Goal: Task Accomplishment & Management: Manage account settings

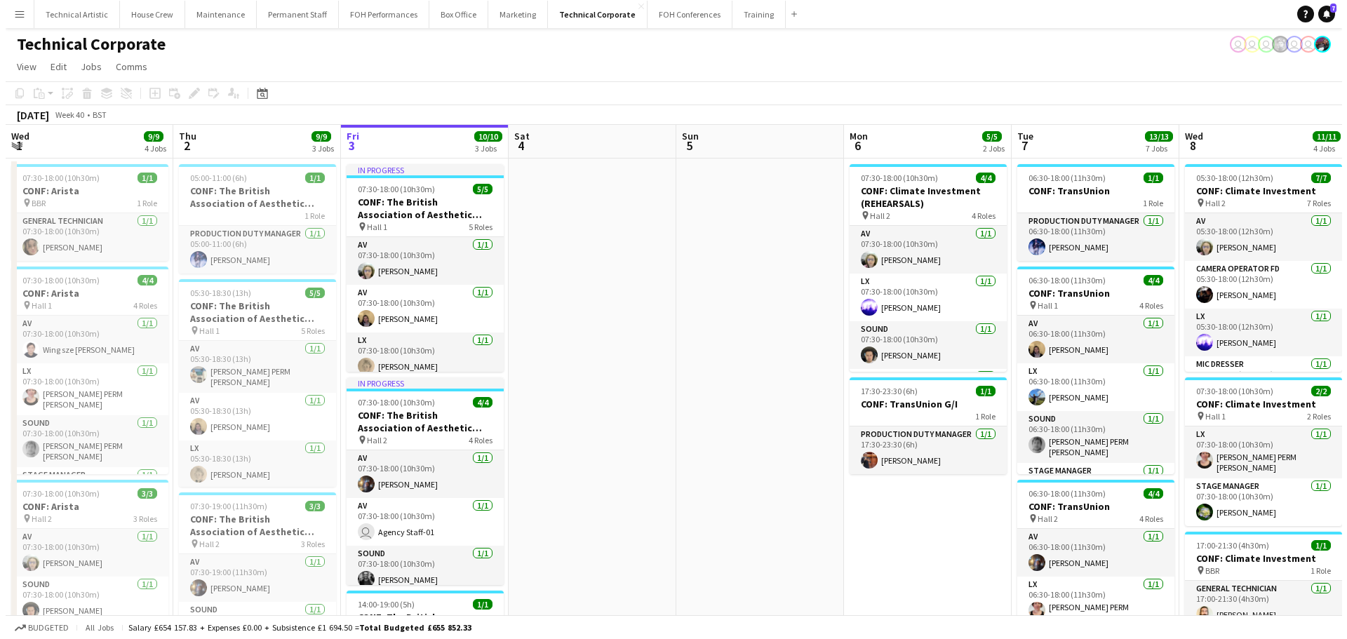
scroll to position [0, 304]
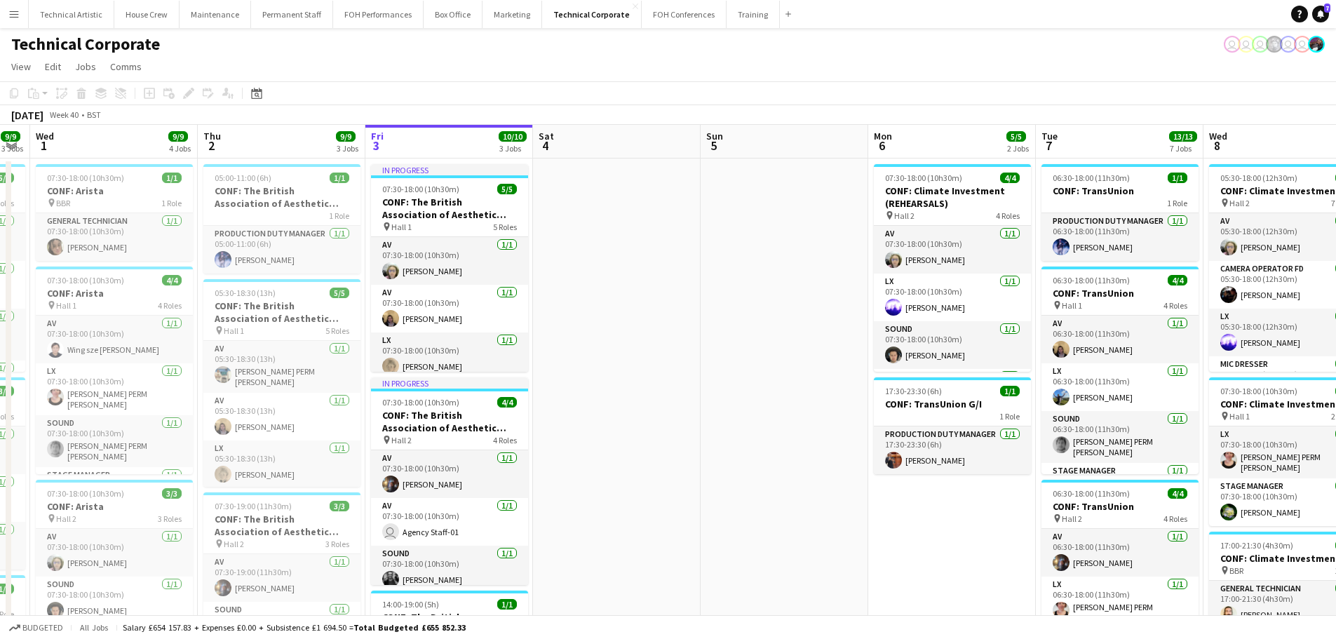
drag, startPoint x: 496, startPoint y: 293, endPoint x: 584, endPoint y: 297, distance: 88.5
click at [590, 293] on app-calendar-viewport "Mon 29 Tue 30 9/9 3 Jobs Wed 1 9/9 4 Jobs Thu 2 9/9 3 Jobs Fri 3 10/10 3 Jobs S…" at bounding box center [668, 634] width 1336 height 1019
click at [89, 20] on button "Technical Artistic Close" at bounding box center [72, 14] width 86 height 27
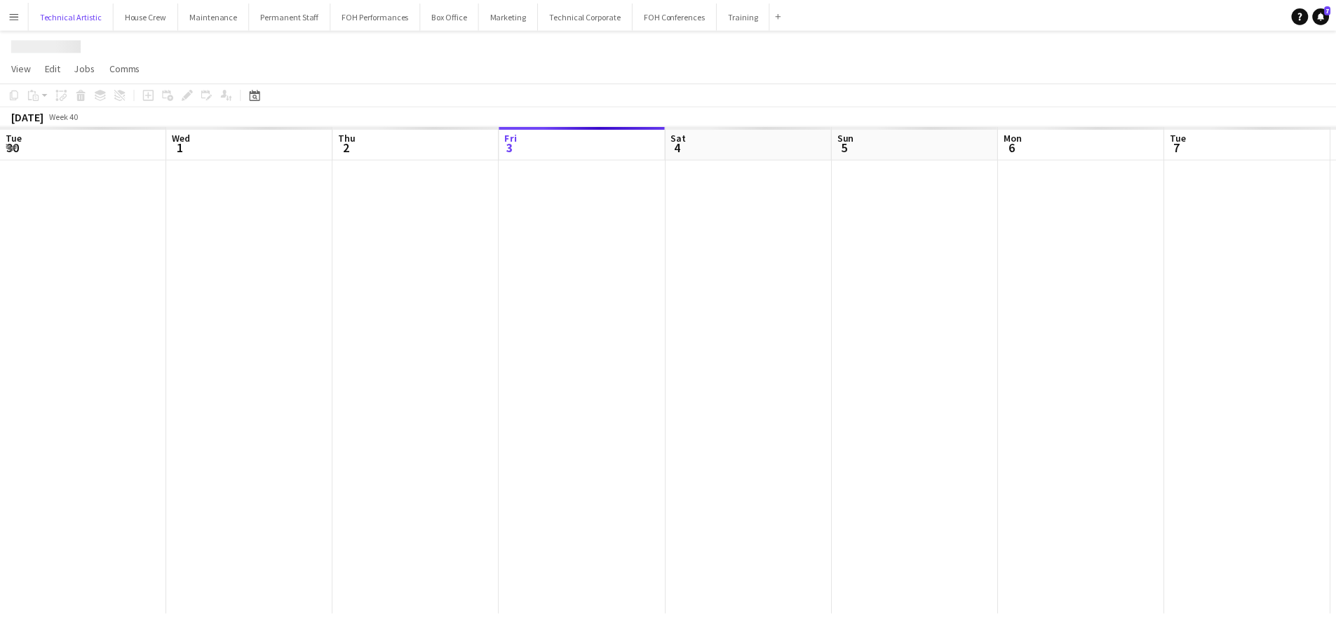
scroll to position [0, 335]
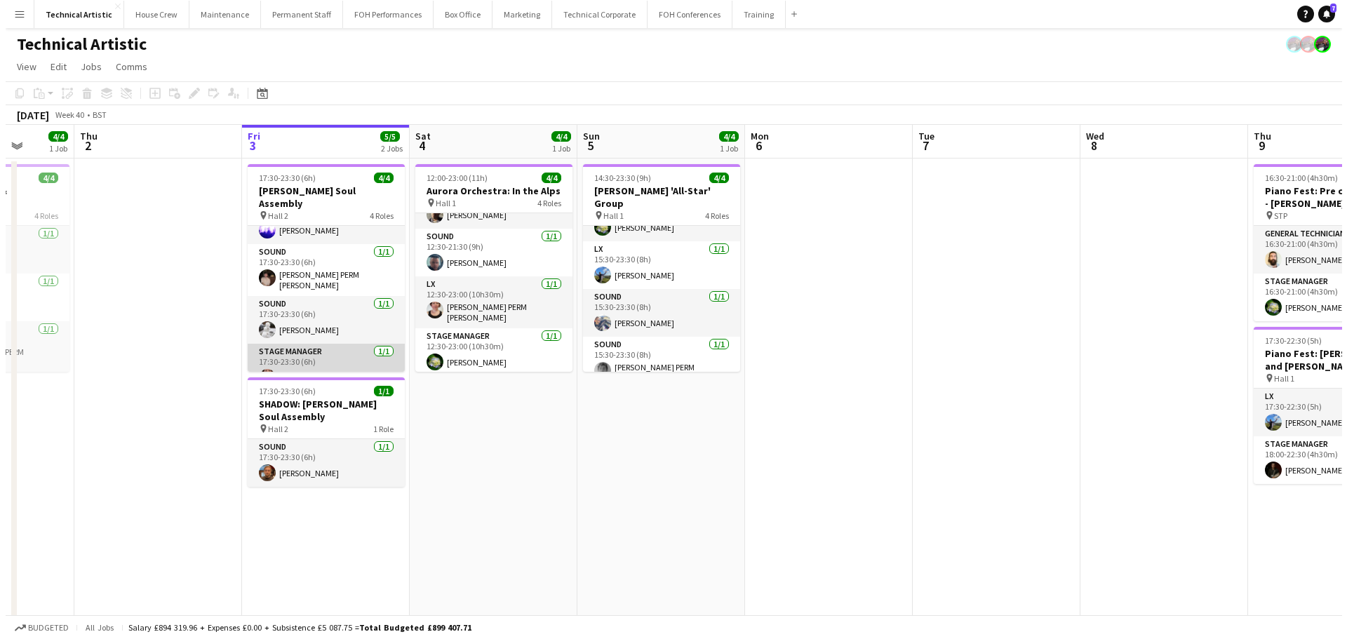
scroll to position [45, 0]
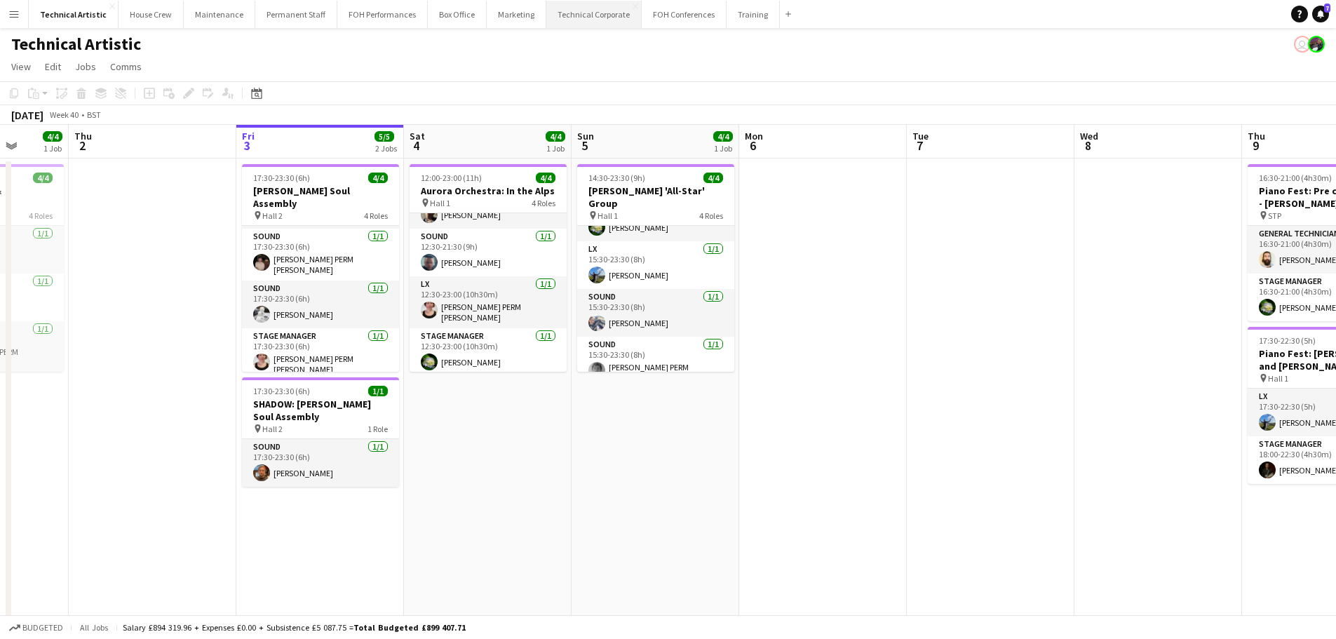
click at [597, 14] on button "Technical Corporate Close" at bounding box center [593, 14] width 95 height 27
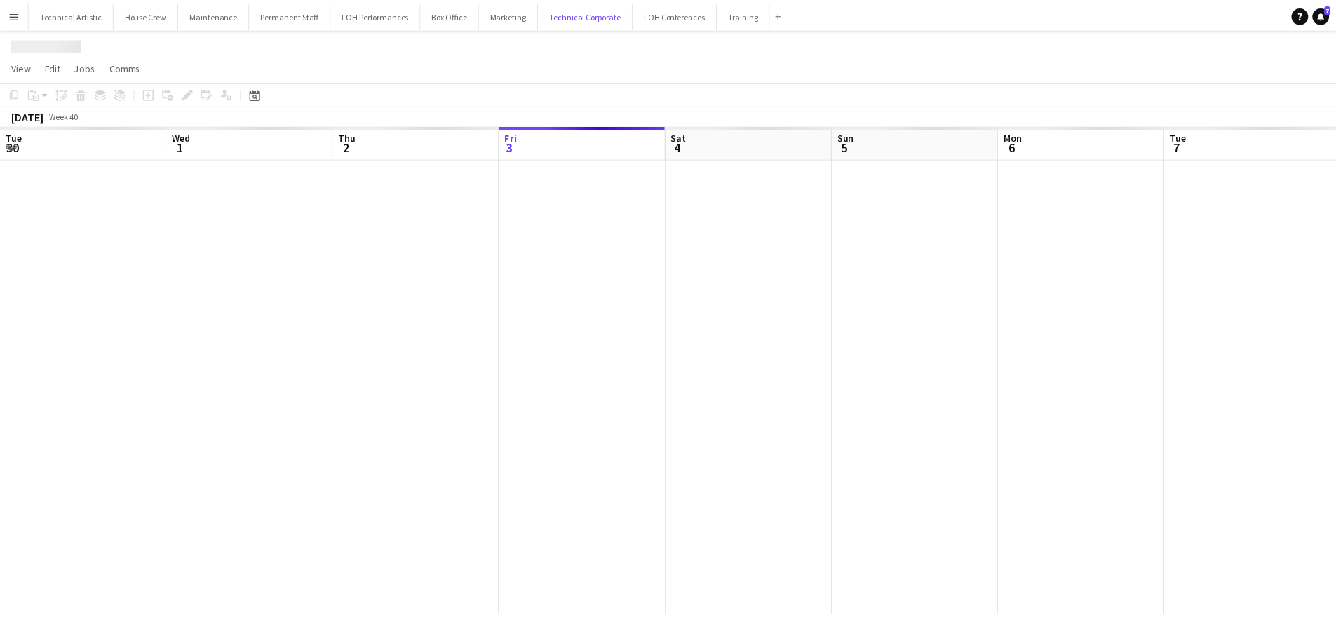
scroll to position [0, 335]
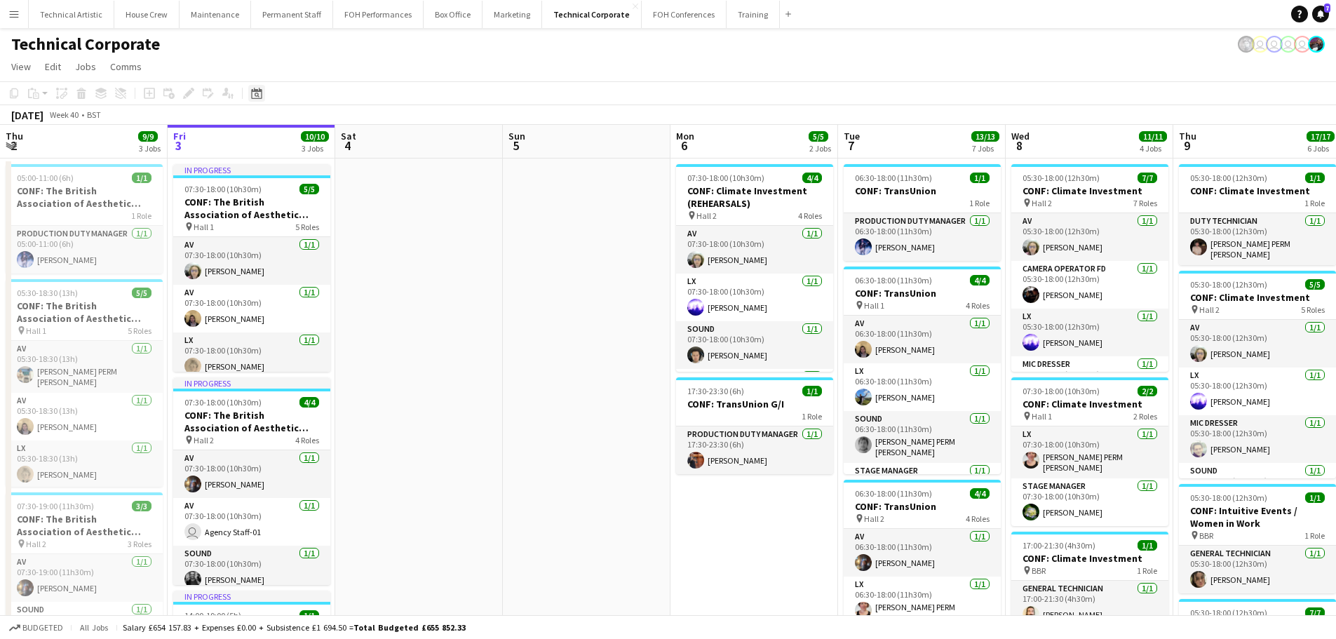
click at [262, 91] on div "Date picker" at bounding box center [256, 93] width 17 height 17
click at [365, 132] on span "Next month" at bounding box center [370, 142] width 28 height 28
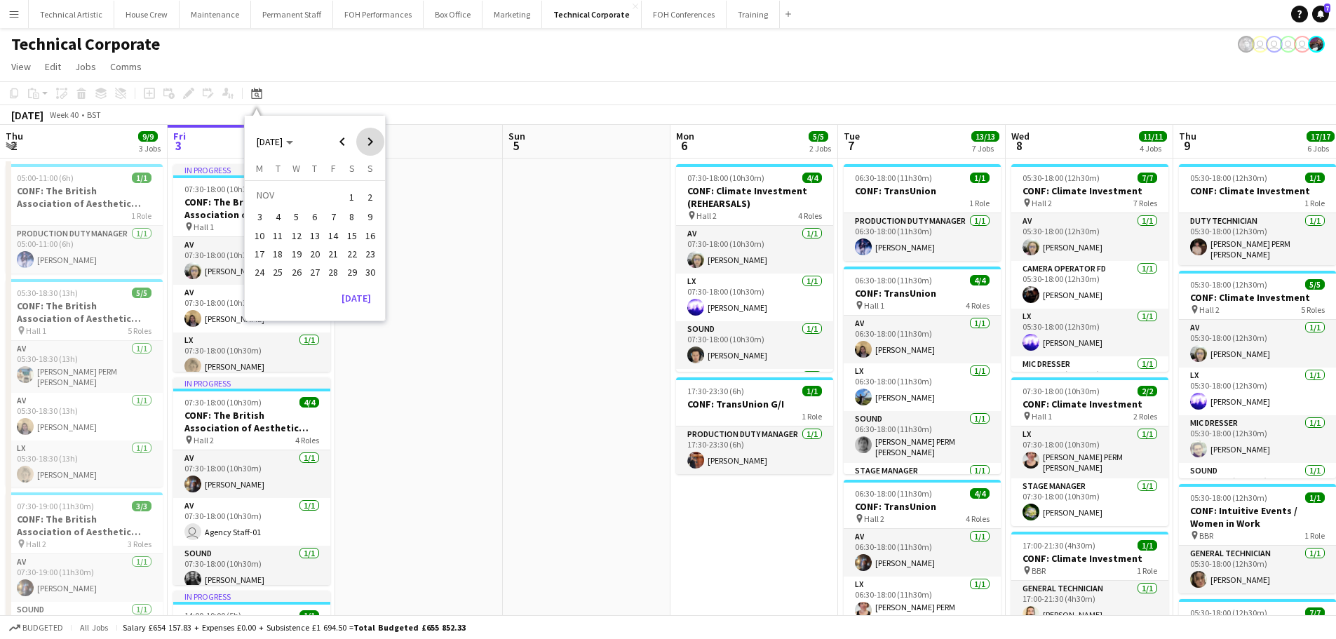
click at [365, 132] on span "Next month" at bounding box center [370, 142] width 28 height 28
click at [255, 215] on span "1" at bounding box center [259, 214] width 17 height 17
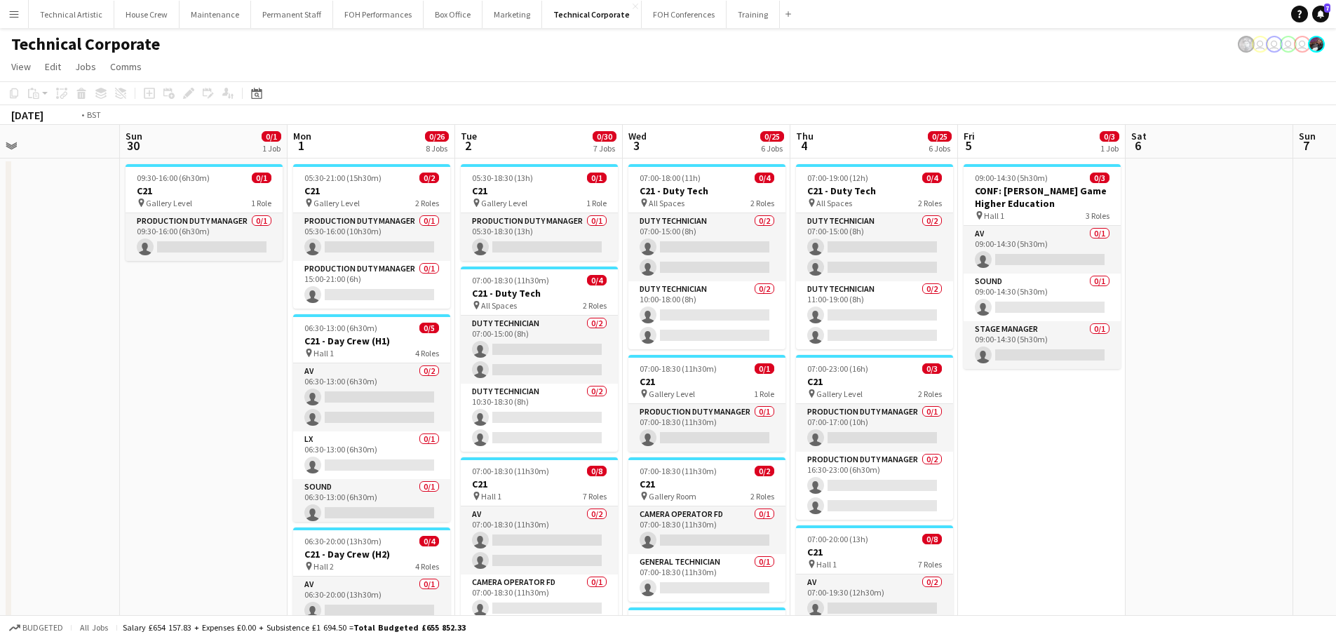
drag, startPoint x: 1094, startPoint y: 430, endPoint x: 593, endPoint y: 390, distance: 501.8
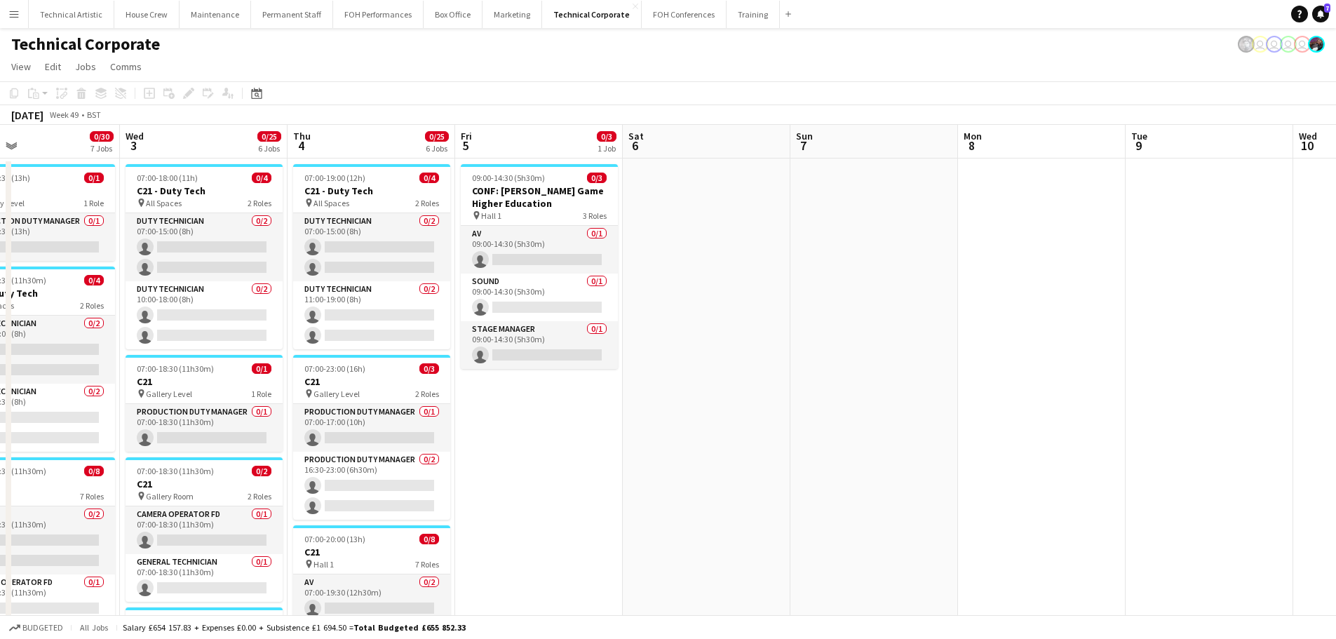
scroll to position [0, 552]
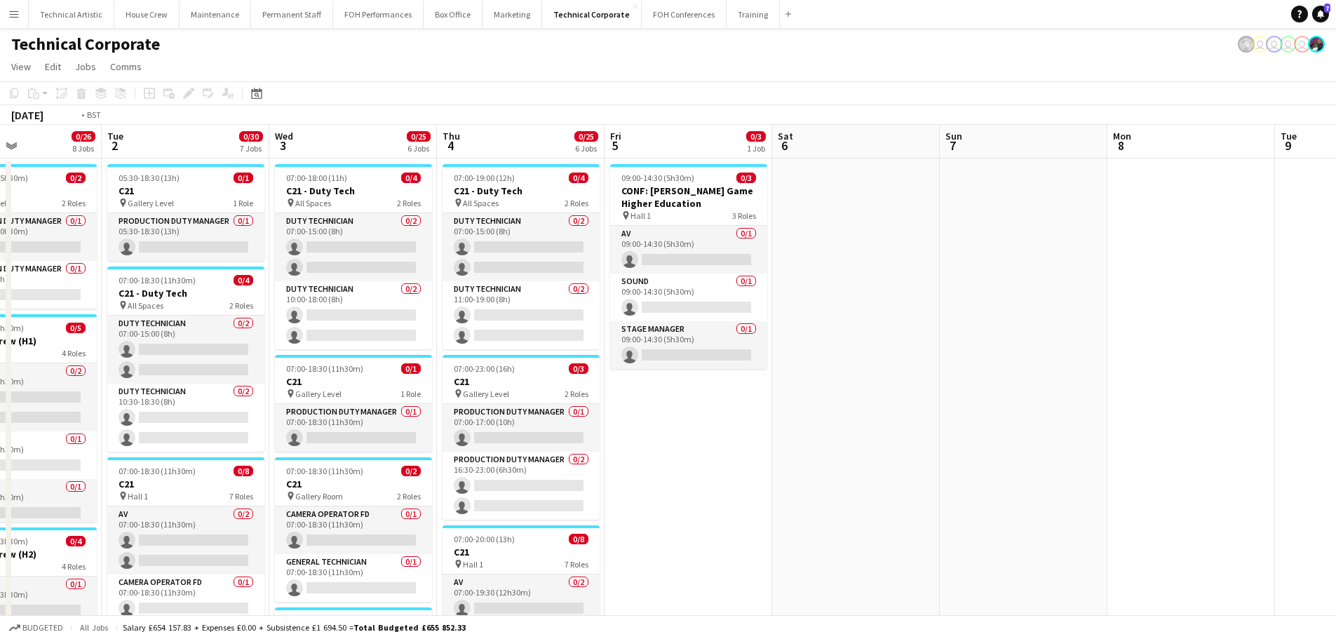
drag, startPoint x: 563, startPoint y: 455, endPoint x: 863, endPoint y: 416, distance: 302.1
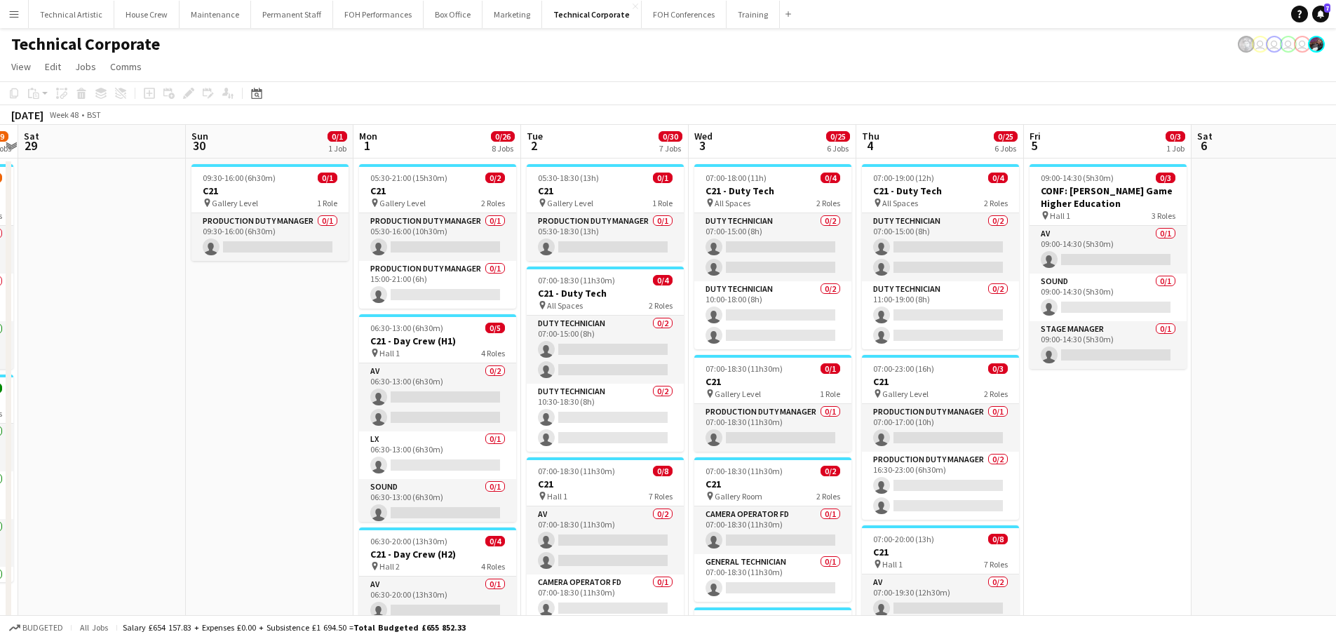
scroll to position [0, 284]
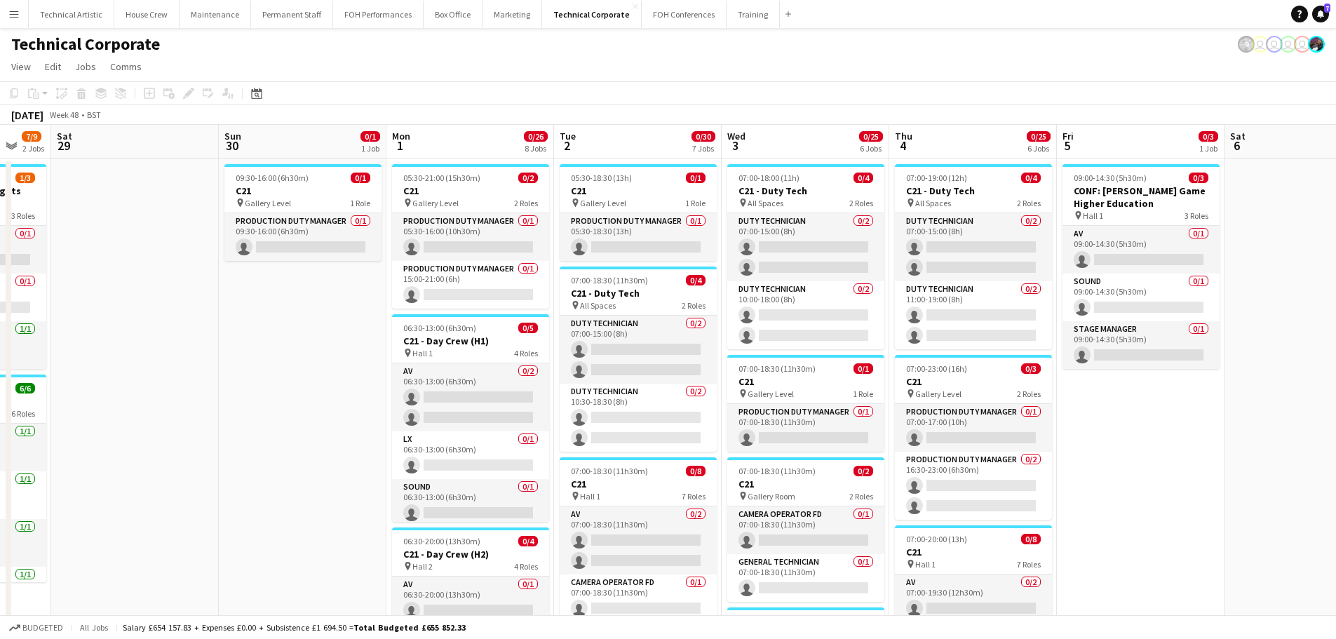
drag, startPoint x: 476, startPoint y: 378, endPoint x: 784, endPoint y: 367, distance: 308.2
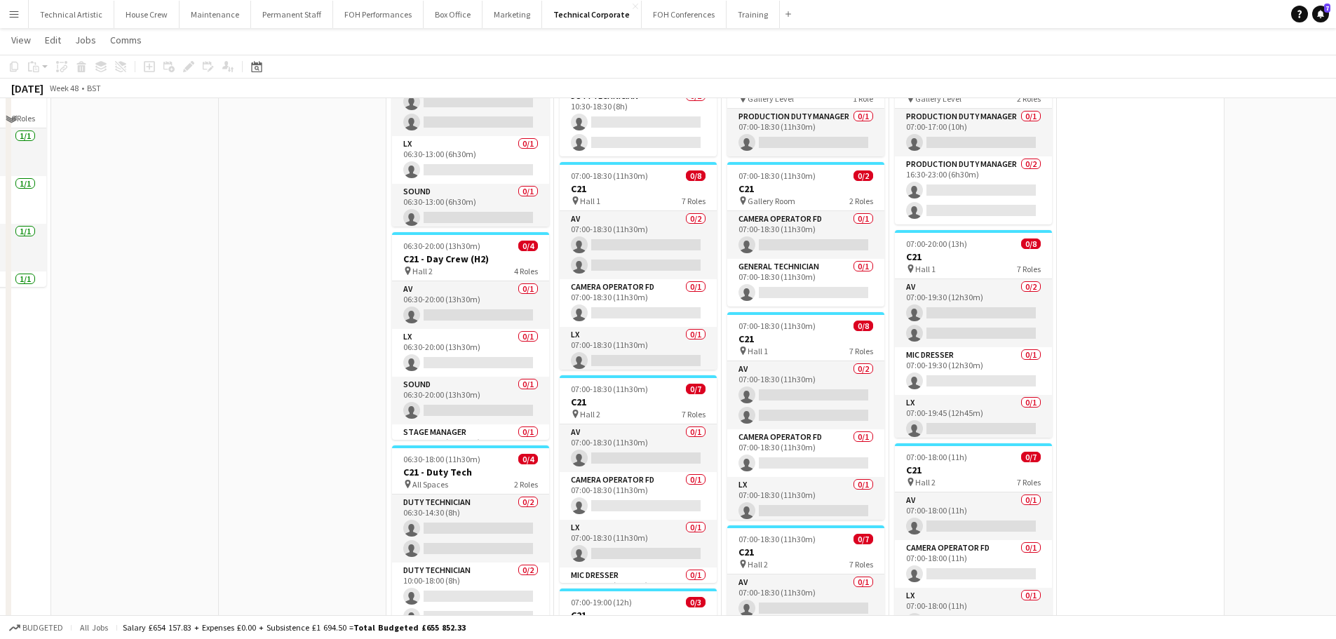
scroll to position [210, 0]
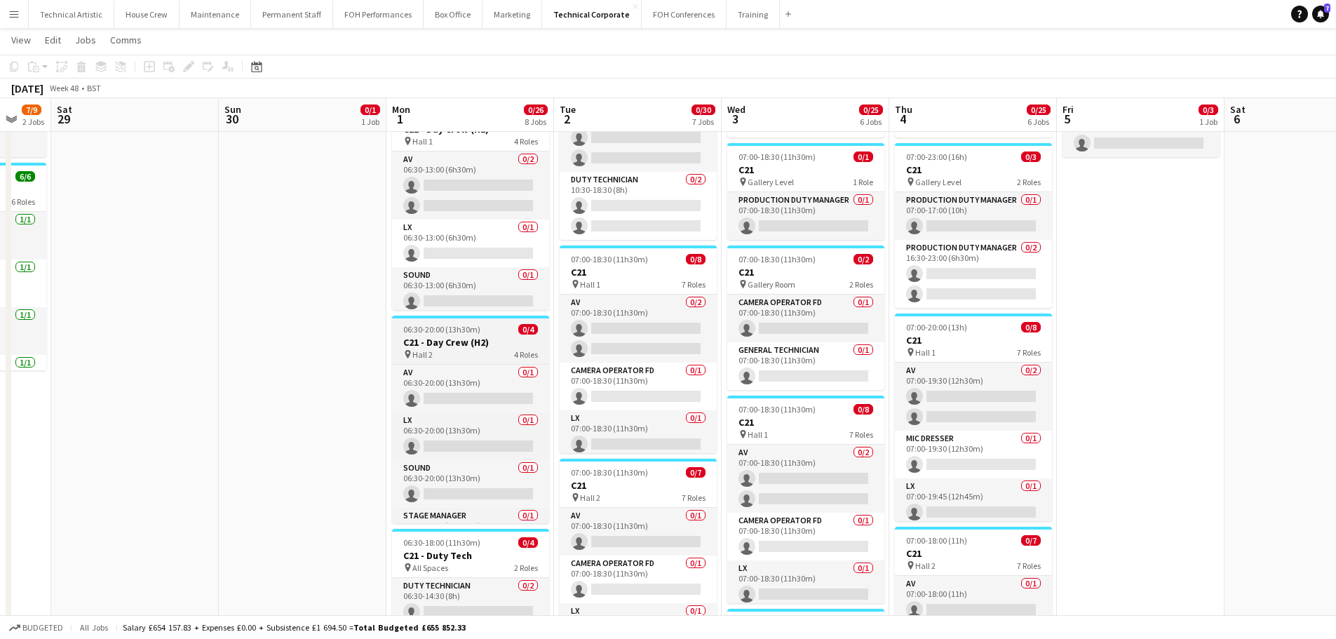
click at [432, 348] on h3 "C21 - Day Crew (H2)" at bounding box center [470, 342] width 157 height 13
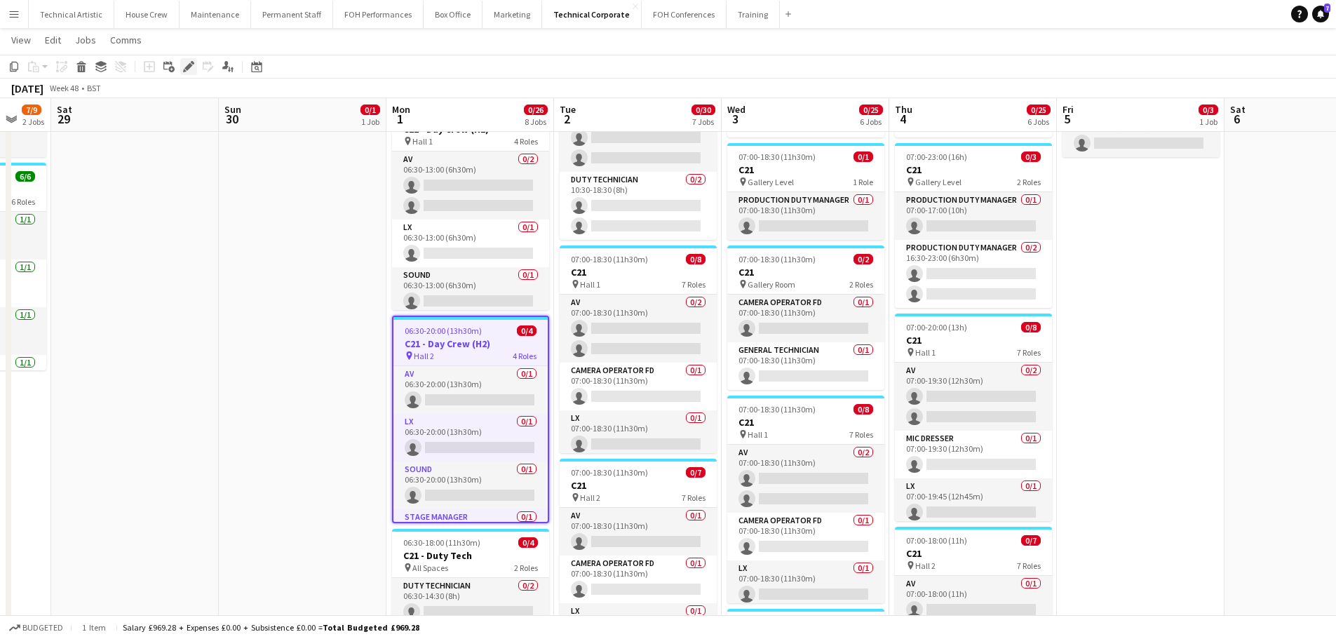
click at [188, 65] on icon "Edit" at bounding box center [188, 66] width 11 height 11
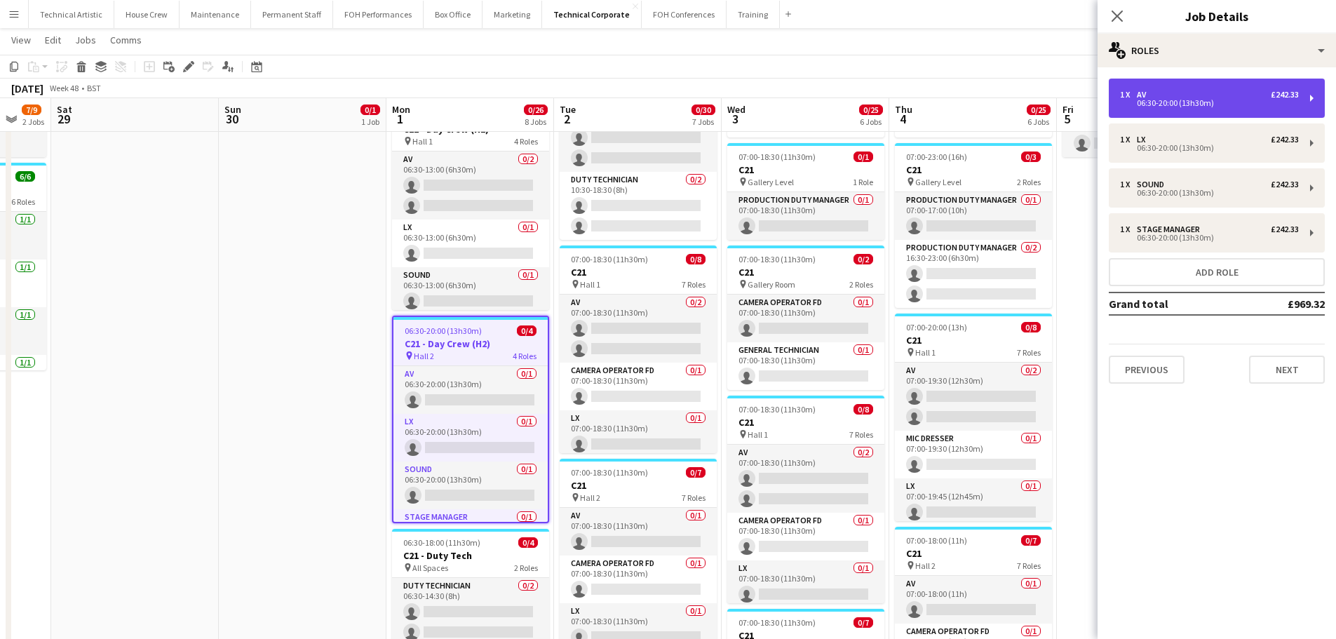
click at [1187, 100] on div "06:30-20:00 (13h30m)" at bounding box center [1209, 103] width 179 height 7
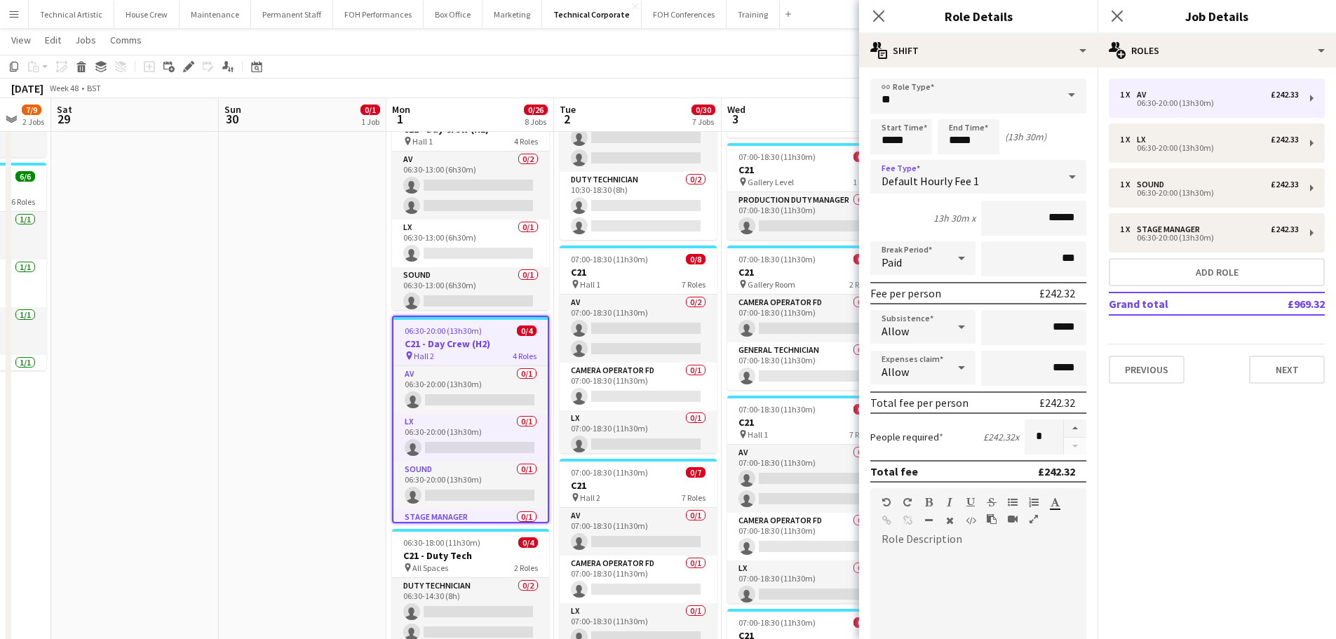
click at [1009, 183] on div "Default Hourly Fee 1" at bounding box center [965, 177] width 188 height 34
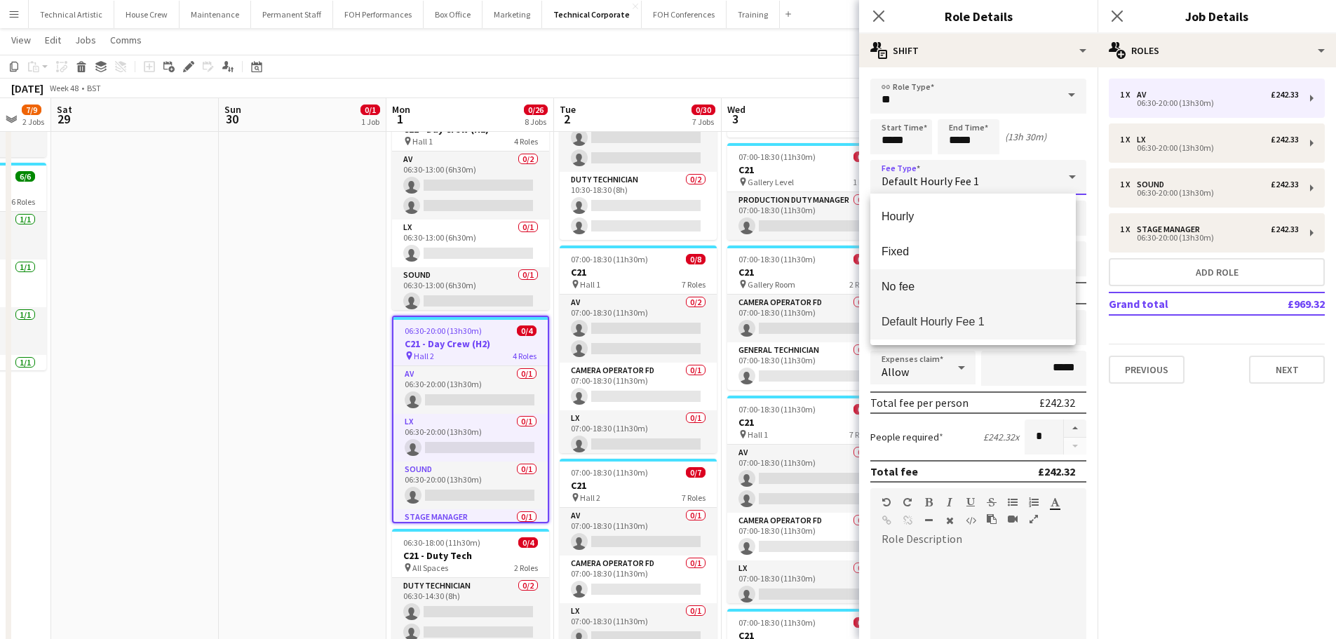
click at [904, 282] on span "No fee" at bounding box center [973, 286] width 183 height 13
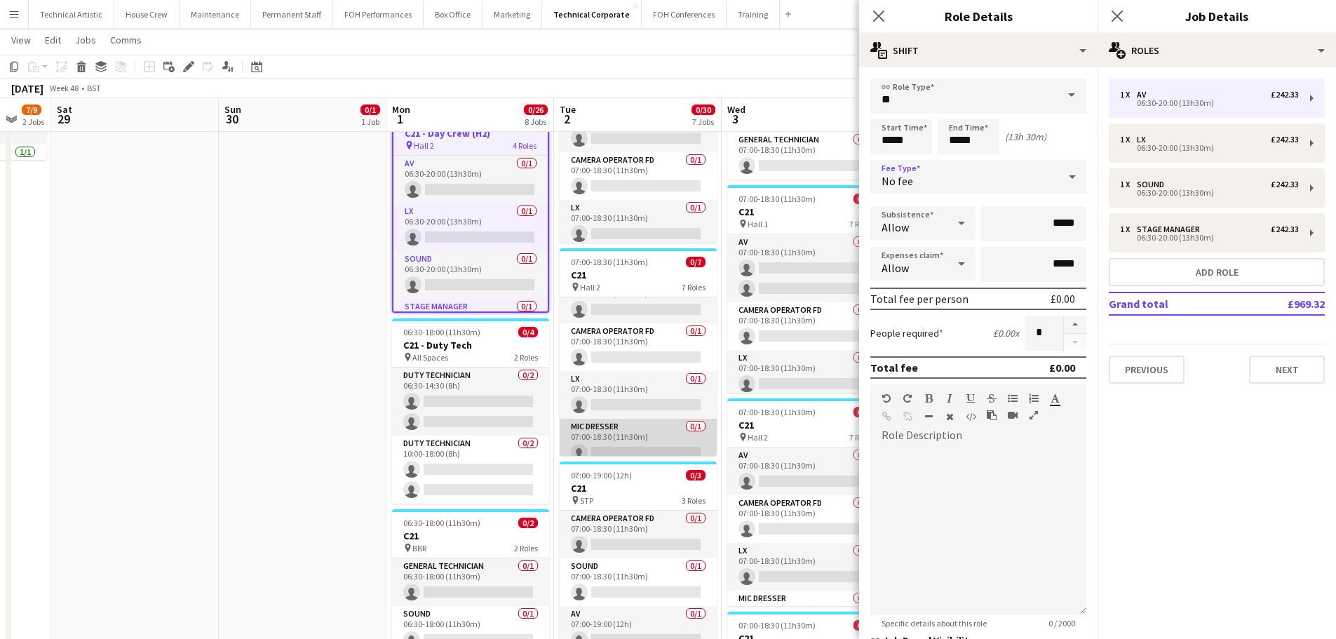
scroll to position [0, 0]
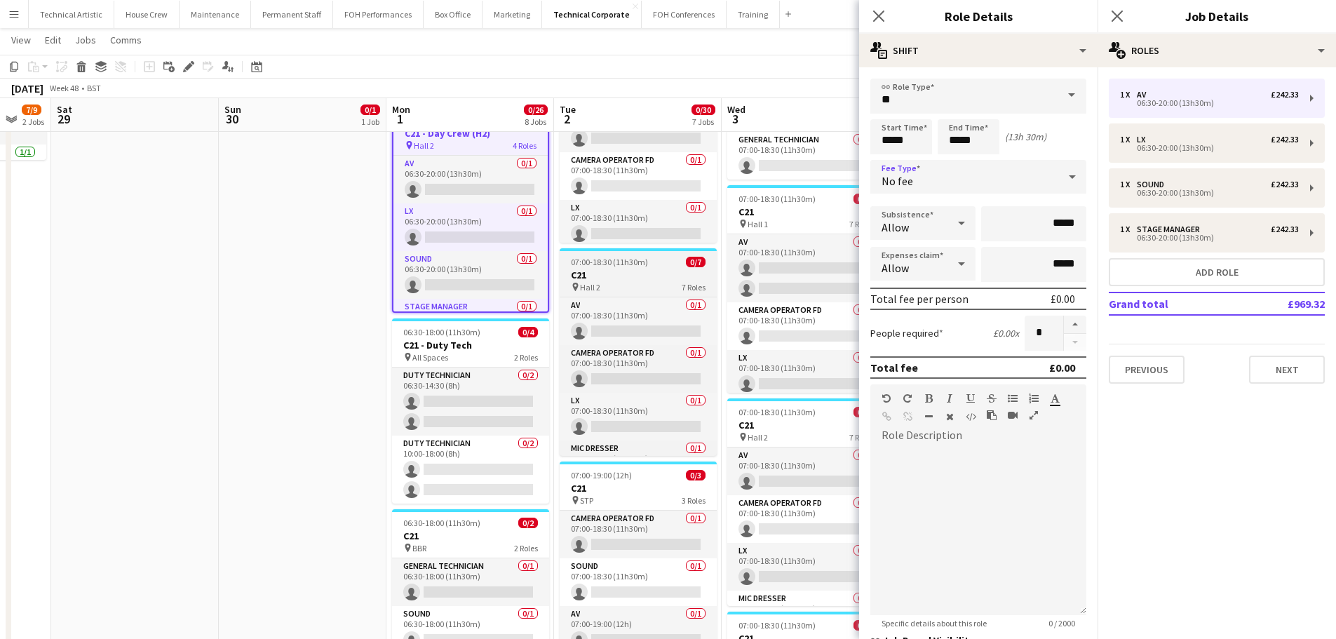
click at [622, 292] on div "pin Hall 2 7 Roles" at bounding box center [638, 286] width 157 height 11
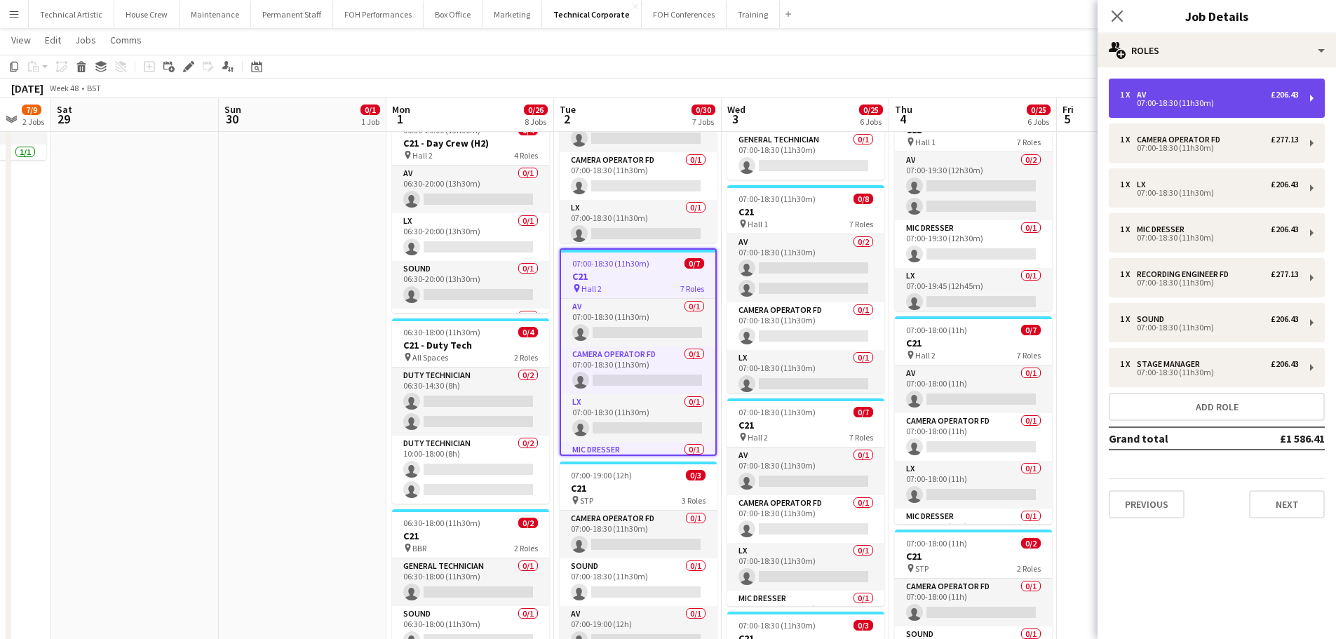
click at [1175, 94] on div "1 x AV £206.43" at bounding box center [1209, 95] width 179 height 10
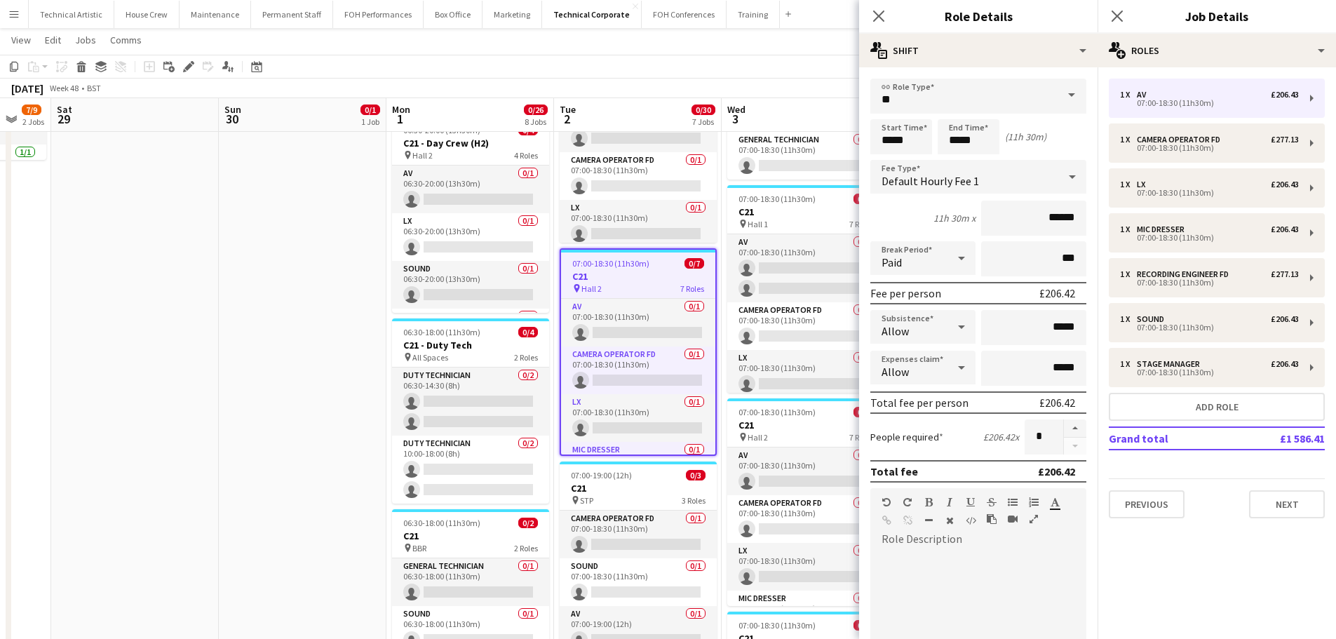
click at [960, 172] on div "Default Hourly Fee 1" at bounding box center [965, 177] width 188 height 34
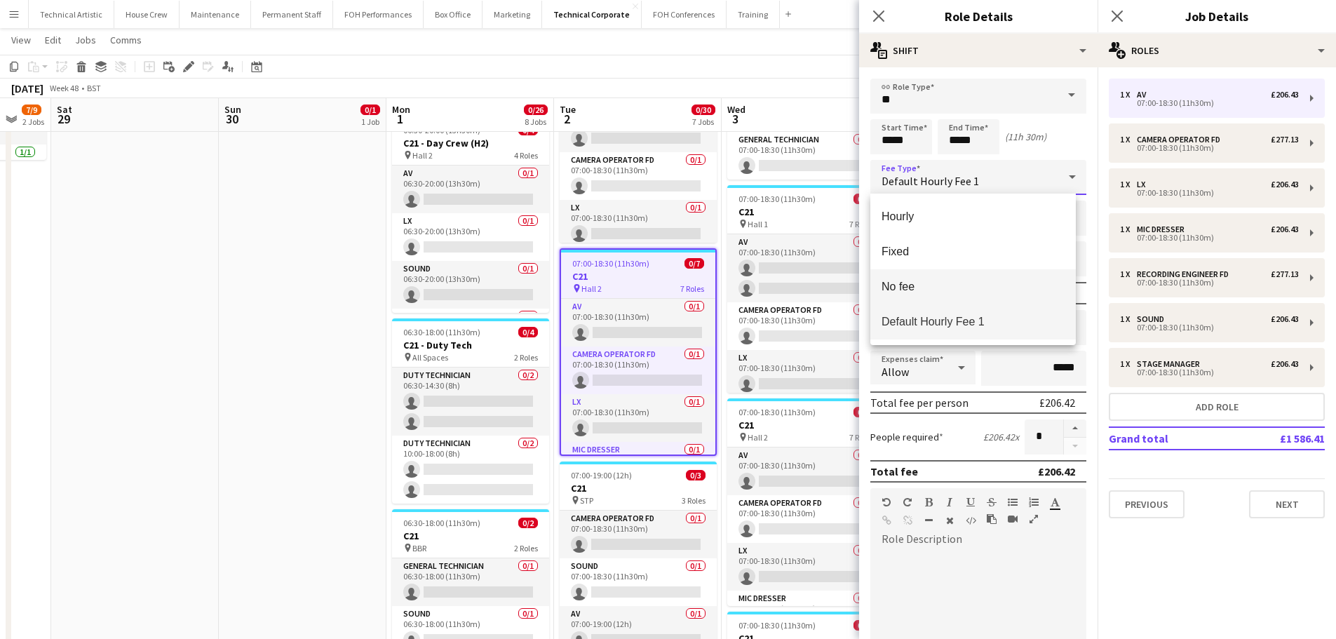
click at [920, 281] on span "No fee" at bounding box center [973, 286] width 183 height 13
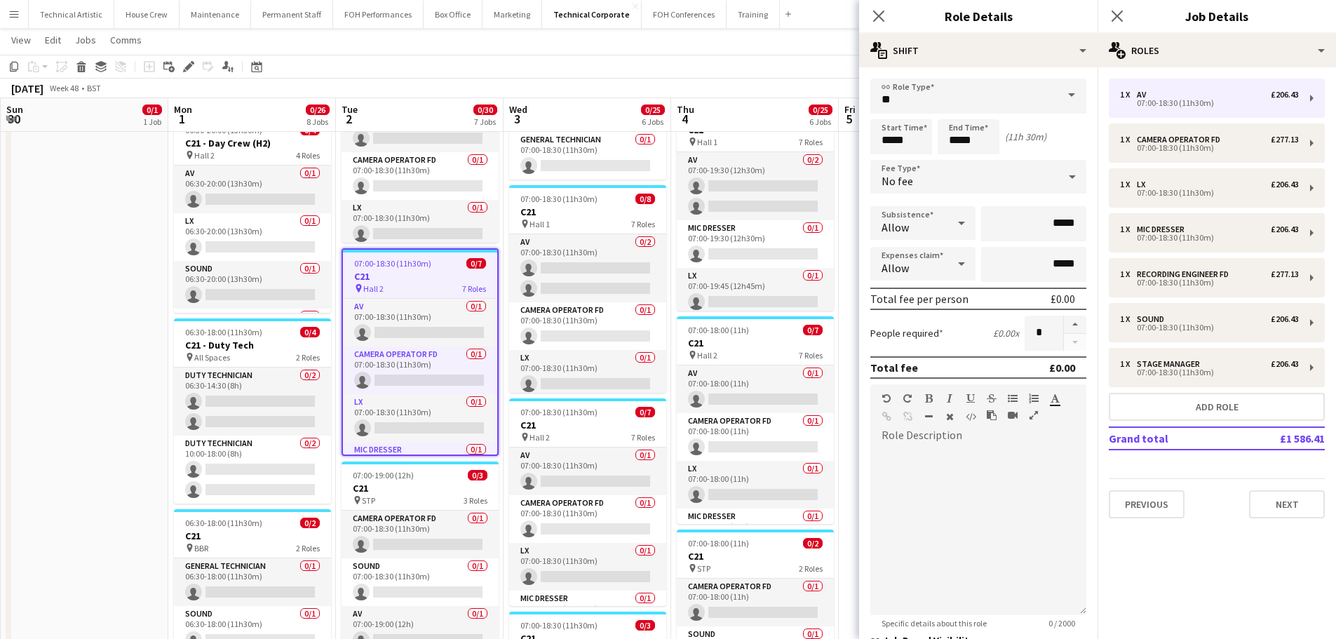
drag, startPoint x: 266, startPoint y: 427, endPoint x: 84, endPoint y: 408, distance: 182.7
click at [84, 409] on app-calendar-viewport "Thu 27 9/10 2 Jobs Fri 28 7/9 2 Jobs Sat 29 Sun 30 0/1 1 Job Mon 1 0/26 8 Jobs …" at bounding box center [668, 376] width 1336 height 1484
click at [615, 435] on div "pin Hall 2 7 Roles" at bounding box center [587, 436] width 157 height 11
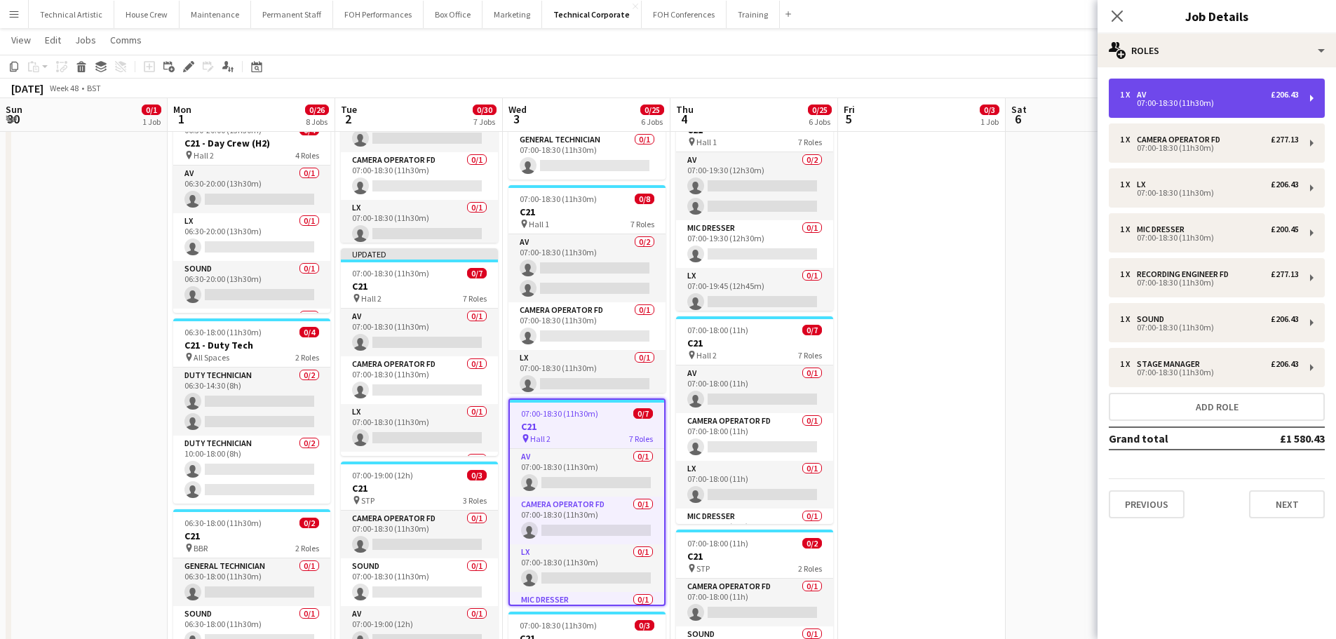
click at [1186, 93] on div "1 x AV £206.43" at bounding box center [1209, 95] width 179 height 10
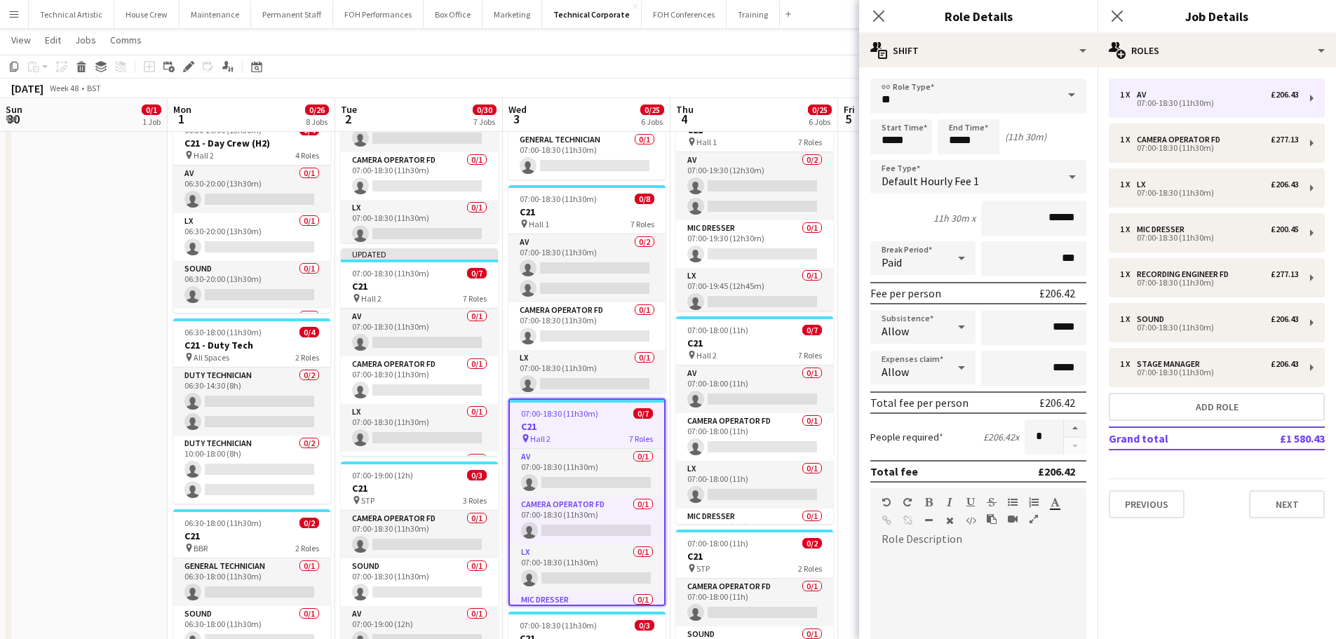
click at [954, 187] on span "Default Hourly Fee 1" at bounding box center [931, 181] width 98 height 14
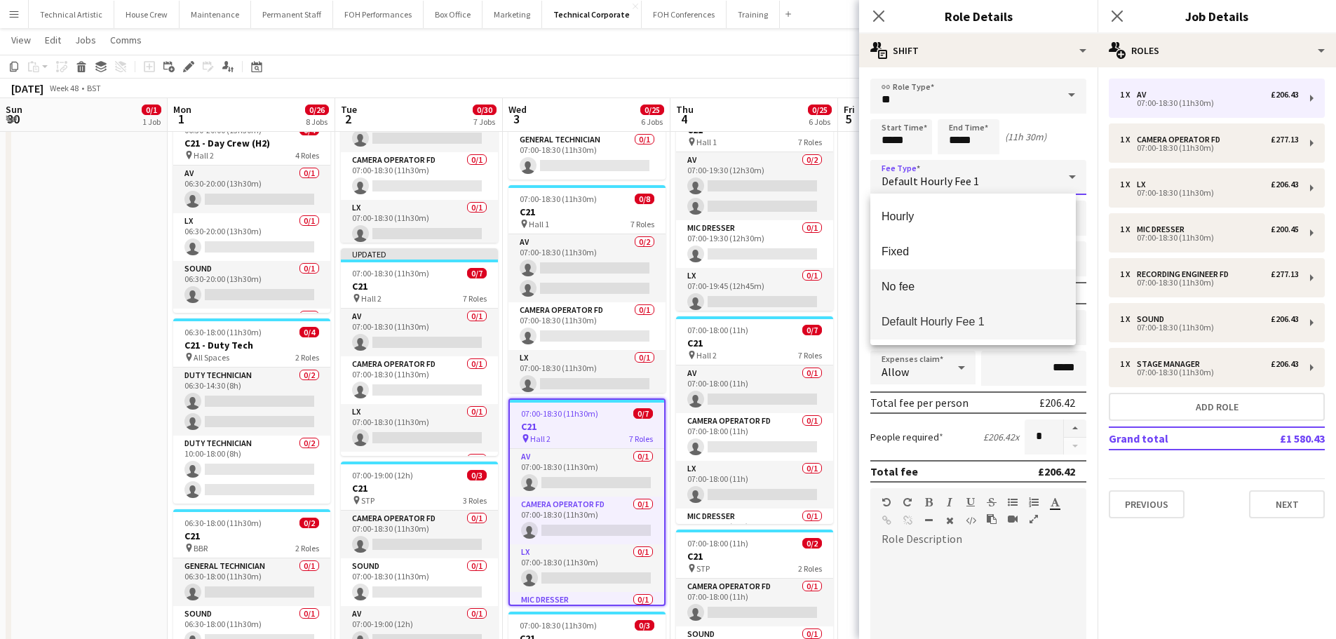
click at [911, 281] on span "No fee" at bounding box center [973, 286] width 183 height 13
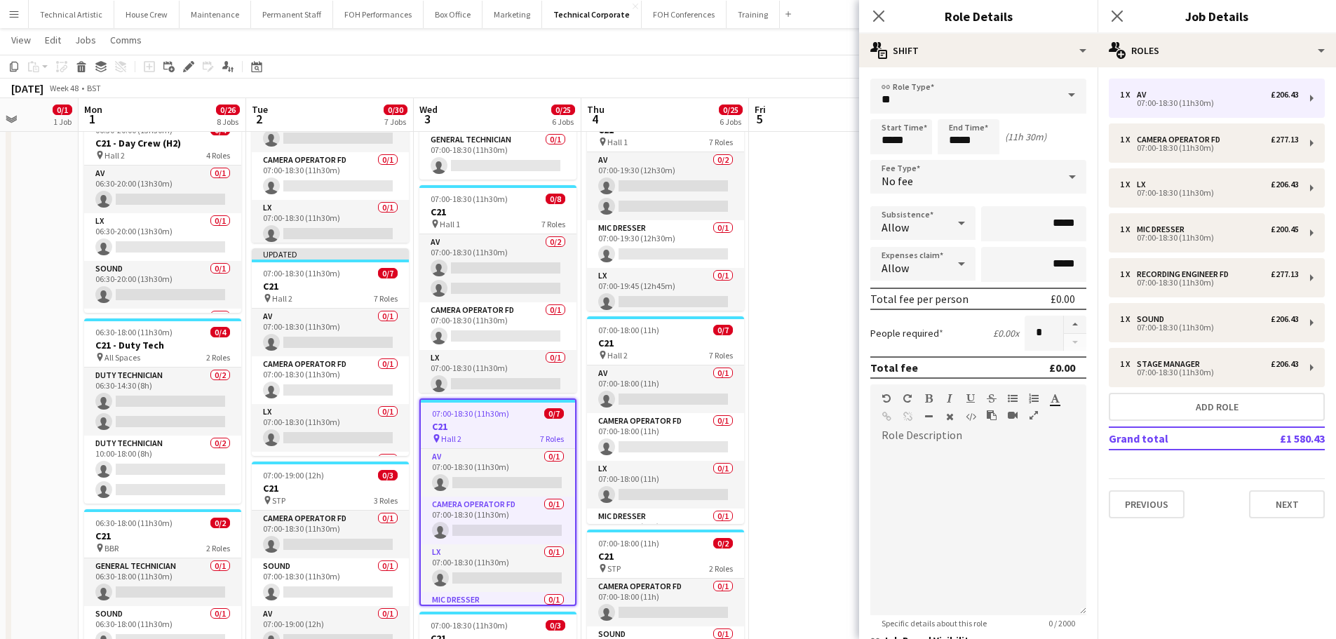
scroll to position [0, 429]
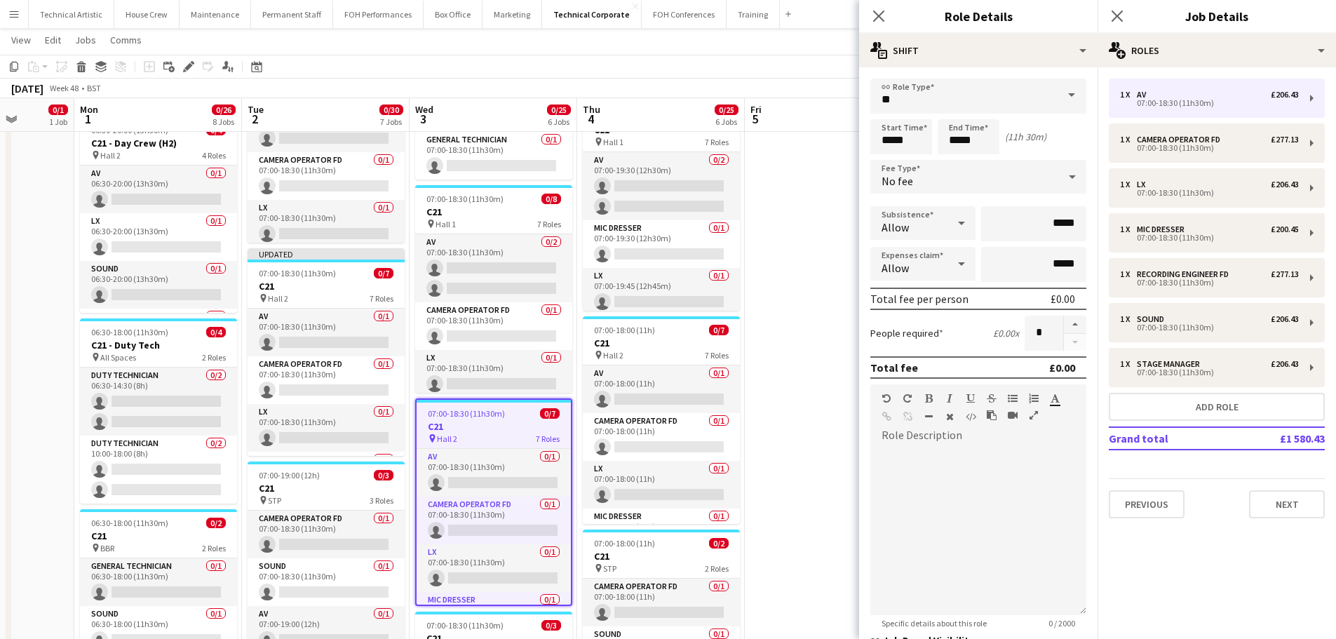
drag, startPoint x: 154, startPoint y: 460, endPoint x: 80, endPoint y: 462, distance: 73.7
click at [80, 462] on app-calendar-viewport "Fri 28 7/9 2 Jobs Sat 29 Sun 30 0/1 1 Job Mon 1 0/26 8 Jobs Tue 2 0/30 7 Jobs W…" at bounding box center [668, 376] width 1336 height 1484
click at [692, 355] on div "pin Hall 2 7 Roles" at bounding box center [661, 354] width 157 height 11
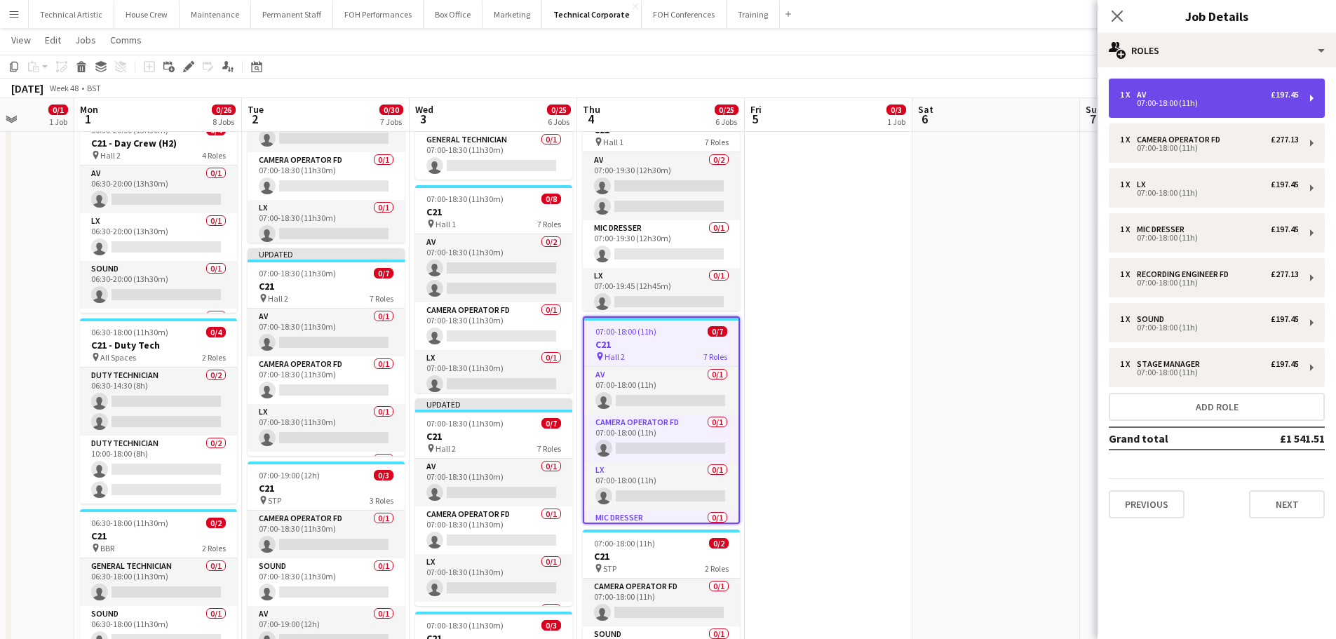
click at [1166, 102] on div "07:00-18:00 (11h)" at bounding box center [1209, 103] width 179 height 7
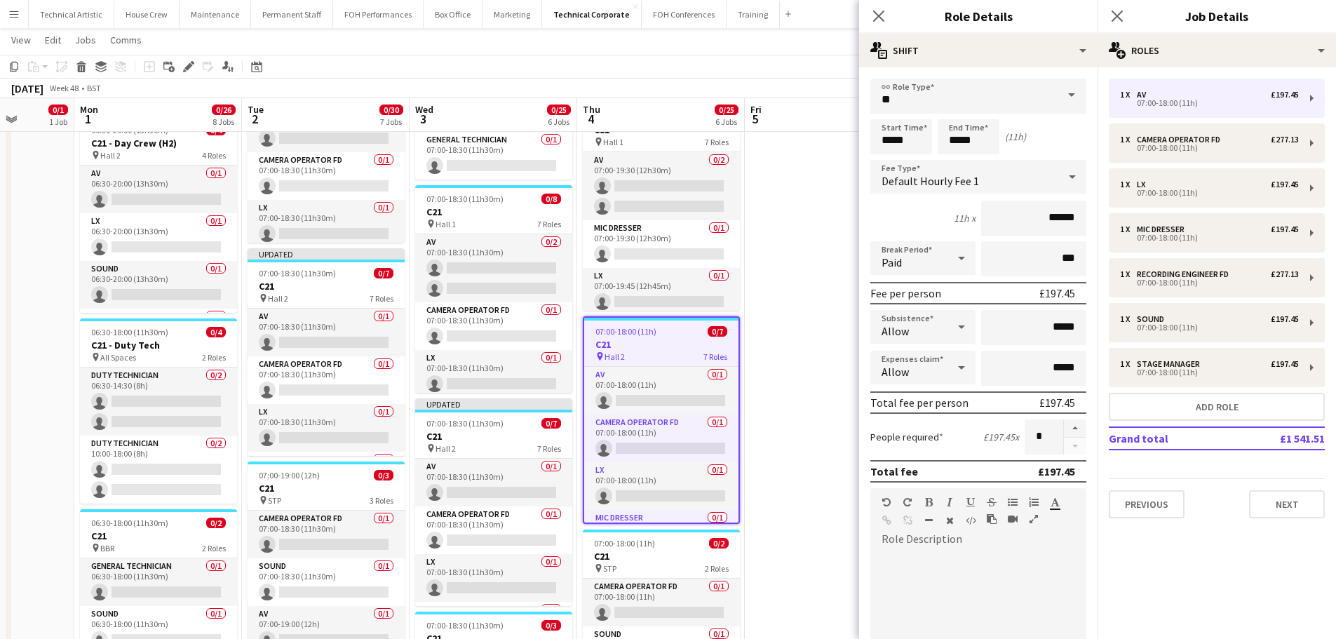
click at [984, 189] on div "Default Hourly Fee 1" at bounding box center [965, 177] width 188 height 34
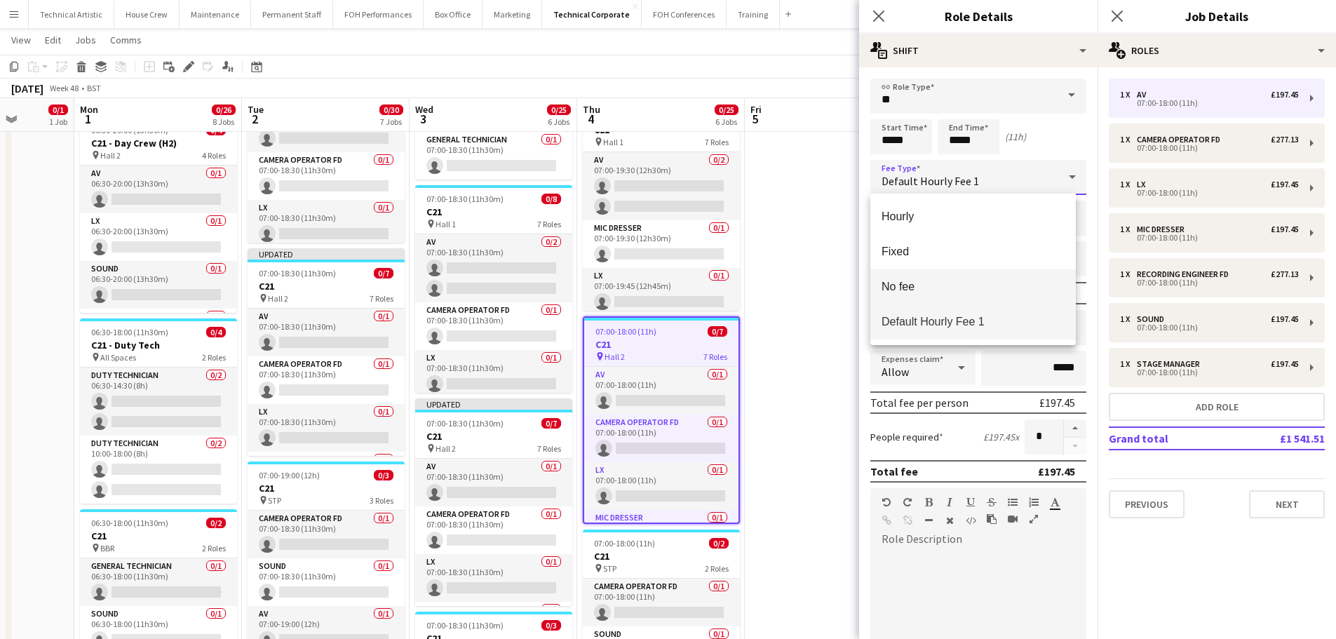
click at [922, 289] on span "No fee" at bounding box center [973, 286] width 183 height 13
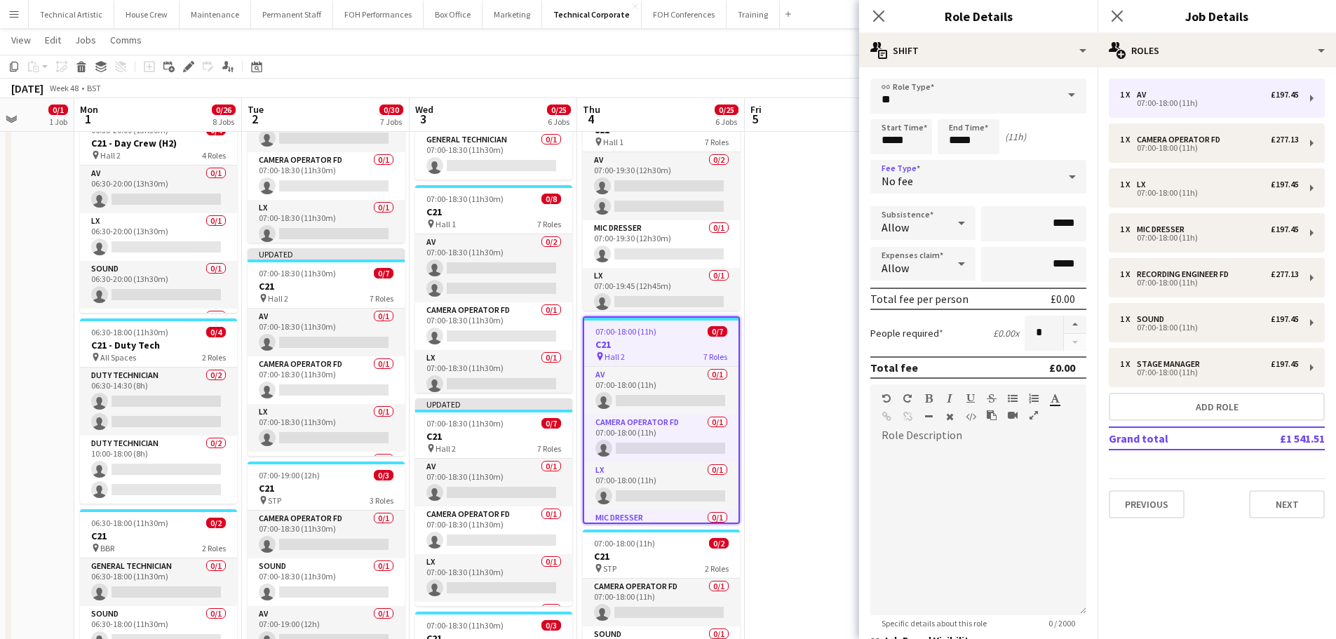
click at [783, 82] on div "December 2025 Week 48 • BST Publish 3 jobs Revert 3 jobs" at bounding box center [668, 89] width 1336 height 20
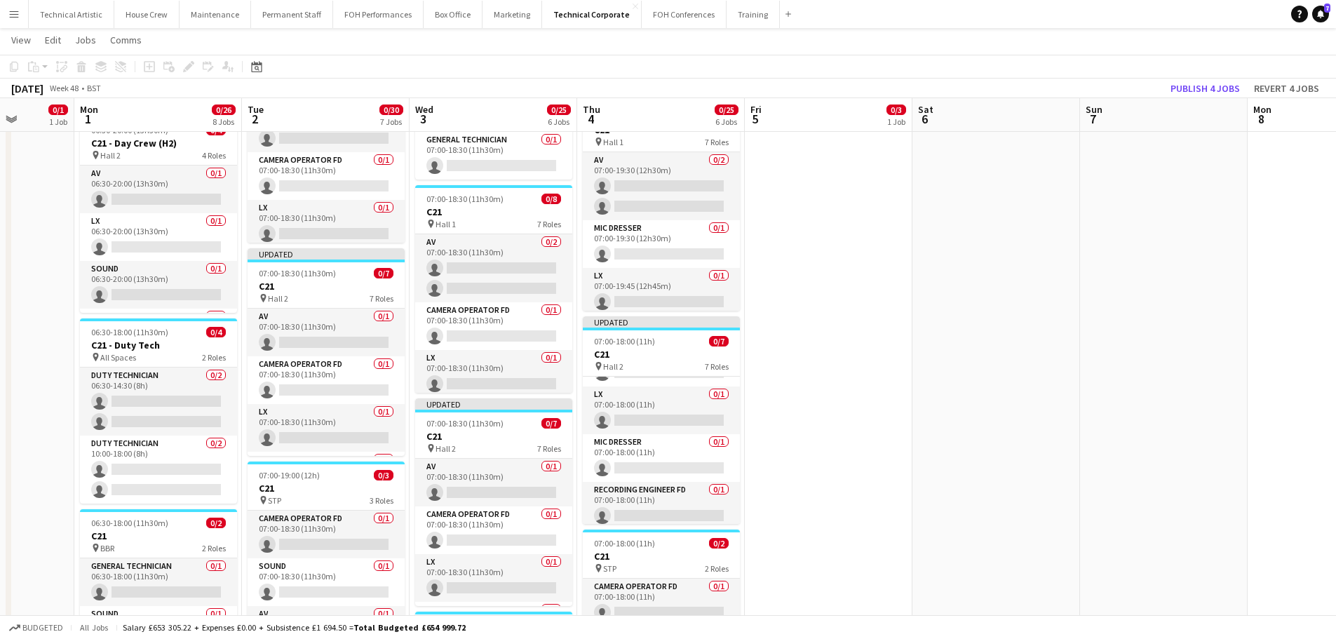
scroll to position [0, 0]
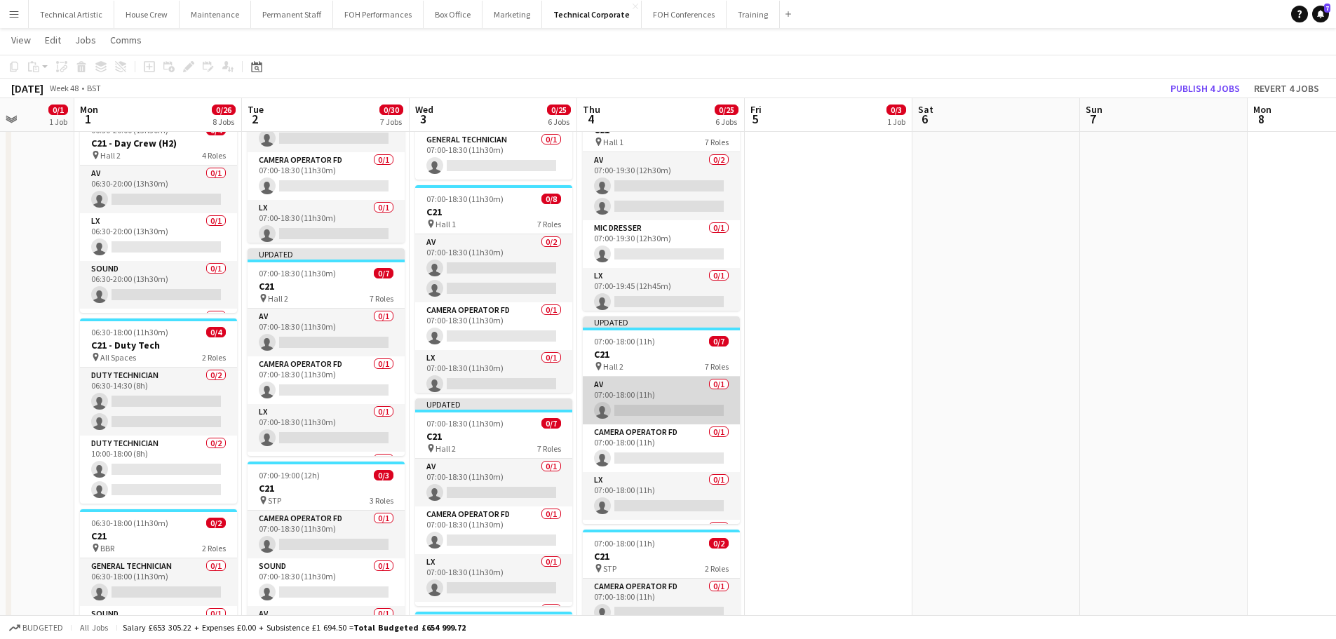
click at [649, 412] on app-card-role "AV 0/1 07:00-18:00 (11h) single-neutral-actions" at bounding box center [661, 401] width 157 height 48
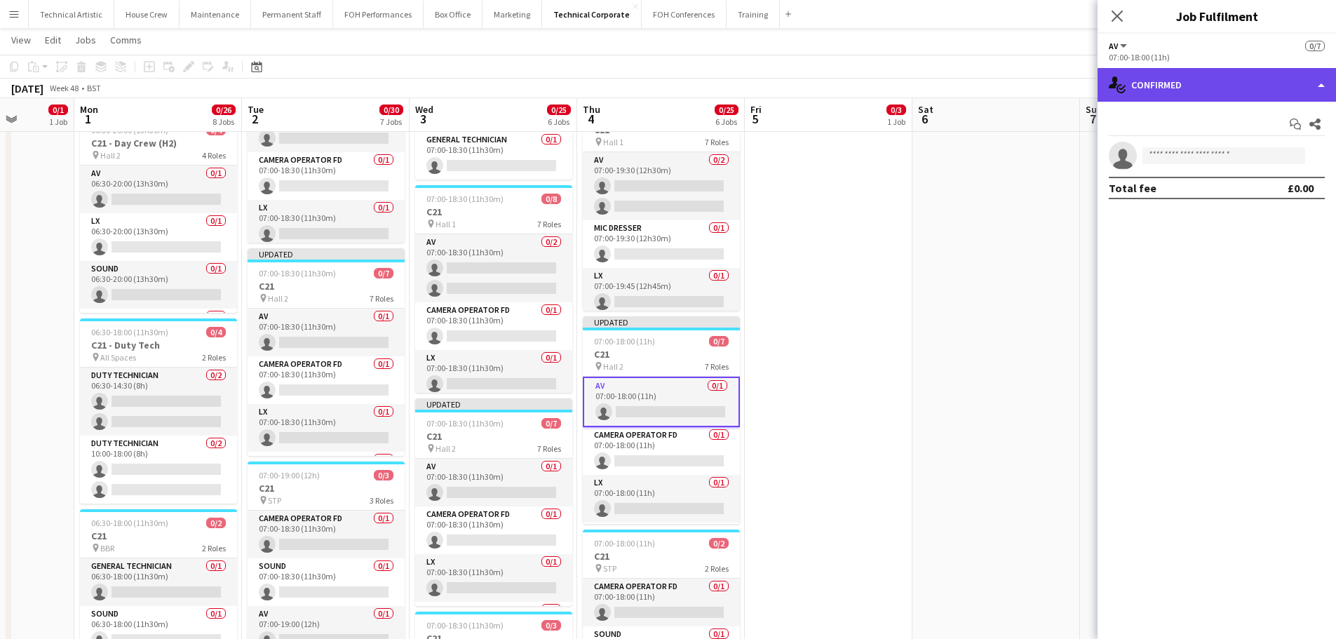
click at [1169, 90] on div "single-neutral-actions-check-2 Confirmed" at bounding box center [1217, 85] width 239 height 34
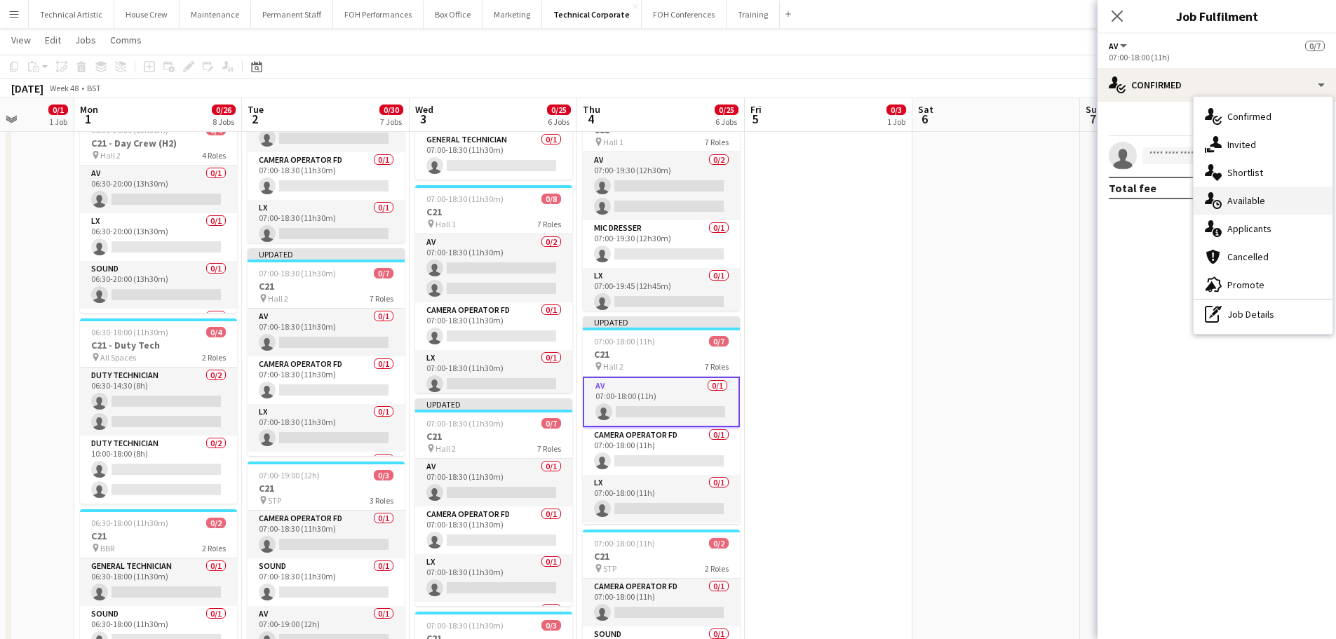
click at [1241, 199] on span "Available" at bounding box center [1247, 200] width 38 height 13
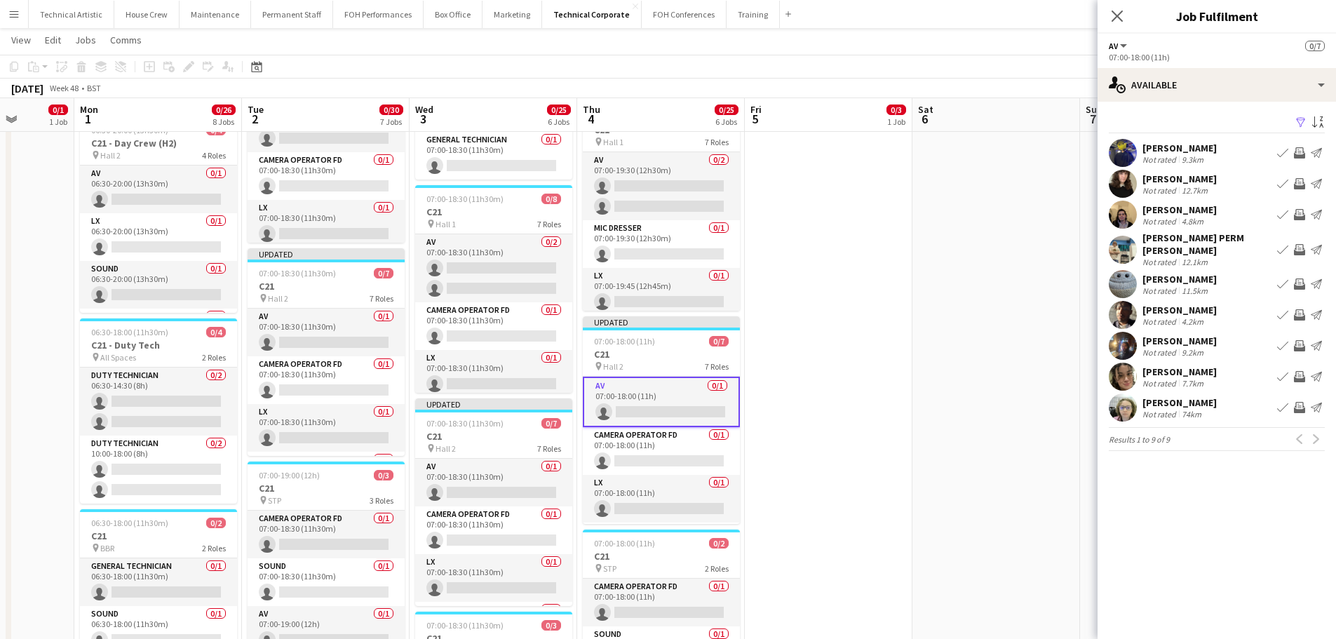
click at [1280, 402] on app-icon "Book crew" at bounding box center [1282, 407] width 11 height 11
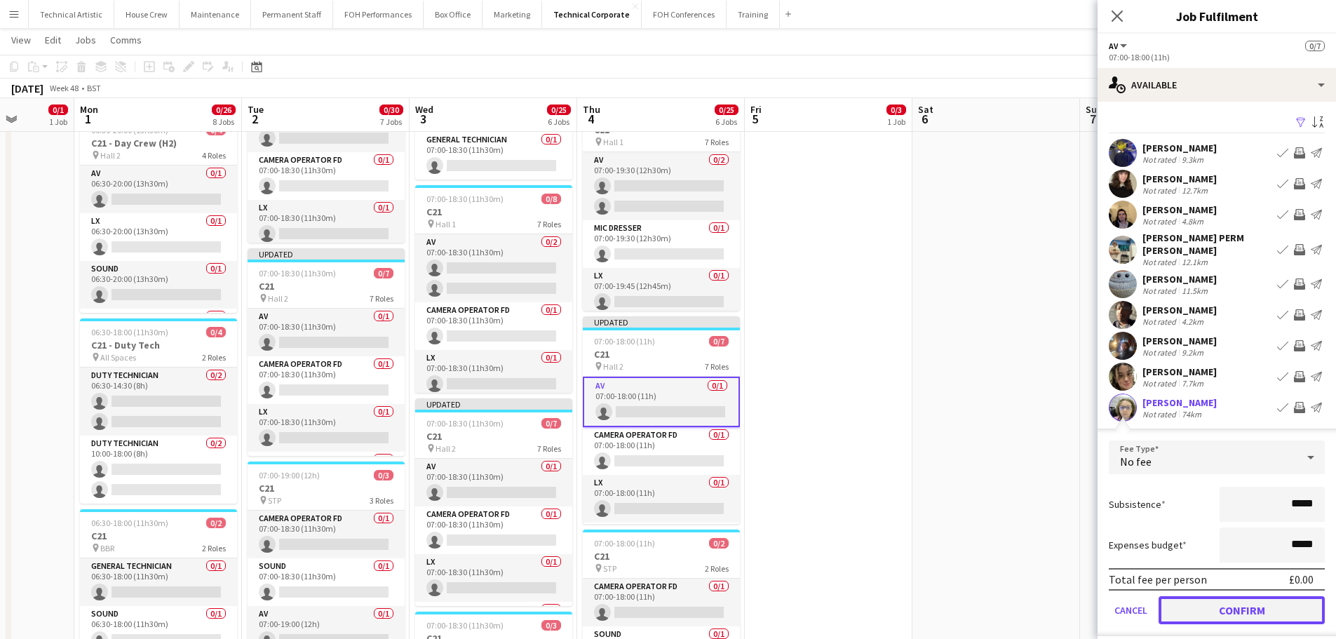
click at [1238, 604] on button "Confirm" at bounding box center [1242, 610] width 166 height 28
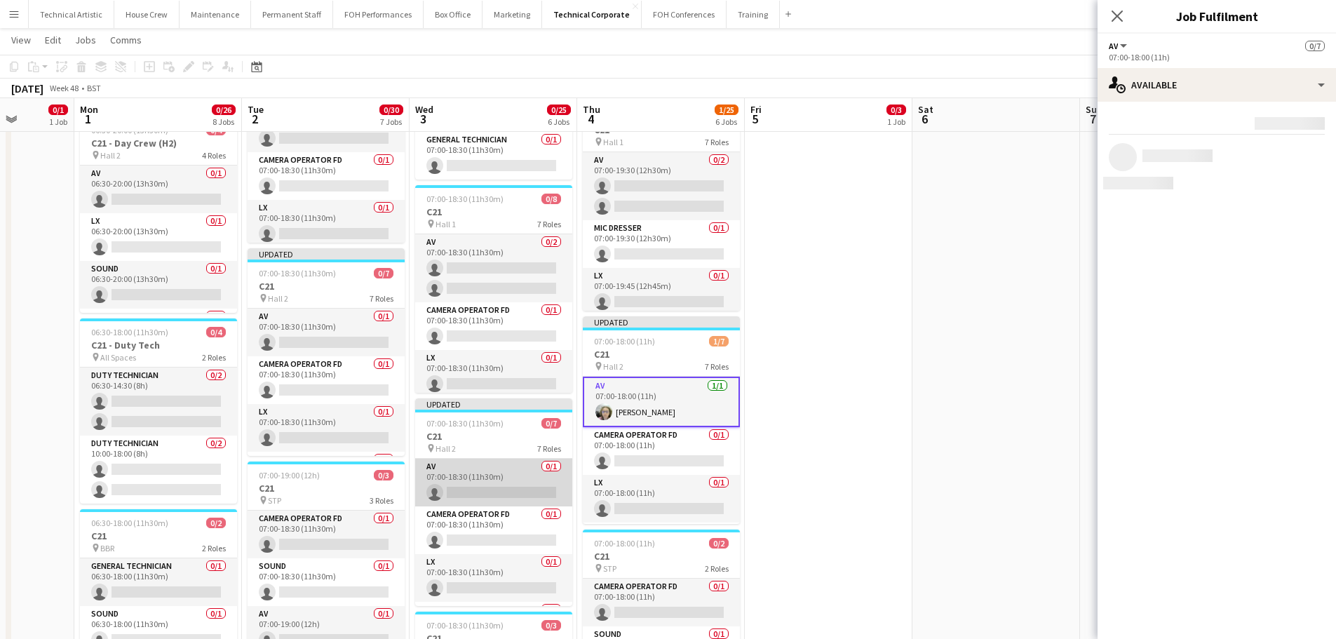
click at [499, 489] on app-card-role "AV 0/1 07:00-18:30 (11h30m) single-neutral-actions" at bounding box center [493, 483] width 157 height 48
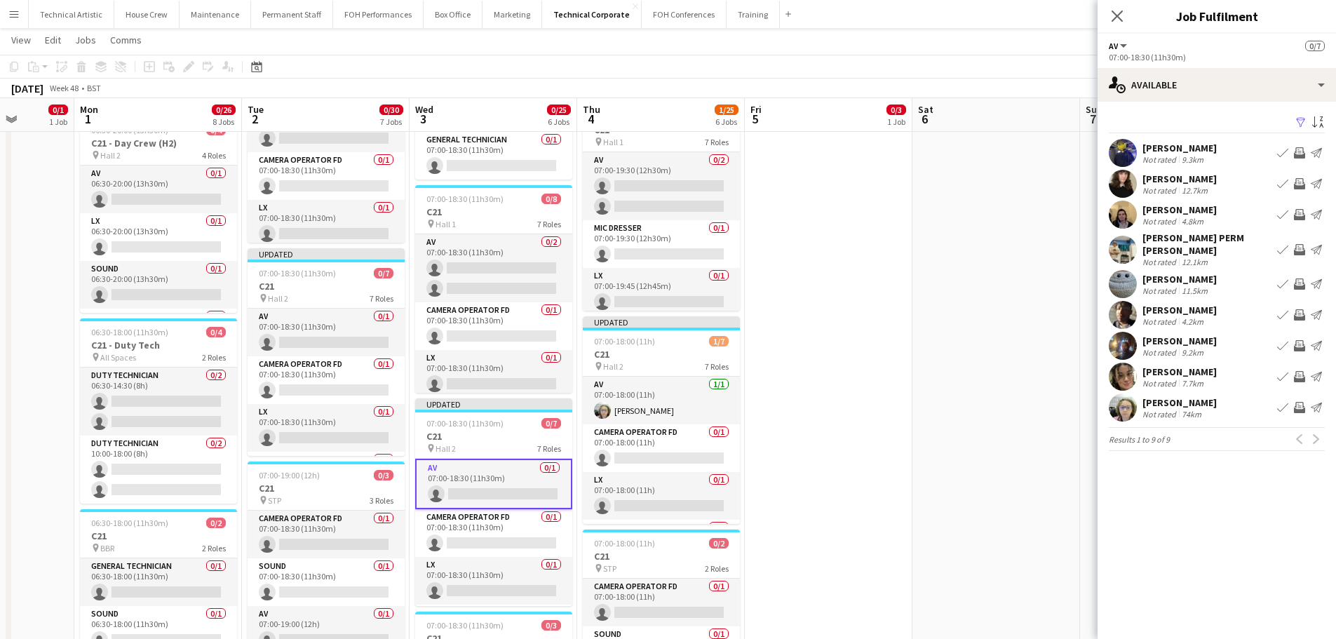
click at [1280, 402] on app-icon "Book crew" at bounding box center [1282, 407] width 11 height 11
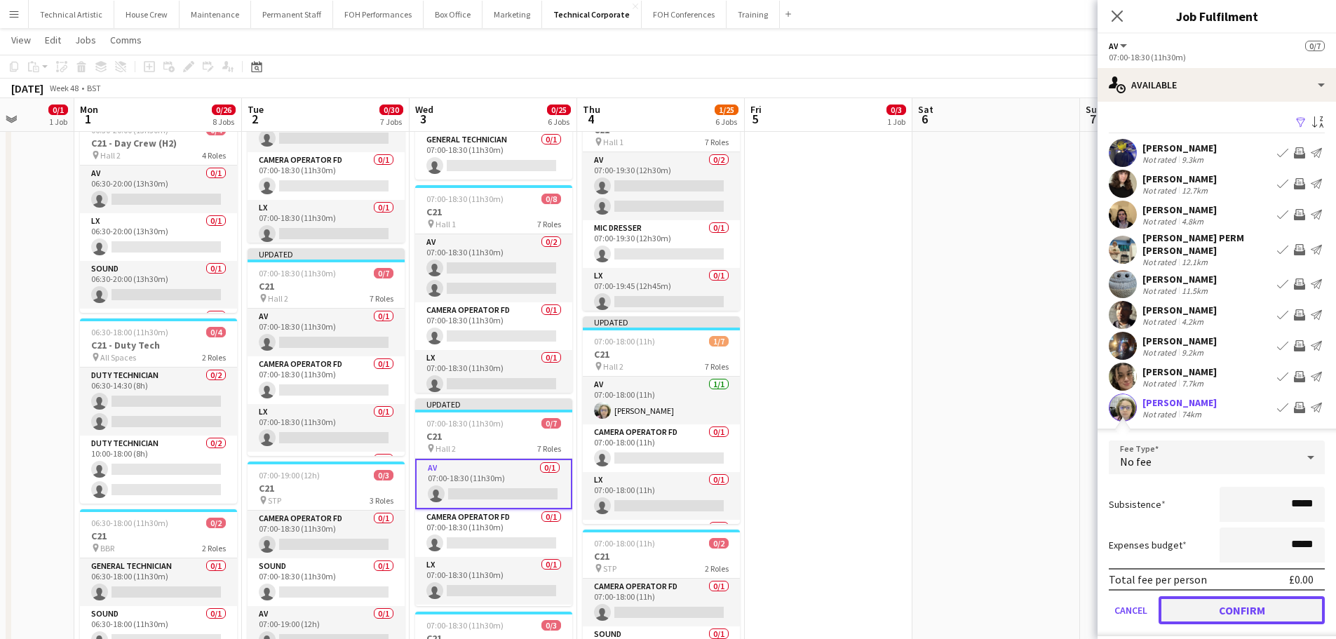
click at [1219, 600] on button "Confirm" at bounding box center [1242, 610] width 166 height 28
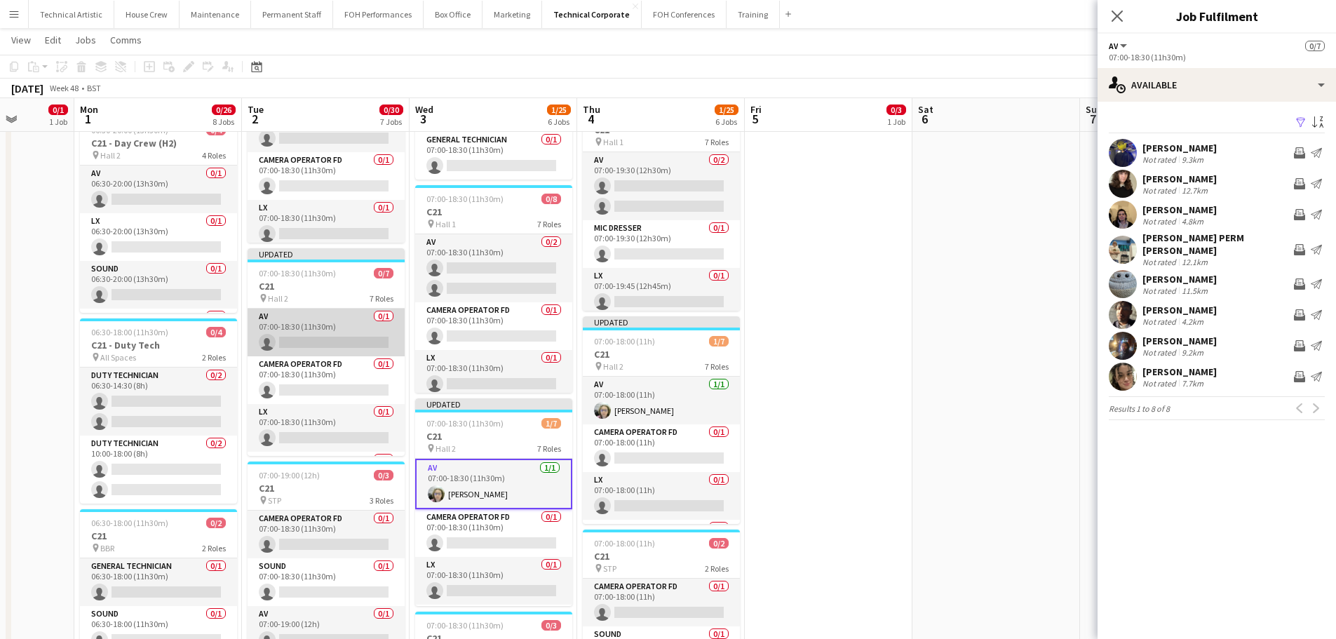
click at [306, 326] on app-card-role "AV 0/1 07:00-18:30 (11h30m) single-neutral-actions" at bounding box center [326, 333] width 157 height 48
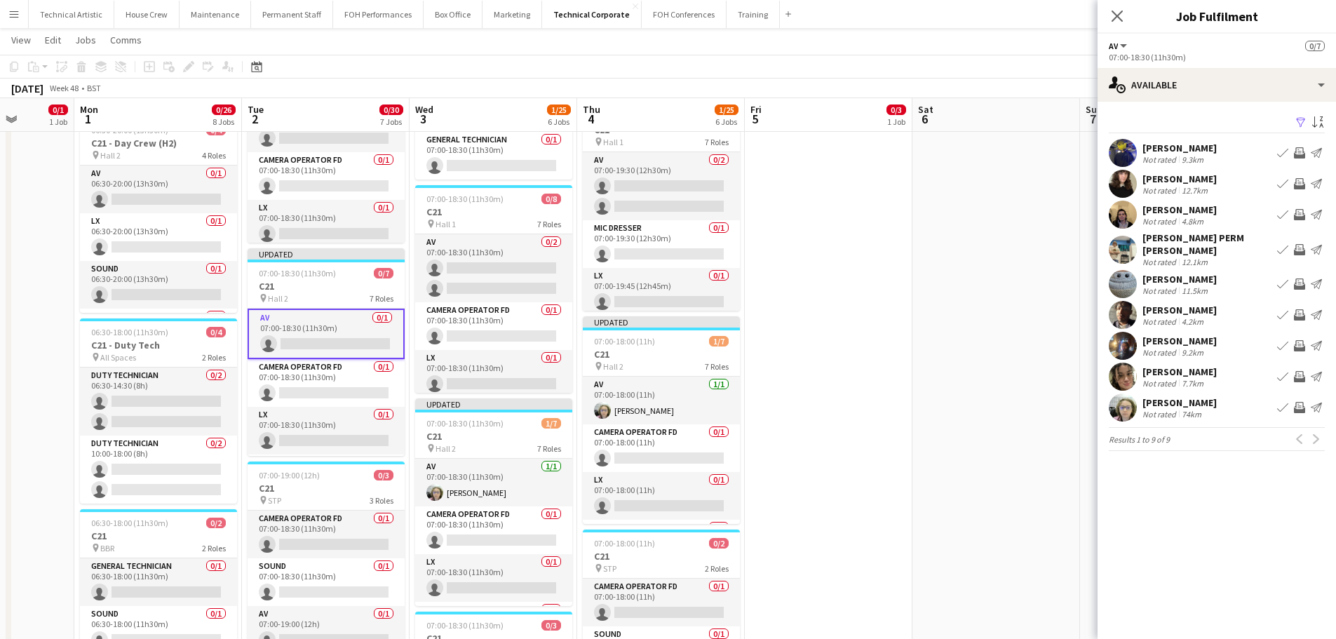
click at [1276, 403] on button "Book crew" at bounding box center [1283, 407] width 17 height 17
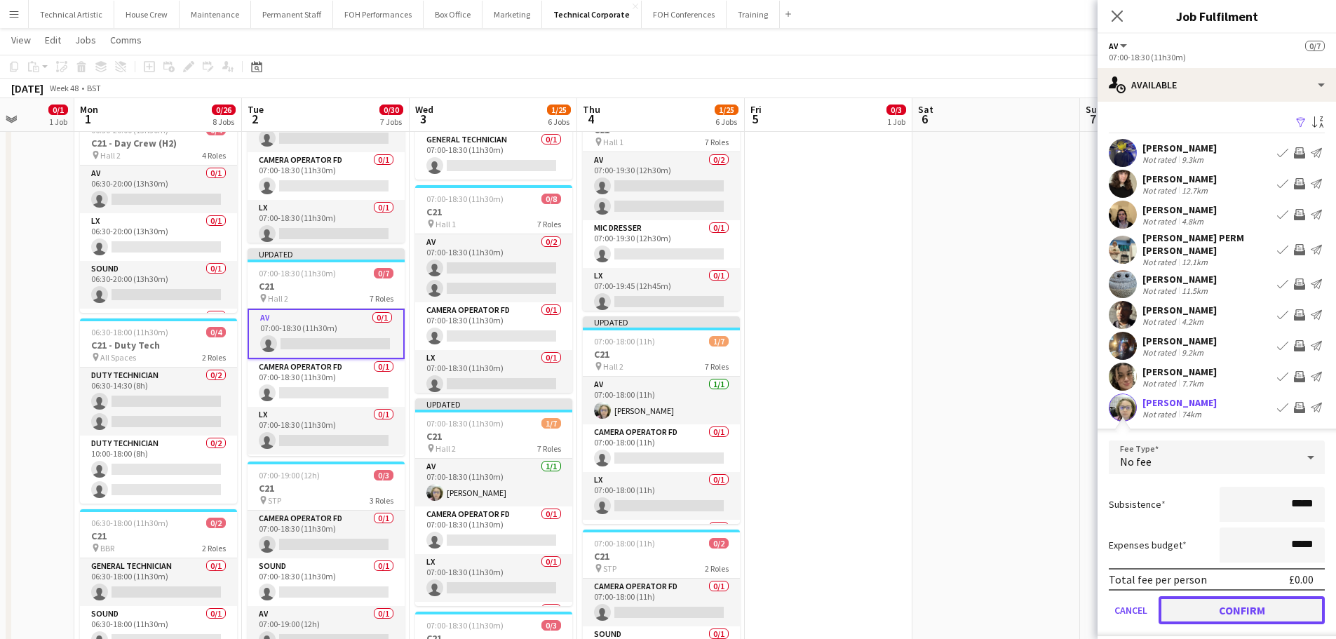
click at [1246, 596] on button "Confirm" at bounding box center [1242, 610] width 166 height 28
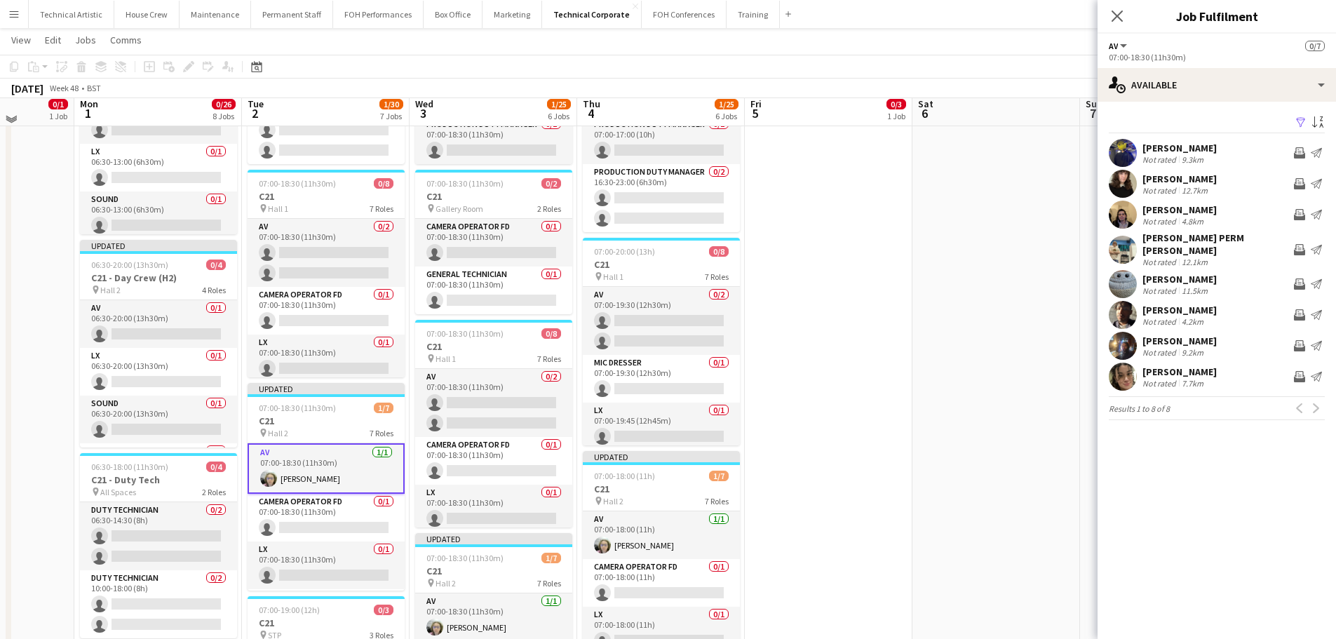
scroll to position [281, 0]
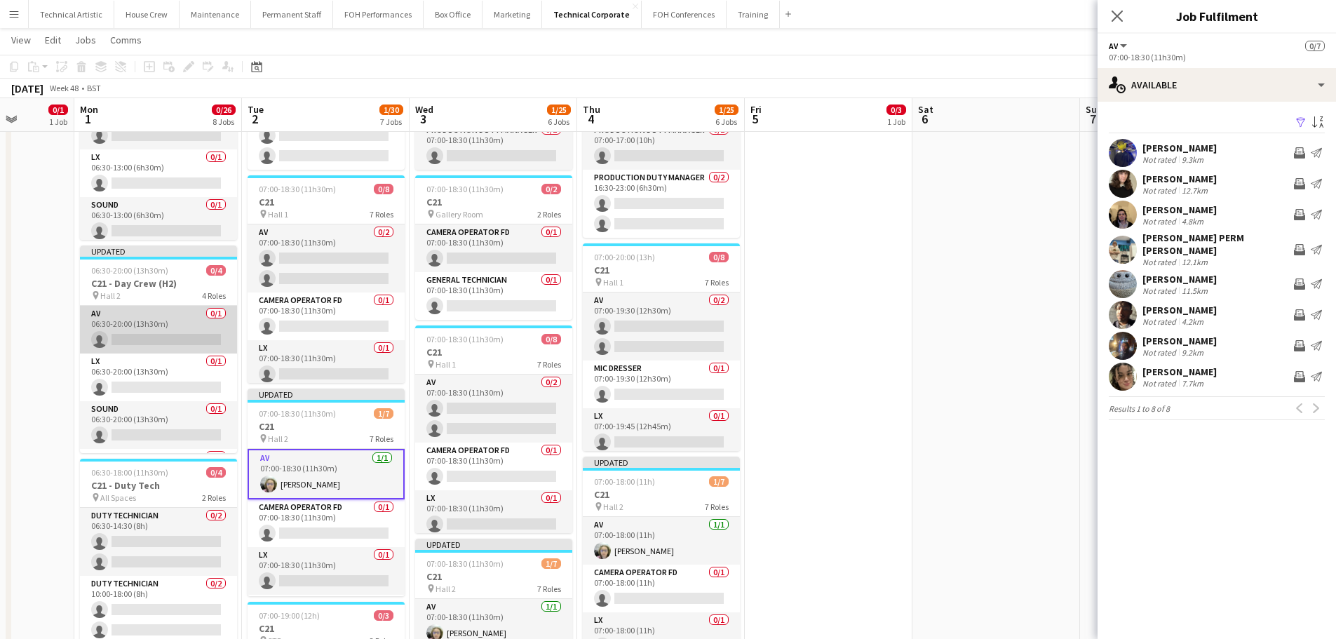
click at [130, 329] on app-card-role "AV 0/1 06:30-20:00 (13h30m) single-neutral-actions" at bounding box center [158, 330] width 157 height 48
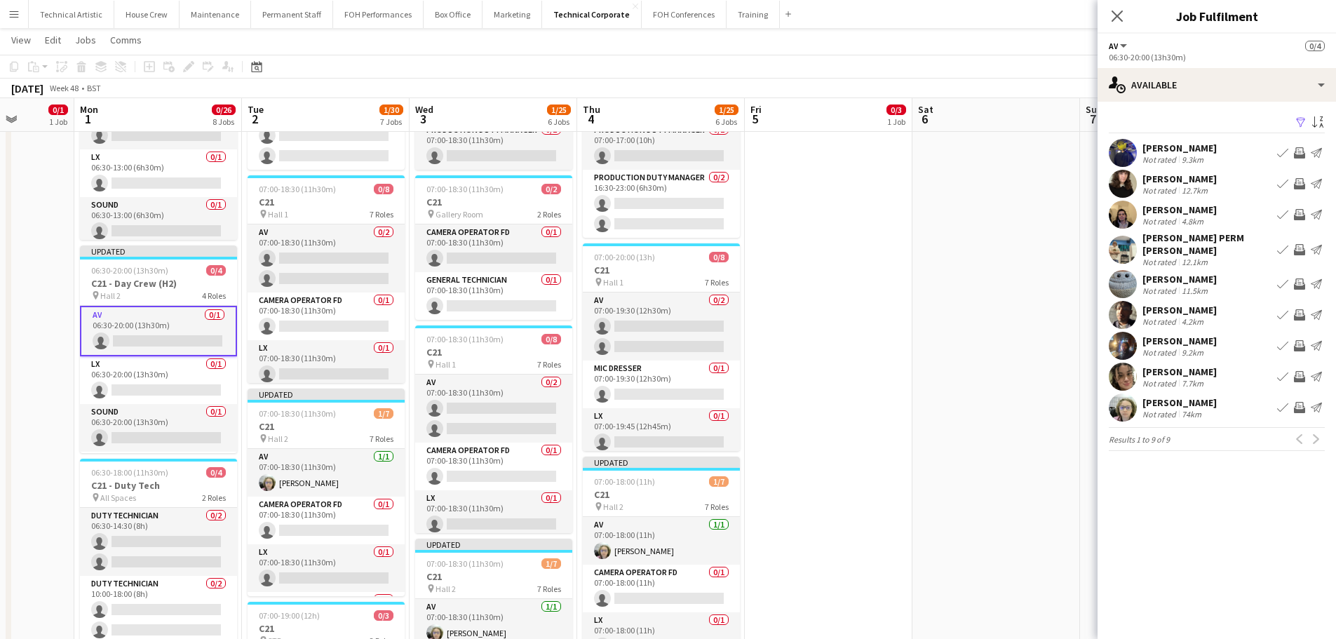
click at [1287, 403] on app-icon "Book crew" at bounding box center [1282, 407] width 11 height 11
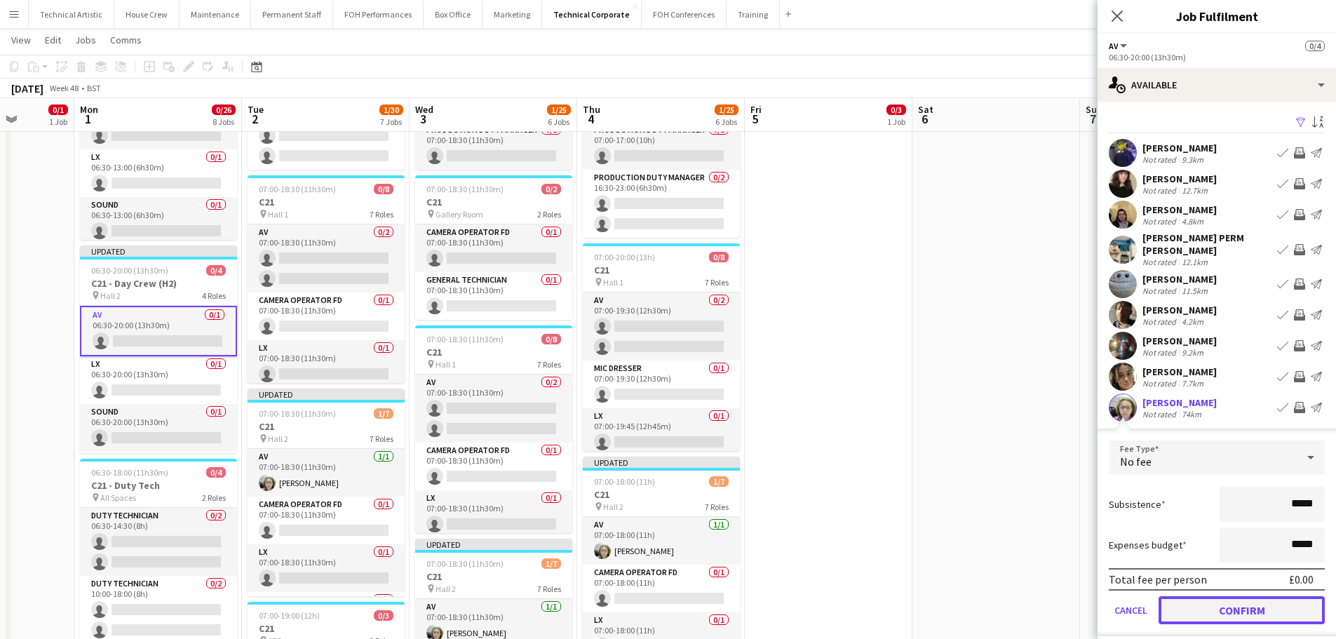
click at [1268, 596] on button "Confirm" at bounding box center [1242, 610] width 166 height 28
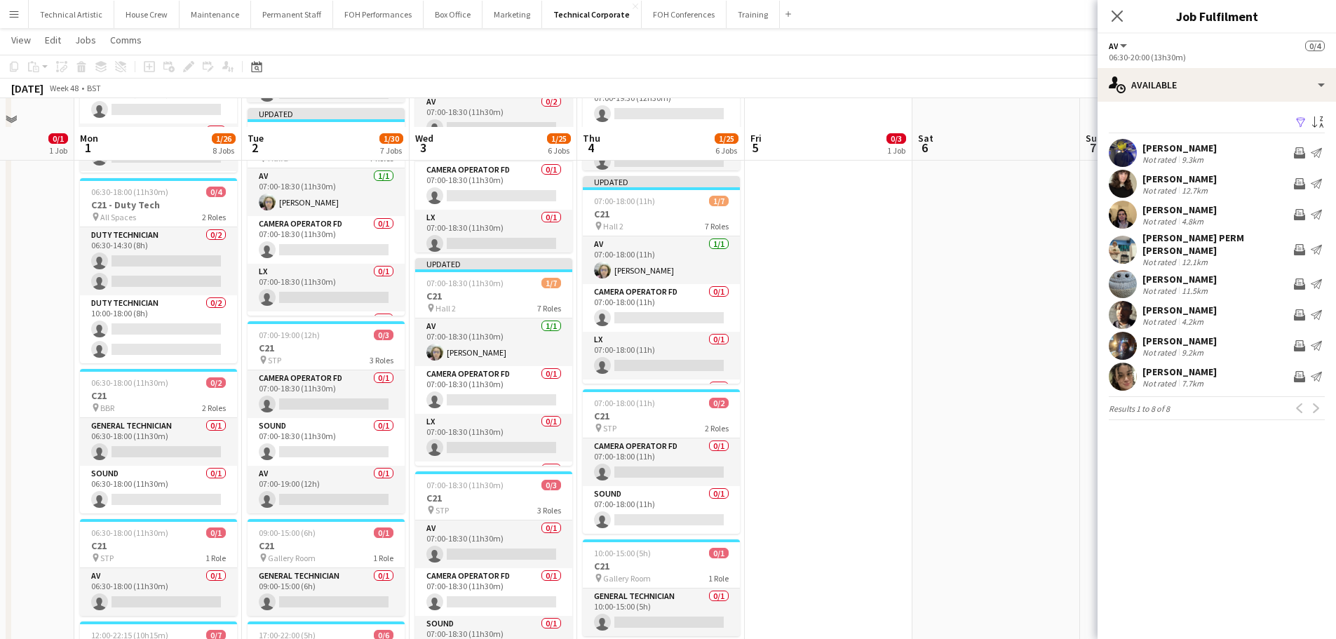
scroll to position [702, 0]
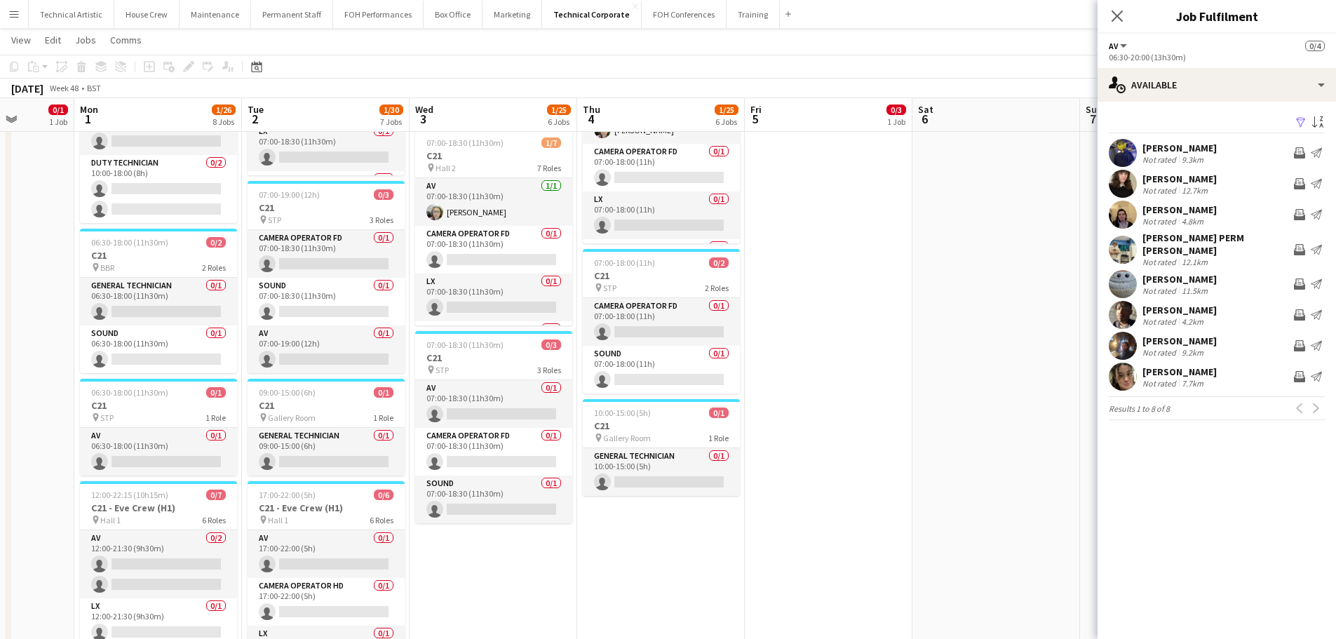
click at [758, 65] on app-toolbar "Copy Paste Paste Ctrl+V Paste with crew Ctrl+Shift+V Paste linked Job Delete Gr…" at bounding box center [668, 67] width 1336 height 24
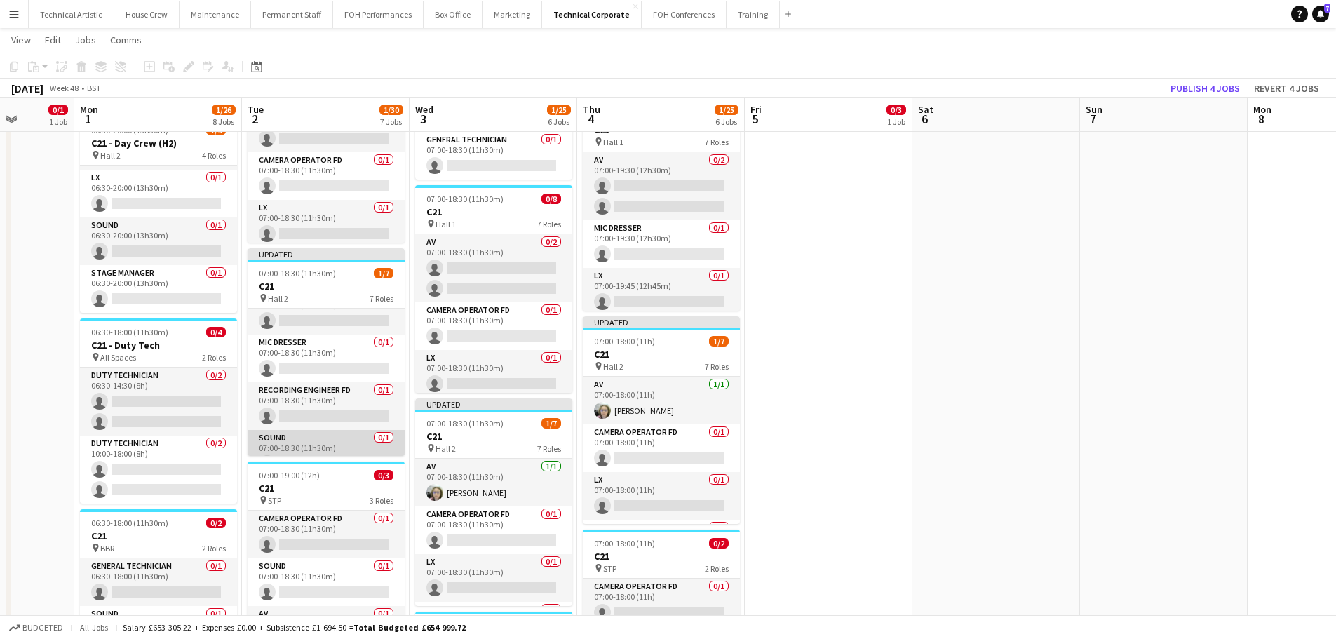
scroll to position [116, 0]
click at [8, 358] on div at bounding box center [9, 427] width 6 height 1376
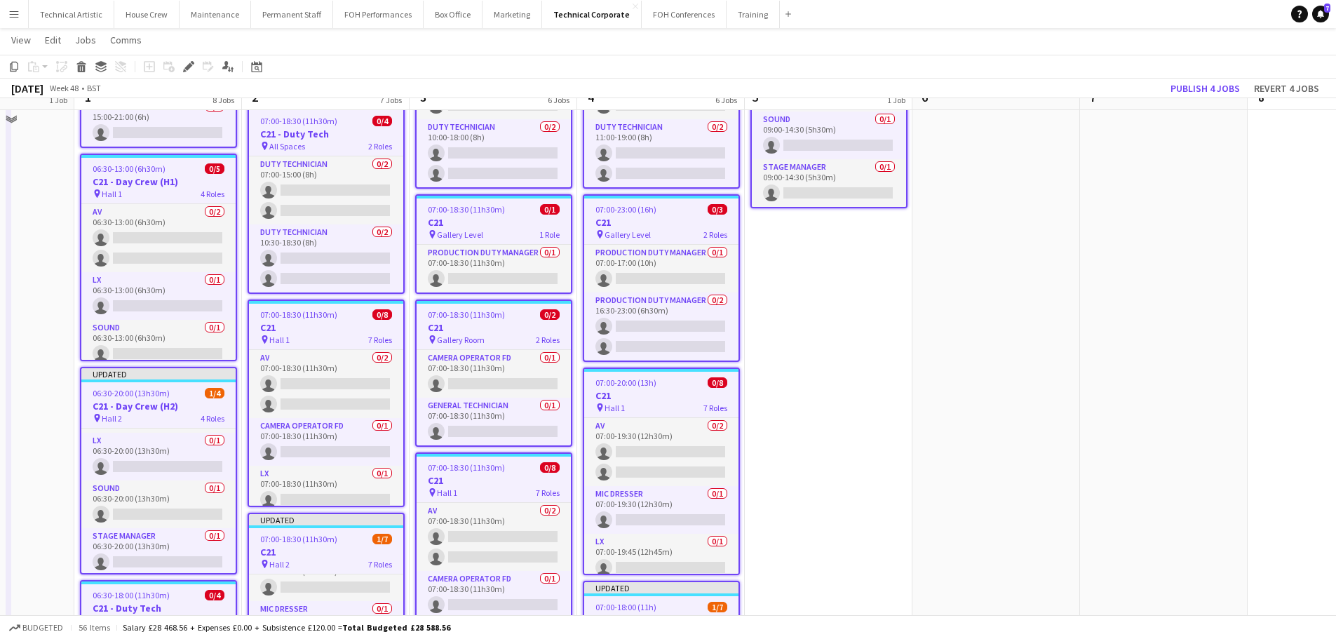
scroll to position [140, 0]
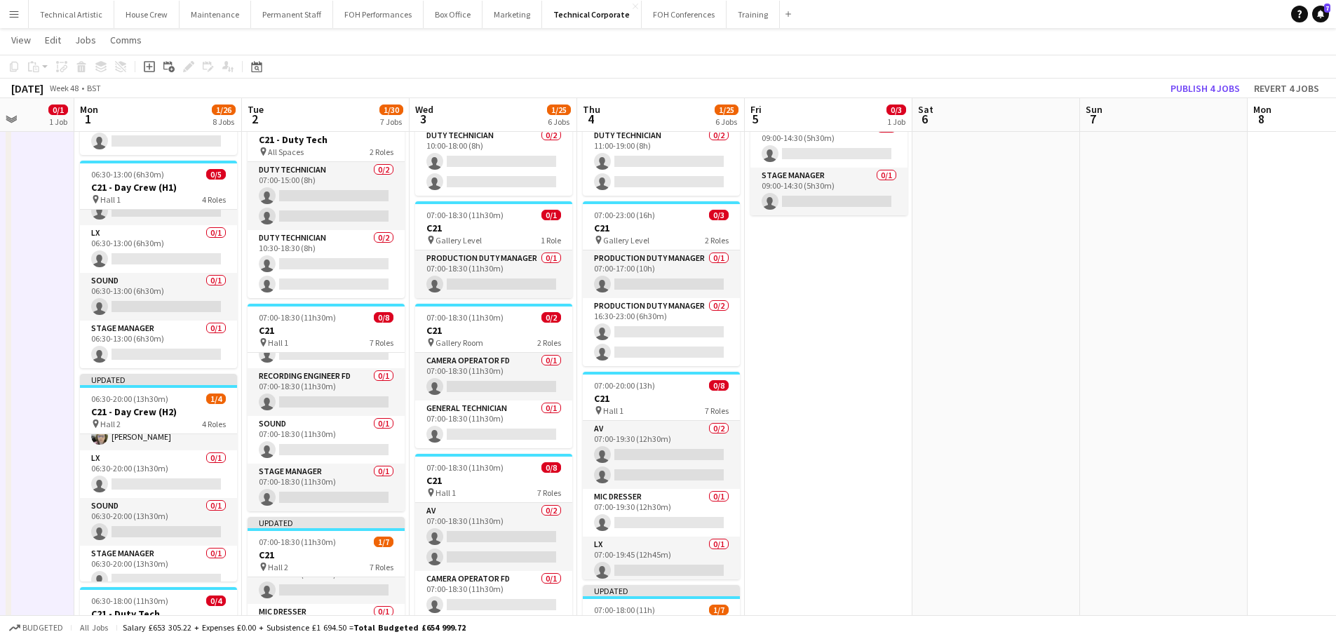
scroll to position [43, 0]
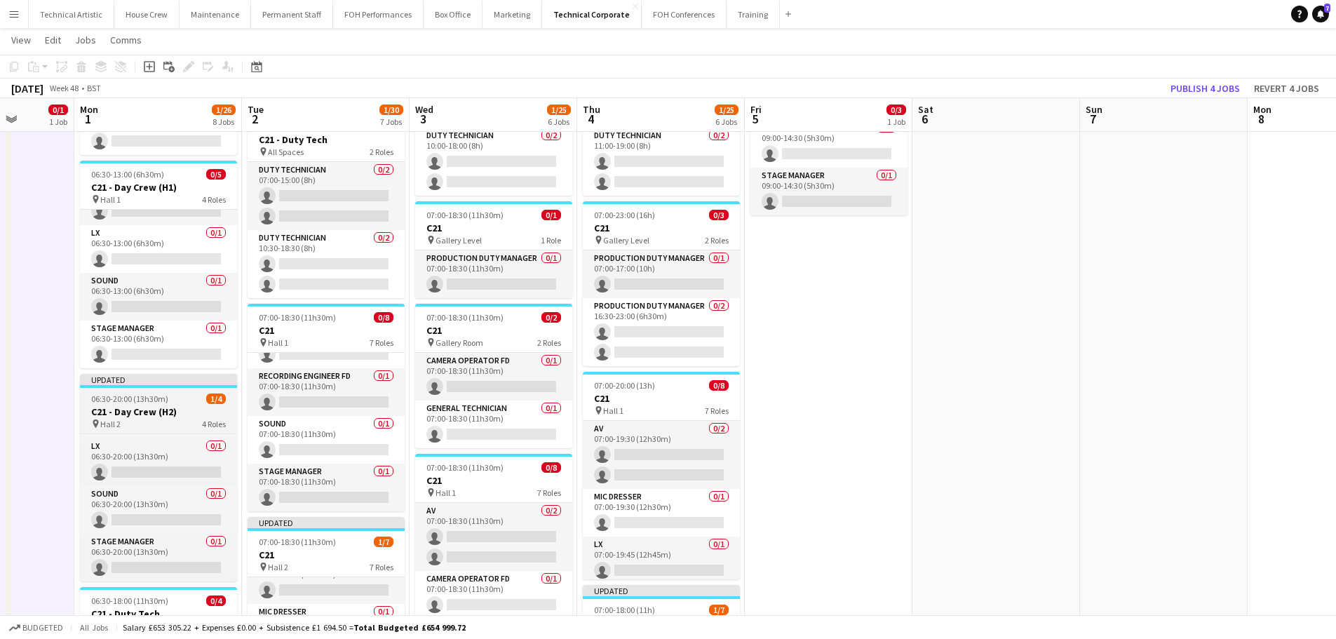
click at [115, 420] on span "Hall 2" at bounding box center [110, 424] width 20 height 11
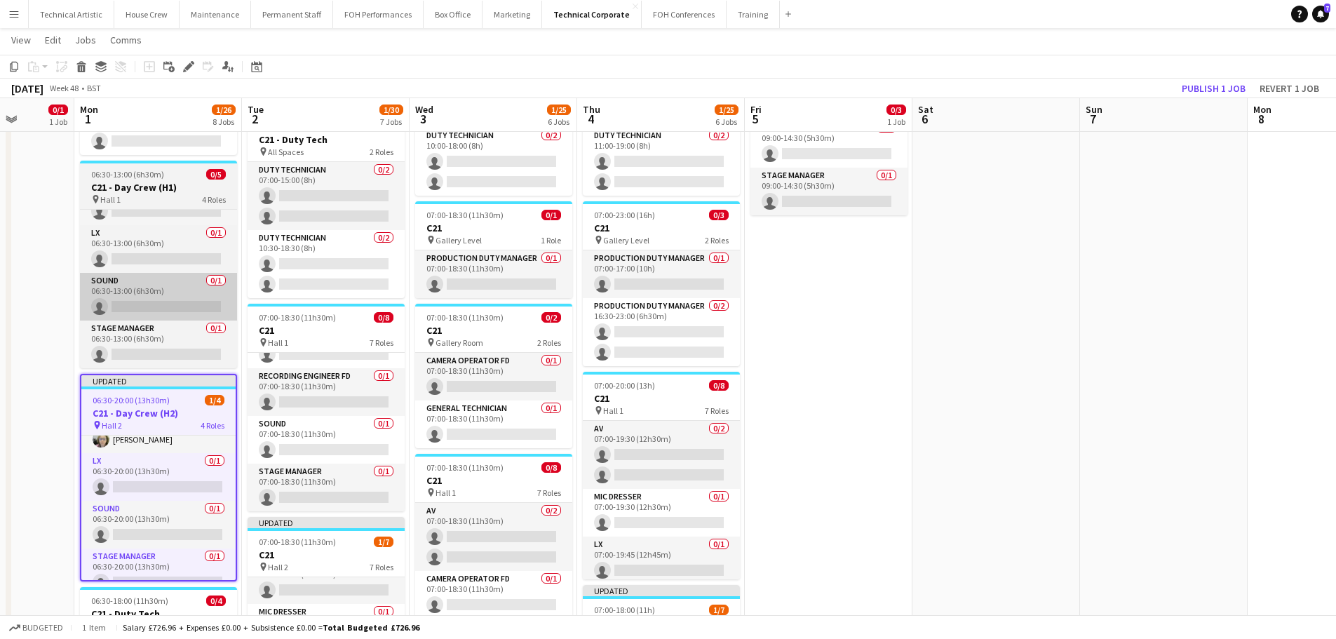
scroll to position [46, 0]
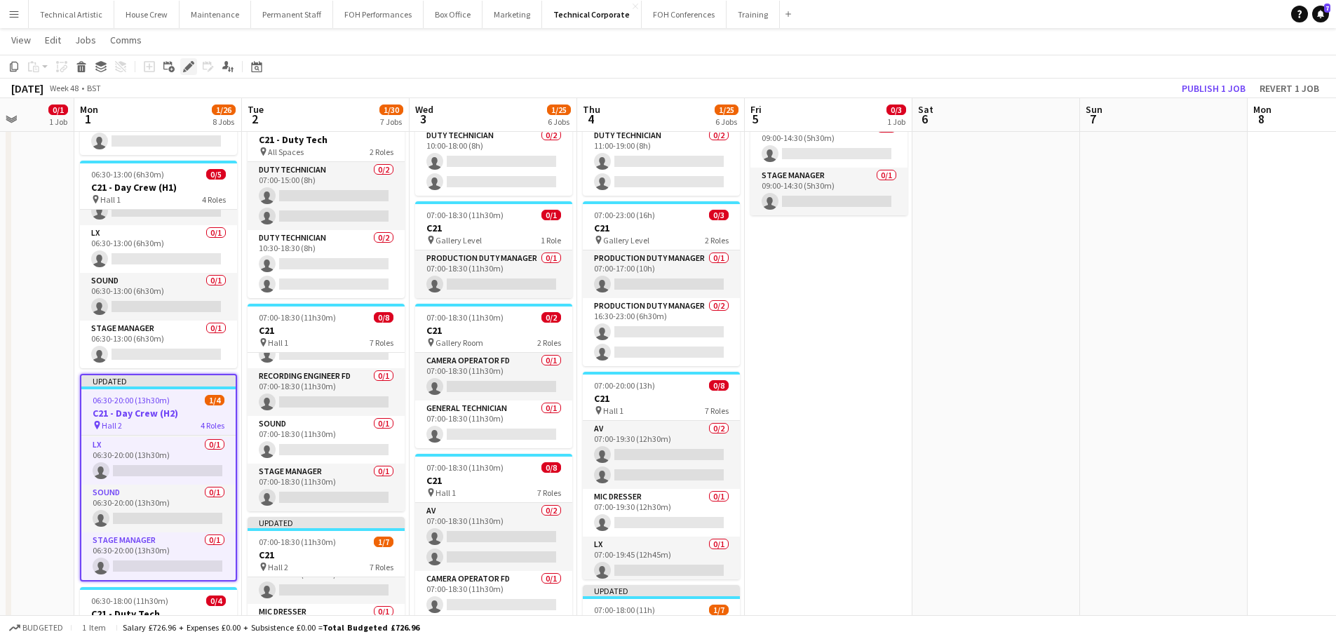
click at [195, 72] on div "Edit" at bounding box center [188, 66] width 17 height 17
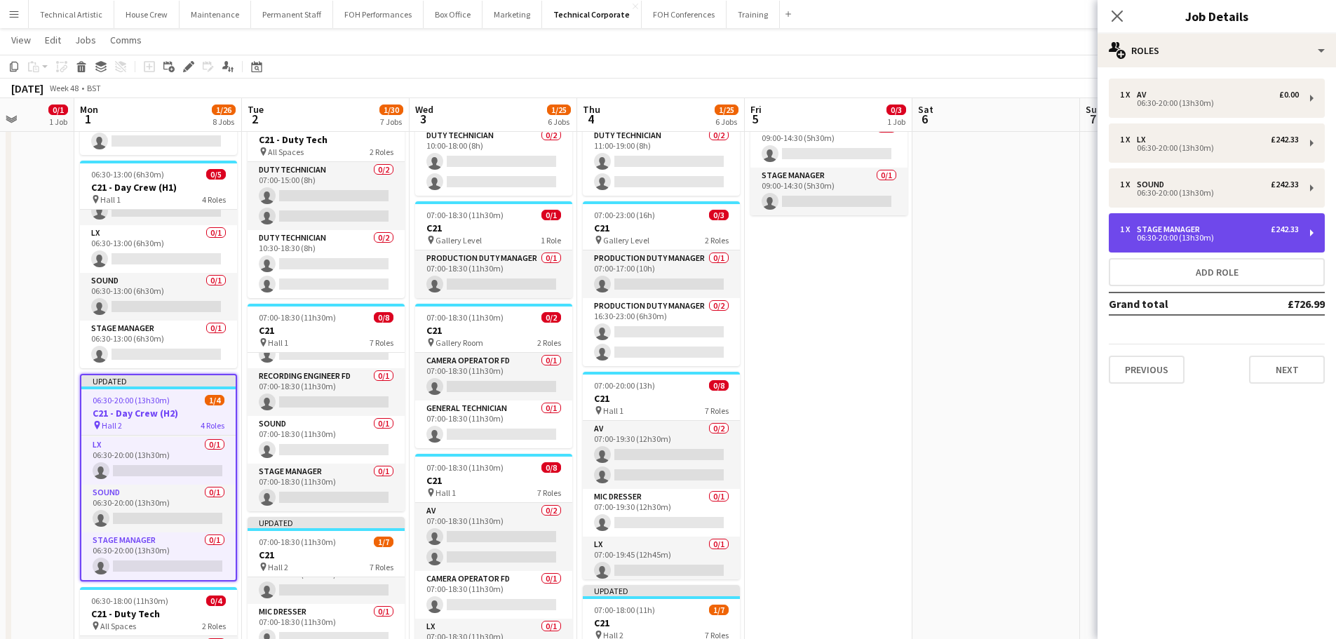
click at [1152, 236] on div "06:30-20:00 (13h30m)" at bounding box center [1209, 237] width 179 height 7
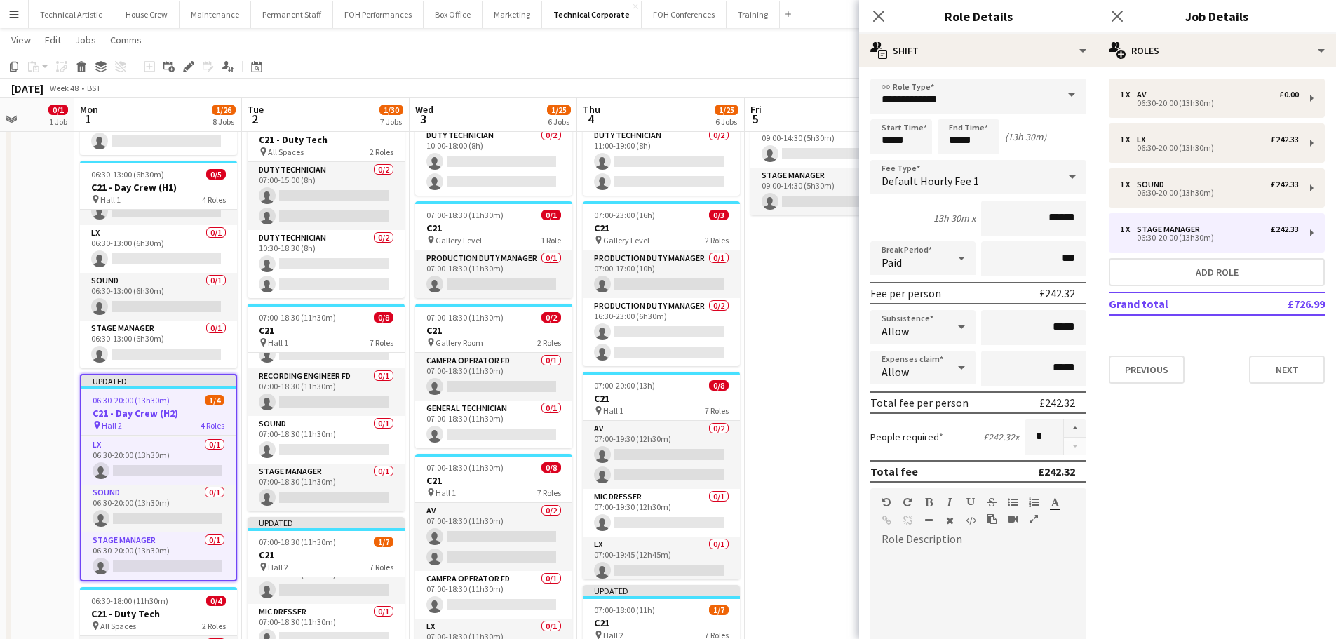
click at [988, 185] on div "Default Hourly Fee 1" at bounding box center [965, 177] width 188 height 34
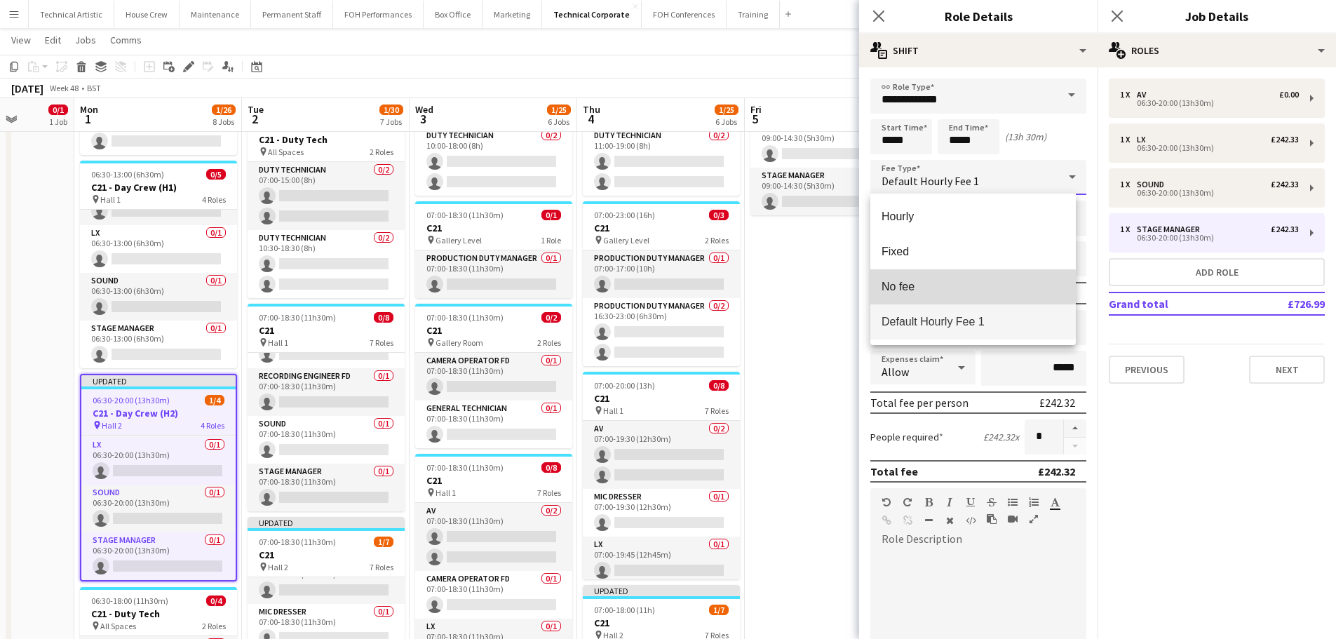
click at [948, 290] on span "No fee" at bounding box center [973, 286] width 183 height 13
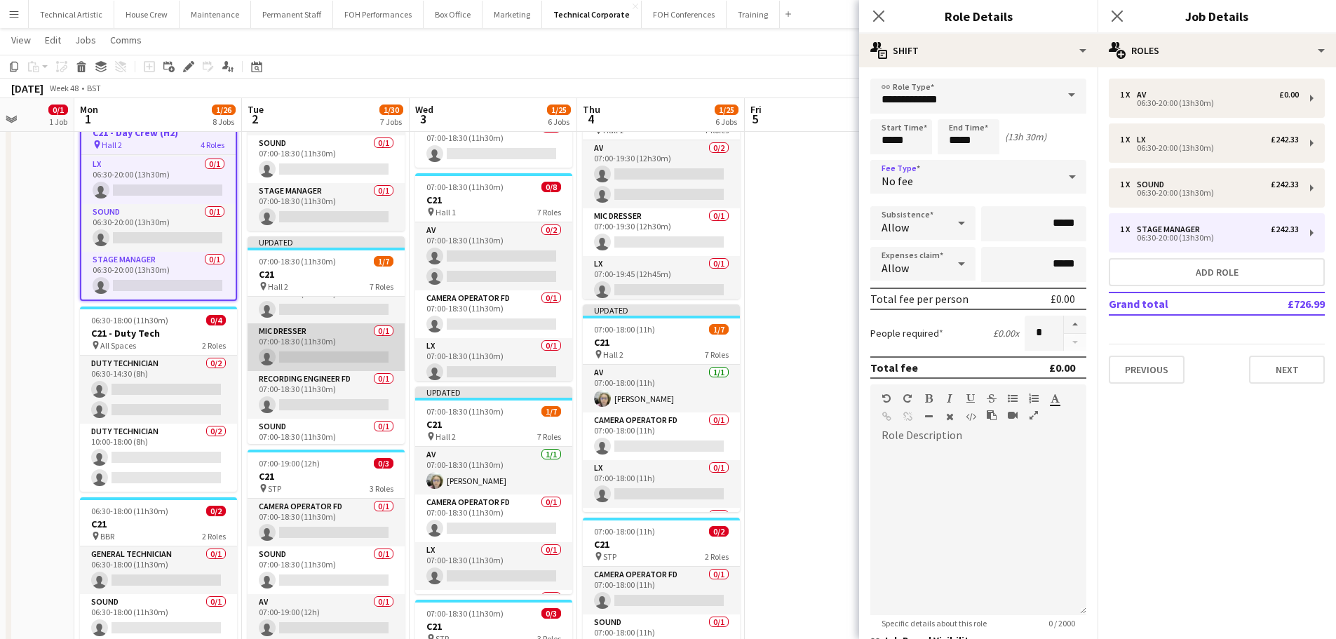
scroll to position [187, 0]
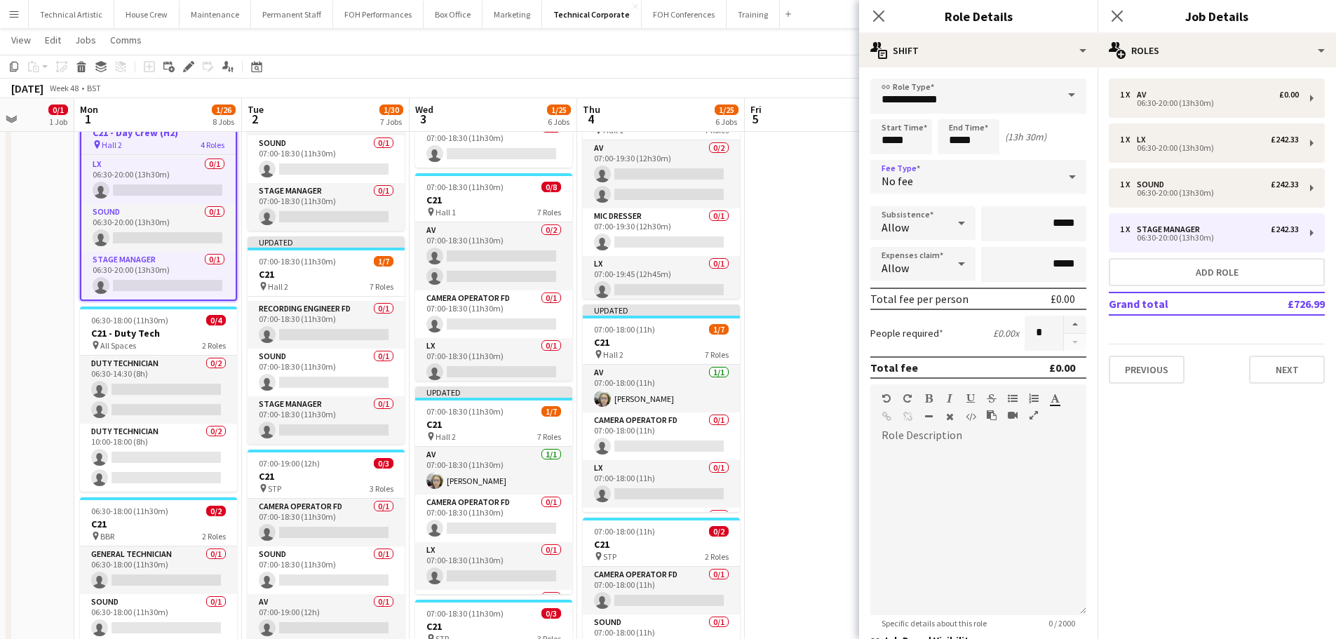
click at [322, 283] on div "pin Hall 2 7 Roles" at bounding box center [326, 286] width 157 height 11
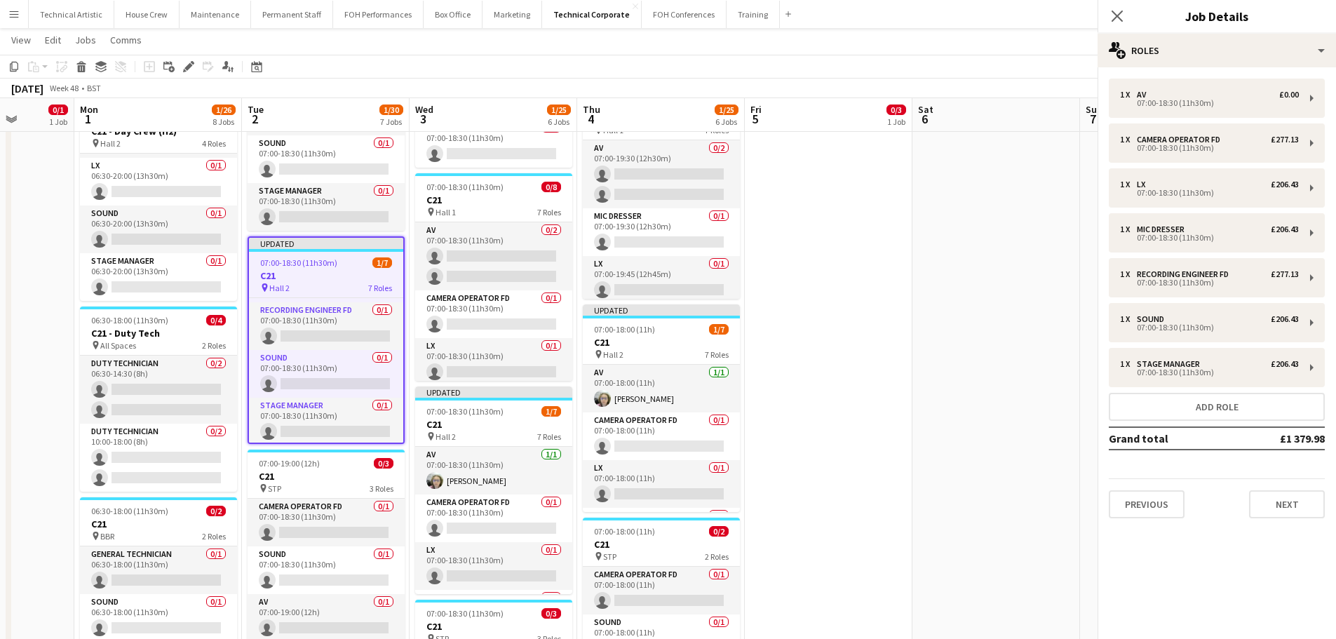
scroll to position [43, 0]
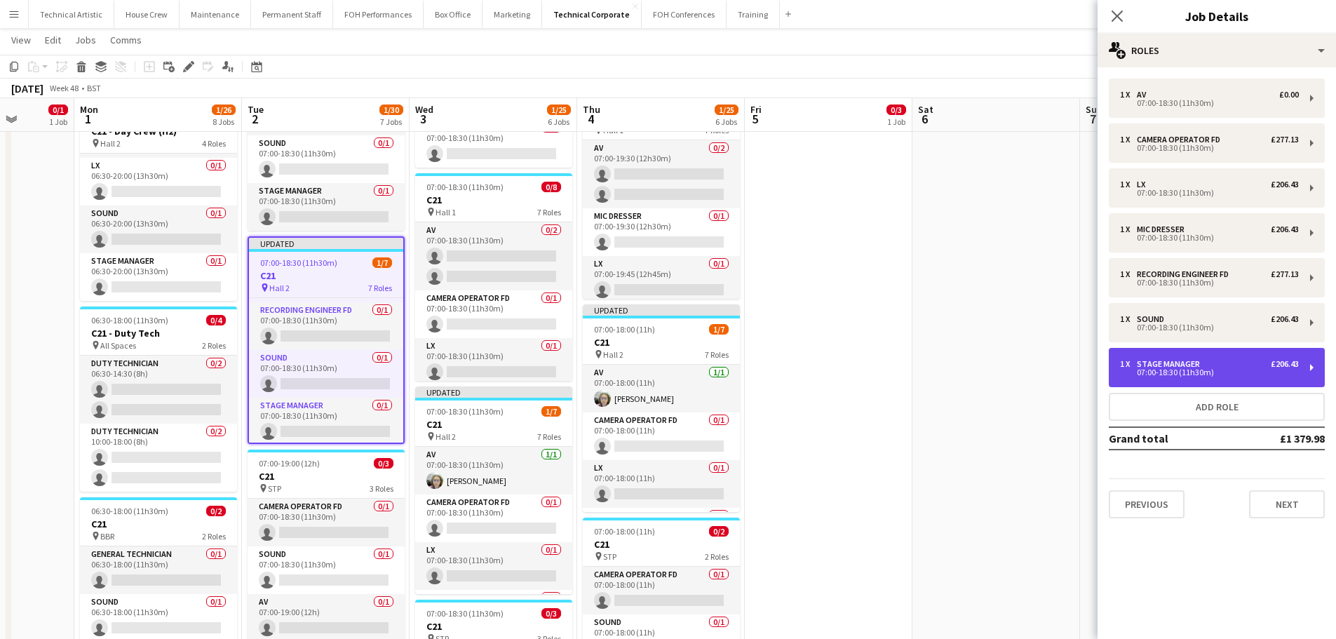
click at [1182, 369] on div "07:00-18:30 (11h30m)" at bounding box center [1209, 372] width 179 height 7
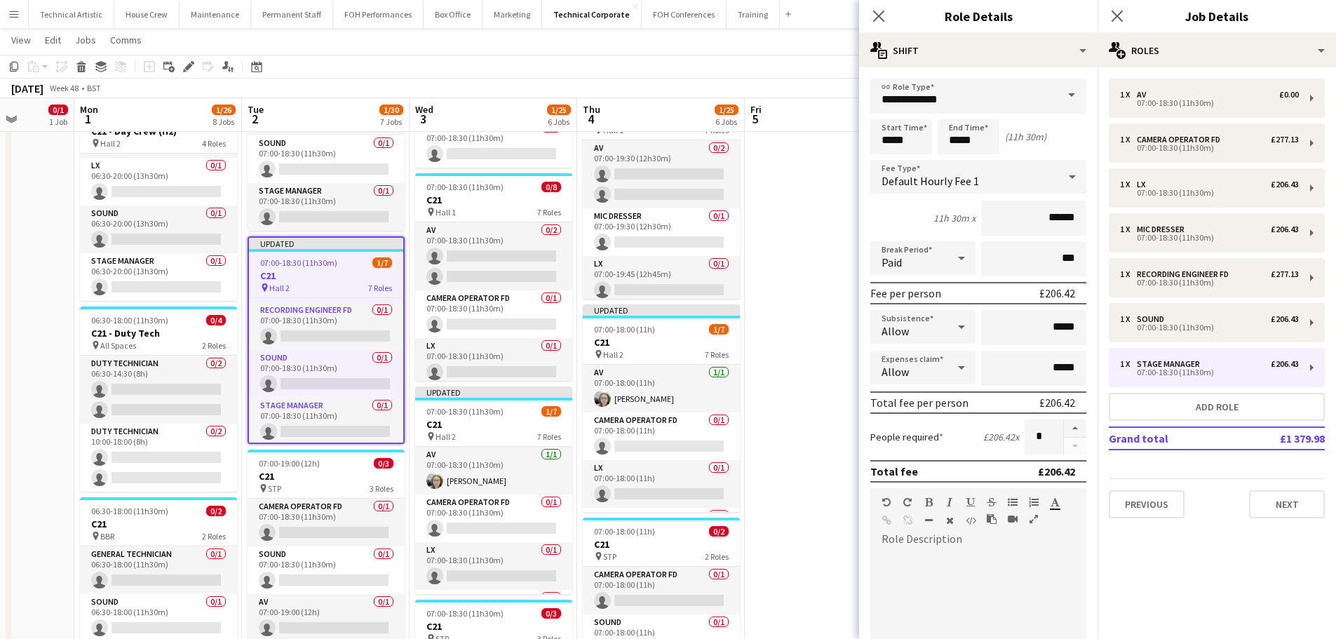
click at [952, 191] on div "Default Hourly Fee 1" at bounding box center [965, 177] width 188 height 34
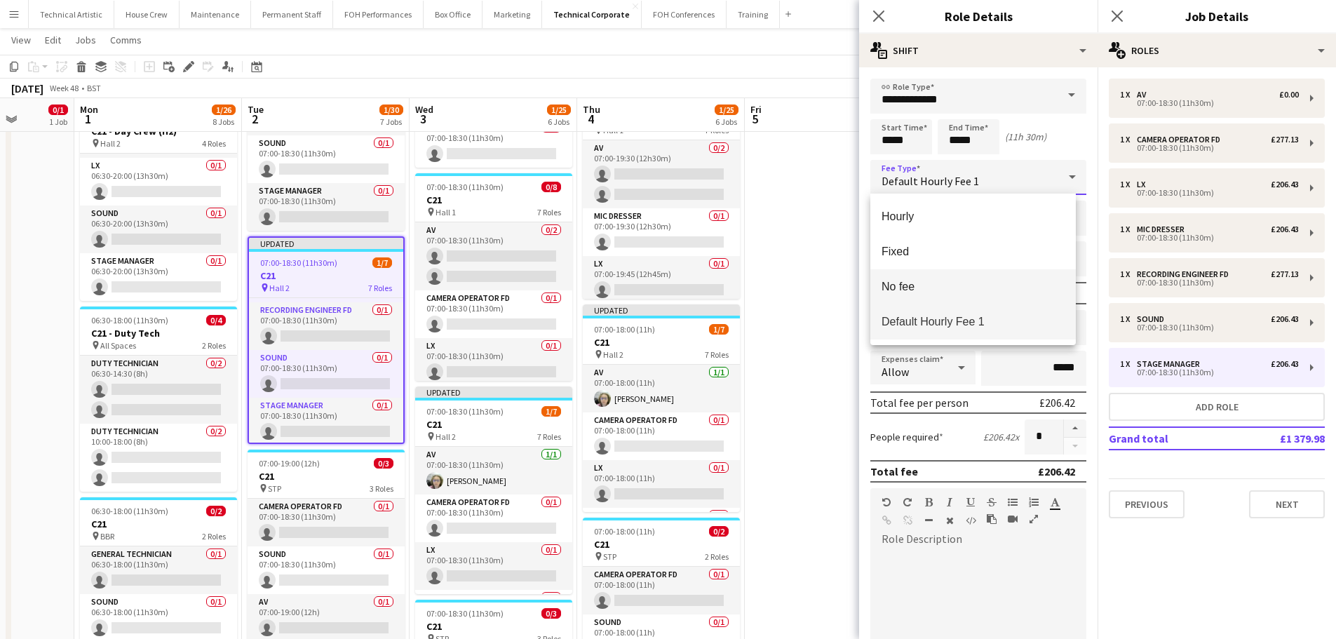
click at [939, 273] on mat-option "No fee" at bounding box center [974, 286] width 206 height 35
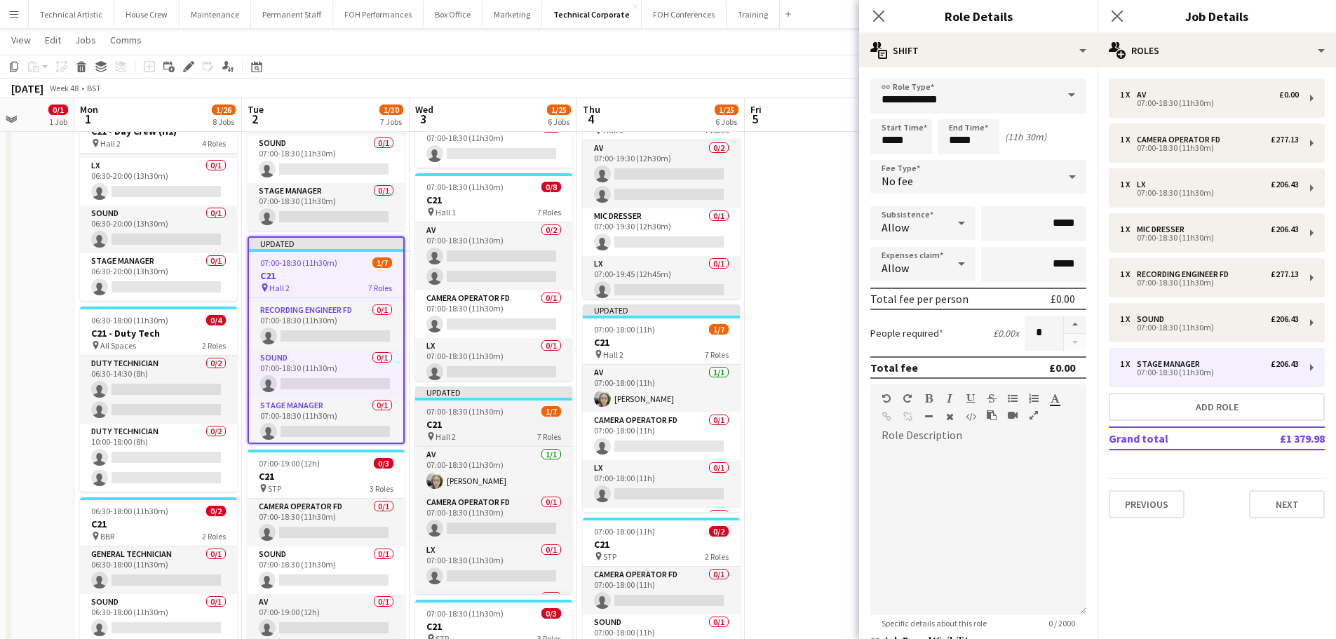
click at [516, 437] on div "pin Hall 2 7 Roles" at bounding box center [493, 436] width 157 height 11
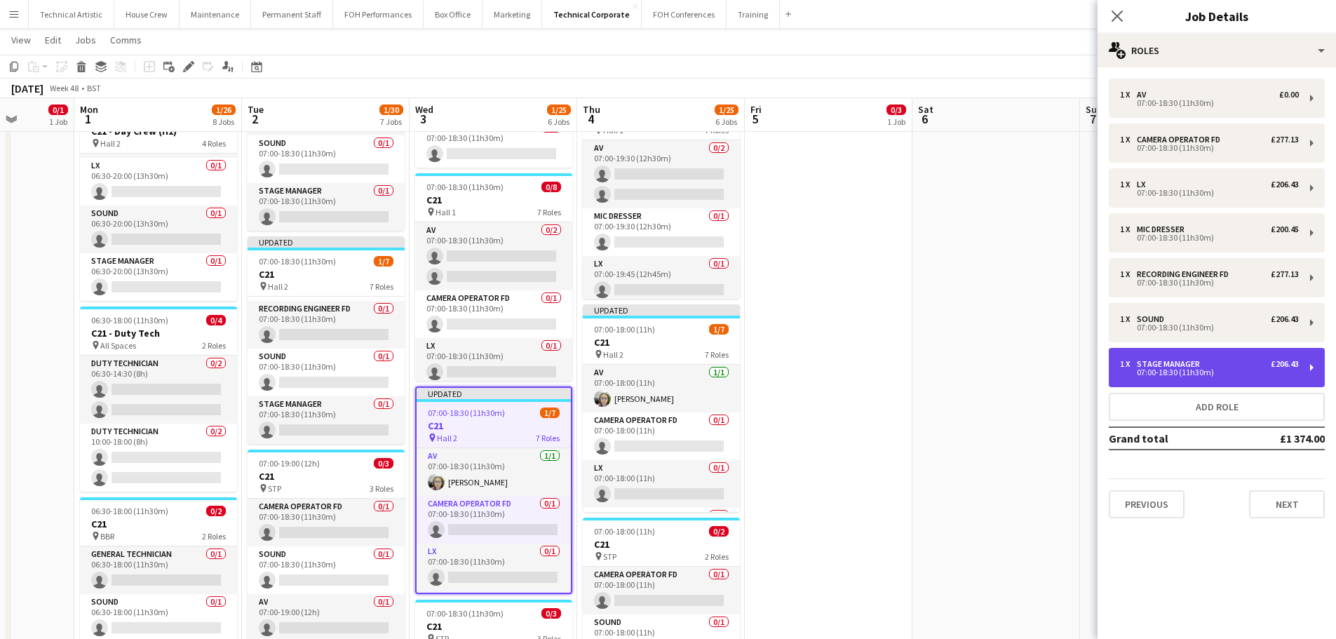
click at [1145, 365] on div "Stage Manager" at bounding box center [1171, 364] width 69 height 10
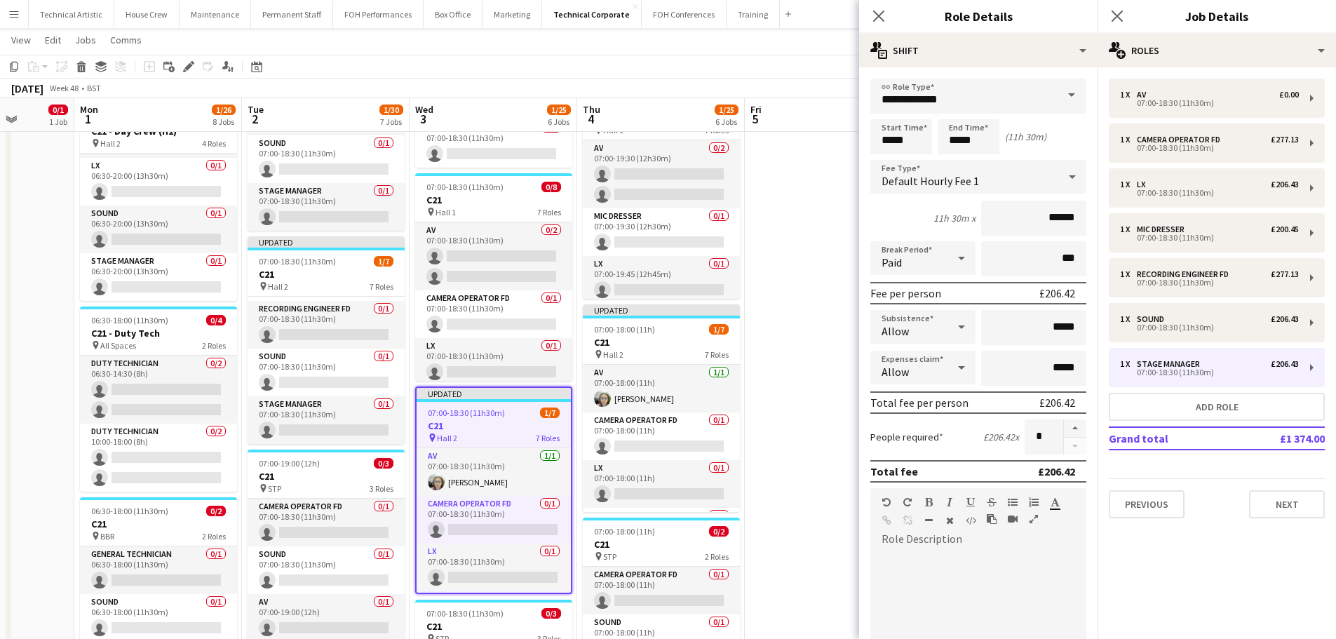
click at [991, 190] on div "Default Hourly Fee 1" at bounding box center [965, 177] width 188 height 34
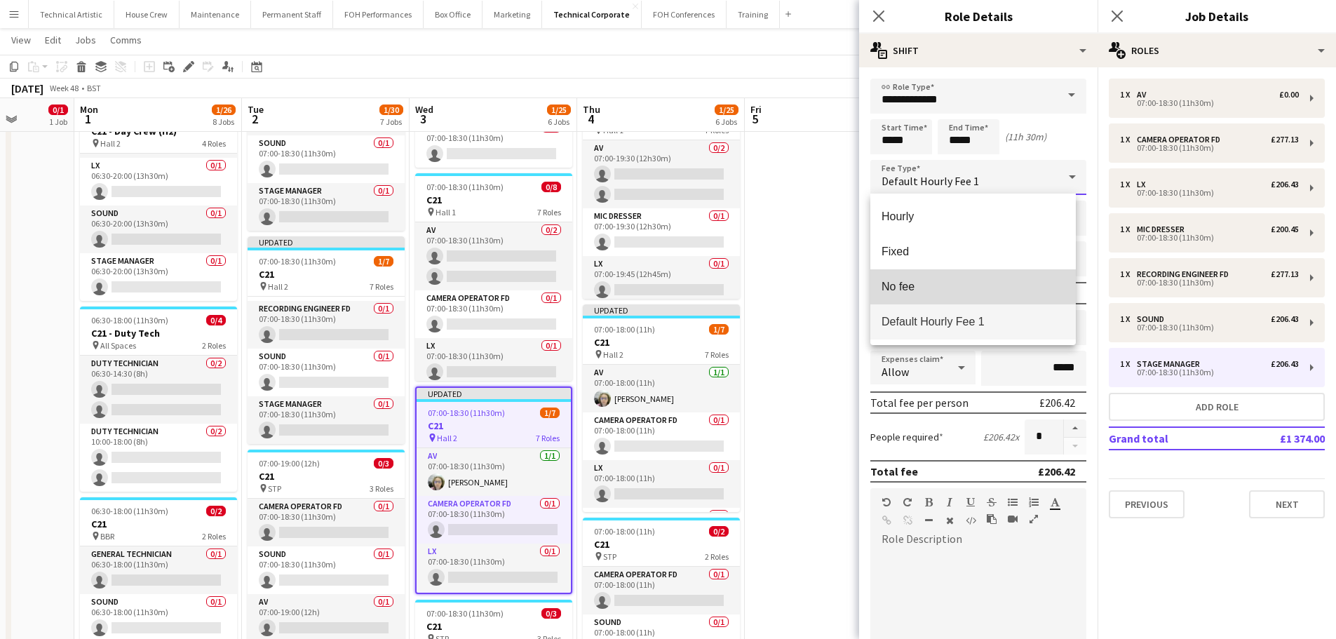
click at [953, 278] on mat-option "No fee" at bounding box center [974, 286] width 206 height 35
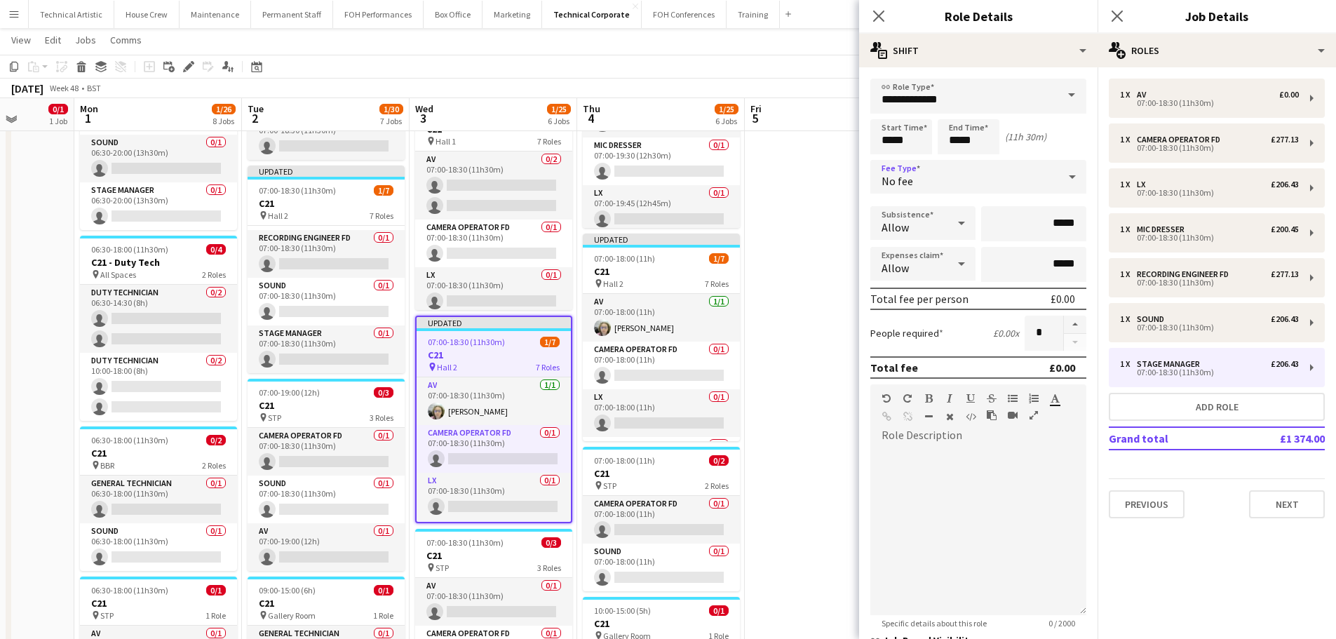
scroll to position [503, 0]
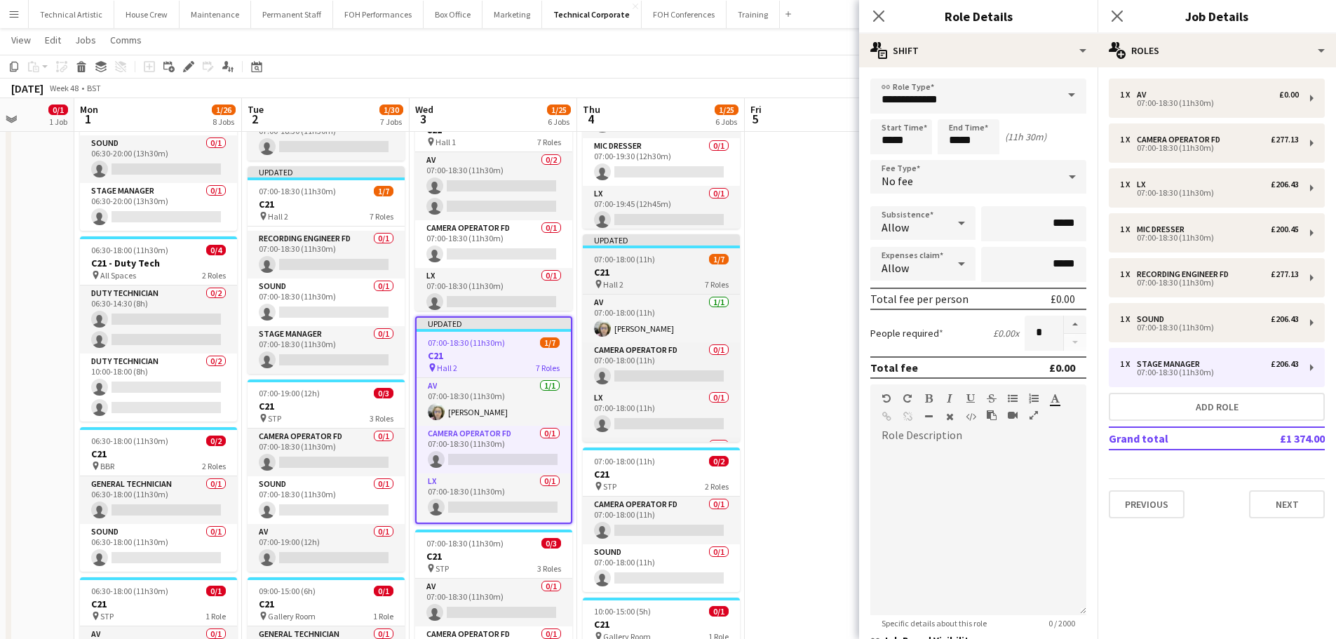
click at [687, 283] on div "pin Hall 2 7 Roles" at bounding box center [661, 284] width 157 height 11
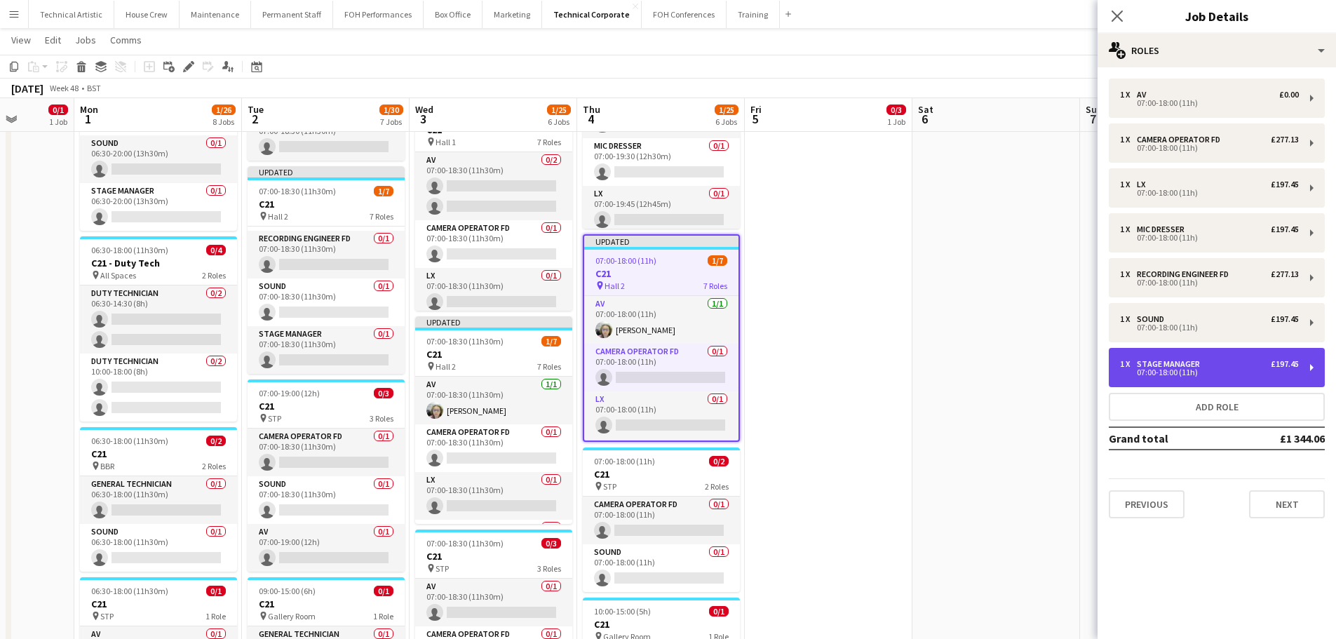
click at [1189, 362] on div "Stage Manager" at bounding box center [1171, 364] width 69 height 10
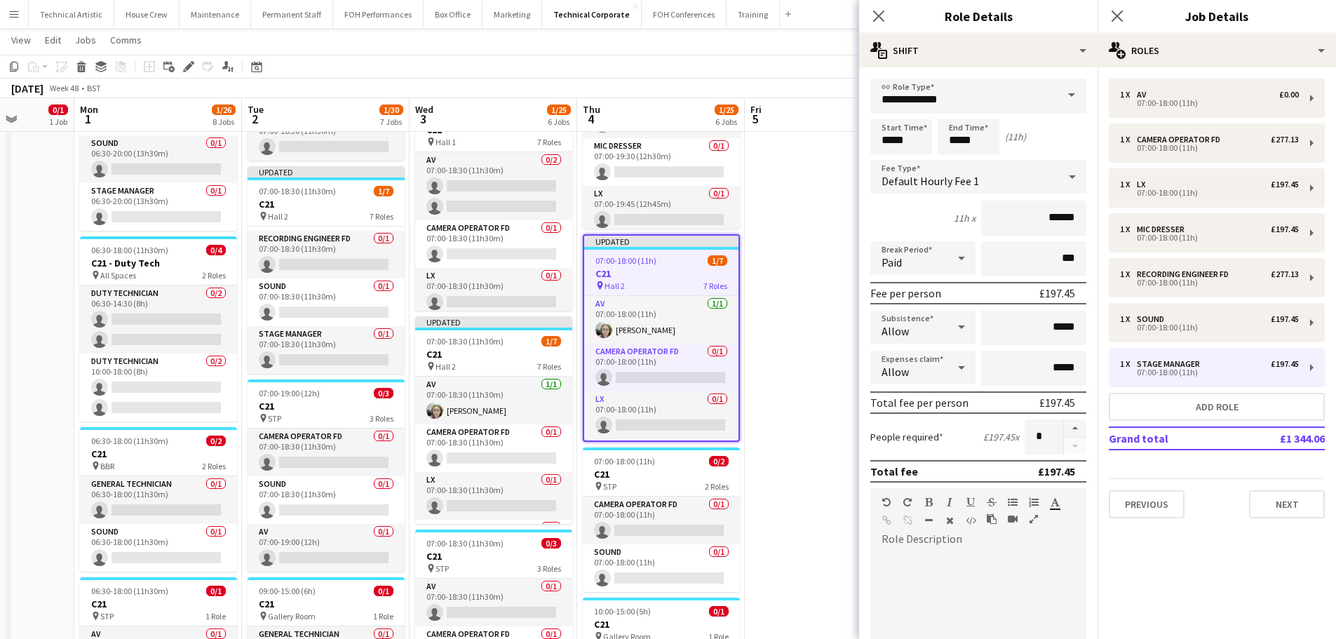
click at [934, 177] on span "Default Hourly Fee 1" at bounding box center [931, 181] width 98 height 14
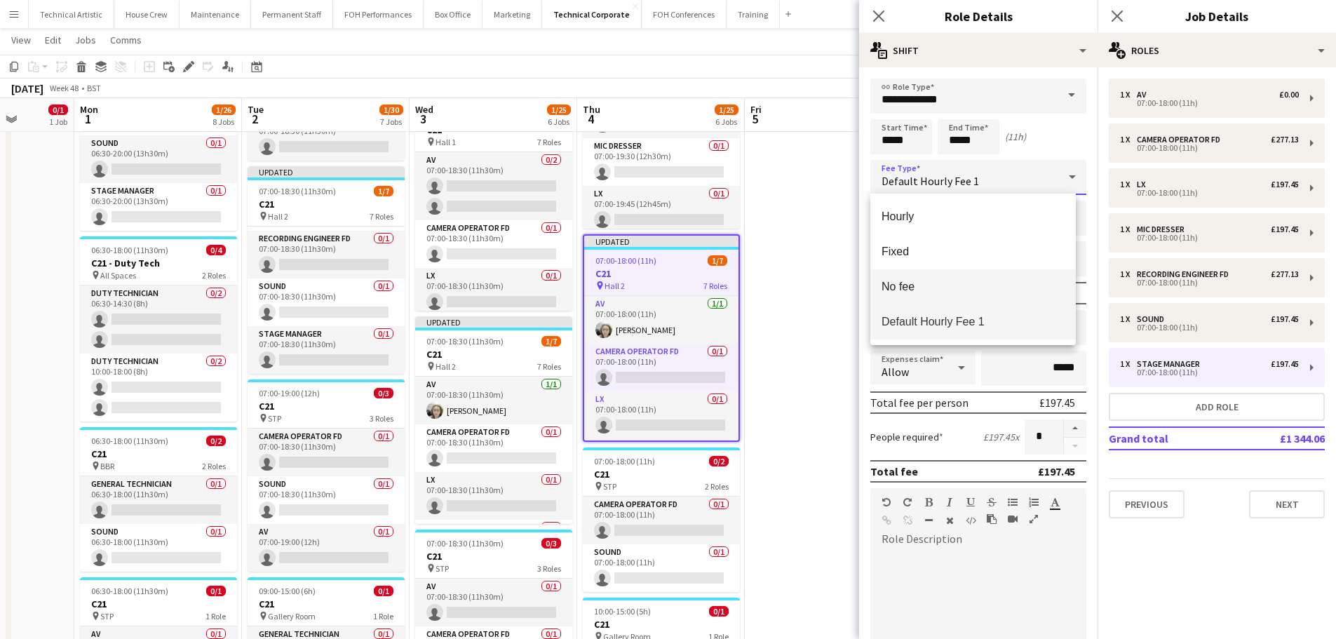
click at [946, 288] on span "No fee" at bounding box center [973, 286] width 183 height 13
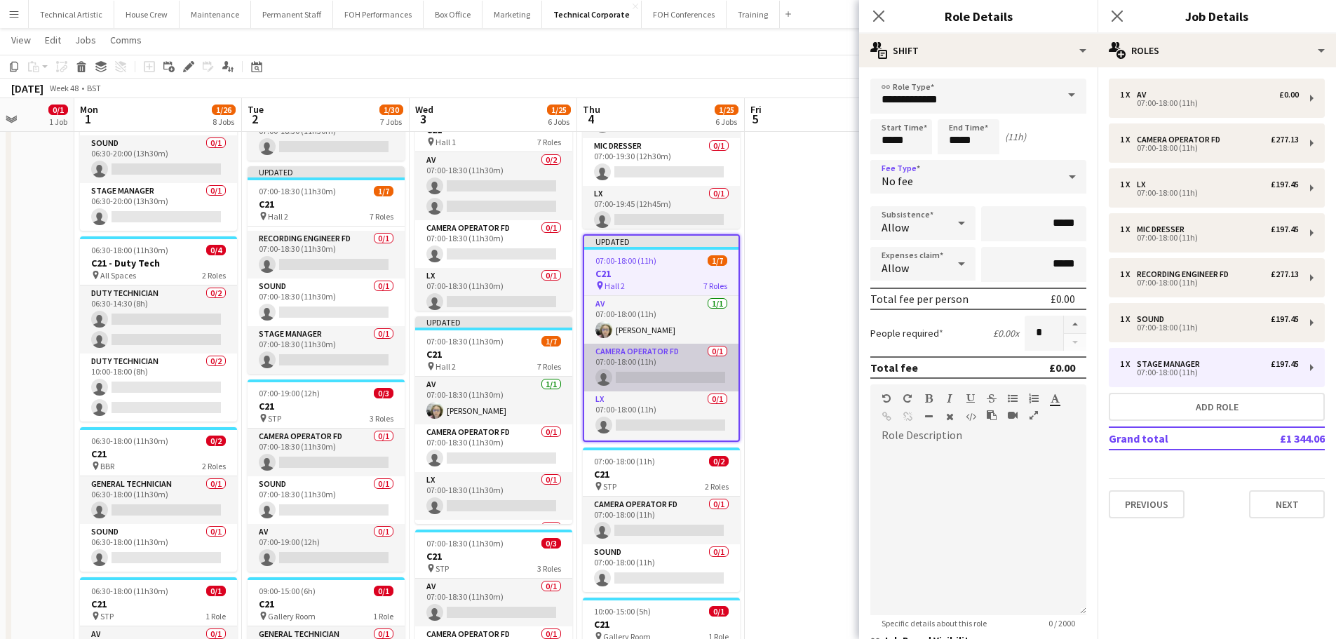
scroll to position [189, 0]
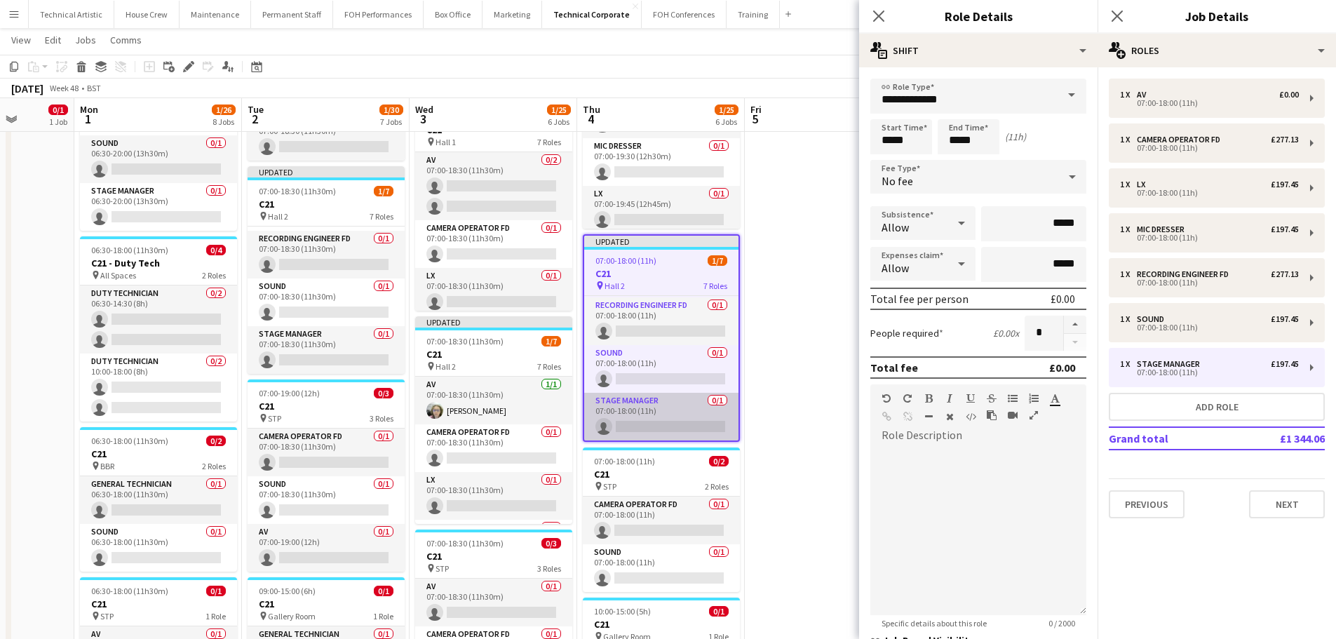
click at [667, 413] on app-card-role "Stage Manager 0/1 07:00-18:00 (11h) single-neutral-actions" at bounding box center [661, 417] width 154 height 48
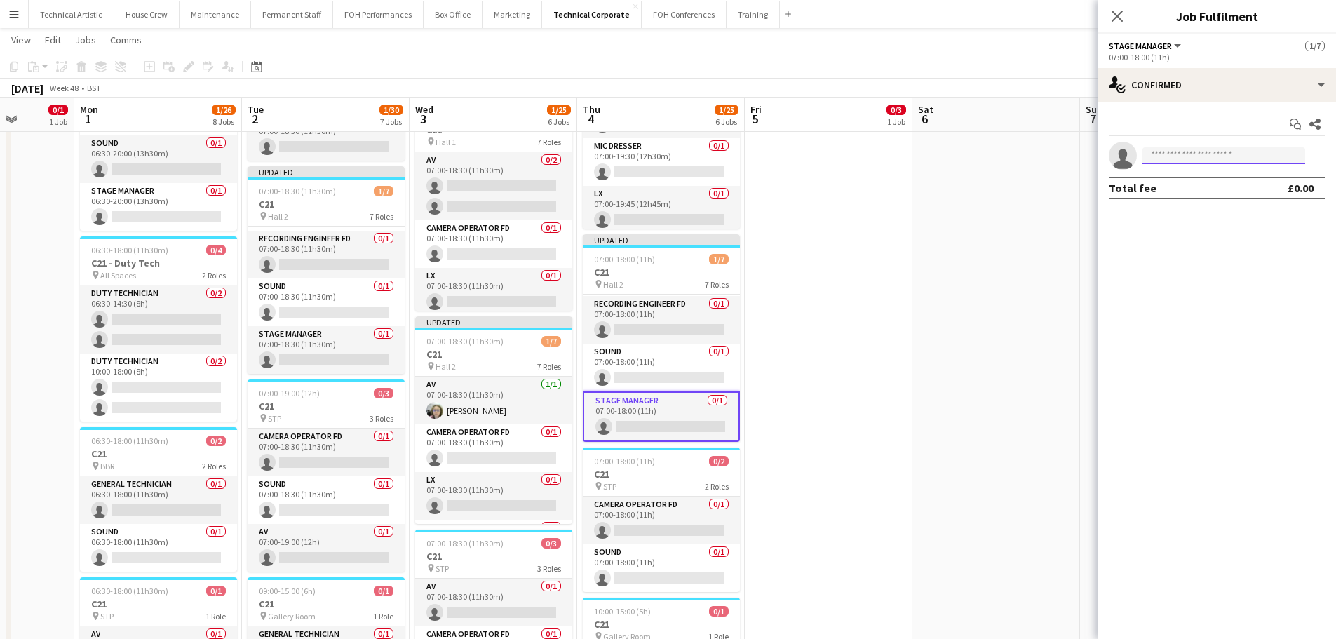
click at [1211, 156] on input at bounding box center [1224, 155] width 163 height 17
type input "*****"
click at [1238, 193] on span "+447951677413" at bounding box center [1224, 198] width 140 height 11
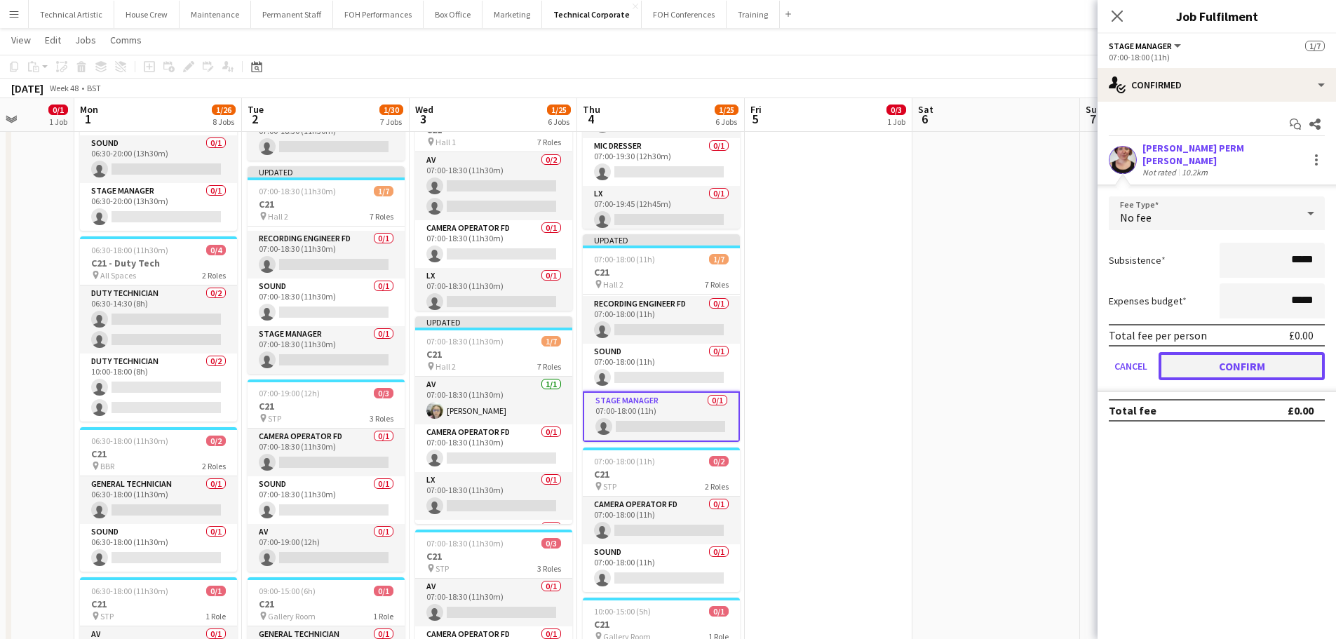
click at [1260, 358] on button "Confirm" at bounding box center [1242, 366] width 166 height 28
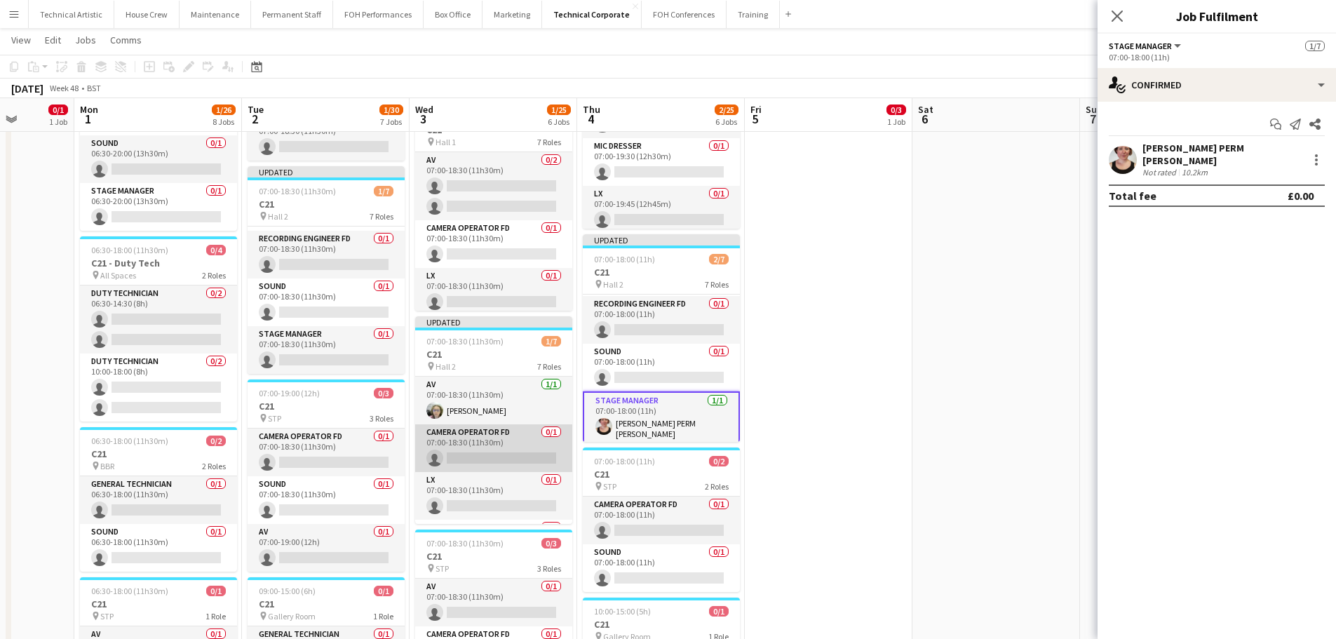
scroll to position [187, 0]
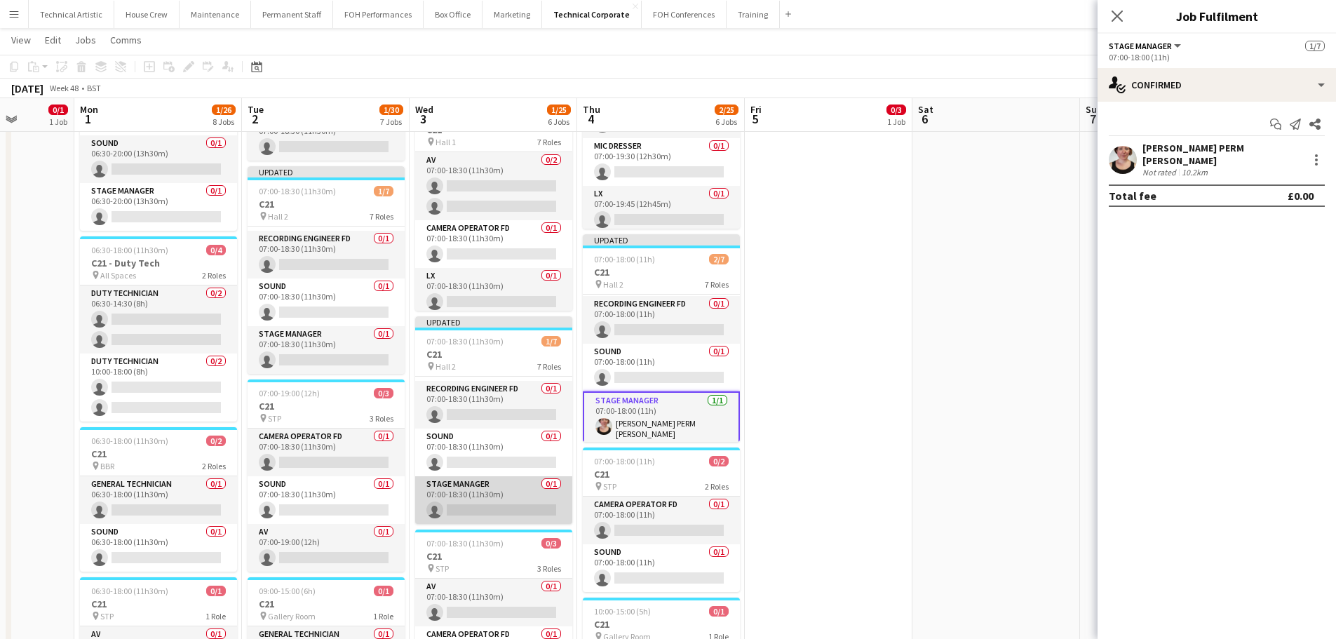
click at [522, 507] on app-card-role "Stage Manager 0/1 07:00-18:30 (11h30m) single-neutral-actions" at bounding box center [493, 500] width 157 height 48
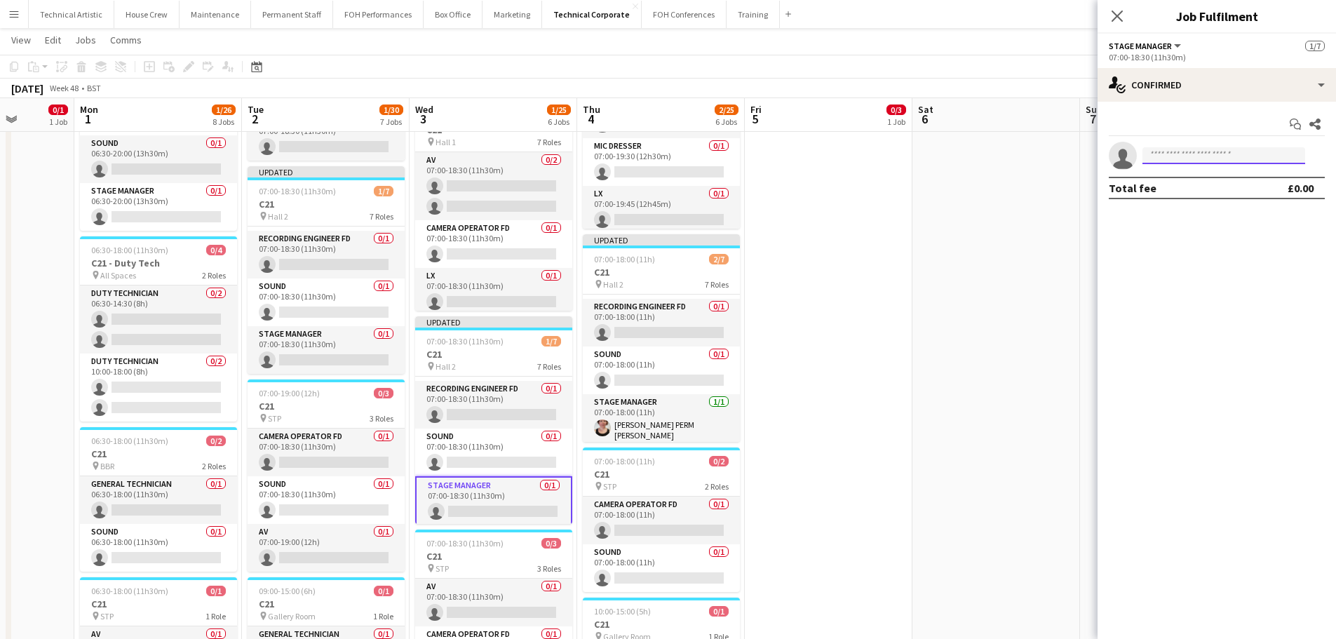
click at [1205, 158] on input at bounding box center [1224, 155] width 163 height 17
type input "*****"
click at [1203, 181] on span "[PERSON_NAME] PERM [PERSON_NAME]" at bounding box center [1202, 176] width 97 height 12
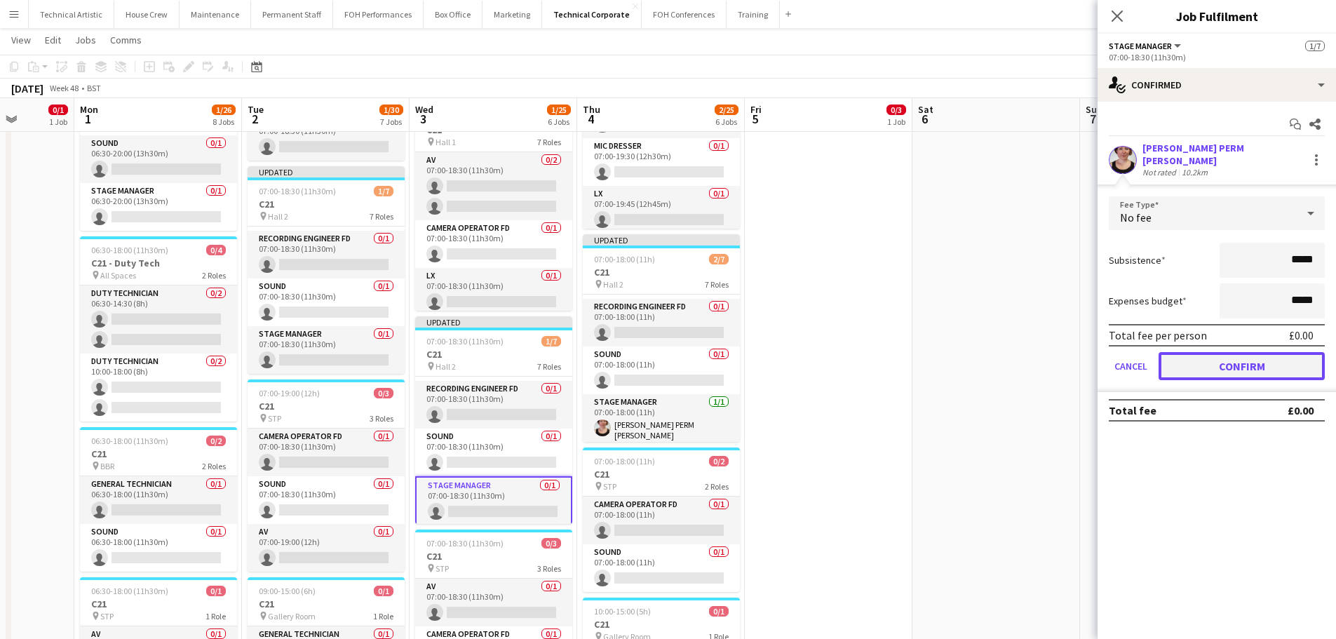
click at [1230, 357] on button "Confirm" at bounding box center [1242, 366] width 166 height 28
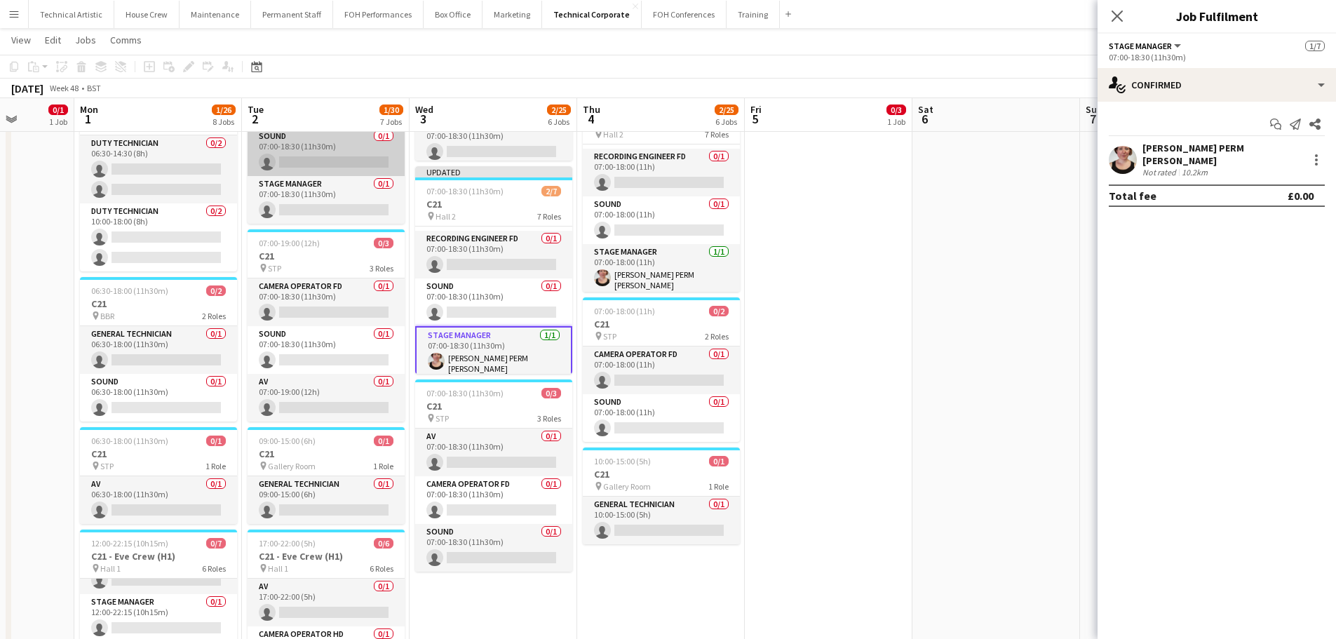
scroll to position [503, 0]
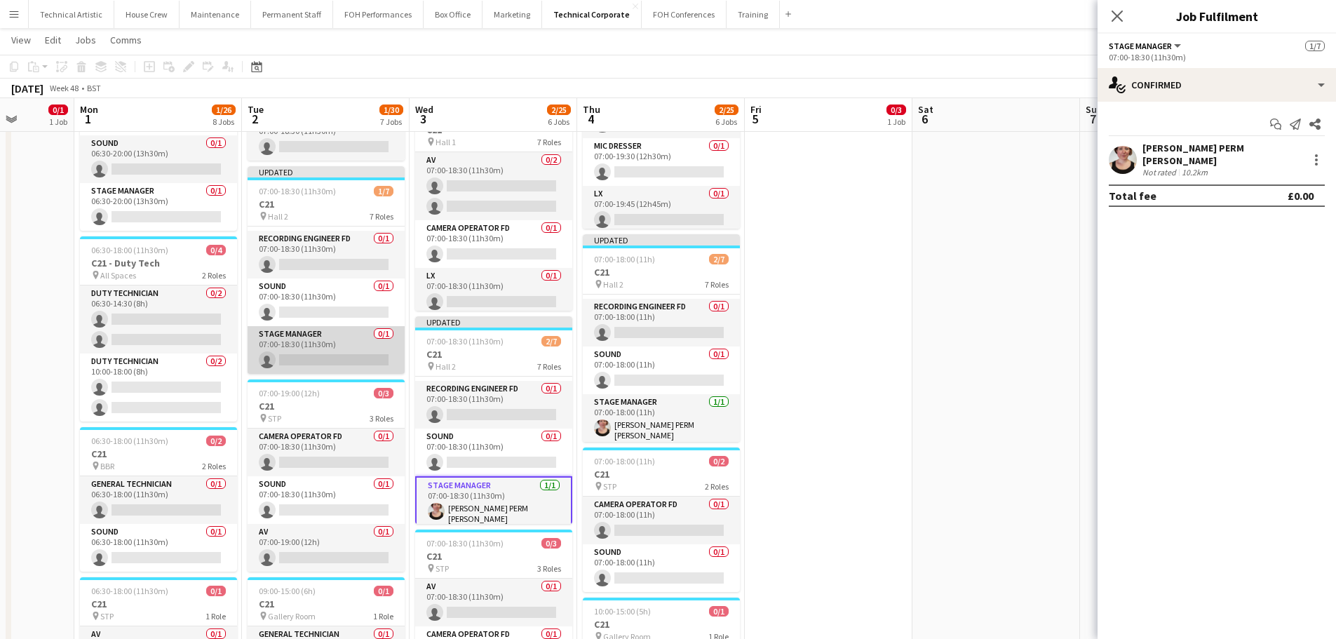
click at [328, 362] on app-card-role "Stage Manager 0/1 07:00-18:30 (11h30m) single-neutral-actions" at bounding box center [326, 350] width 157 height 48
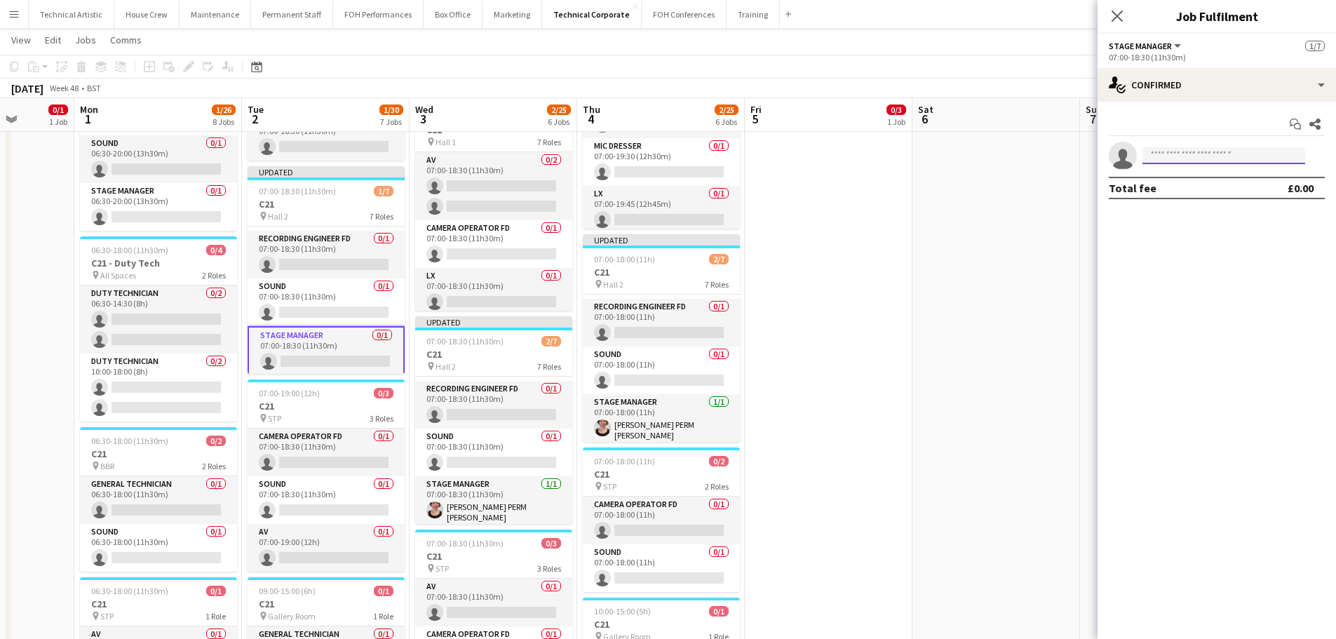
click at [1247, 153] on input at bounding box center [1224, 155] width 163 height 17
type input "*****"
click at [1254, 182] on span "m_ocarnaigh@hotmail.co.uk" at bounding box center [1224, 187] width 140 height 11
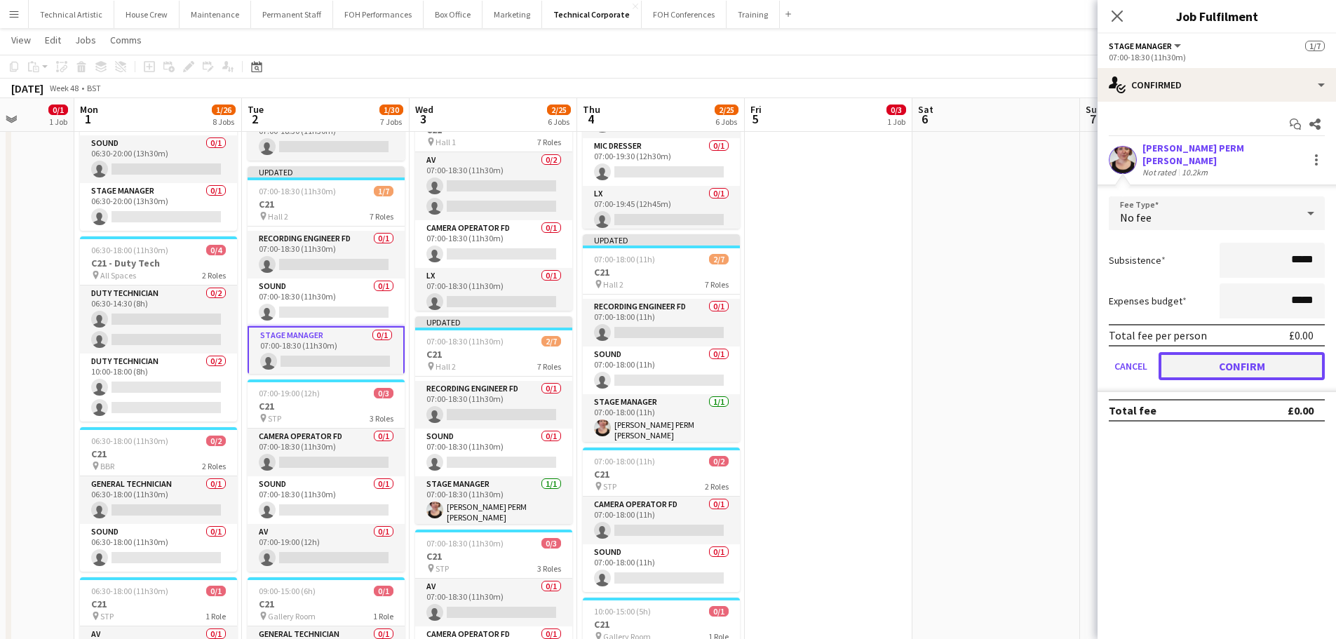
click at [1277, 365] on button "Confirm" at bounding box center [1242, 366] width 166 height 28
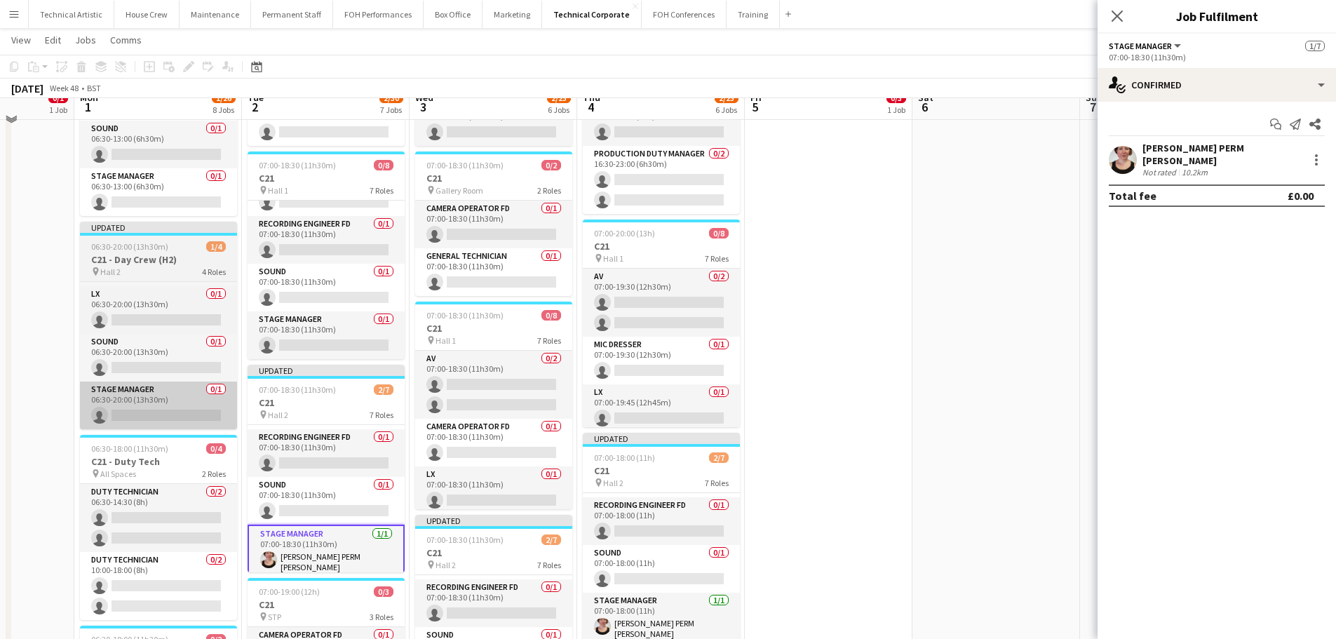
scroll to position [293, 0]
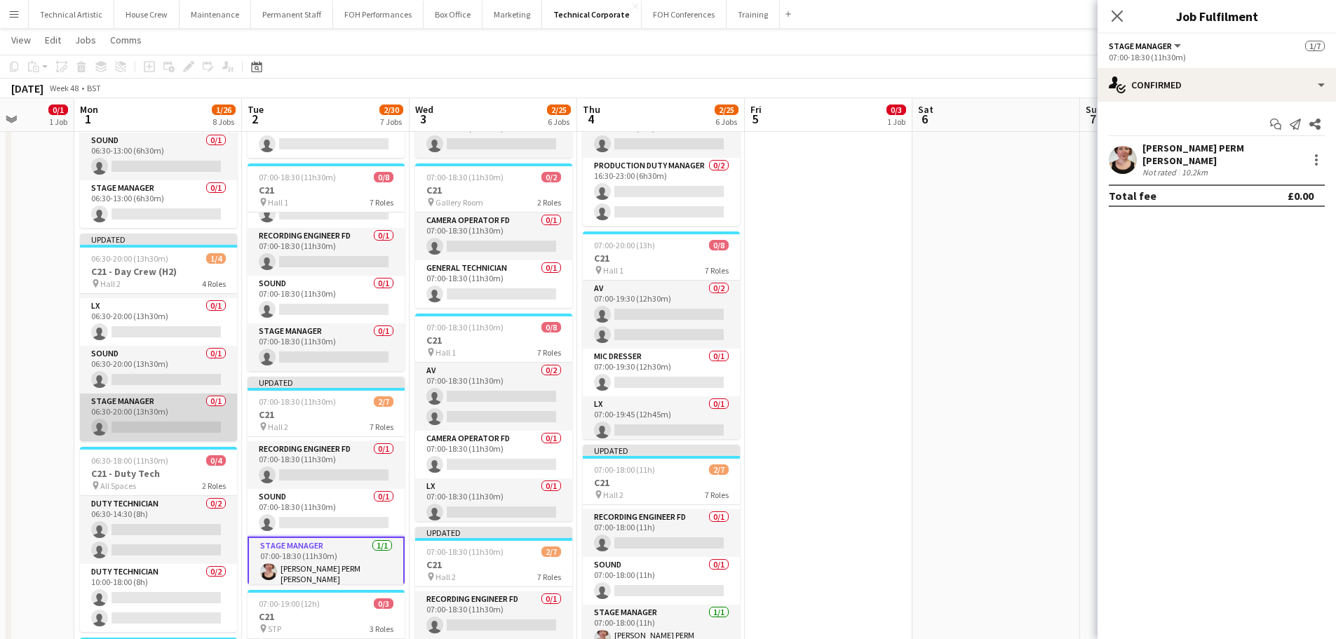
click at [136, 411] on app-card-role "Stage Manager 0/1 06:30-20:00 (13h30m) single-neutral-actions" at bounding box center [158, 418] width 157 height 48
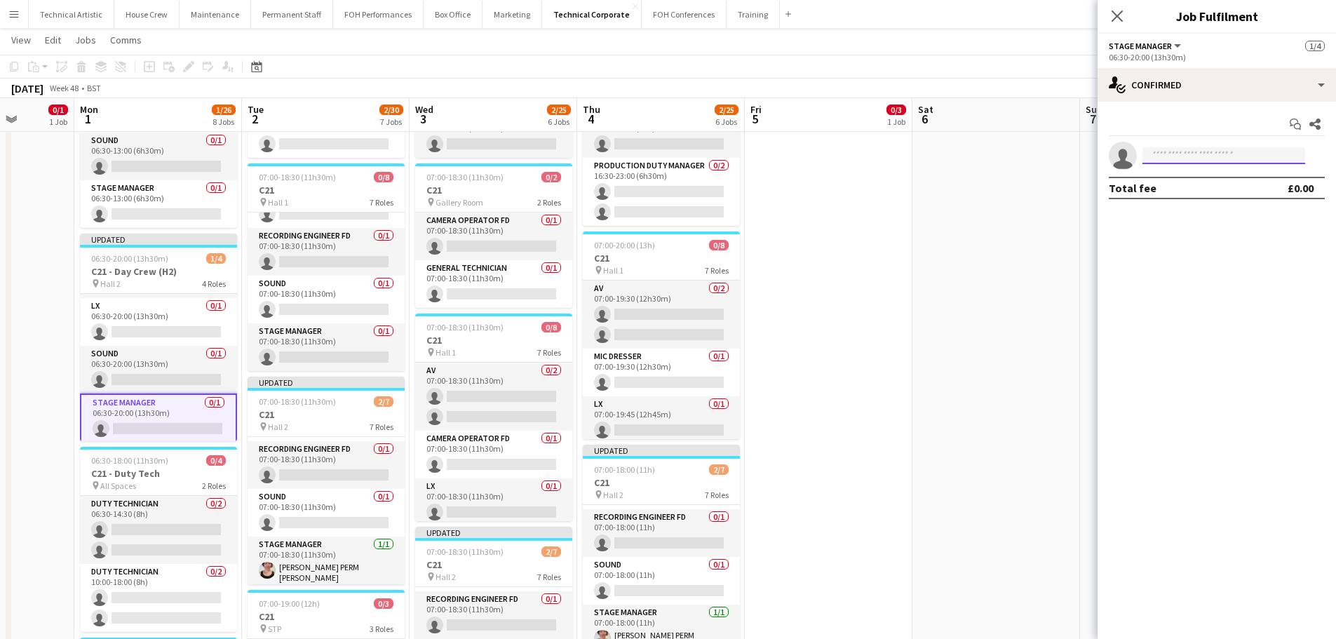
click at [1176, 151] on input at bounding box center [1224, 155] width 163 height 17
type input "*****"
click at [1194, 171] on span "[PERSON_NAME] PERM [PERSON_NAME]" at bounding box center [1202, 176] width 97 height 12
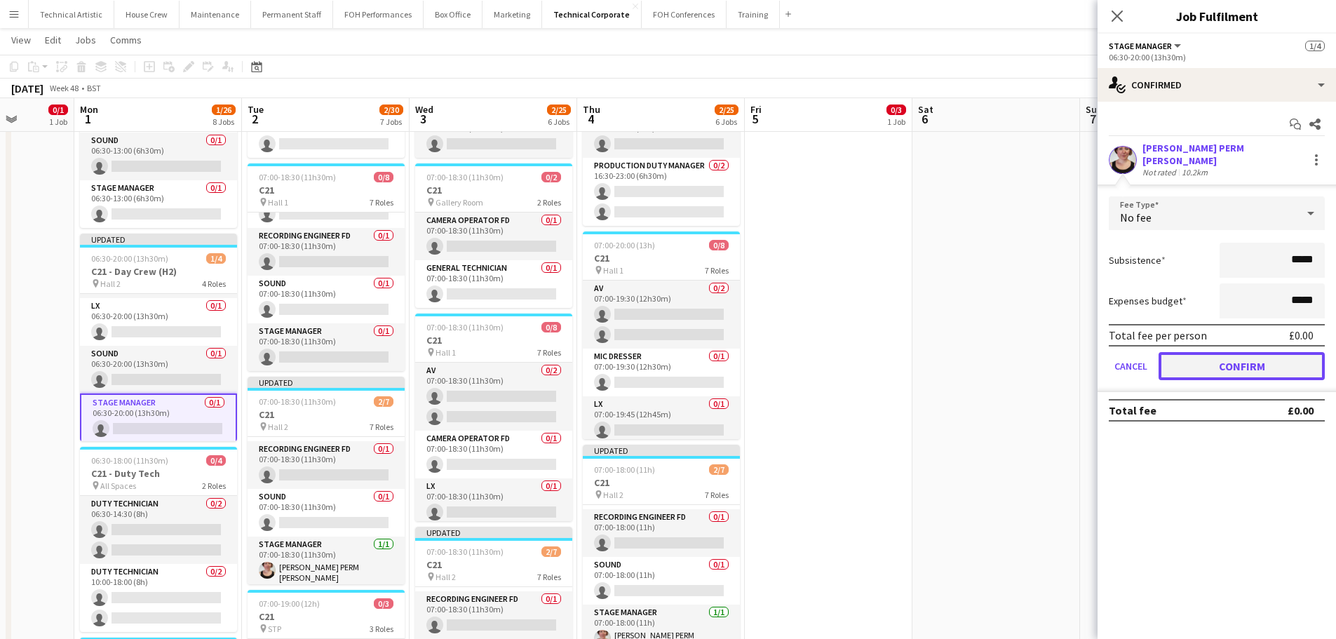
click at [1252, 352] on button "Confirm" at bounding box center [1242, 366] width 166 height 28
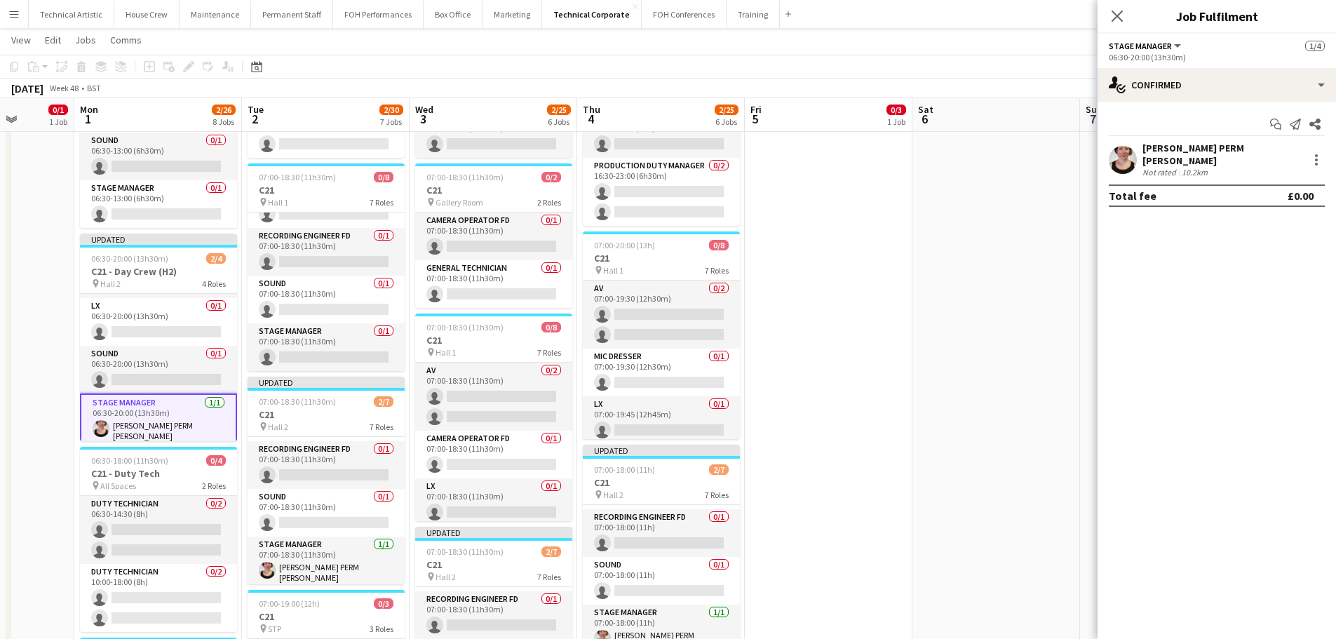
click at [784, 65] on app-toolbar "Copy Paste Paste Ctrl+V Paste with crew Ctrl+Shift+V Paste linked Job Delete Gr…" at bounding box center [668, 67] width 1336 height 24
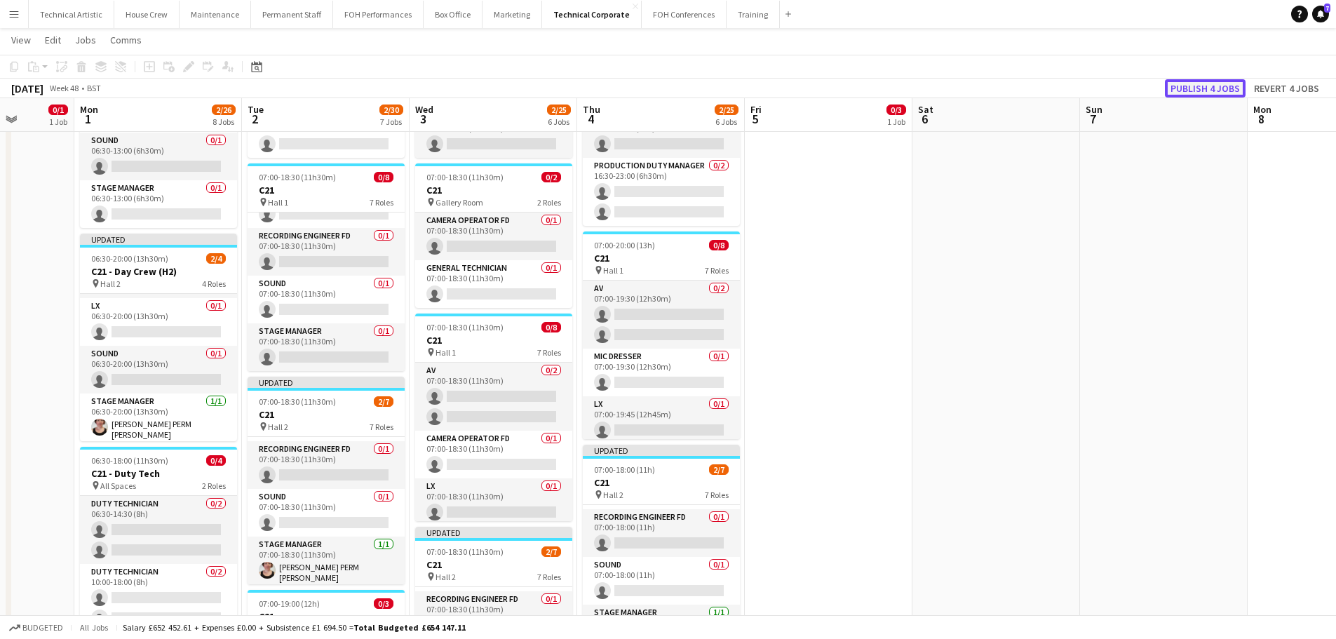
click at [1218, 83] on button "Publish 4 jobs" at bounding box center [1205, 88] width 81 height 18
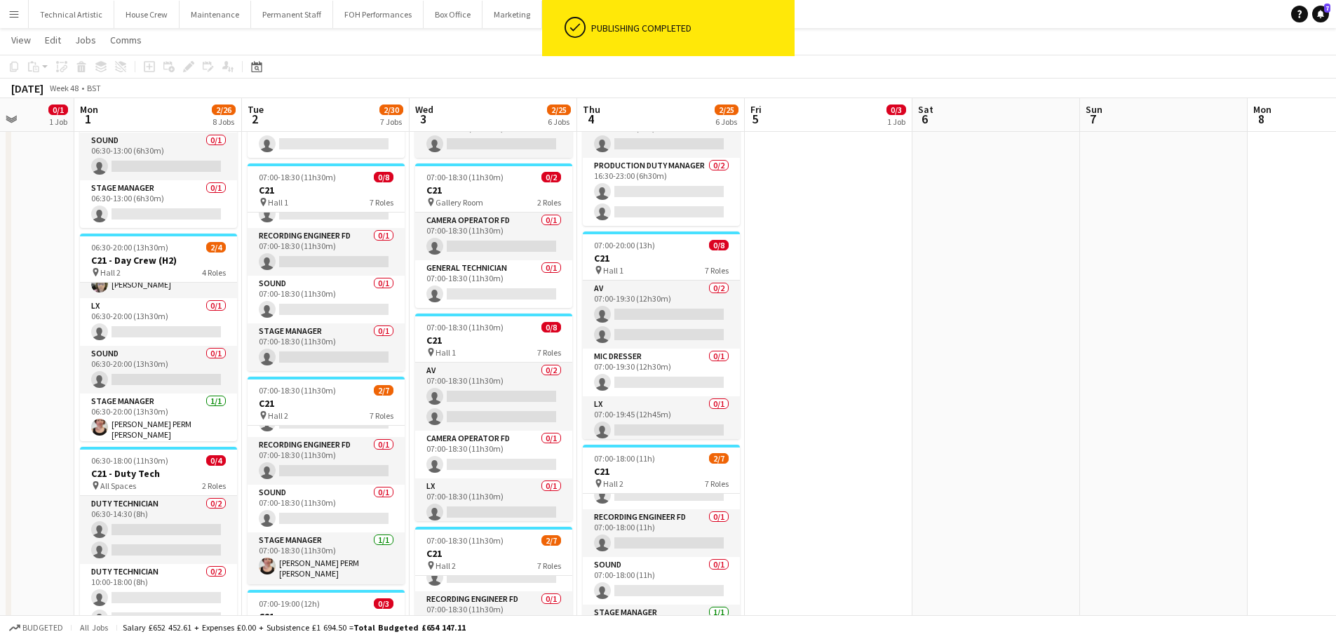
scroll to position [175, 0]
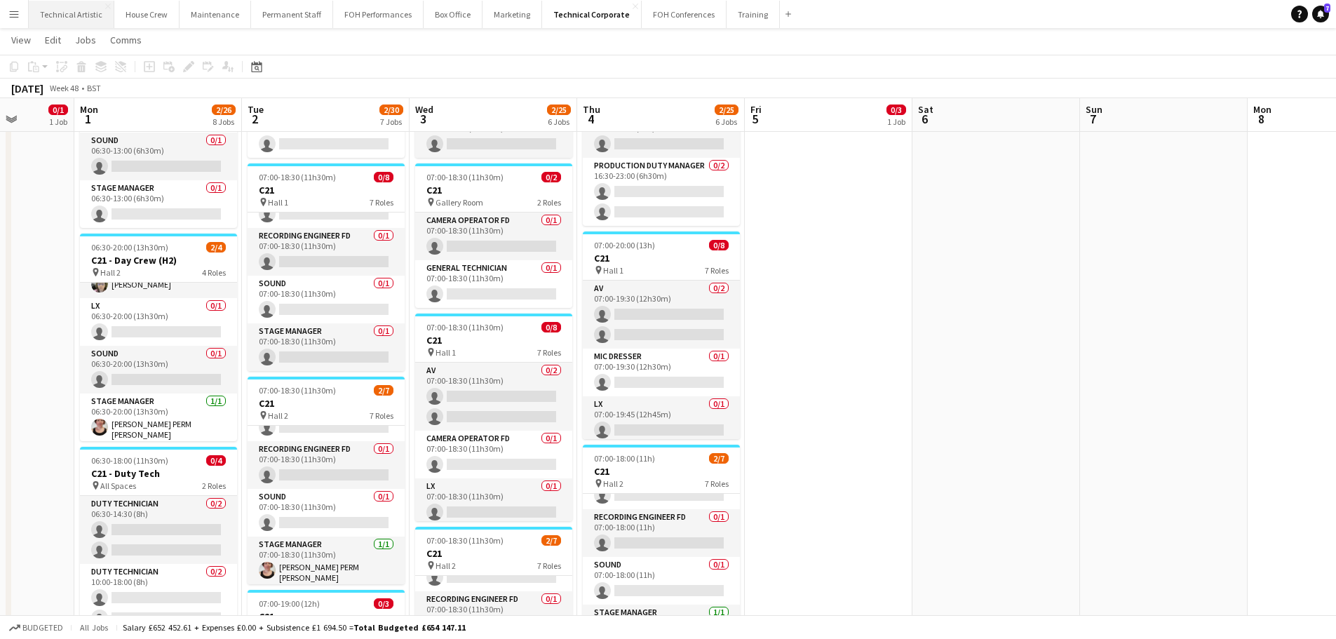
click at [88, 19] on button "Technical Artistic Close" at bounding box center [72, 14] width 86 height 27
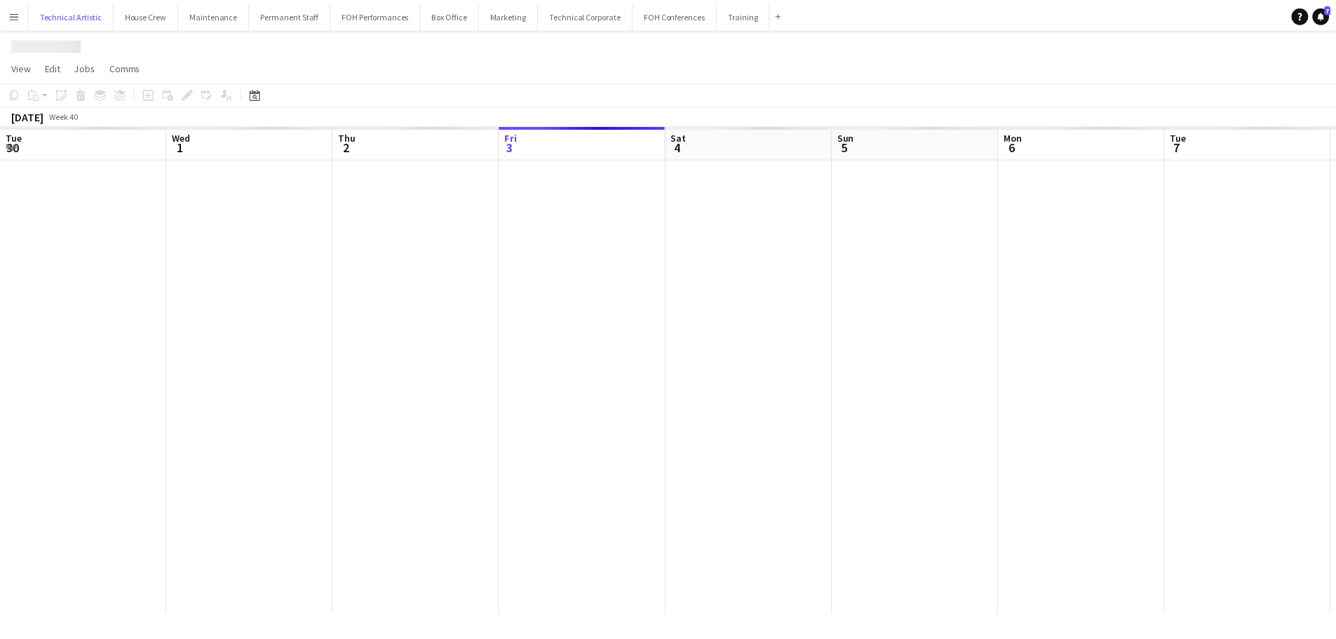
scroll to position [0, 335]
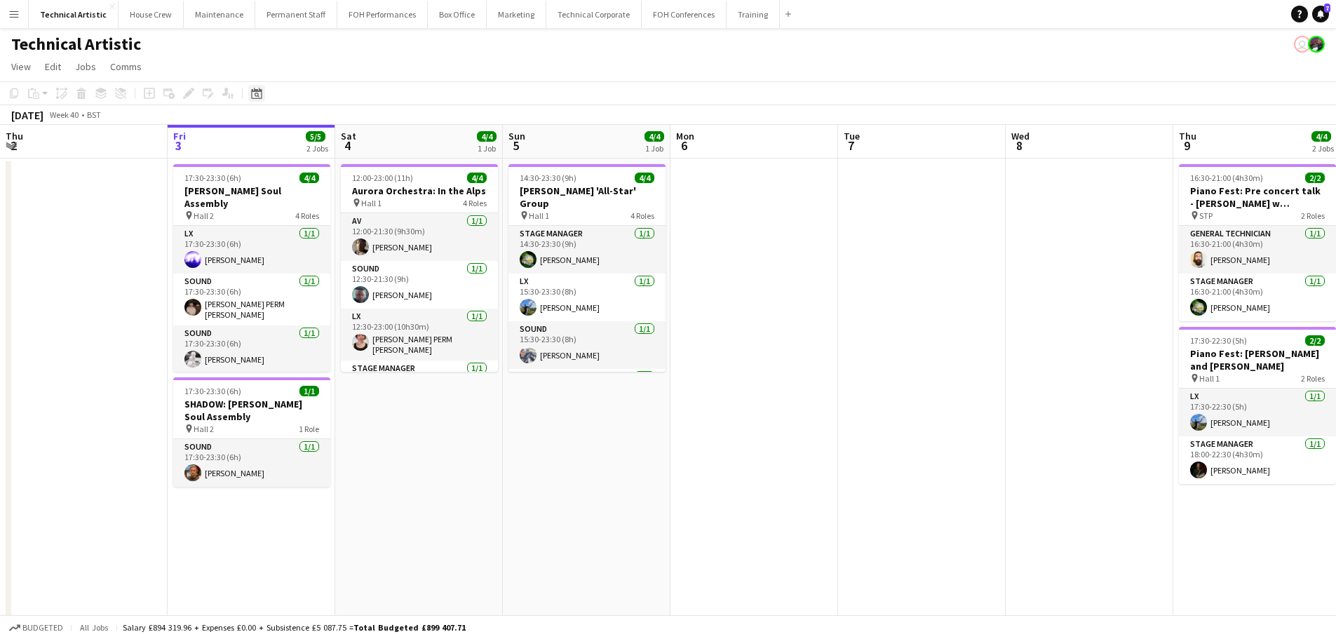
click at [262, 88] on icon "Date picker" at bounding box center [256, 93] width 11 height 11
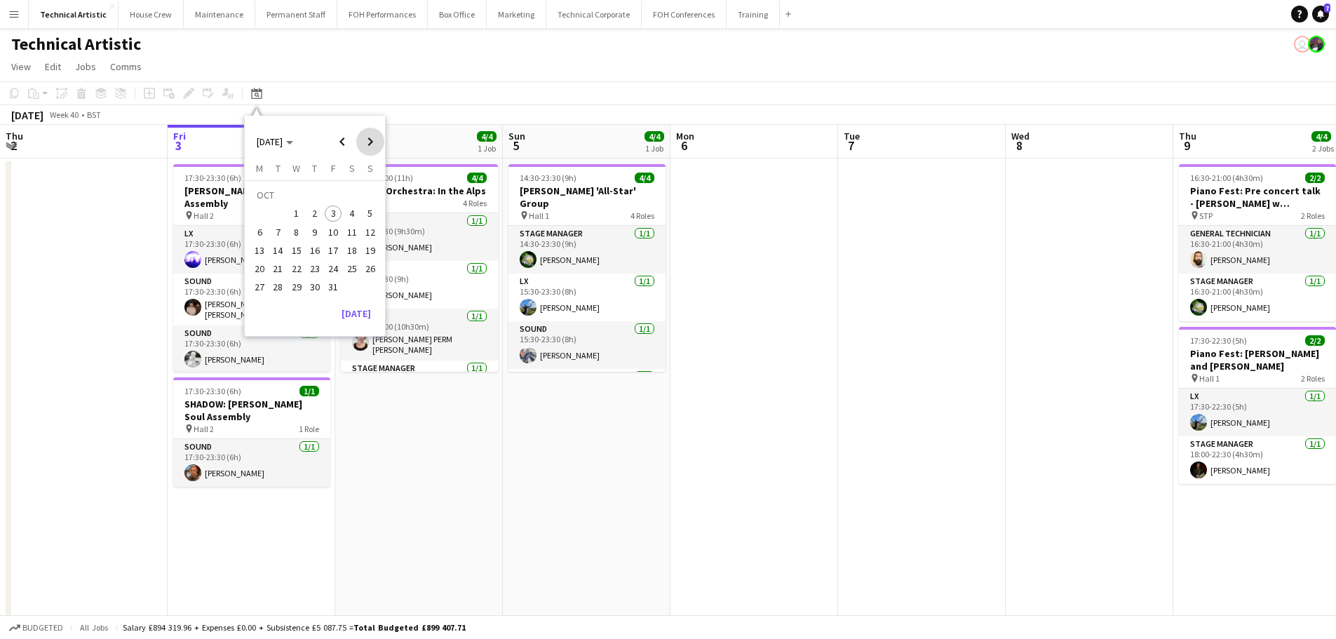
click at [368, 138] on span "Next month" at bounding box center [370, 142] width 28 height 28
click at [288, 222] on button "5" at bounding box center [297, 217] width 18 height 18
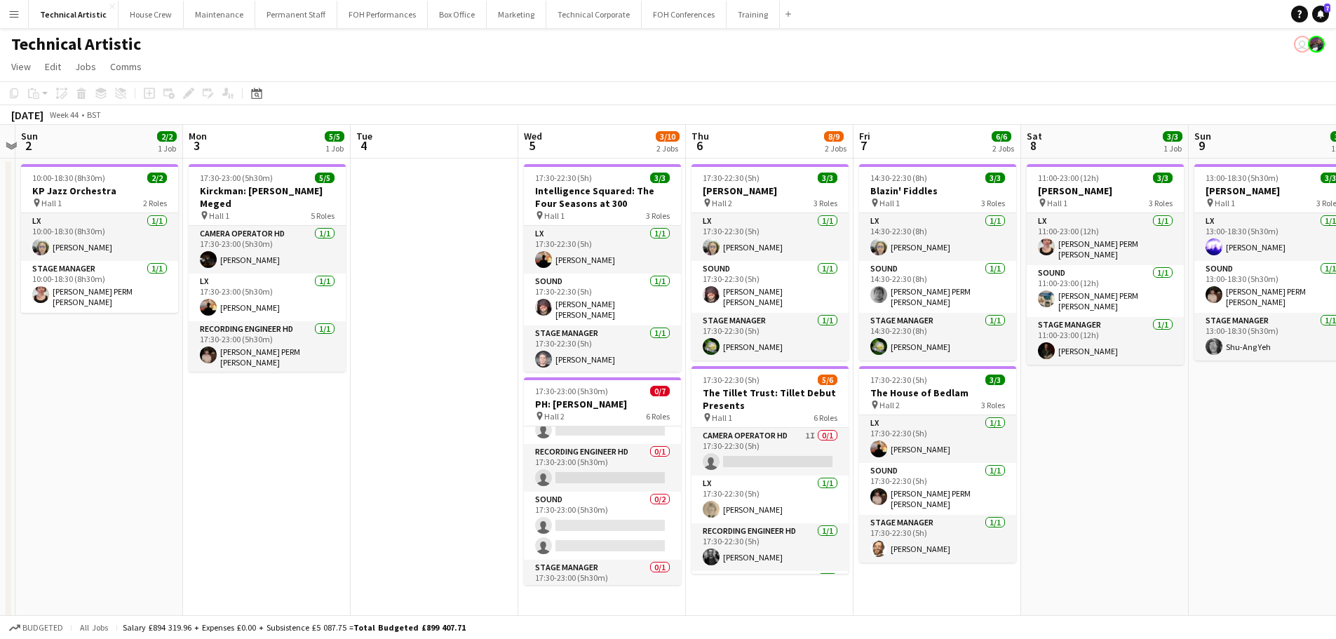
scroll to position [0, 409]
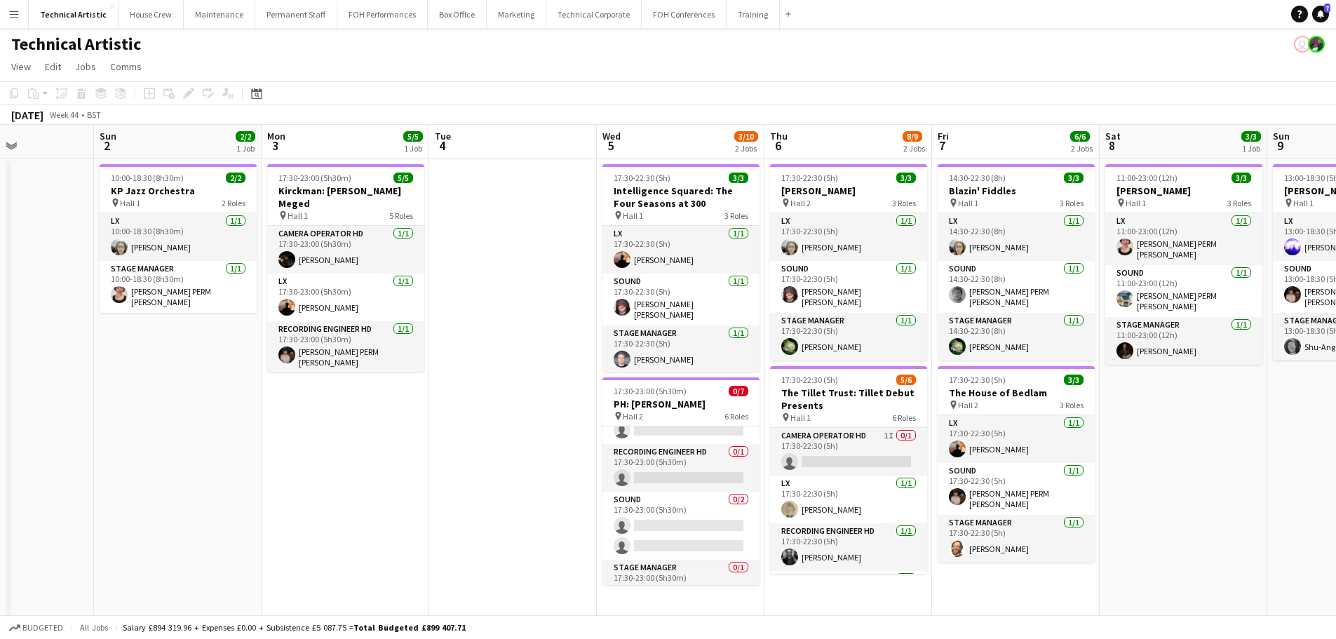
drag, startPoint x: 322, startPoint y: 340, endPoint x: 563, endPoint y: 321, distance: 242.1
click at [563, 321] on app-calendar-viewport "Thu 30 3/3 1 Job Fri 31 5/6 2 Jobs Sat 1 Sun 2 2/2 1 Job Mon 3 5/5 1 Job Tue 4 …" at bounding box center [668, 450] width 1336 height 650
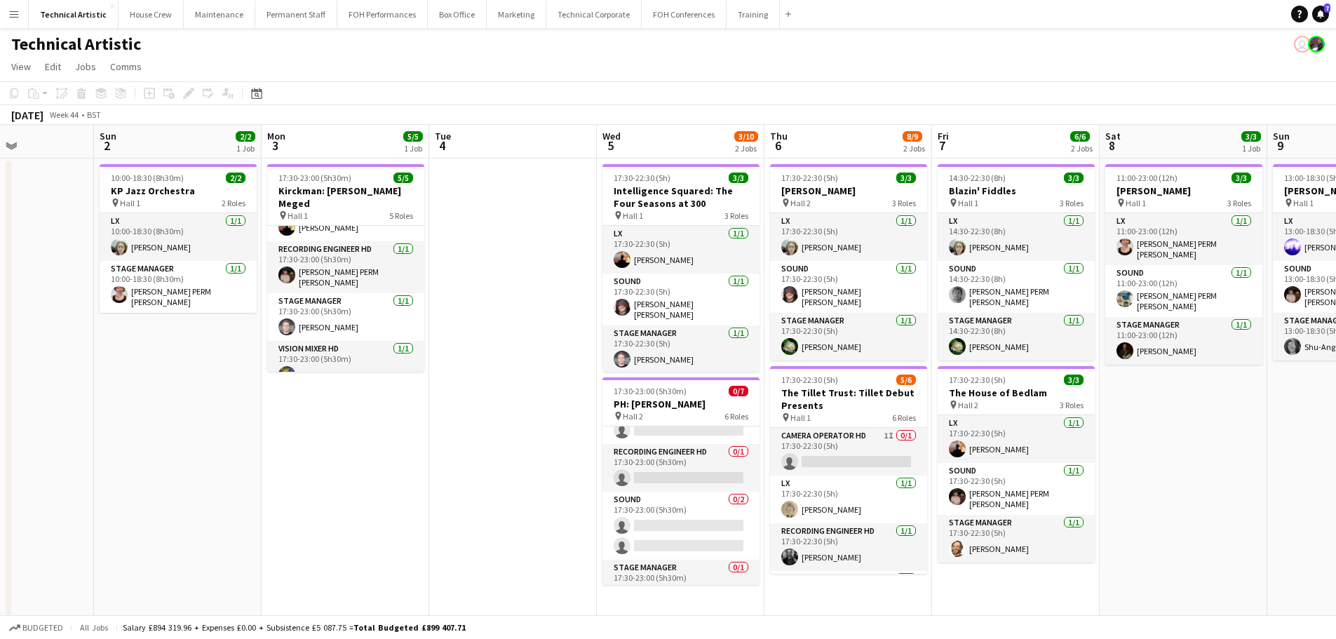
scroll to position [0, 495]
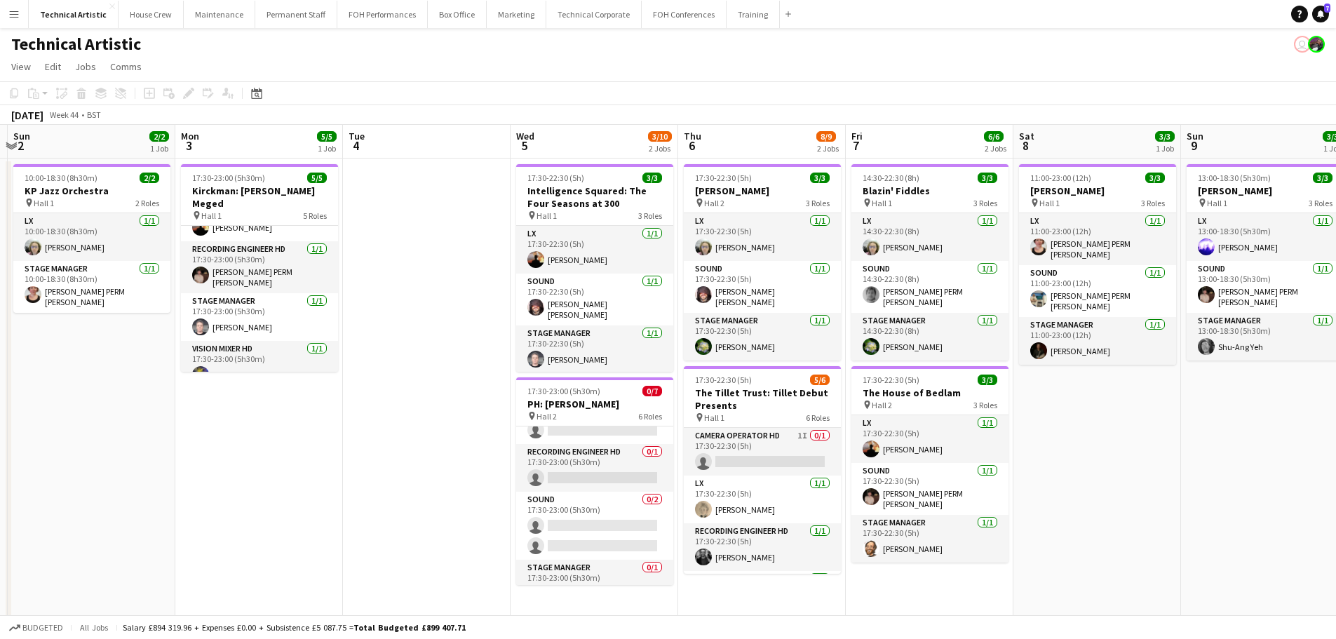
drag, startPoint x: 518, startPoint y: 342, endPoint x: 469, endPoint y: 342, distance: 48.4
click at [469, 342] on app-calendar-viewport "Thu 30 3/3 1 Job Fri 31 5/6 2 Jobs Sat 1 Sun 2 2/2 1 Job Mon 3 5/5 1 Job Tue 4 …" at bounding box center [668, 450] width 1336 height 650
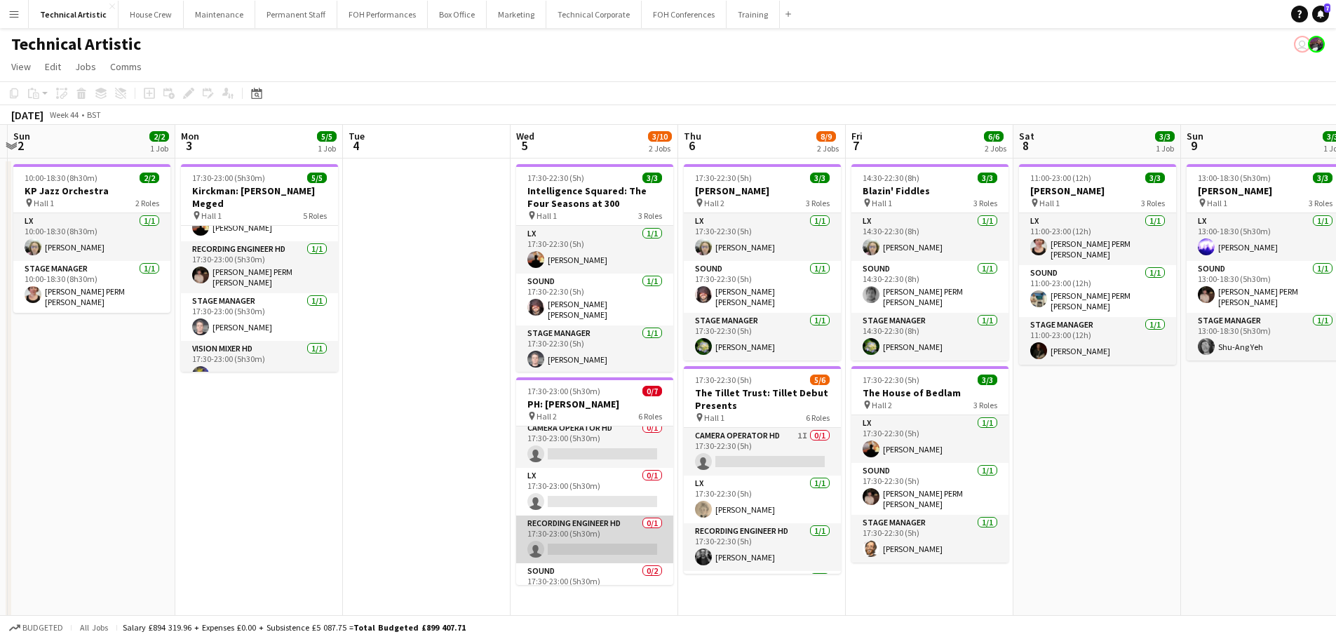
scroll to position [0, 0]
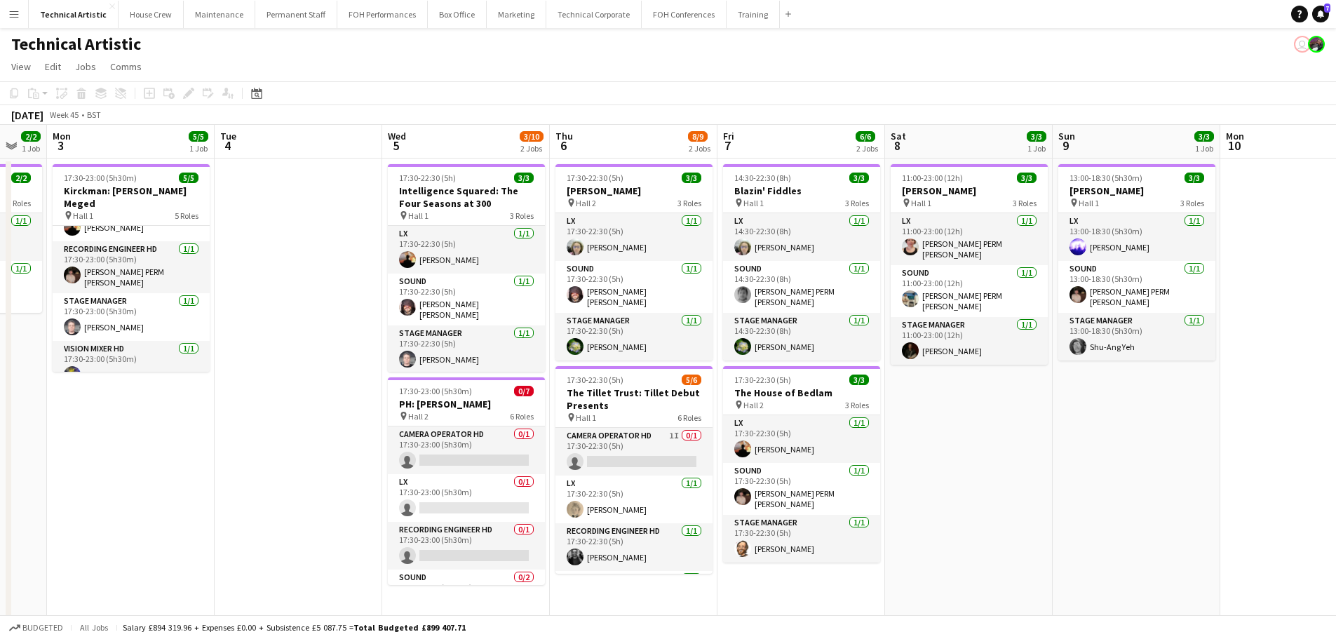
drag, startPoint x: 1113, startPoint y: 468, endPoint x: 878, endPoint y: 436, distance: 237.8
click at [878, 436] on app-calendar-viewport "Fri 31 5/6 2 Jobs Sat 1 Sun 2 2/2 1 Job Mon 3 5/5 1 Job Tue 4 Wed 5 3/10 2 Jobs…" at bounding box center [668, 450] width 1336 height 650
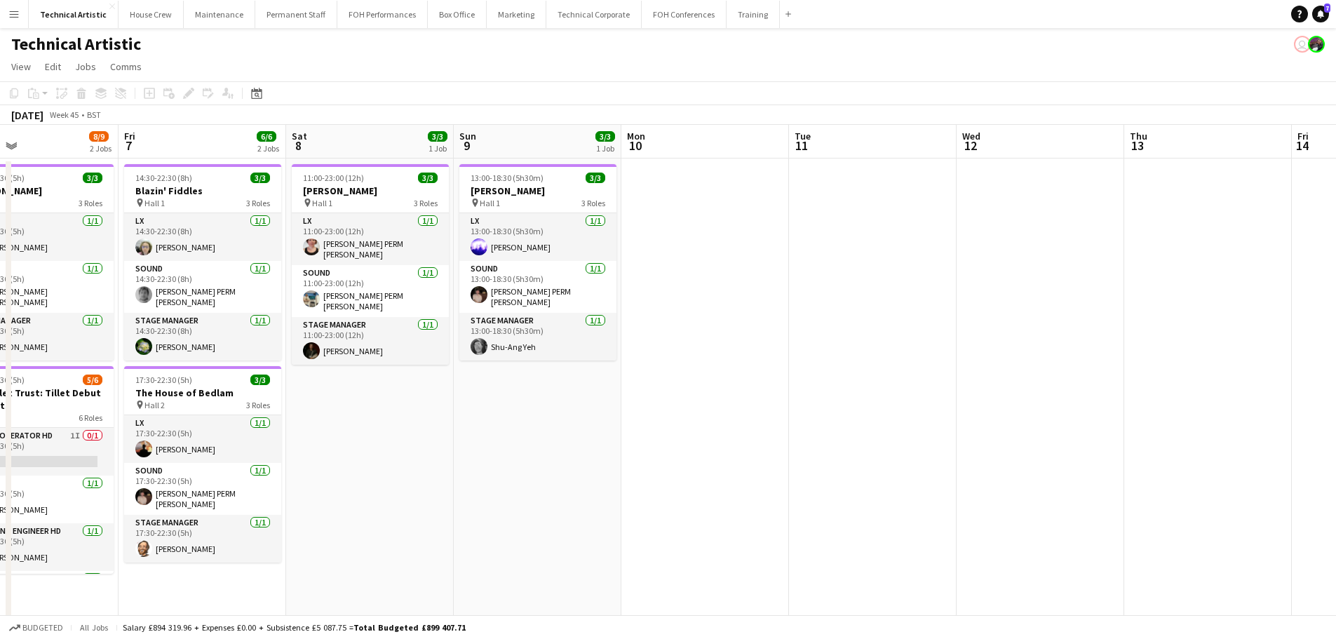
drag, startPoint x: 986, startPoint y: 434, endPoint x: 977, endPoint y: 408, distance: 27.3
click at [706, 408] on app-calendar-viewport "Mon 3 5/5 1 Job Tue 4 Wed 5 3/10 2 Jobs Thu 6 8/9 2 Jobs Fri 7 6/6 2 Jobs Sat 8…" at bounding box center [668, 450] width 1336 height 650
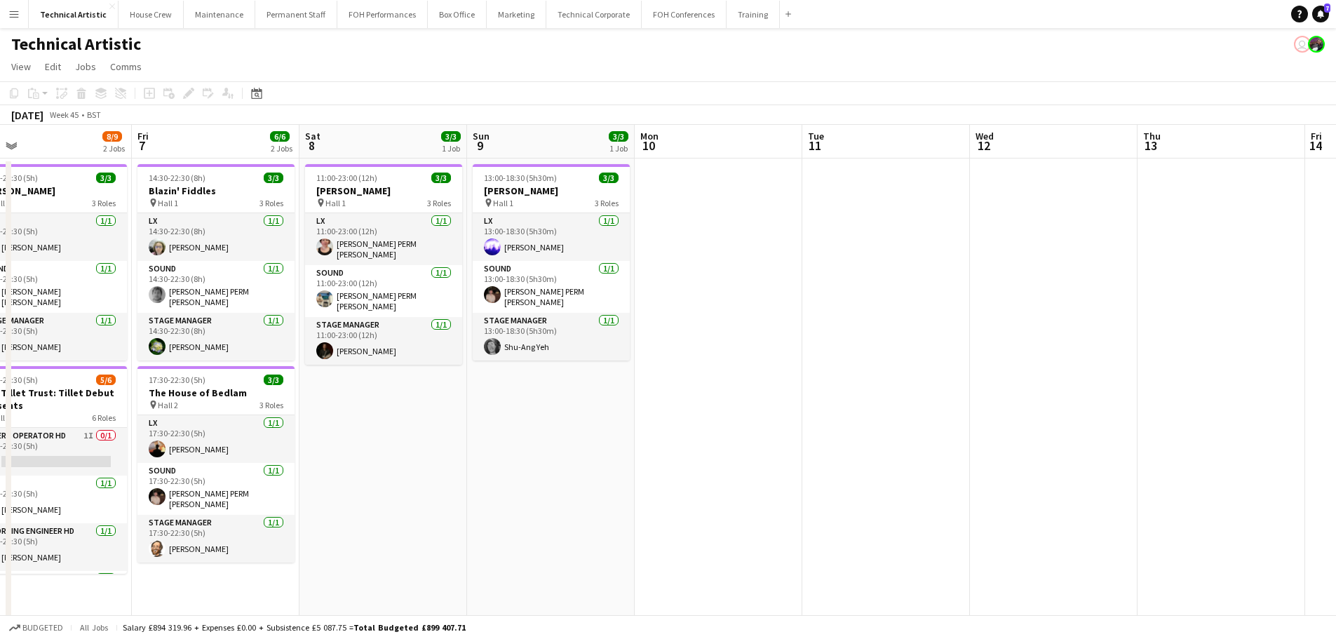
drag, startPoint x: 1012, startPoint y: 408, endPoint x: 536, endPoint y: 325, distance: 482.8
click at [536, 325] on app-calendar-viewport "Mon 3 5/5 1 Job Tue 4 Wed 5 3/10 2 Jobs Thu 6 8/9 2 Jobs Fri 7 6/6 2 Jobs Sat 8…" at bounding box center [668, 450] width 1336 height 650
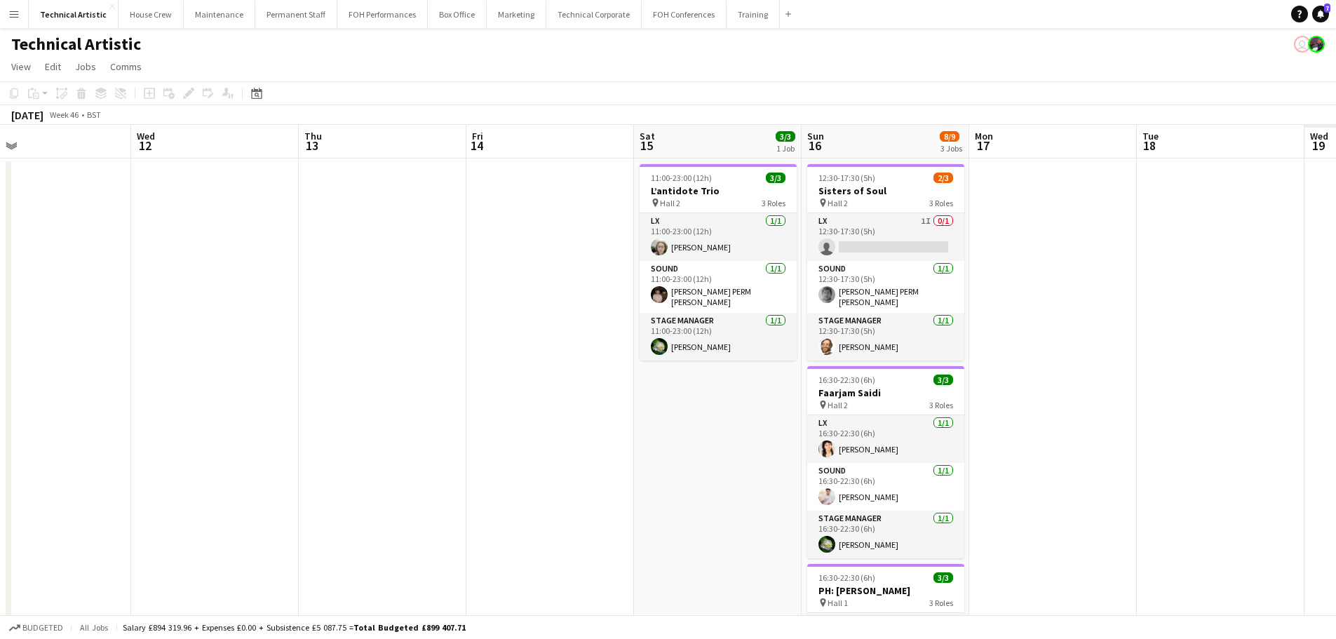
drag, startPoint x: 919, startPoint y: 423, endPoint x: 412, endPoint y: 379, distance: 509.1
click at [412, 379] on app-calendar-viewport "Sat 8 3/3 1 Job Sun 9 3/3 1 Job Mon 10 Tue 11 Wed 12 Thu 13 Fri 14 Sat 15 3/3 1…" at bounding box center [668, 460] width 1336 height 671
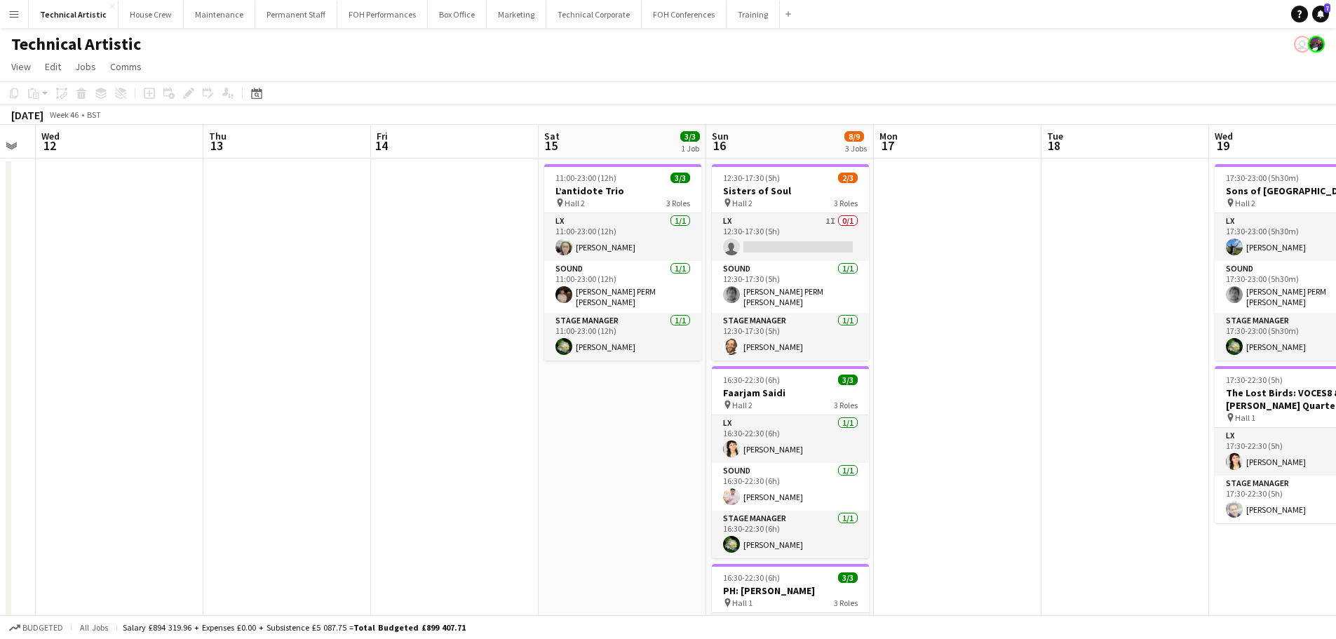
drag, startPoint x: 742, startPoint y: 523, endPoint x: 511, endPoint y: 510, distance: 231.8
click at [511, 507] on app-calendar-viewport "Sun 9 3/3 1 Job Mon 10 Tue 11 Wed 12 Thu 13 Fri 14 Sat 15 3/3 1 Job Sun 16 8/9 …" at bounding box center [668, 460] width 1336 height 671
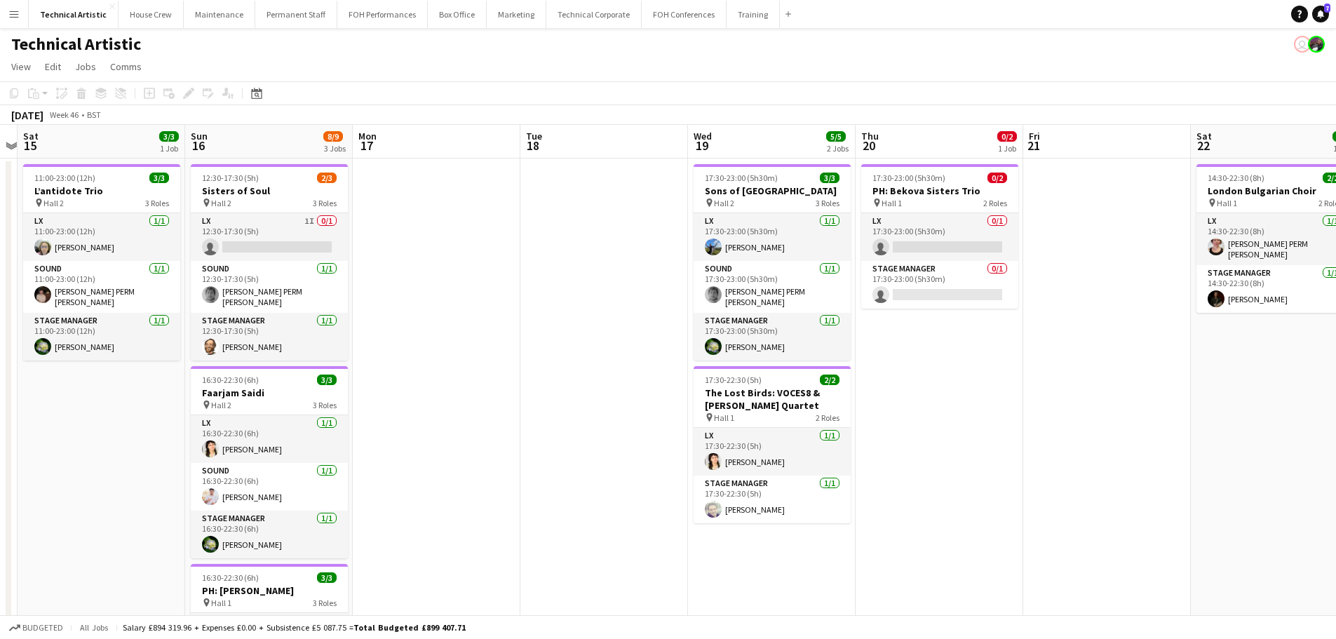
drag, startPoint x: 759, startPoint y: 406, endPoint x: 430, endPoint y: 377, distance: 330.3
click at [430, 377] on app-calendar-viewport "Wed 12 Thu 13 Fri 14 Sat 15 3/3 1 Job Sun 16 8/9 3 Jobs Mon 17 Tue 18 Wed 19 5/…" at bounding box center [668, 460] width 1336 height 671
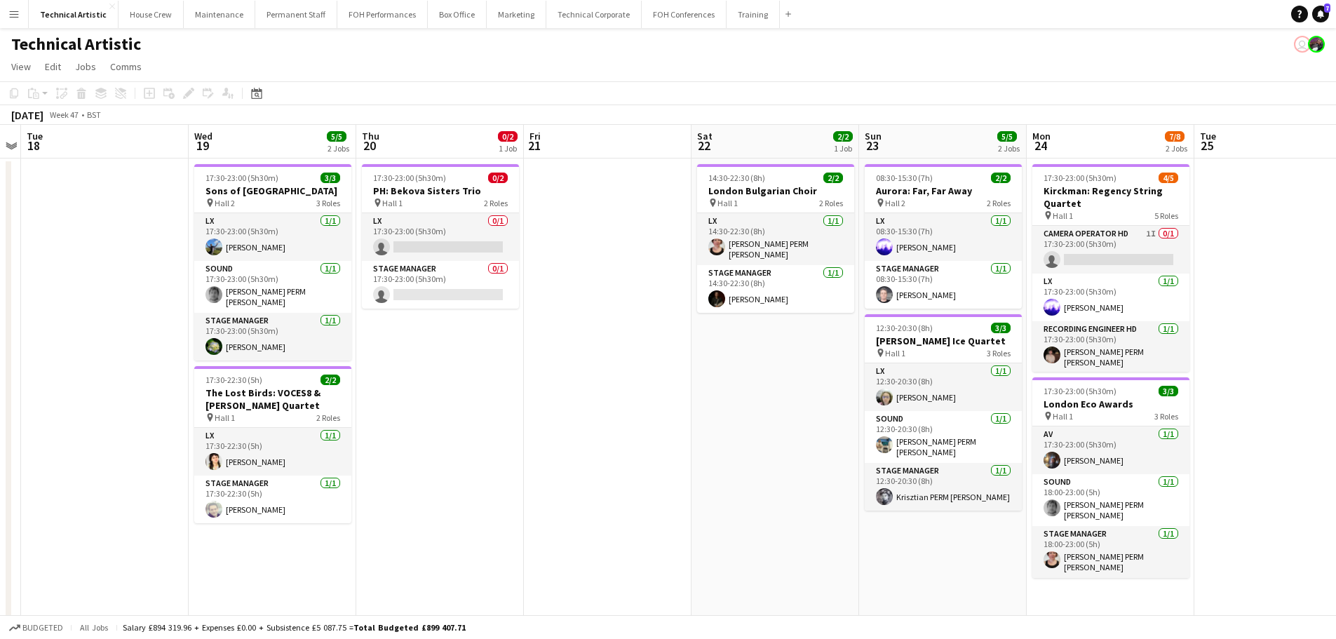
drag, startPoint x: 911, startPoint y: 386, endPoint x: 526, endPoint y: 350, distance: 386.8
click at [526, 350] on app-calendar-viewport "Sat 15 3/3 1 Job Sun 16 8/9 3 Jobs Mon 17 Tue 18 Wed 19 5/5 2 Jobs Thu 20 0/2 1…" at bounding box center [668, 460] width 1336 height 671
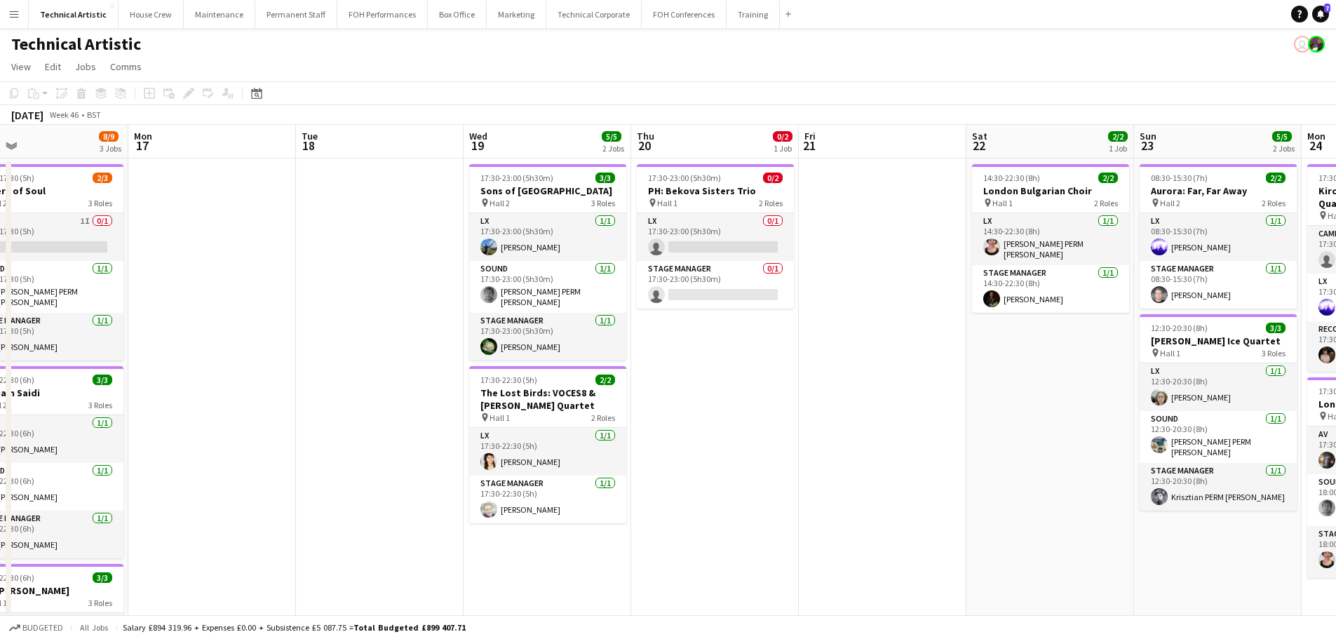
scroll to position [0, 404]
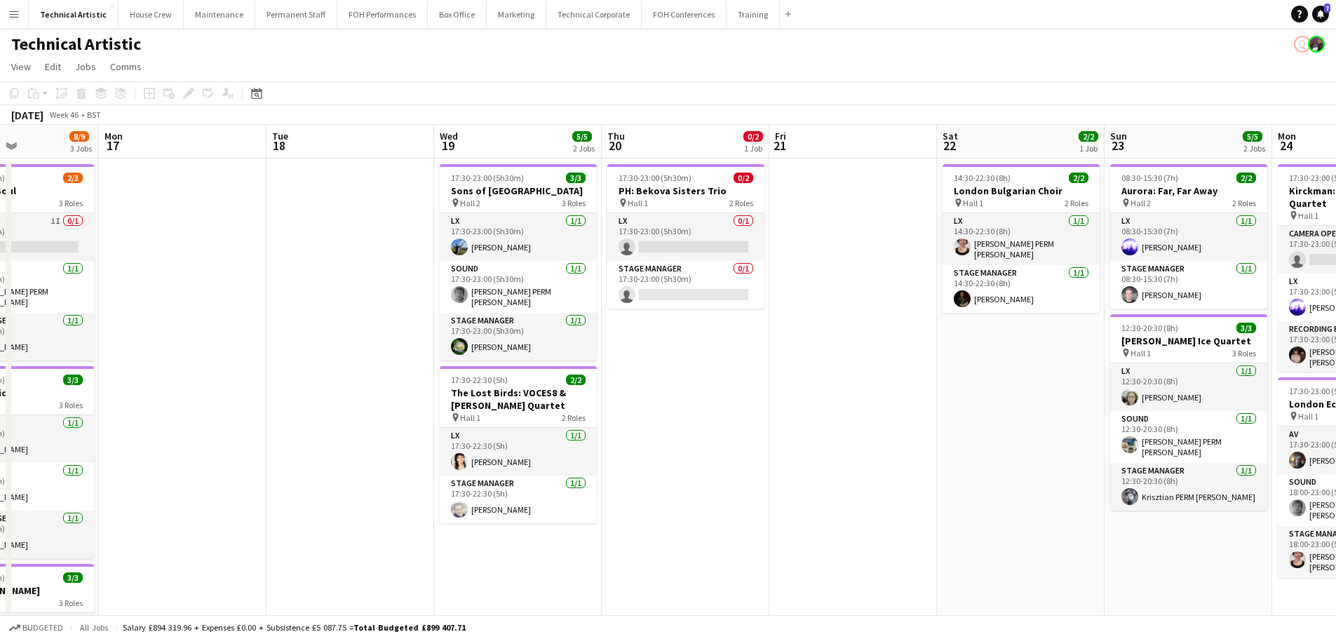
drag, startPoint x: 478, startPoint y: 365, endPoint x: 658, endPoint y: 339, distance: 181.6
click at [658, 339] on app-calendar-viewport "Fri 14 Sat 15 3/3 1 Job Sun 16 8/9 3 Jobs Mon 17 Tue 18 Wed 19 5/5 2 Jobs Thu 2…" at bounding box center [668, 460] width 1336 height 671
click at [976, 232] on app-card-role "LX 1/1 14:30-22:30 (8h) Marie PERM Kearney" at bounding box center [1021, 239] width 157 height 52
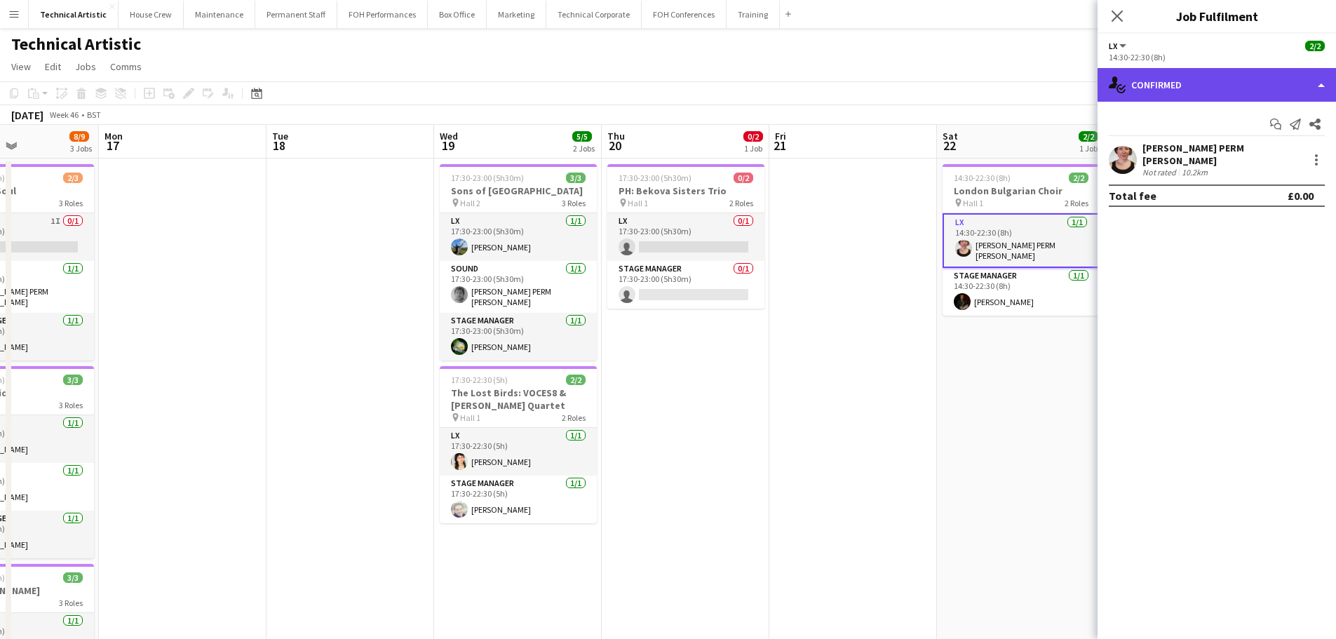
click at [1216, 90] on div "single-neutral-actions-check-2 Confirmed" at bounding box center [1217, 85] width 239 height 34
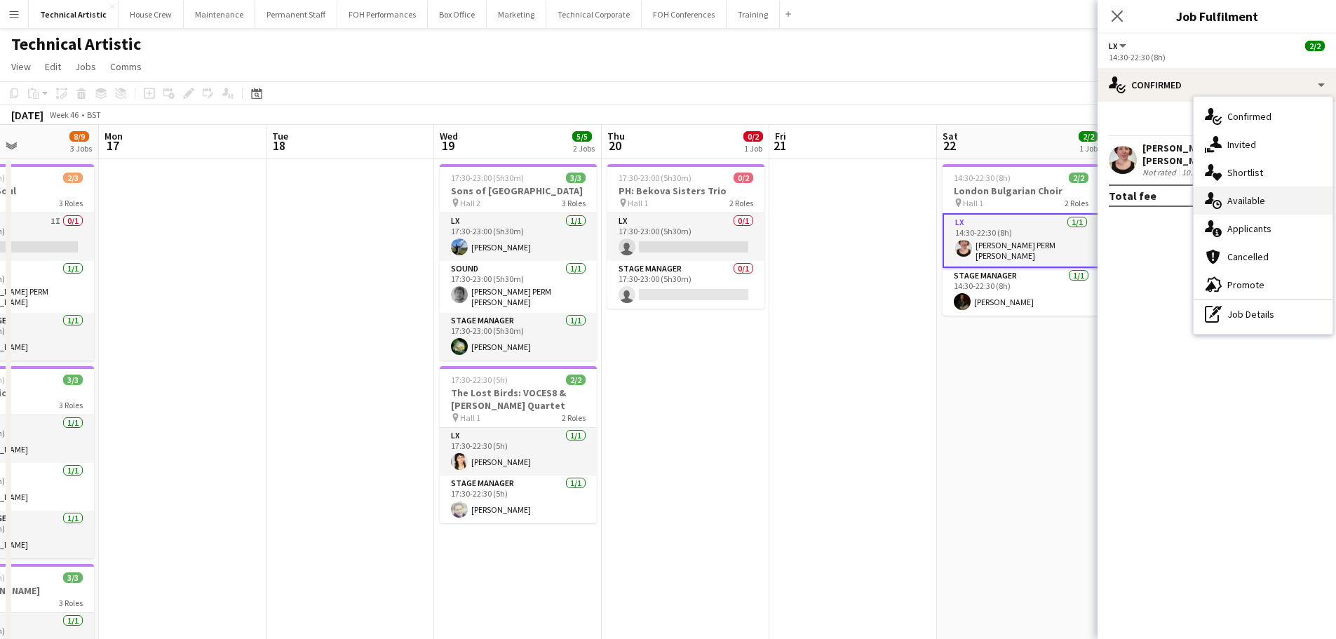
click at [1242, 203] on span "Available" at bounding box center [1247, 200] width 38 height 13
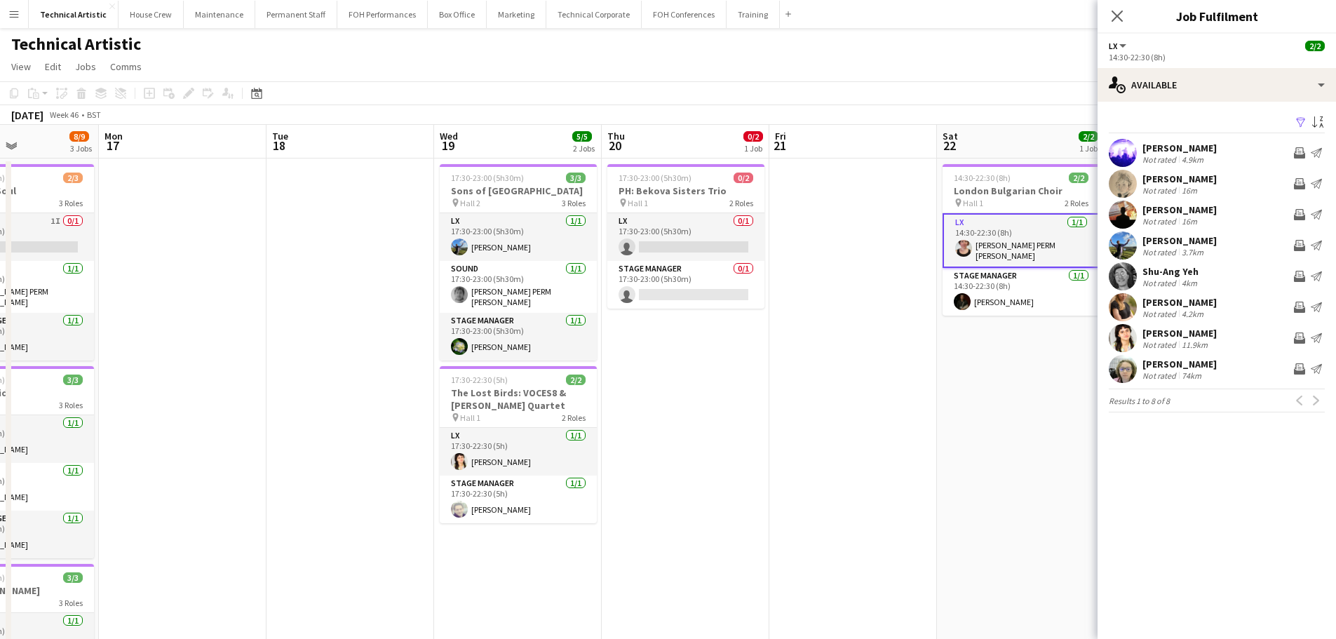
click at [1045, 249] on app-card-role "LX 1/1 14:30-22:30 (8h) Marie PERM Kearney" at bounding box center [1021, 240] width 157 height 55
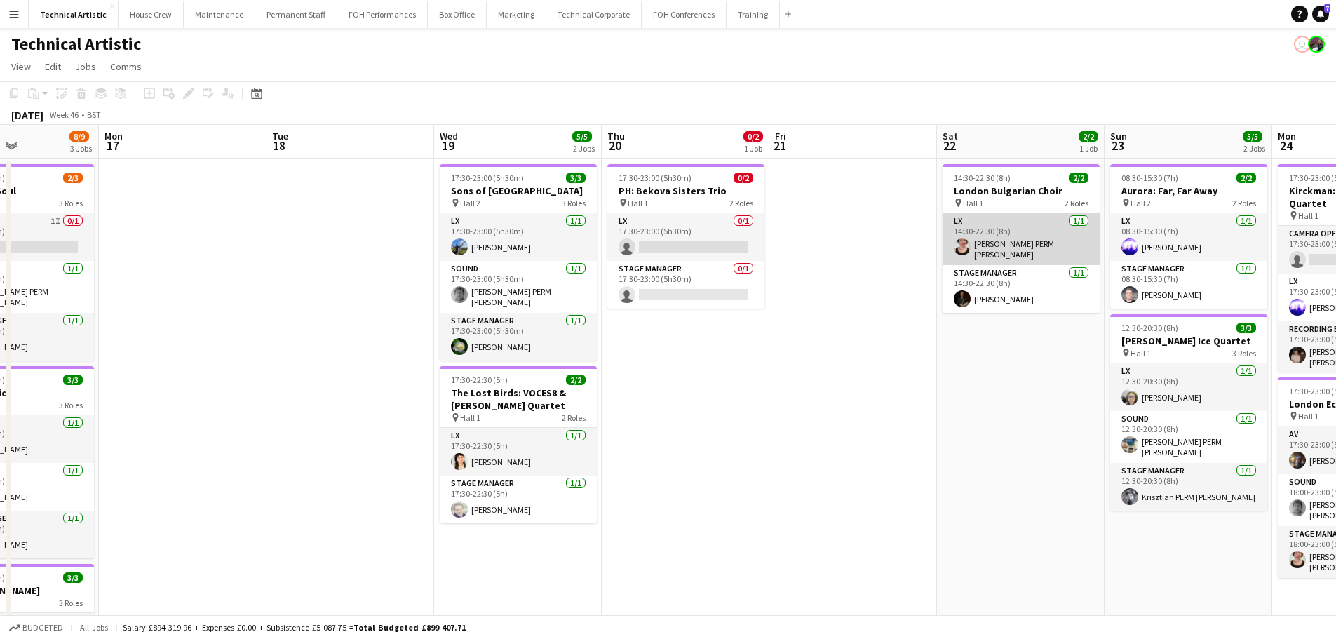
click at [1045, 249] on app-card-role "LX 1/1 14:30-22:30 (8h) Marie PERM Kearney" at bounding box center [1021, 239] width 157 height 52
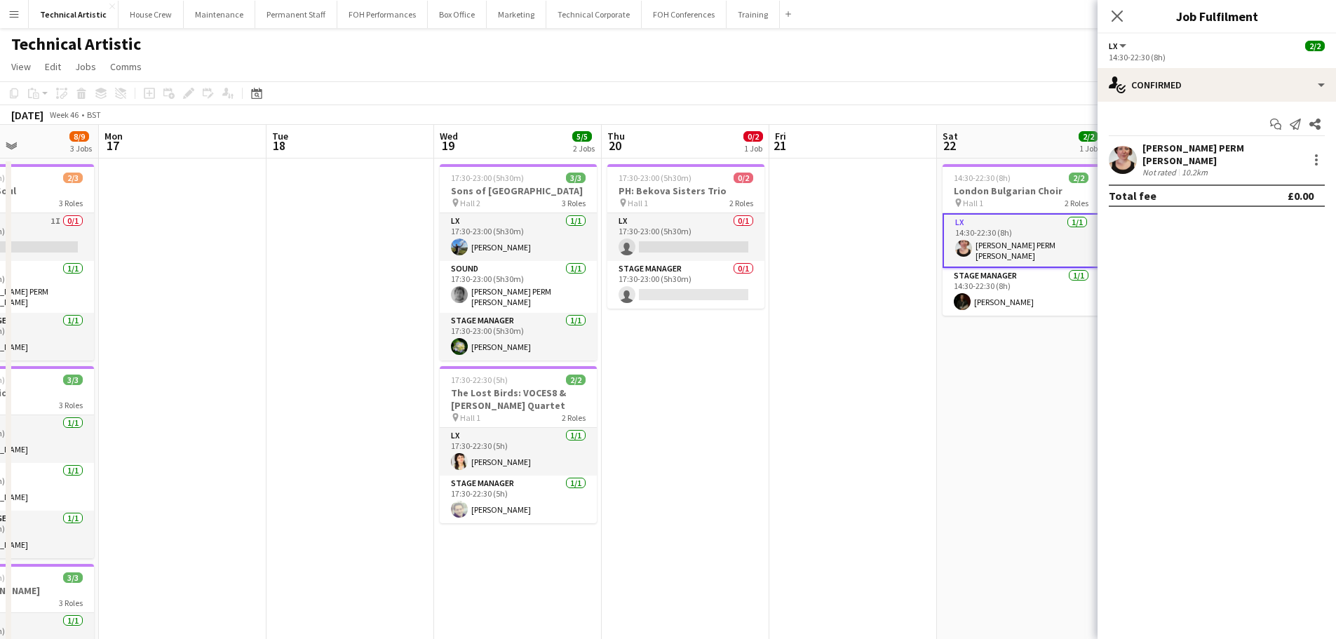
click at [1181, 154] on div "[PERSON_NAME] PERM [PERSON_NAME]" at bounding box center [1223, 154] width 160 height 25
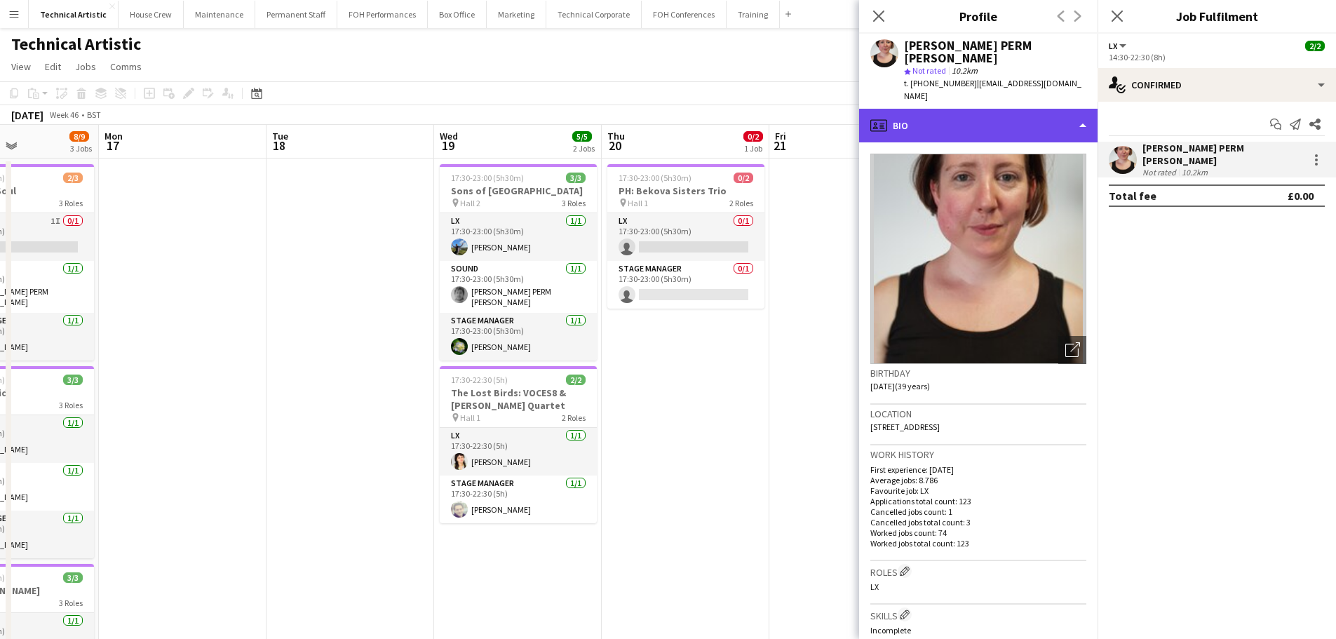
click at [992, 109] on div "profile Bio" at bounding box center [978, 126] width 239 height 34
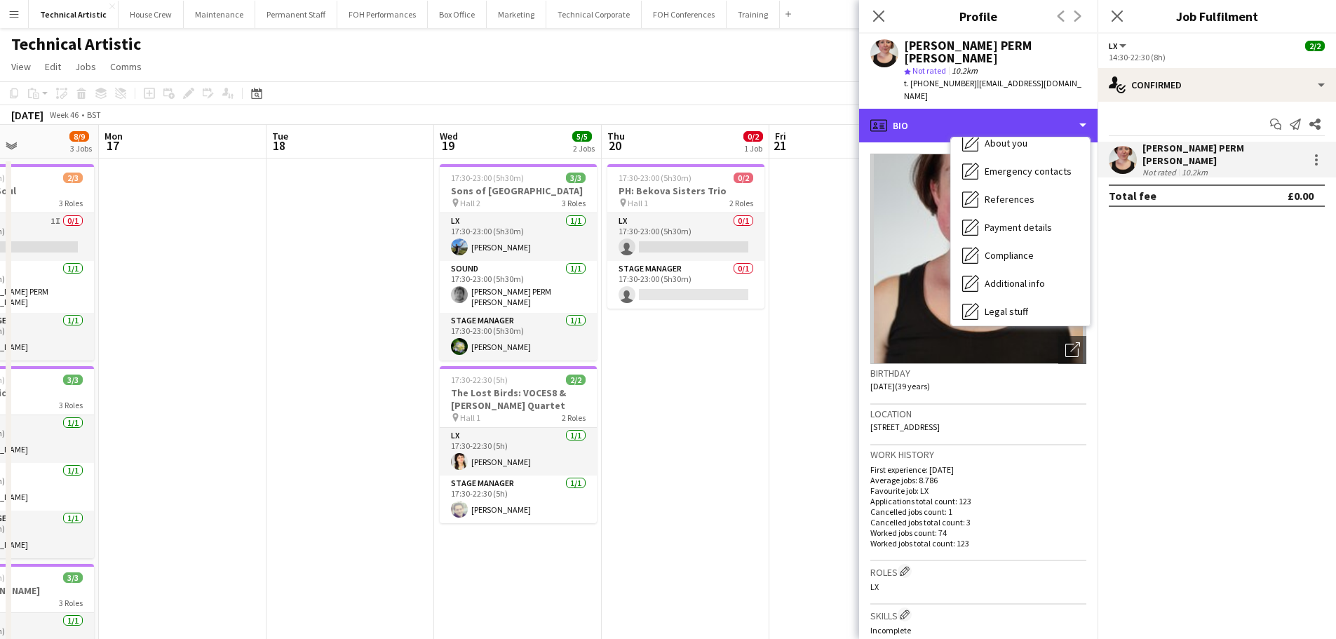
scroll to position [188, 0]
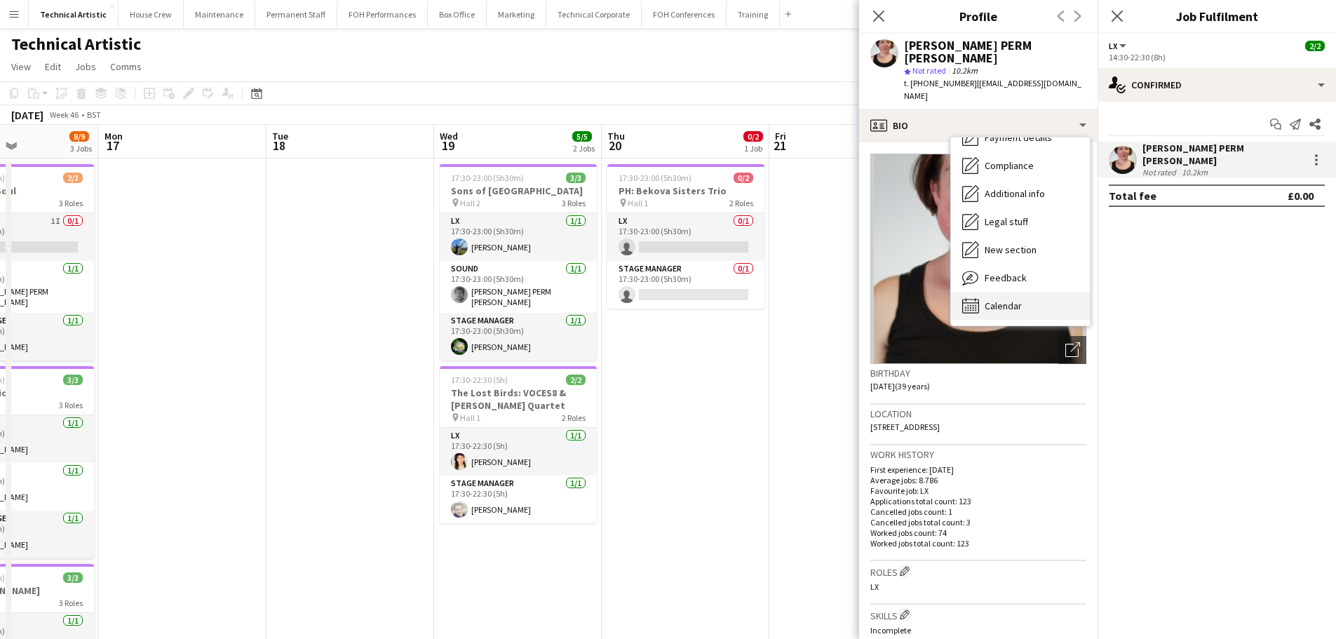
click at [1032, 292] on div "Calendar Calendar" at bounding box center [1020, 306] width 139 height 28
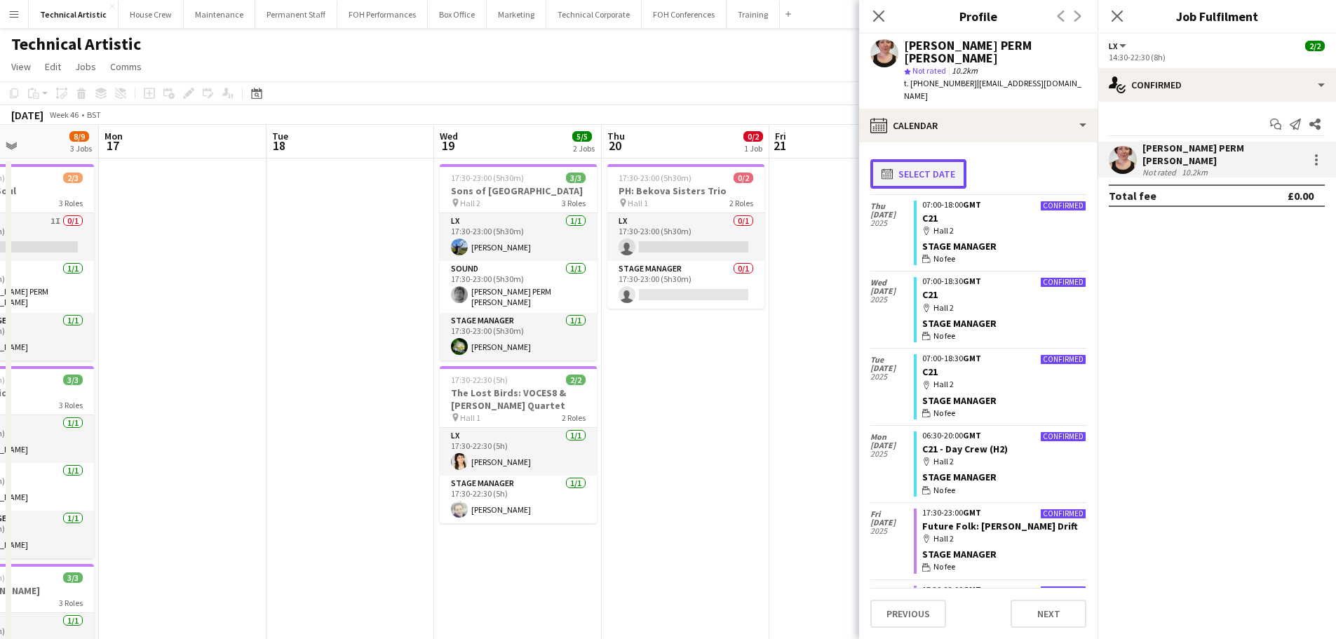
click at [937, 159] on button "calendar-full Select date" at bounding box center [919, 173] width 96 height 29
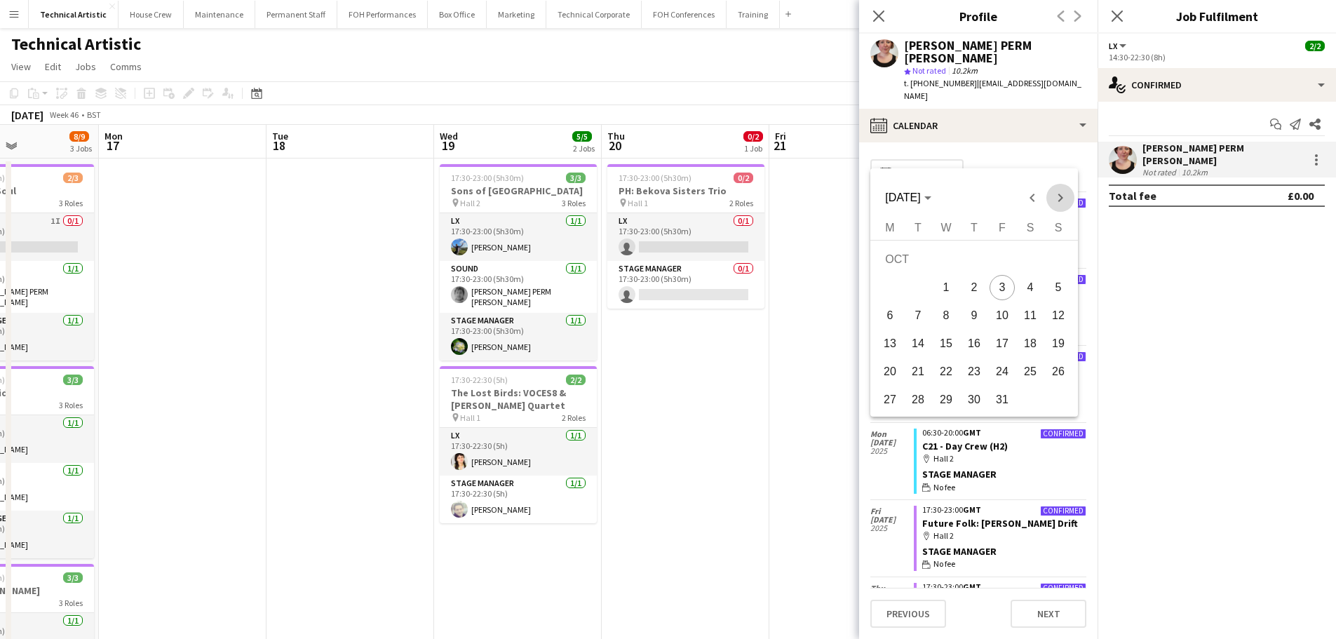
click at [1053, 199] on span "Next month" at bounding box center [1061, 198] width 28 height 28
click at [1055, 347] on span "23" at bounding box center [1058, 347] width 25 height 25
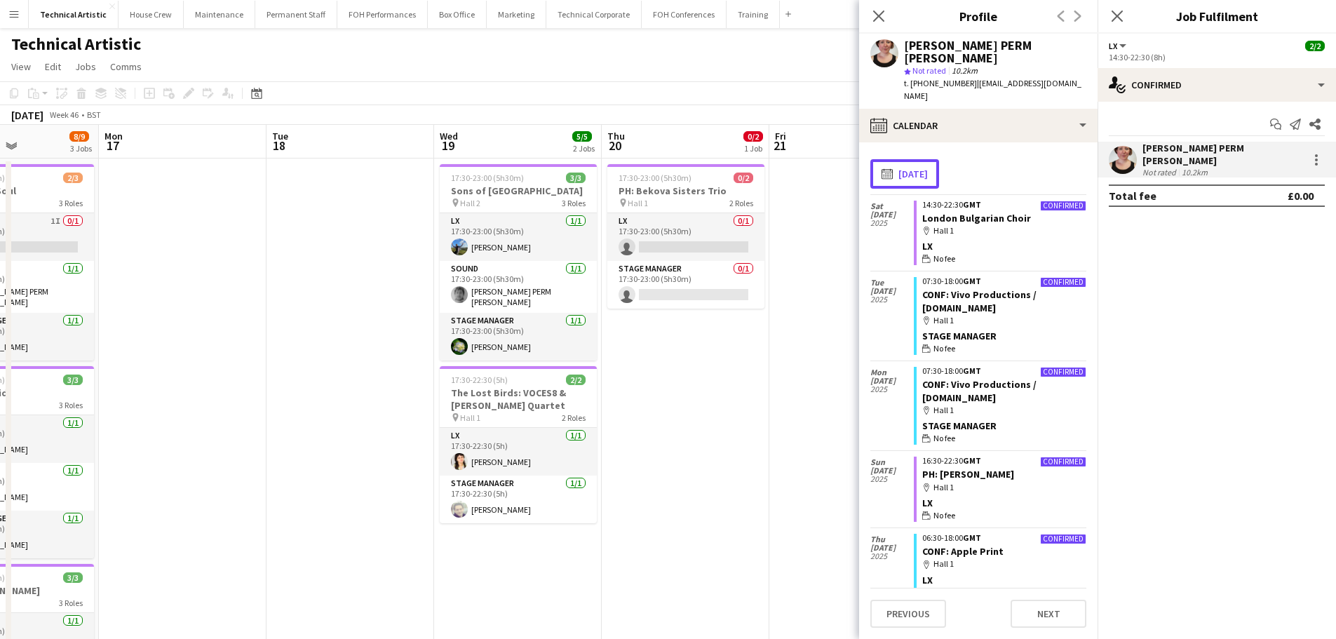
drag, startPoint x: 954, startPoint y: 147, endPoint x: 1004, endPoint y: 149, distance: 49.9
click at [1004, 154] on div "**********" at bounding box center [979, 174] width 216 height 41
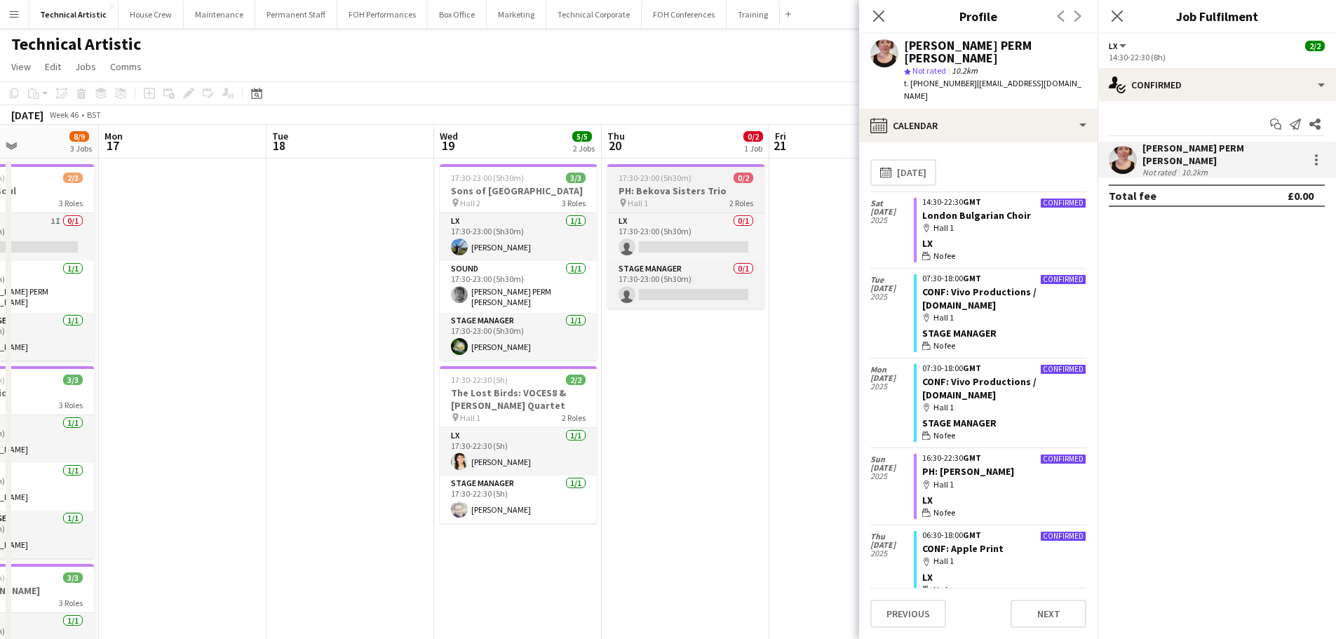
click at [698, 201] on div "pin Hall 1 2 Roles" at bounding box center [686, 202] width 157 height 11
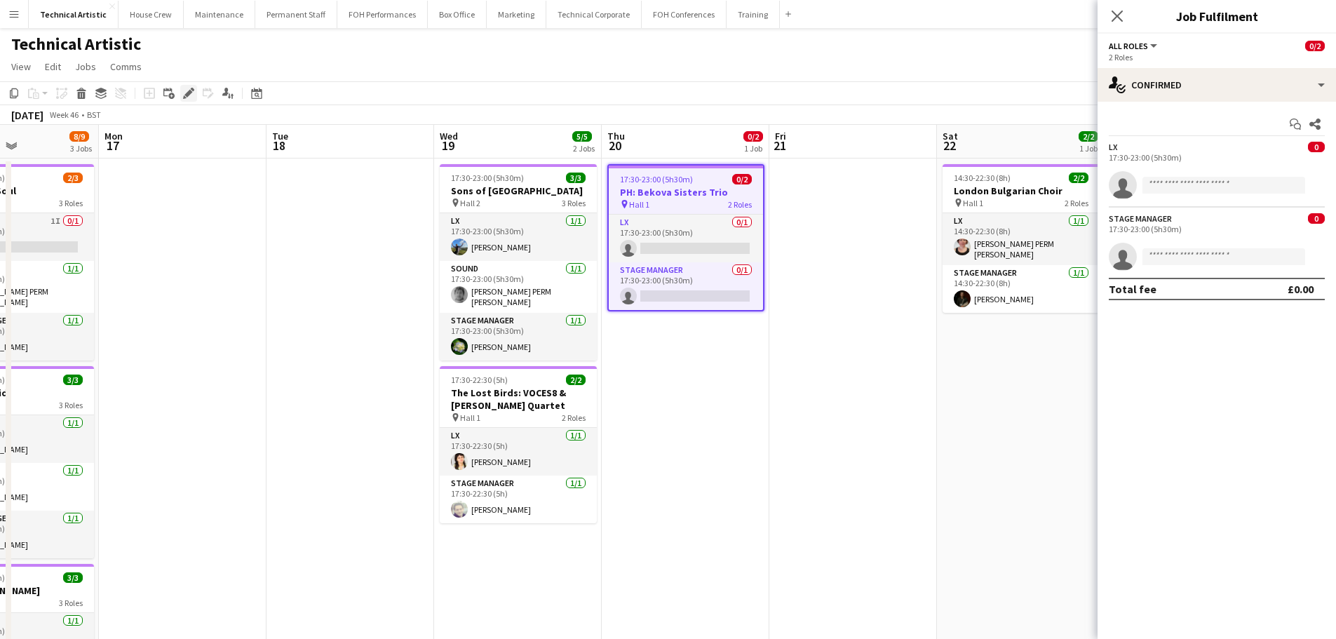
click at [188, 94] on icon at bounding box center [188, 94] width 8 height 8
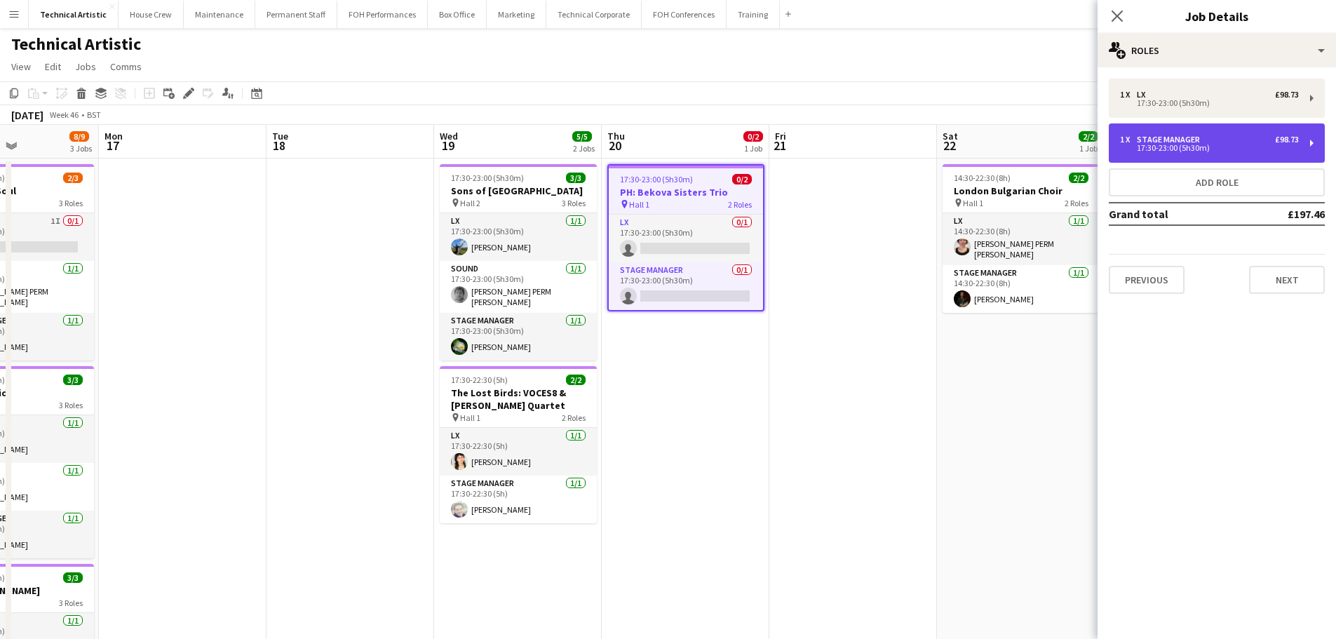
click at [1121, 151] on div "1 x Stage Manager £98.73 17:30-23:00 (5h30m)" at bounding box center [1217, 142] width 216 height 39
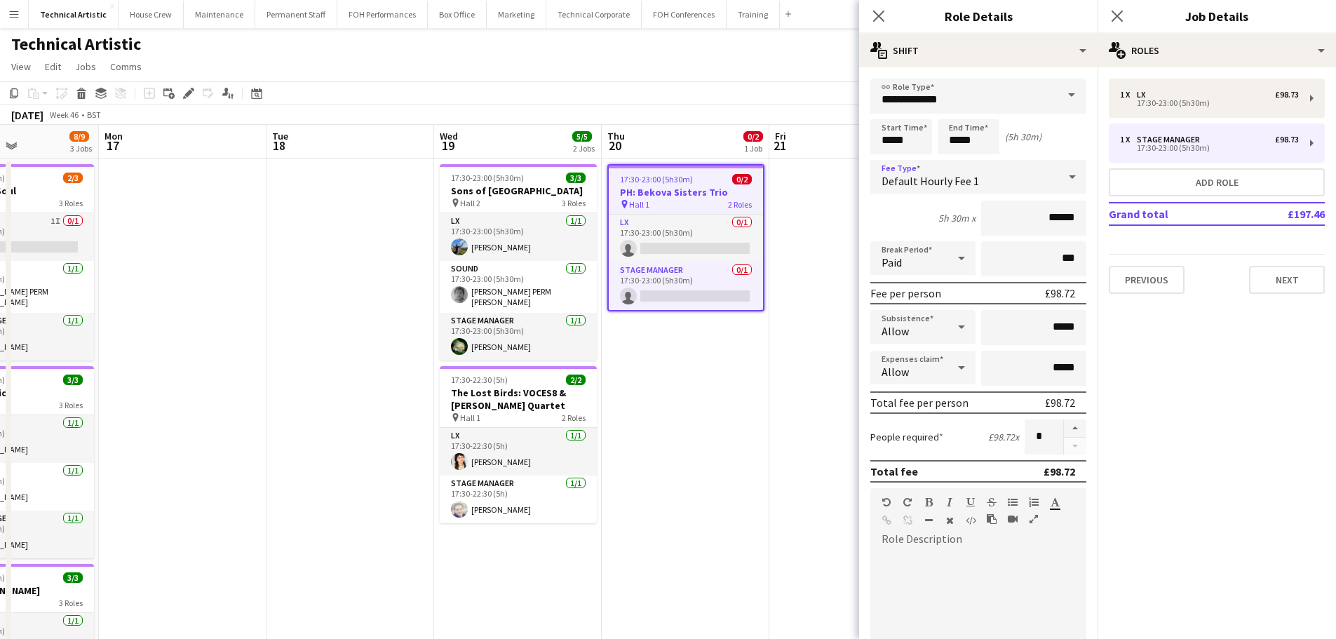
click at [1021, 182] on div "Default Hourly Fee 1" at bounding box center [965, 177] width 188 height 34
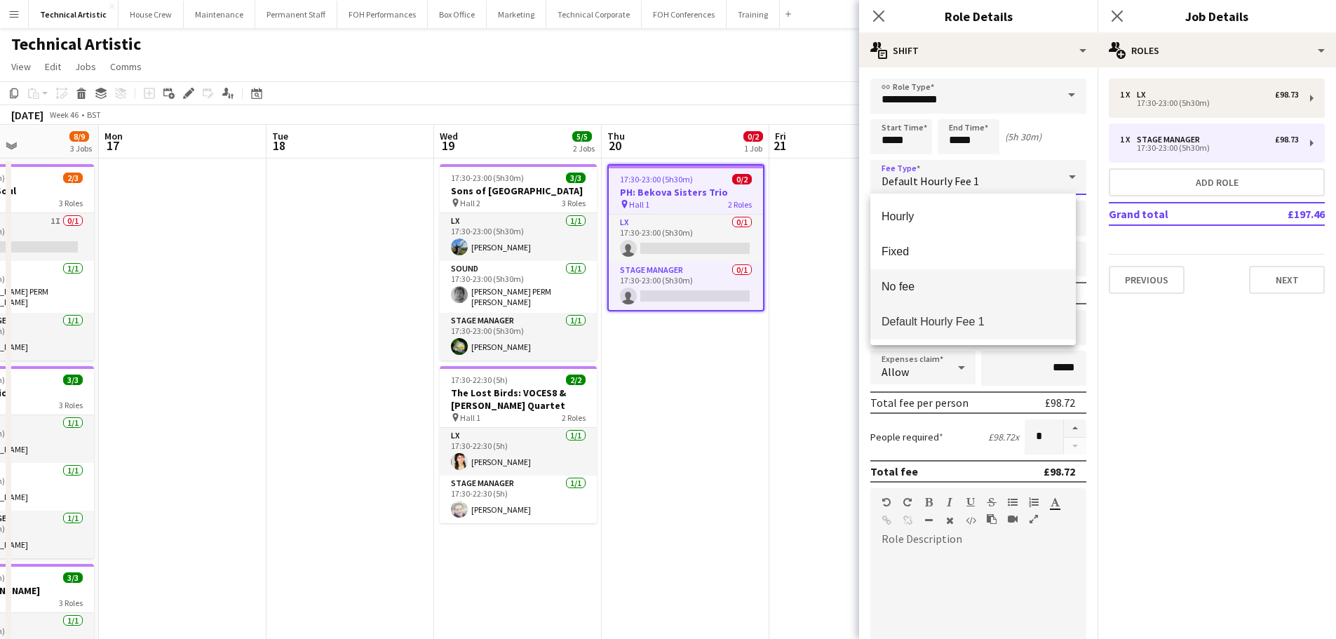
click at [951, 283] on span "No fee" at bounding box center [973, 286] width 183 height 13
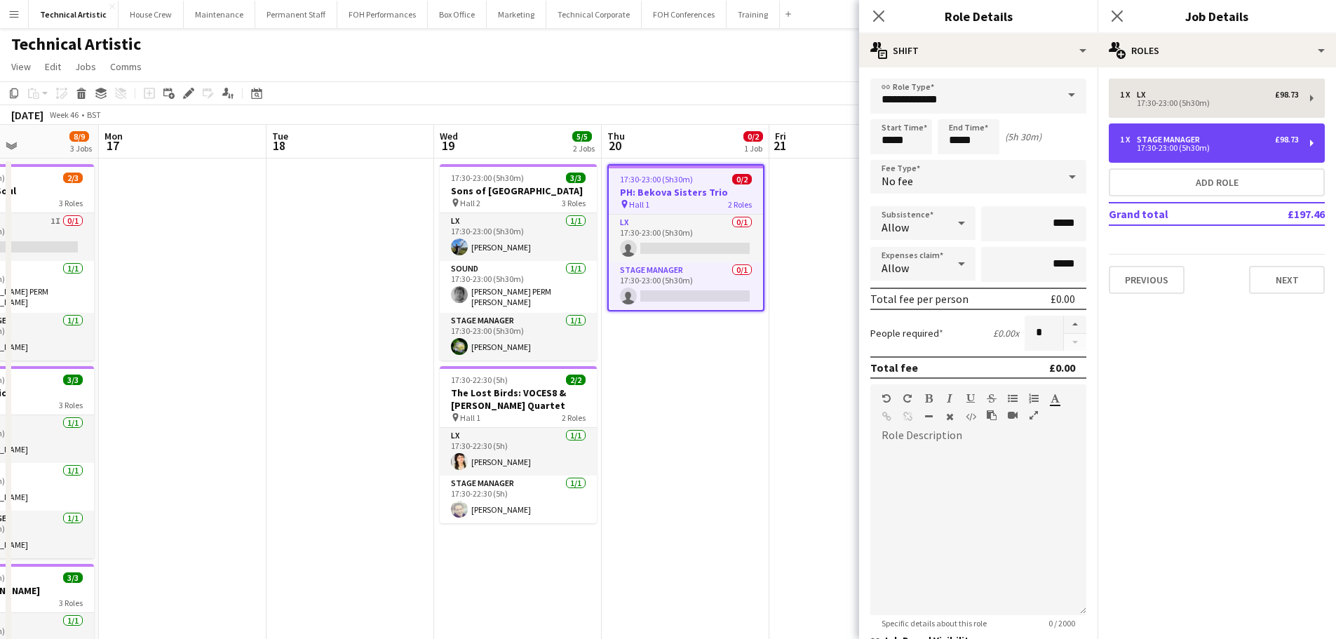
drag, startPoint x: 1125, startPoint y: 126, endPoint x: 1137, endPoint y: 108, distance: 22.2
click at [1126, 124] on div "1 x Stage Manager £98.73 17:30-23:00 (5h30m)" at bounding box center [1217, 142] width 216 height 39
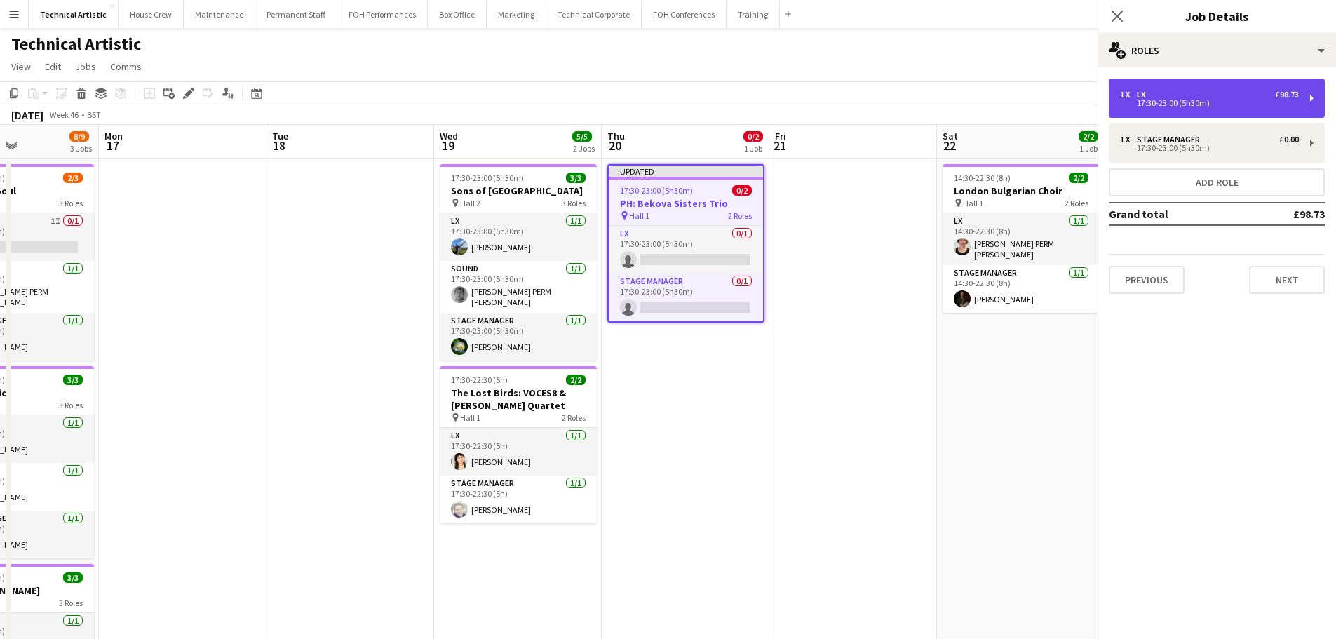
click at [1137, 108] on div "1 x LX £98.73 17:30-23:00 (5h30m)" at bounding box center [1217, 98] width 216 height 39
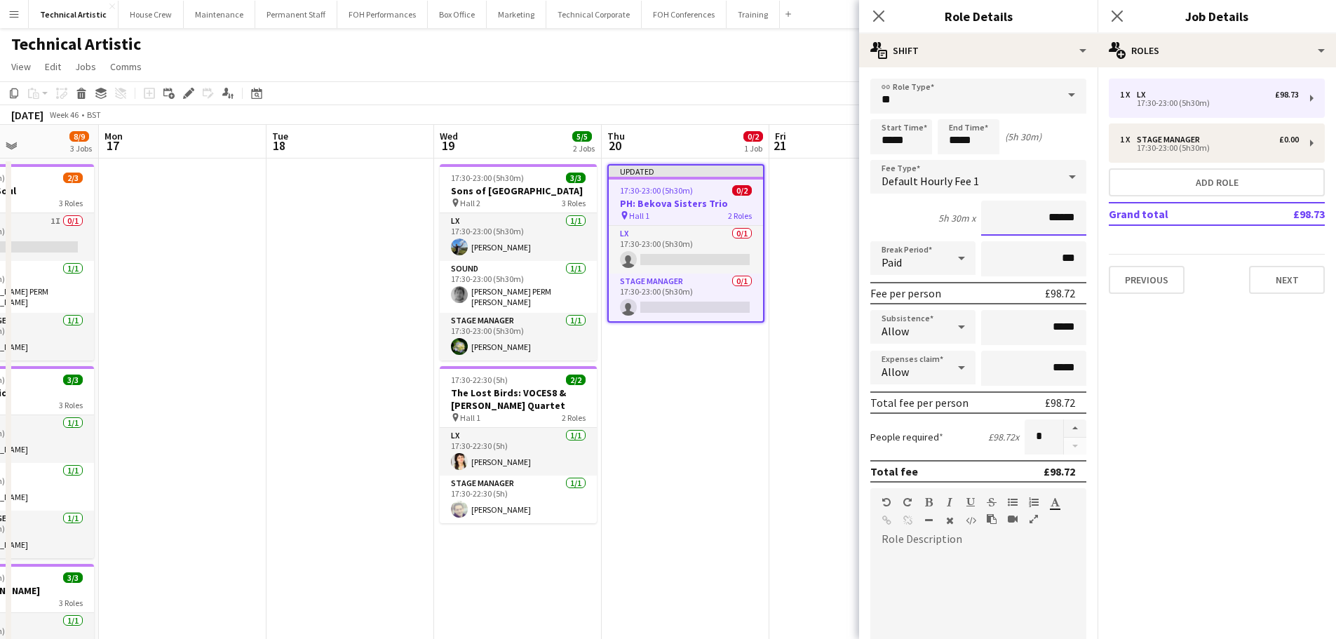
click at [1049, 203] on input "******" at bounding box center [1033, 218] width 105 height 35
click at [1044, 195] on form "link Role Type ** Start Time ***** End Time ***** (5h 30m) Fee Type Default Hou…" at bounding box center [978, 479] width 239 height 800
click at [1002, 175] on div "Default Hourly Fee 1" at bounding box center [965, 177] width 188 height 34
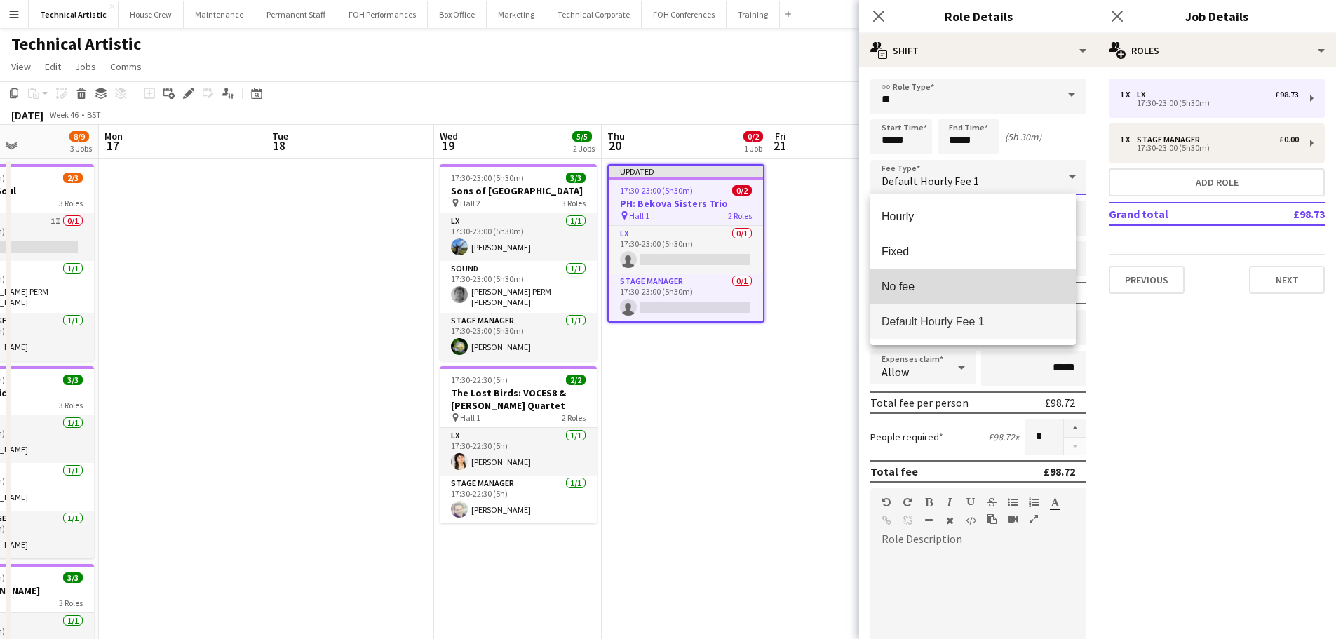
click at [955, 288] on span "No fee" at bounding box center [973, 286] width 183 height 13
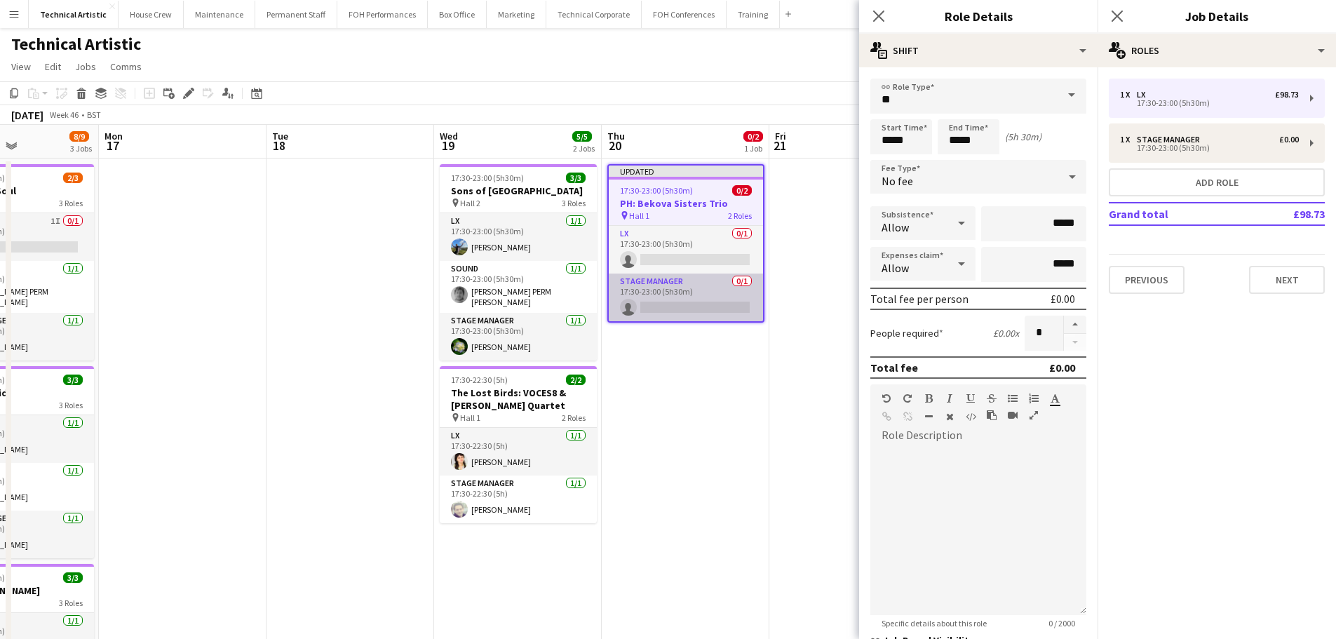
click at [699, 296] on app-card-role "Stage Manager 0/1 17:30-23:00 (5h30m) single-neutral-actions" at bounding box center [686, 298] width 154 height 48
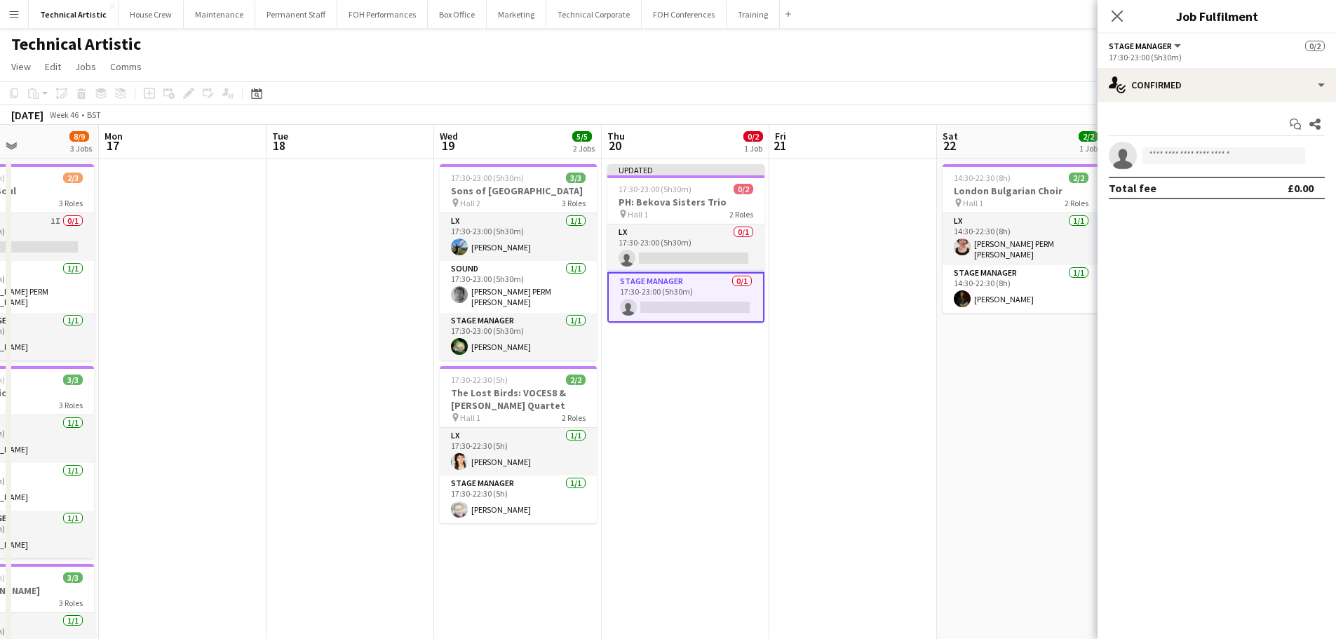
click at [1196, 135] on div "Start chat Share" at bounding box center [1217, 124] width 216 height 23
click at [1200, 159] on input at bounding box center [1224, 155] width 163 height 17
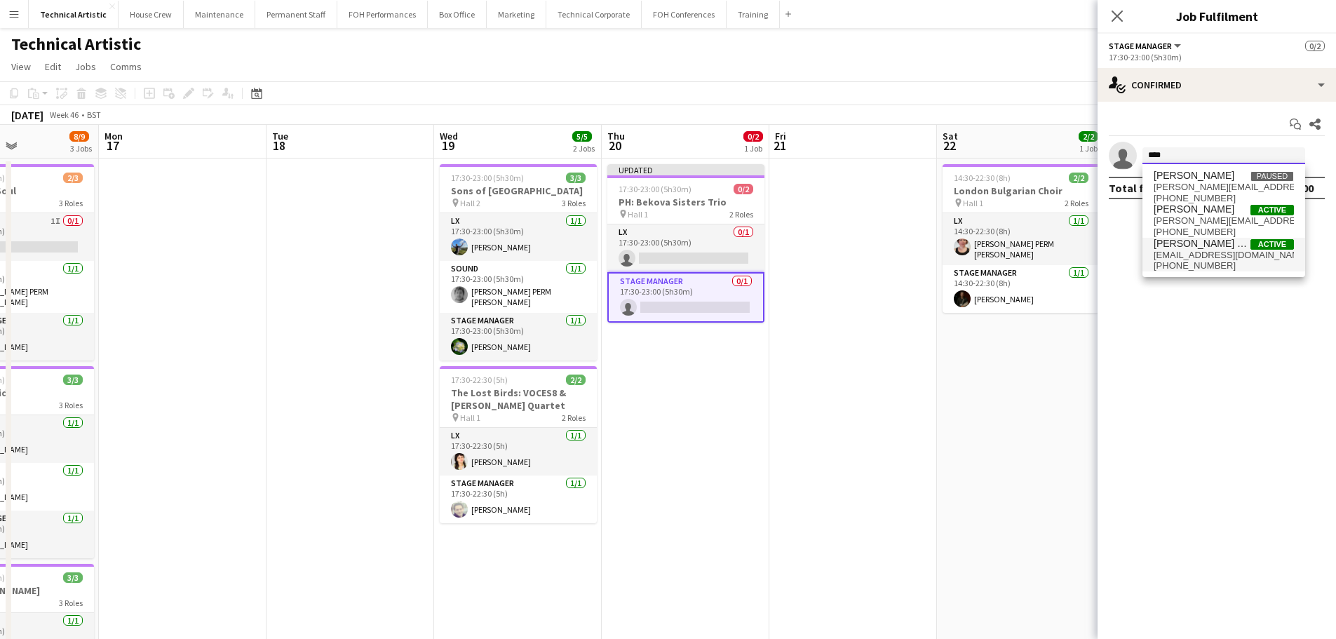
type input "****"
click at [1186, 245] on span "[PERSON_NAME] PERM [PERSON_NAME]" at bounding box center [1202, 244] width 97 height 12
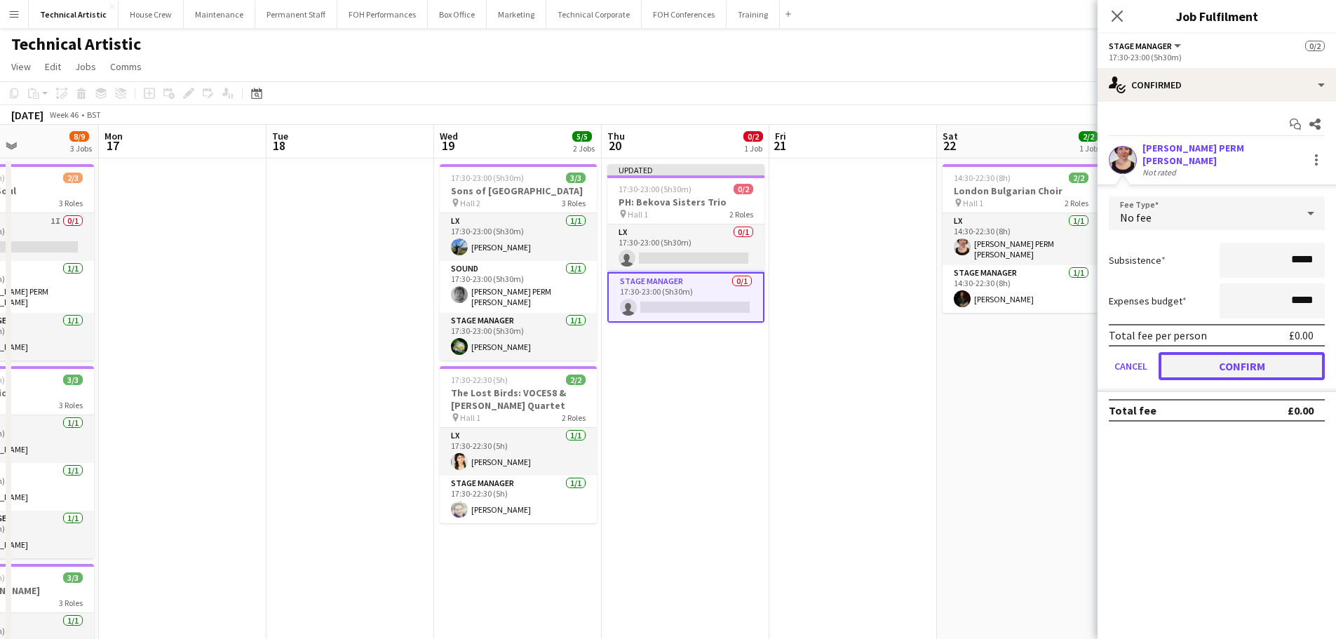
click at [1226, 355] on button "Confirm" at bounding box center [1242, 366] width 166 height 28
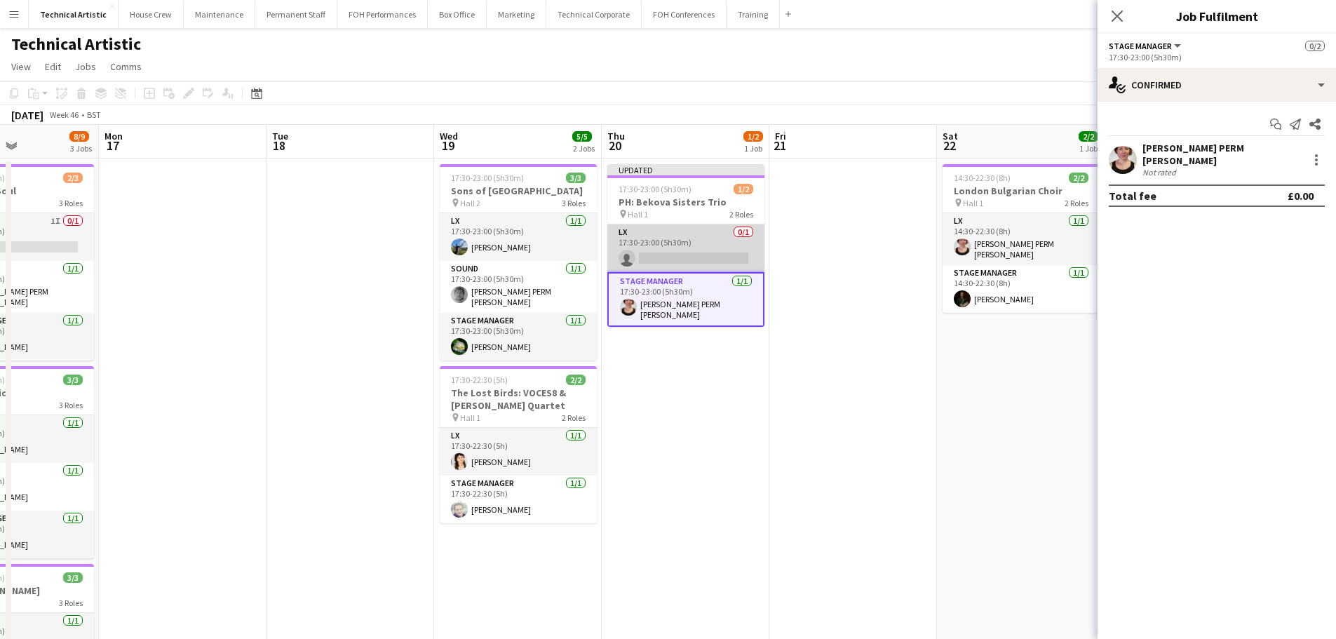
click at [655, 233] on app-card-role "LX 0/1 17:30-23:00 (5h30m) single-neutral-actions" at bounding box center [686, 248] width 157 height 48
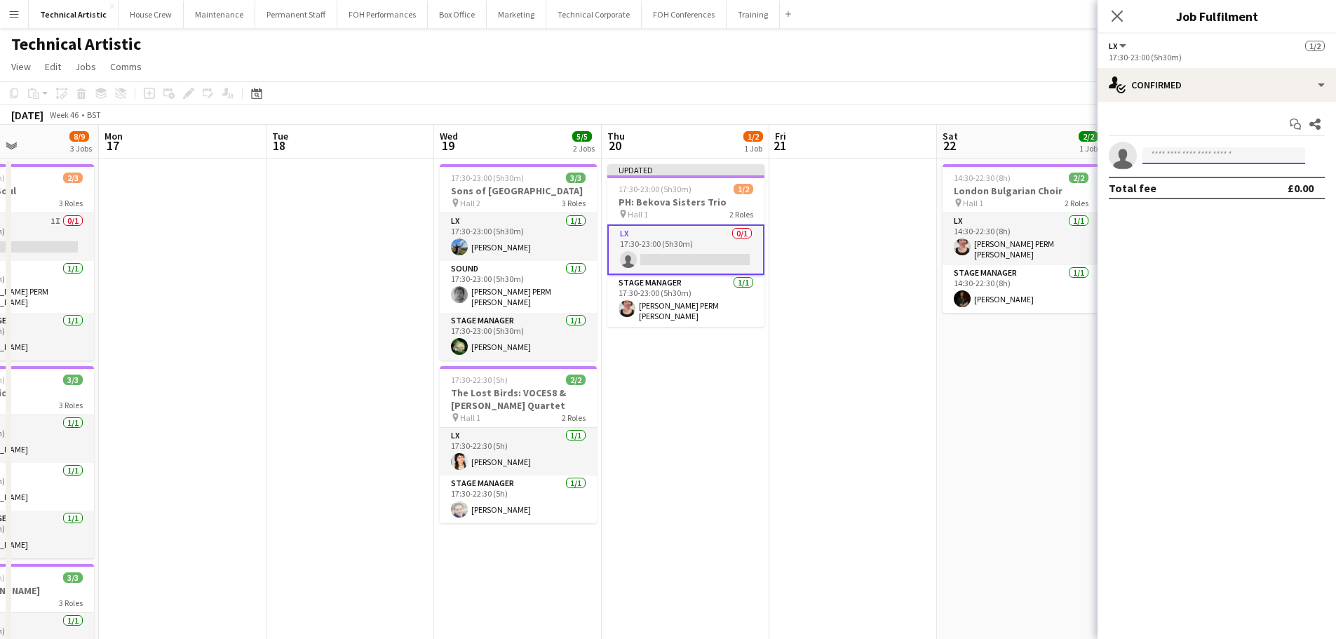
click at [1180, 152] on input at bounding box center [1224, 155] width 163 height 17
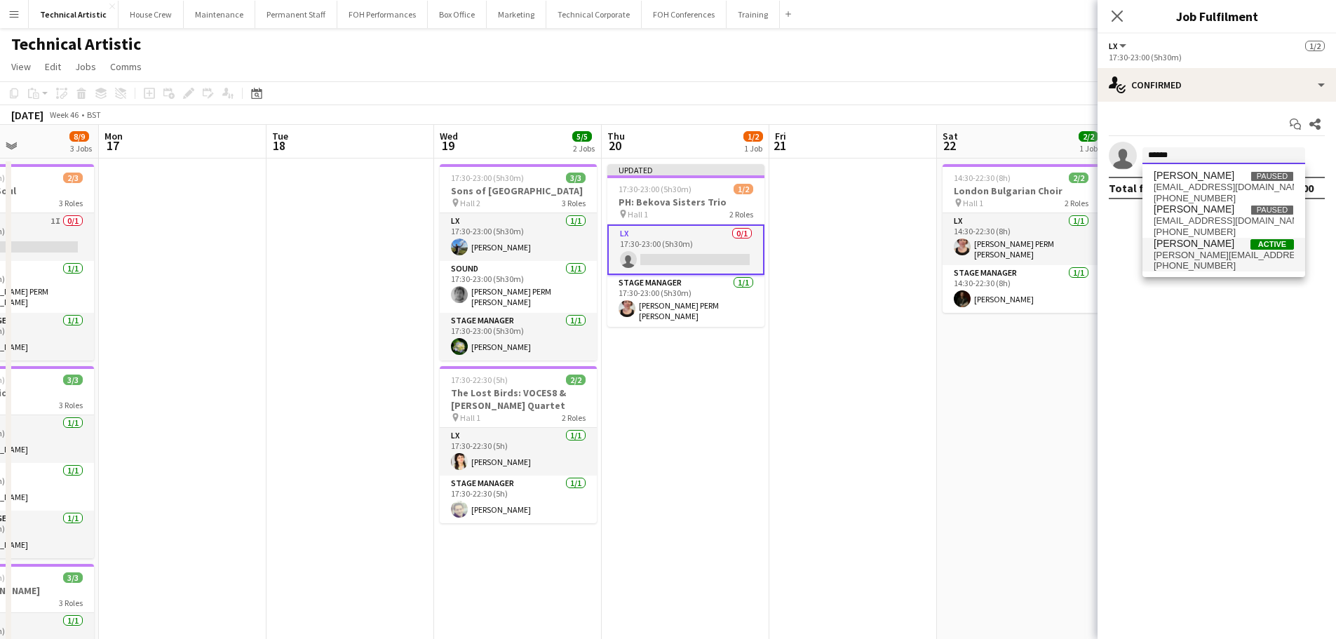
type input "******"
click at [1202, 250] on span "sophie.richardson@kingsplace.co.uk" at bounding box center [1224, 255] width 140 height 11
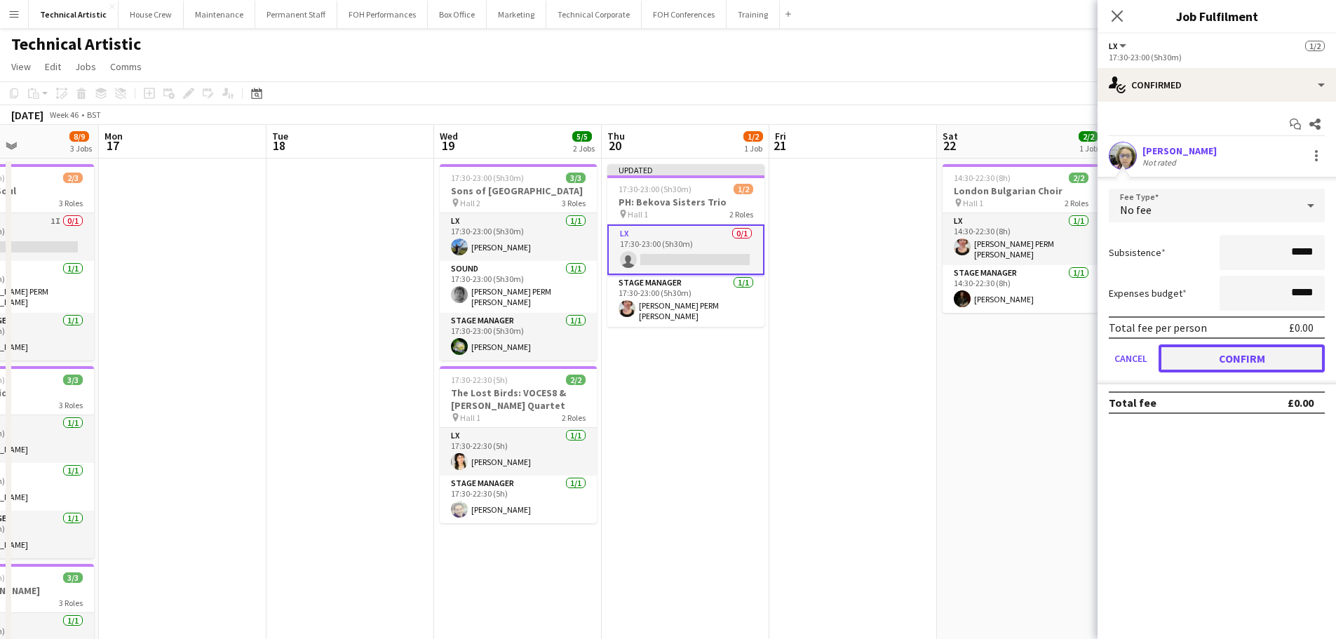
click at [1222, 351] on button "Confirm" at bounding box center [1242, 358] width 166 height 28
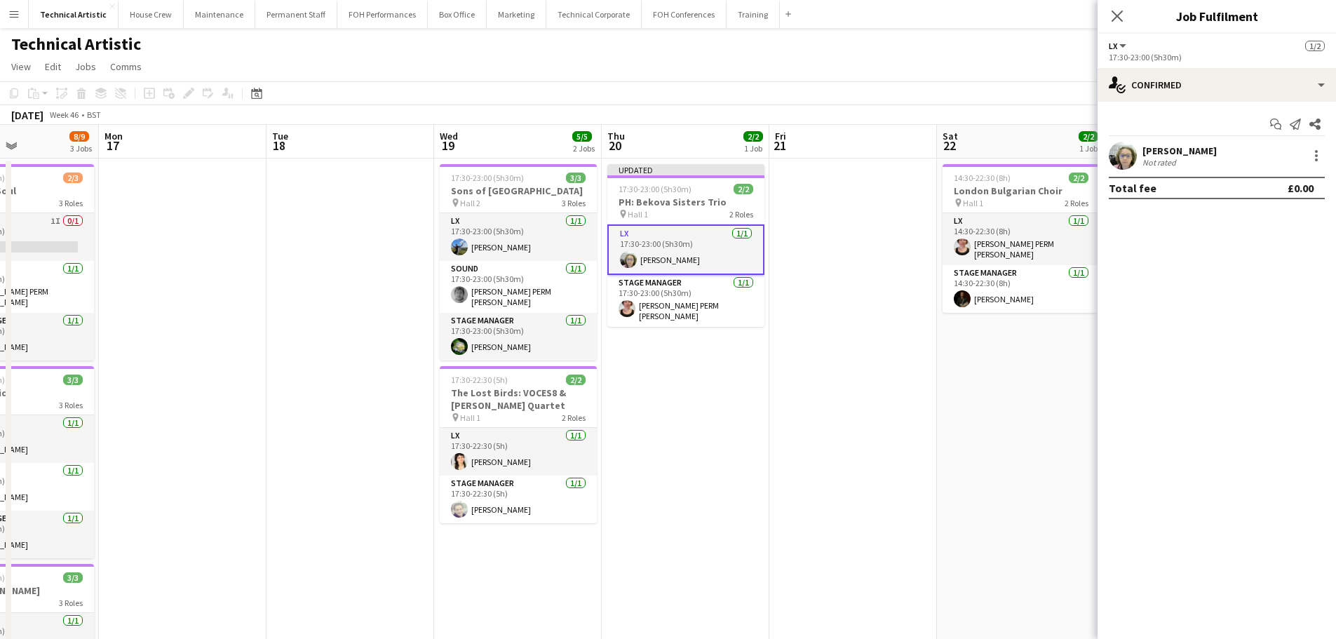
click at [728, 265] on app-card-role "LX 1/1 17:30-23:00 (5h30m) Sophie PERM Richardson" at bounding box center [686, 249] width 157 height 51
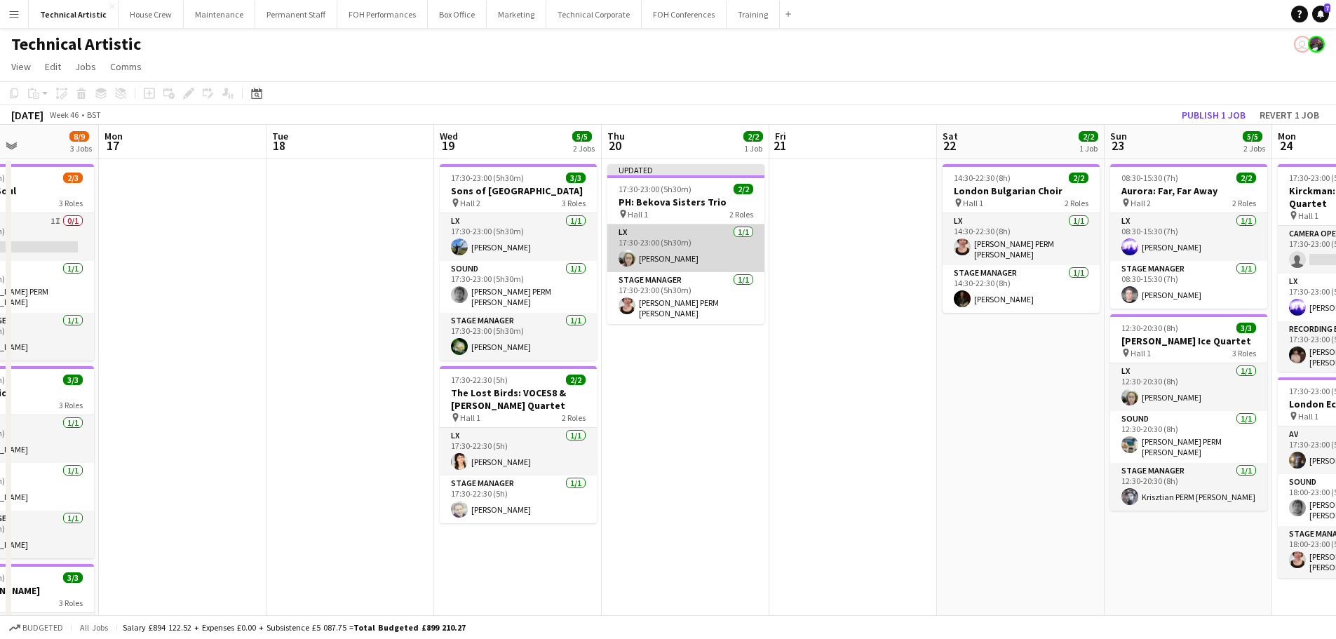
click at [687, 268] on app-card-role "LX 1/1 17:30-23:00 (5h30m) Sophie PERM Richardson" at bounding box center [686, 248] width 157 height 48
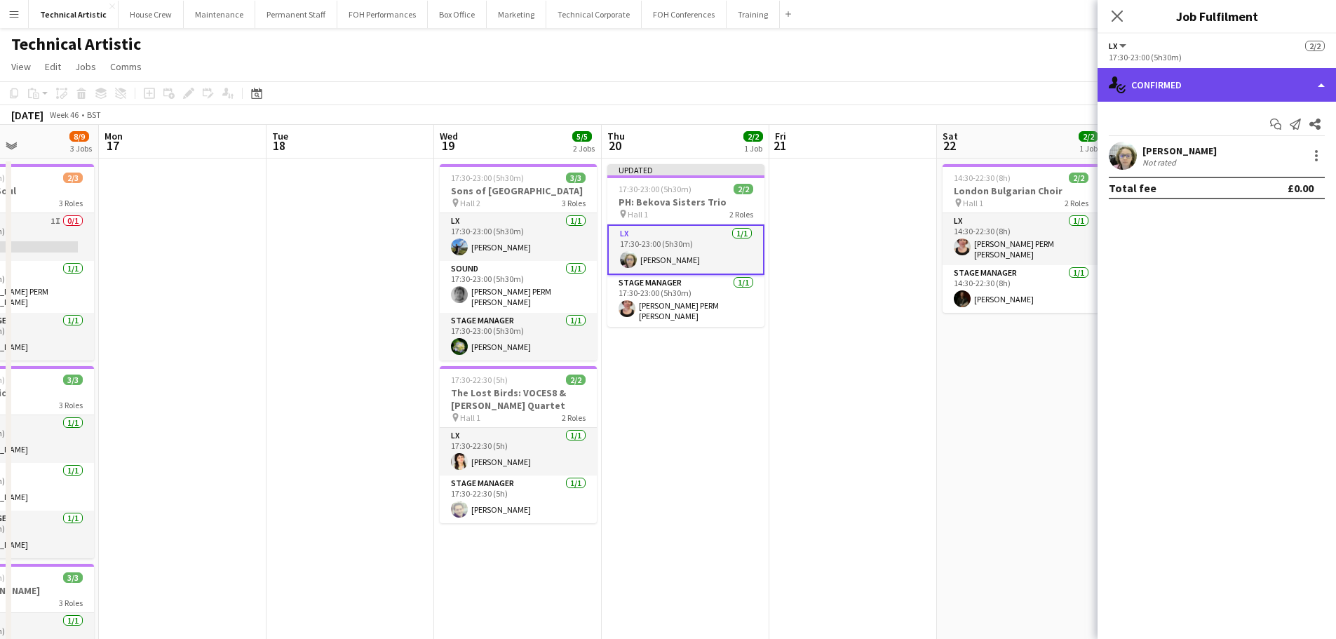
click at [1183, 81] on div "single-neutral-actions-check-2 Confirmed" at bounding box center [1217, 85] width 239 height 34
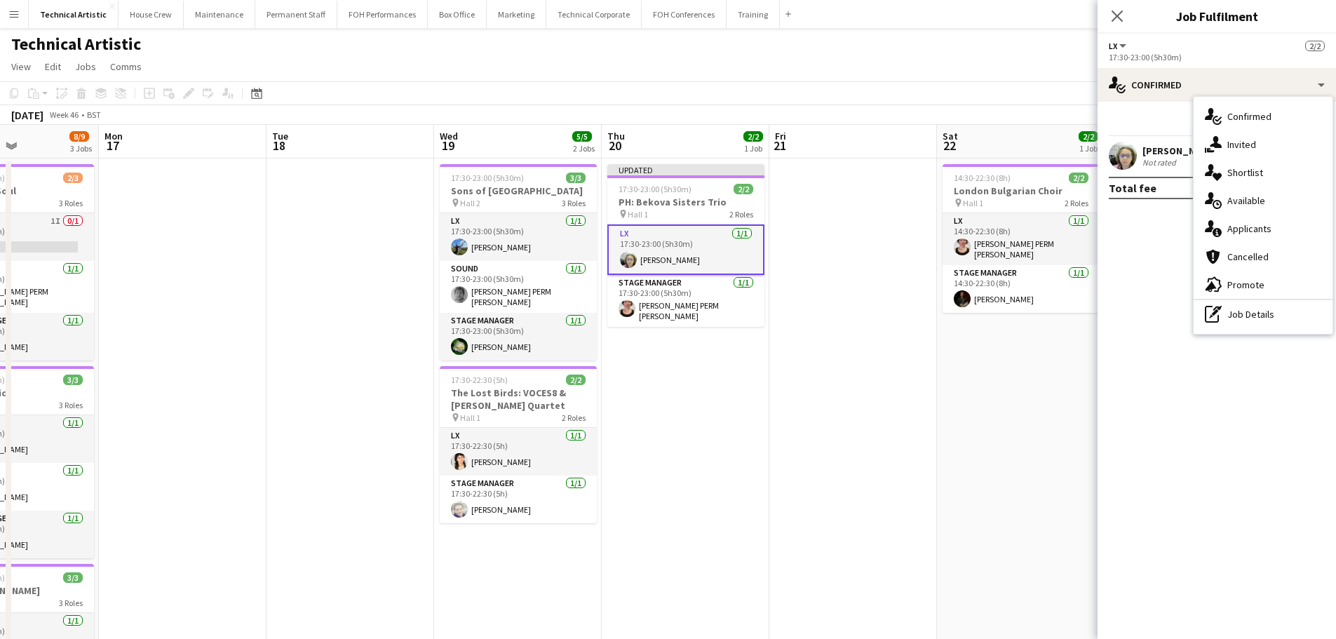
click at [1127, 159] on app-user-avatar at bounding box center [1123, 156] width 28 height 28
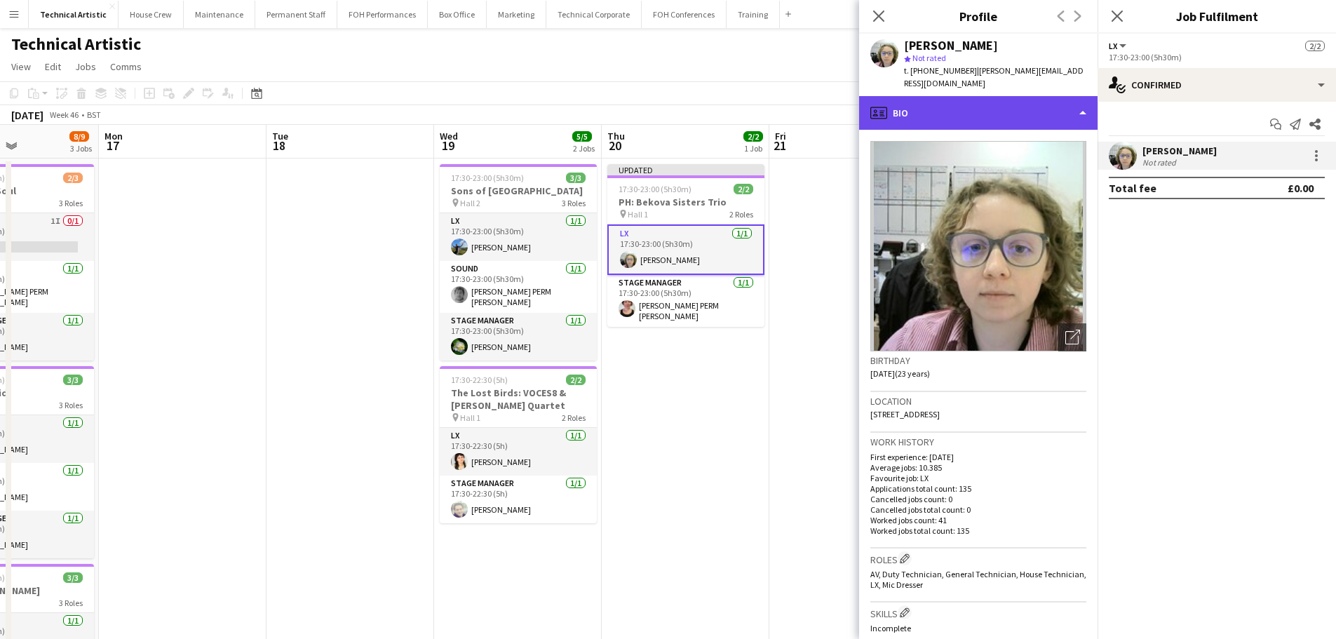
click at [1041, 98] on div "profile Bio" at bounding box center [978, 113] width 239 height 34
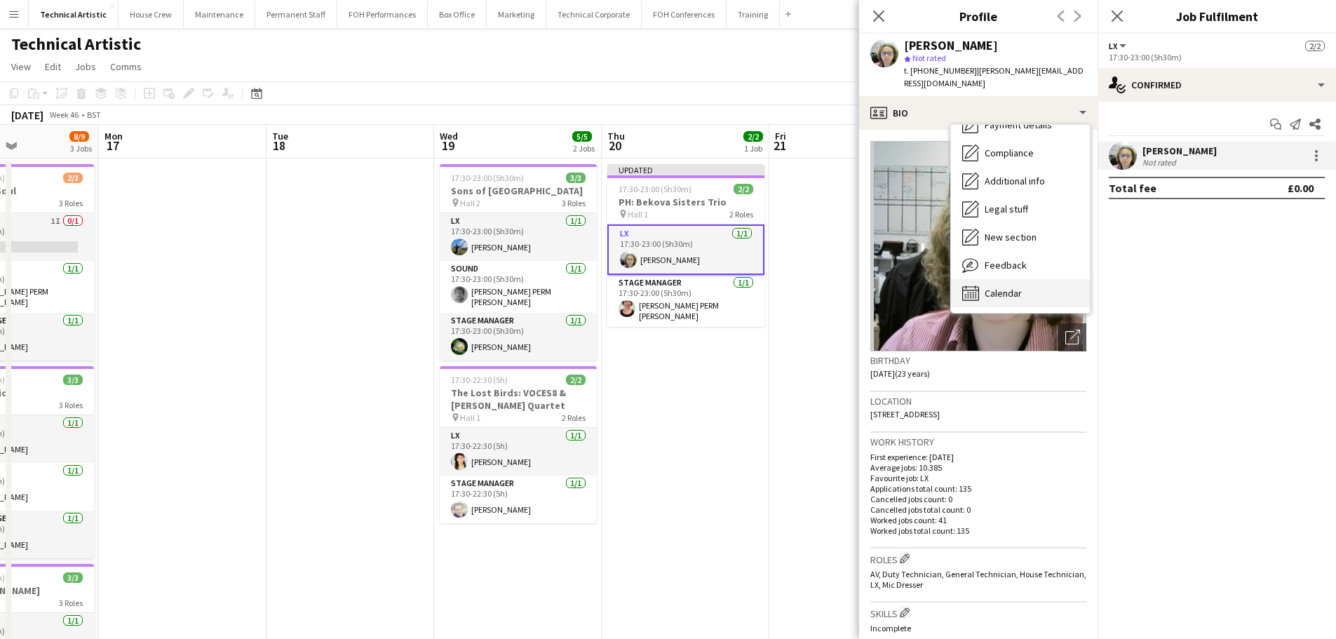
click at [1010, 293] on span "Calendar" at bounding box center [1003, 293] width 37 height 13
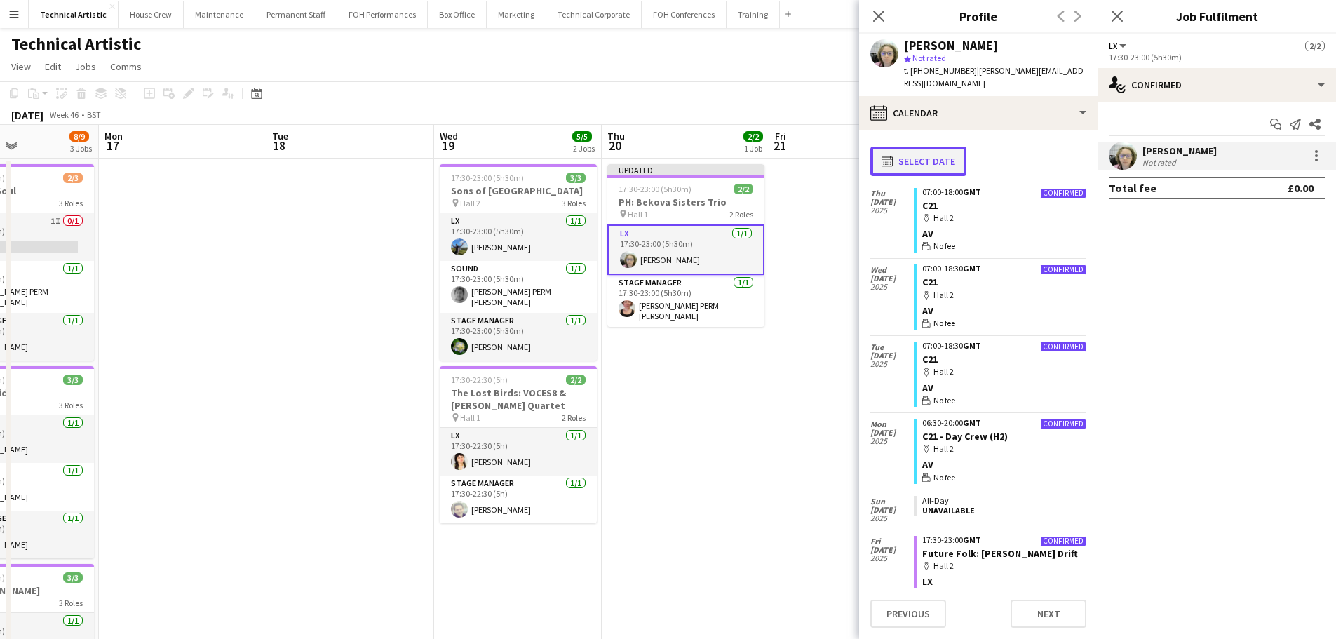
click at [925, 172] on button "calendar-full Select date" at bounding box center [919, 161] width 96 height 29
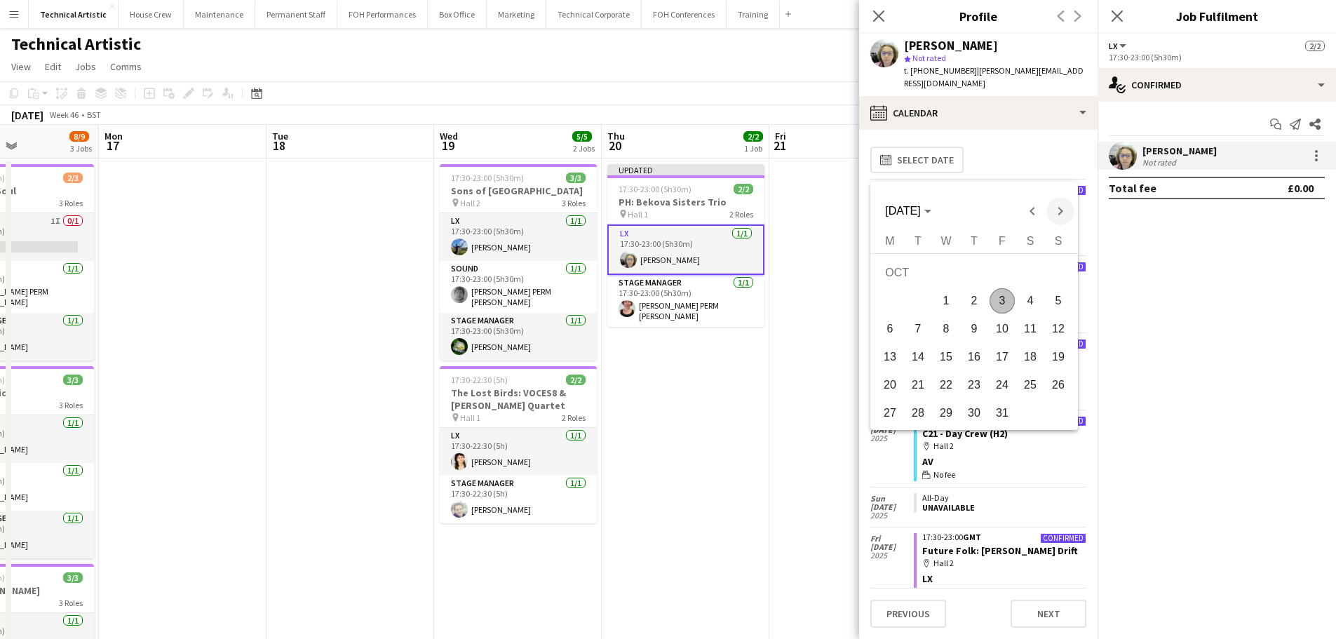
click at [1051, 213] on span "Next month" at bounding box center [1061, 211] width 28 height 28
click at [1050, 368] on span "23" at bounding box center [1058, 360] width 25 height 25
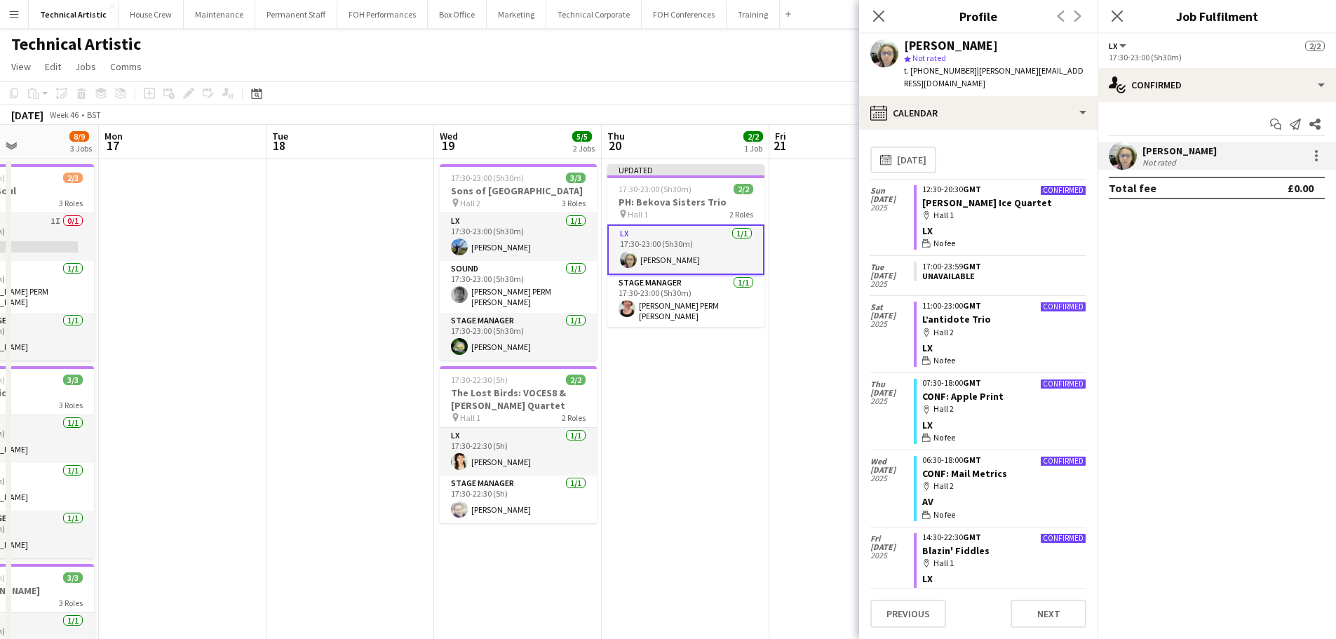
click at [675, 64] on app-page-menu "View Day view expanded Day view collapsed Month view Date picker Jump to [DATE]…" at bounding box center [668, 68] width 1336 height 27
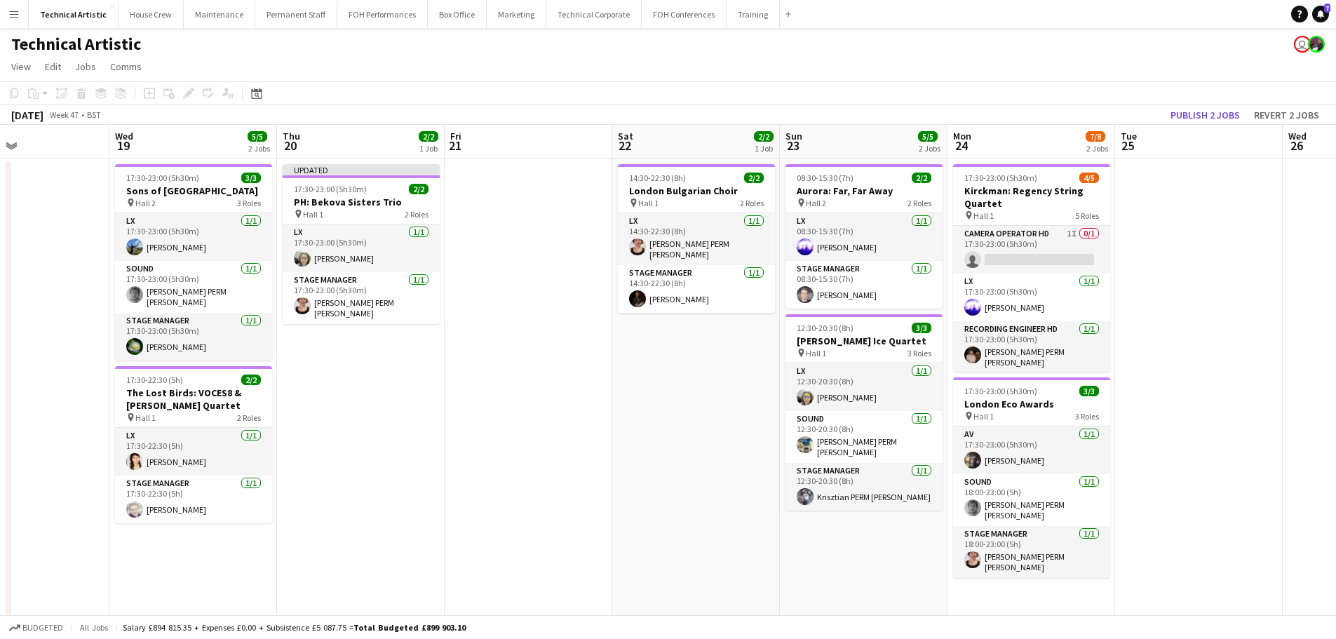
drag, startPoint x: 756, startPoint y: 255, endPoint x: 520, endPoint y: 255, distance: 235.7
click at [520, 255] on app-calendar-viewport "Sat 15 3/3 1 Job Sun 16 8/9 3 Jobs Mon 17 Tue 18 Wed 19 5/5 2 Jobs Thu 20 2/2 1…" at bounding box center [668, 460] width 1336 height 671
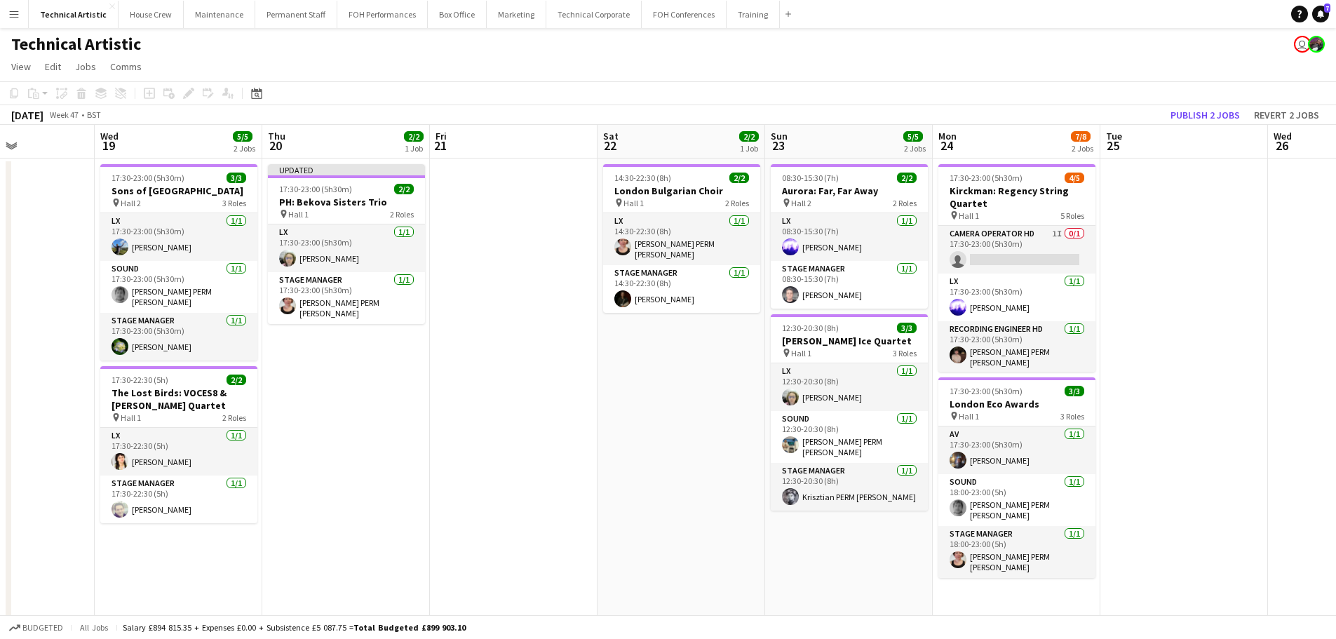
drag, startPoint x: 699, startPoint y: 334, endPoint x: 519, endPoint y: 351, distance: 181.1
click at [519, 351] on app-calendar-viewport "Sun 16 8/9 3 Jobs Mon 17 Tue 18 Wed 19 5/5 2 Jobs Thu 20 2/2 1 Job Fri 21 Sat 2…" at bounding box center [668, 460] width 1336 height 671
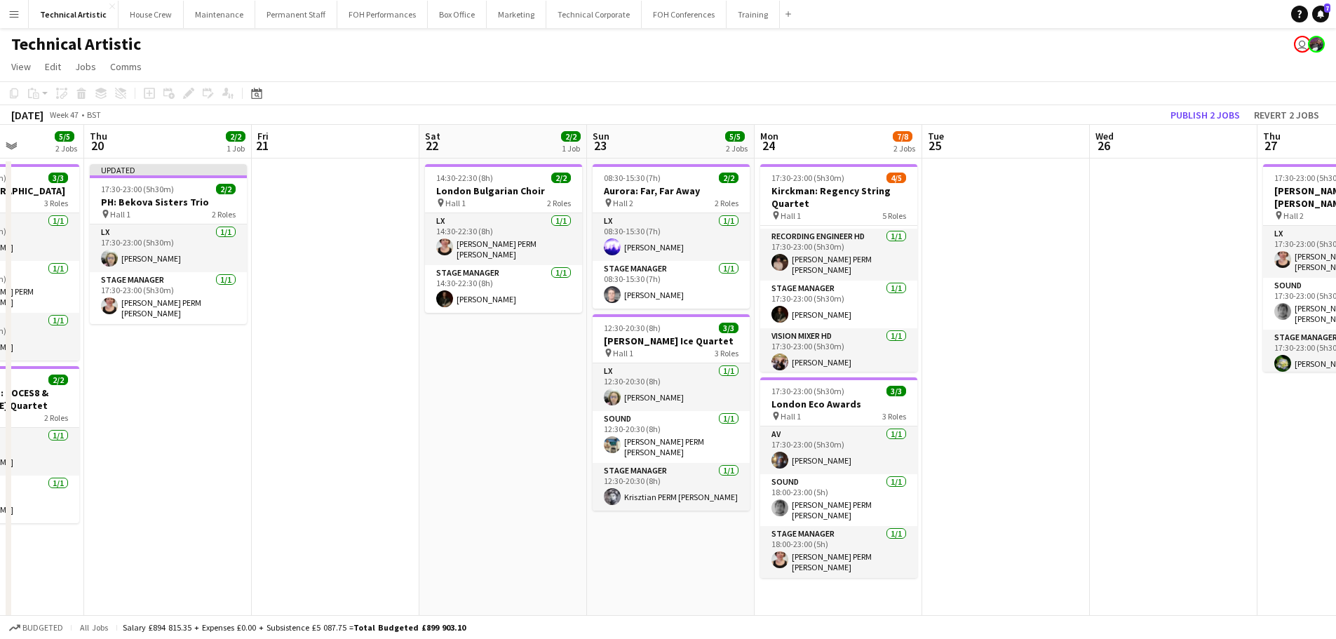
scroll to position [0, 535]
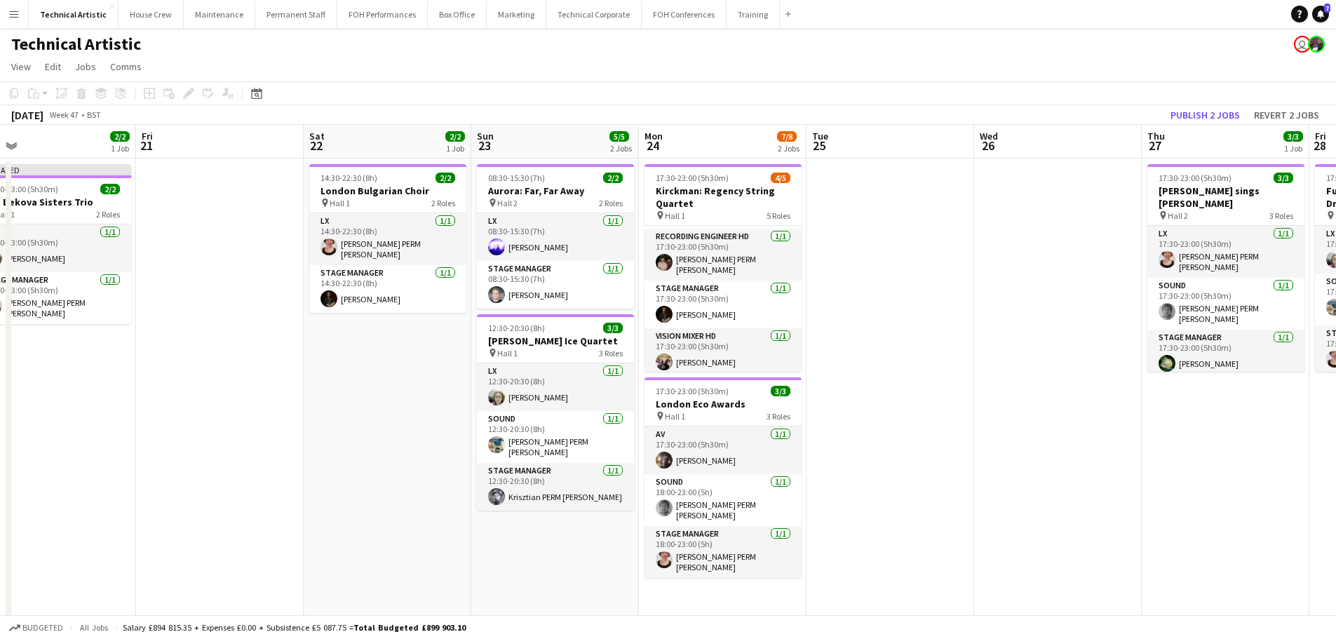
drag, startPoint x: 996, startPoint y: 365, endPoint x: 550, endPoint y: 308, distance: 449.8
click at [550, 308] on app-calendar-viewport "Mon 17 Tue 18 Wed 19 5/5 2 Jobs Thu 20 2/2 1 Job Fri 21 Sat 22 2/2 1 Job Sun 23…" at bounding box center [668, 460] width 1336 height 671
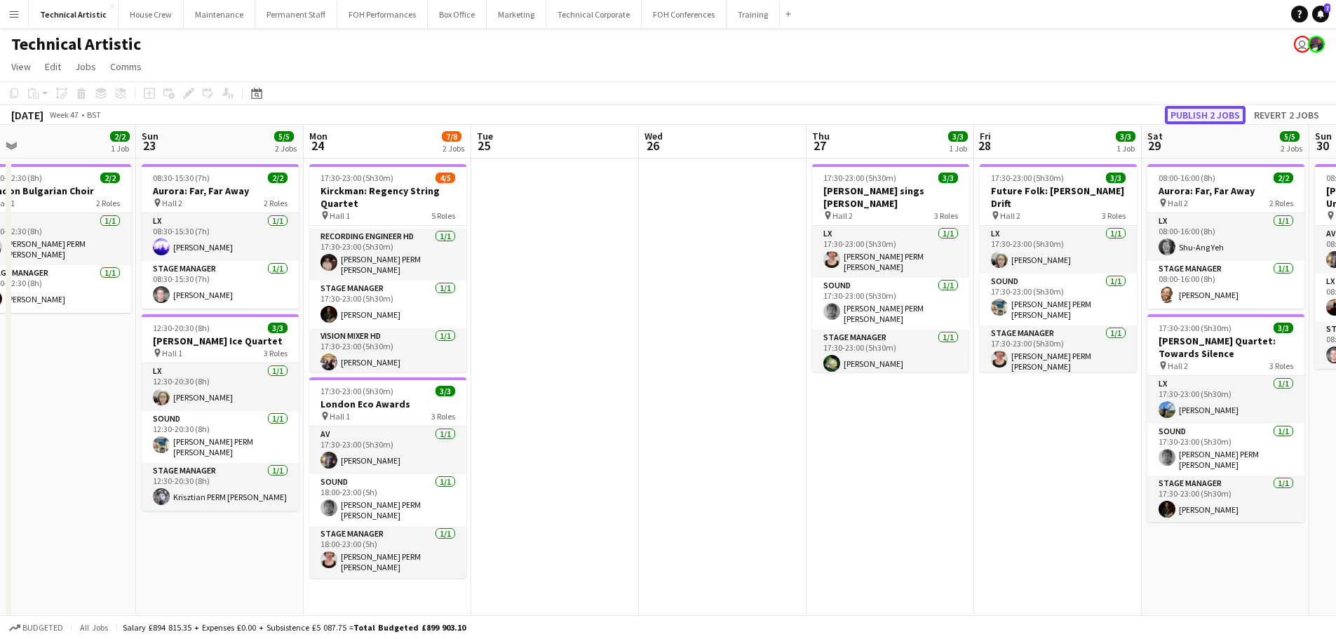
click at [1182, 119] on button "Publish 2 jobs" at bounding box center [1205, 115] width 81 height 18
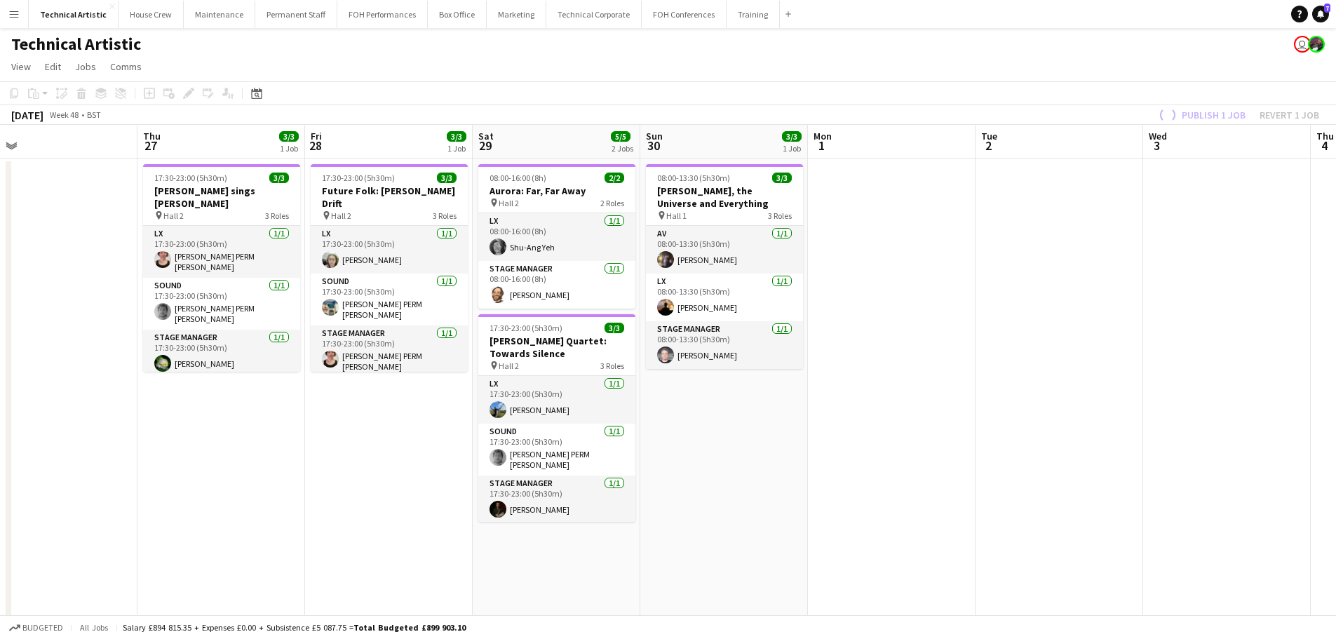
drag, startPoint x: 932, startPoint y: 385, endPoint x: 400, endPoint y: 401, distance: 532.7
click at [333, 409] on app-calendar-viewport "Sun 23 5/5 2 Jobs Mon 24 7/8 2 Jobs Tue 25 Wed 26 Thu 27 3/3 1 Job Fri 28 3/3 1…" at bounding box center [668, 460] width 1336 height 671
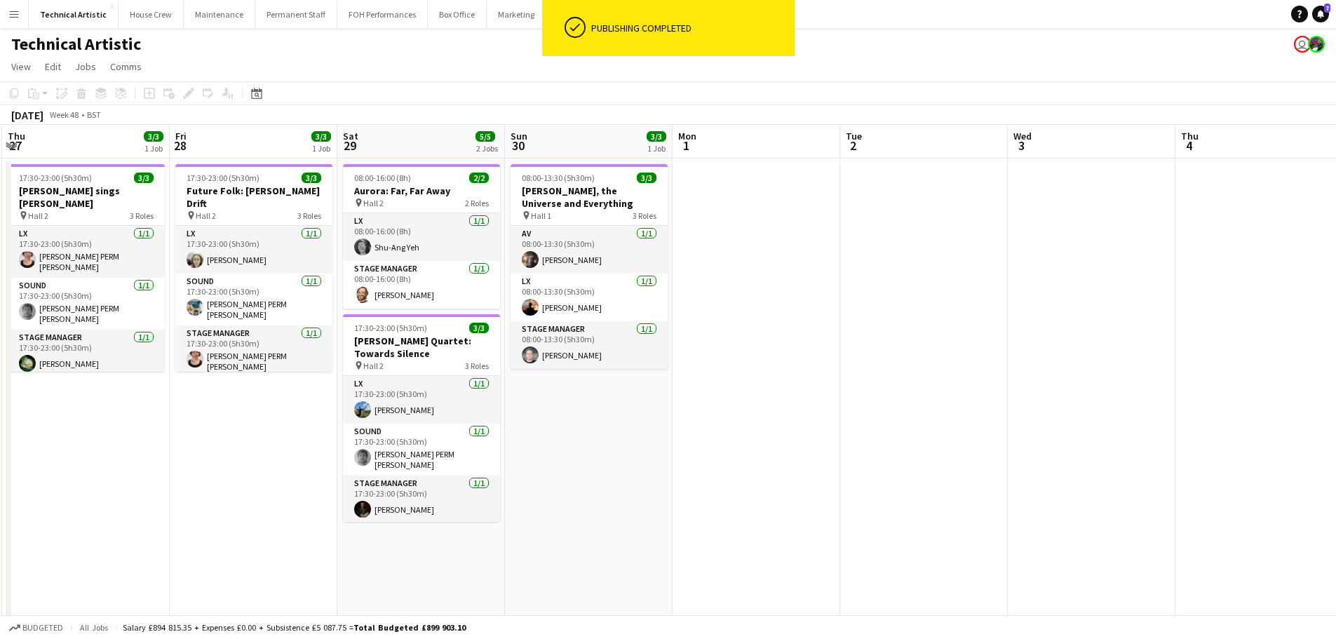
drag, startPoint x: 632, startPoint y: 396, endPoint x: 142, endPoint y: 371, distance: 491.0
click at [142, 371] on app-calendar-viewport "Mon 24 7/8 2 Jobs Tue 25 Wed 26 Thu 27 3/3 1 Job Fri 28 3/3 1 Job Sat 29 5/5 2 …" at bounding box center [668, 460] width 1336 height 671
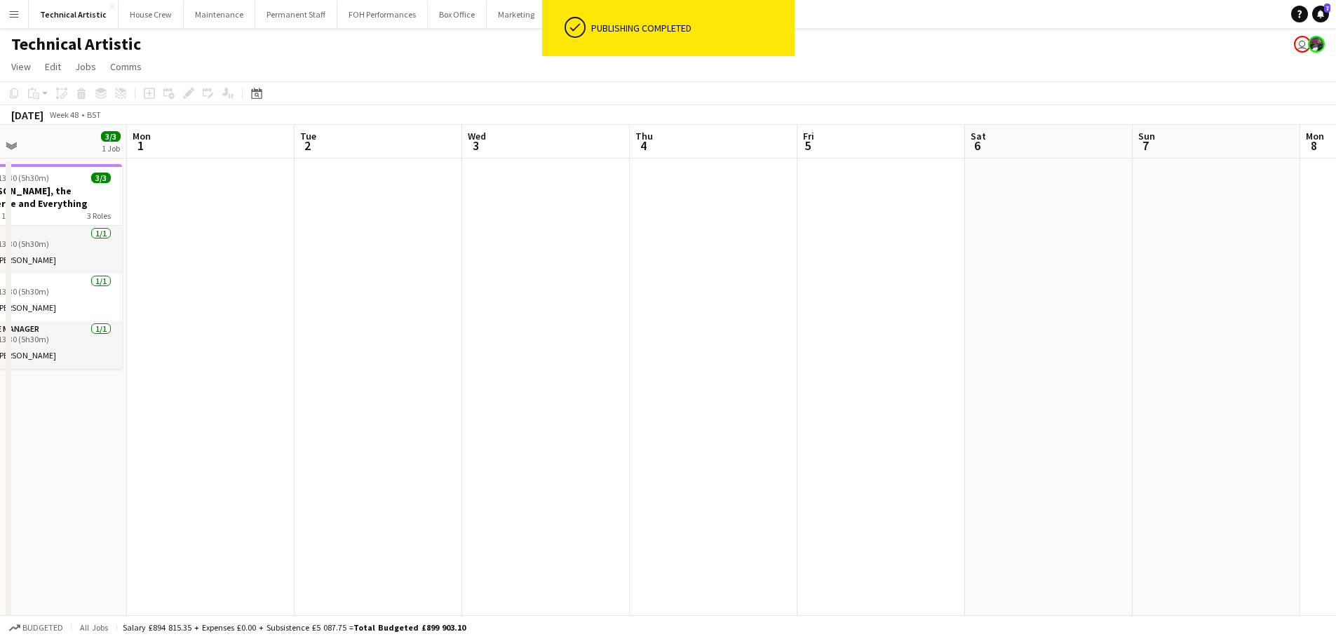
drag, startPoint x: 705, startPoint y: 391, endPoint x: 845, endPoint y: 340, distance: 149.1
click at [845, 340] on app-calendar-viewport "Fri 28 3/3 1 Job Sat 29 5/5 2 Jobs Sun 30 3/3 1 Job Mon 1 Tue 2 Wed 3 Thu 4 Fri…" at bounding box center [668, 460] width 1336 height 671
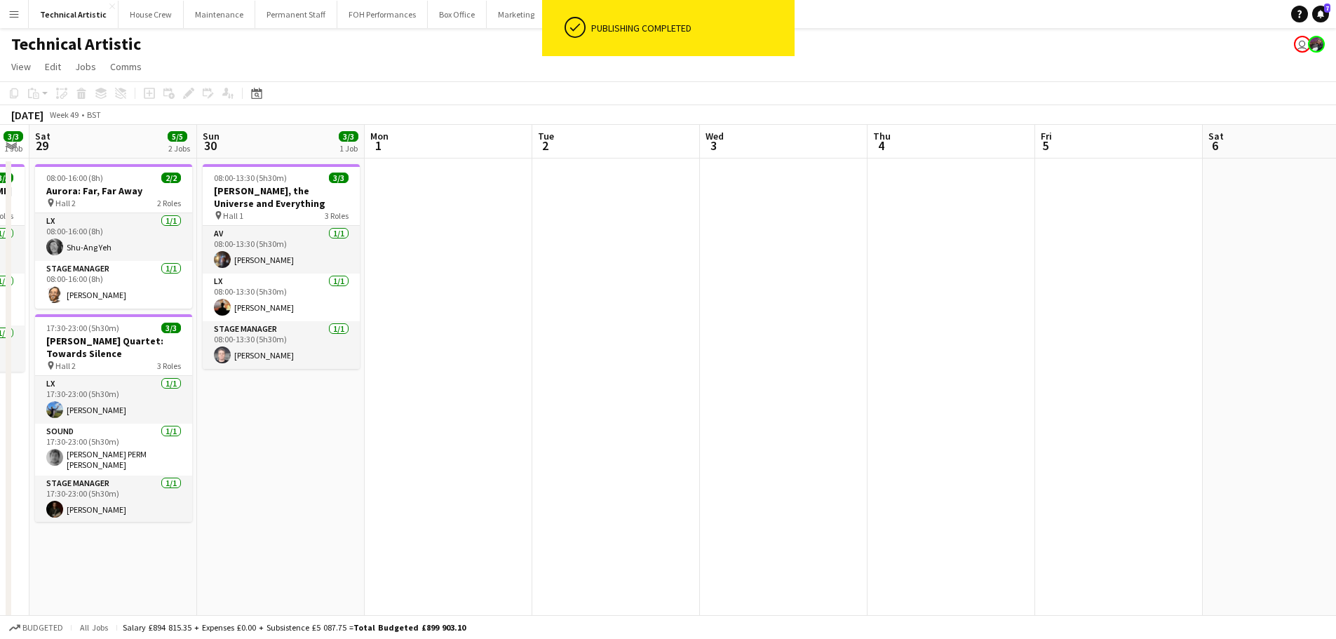
drag, startPoint x: 173, startPoint y: 380, endPoint x: 706, endPoint y: 372, distance: 533.2
click at [927, 380] on app-calendar-viewport "Thu 27 3/3 1 Job Fri 28 3/3 1 Job Sat 29 5/5 2 Jobs Sun 30 3/3 1 Job Mon 1 Tue …" at bounding box center [668, 460] width 1336 height 671
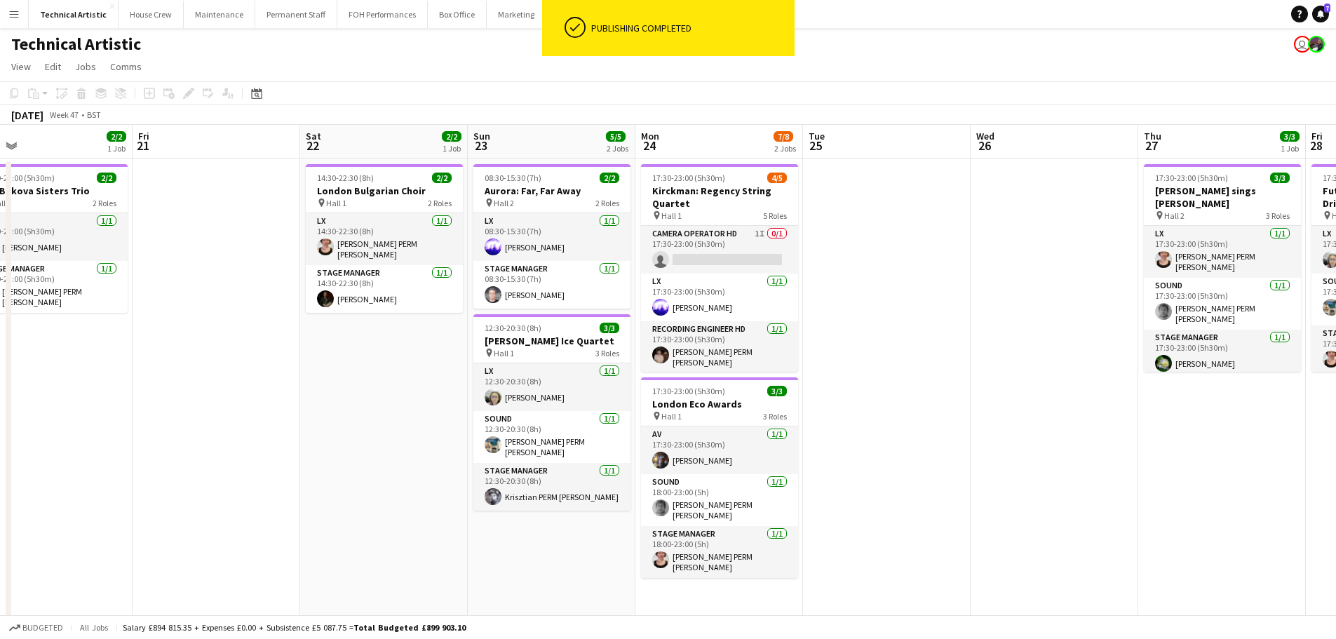
drag, startPoint x: 503, startPoint y: 445, endPoint x: 944, endPoint y: 419, distance: 442.0
click at [946, 419] on app-calendar-viewport "Tue 18 Wed 19 5/5 2 Jobs Thu 20 2/2 1 Job Fri 21 Sat 22 2/2 1 Job Sun 23 5/5 2 …" at bounding box center [668, 460] width 1336 height 671
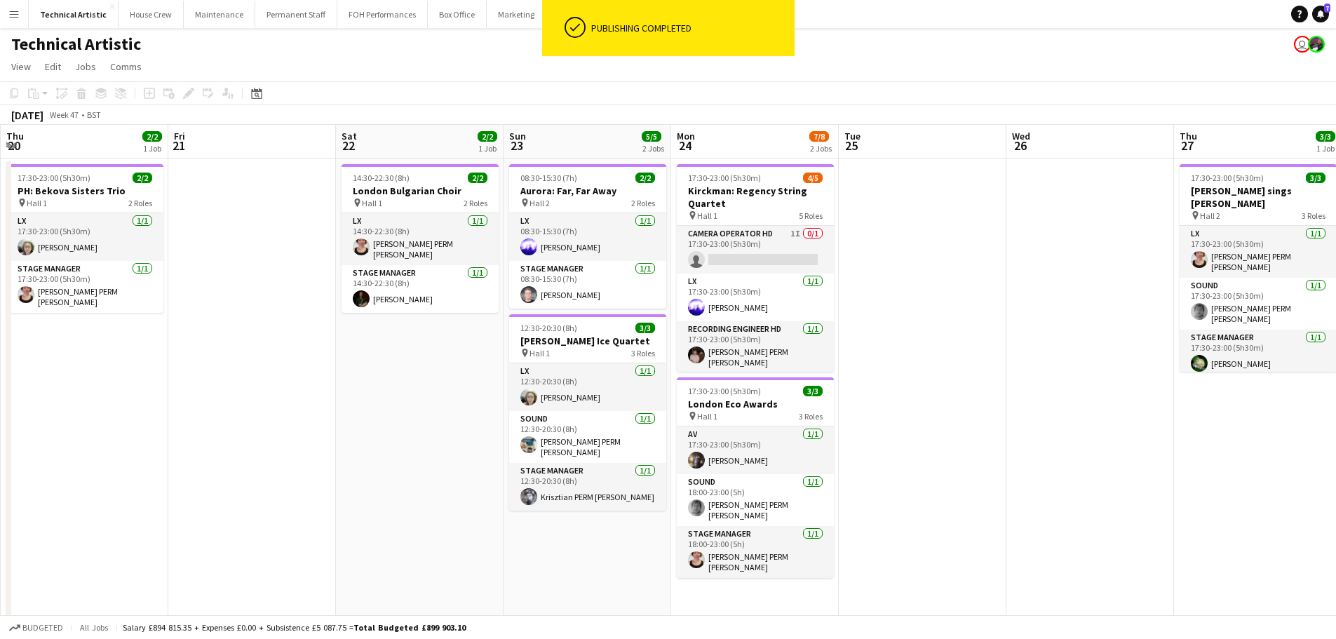
scroll to position [0, 365]
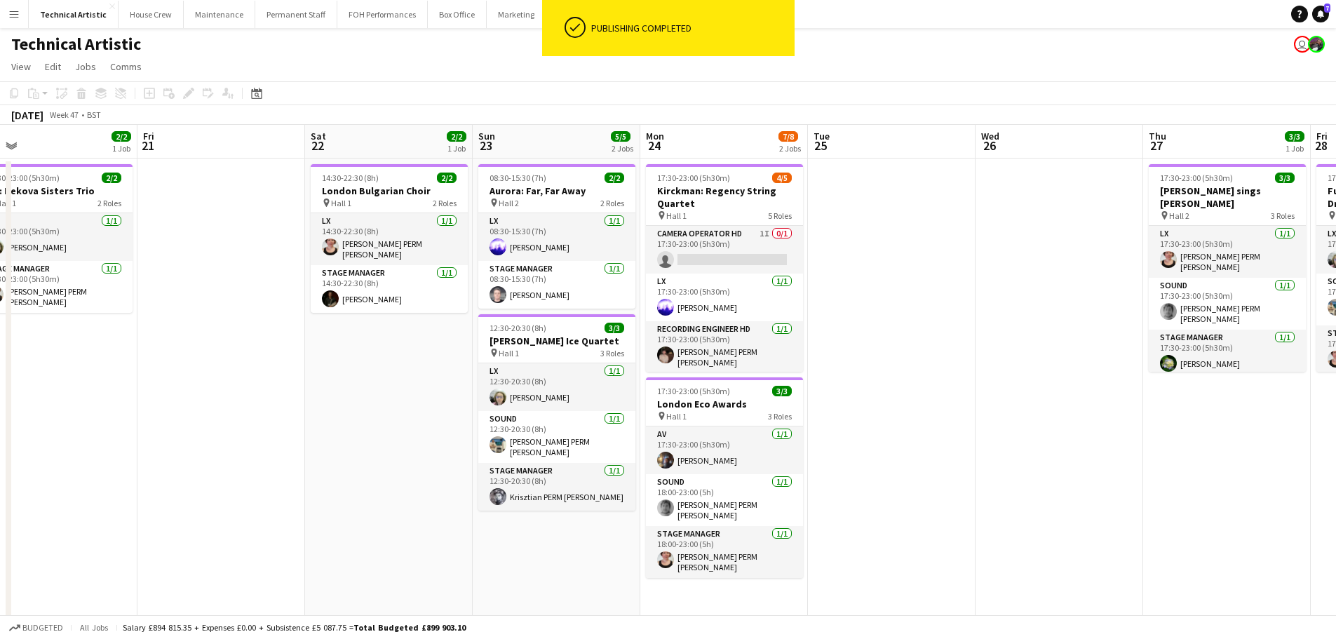
drag, startPoint x: 253, startPoint y: 406, endPoint x: 725, endPoint y: 335, distance: 477.5
click at [725, 335] on app-calendar-viewport "Tue 18 Wed 19 5/5 2 Jobs Thu 20 2/2 1 Job Fri 21 Sat 22 2/2 1 Job Sun 23 5/5 2 …" at bounding box center [668, 460] width 1336 height 671
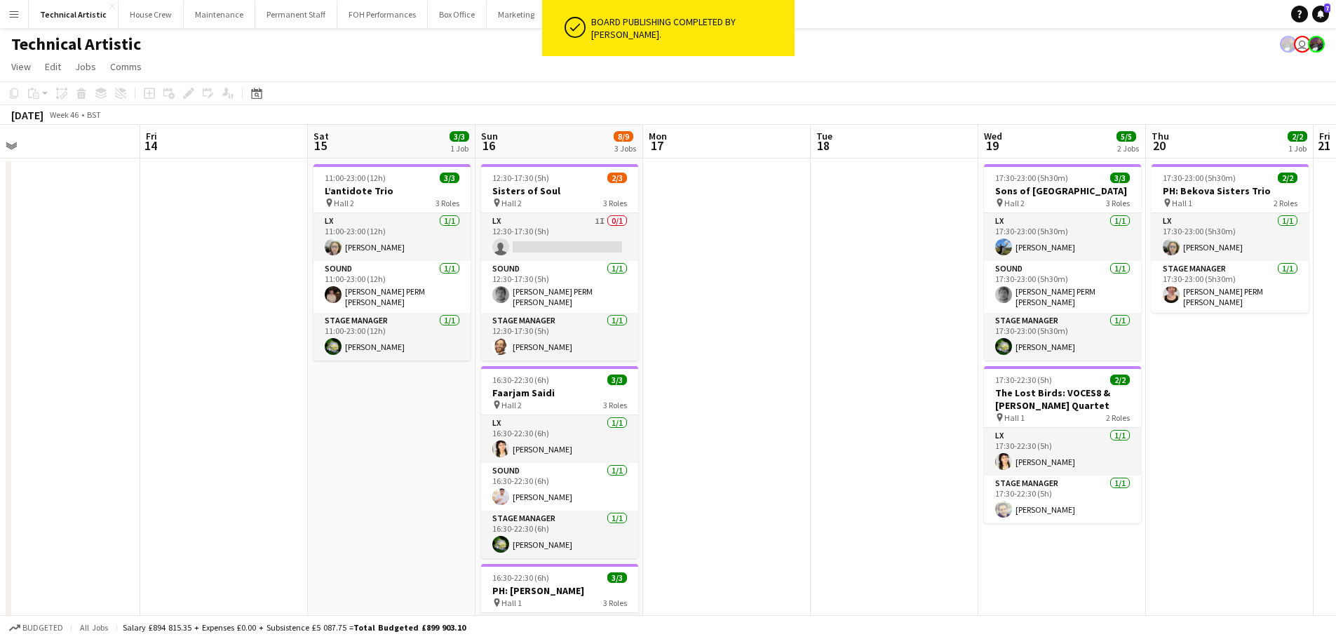
drag, startPoint x: 262, startPoint y: 351, endPoint x: 870, endPoint y: 73, distance: 668.7
click at [1014, 250] on app-calendar-viewport "Tue 11 Wed 12 Thu 13 Fri 14 Sat 15 3/3 1 Job Sun 16 8/9 3 Jobs Mon 17 Tue 18 We…" at bounding box center [668, 460] width 1336 height 671
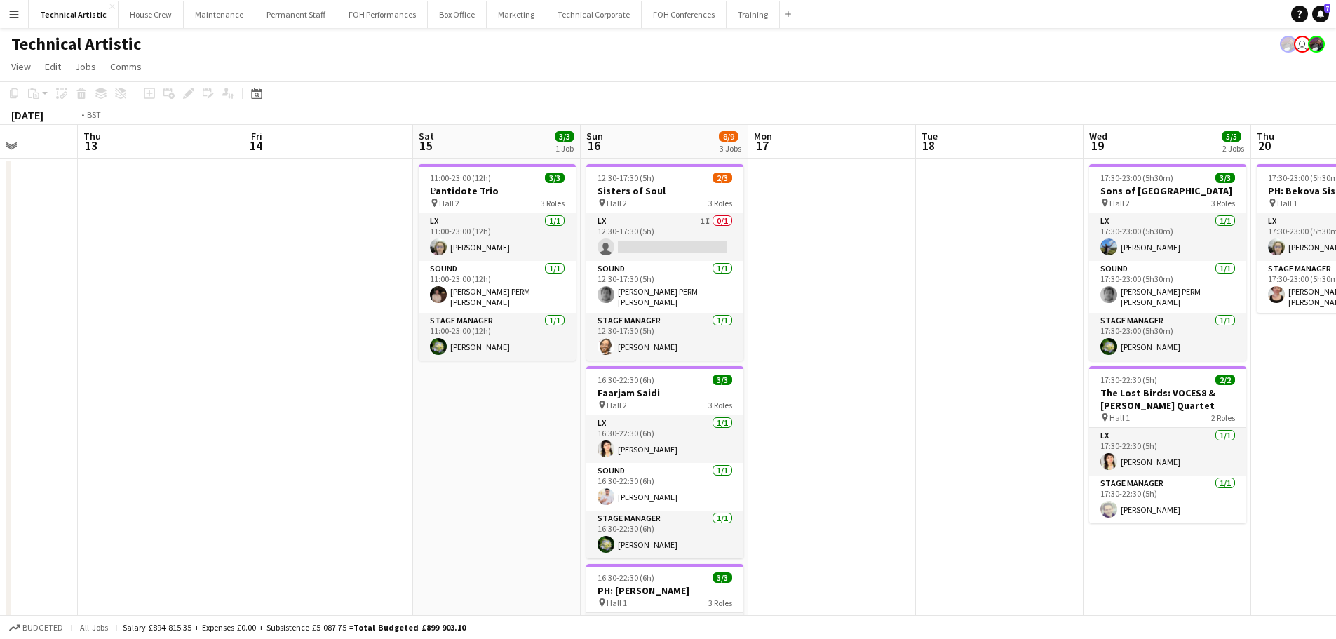
drag, startPoint x: 213, startPoint y: 245, endPoint x: 932, endPoint y: 163, distance: 723.6
click at [932, 163] on app-calendar-viewport "Tue 11 Wed 12 Thu 13 Fri 14 Sat 15 3/3 1 Job Sun 16 8/9 3 Jobs Mon 17 Tue 18 We…" at bounding box center [668, 460] width 1336 height 671
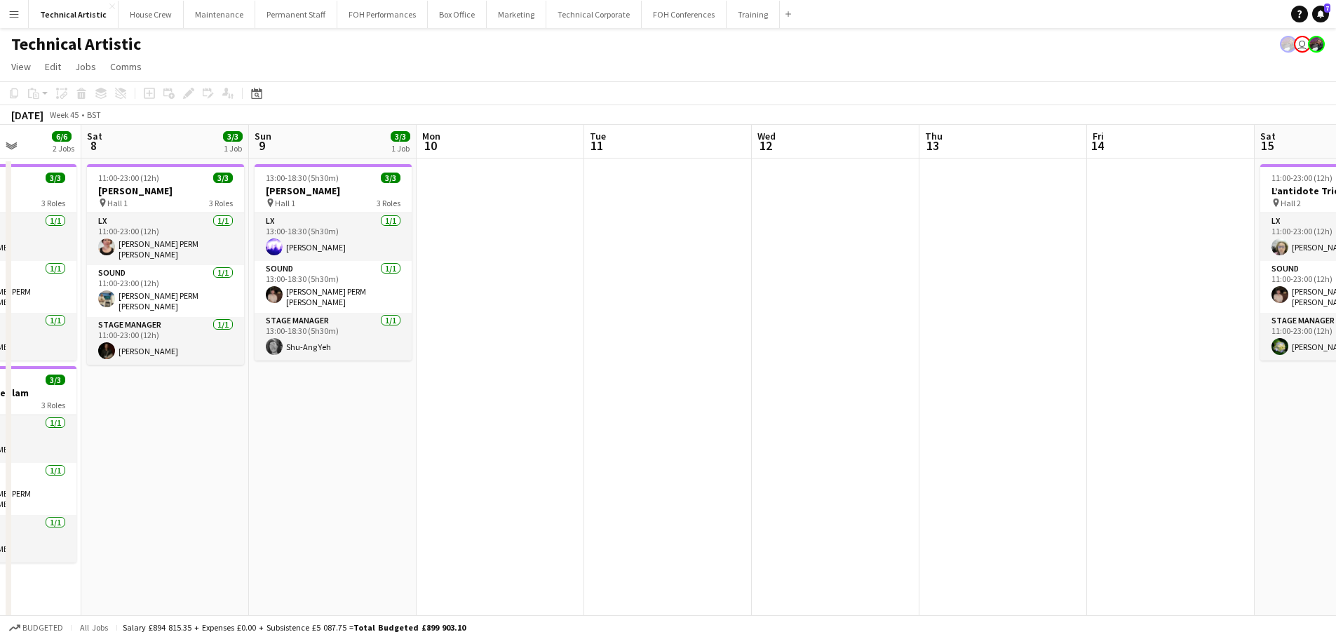
drag, startPoint x: 462, startPoint y: 257, endPoint x: 1167, endPoint y: 246, distance: 705.8
click at [1167, 246] on app-calendar-viewport "Thu 6 8/9 2 Jobs Fri 7 6/6 2 Jobs Sat 8 3/3 1 Job Sun 9 3/3 1 Job Mon 10 Tue 11…" at bounding box center [668, 460] width 1336 height 671
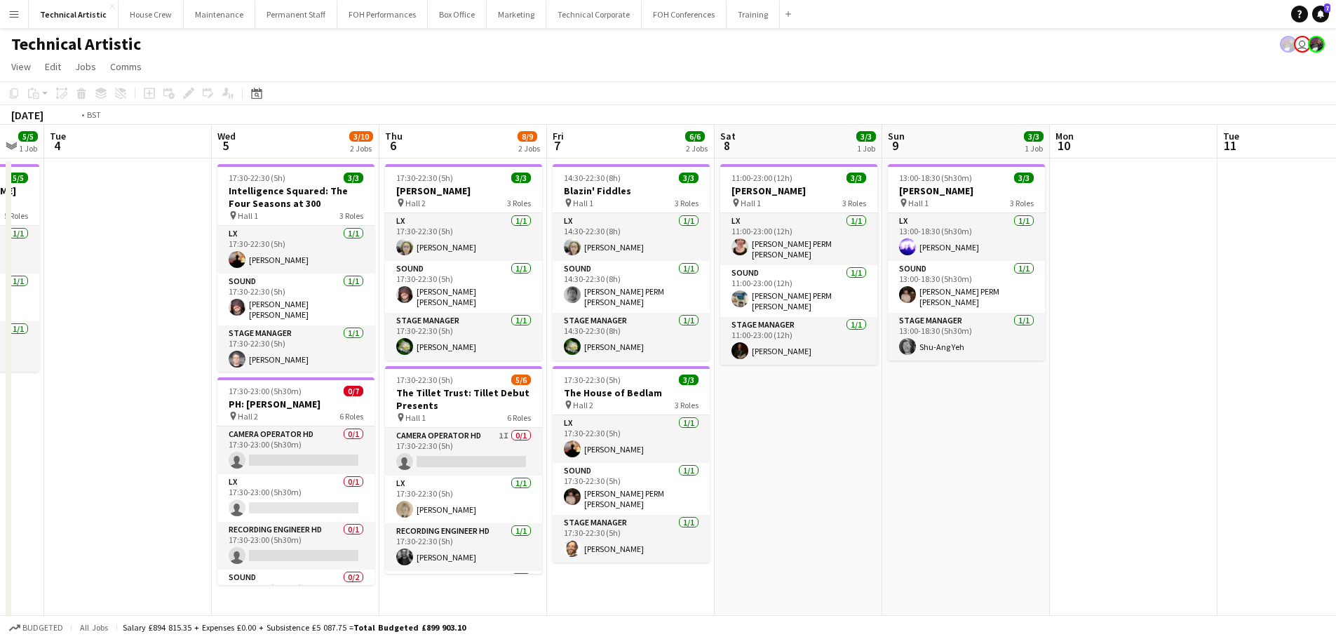
drag, startPoint x: 753, startPoint y: 229, endPoint x: 799, endPoint y: 229, distance: 46.3
click at [799, 229] on app-calendar-viewport "Sun 2 2/2 1 Job Mon 3 5/5 1 Job Tue 4 Wed 5 3/10 2 Jobs Thu 6 8/9 2 Jobs Fri 7 …" at bounding box center [668, 460] width 1336 height 671
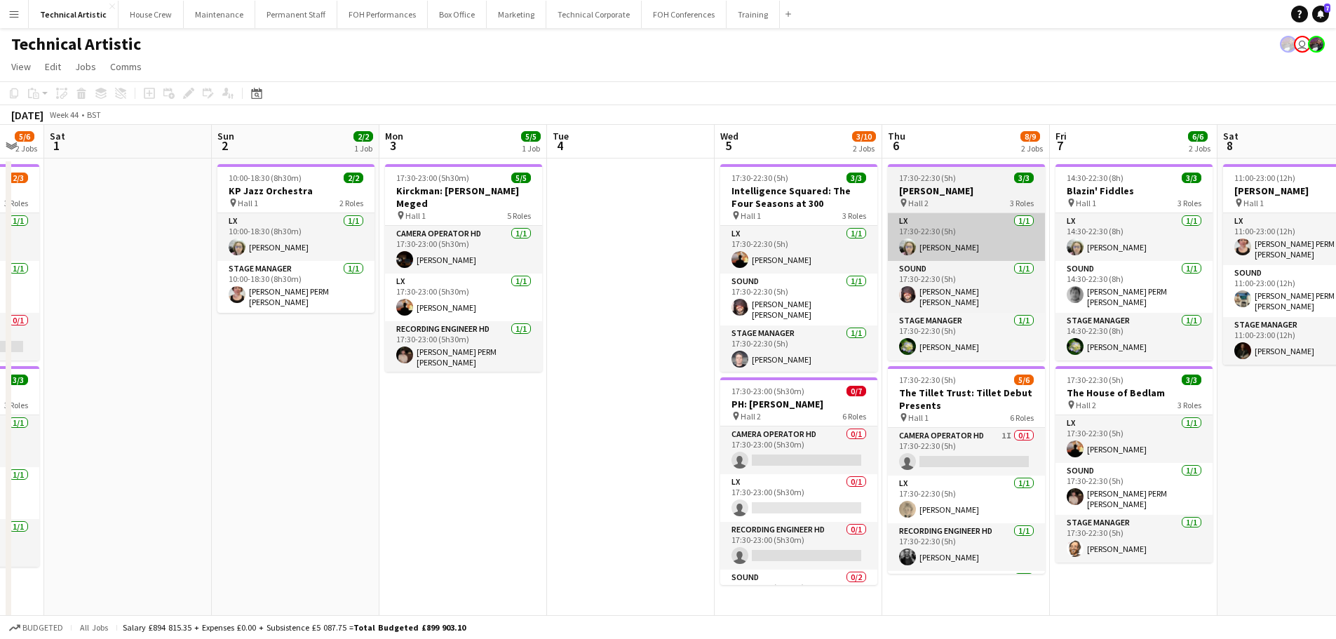
scroll to position [0, 412]
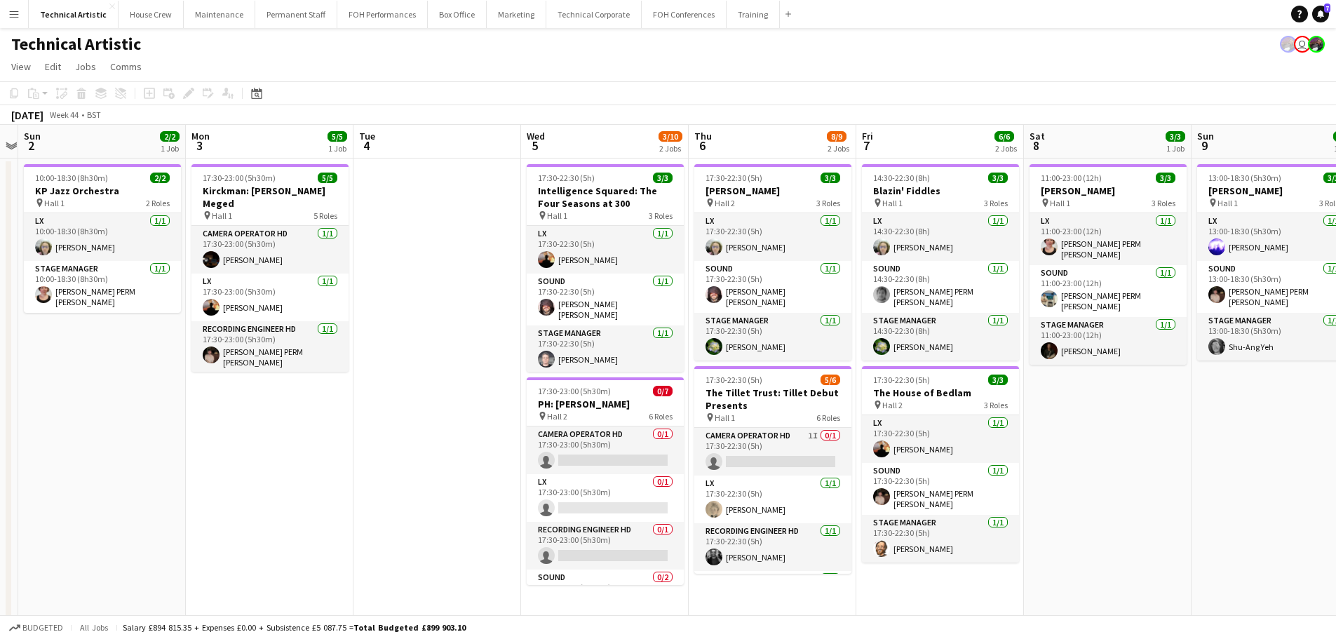
drag, startPoint x: 588, startPoint y: 283, endPoint x: 503, endPoint y: 275, distance: 85.2
click at [503, 275] on app-calendar-viewport "Thu 30 3/3 1 Job Fri 31 5/6 2 Jobs Sat 1 Sun 2 2/2 1 Job Mon 3 5/5 1 Job Tue 4 …" at bounding box center [668, 460] width 1336 height 671
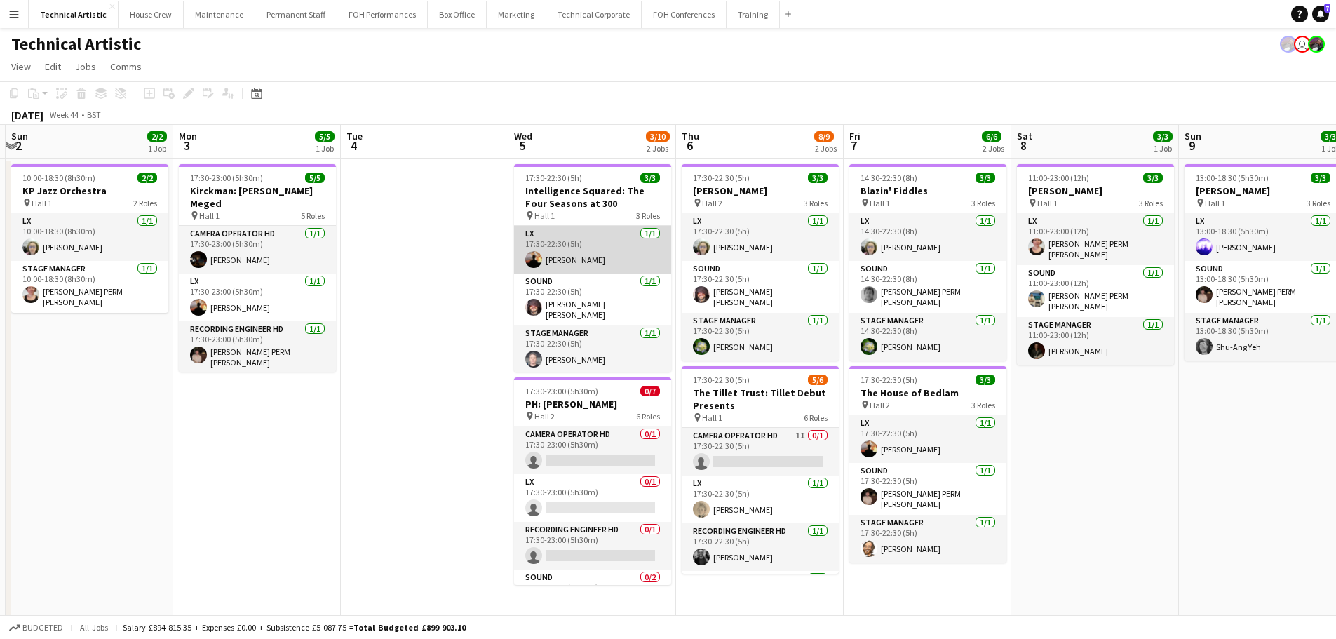
click at [600, 248] on app-card-role "LX 1/1 17:30-22:30 (5h) Ben Moon" at bounding box center [592, 250] width 157 height 48
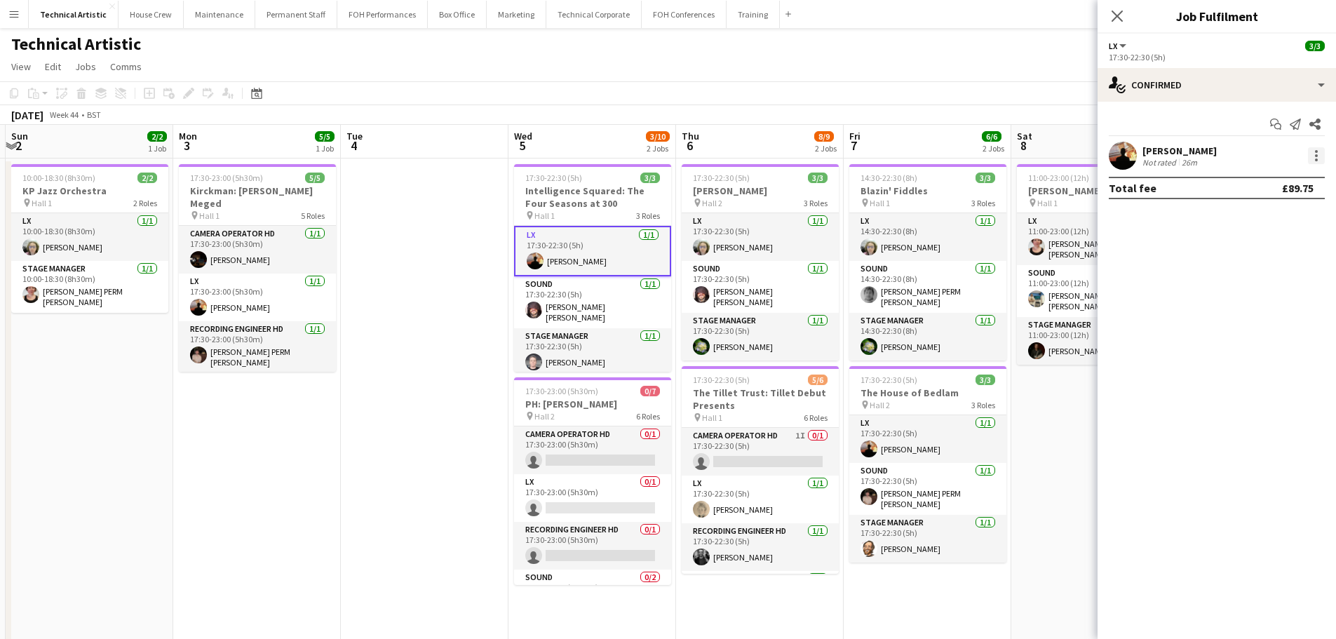
click at [1323, 152] on div at bounding box center [1316, 155] width 17 height 17
click at [1255, 222] on button "Switch crew" at bounding box center [1270, 216] width 109 height 34
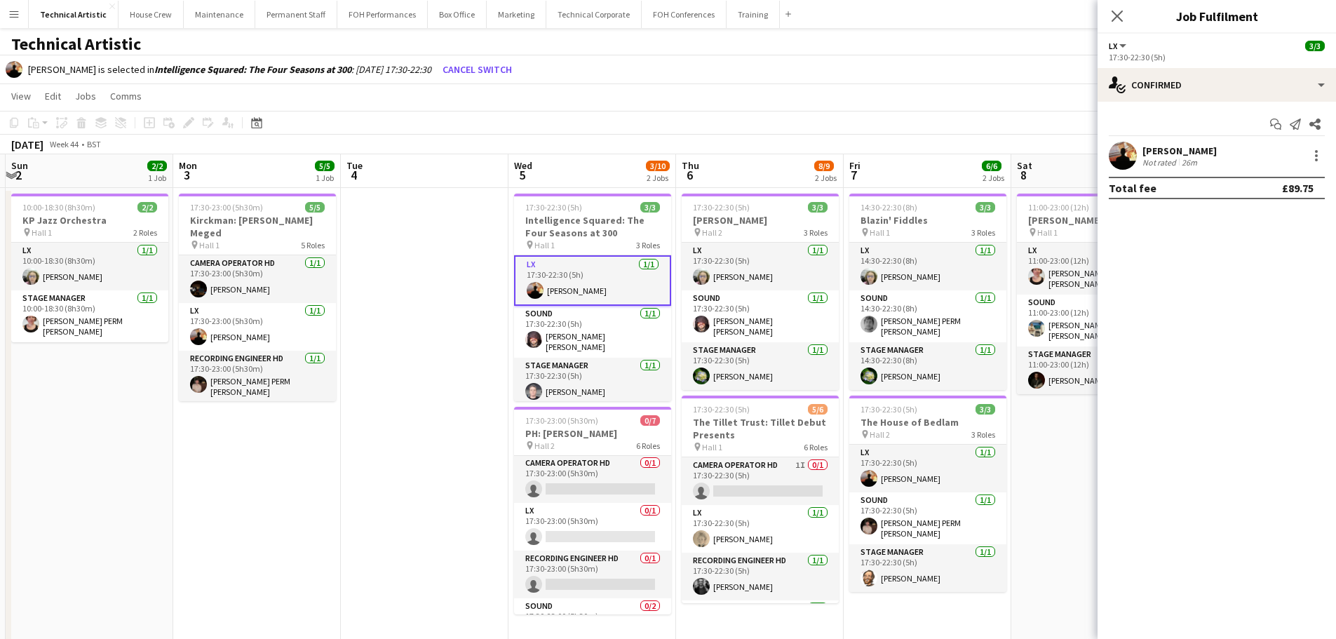
scroll to position [0, 0]
click at [592, 526] on app-card-role "LX 0/1 17:30-23:00 (5h30m) single-neutral-actions" at bounding box center [592, 528] width 157 height 48
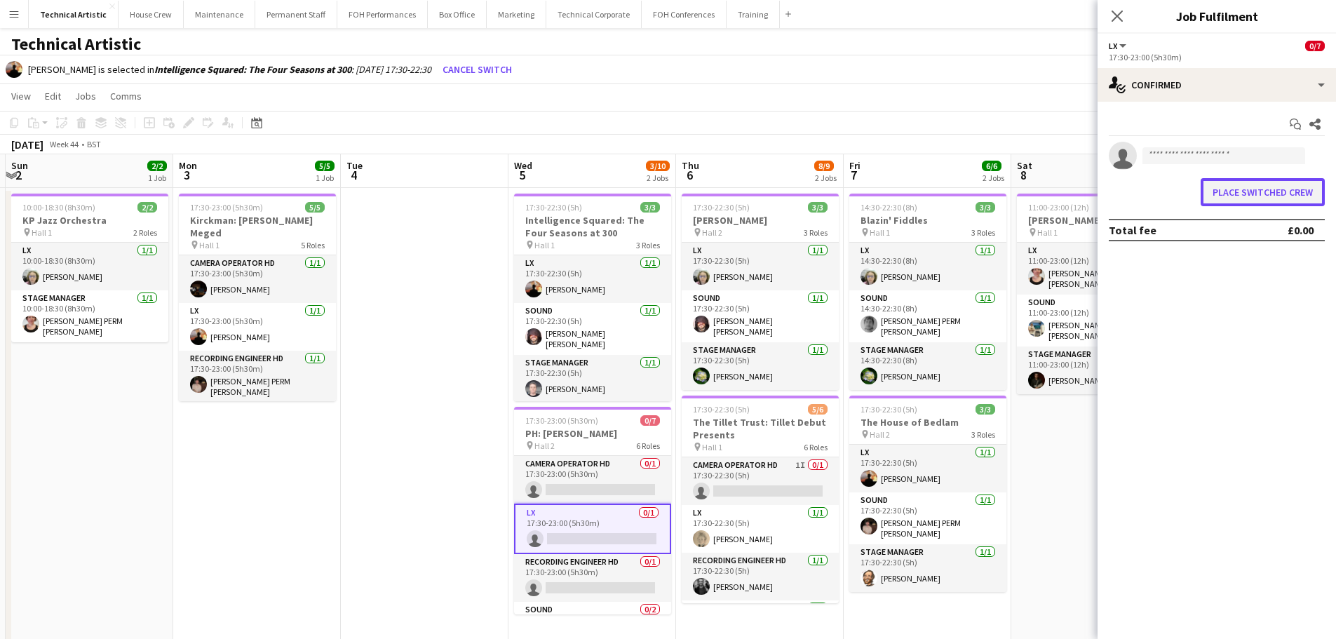
click at [1228, 198] on button "Place switched crew" at bounding box center [1263, 192] width 124 height 28
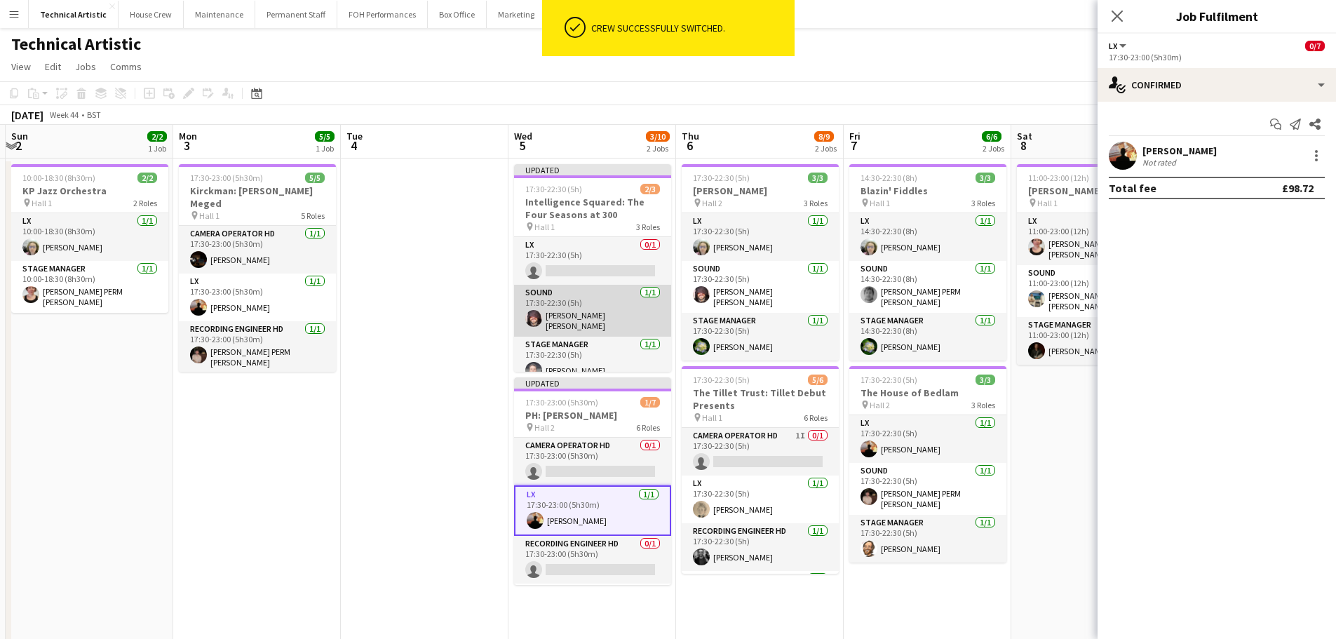
click at [589, 306] on app-card-role "Sound 1/1 17:30-22:30 (5h) Carmelo Laudani Rosa" at bounding box center [592, 311] width 157 height 52
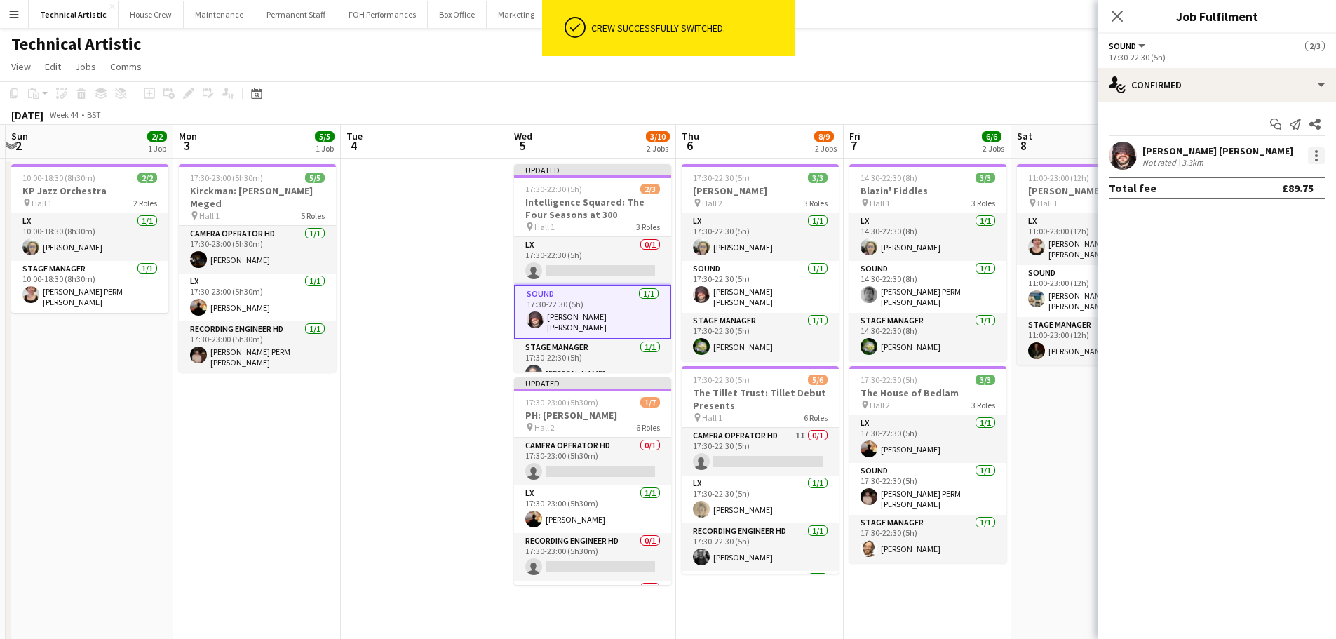
click at [1310, 160] on div at bounding box center [1316, 155] width 17 height 17
click at [1259, 224] on button "Switch crew" at bounding box center [1270, 216] width 109 height 34
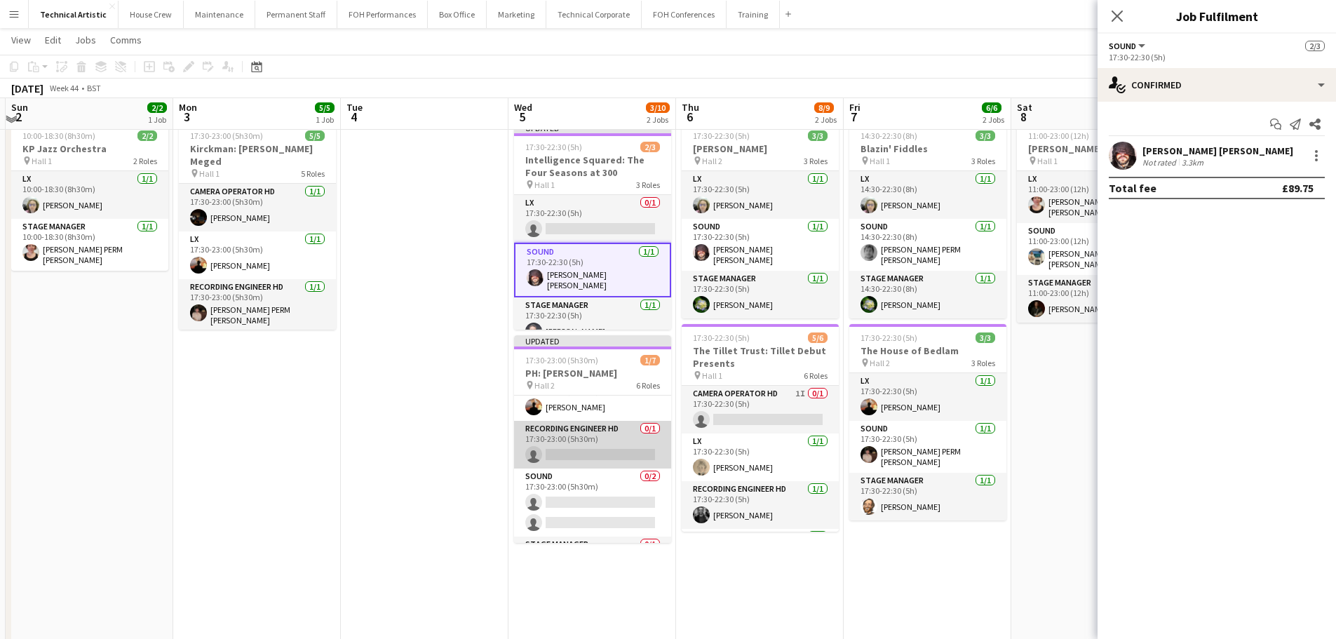
scroll to position [89, 0]
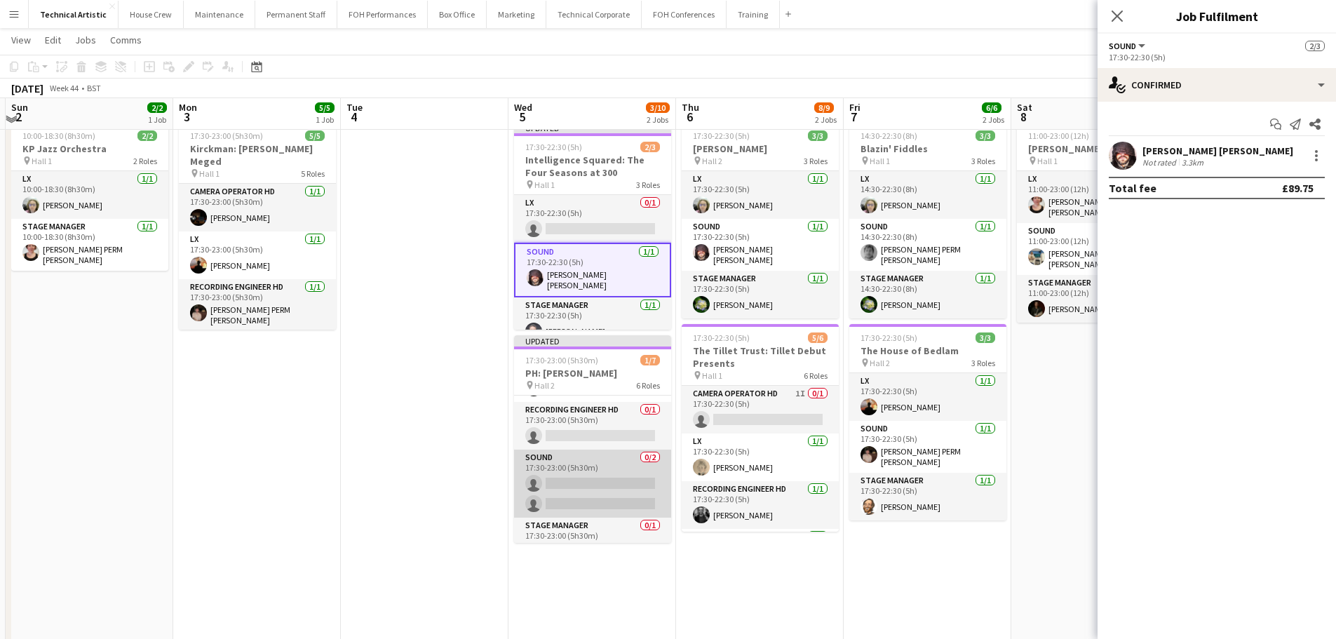
click at [572, 489] on app-card-role "Sound 0/2 17:30-23:00 (5h30m) single-neutral-actions single-neutral-actions" at bounding box center [592, 484] width 157 height 68
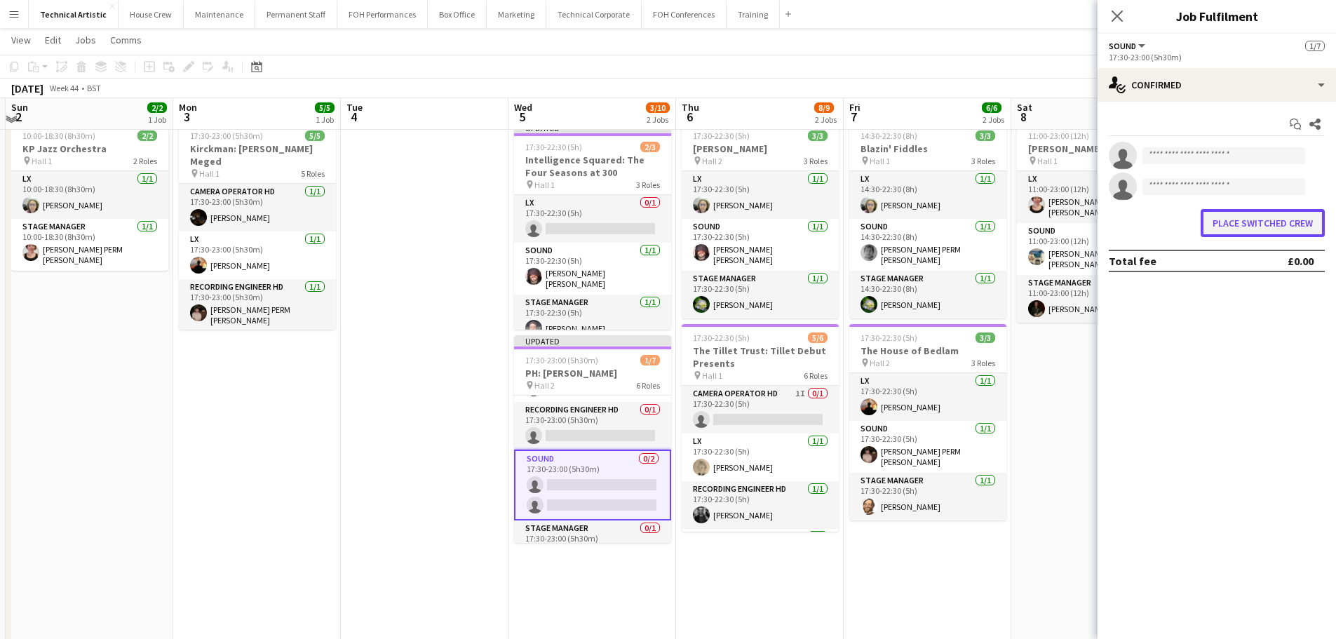
click at [1233, 226] on button "Place switched crew" at bounding box center [1263, 223] width 124 height 28
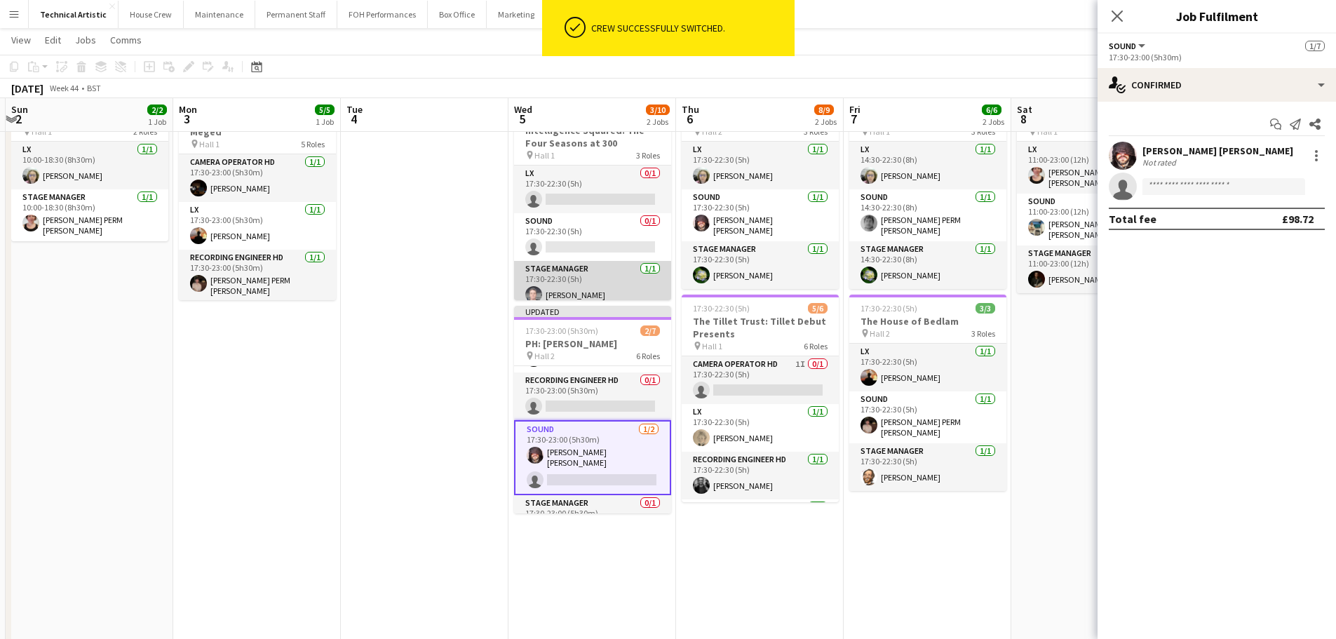
click at [579, 293] on app-card-role "Stage Manager 1/1 17:30-22:30 (5h) Penny Foxley" at bounding box center [592, 285] width 157 height 48
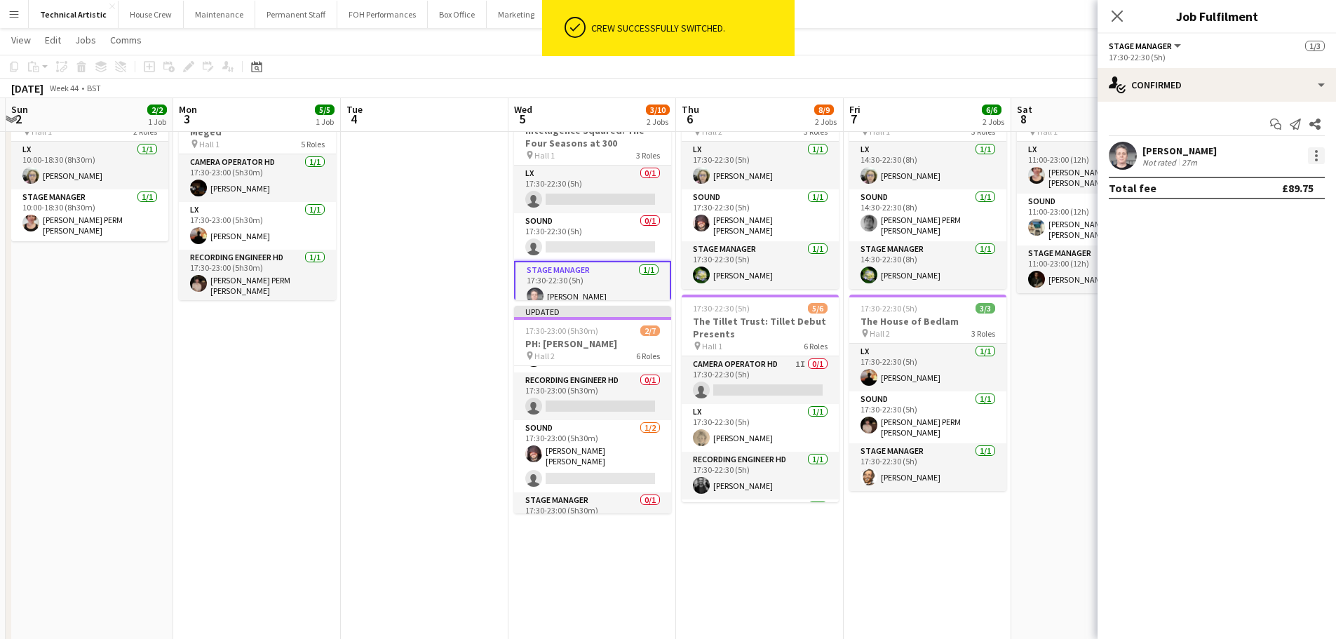
click at [1312, 152] on div at bounding box center [1316, 155] width 17 height 17
click at [1275, 220] on span "Switch crew" at bounding box center [1257, 215] width 60 height 12
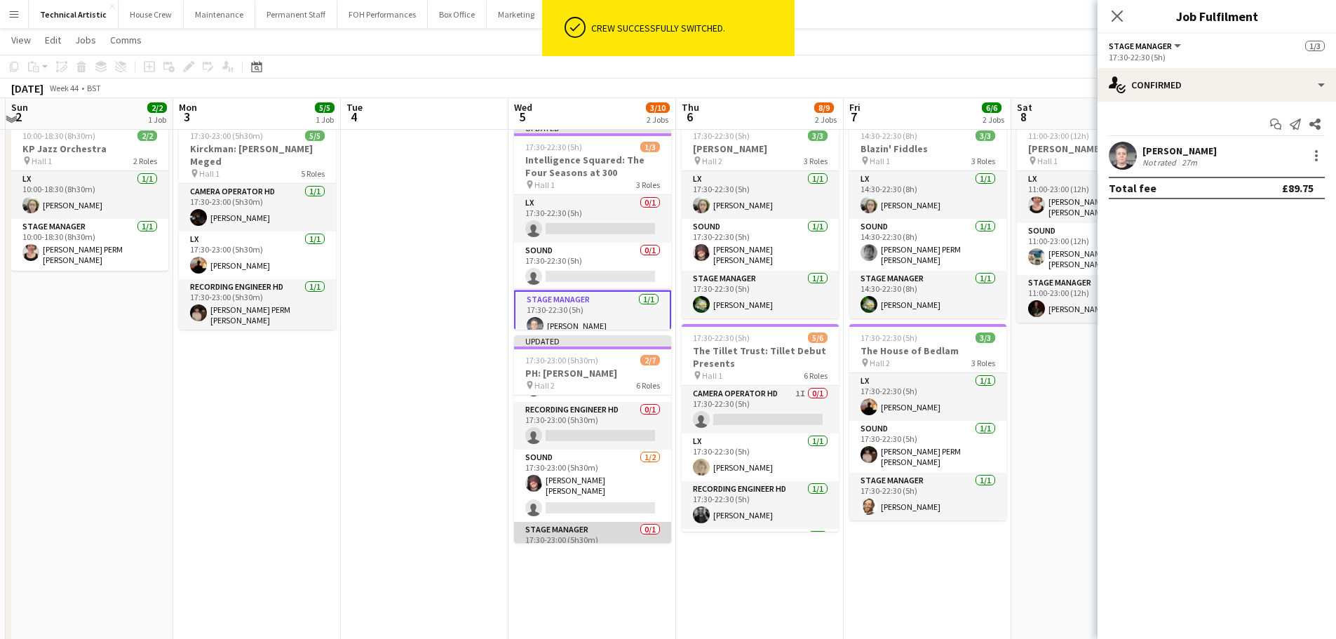
scroll to position [159, 0]
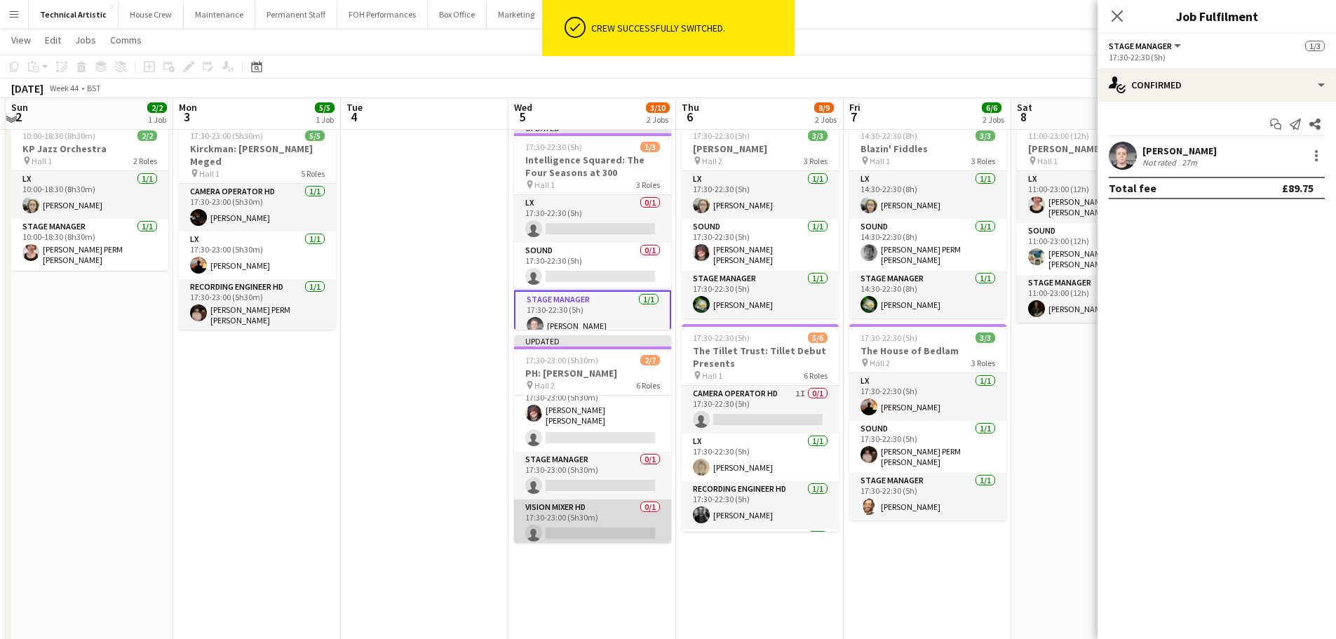
click at [582, 512] on app-card-role "Vision Mixer HD 0/1 17:30-23:00 (5h30m) single-neutral-actions" at bounding box center [592, 523] width 157 height 48
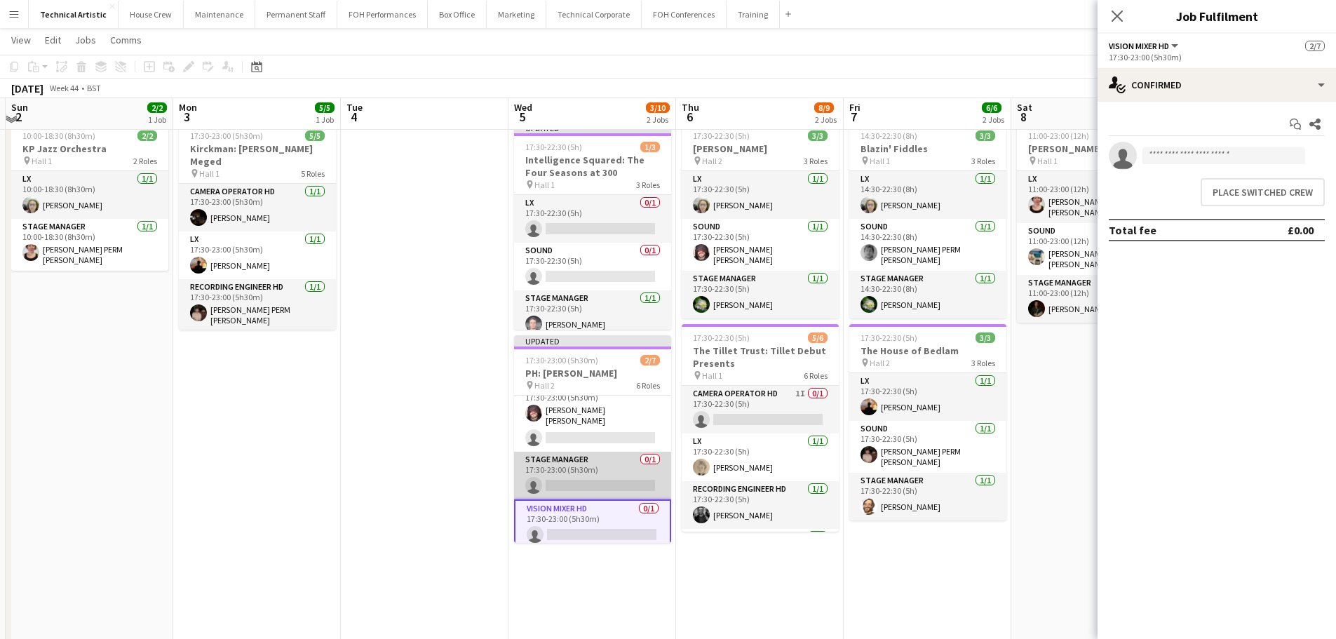
click at [577, 480] on app-card-role "Stage Manager 0/1 17:30-23:00 (5h30m) single-neutral-actions" at bounding box center [592, 476] width 157 height 48
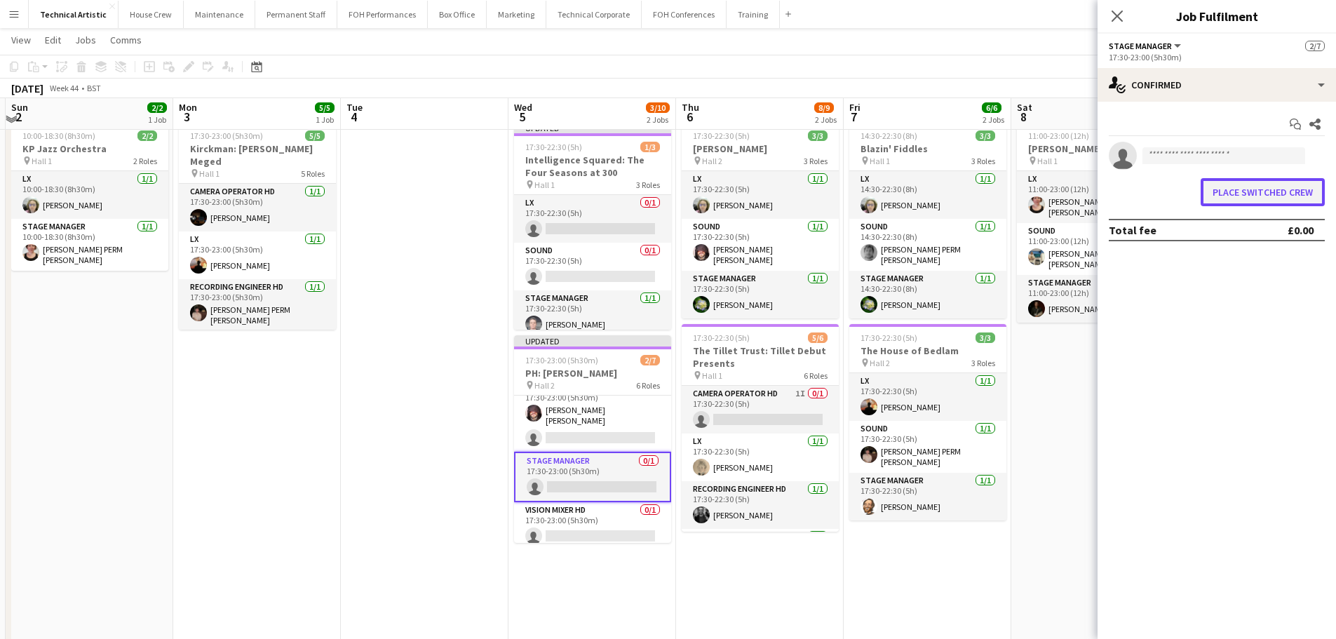
click at [1219, 192] on button "Place switched crew" at bounding box center [1263, 192] width 124 height 28
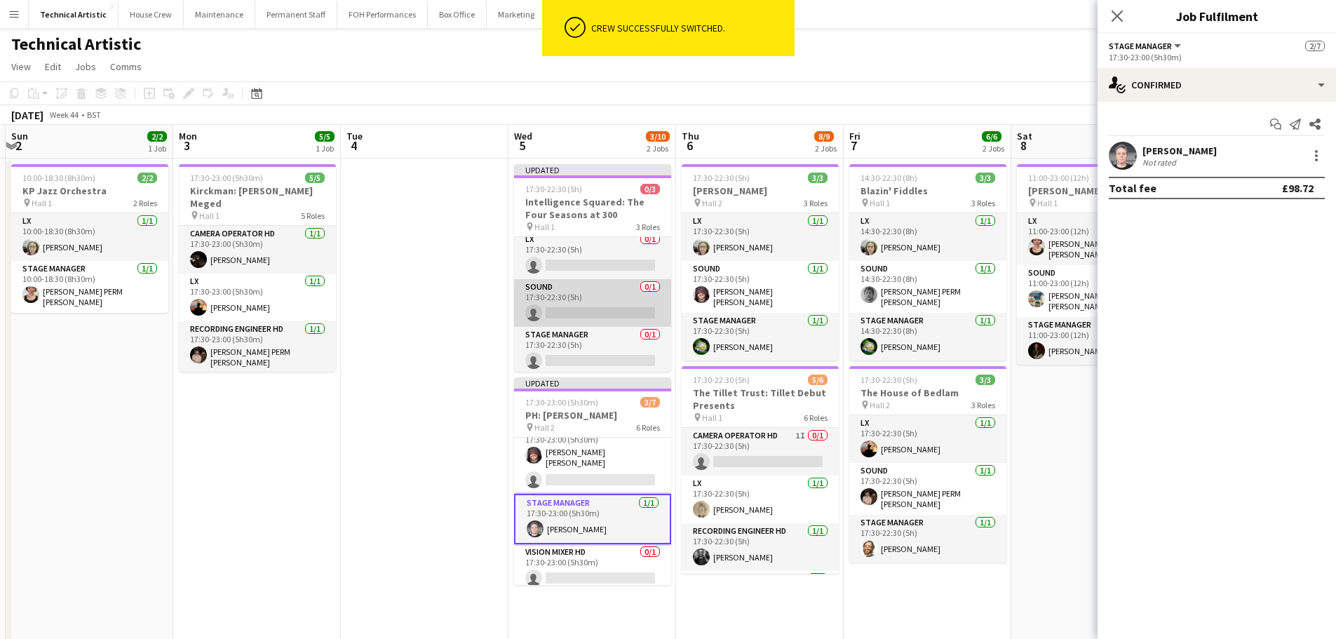
scroll to position [8, 0]
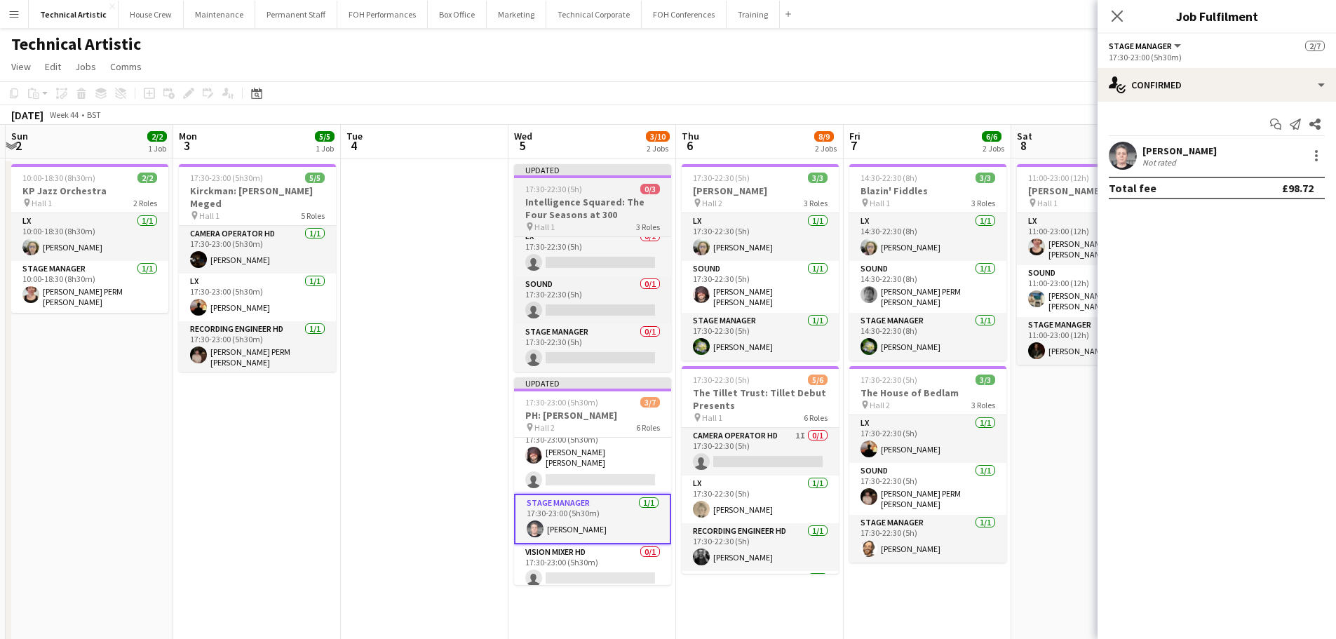
click at [636, 210] on h3 "Intelligence Squared: The Four Seasons at 300" at bounding box center [592, 208] width 157 height 25
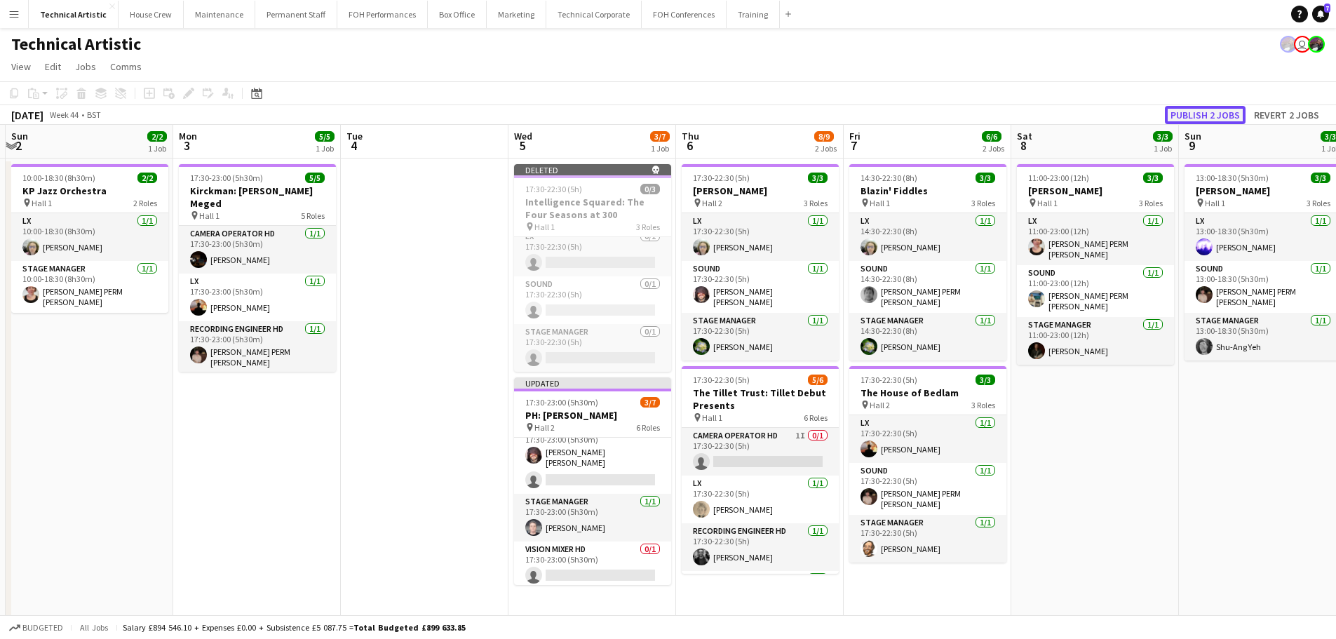
click at [1229, 120] on button "Publish 2 jobs" at bounding box center [1205, 115] width 81 height 18
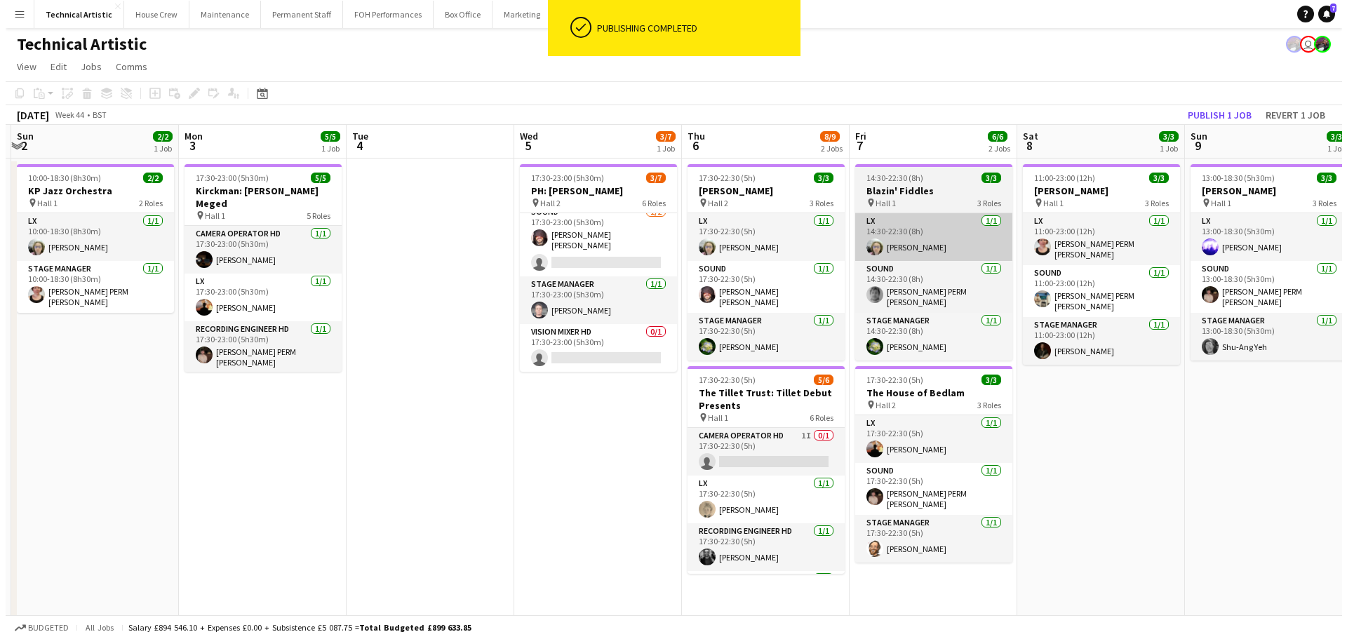
scroll to position [148, 0]
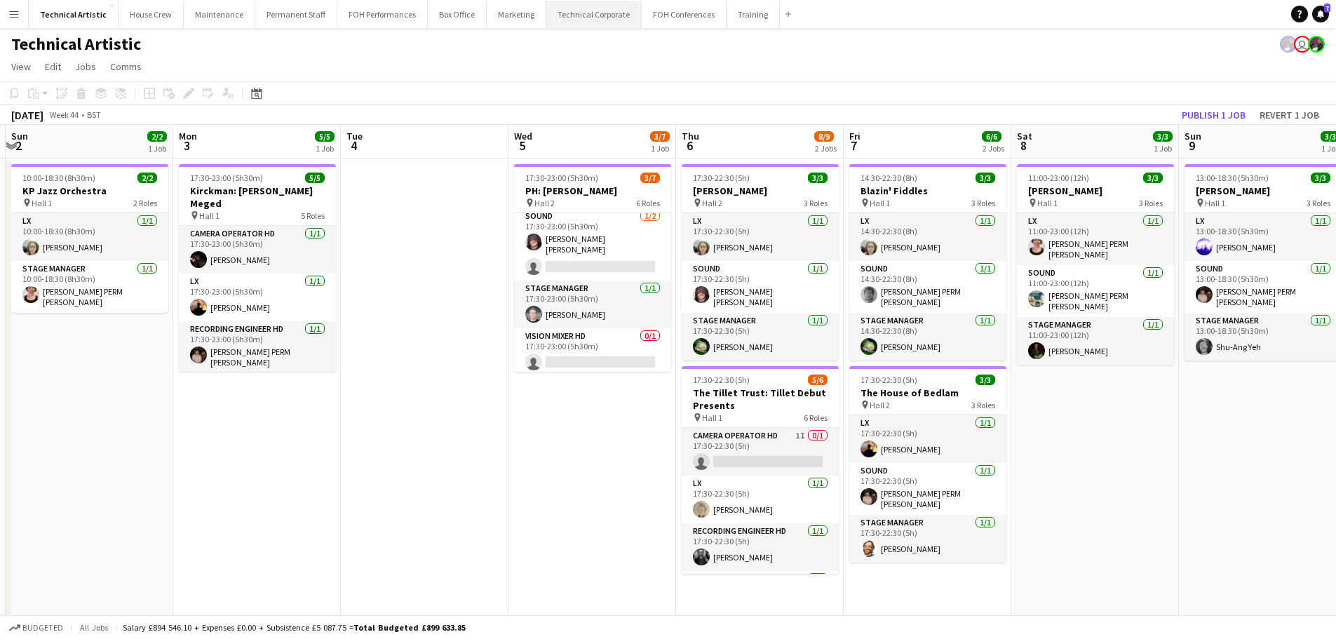
click at [552, 21] on button "Technical Corporate Close" at bounding box center [593, 14] width 95 height 27
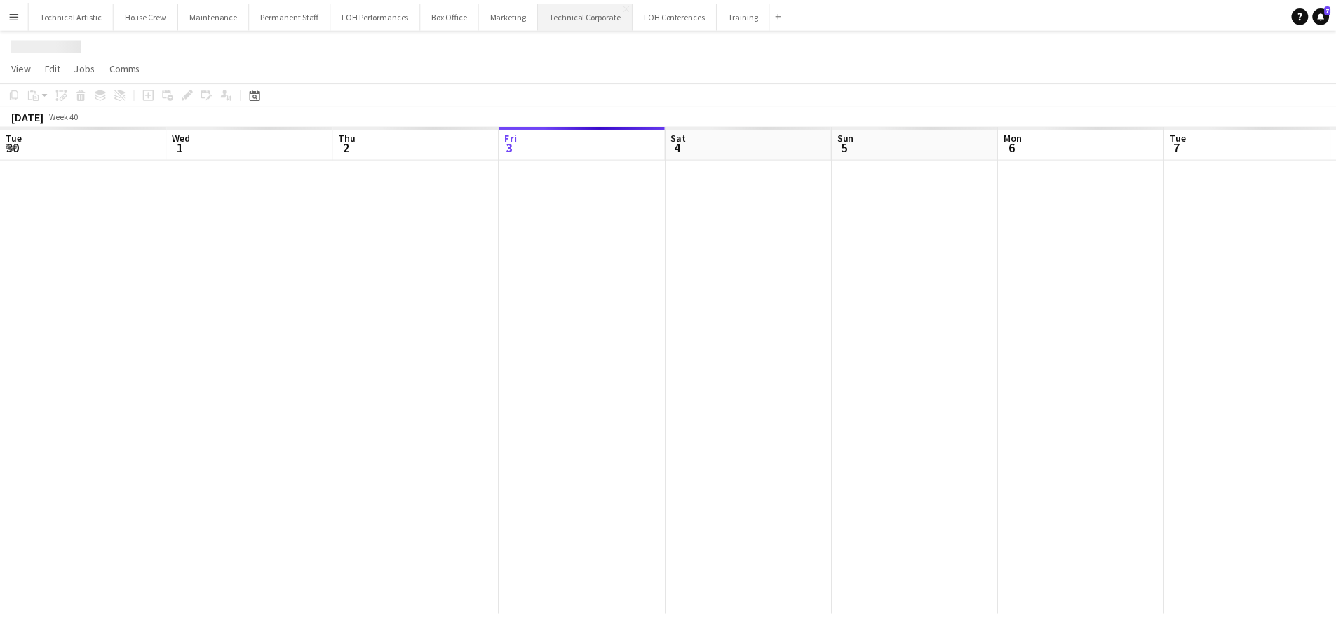
scroll to position [0, 335]
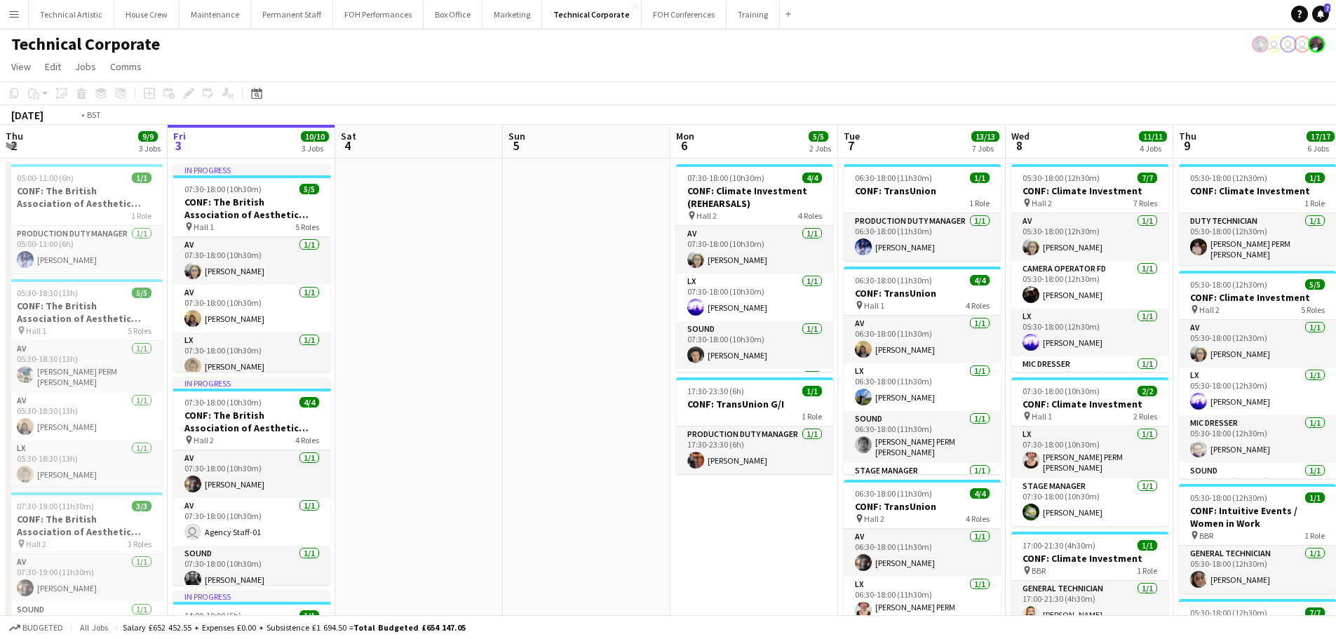
drag, startPoint x: 639, startPoint y: 440, endPoint x: 234, endPoint y: 421, distance: 405.9
click at [234, 421] on app-calendar-viewport "Tue 30 9/9 3 Jobs Wed 1 9/9 4 Jobs Thu 2 9/9 3 Jobs Fri 3 10/10 3 Jobs Sat 4 Su…" at bounding box center [668, 634] width 1336 height 1019
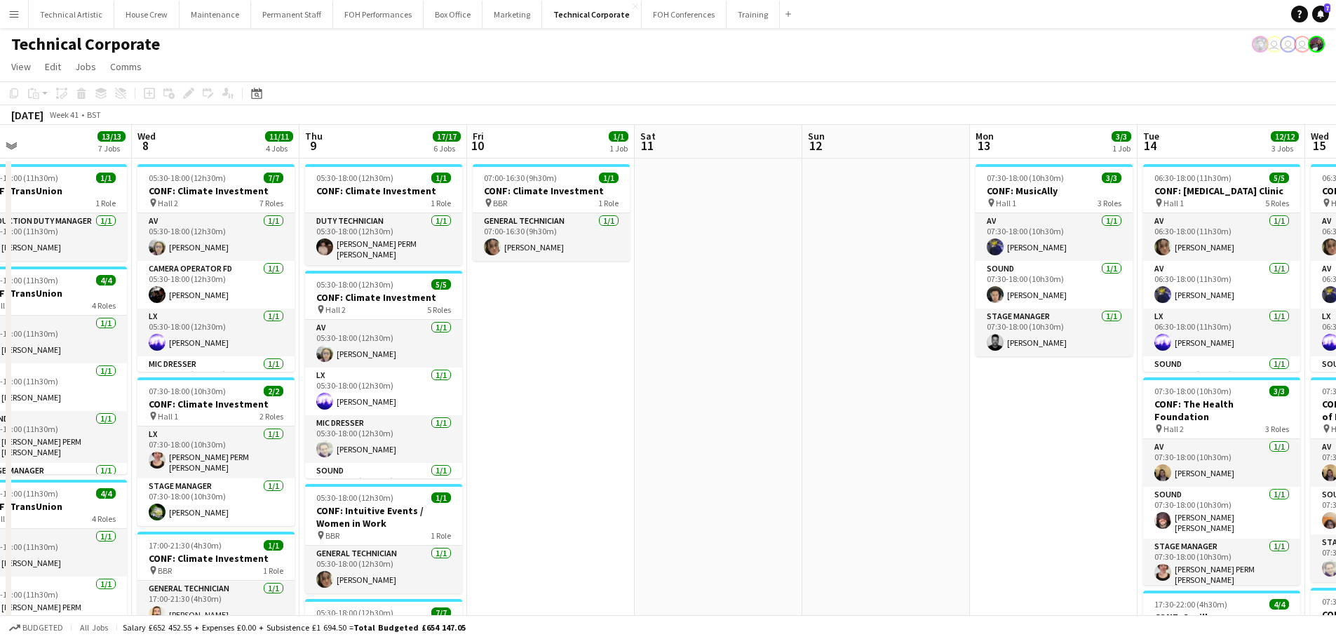
drag, startPoint x: 775, startPoint y: 403, endPoint x: 343, endPoint y: 373, distance: 433.2
click at [343, 373] on app-calendar-viewport "Sat 4 Sun 5 Mon 6 5/5 2 Jobs Tue 7 13/13 7 Jobs Wed 8 11/11 4 Jobs Thu 9 17/17 …" at bounding box center [668, 634] width 1336 height 1019
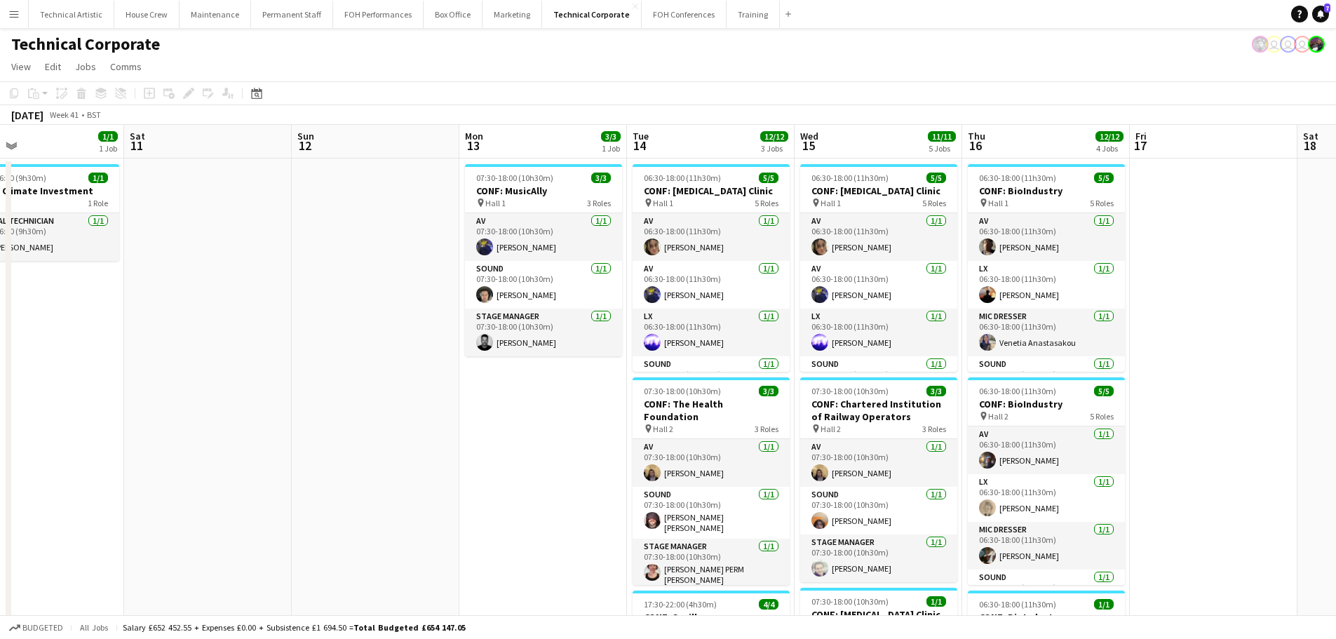
drag, startPoint x: 489, startPoint y: 355, endPoint x: 170, endPoint y: 375, distance: 319.8
click at [170, 375] on app-calendar-viewport "Tue 7 13/13 7 Jobs Wed 8 11/11 4 Jobs Thu 9 17/17 6 Jobs Fri 10 1/1 1 Job Sat 1…" at bounding box center [668, 634] width 1336 height 1019
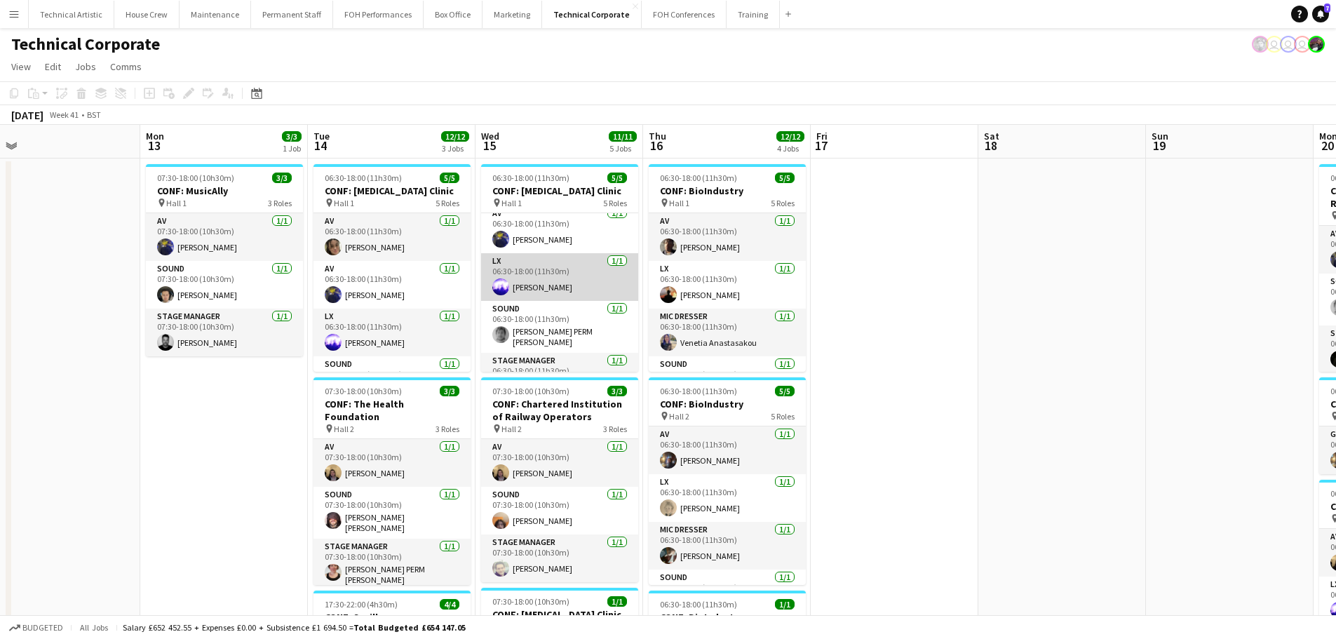
scroll to position [80, 0]
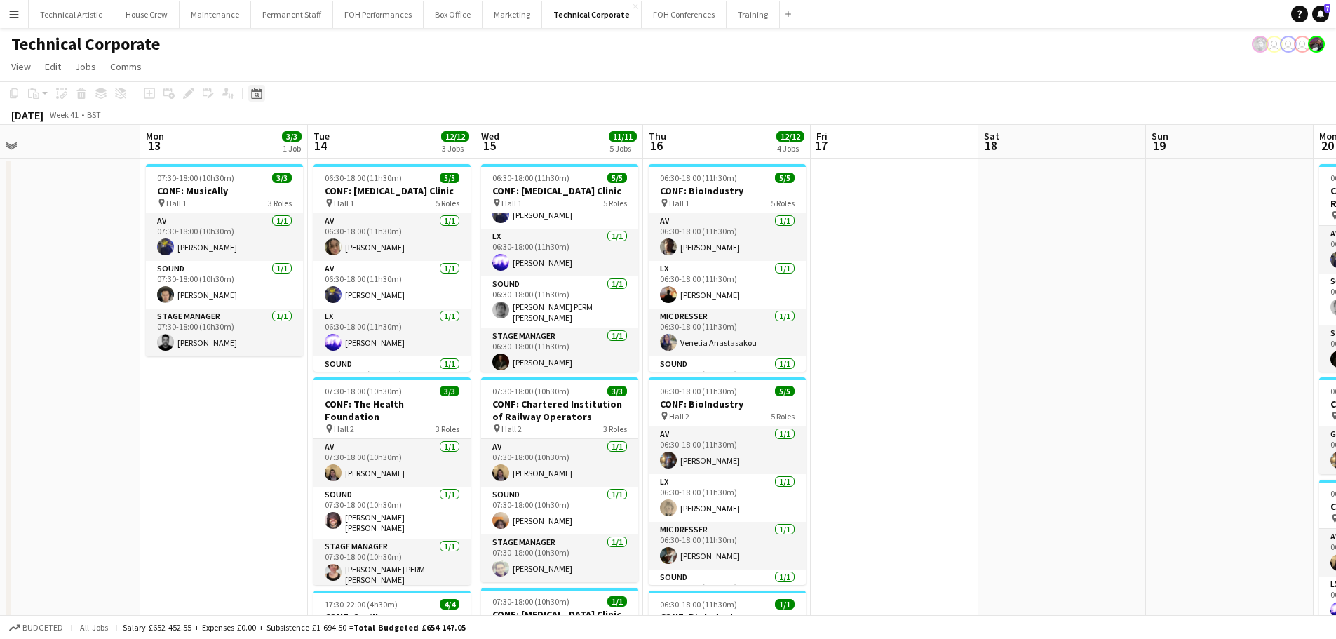
click at [256, 96] on icon at bounding box center [257, 95] width 5 height 5
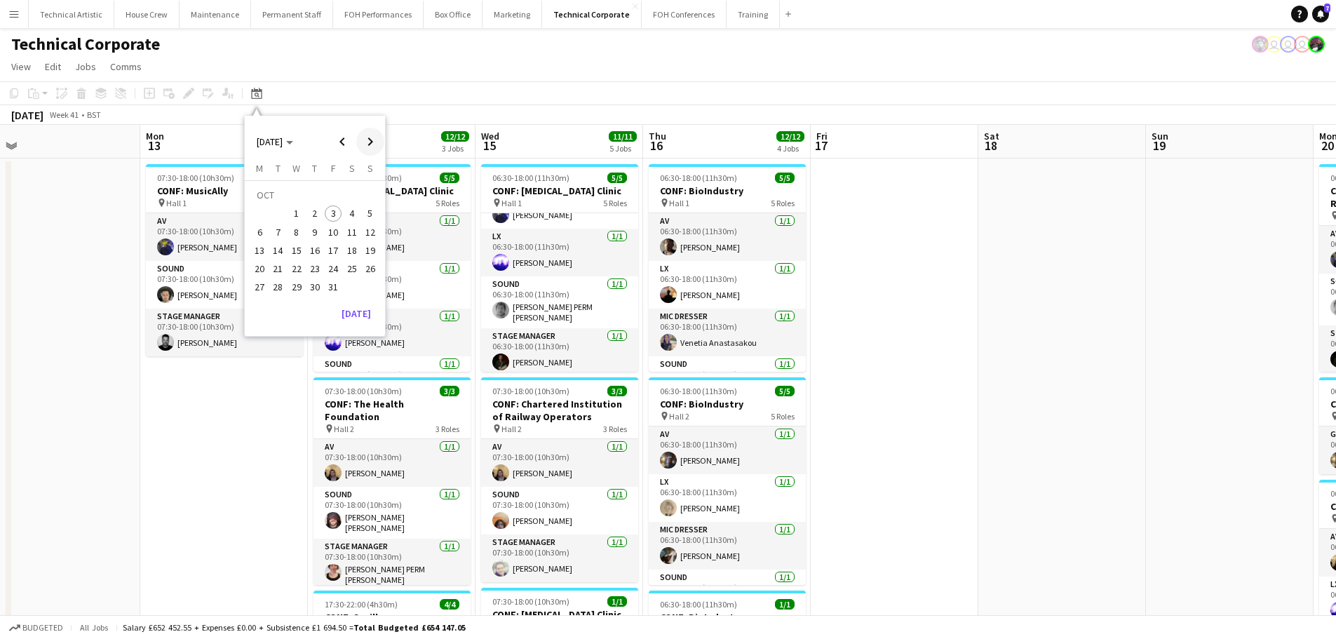
click at [365, 143] on span "Next month" at bounding box center [370, 142] width 28 height 28
click at [264, 213] on span "1" at bounding box center [259, 214] width 17 height 17
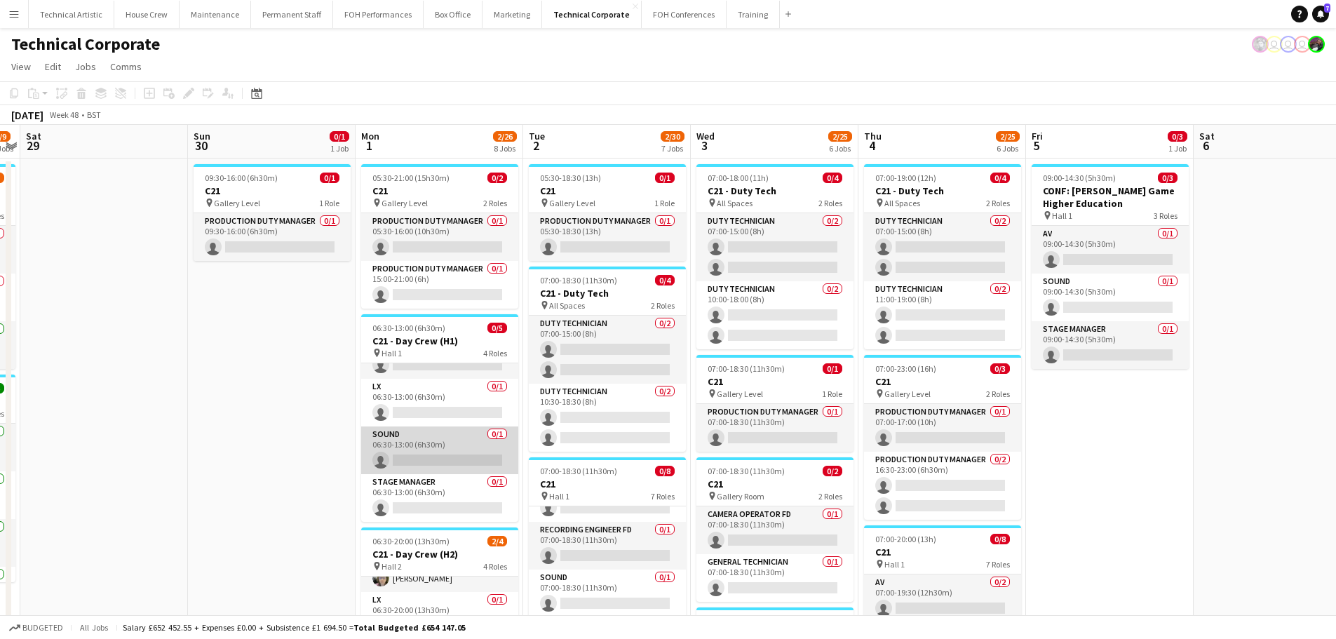
scroll to position [0, 0]
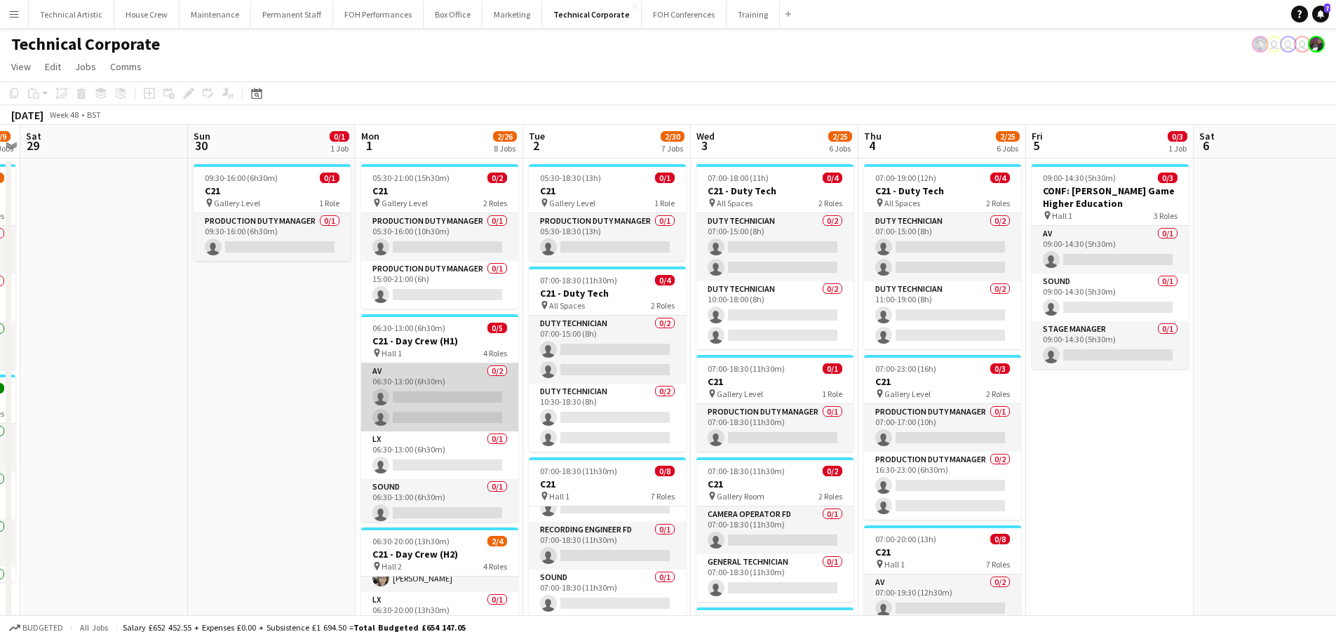
click at [439, 405] on app-card-role "AV 0/2 06:30-13:00 (6h30m) single-neutral-actions single-neutral-actions" at bounding box center [439, 397] width 157 height 68
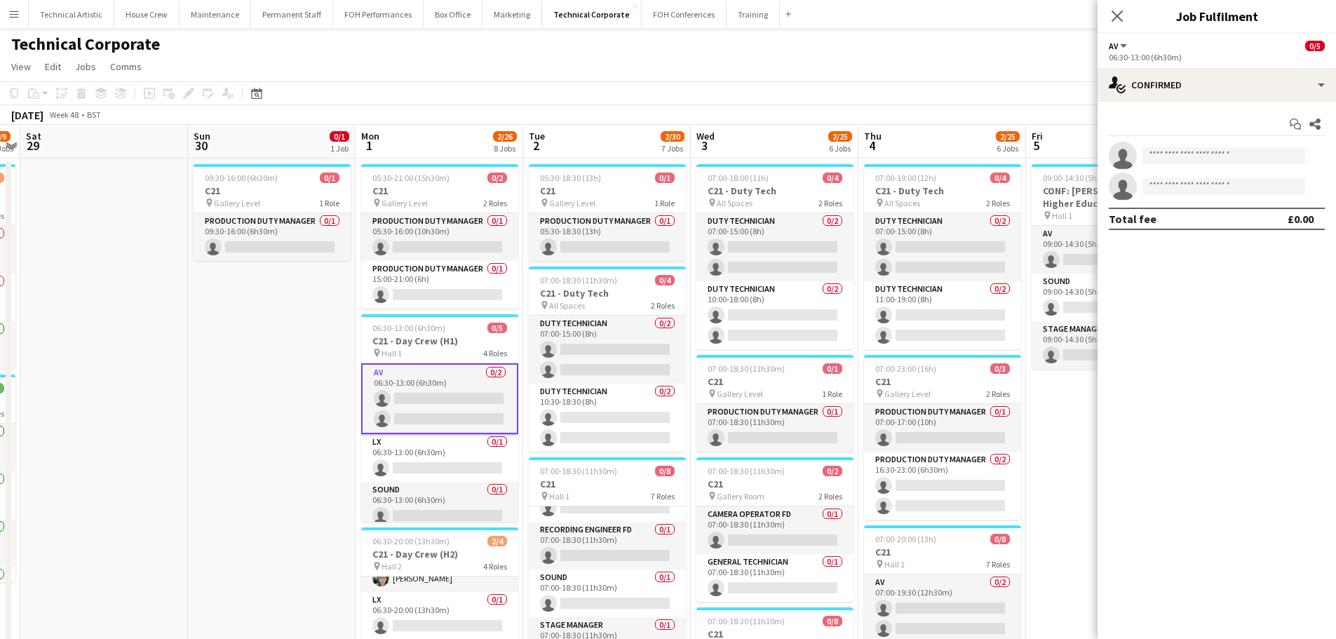
click at [1169, 67] on app-options-switcher "AV All roles AV 0/5 06:30-13:00 (6h30m)" at bounding box center [1217, 51] width 239 height 34
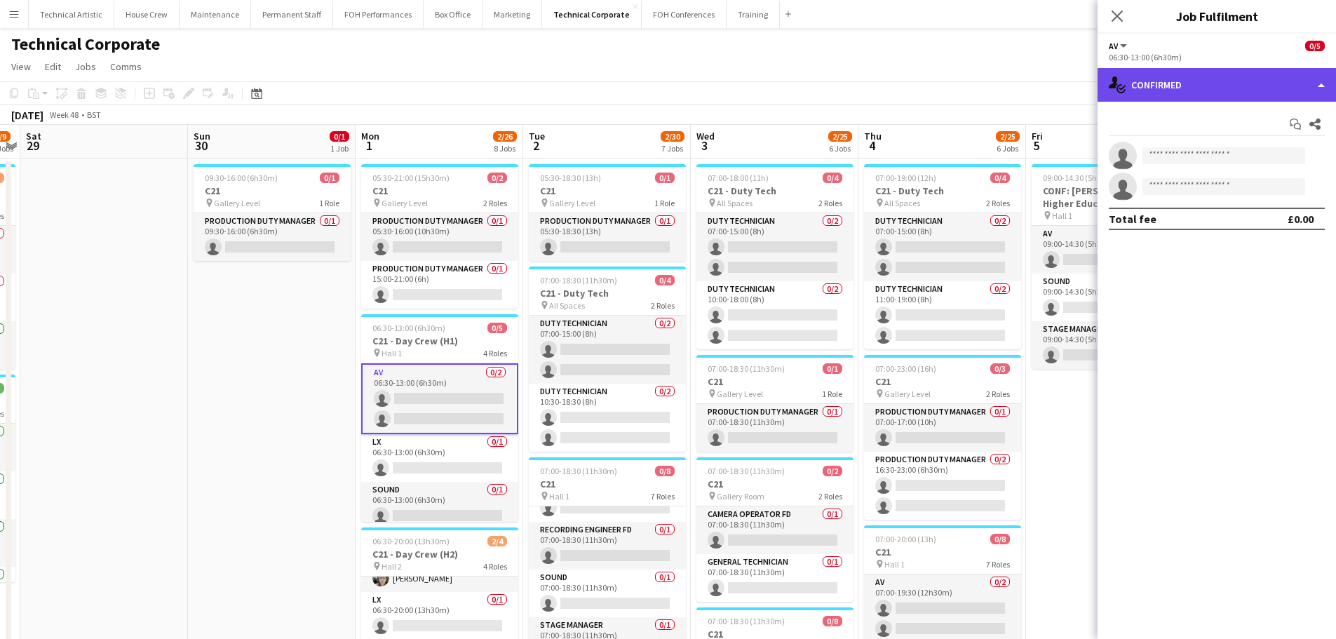
click at [1176, 75] on div "single-neutral-actions-check-2 Confirmed" at bounding box center [1217, 85] width 239 height 34
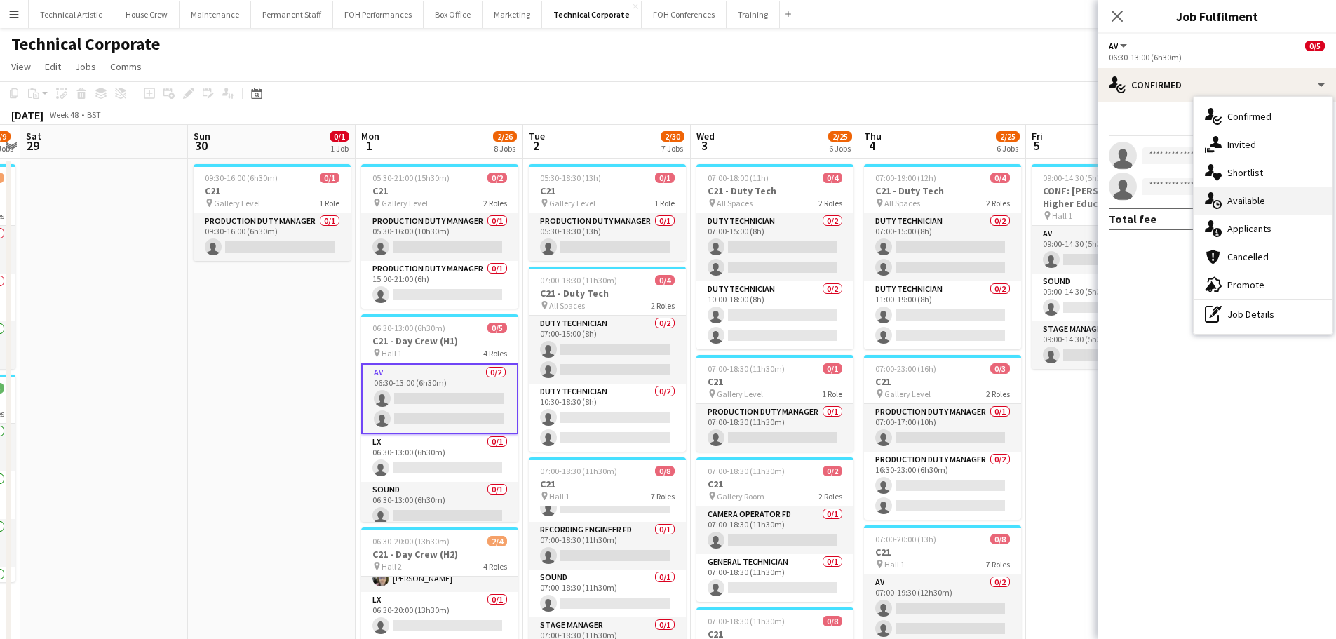
click at [1244, 196] on span "Available" at bounding box center [1247, 200] width 38 height 13
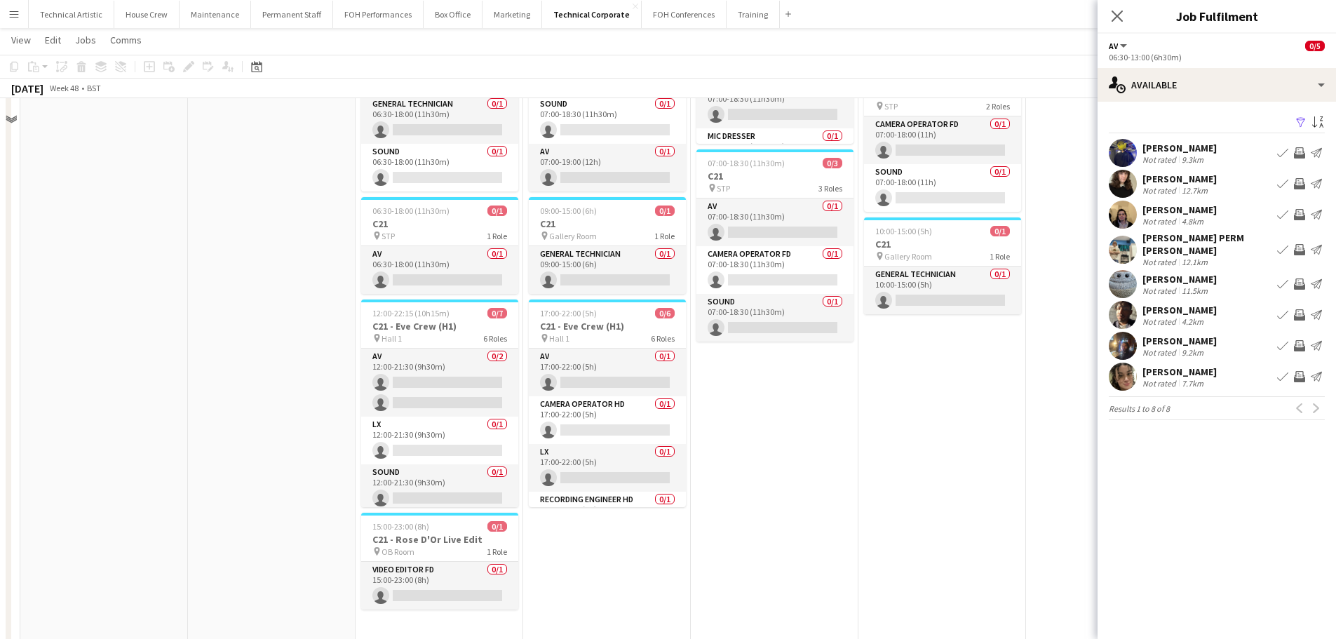
scroll to position [924, 0]
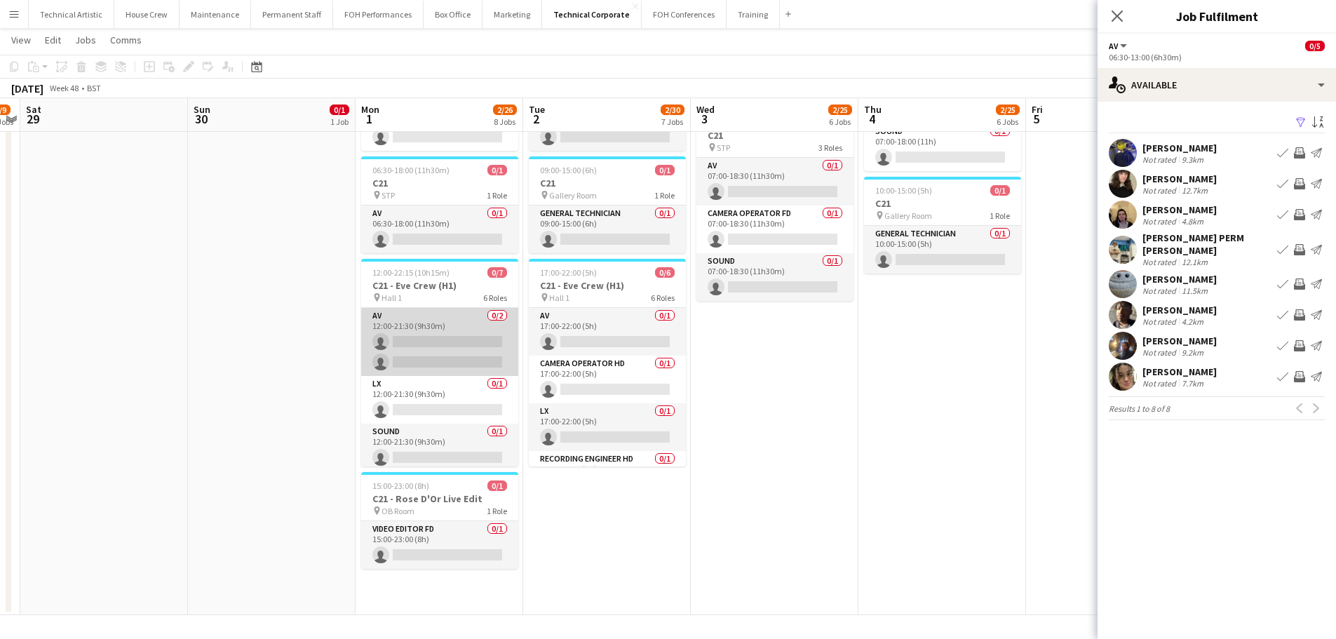
click at [433, 348] on app-card-role "AV 0/2 12:00-21:30 (9h30m) single-neutral-actions single-neutral-actions" at bounding box center [439, 342] width 157 height 68
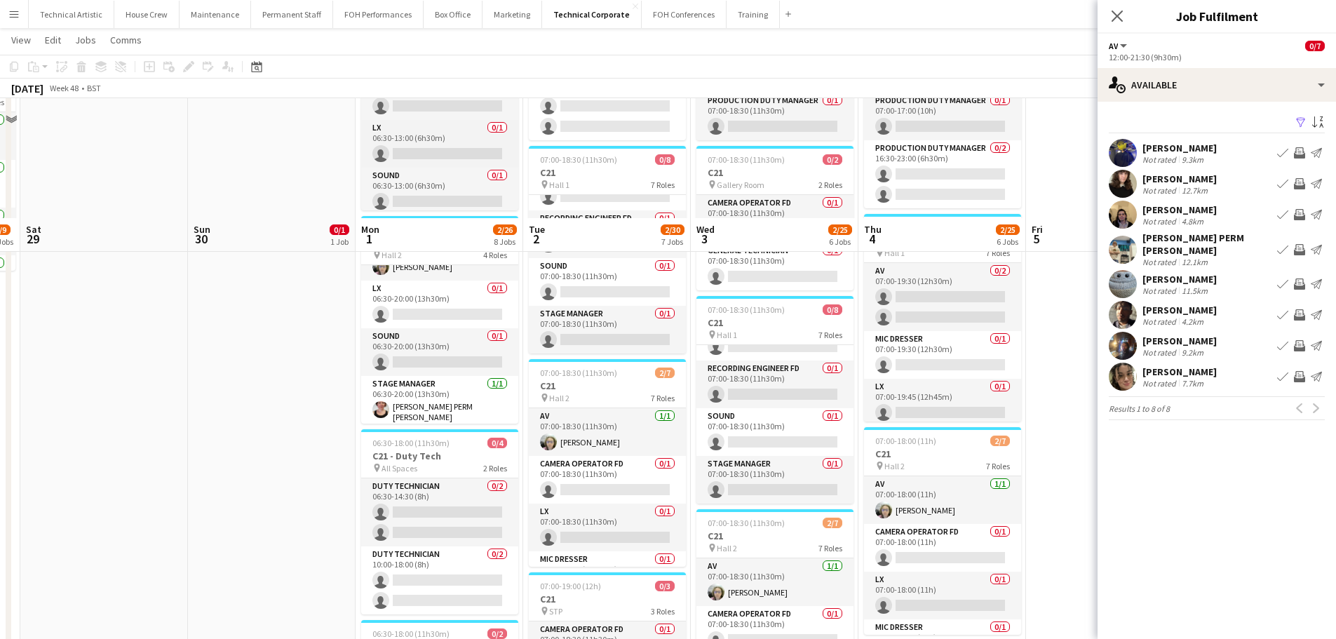
scroll to position [12, 0]
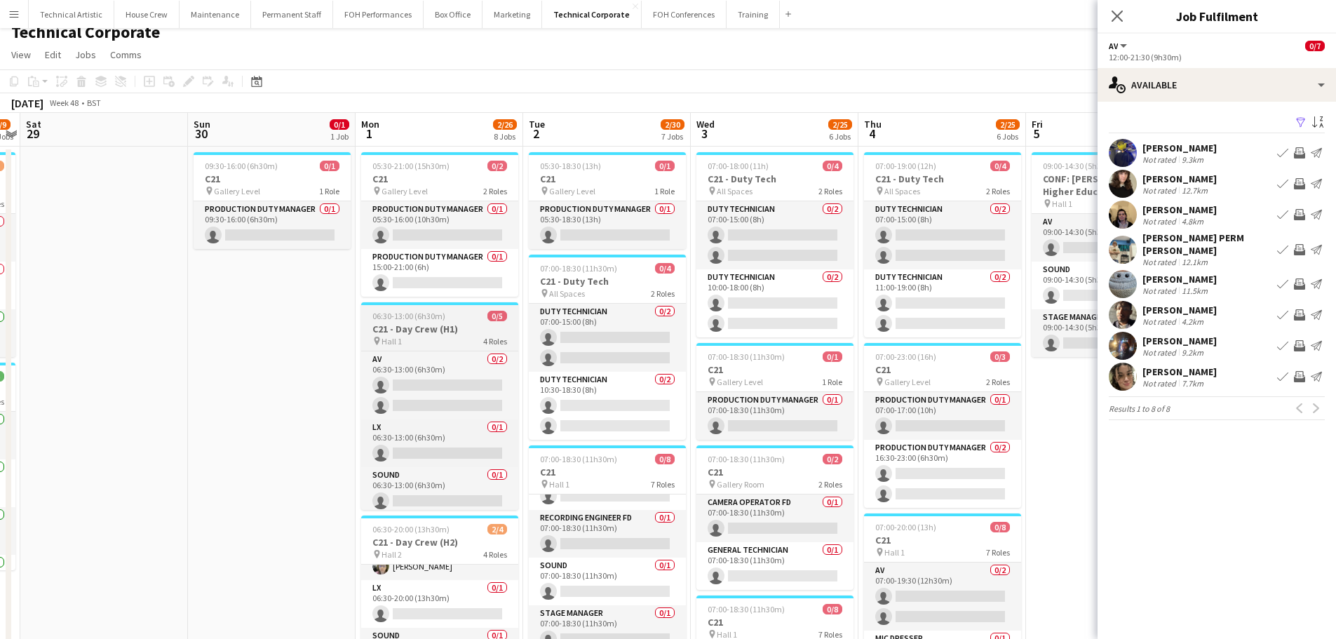
click at [444, 333] on h3 "C21 - Day Crew (H1)" at bounding box center [439, 329] width 157 height 13
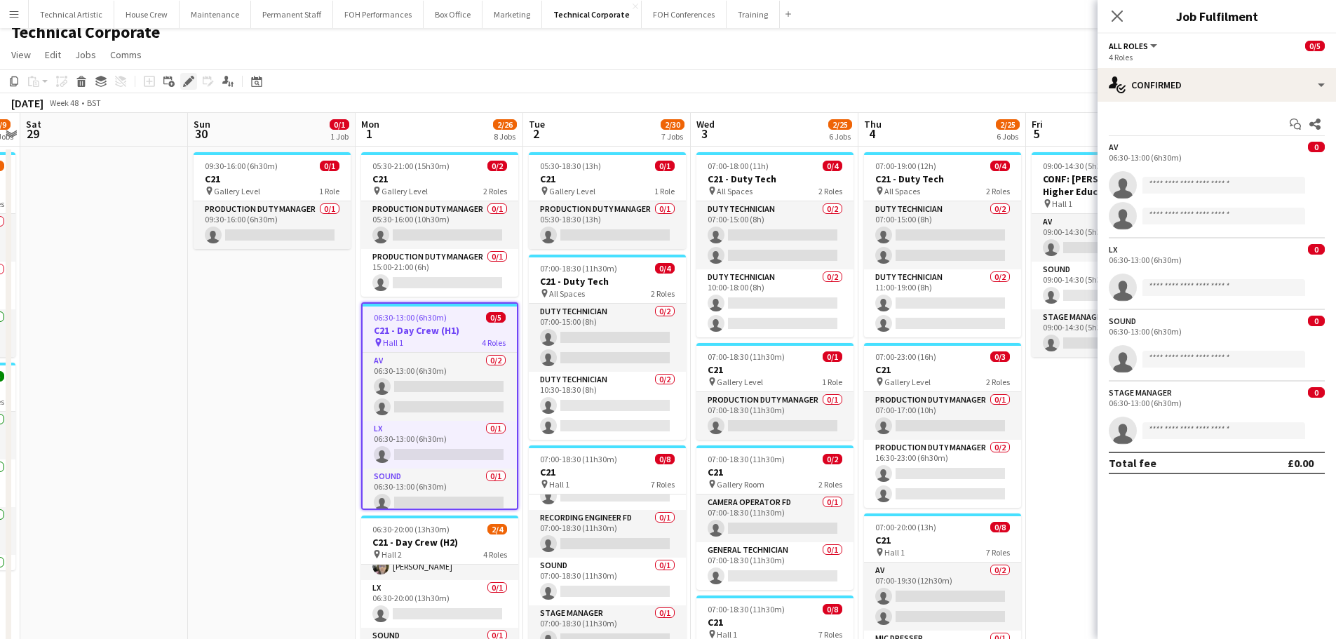
click at [188, 83] on icon at bounding box center [188, 82] width 8 height 8
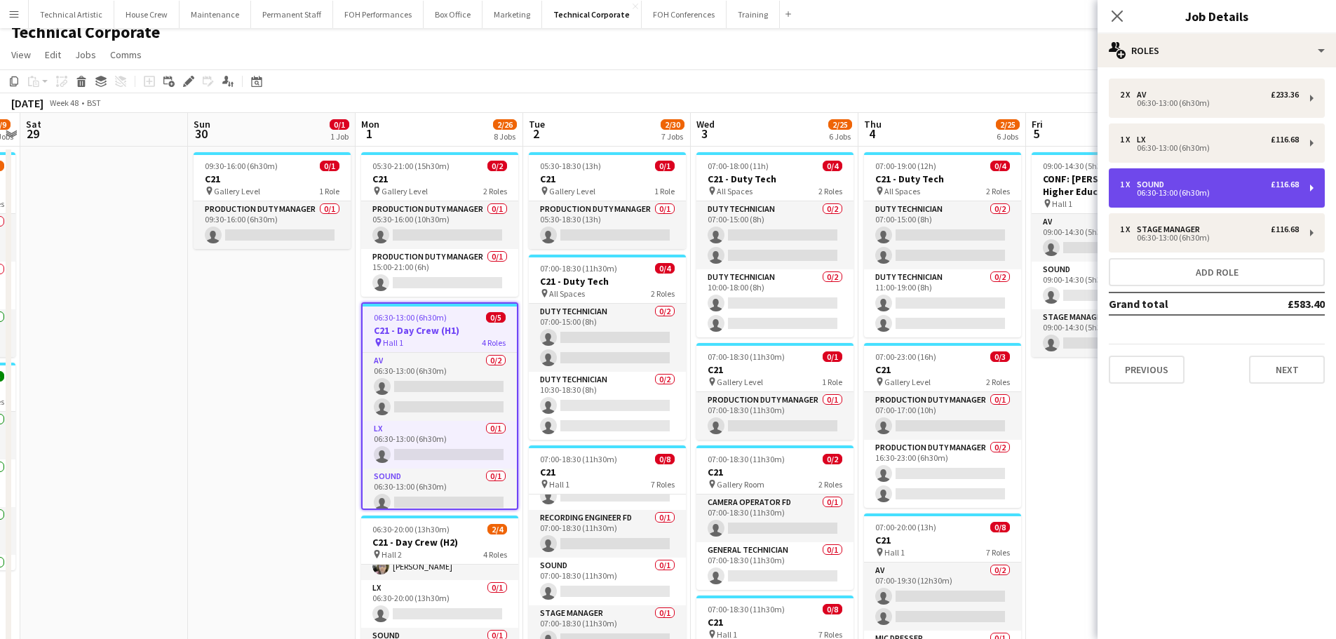
click at [1207, 179] on div "1 x Sound £116.68 06:30-13:00 (6h30m)" at bounding box center [1217, 187] width 216 height 39
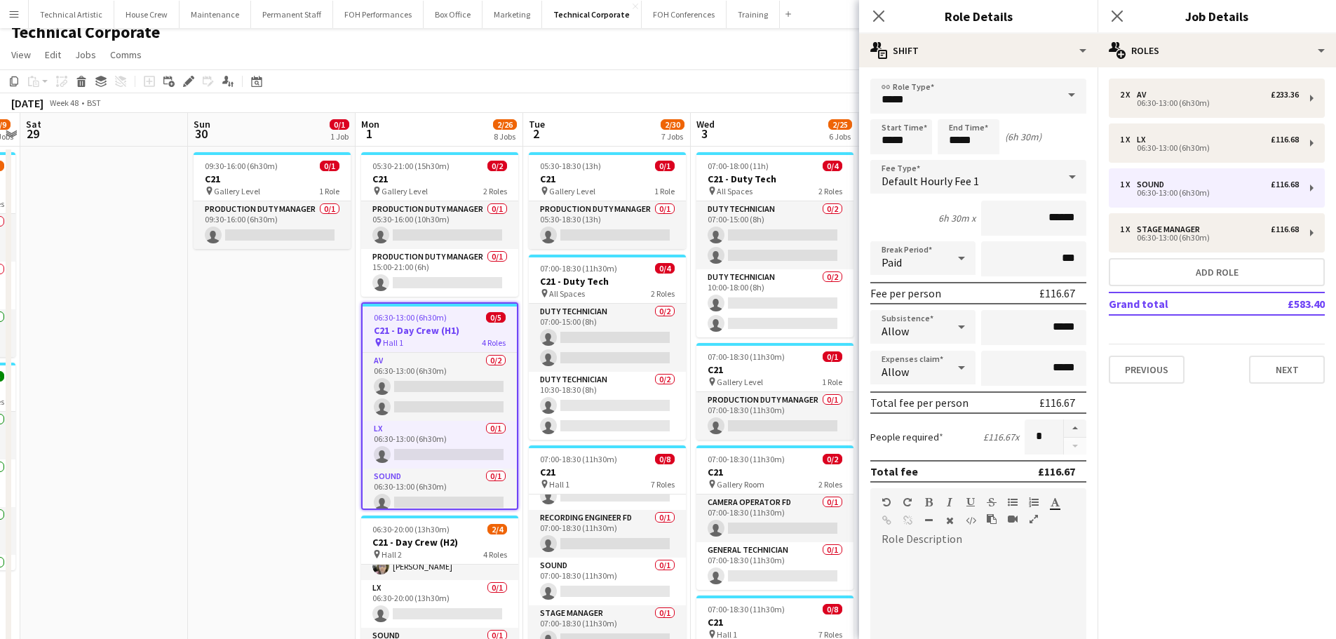
click at [979, 183] on div "Default Hourly Fee 1" at bounding box center [965, 177] width 188 height 34
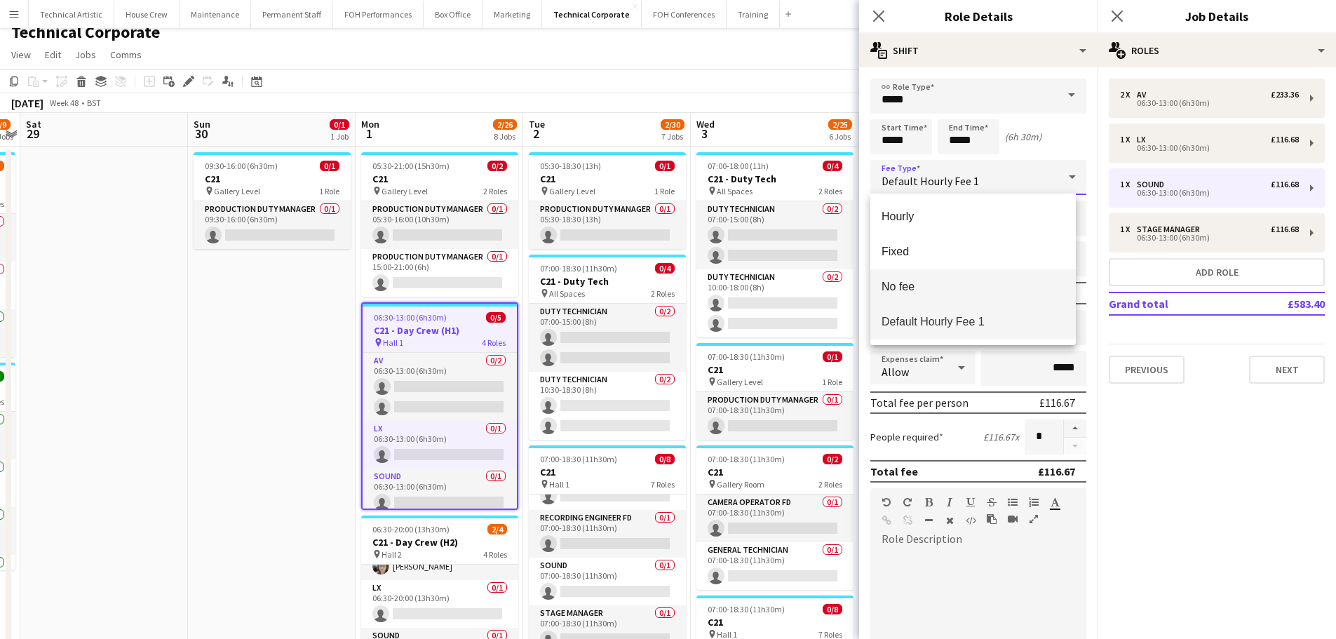
click at [973, 283] on span "No fee" at bounding box center [973, 286] width 183 height 13
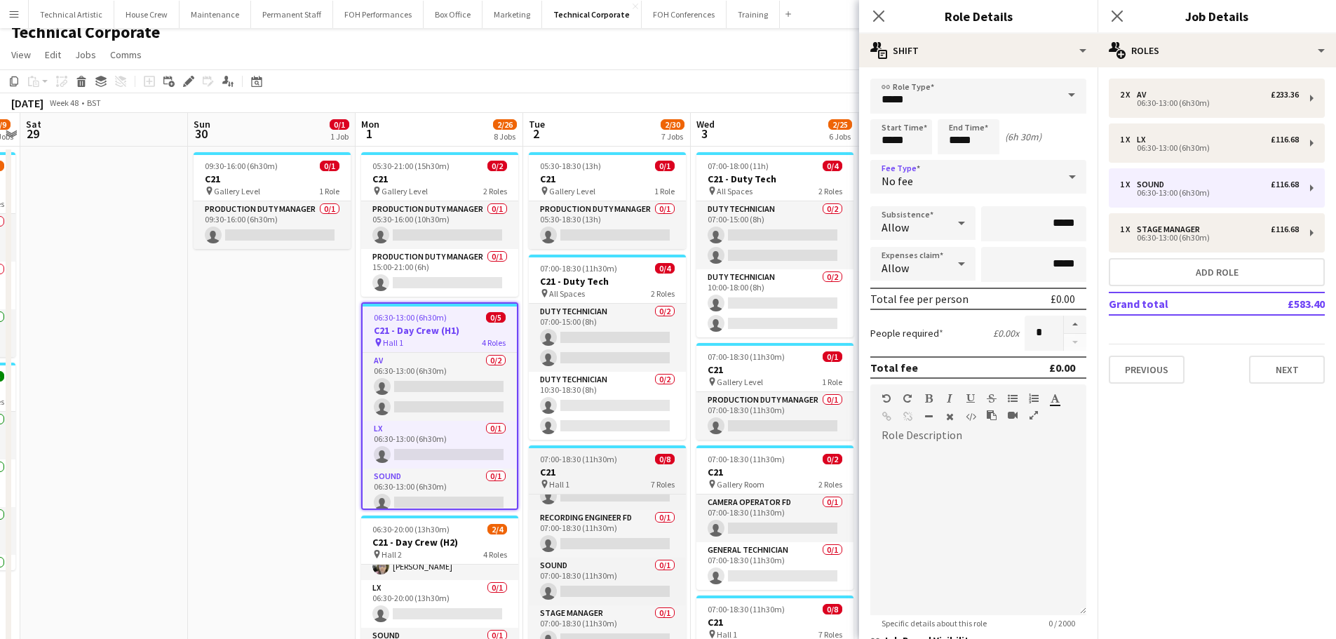
click at [623, 481] on div "pin Hall 1 7 Roles" at bounding box center [607, 483] width 157 height 11
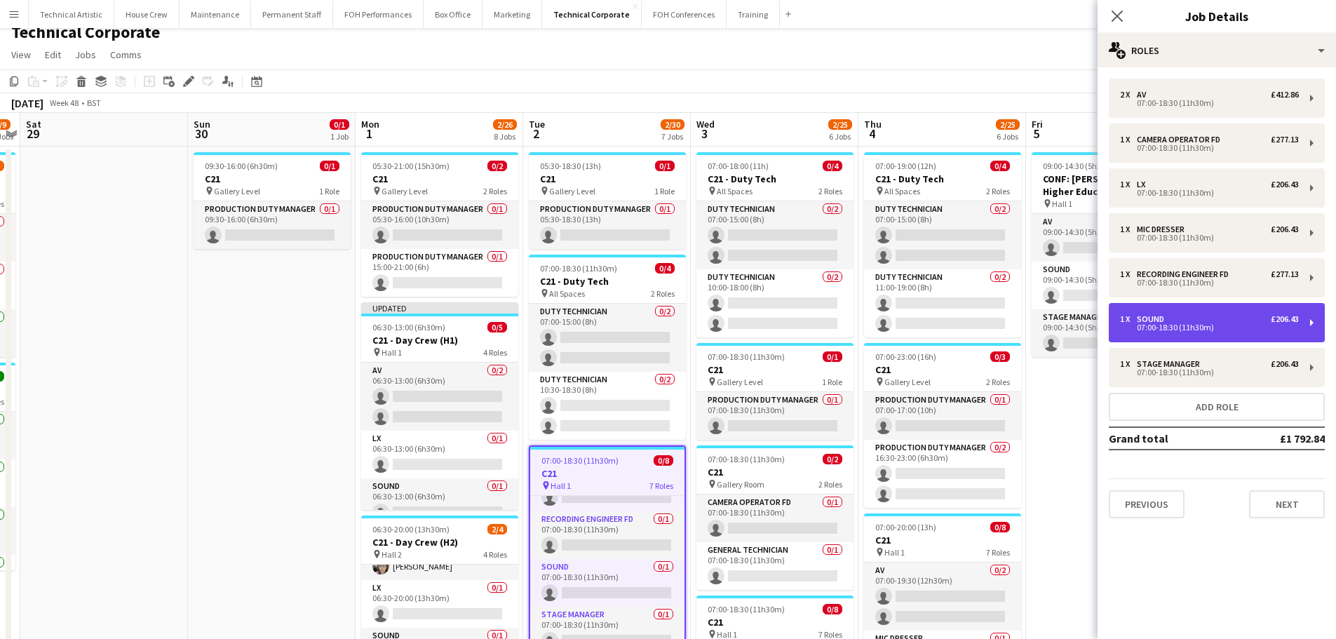
click at [1180, 318] on div "1 x Sound £206.43" at bounding box center [1209, 319] width 179 height 10
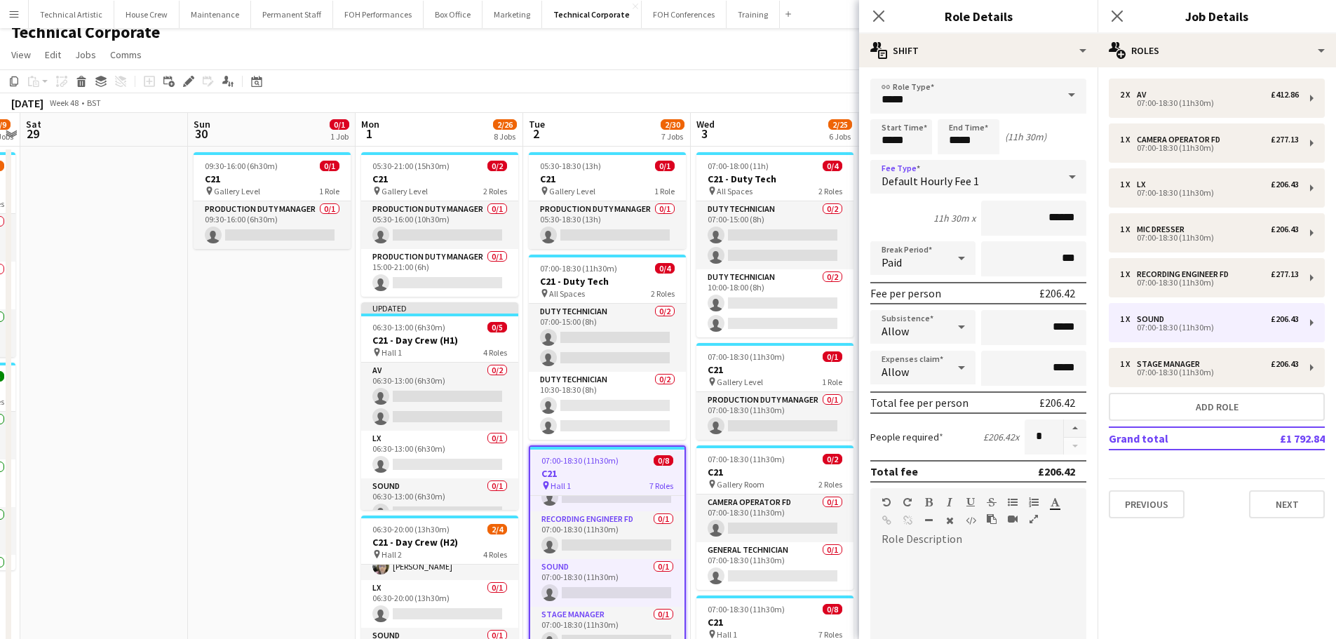
click at [1005, 189] on div "Default Hourly Fee 1" at bounding box center [965, 177] width 188 height 34
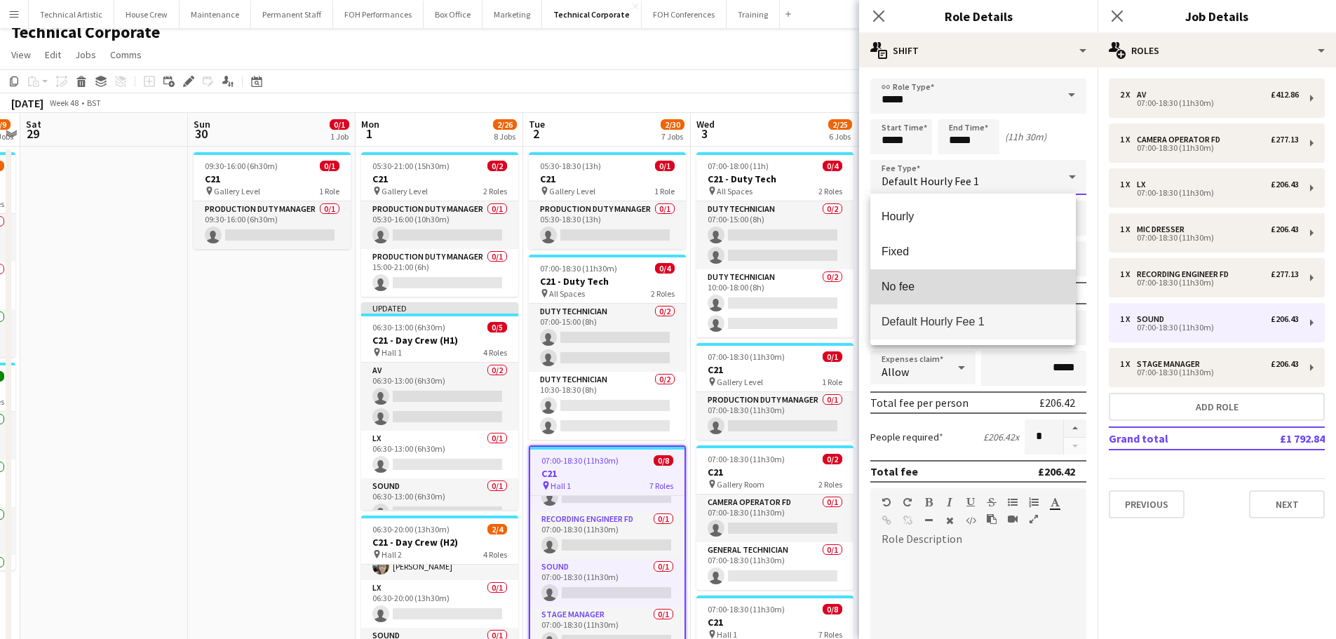
click at [979, 277] on mat-option "No fee" at bounding box center [974, 286] width 206 height 35
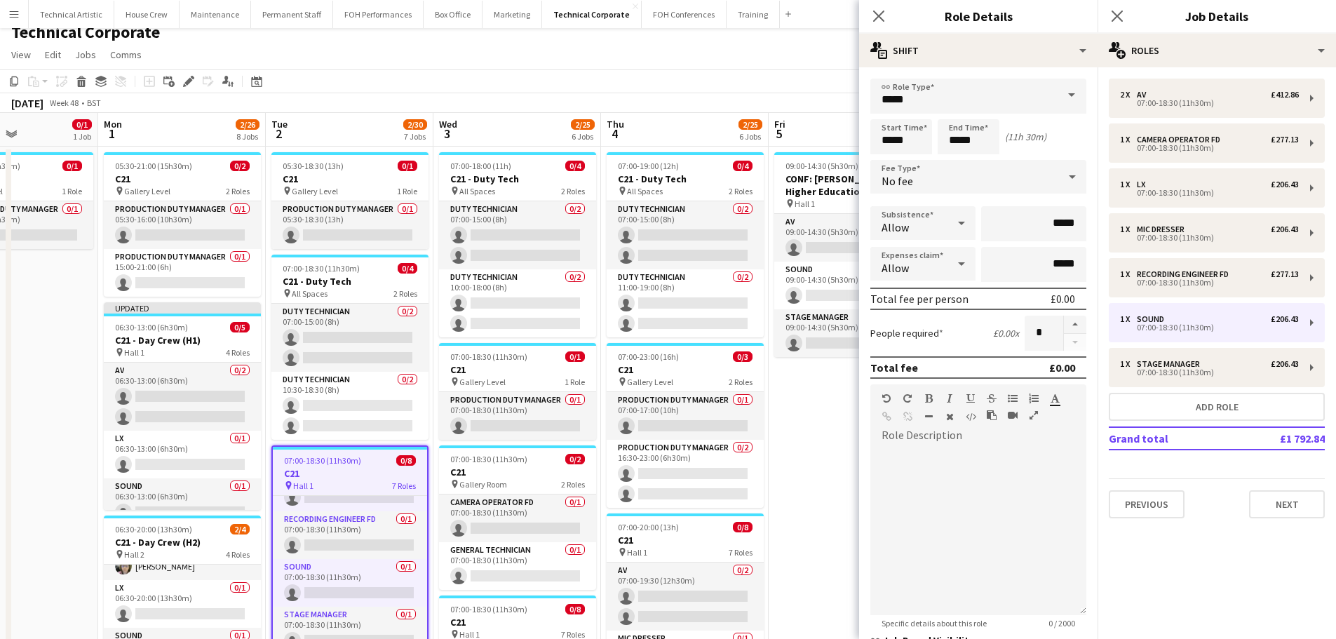
scroll to position [0, 419]
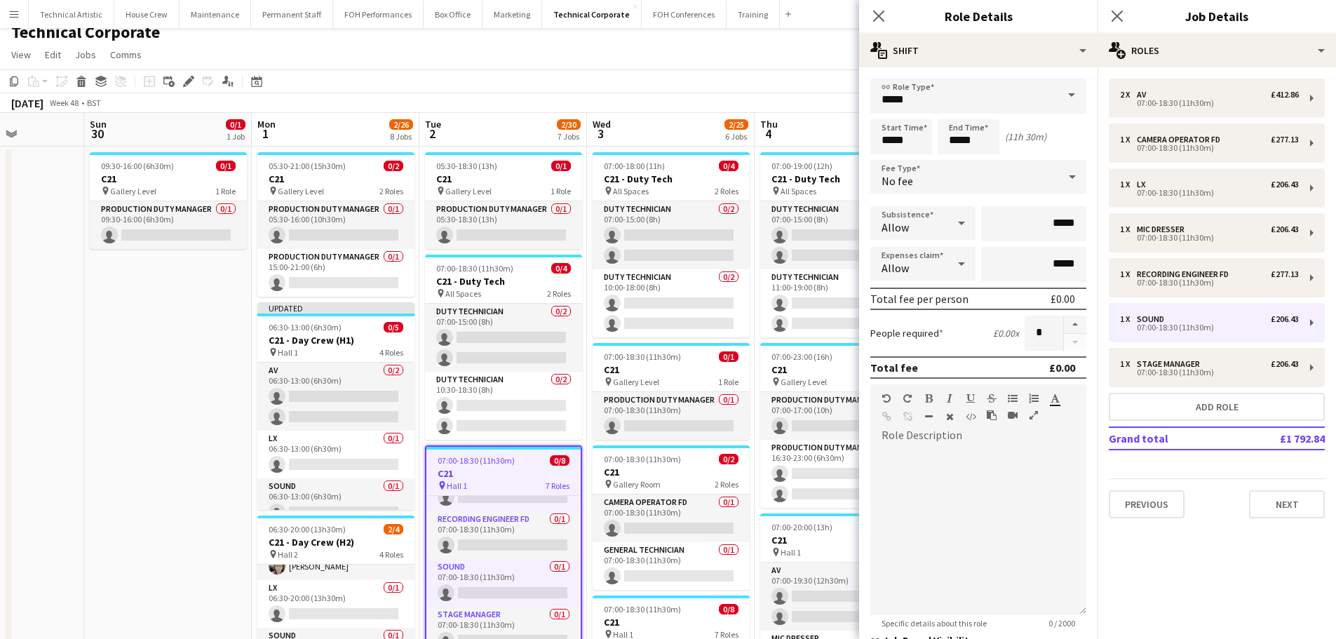
drag, startPoint x: 302, startPoint y: 423, endPoint x: 200, endPoint y: 400, distance: 104.3
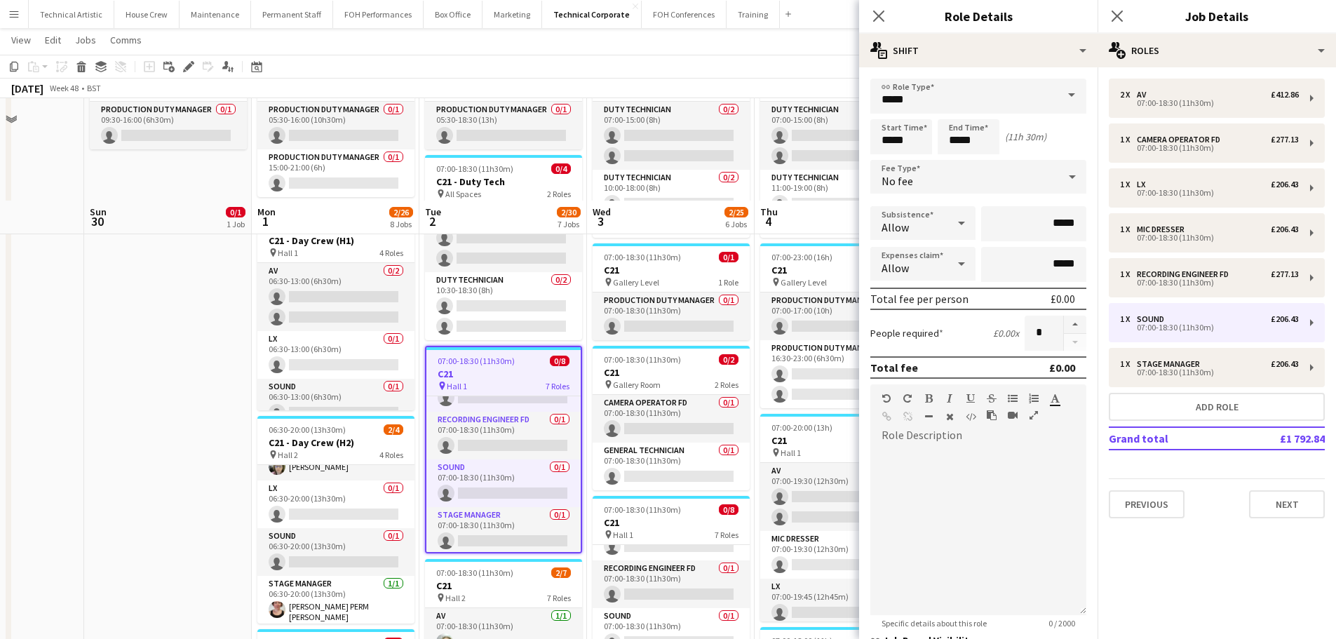
scroll to position [222, 0]
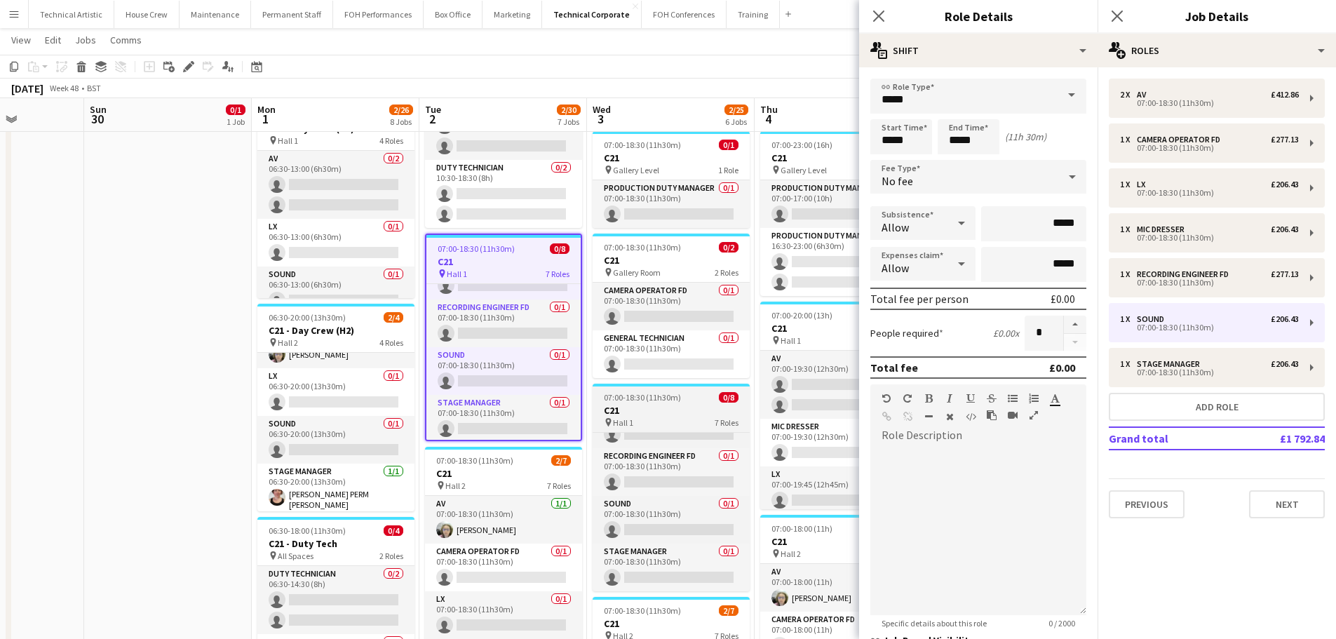
click at [649, 410] on h3 "C21" at bounding box center [671, 410] width 157 height 13
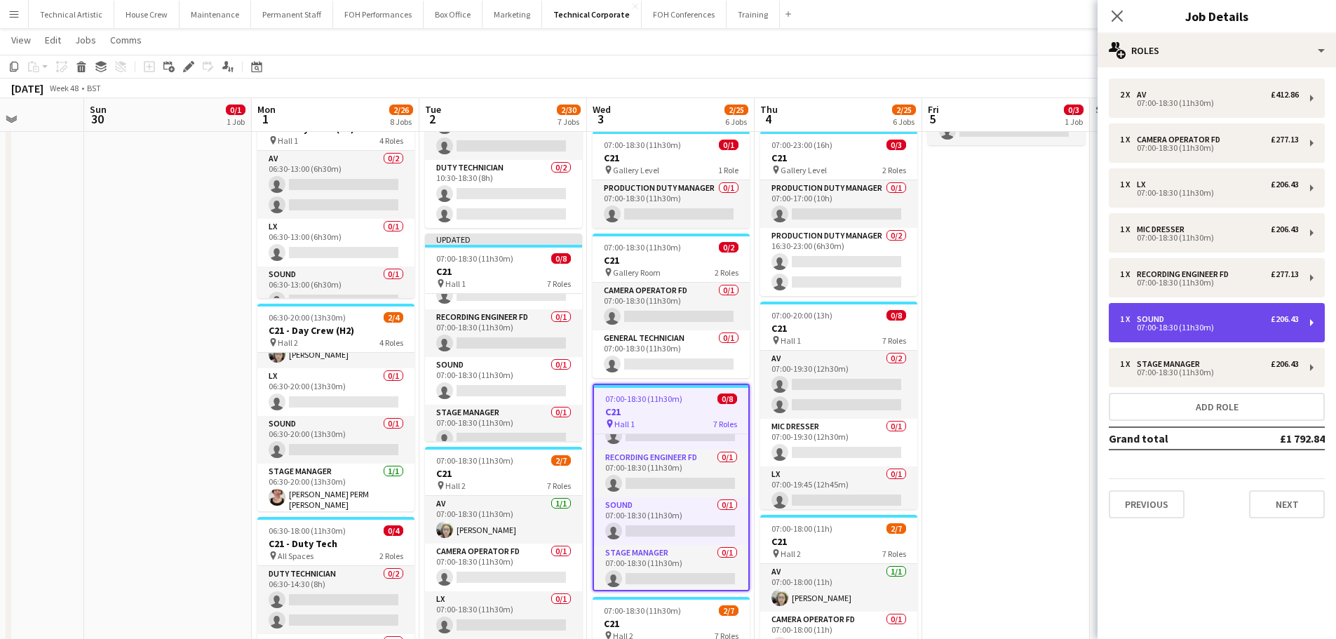
click at [1167, 318] on div "Sound" at bounding box center [1153, 319] width 33 height 10
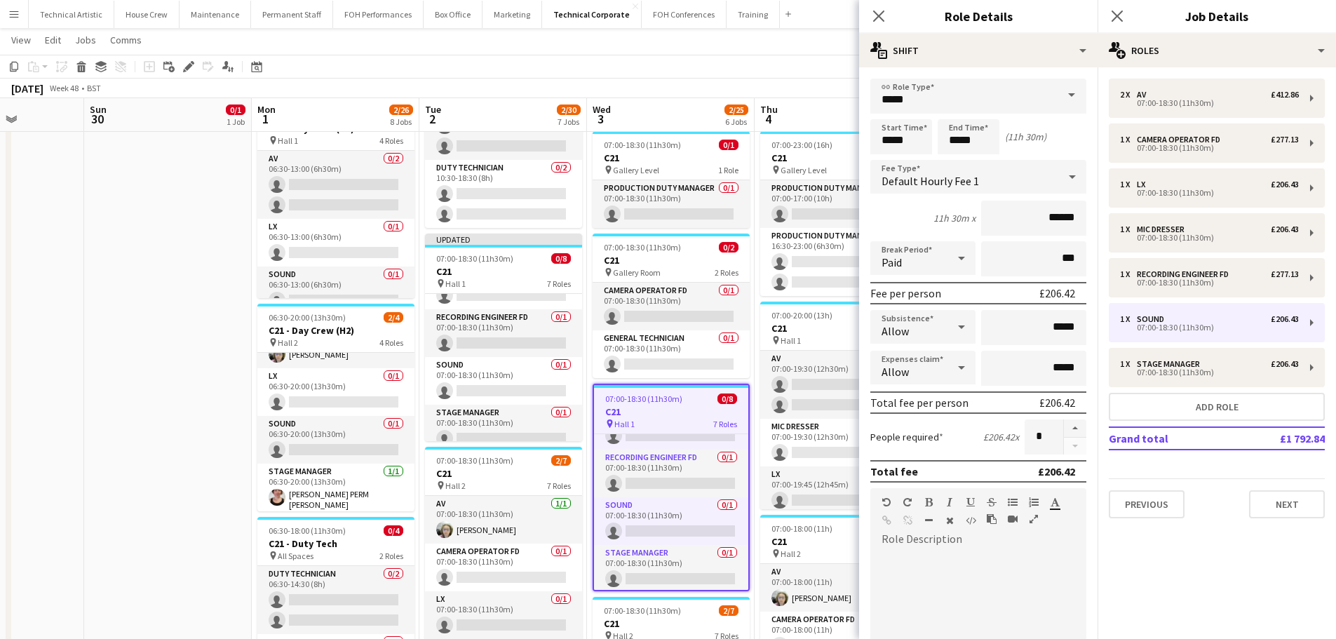
click at [983, 189] on div "Default Hourly Fee 1" at bounding box center [965, 177] width 188 height 34
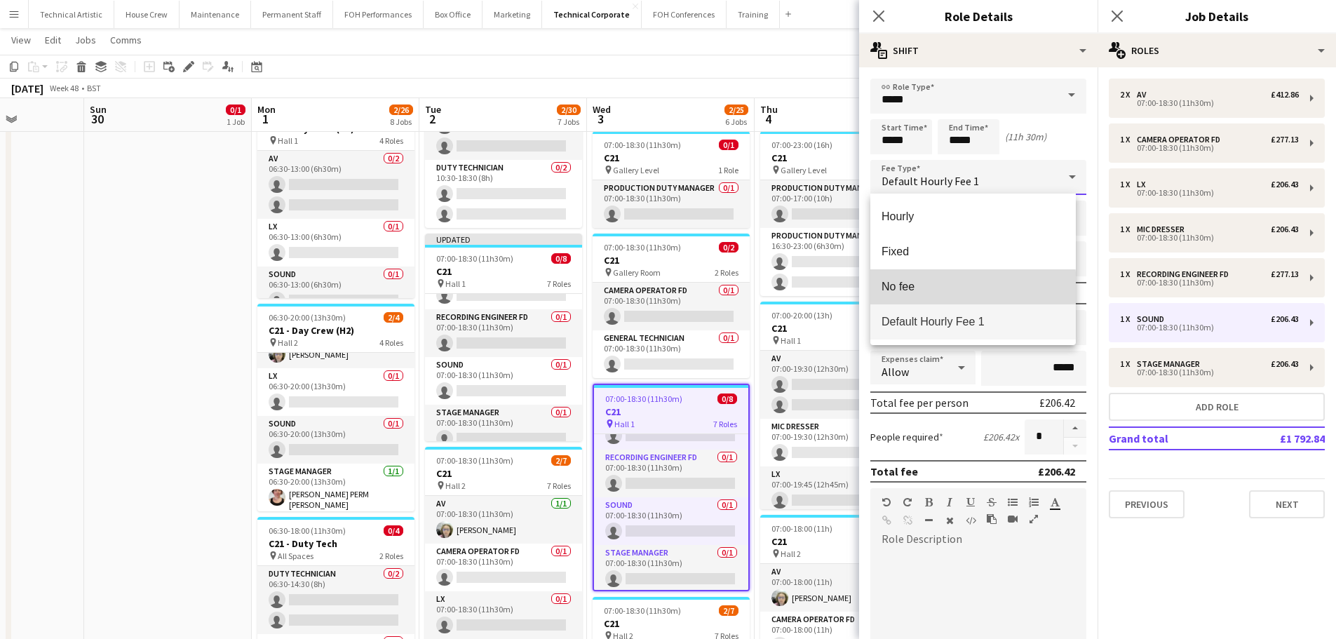
click at [960, 289] on span "No fee" at bounding box center [973, 286] width 183 height 13
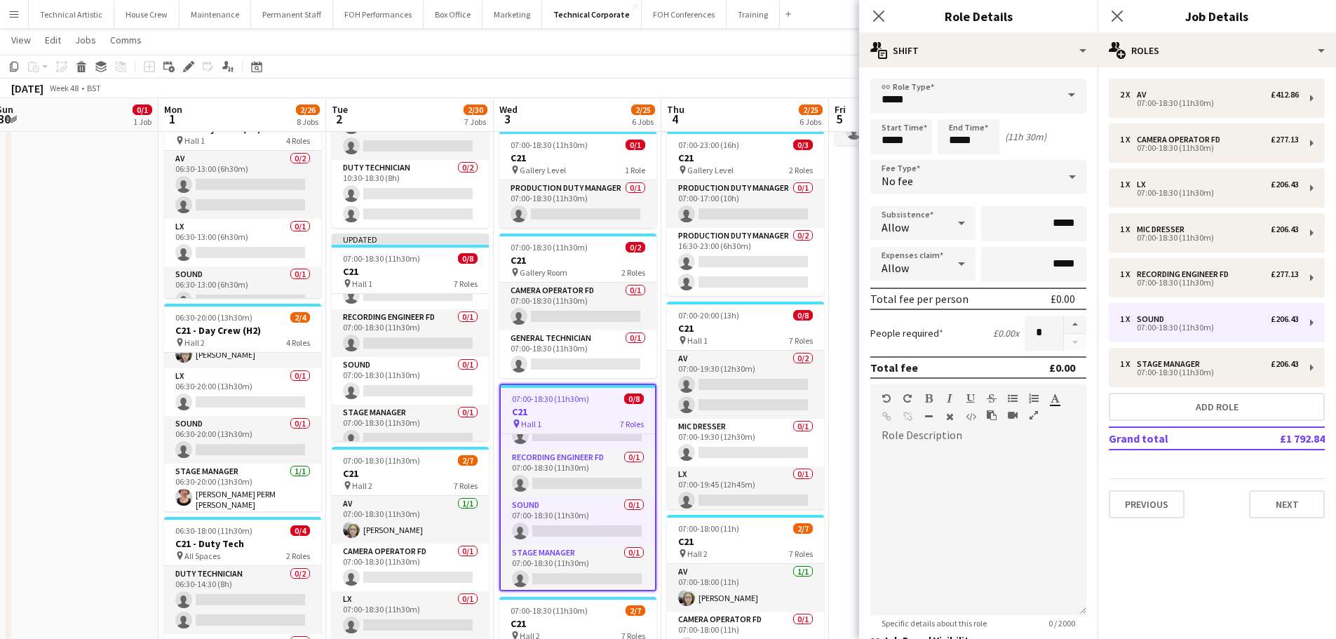
drag, startPoint x: 161, startPoint y: 473, endPoint x: 58, endPoint y: 438, distance: 108.7
click at [58, 438] on app-calendar-viewport "Thu 27 9/10 2 Jobs Fri 28 7/9 2 Jobs Sat 29 Sun 30 0/1 1 Job Mon 1 2/26 8 Jobs …" at bounding box center [668, 574] width 1336 height 1484
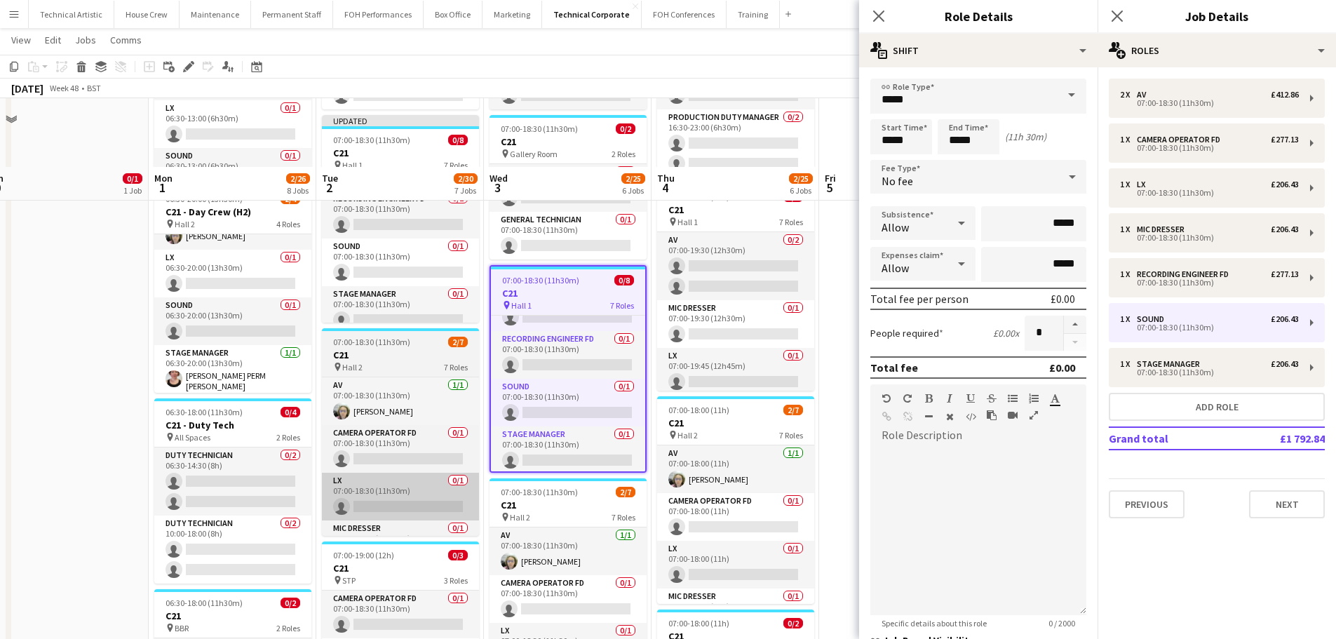
scroll to position [433, 0]
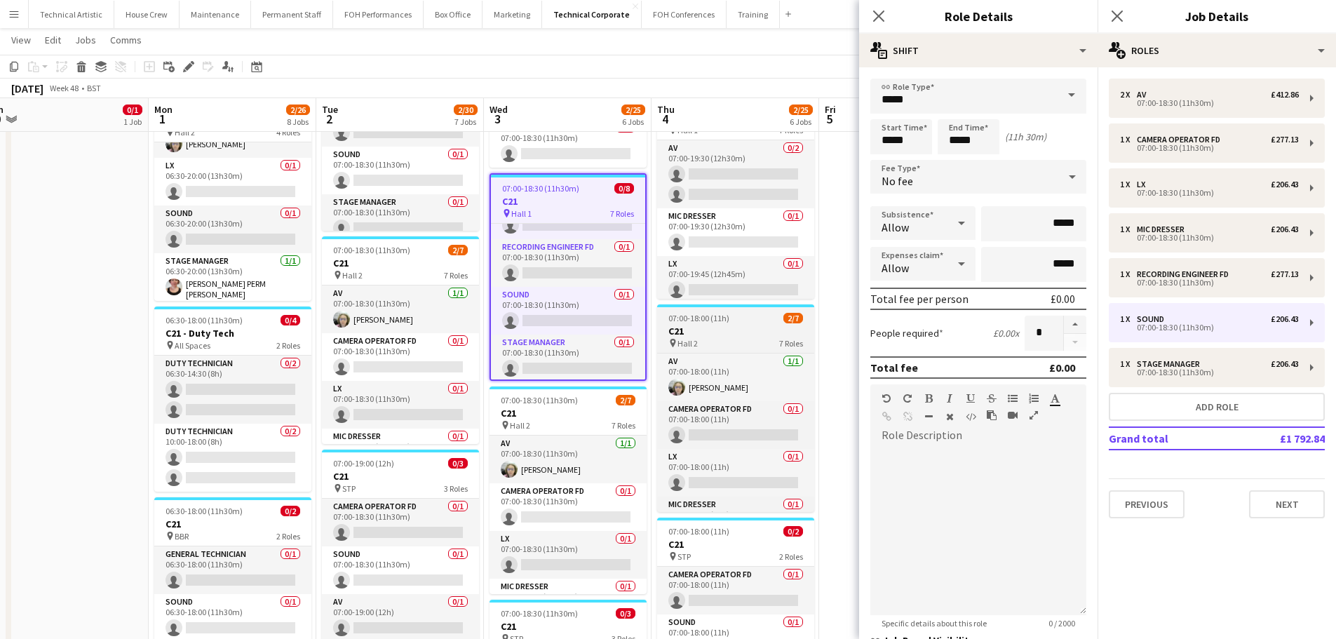
click at [735, 335] on h3 "C21" at bounding box center [735, 331] width 157 height 13
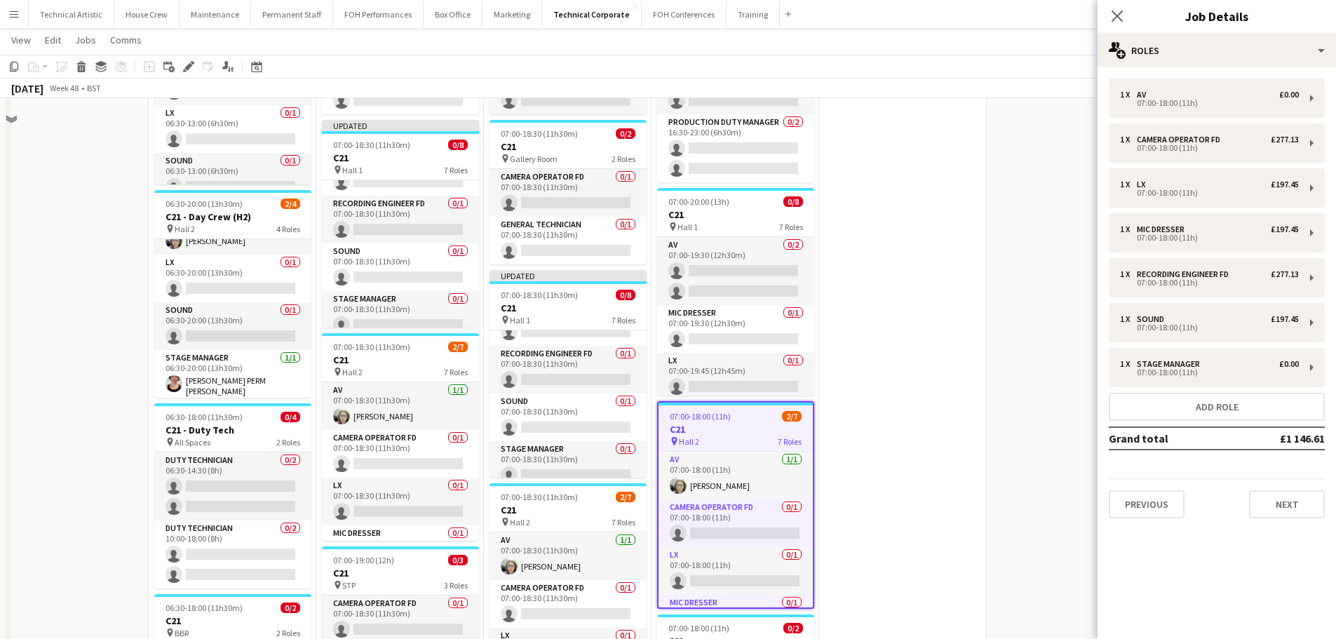
scroll to position [222, 0]
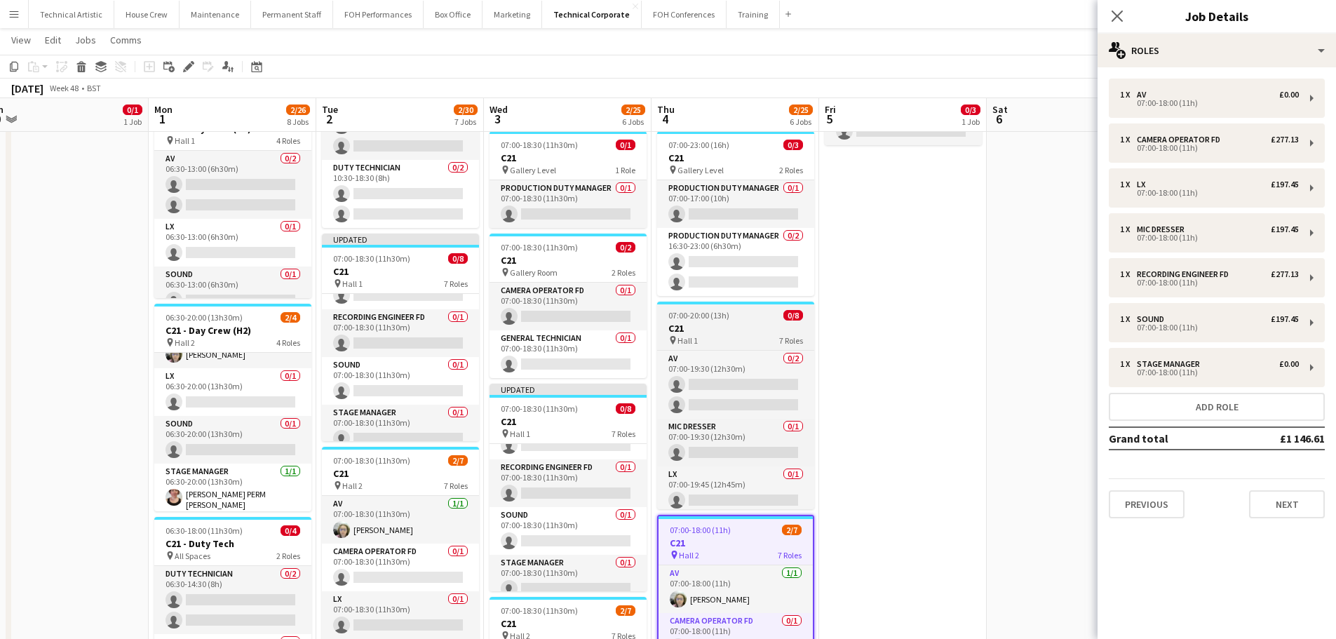
click at [751, 323] on h3 "C21" at bounding box center [735, 328] width 157 height 13
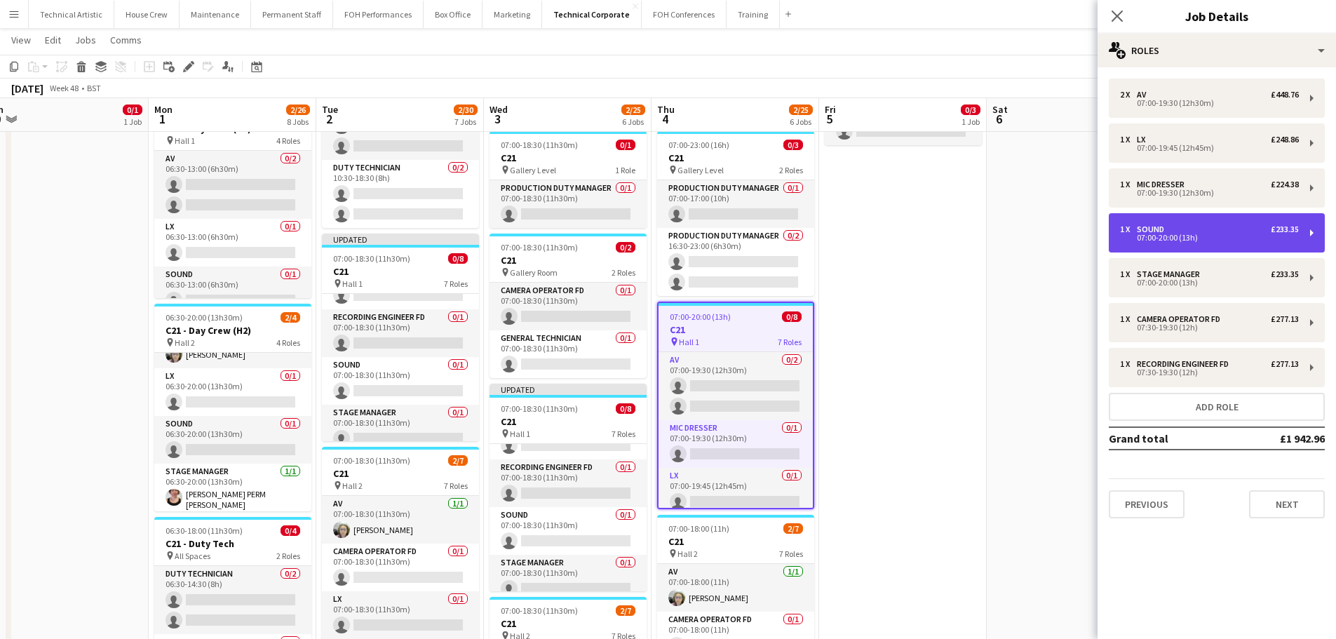
click at [1194, 222] on div "1 x Sound £233.35 07:00-20:00 (13h)" at bounding box center [1217, 232] width 216 height 39
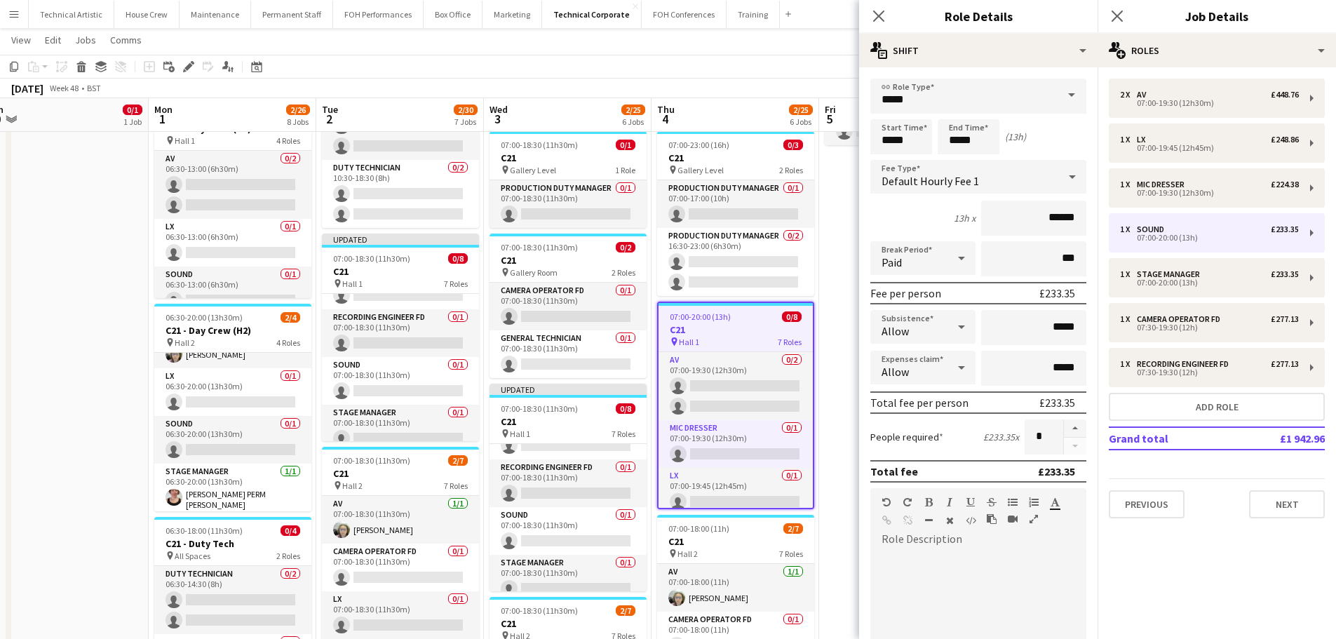
click at [961, 186] on span "Default Hourly Fee 1" at bounding box center [931, 181] width 98 height 14
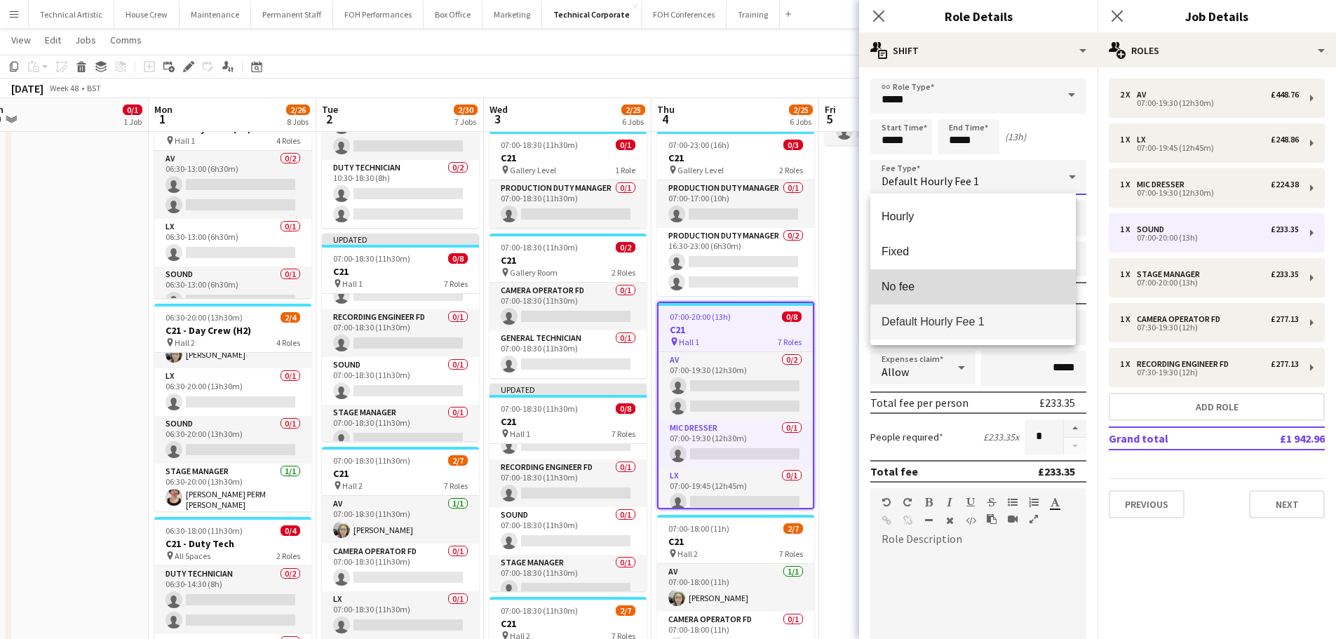
click at [934, 278] on mat-option "No fee" at bounding box center [974, 286] width 206 height 35
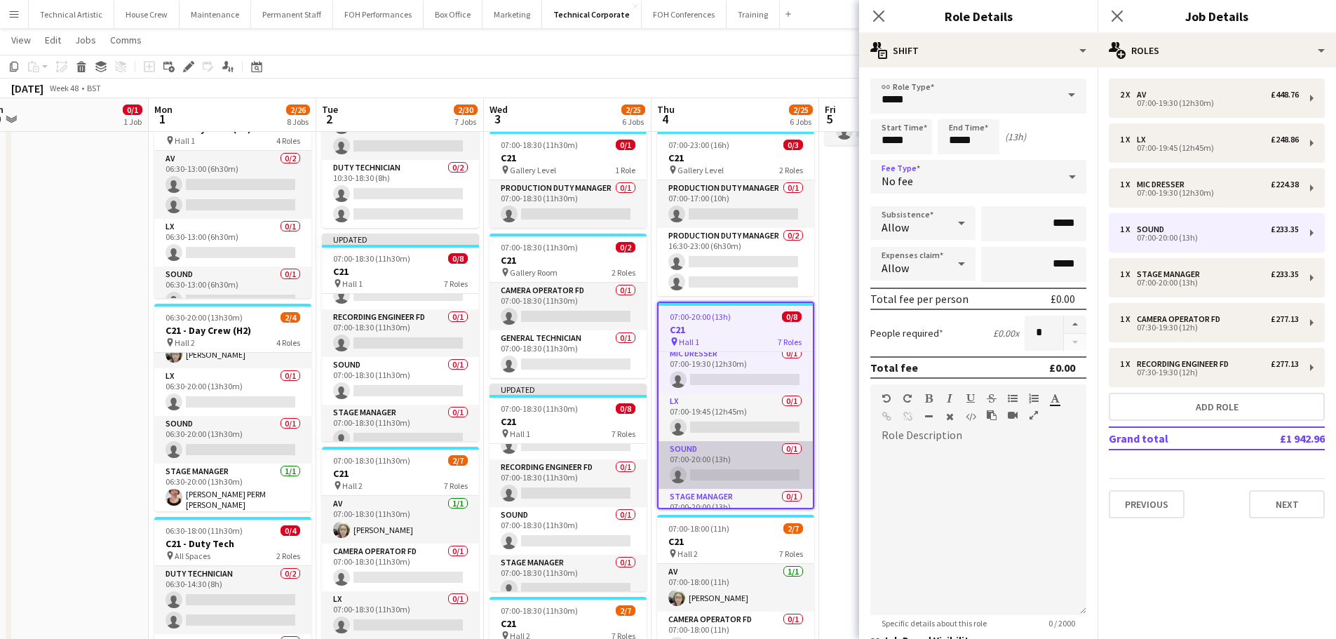
scroll to position [140, 0]
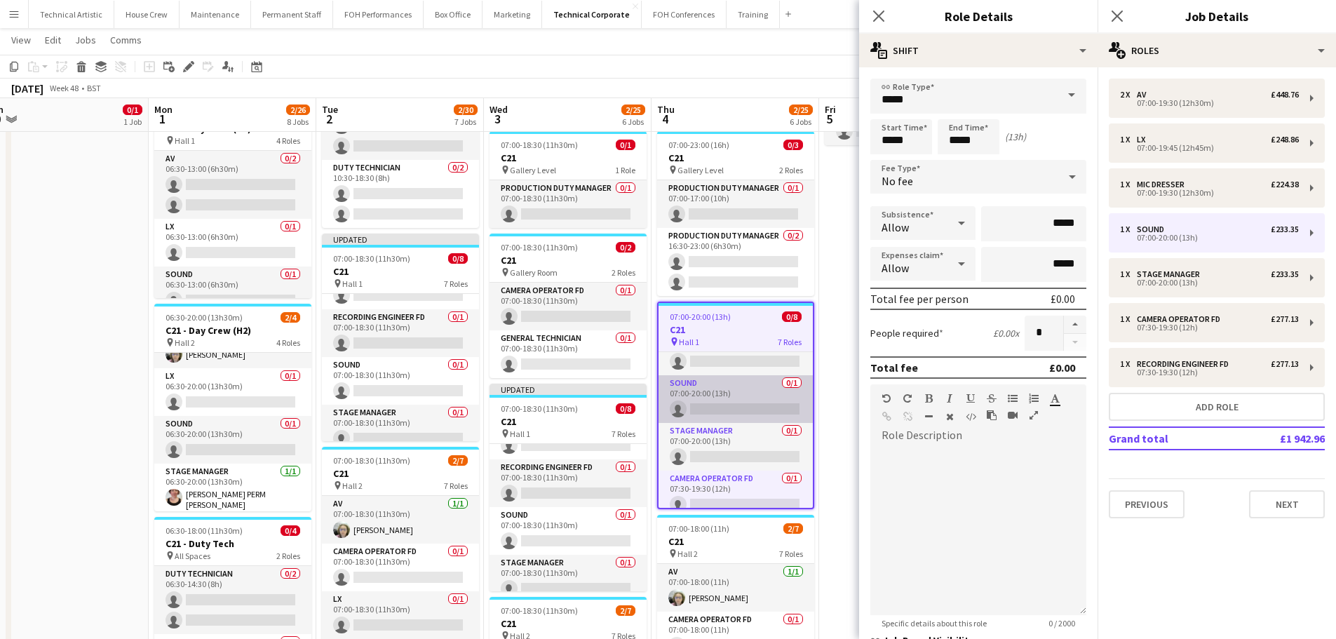
click at [732, 382] on app-card-role "Sound 0/1 07:00-20:00 (13h) single-neutral-actions" at bounding box center [736, 399] width 154 height 48
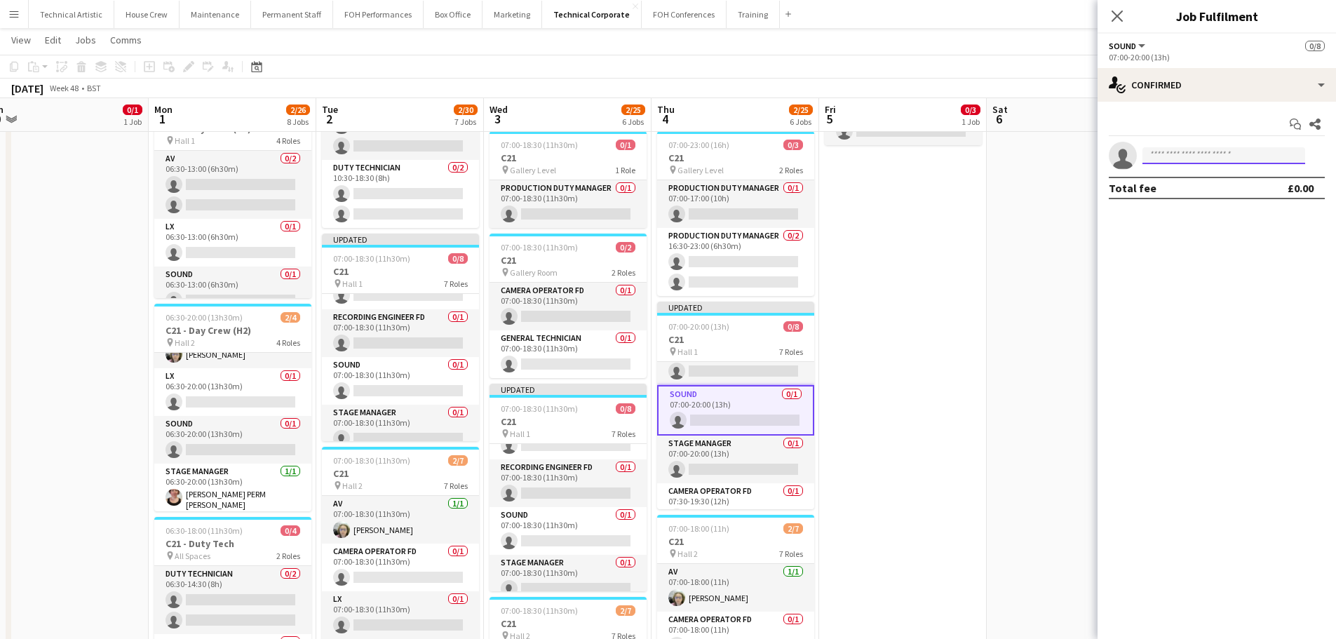
click at [1223, 160] on input at bounding box center [1224, 155] width 163 height 17
type input "****"
click at [1202, 185] on span "dara.hughes@kingsplace.co.uk" at bounding box center [1224, 187] width 140 height 11
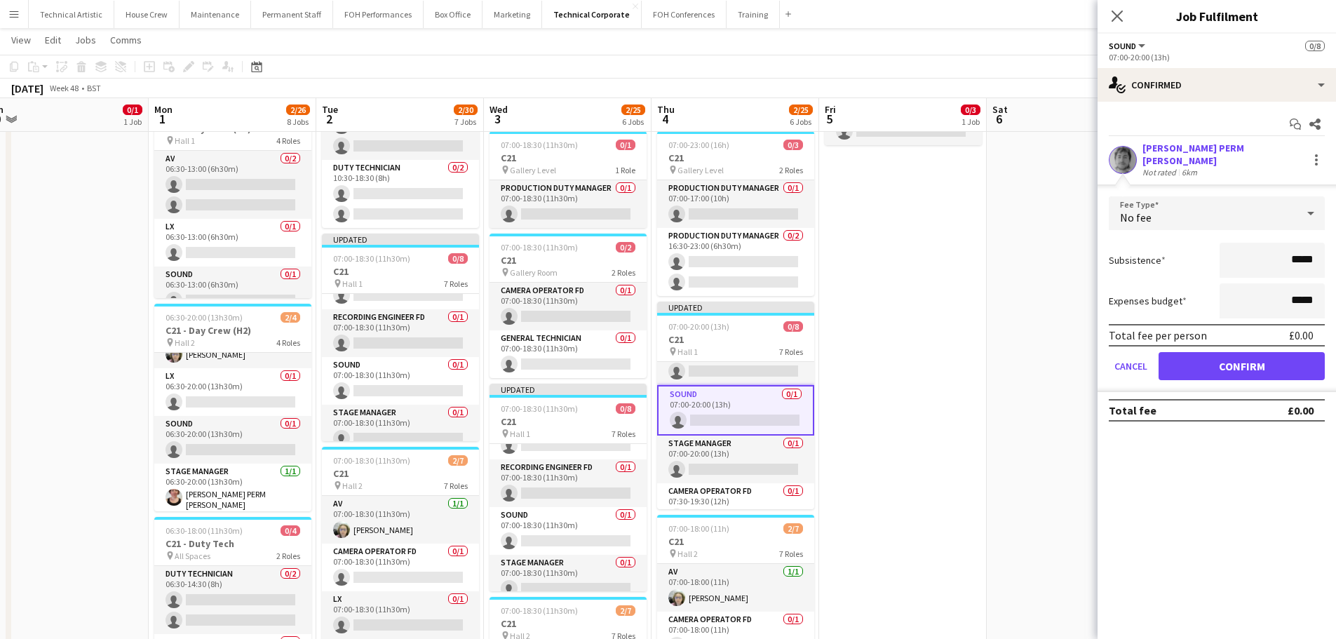
click at [1207, 376] on form "Fee Type No fee Subsistence ***** Expenses budget ***** Total fee per person £0…" at bounding box center [1217, 294] width 239 height 196
click at [1199, 365] on button "Confirm" at bounding box center [1242, 366] width 166 height 28
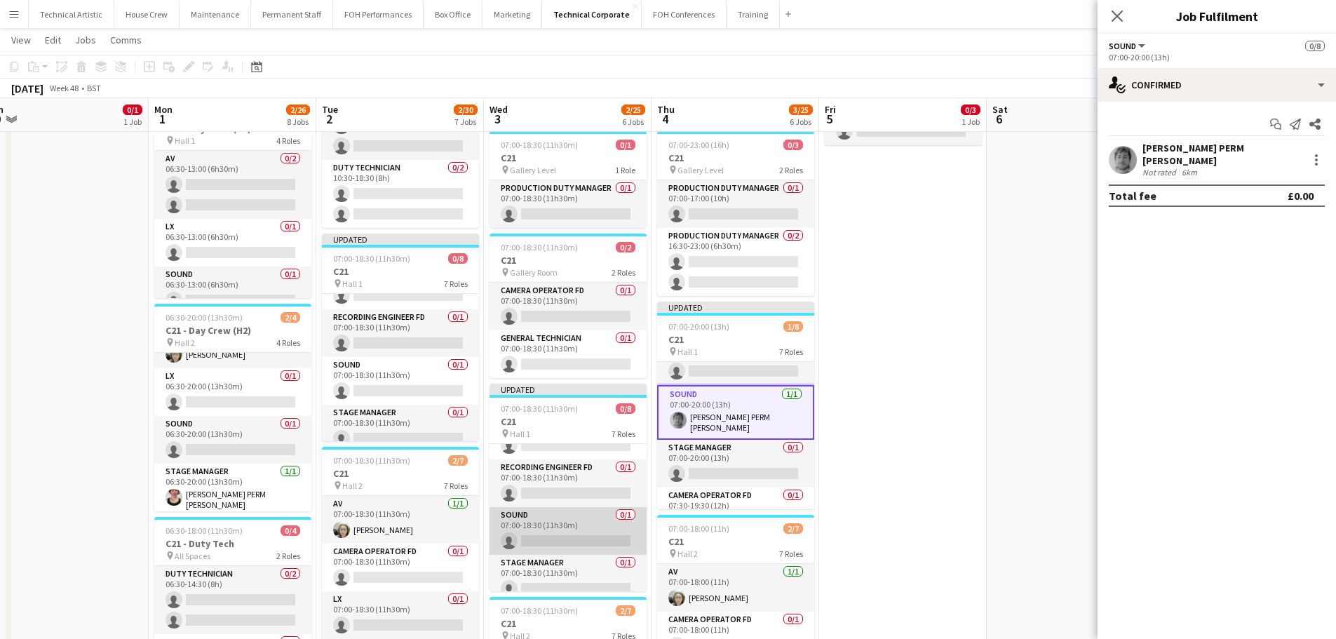
click at [566, 517] on app-card-role "Sound 0/1 07:00-18:30 (11h30m) single-neutral-actions" at bounding box center [568, 531] width 157 height 48
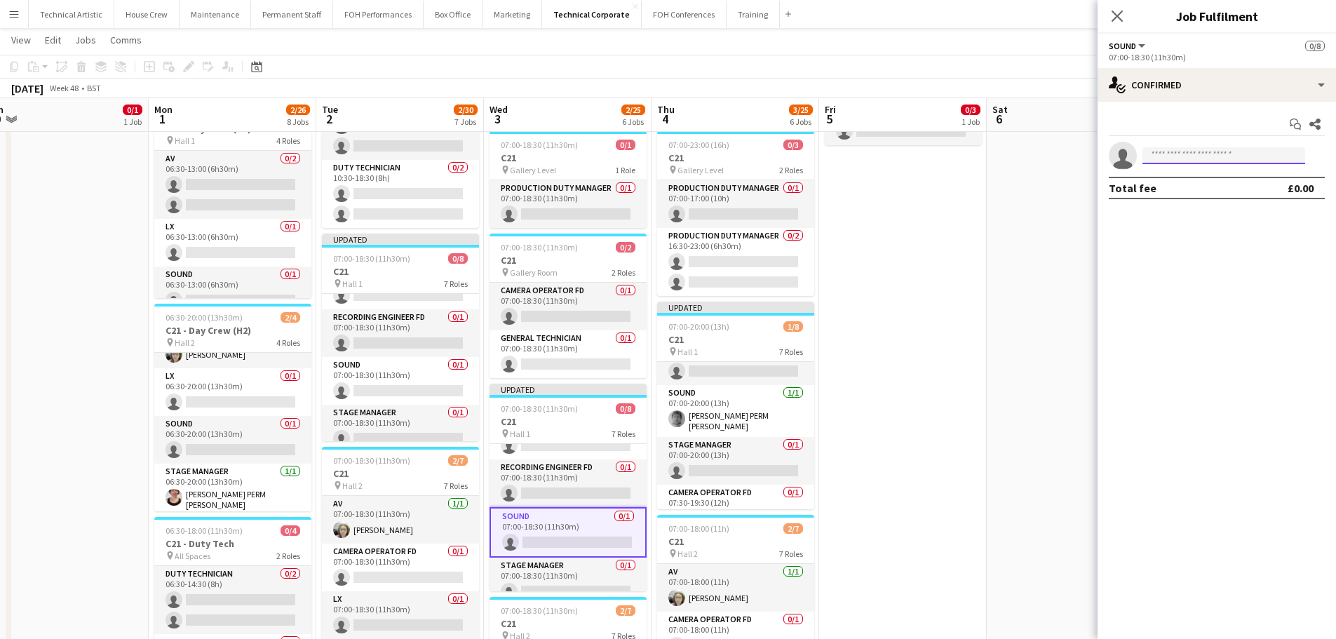
click at [1205, 161] on input at bounding box center [1224, 155] width 163 height 17
type input "****"
click at [1212, 187] on span "dara.hughes@kingsplace.co.uk" at bounding box center [1224, 187] width 140 height 11
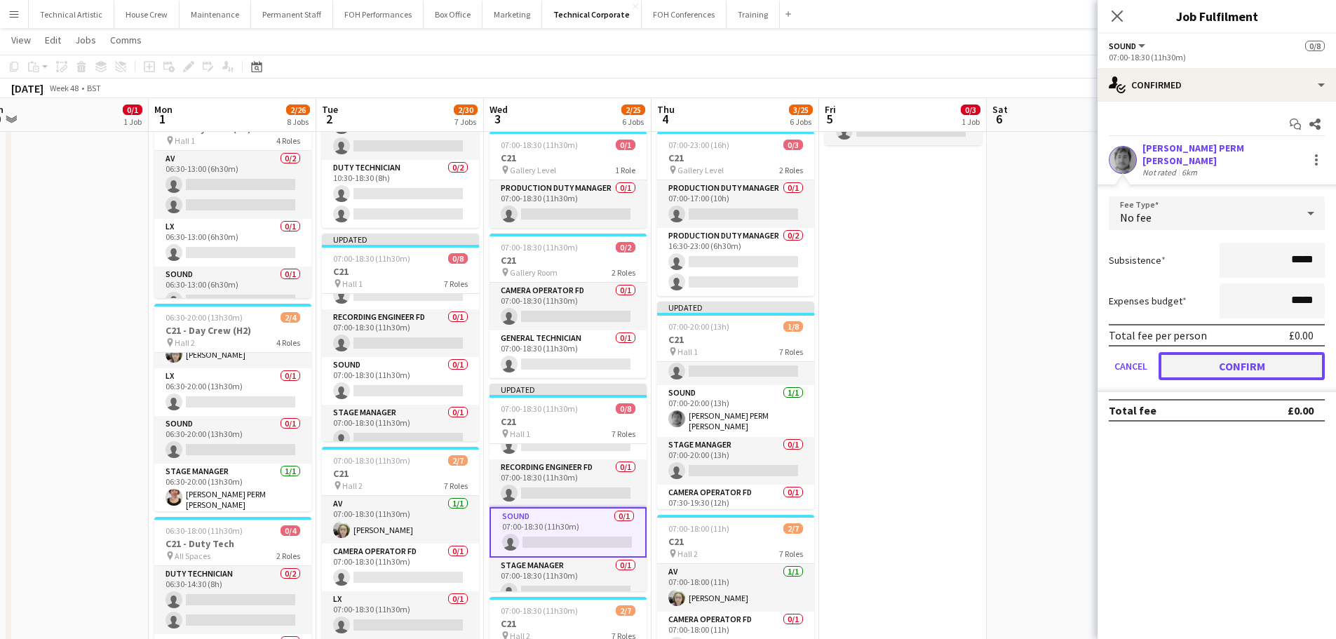
click at [1226, 356] on button "Confirm" at bounding box center [1242, 366] width 166 height 28
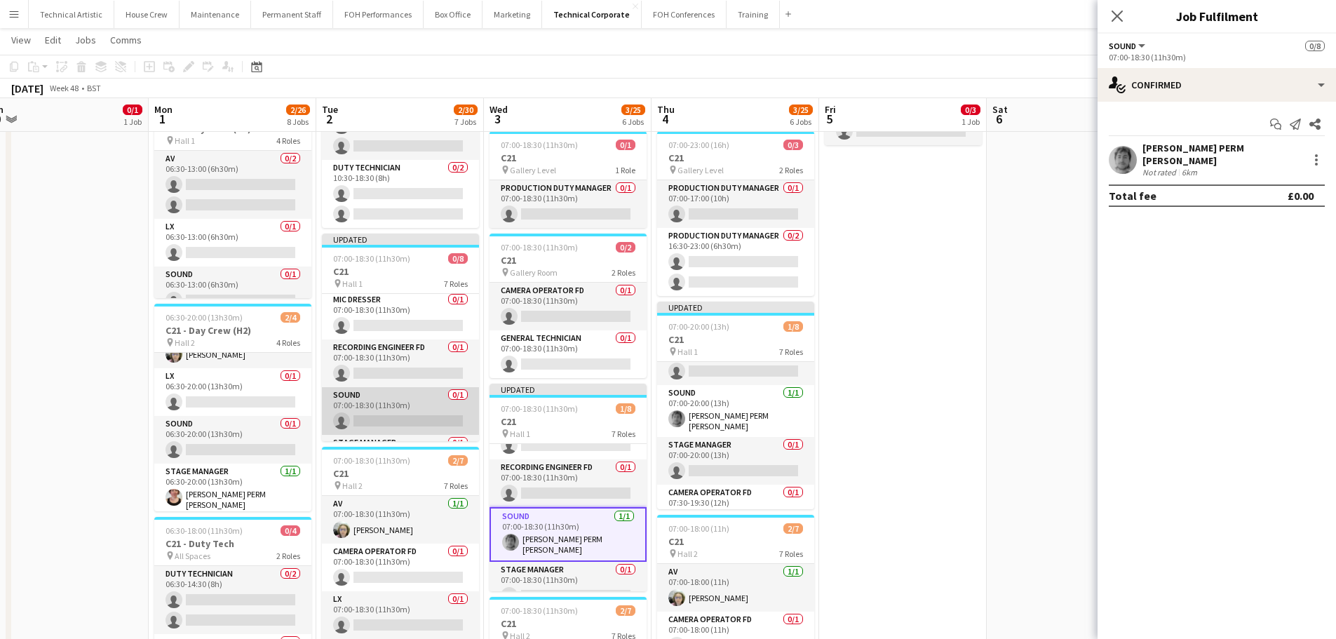
scroll to position [207, 0]
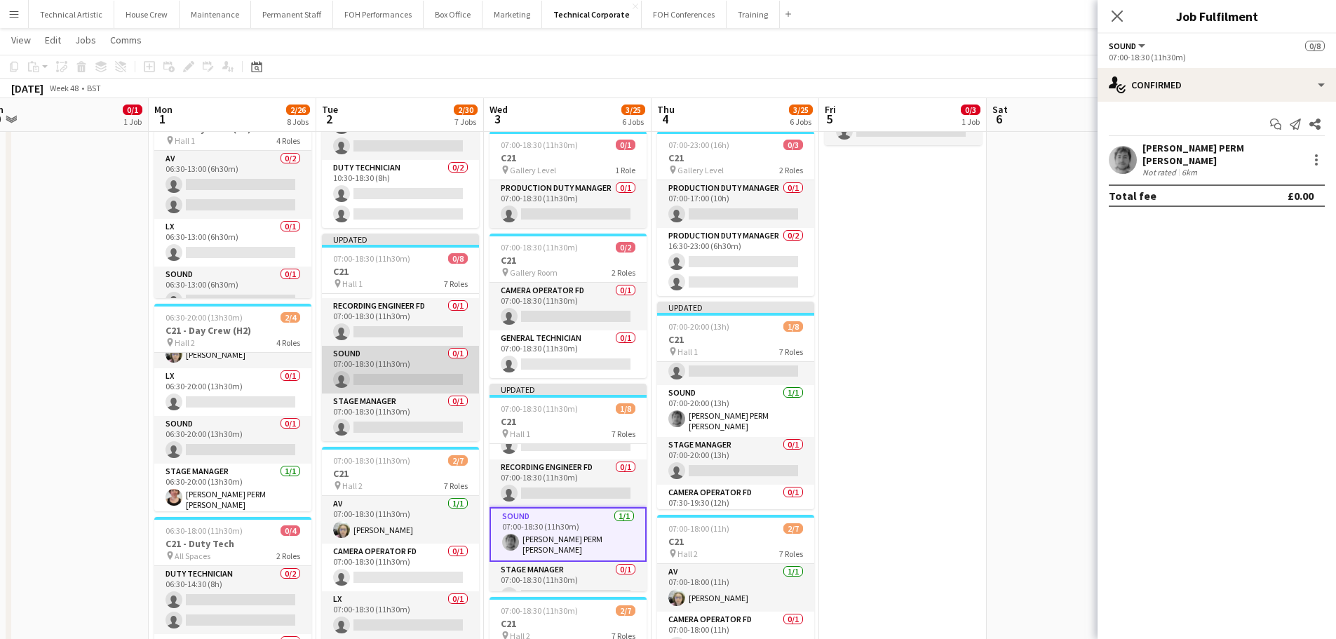
click at [412, 378] on app-card-role "Sound 0/1 07:00-18:30 (11h30m) single-neutral-actions" at bounding box center [400, 370] width 157 height 48
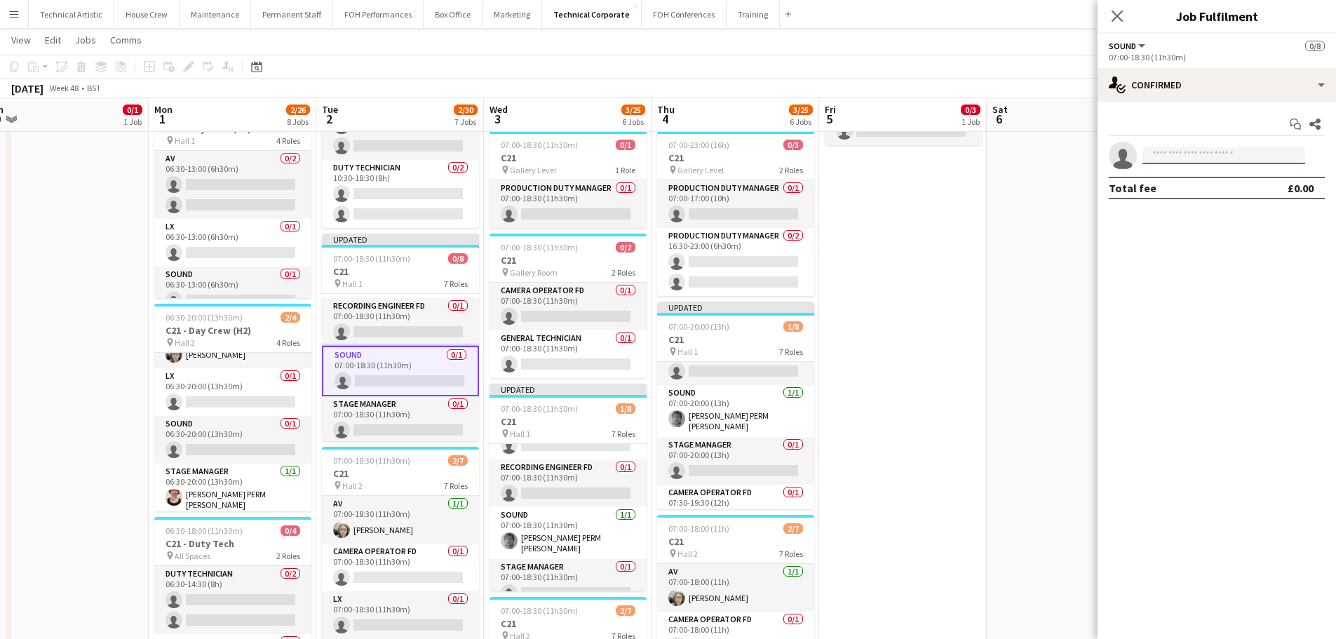
click at [1263, 159] on input at bounding box center [1224, 155] width 163 height 17
type input "****"
click at [1216, 190] on span "dara.hughes@kingsplace.co.uk" at bounding box center [1224, 187] width 140 height 11
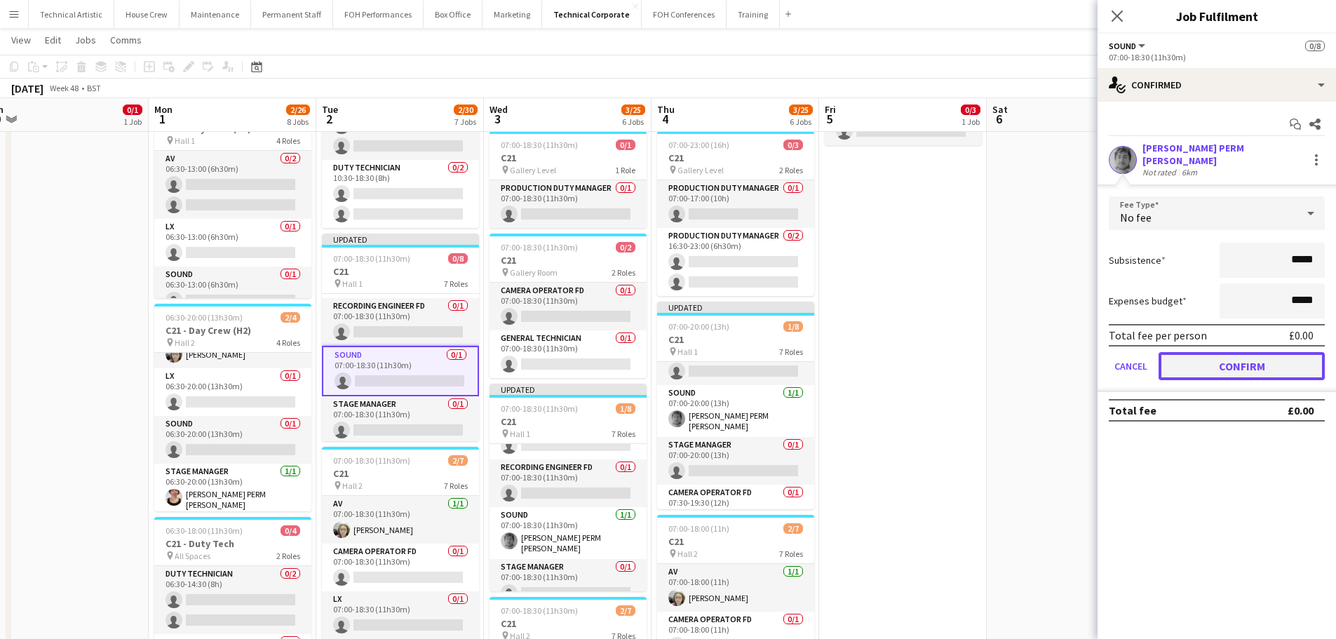
click at [1235, 352] on button "Confirm" at bounding box center [1242, 366] width 166 height 28
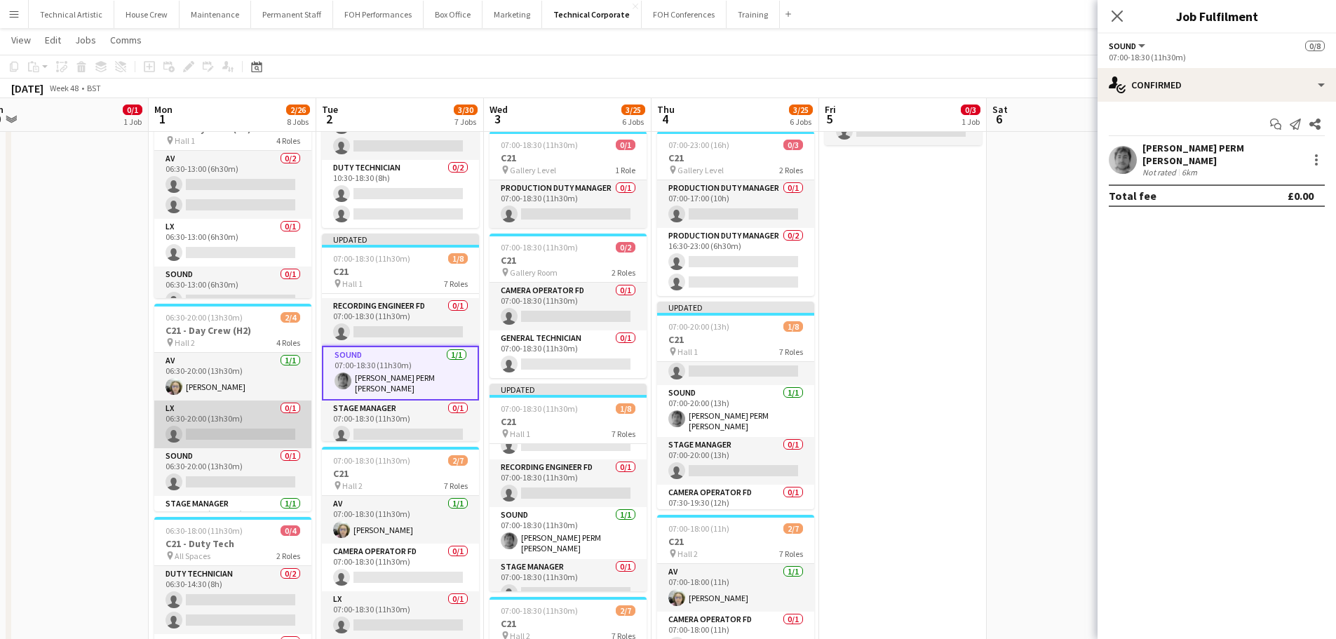
scroll to position [32, 0]
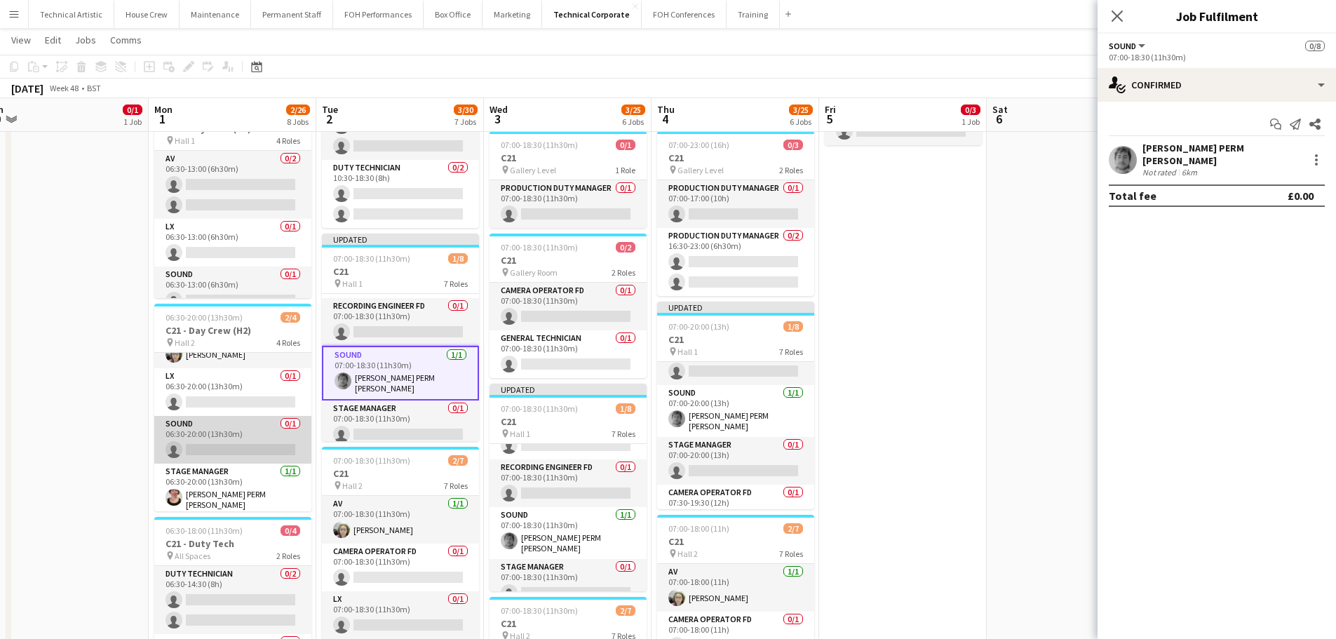
click at [243, 443] on app-card-role "Sound 0/1 06:30-20:00 (13h30m) single-neutral-actions" at bounding box center [232, 440] width 157 height 48
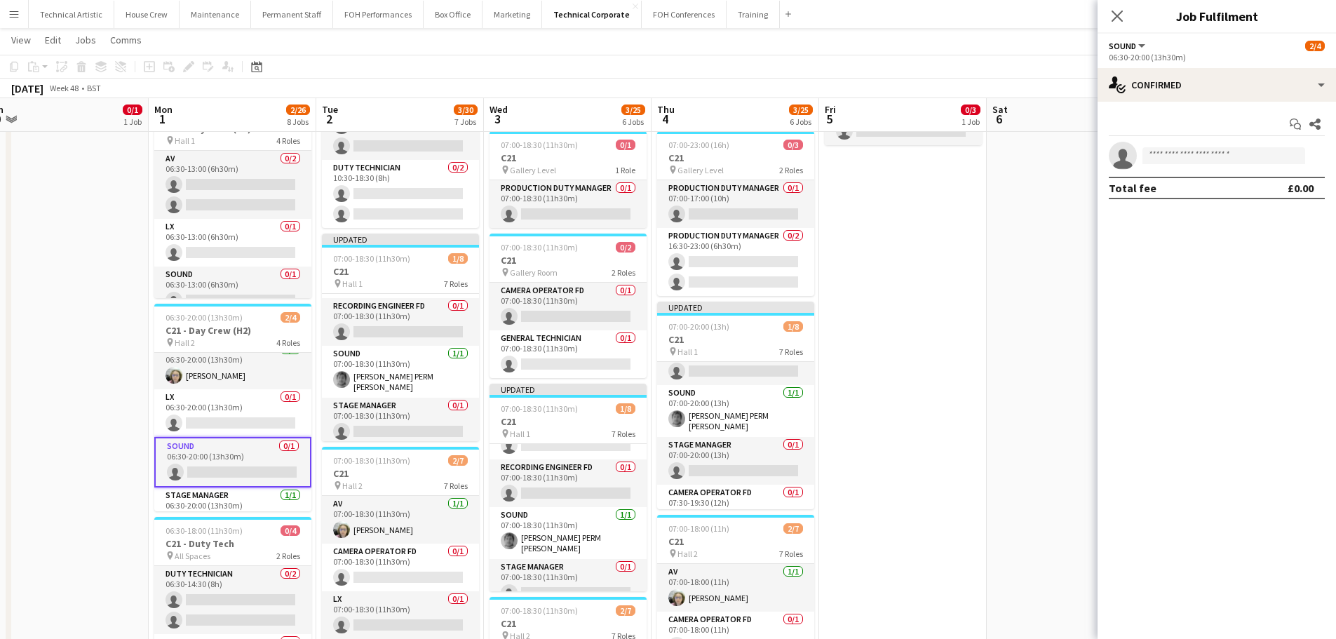
scroll to position [0, 0]
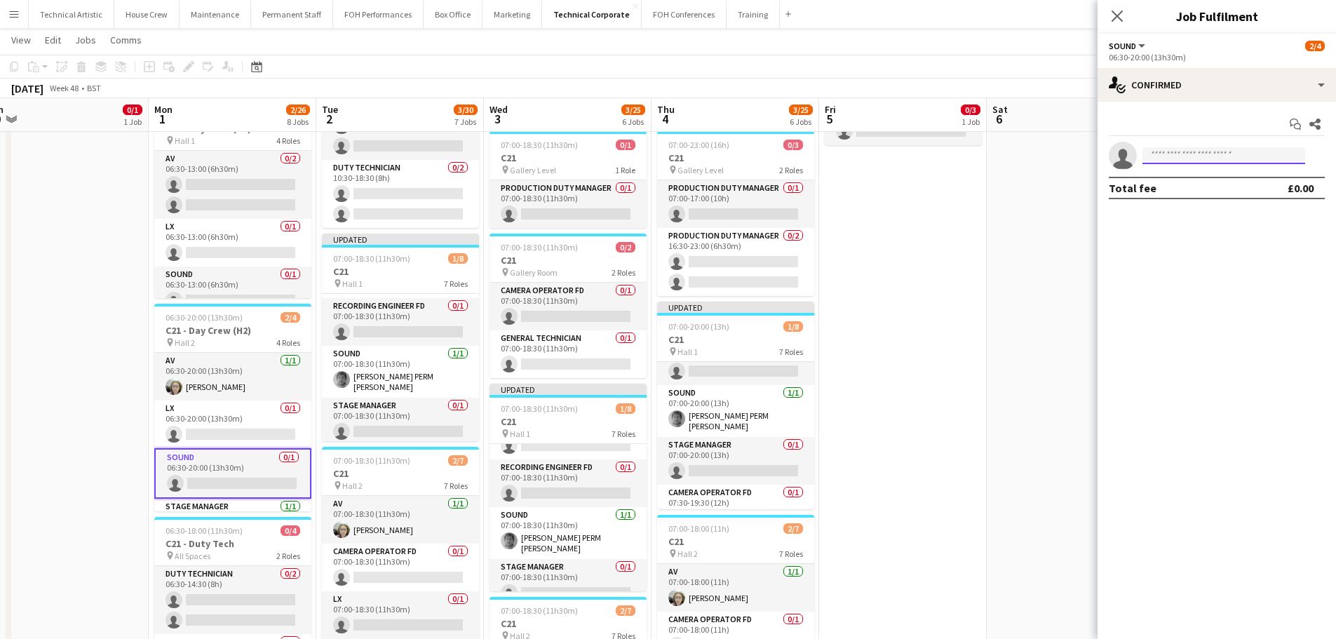
click at [1172, 162] on input at bounding box center [1224, 155] width 163 height 17
type input "****"
click at [1205, 184] on span "dara.hughes@kingsplace.co.uk" at bounding box center [1224, 187] width 140 height 11
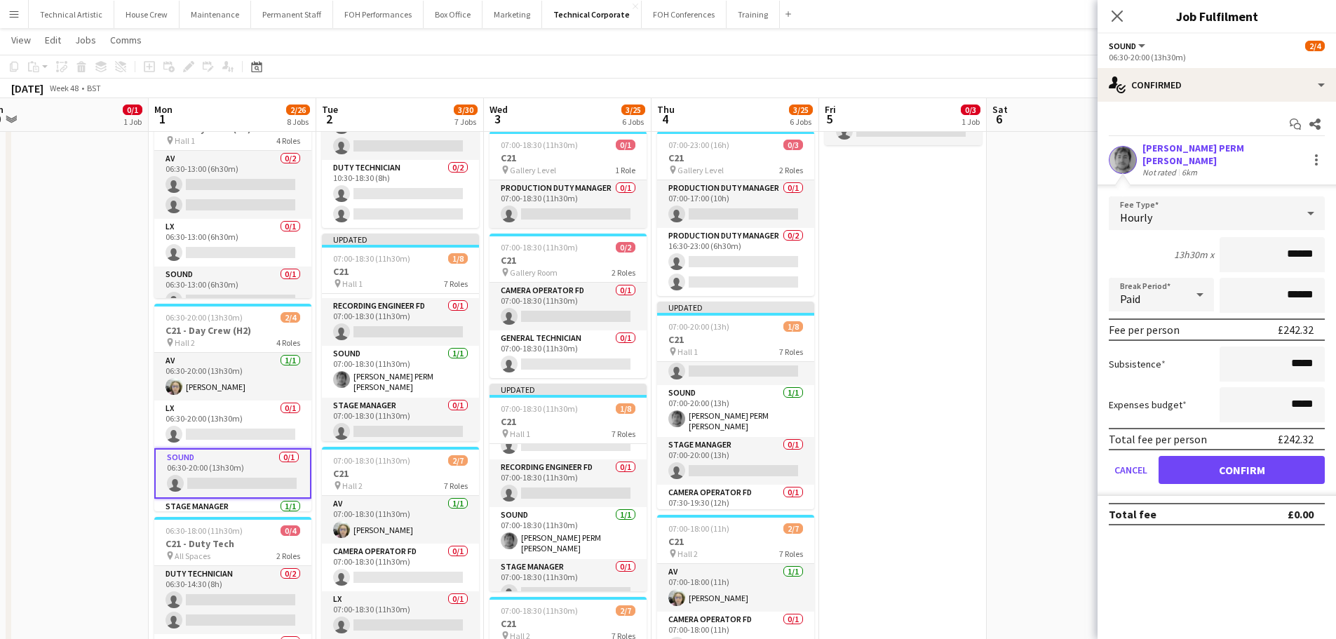
click at [125, 321] on app-date-cell "09:30-16:00 (6h30m) 0/1 C21 pin Gallery Level 1 Role Production Duty Manager 0/…" at bounding box center [65, 626] width 168 height 1382
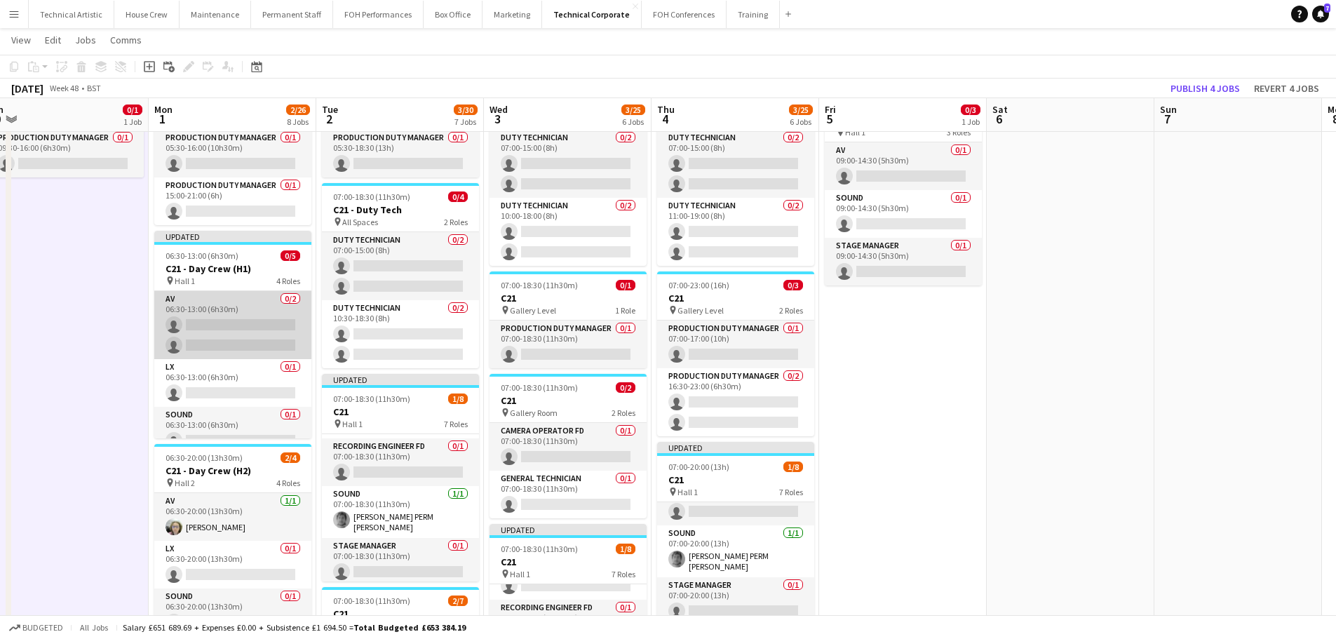
scroll to position [64, 0]
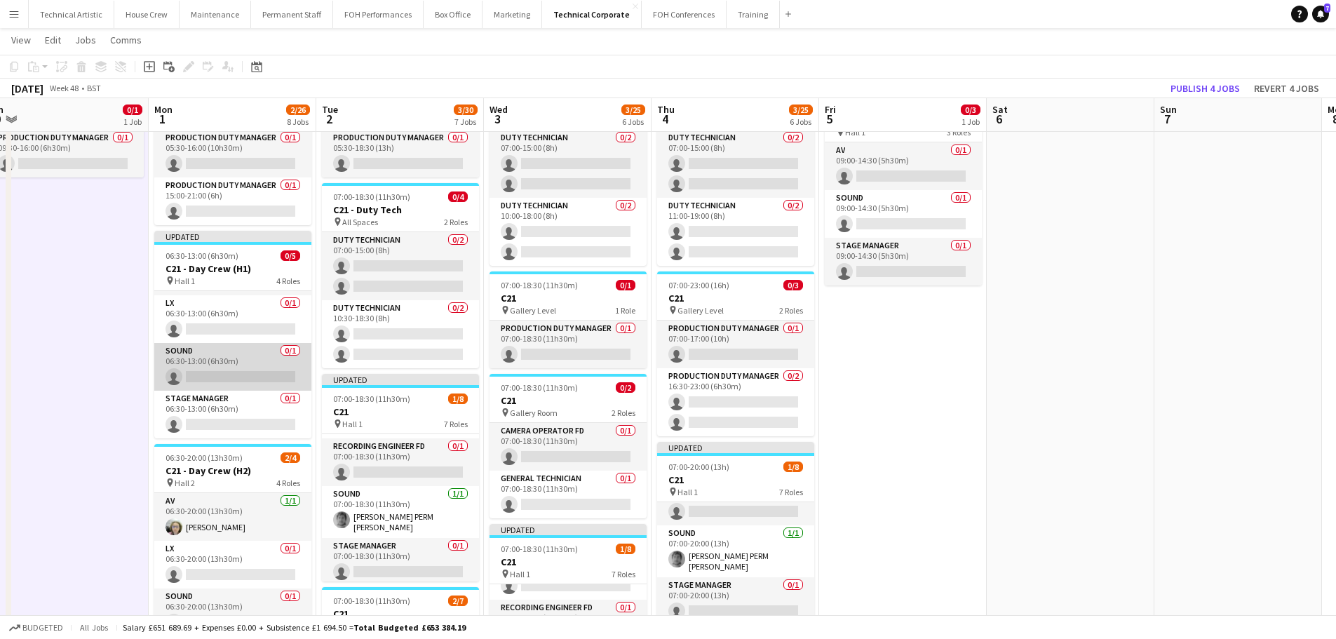
click at [227, 353] on app-card-role "Sound 0/1 06:30-13:00 (6h30m) single-neutral-actions" at bounding box center [232, 367] width 157 height 48
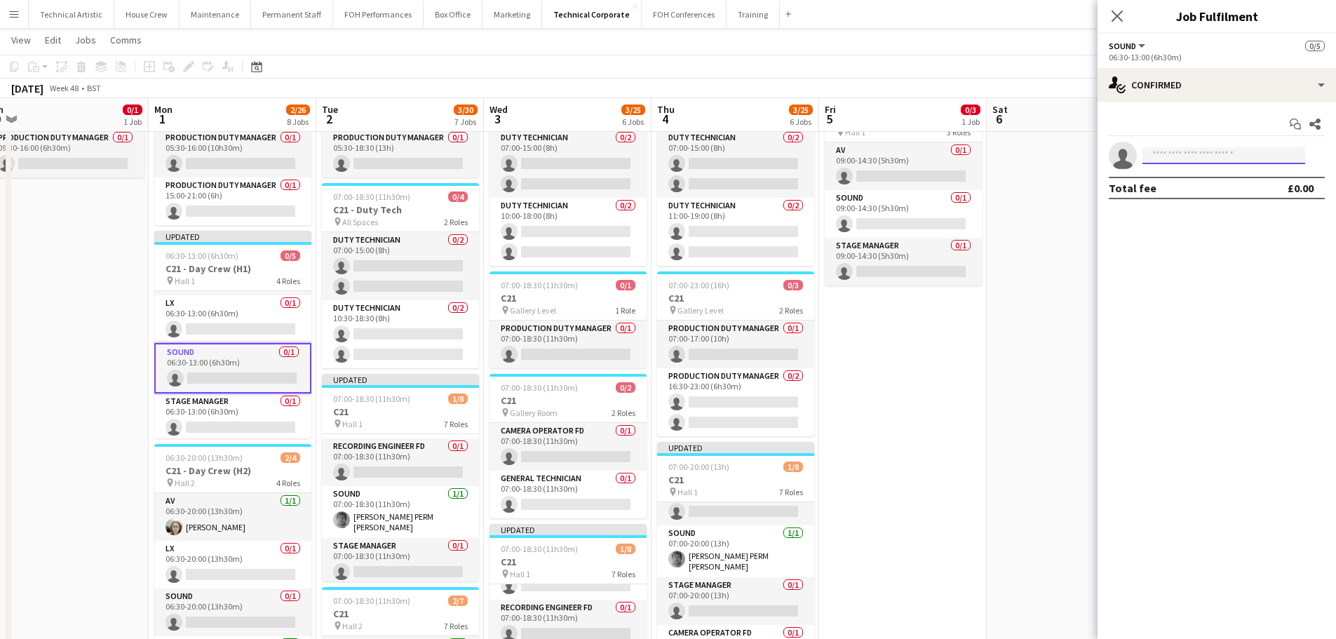
click at [1198, 148] on input at bounding box center [1224, 155] width 163 height 17
type input "****"
click at [1200, 197] on span "+447868037332" at bounding box center [1224, 198] width 140 height 11
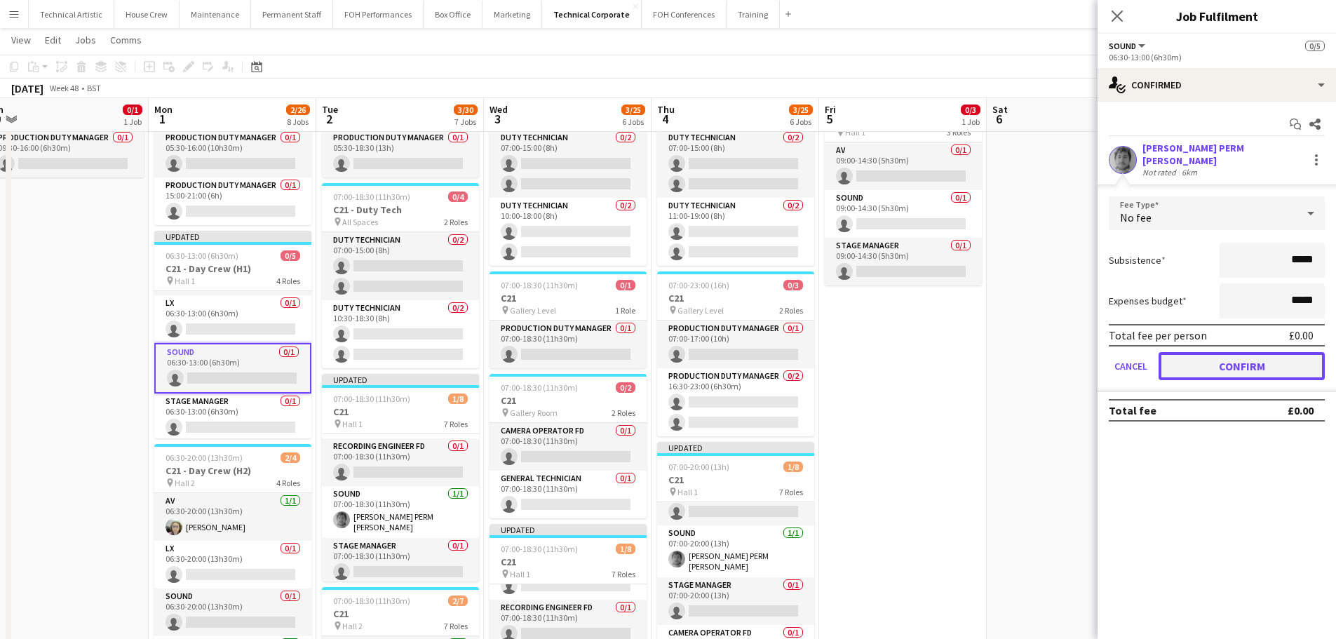
click at [1231, 356] on button "Confirm" at bounding box center [1242, 366] width 166 height 28
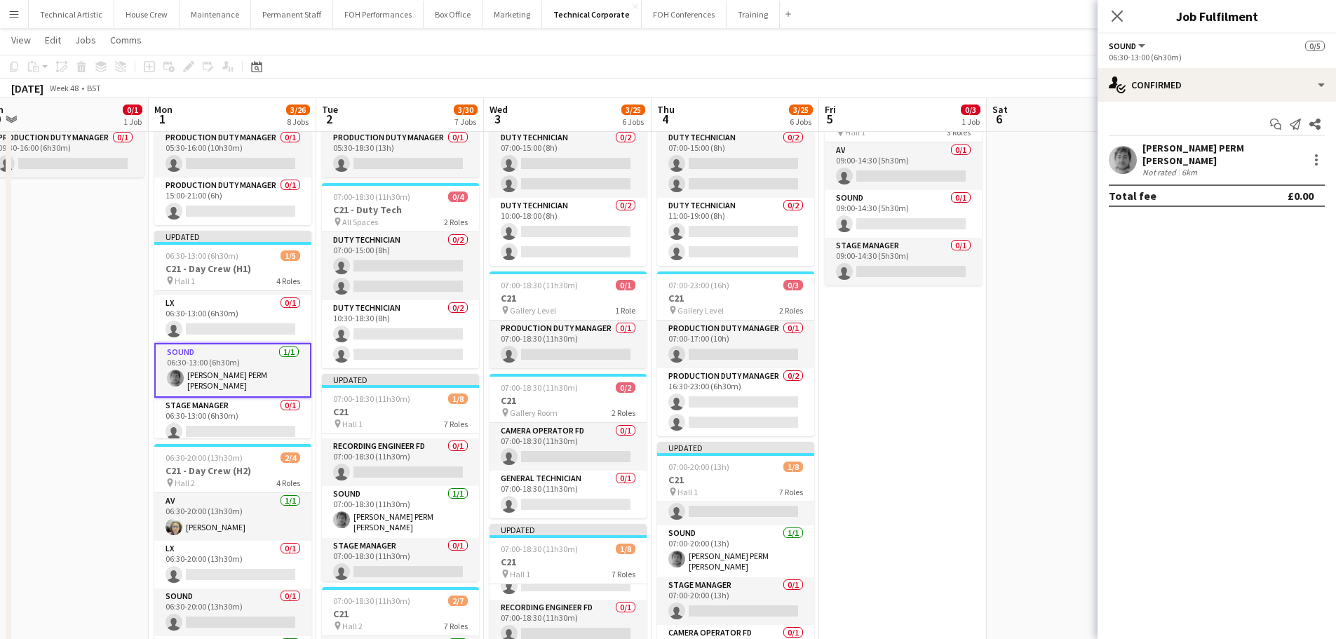
click at [526, 69] on app-toolbar "Copy Paste Paste Ctrl+V Paste with crew Ctrl+Shift+V Paste linked Job Delete Gr…" at bounding box center [668, 67] width 1336 height 24
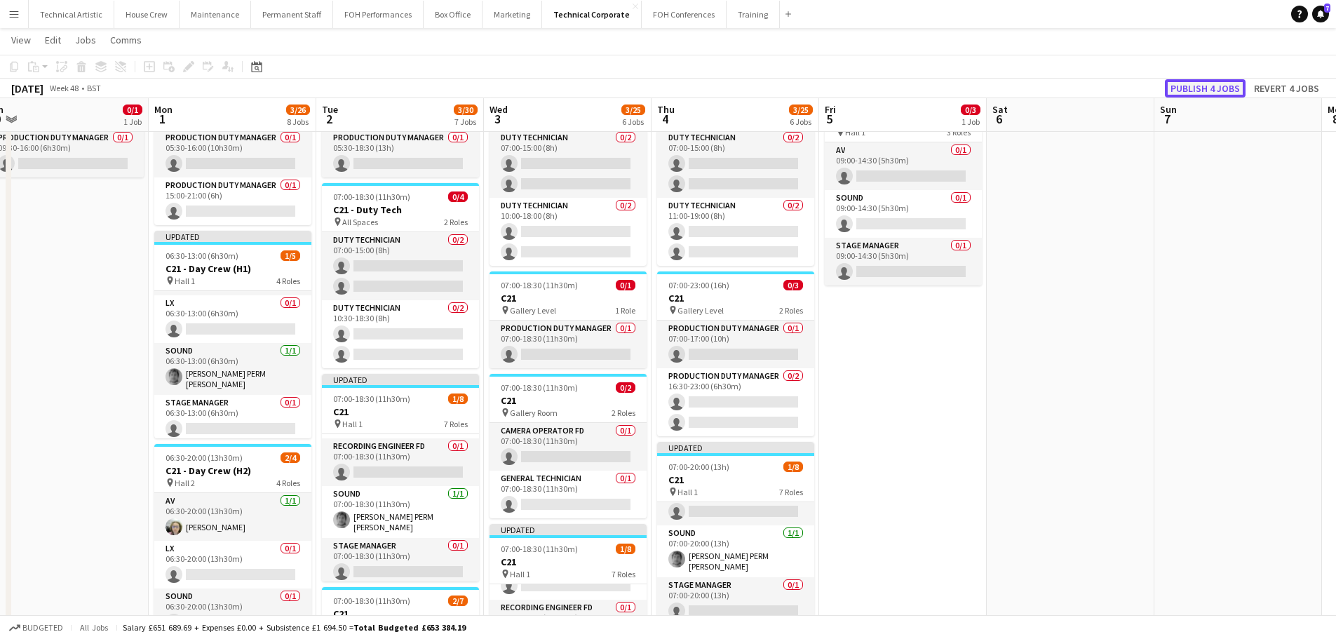
click at [1202, 86] on button "Publish 4 jobs" at bounding box center [1205, 88] width 81 height 18
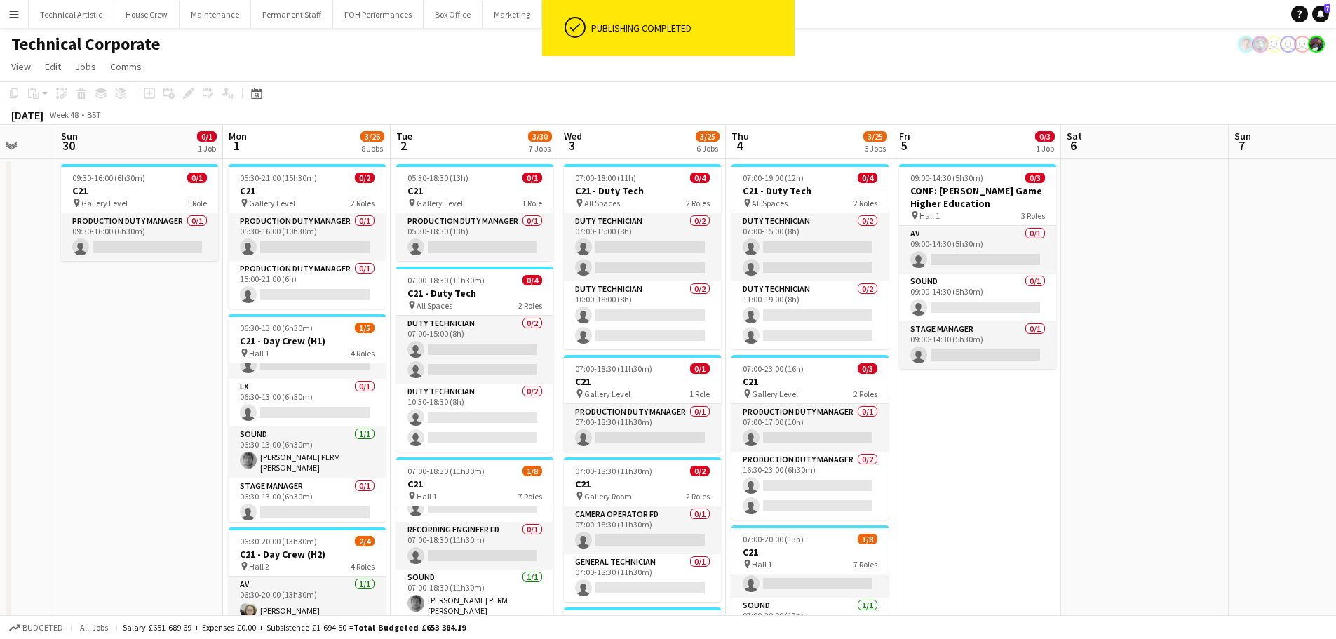
scroll to position [0, 378]
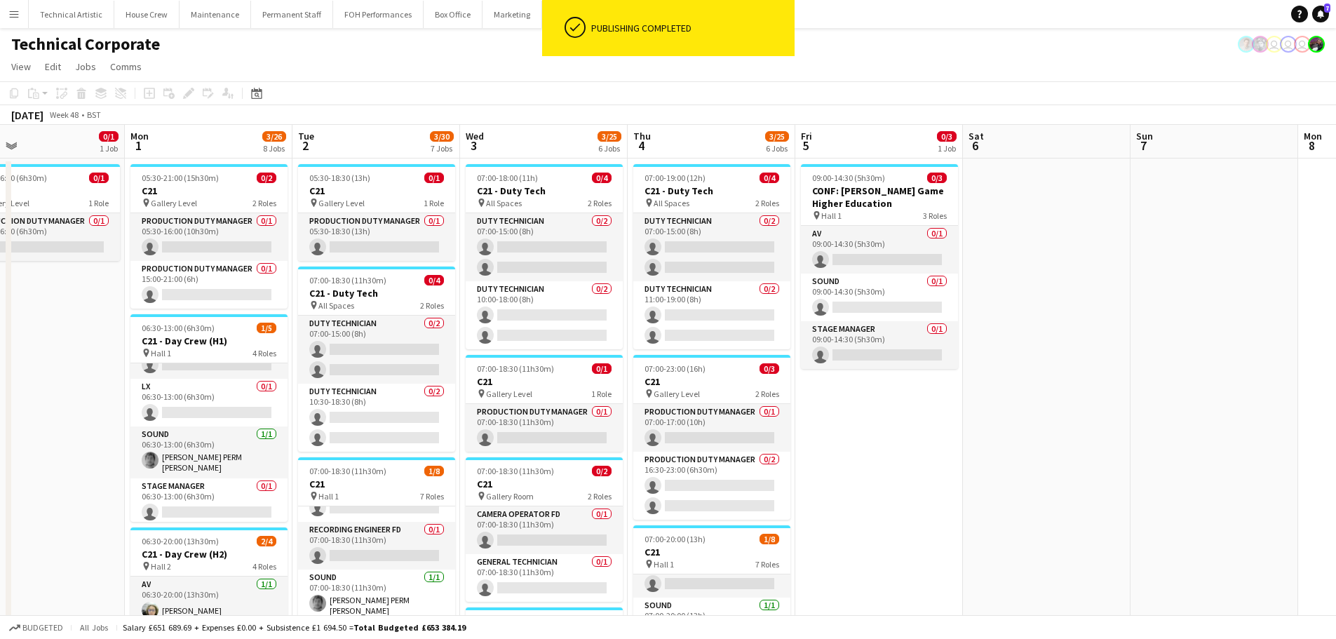
drag, startPoint x: 723, startPoint y: 233, endPoint x: 1071, endPoint y: 218, distance: 348.3
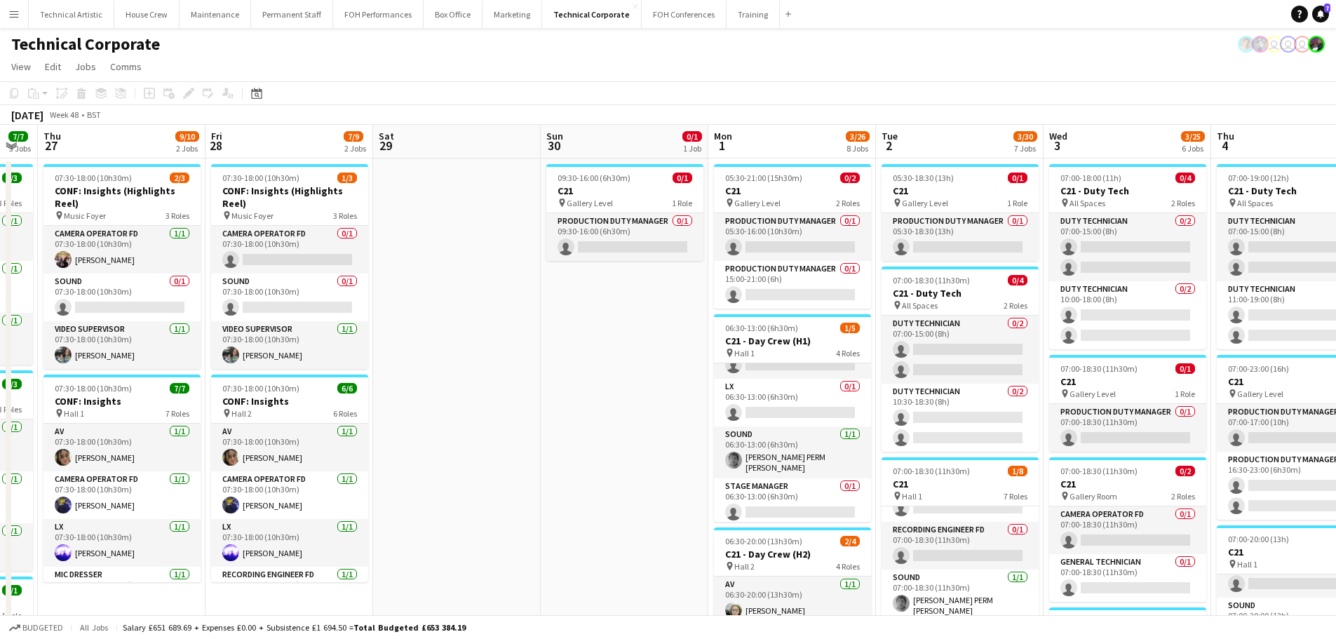
scroll to position [0, 408]
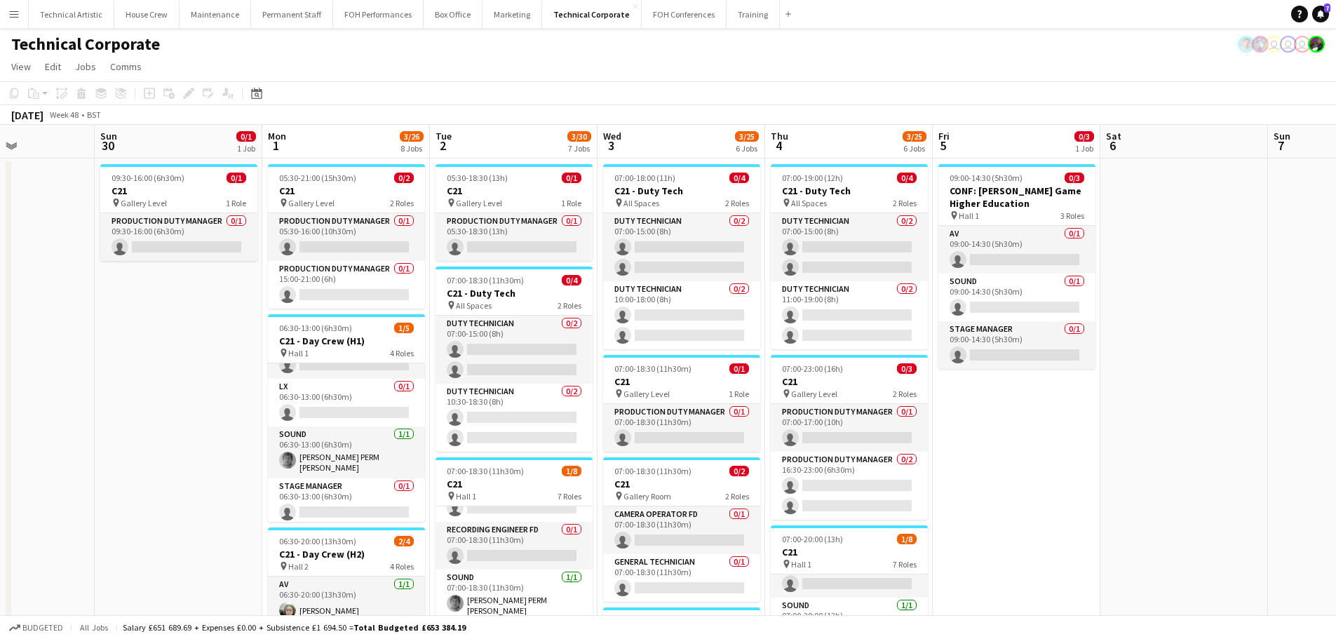
drag, startPoint x: 304, startPoint y: 387, endPoint x: 441, endPoint y: 391, distance: 137.5
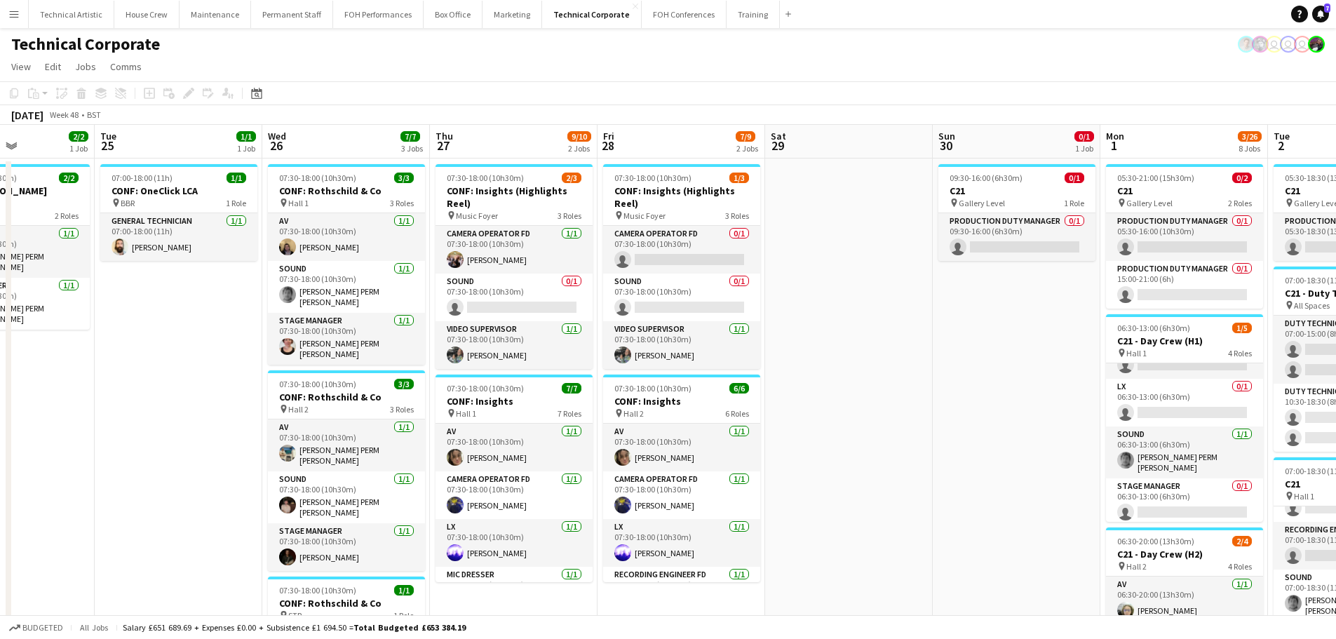
scroll to position [0, 301]
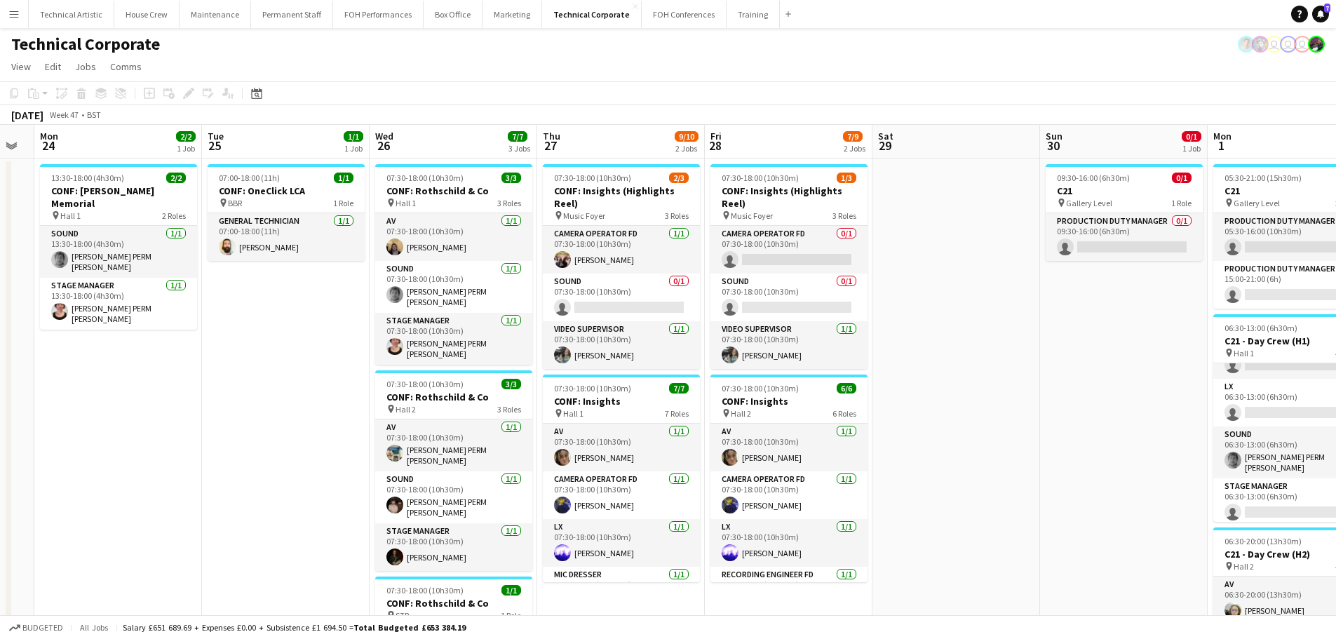
drag, startPoint x: 119, startPoint y: 359, endPoint x: 1064, endPoint y: 322, distance: 946.4
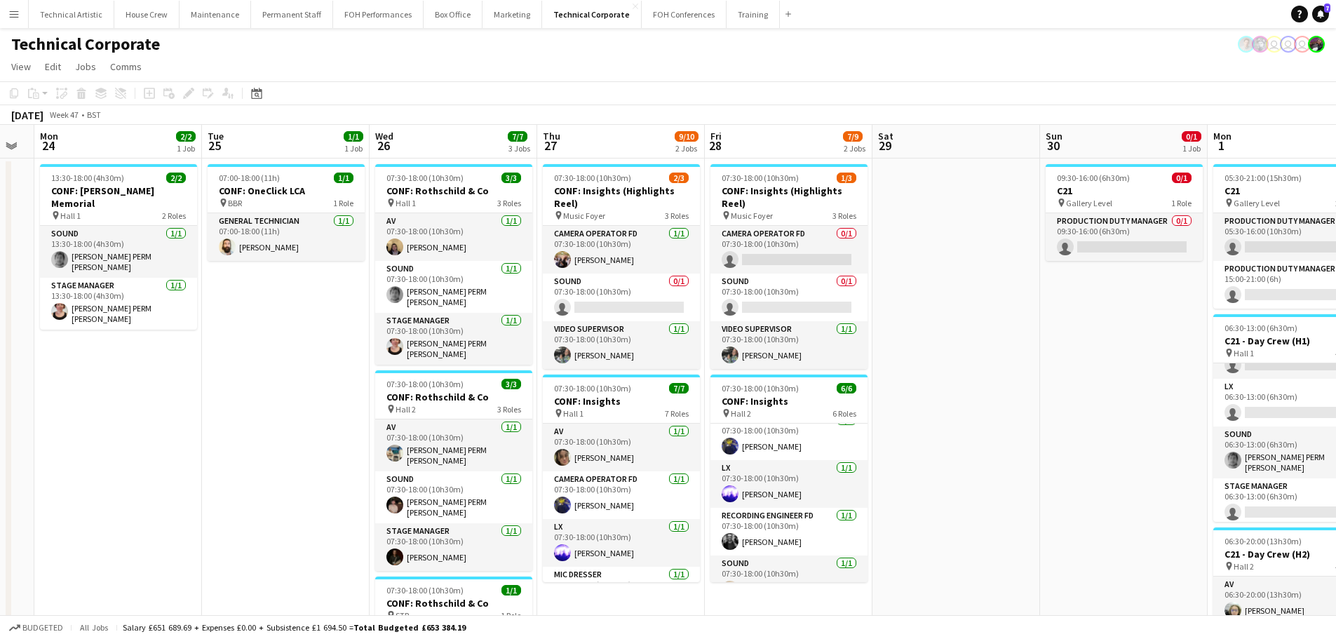
scroll to position [0, 0]
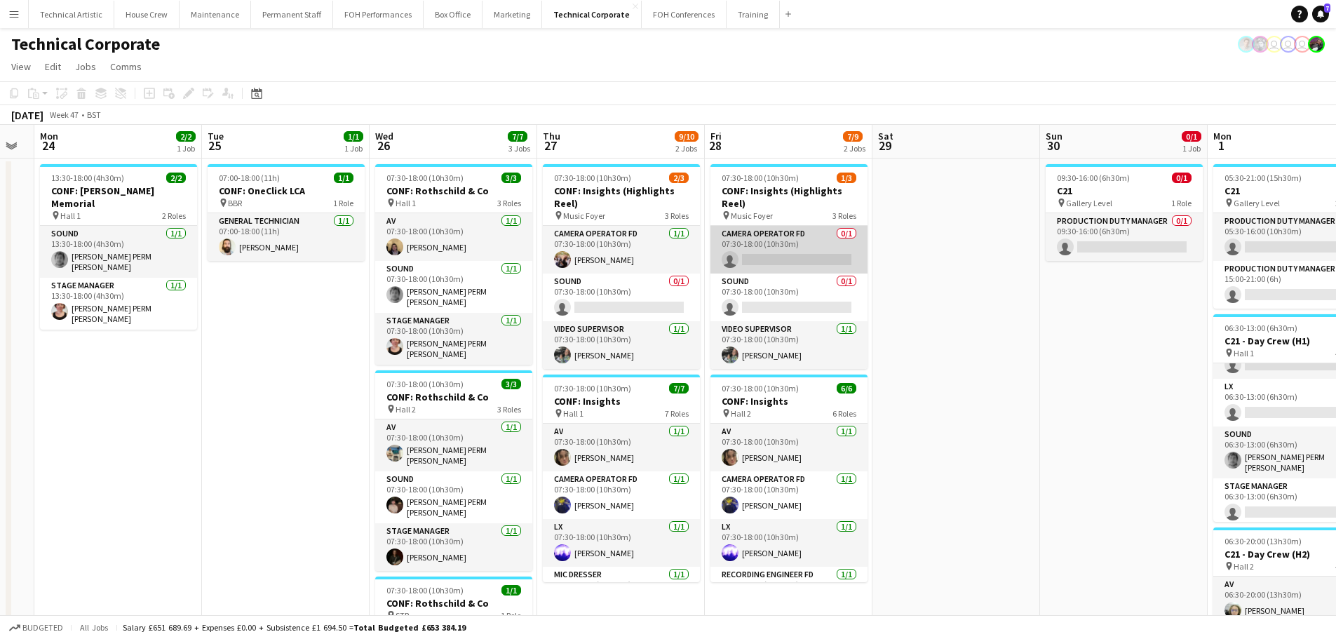
click at [800, 255] on app-card-role "Camera Operator FD 0/1 07:30-18:00 (10h30m) single-neutral-actions" at bounding box center [789, 250] width 157 height 48
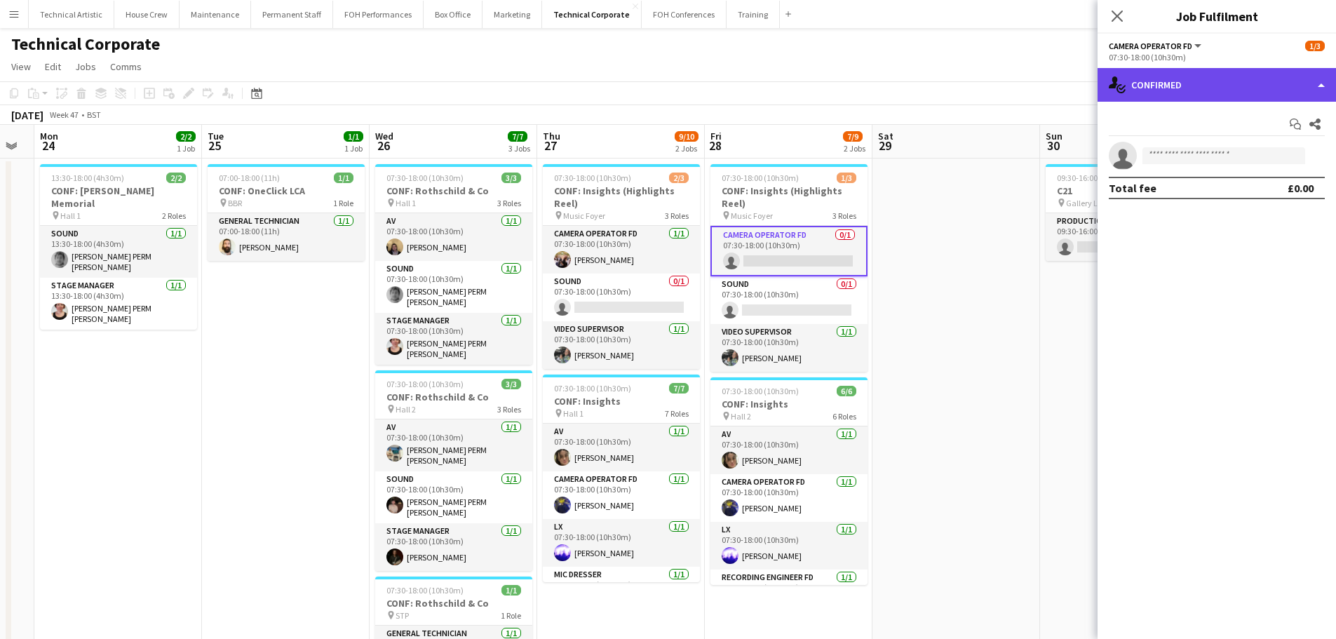
click at [1207, 90] on div "single-neutral-actions-check-2 Confirmed" at bounding box center [1217, 85] width 239 height 34
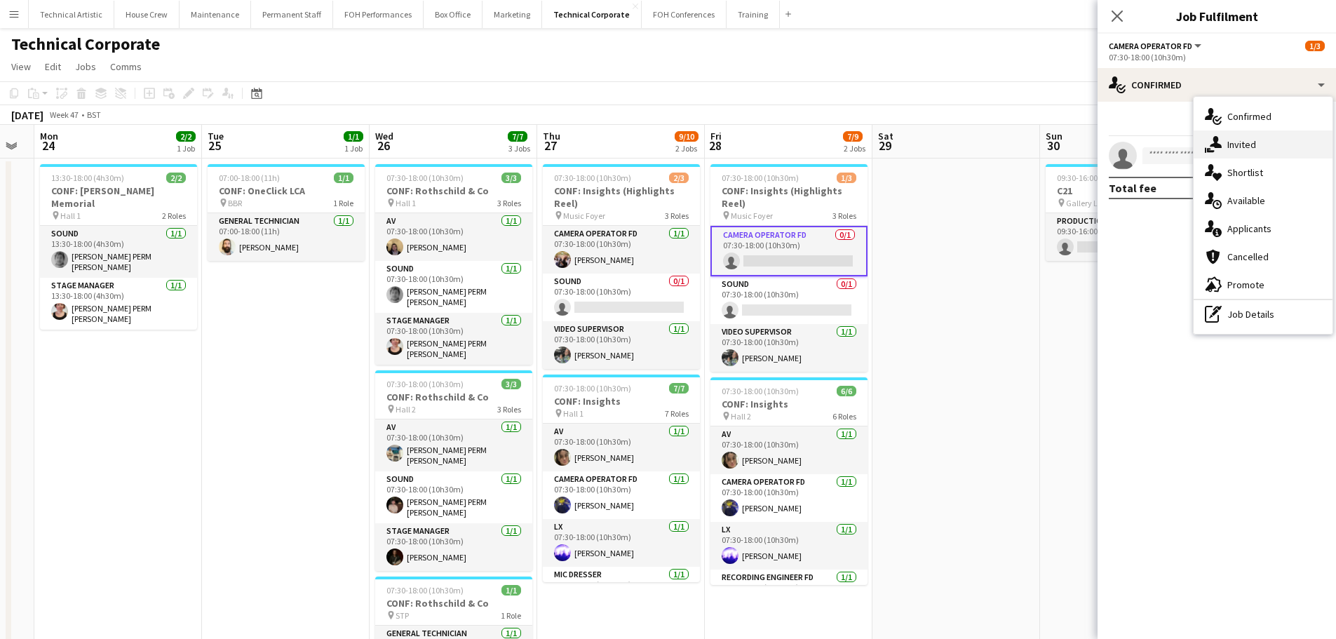
click at [1225, 152] on div "single-neutral-actions-share-1 Invited" at bounding box center [1263, 144] width 139 height 28
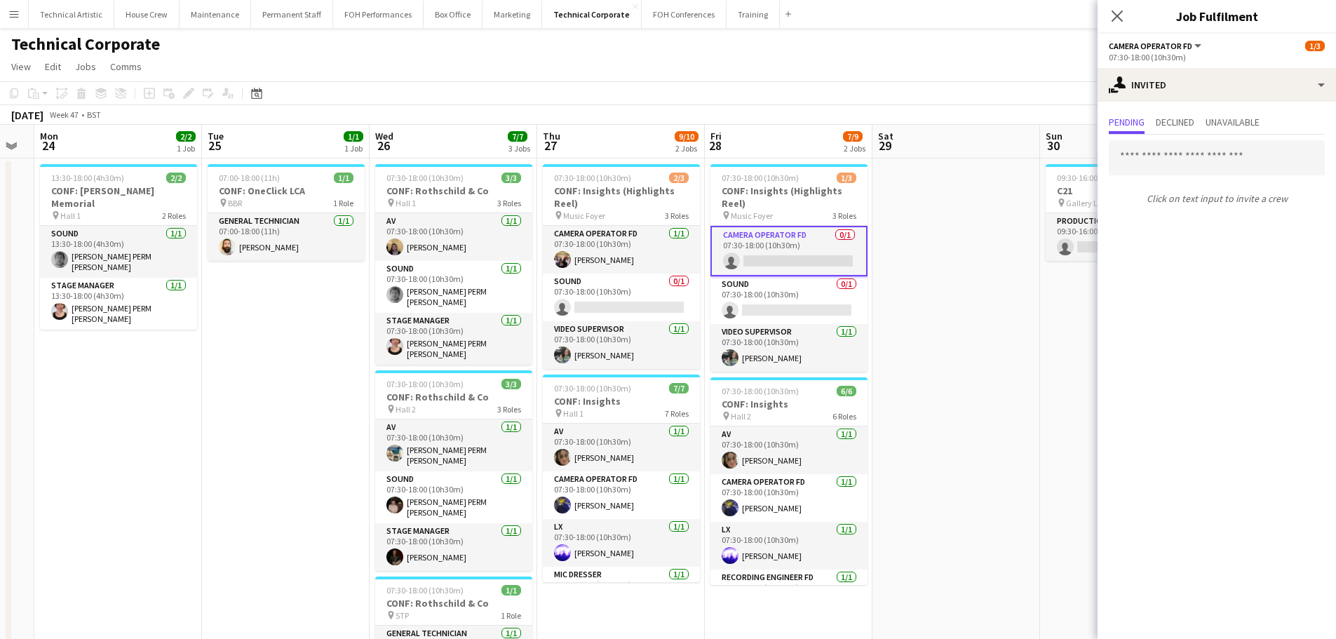
click at [1165, 137] on div "Click on text input to invite a crew" at bounding box center [1217, 173] width 239 height 76
click at [1169, 129] on span "Declined" at bounding box center [1175, 123] width 39 height 21
click at [1110, 127] on span "Pending" at bounding box center [1127, 122] width 36 height 10
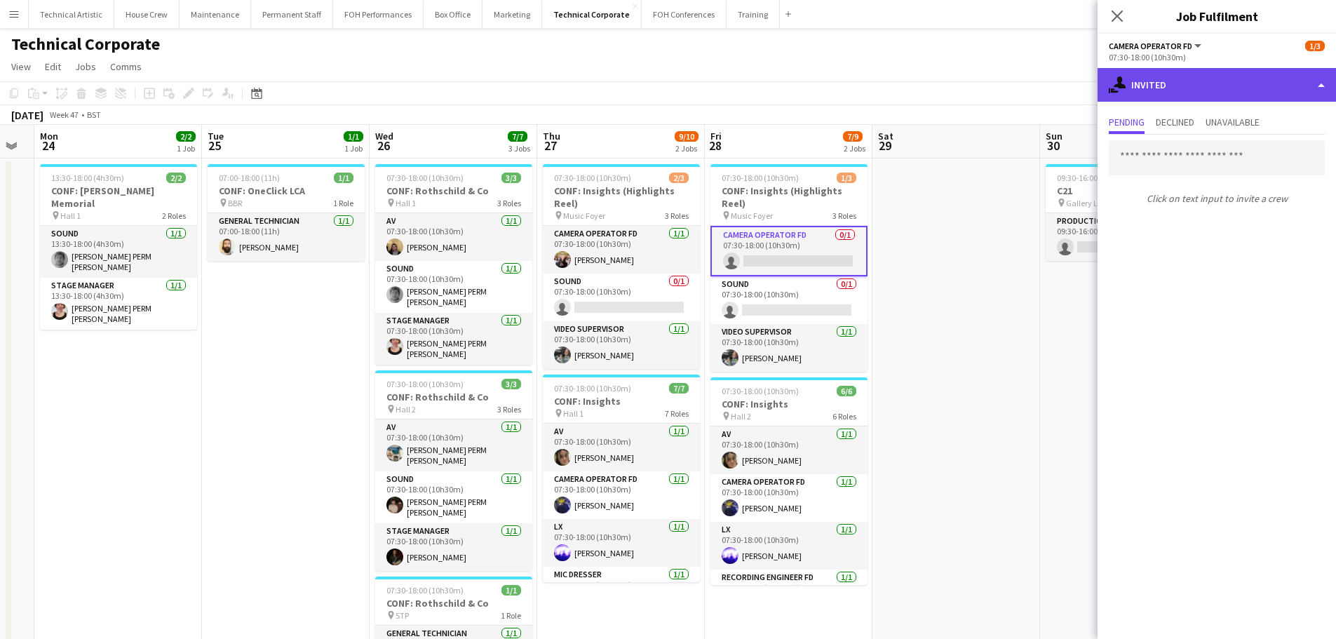
click at [1162, 82] on div "single-neutral-actions-share-1 Invited" at bounding box center [1217, 85] width 239 height 34
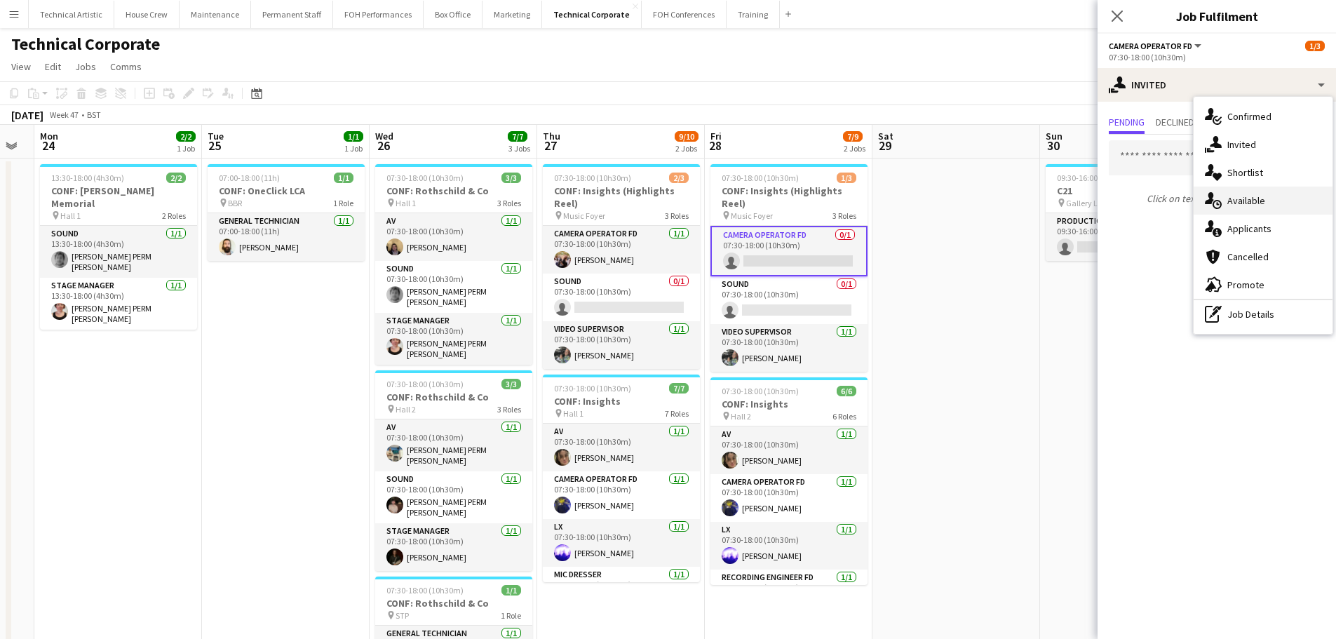
click at [1212, 191] on div "single-neutral-actions-upload Available" at bounding box center [1263, 201] width 139 height 28
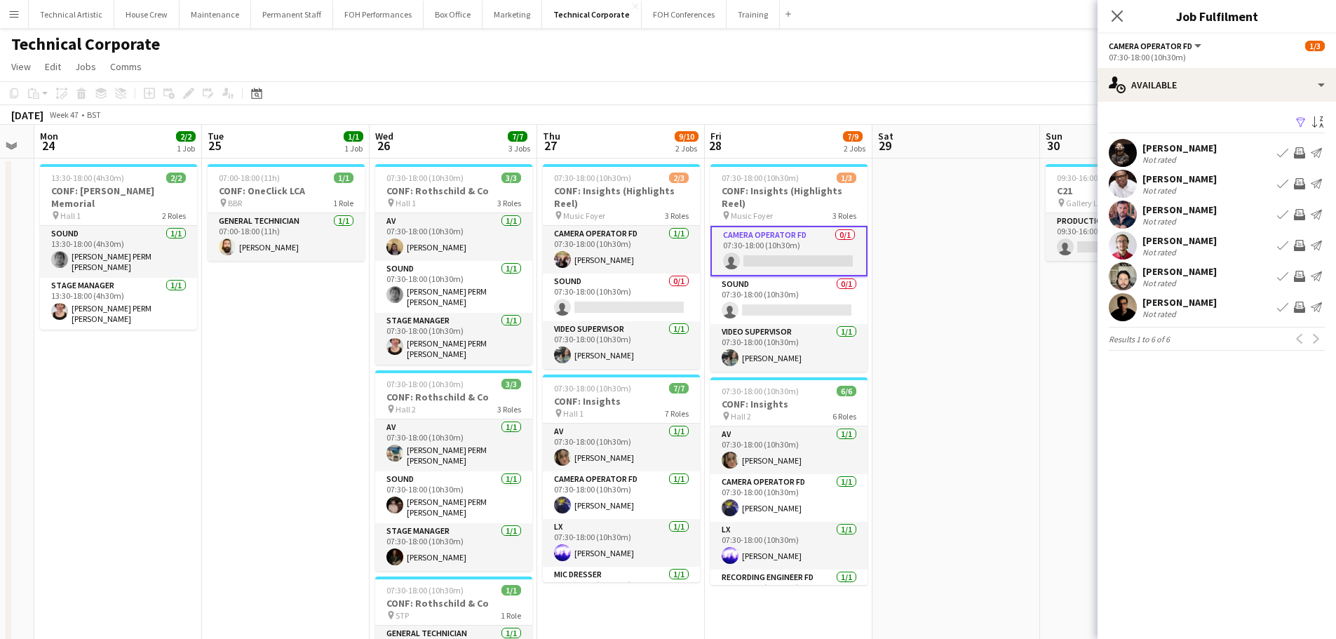
click at [793, 122] on div "November 2025 Week 47 • BST" at bounding box center [668, 115] width 1336 height 20
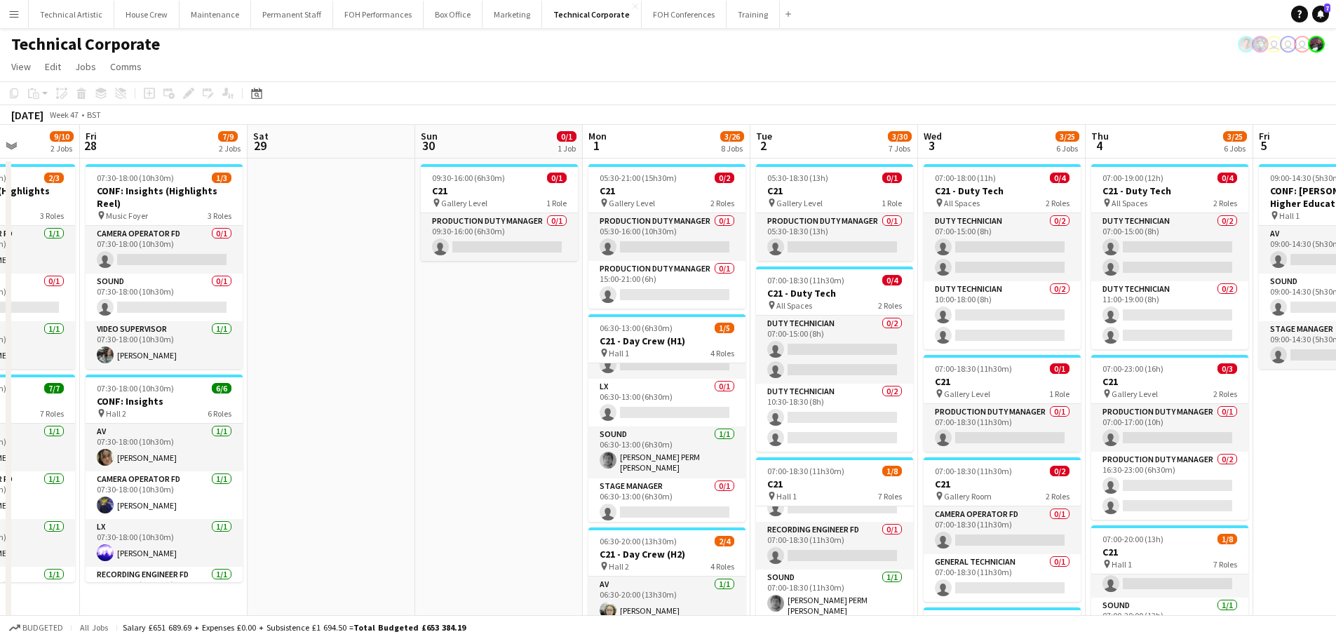
drag, startPoint x: 925, startPoint y: 310, endPoint x: 334, endPoint y: 227, distance: 597.1
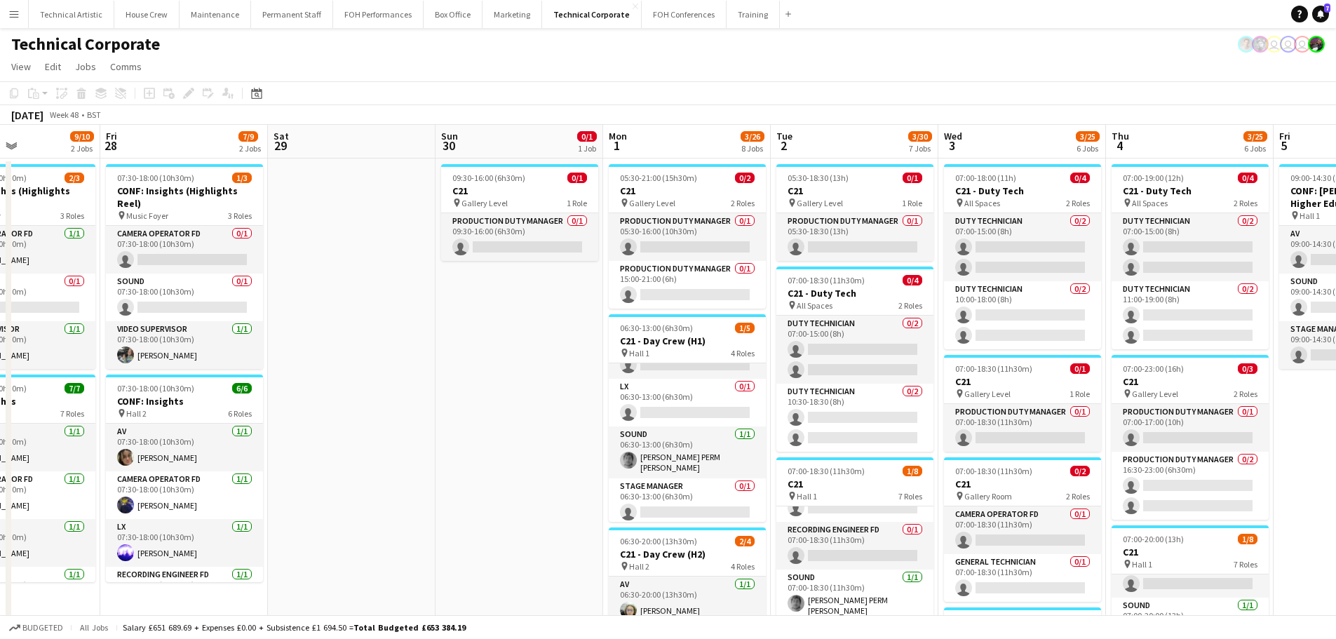
scroll to position [0, 323]
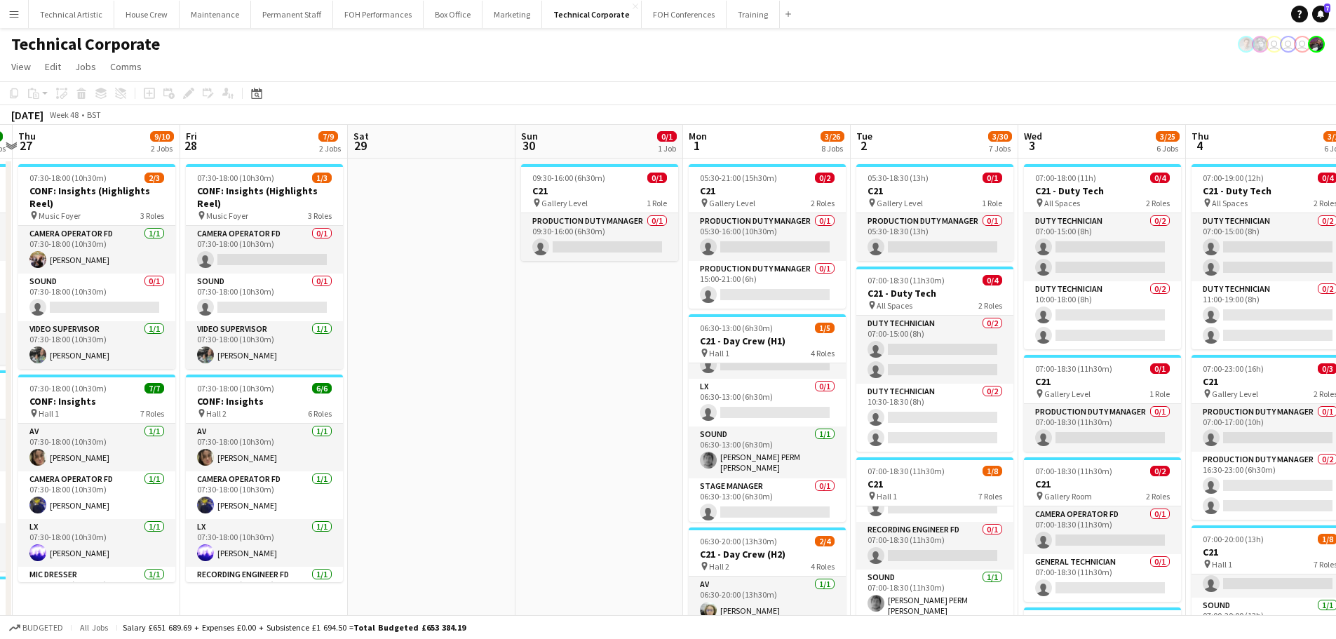
drag, startPoint x: 523, startPoint y: 396, endPoint x: 871, endPoint y: 356, distance: 350.2
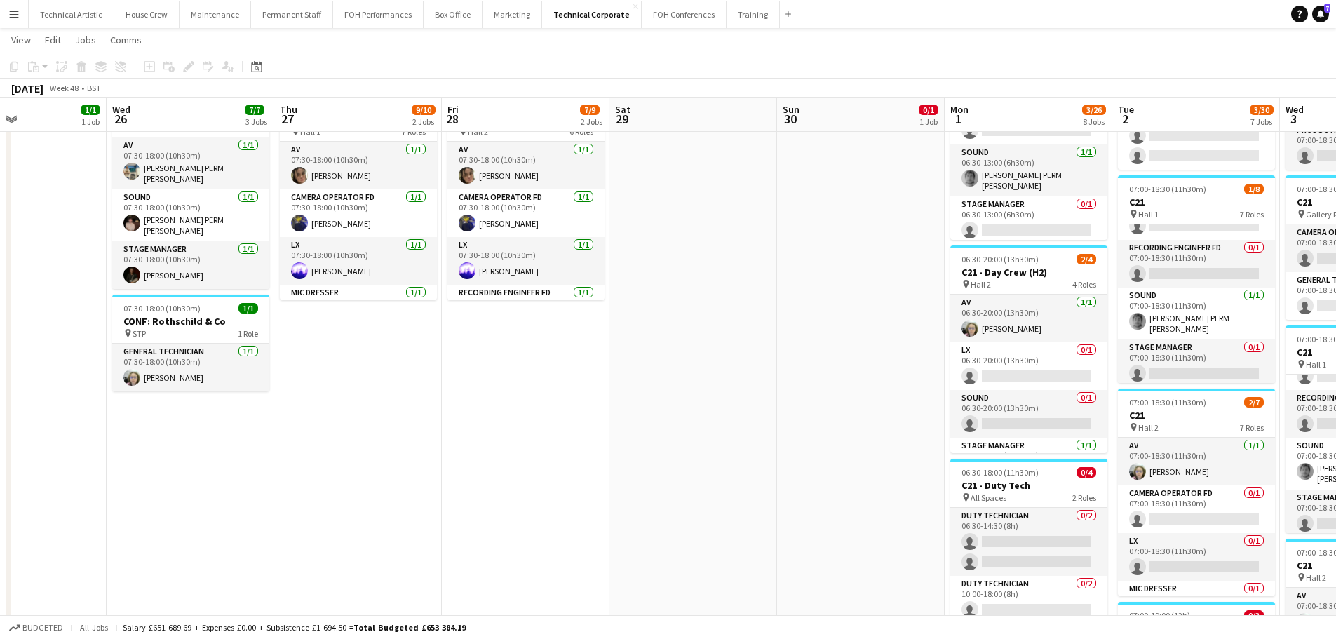
scroll to position [0, 502]
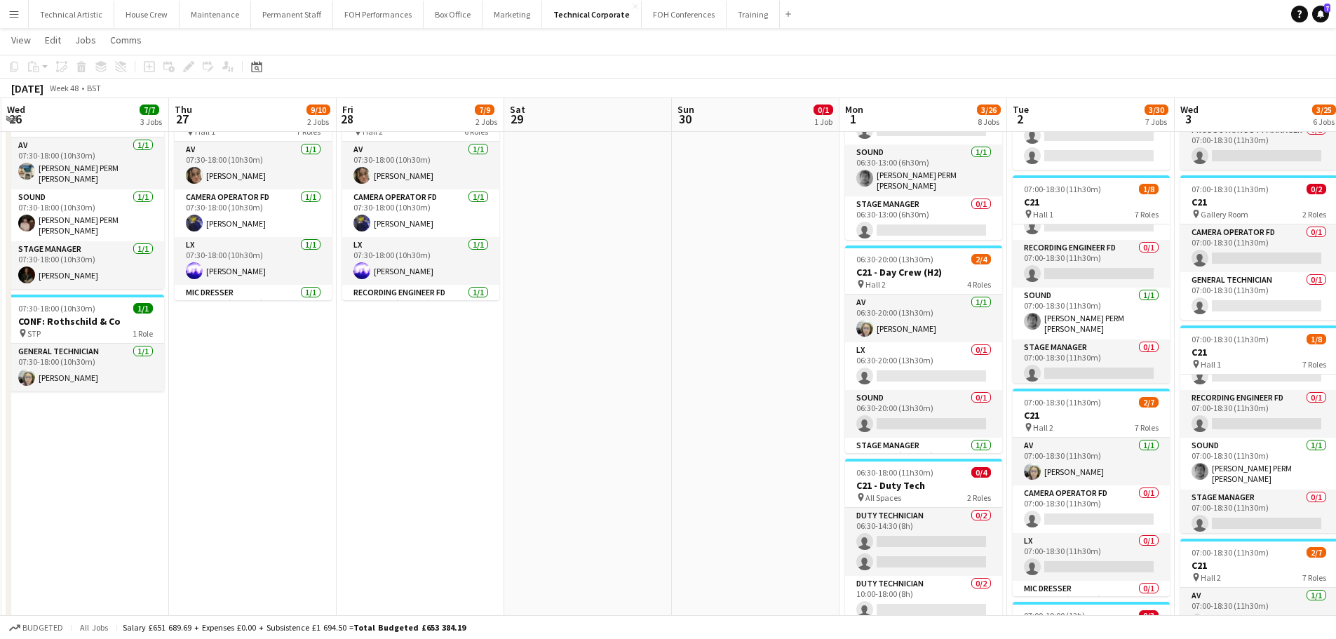
drag, startPoint x: 878, startPoint y: 354, endPoint x: 531, endPoint y: 368, distance: 346.8
click at [531, 368] on app-calendar-viewport "Sun 23 Mon 24 2/2 1 Job Tue 25 1/1 1 Job Wed 26 7/7 3 Jobs Thu 27 9/10 2 Jobs F…" at bounding box center [668, 516] width 1336 height 1484
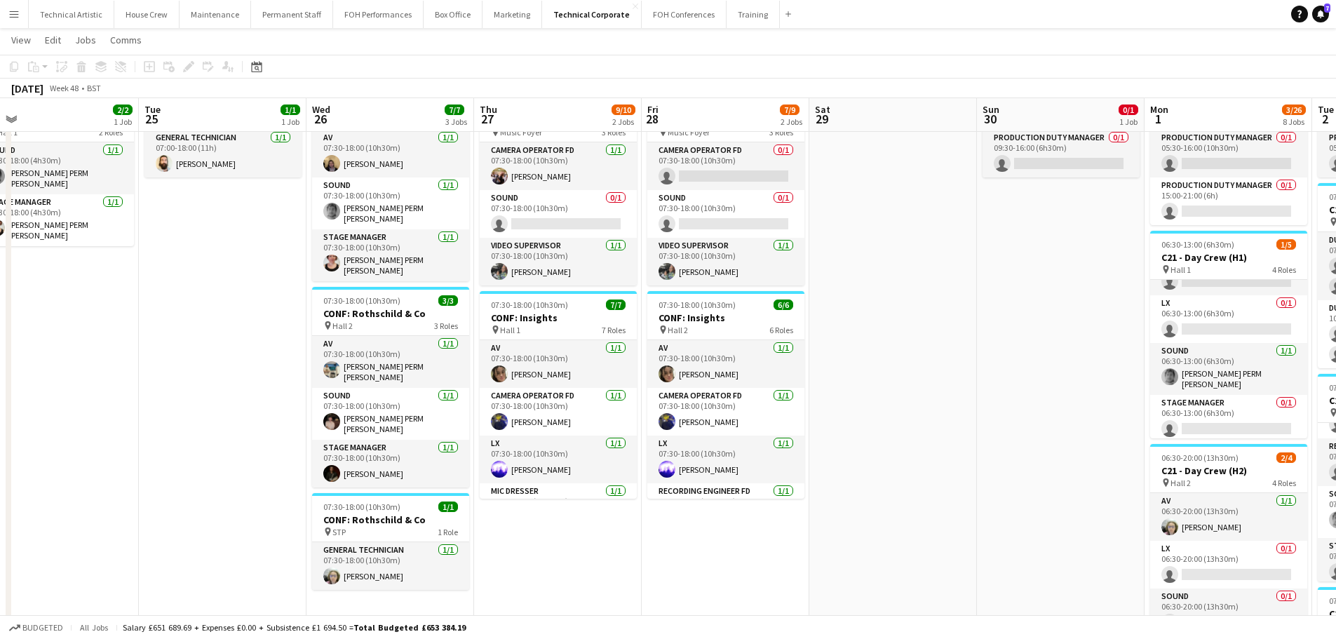
scroll to position [0, 363]
drag, startPoint x: 478, startPoint y: 364, endPoint x: 953, endPoint y: 363, distance: 474.2
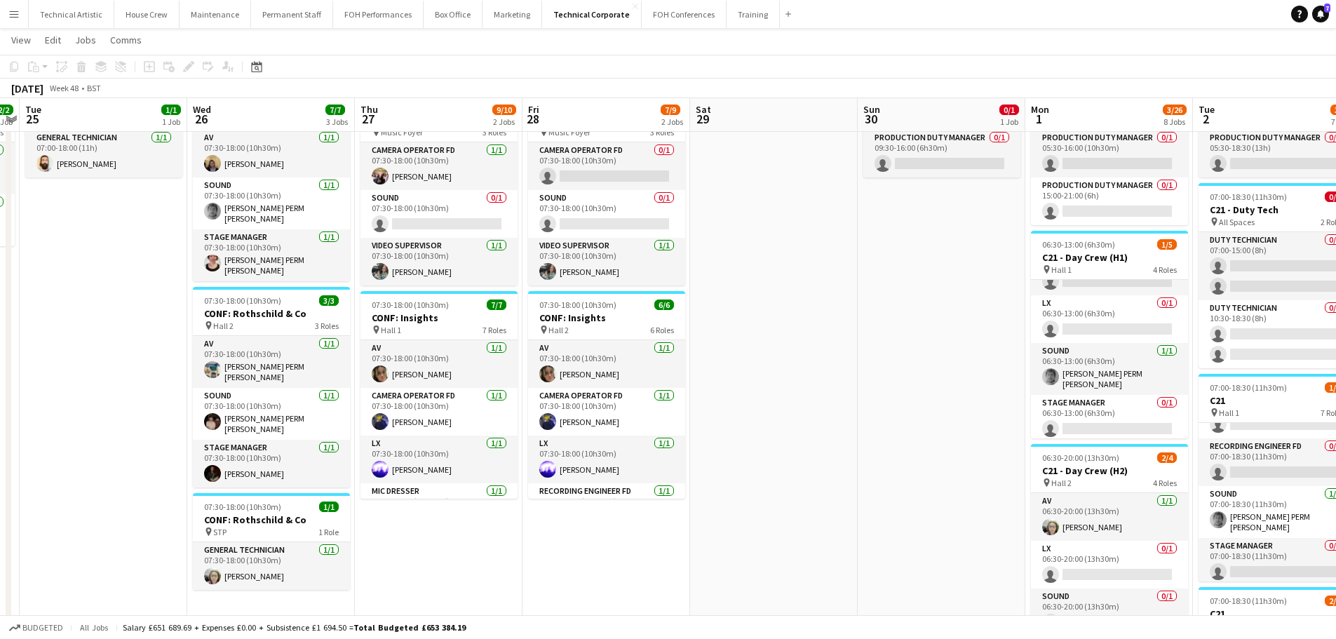
drag, startPoint x: 801, startPoint y: 453, endPoint x: 364, endPoint y: 391, distance: 441.4
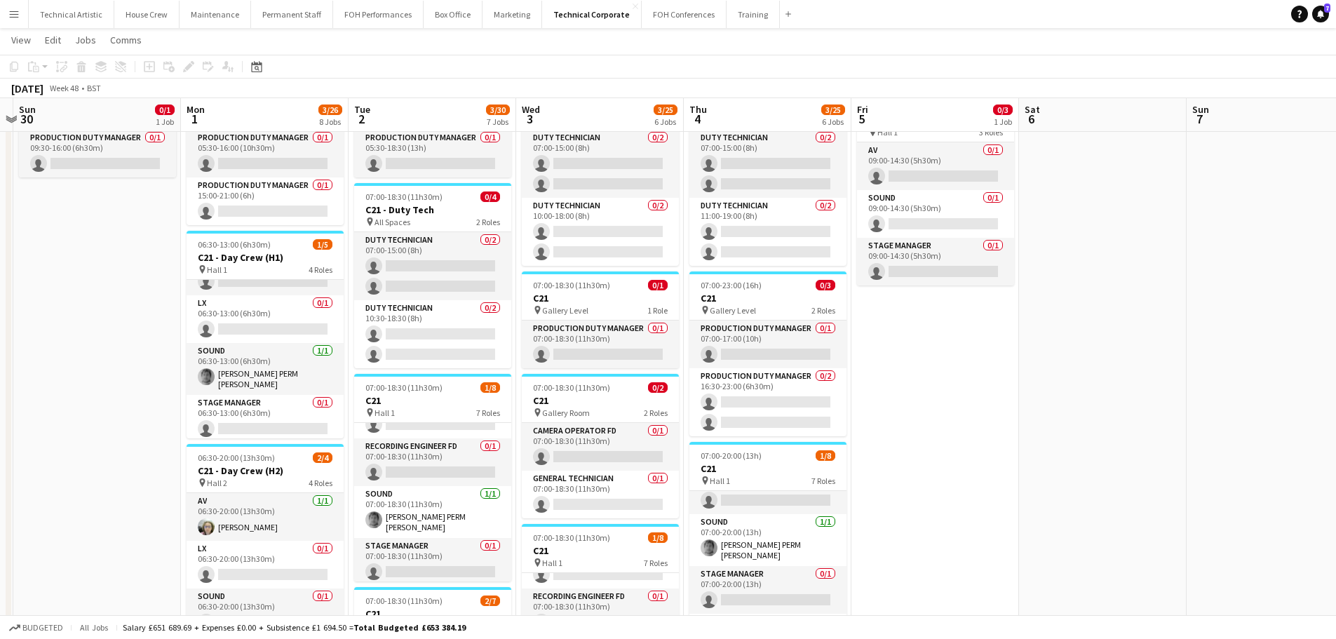
scroll to position [0, 558]
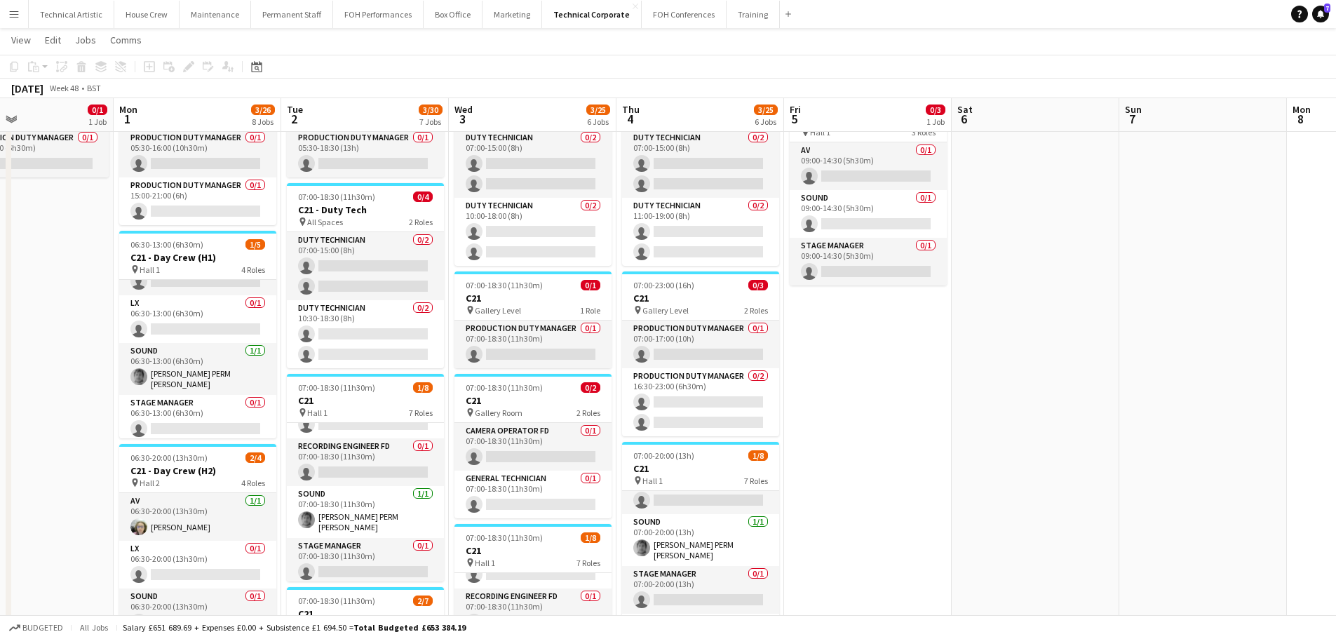
drag, startPoint x: 746, startPoint y: 354, endPoint x: 700, endPoint y: 354, distance: 45.6
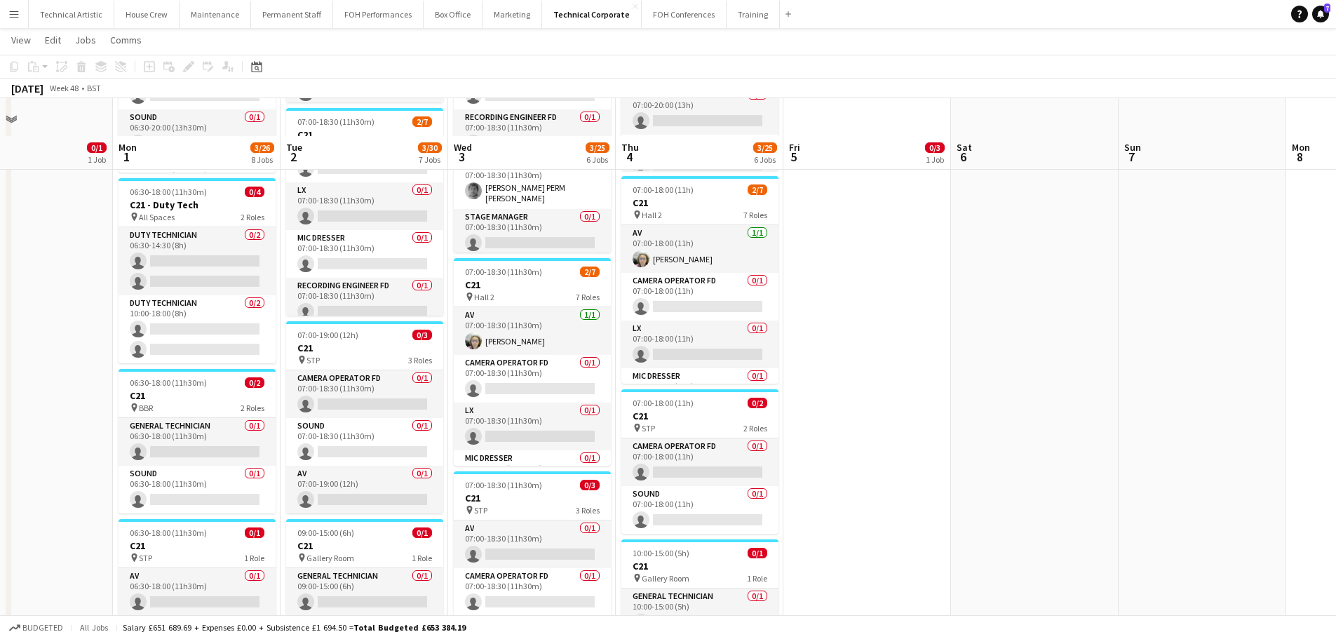
scroll to position [631, 0]
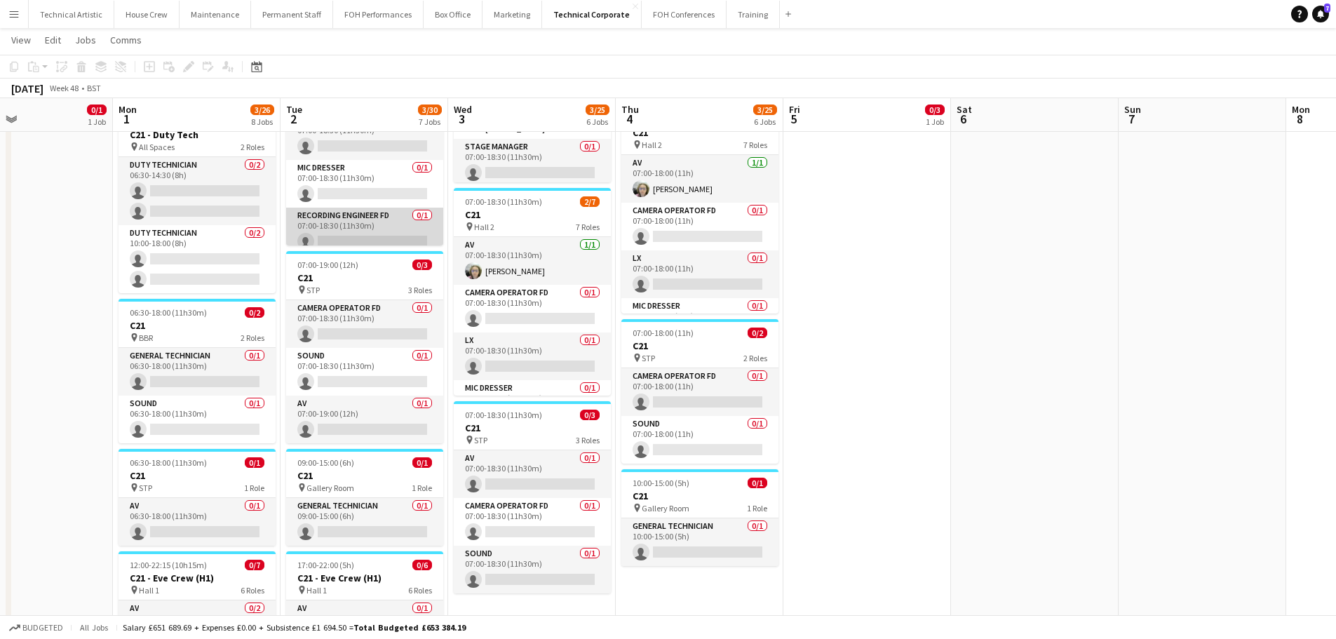
click at [360, 234] on app-card-role "Recording Engineer FD 0/1 07:00-18:30 (11h30m) single-neutral-actions" at bounding box center [364, 232] width 157 height 48
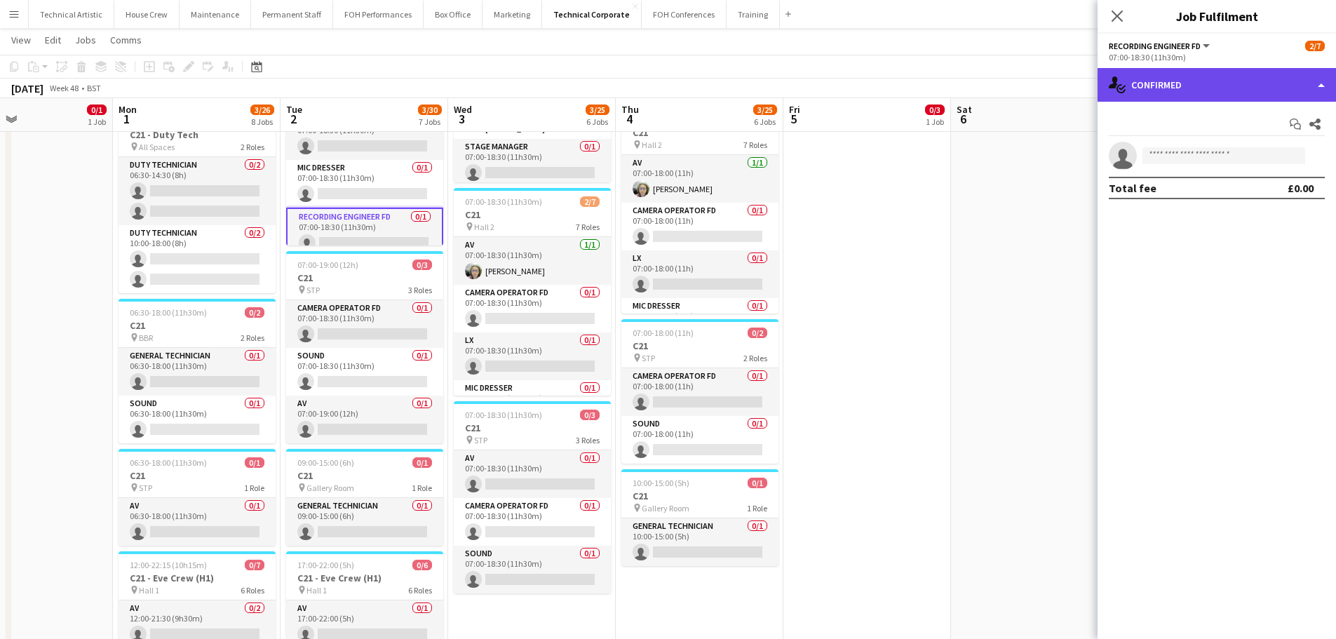
click at [1169, 82] on div "single-neutral-actions-check-2 Confirmed" at bounding box center [1217, 85] width 239 height 34
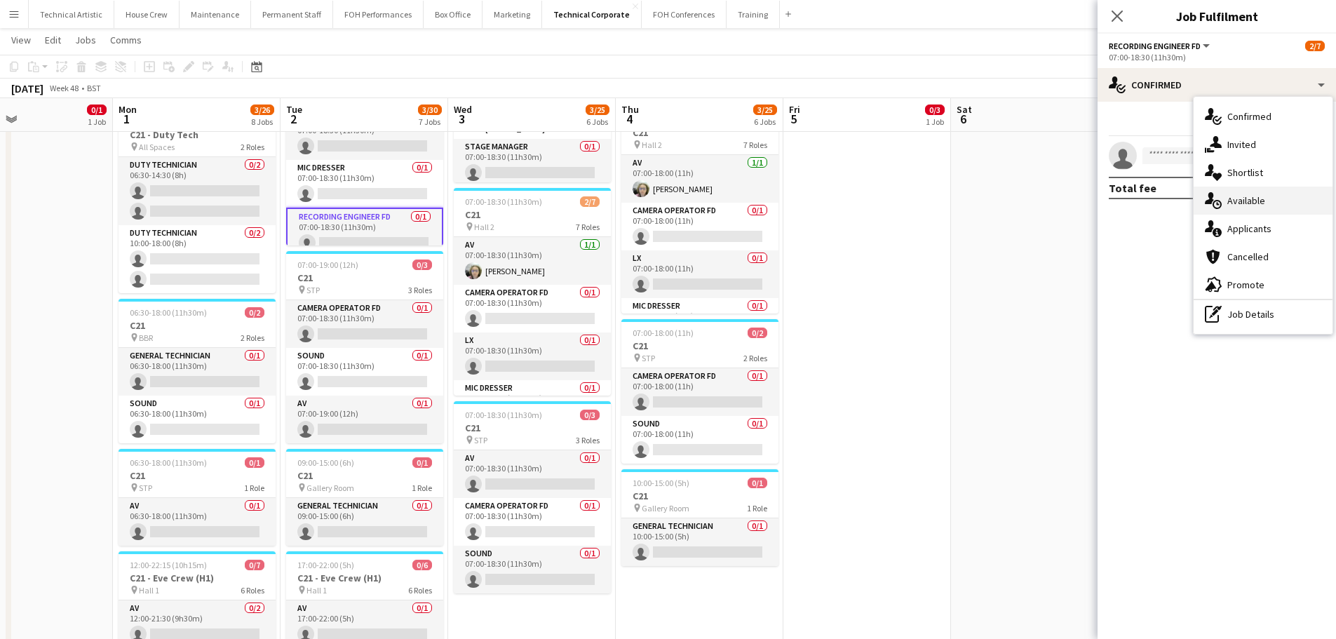
click at [1244, 201] on span "Available" at bounding box center [1247, 200] width 38 height 13
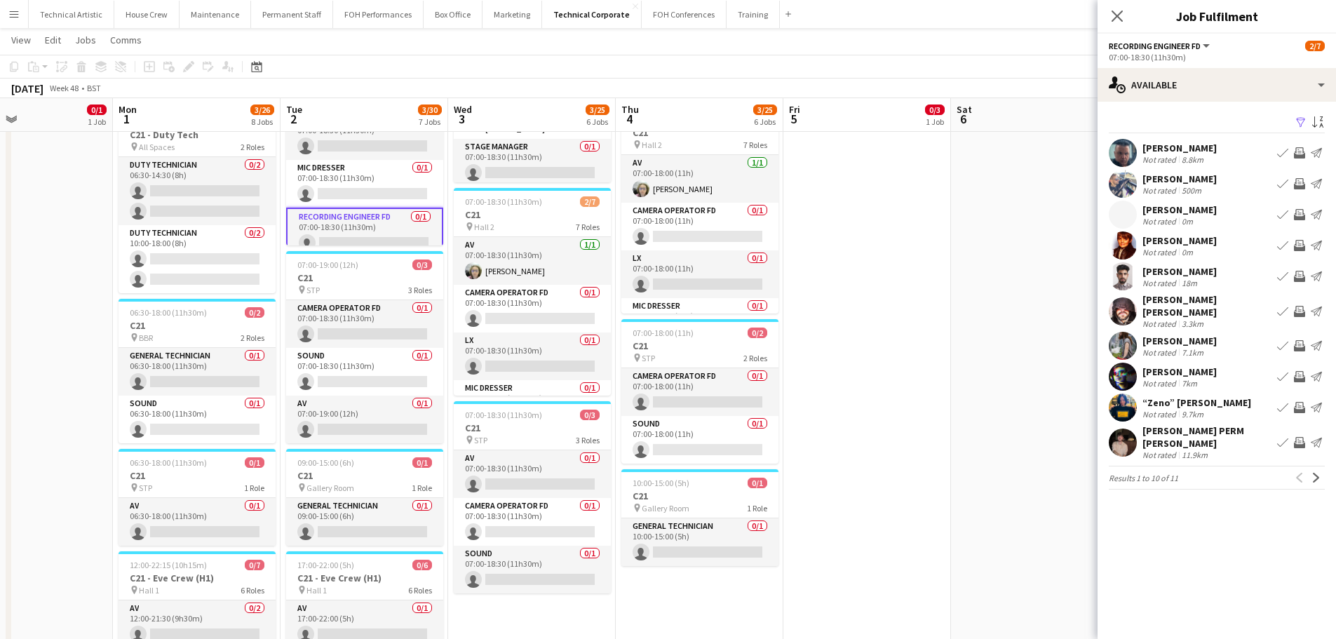
click at [1325, 456] on app-available-tab "Filter Sort asc Giuseppe Lubrano Not rated 8.8km Book crew Invite crew Send not…" at bounding box center [1217, 301] width 239 height 377
click at [1320, 473] on app-icon "Next" at bounding box center [1317, 478] width 10 height 10
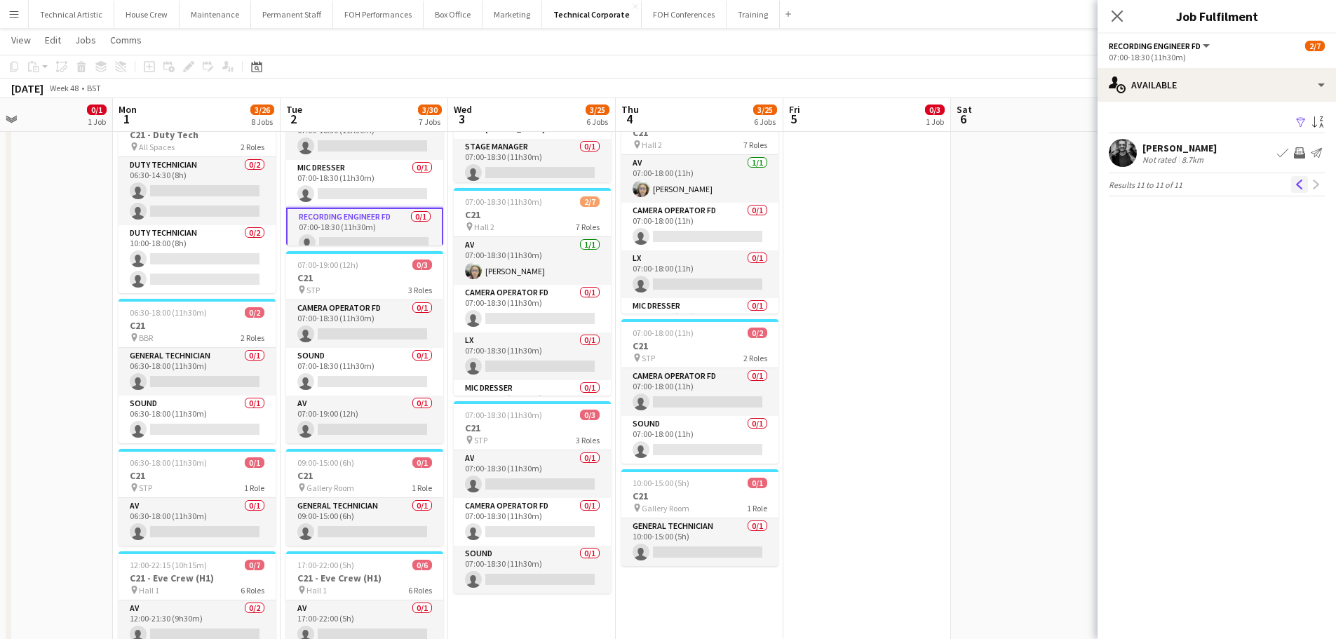
click at [1296, 180] on app-icon "Previous" at bounding box center [1300, 185] width 10 height 10
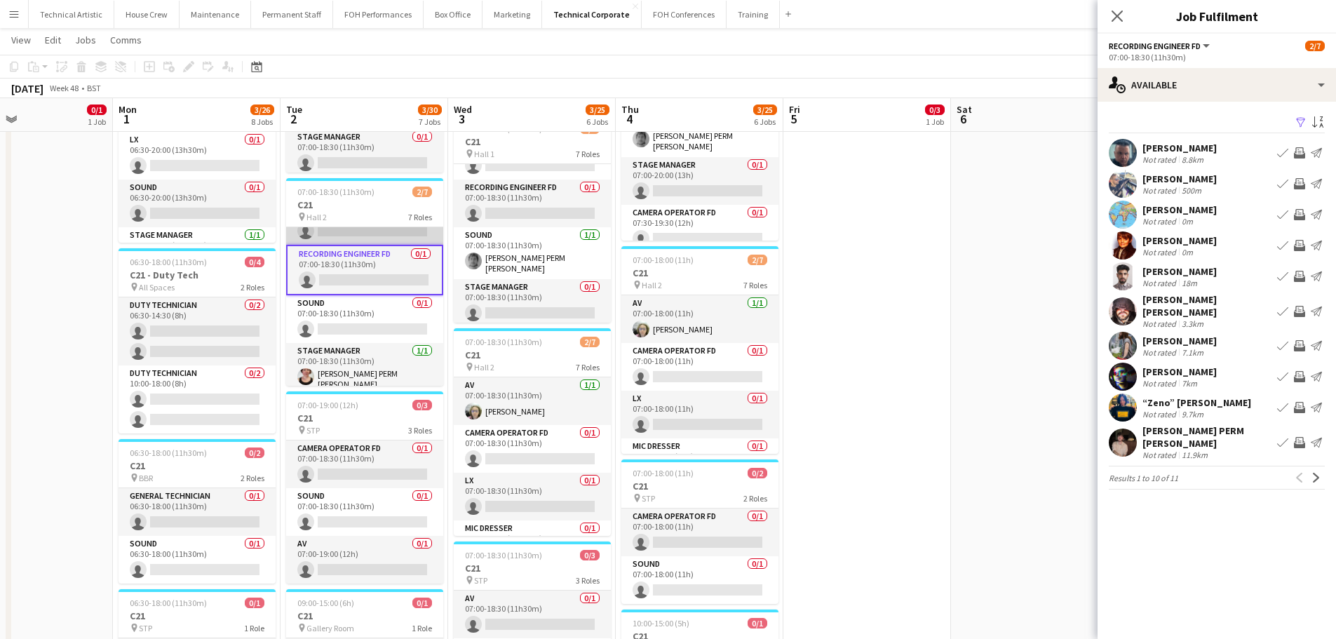
scroll to position [178, 0]
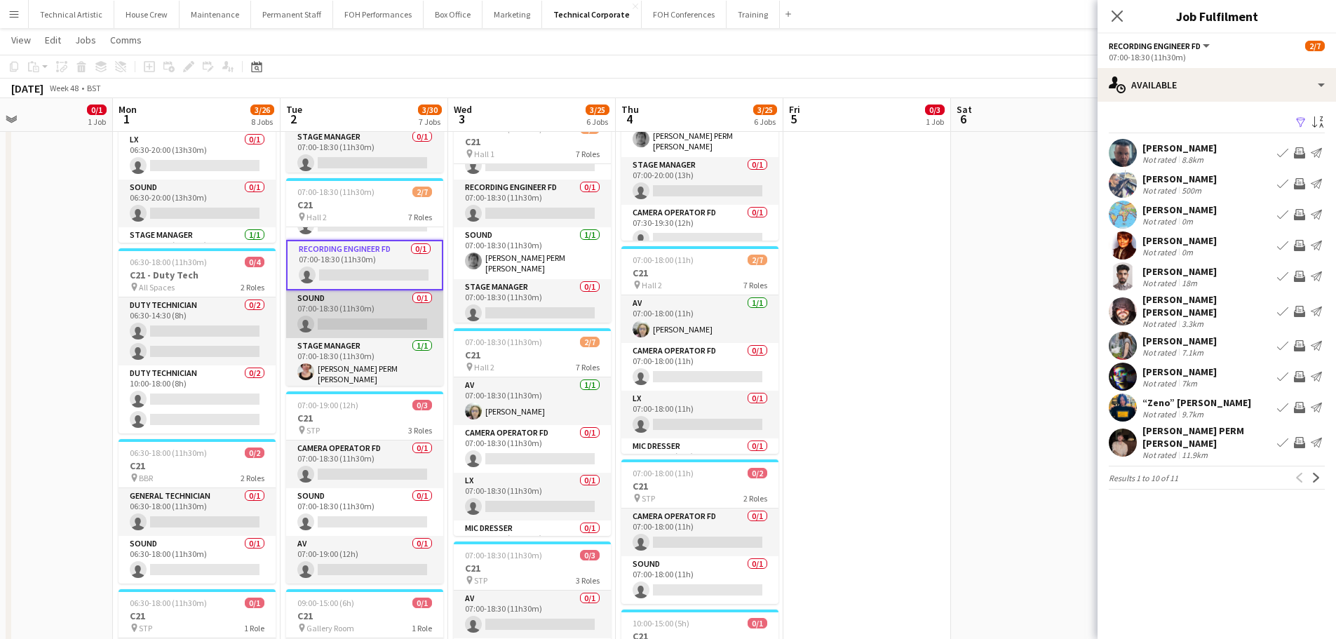
click at [371, 332] on app-card-role "Sound 0/1 07:00-18:30 (11h30m) single-neutral-actions" at bounding box center [364, 314] width 157 height 48
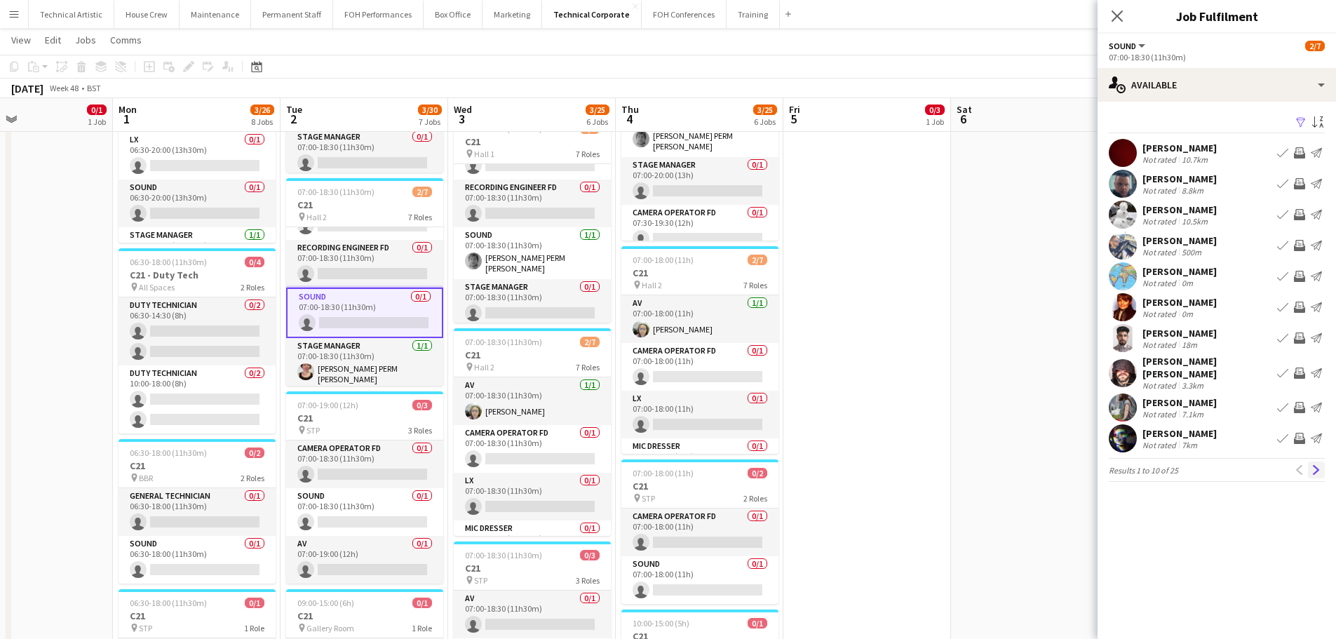
click at [1322, 470] on button "Next" at bounding box center [1316, 470] width 17 height 17
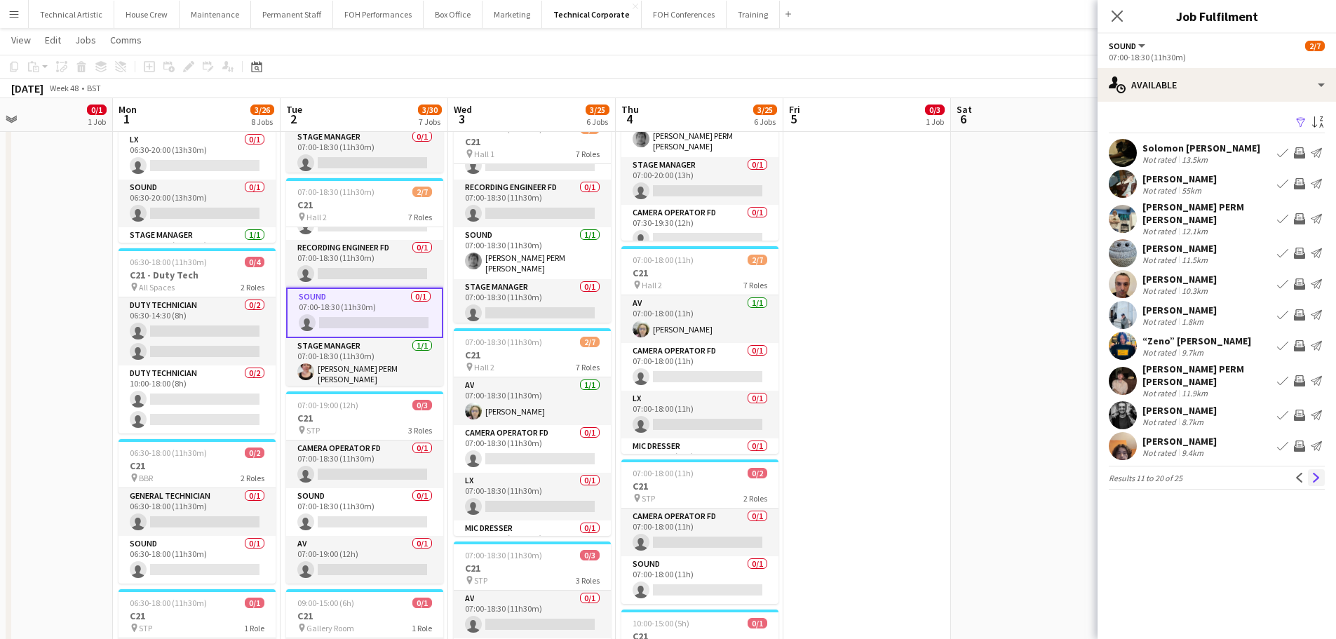
click at [1320, 470] on button "Next" at bounding box center [1316, 477] width 17 height 17
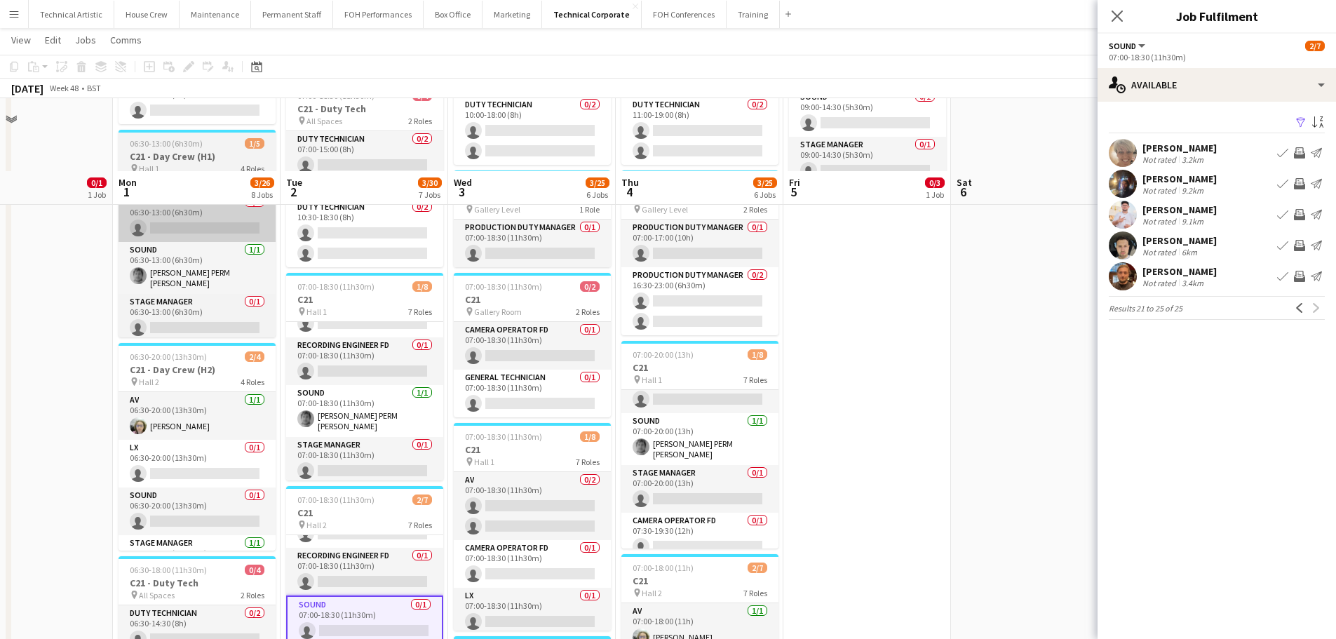
scroll to position [70, 0]
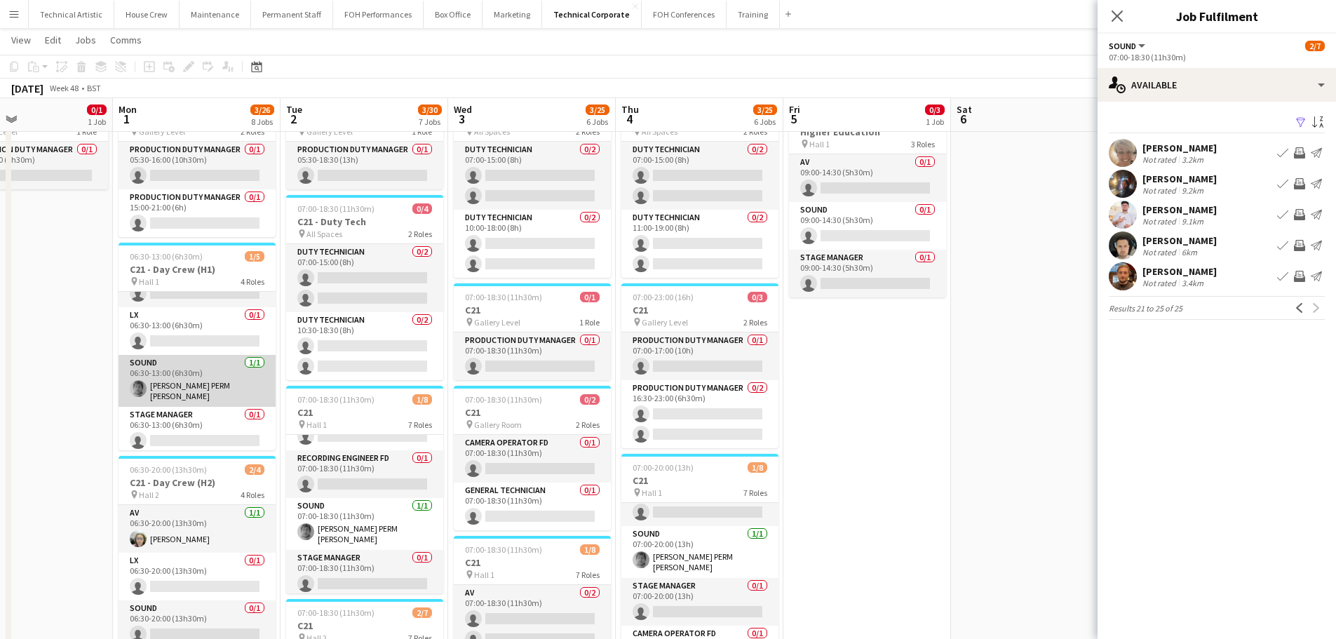
click at [169, 369] on app-card-role "Sound 1/1 06:30-13:00 (6h30m) Dara PERM Hughes" at bounding box center [197, 381] width 157 height 52
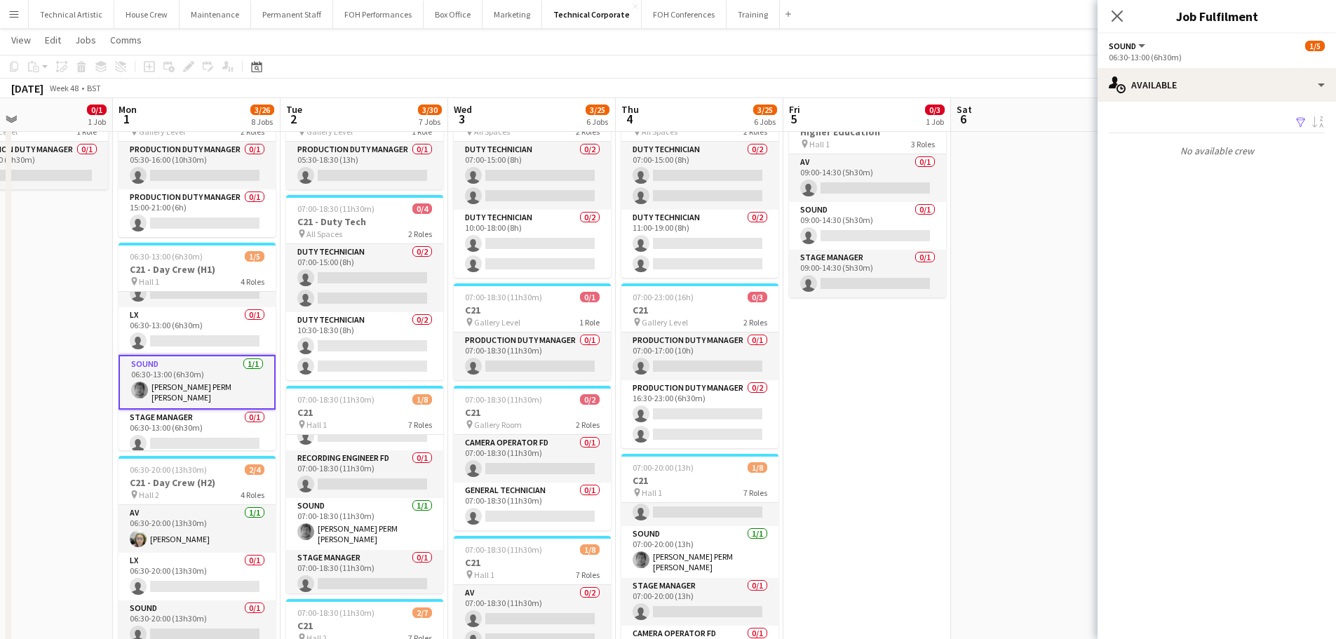
scroll to position [175, 0]
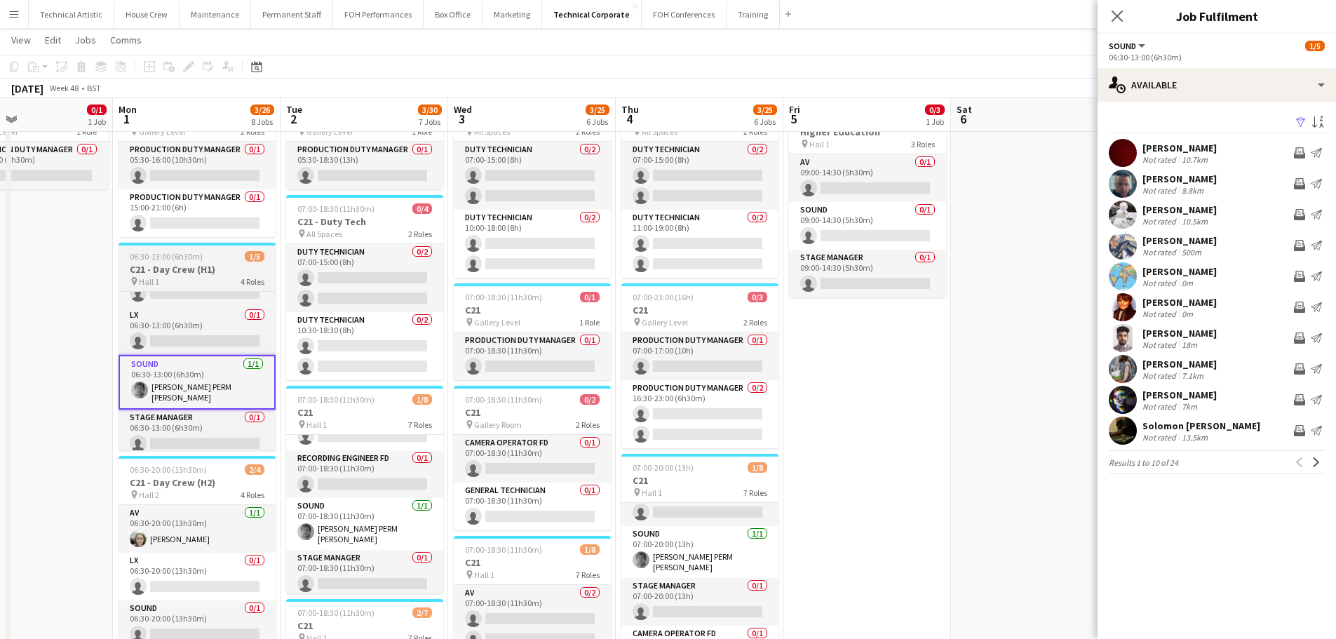
click at [253, 271] on h3 "C21 - Day Crew (H1)" at bounding box center [197, 269] width 157 height 13
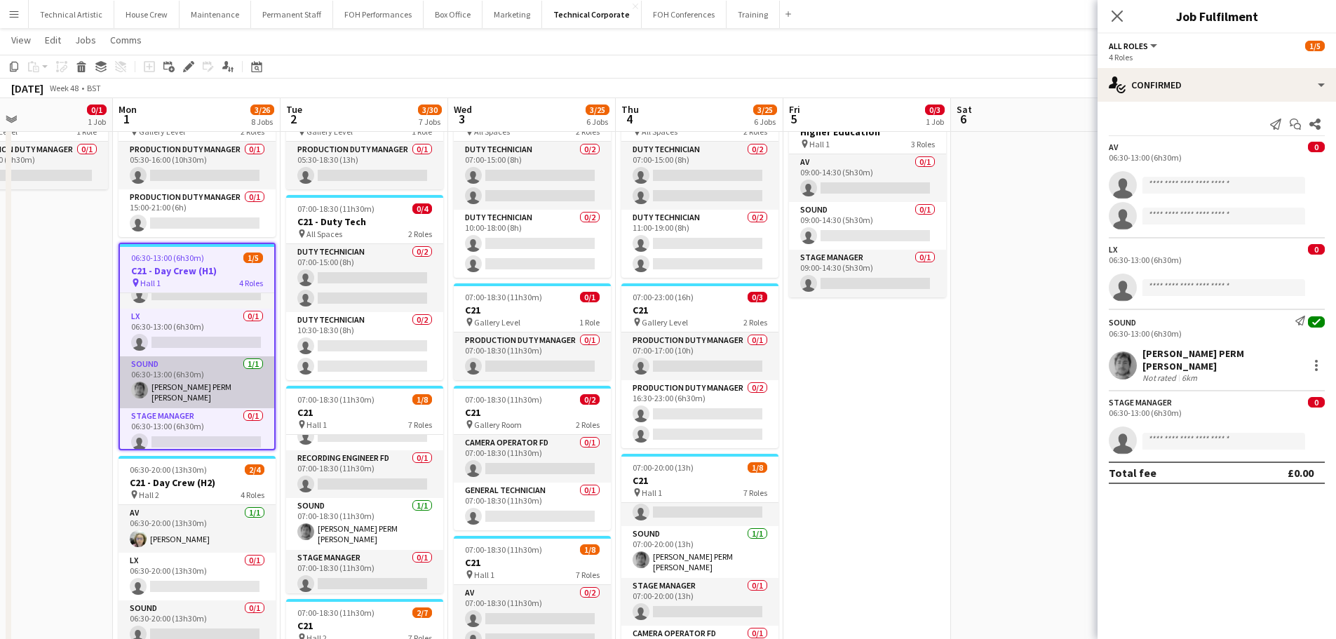
click at [253, 389] on app-card-role "Sound 1/1 06:30-13:00 (6h30m) Dara PERM Hughes" at bounding box center [197, 382] width 154 height 52
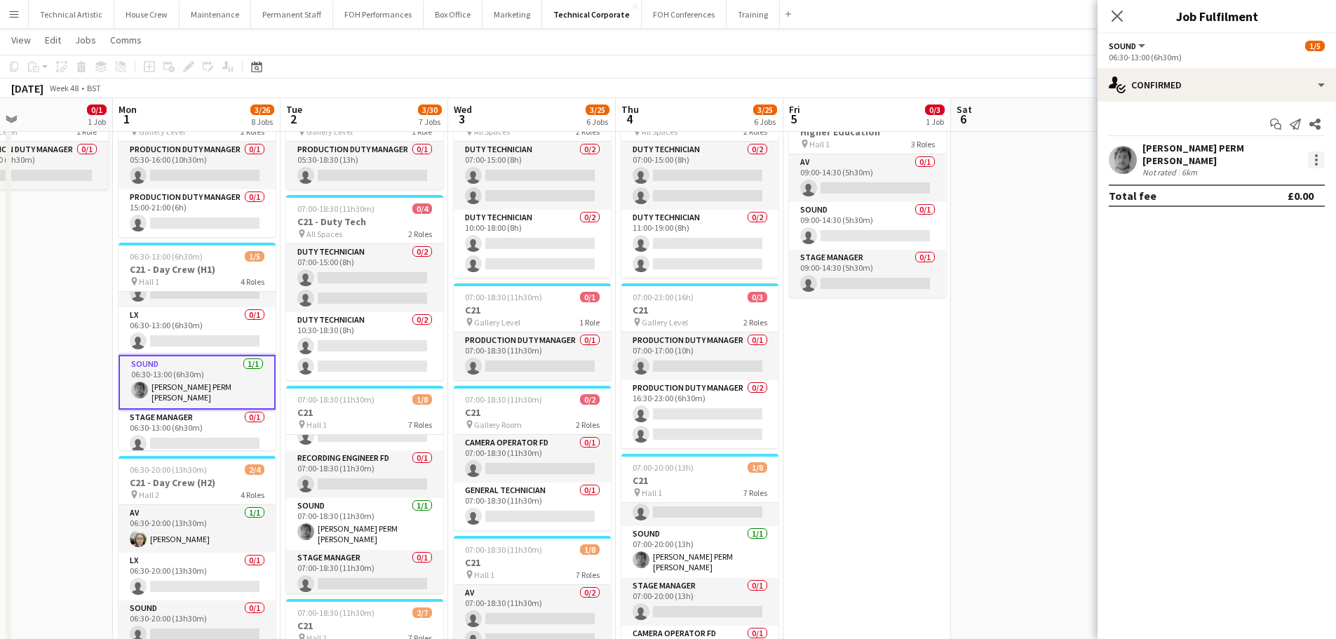
click at [1314, 153] on div at bounding box center [1316, 160] width 17 height 17
click at [1280, 320] on span "Remove" at bounding box center [1270, 316] width 87 height 13
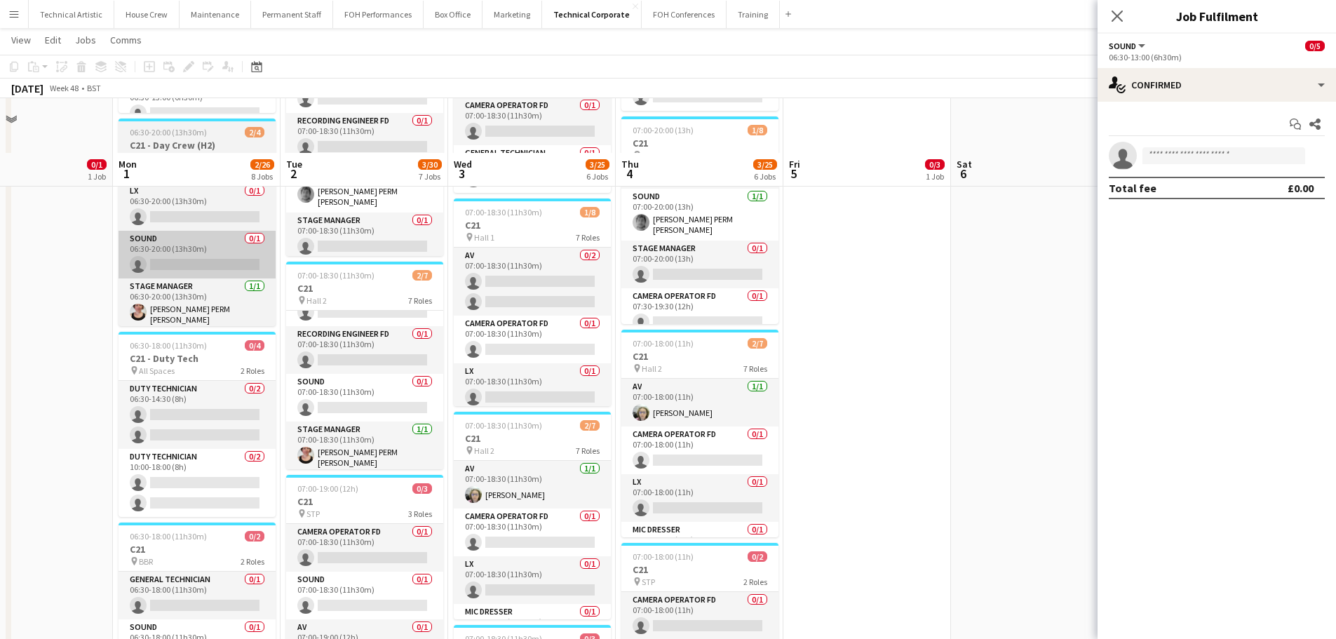
scroll to position [561, 0]
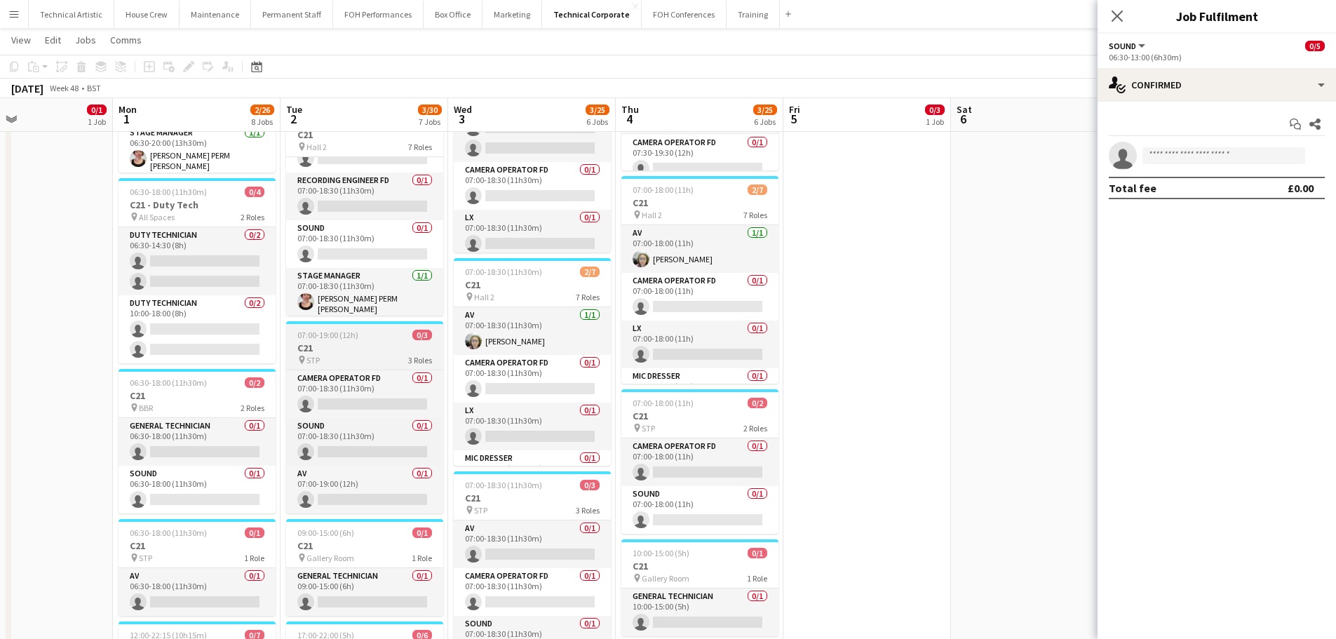
click at [351, 353] on h3 "C21" at bounding box center [364, 348] width 157 height 13
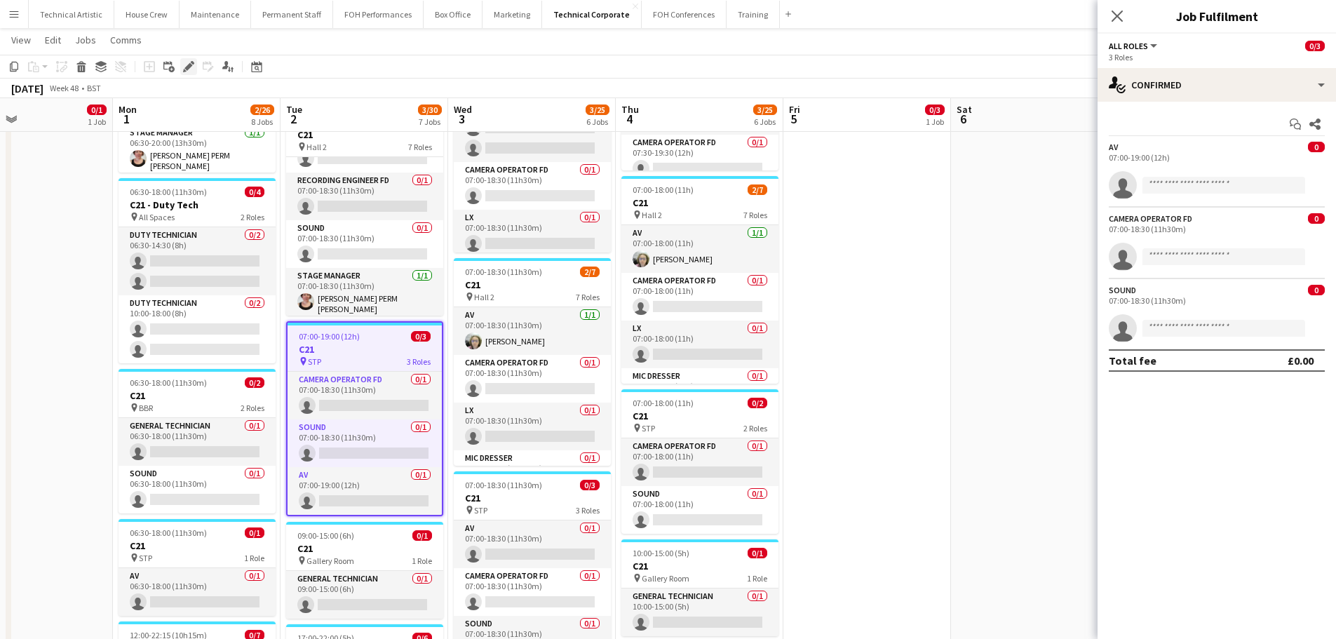
click at [190, 69] on icon "Edit" at bounding box center [188, 66] width 11 height 11
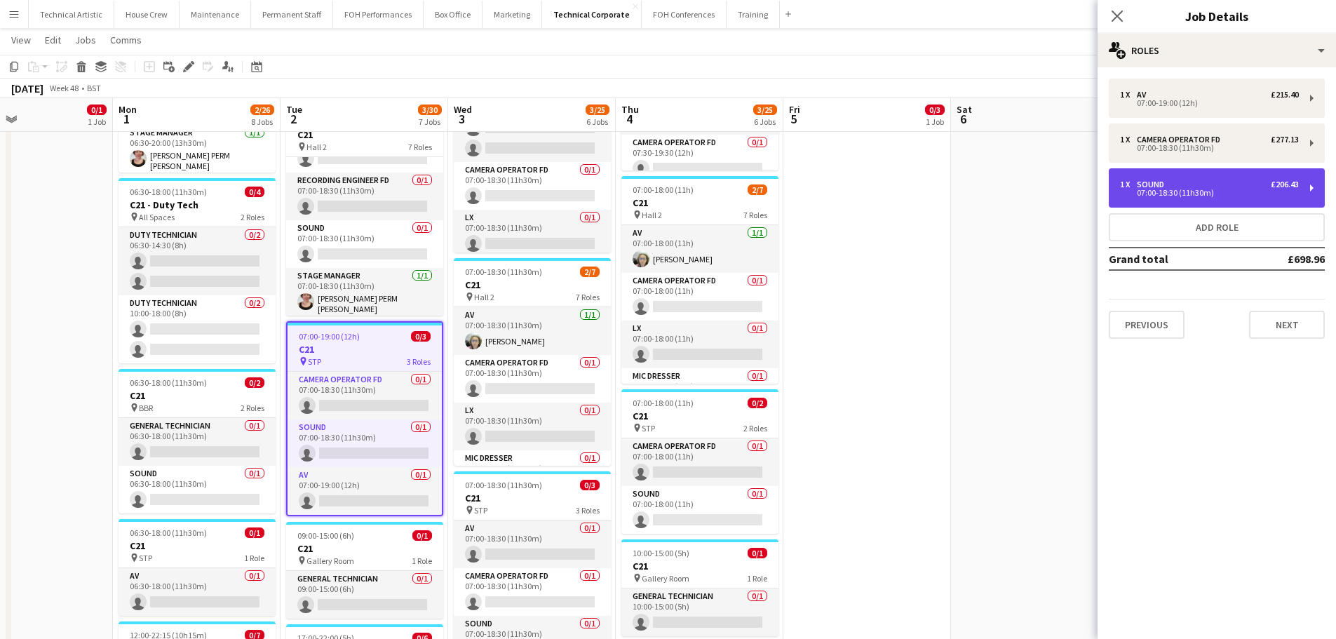
click at [1189, 176] on div "1 x Sound £206.43 07:00-18:30 (11h30m)" at bounding box center [1217, 187] width 216 height 39
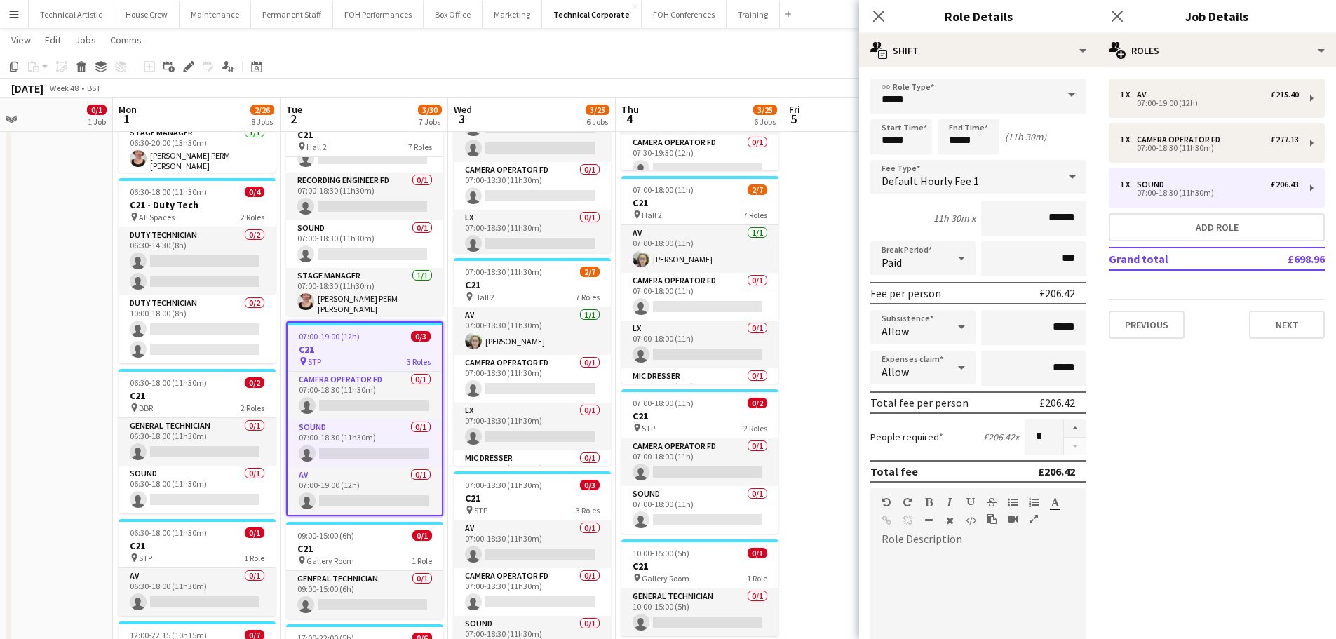
click at [1033, 181] on div "Default Hourly Fee 1" at bounding box center [965, 177] width 188 height 34
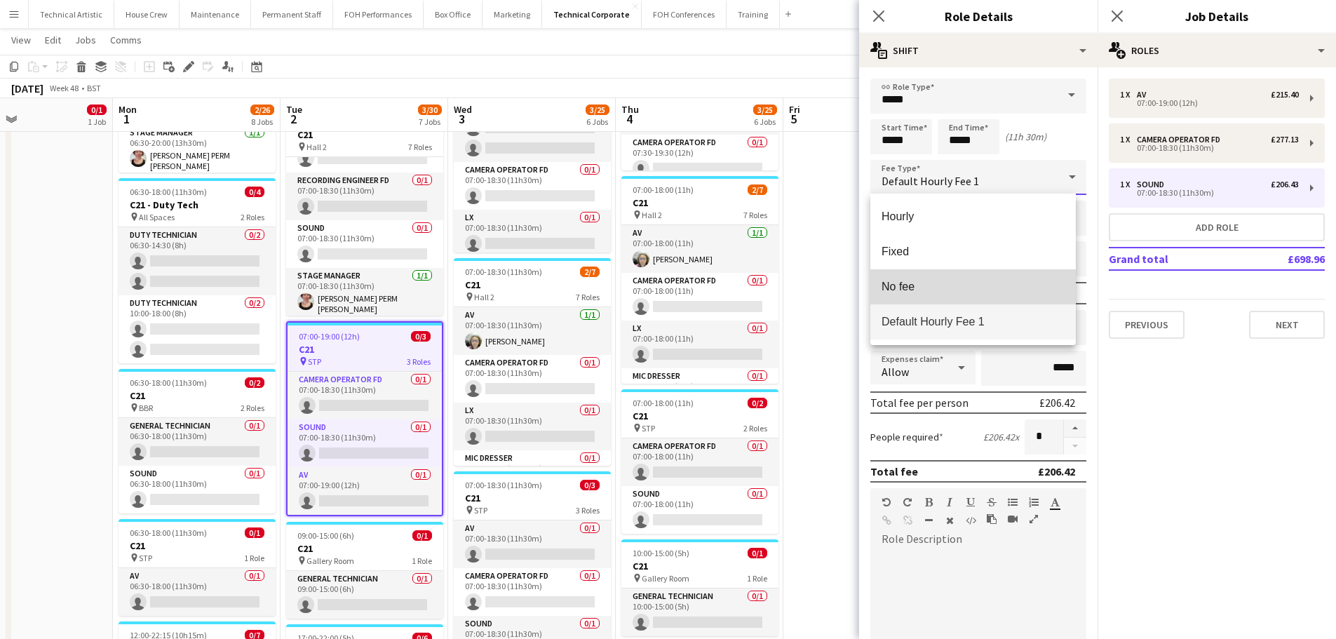
click at [902, 286] on span "No fee" at bounding box center [973, 286] width 183 height 13
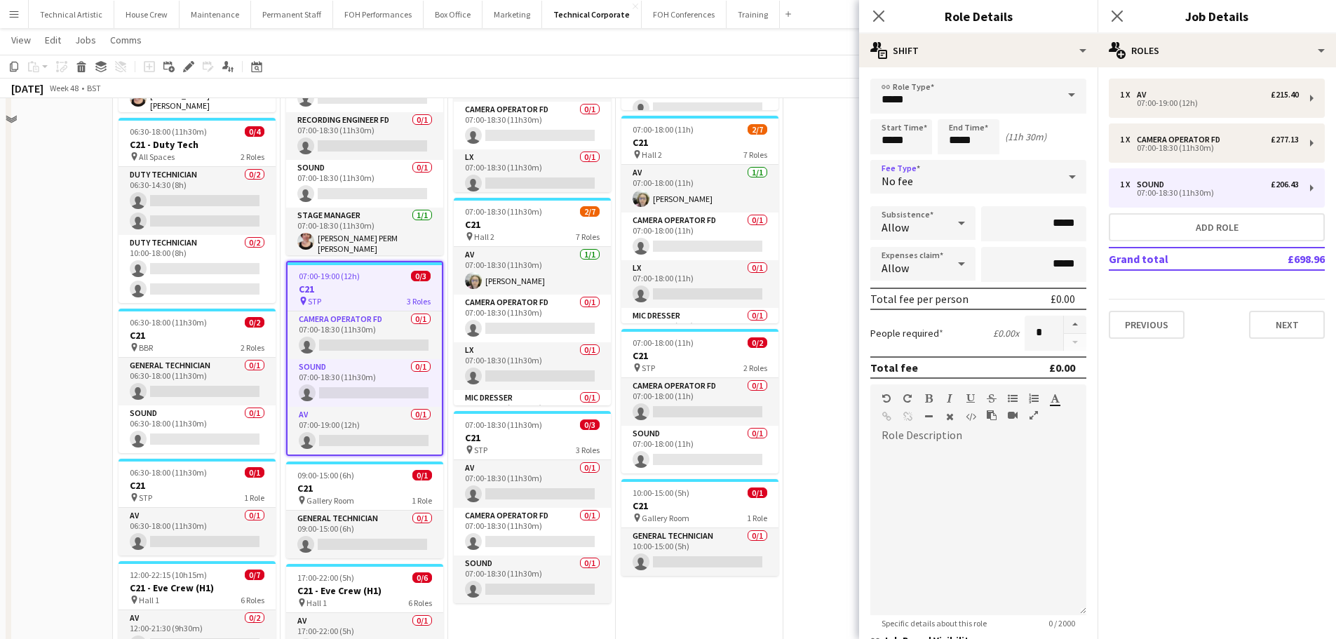
scroll to position [702, 0]
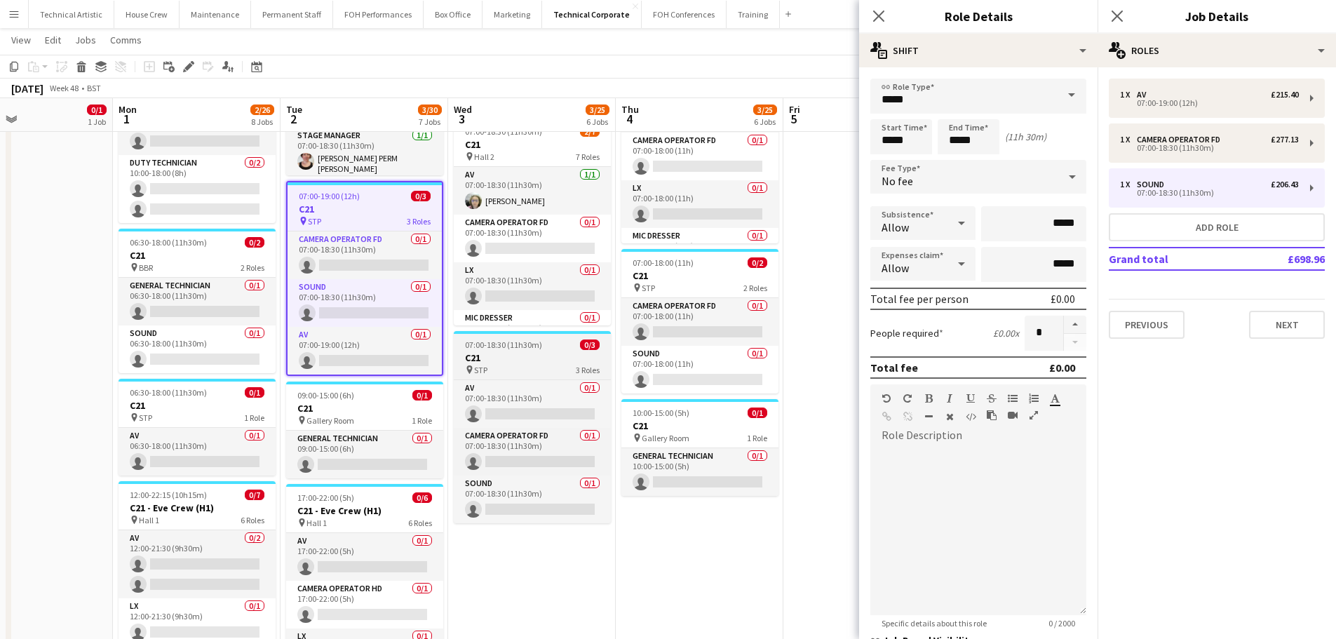
click at [528, 365] on div "pin STP 3 Roles" at bounding box center [532, 369] width 157 height 11
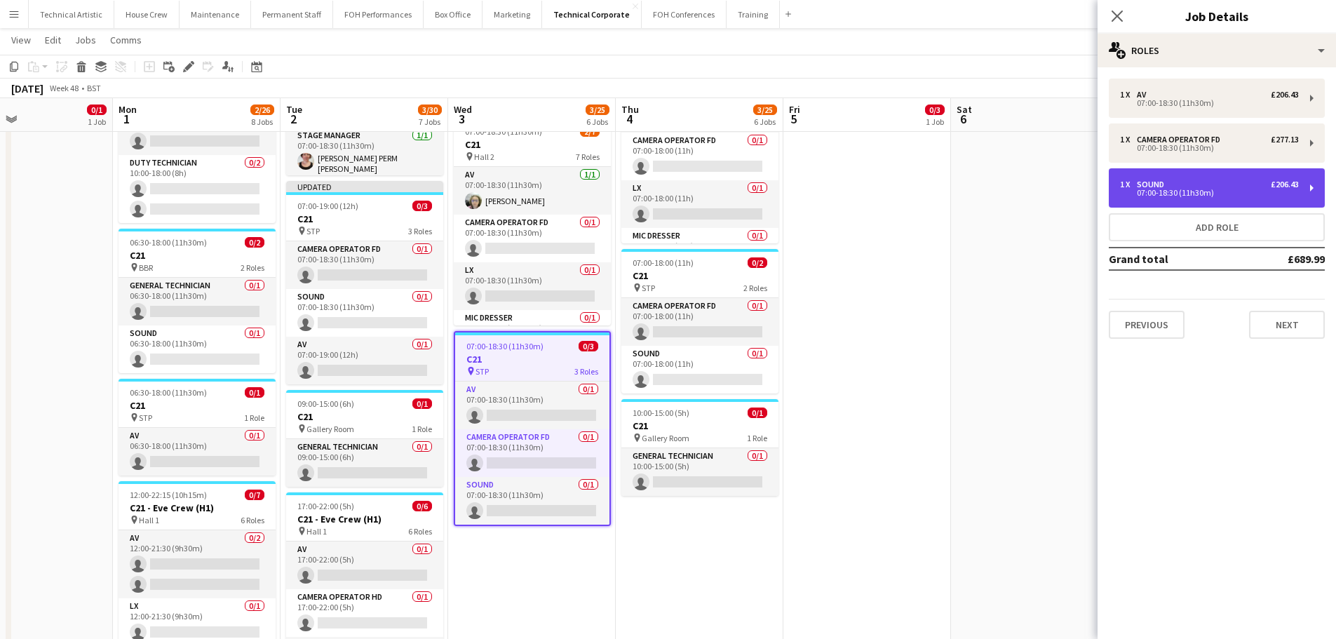
click at [1186, 182] on div "1 x Sound £206.43" at bounding box center [1209, 185] width 179 height 10
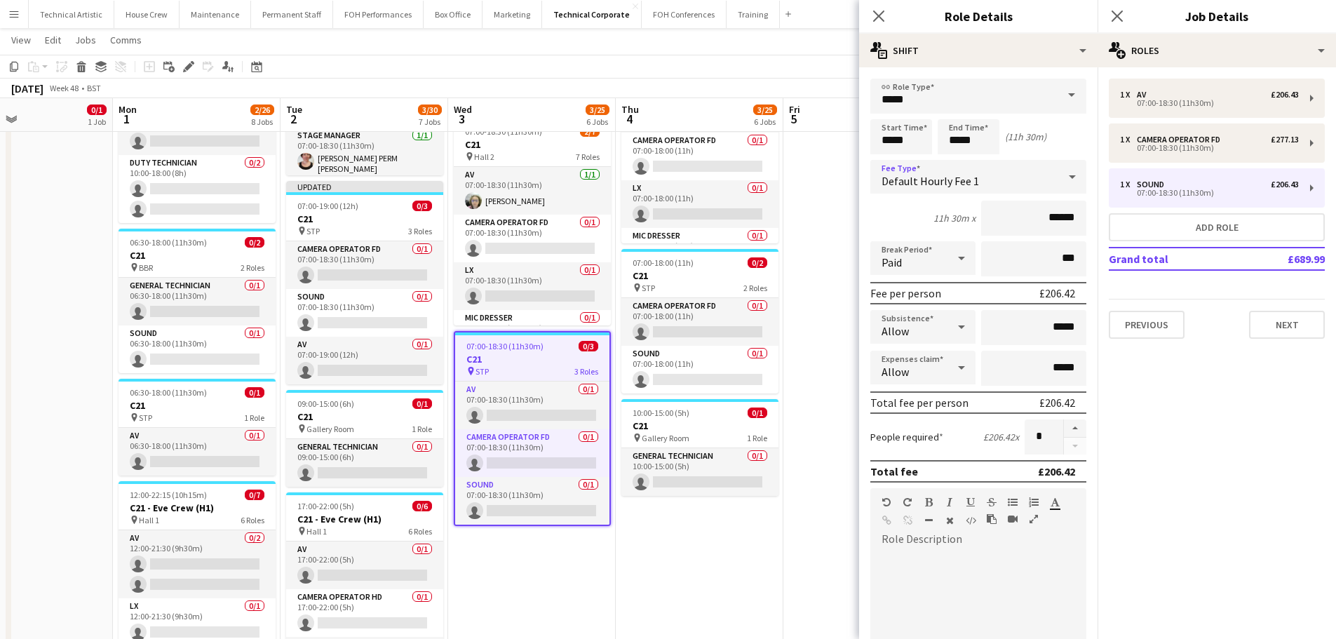
click at [1039, 176] on div "Default Hourly Fee 1" at bounding box center [965, 177] width 188 height 34
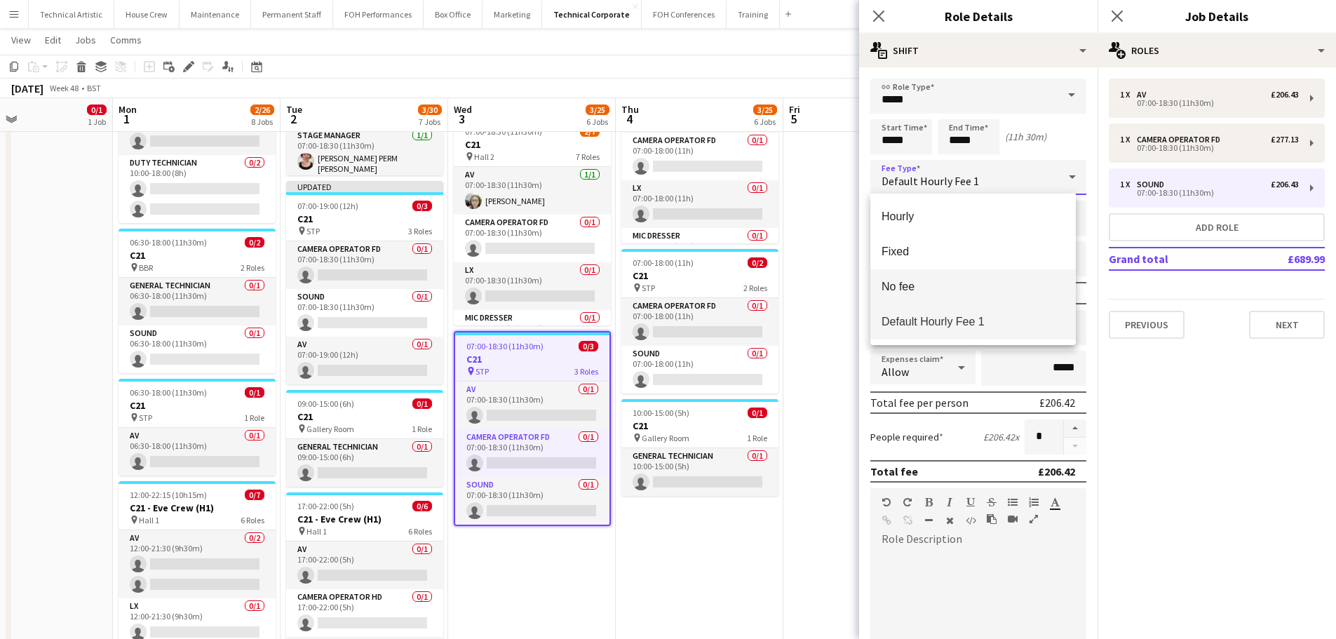
click at [944, 281] on span "No fee" at bounding box center [973, 286] width 183 height 13
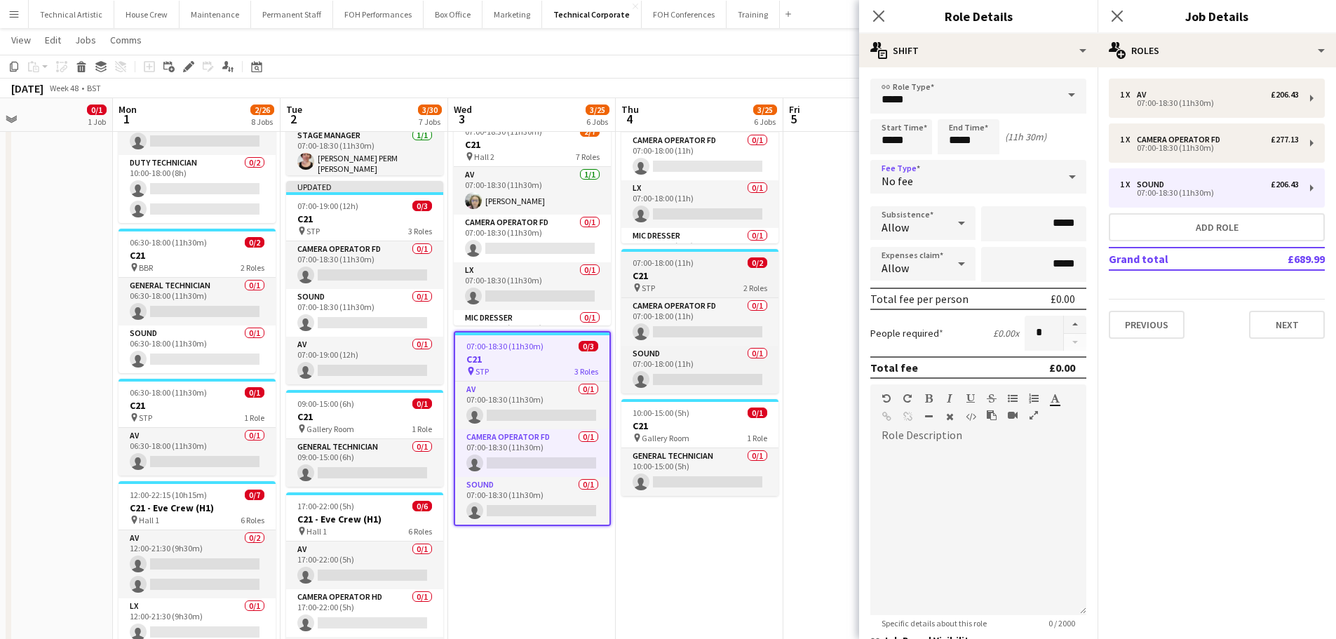
click at [718, 271] on h3 "C21" at bounding box center [700, 275] width 157 height 13
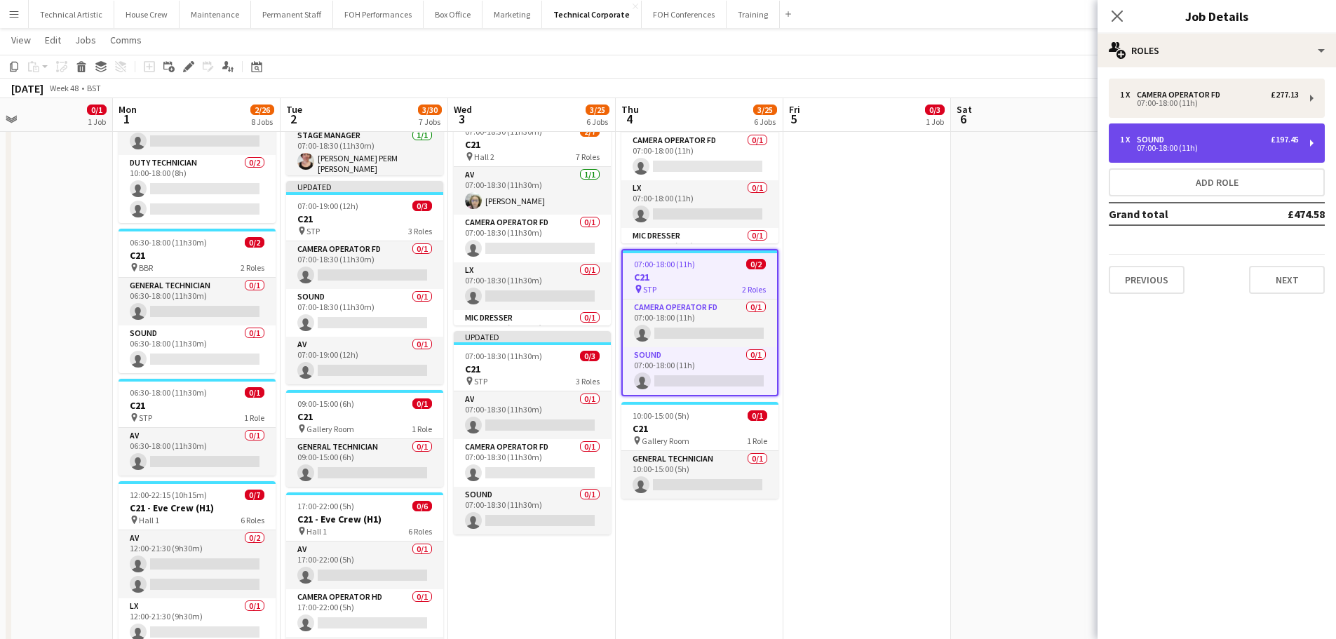
click at [1206, 133] on div "1 x Sound £197.45 07:00-18:00 (11h)" at bounding box center [1217, 142] width 216 height 39
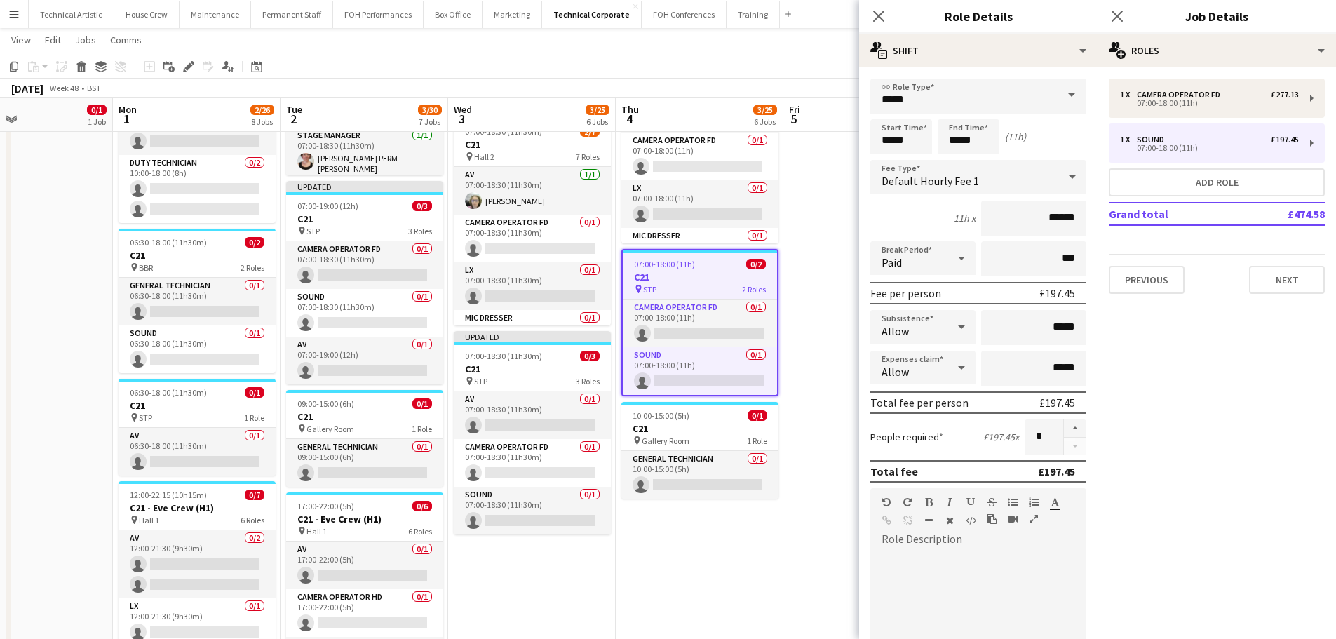
click at [999, 184] on div "Default Hourly Fee 1" at bounding box center [965, 177] width 188 height 34
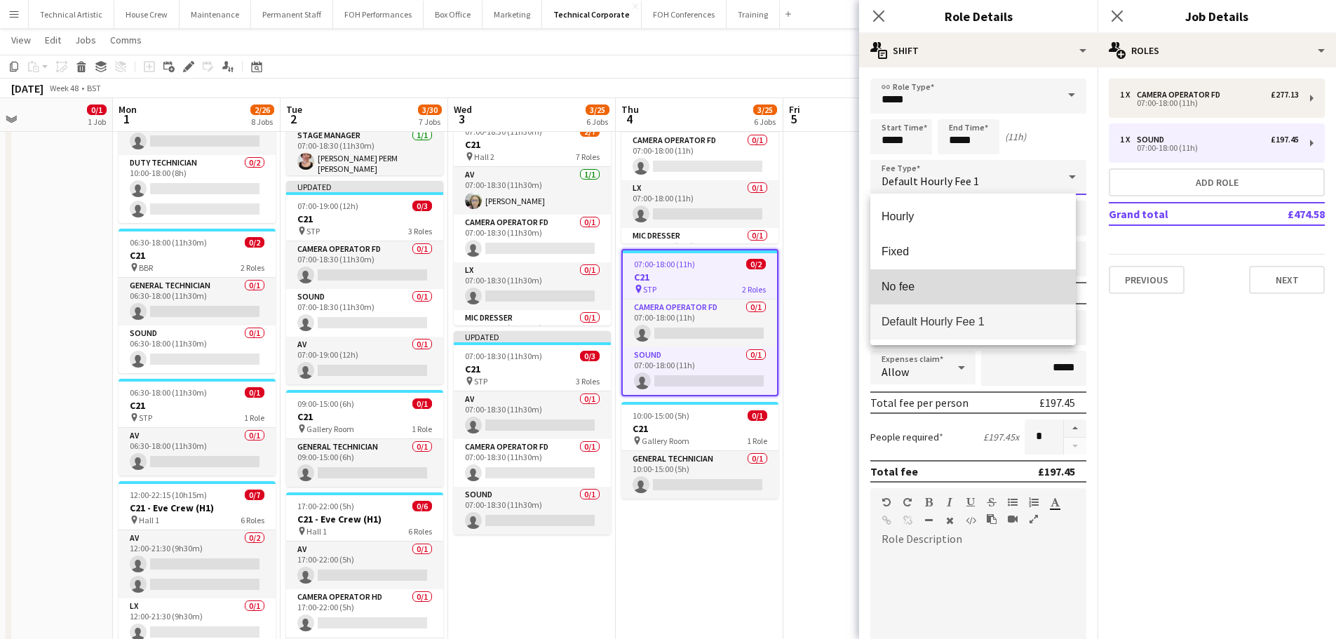
click at [975, 298] on mat-option "No fee" at bounding box center [974, 286] width 206 height 35
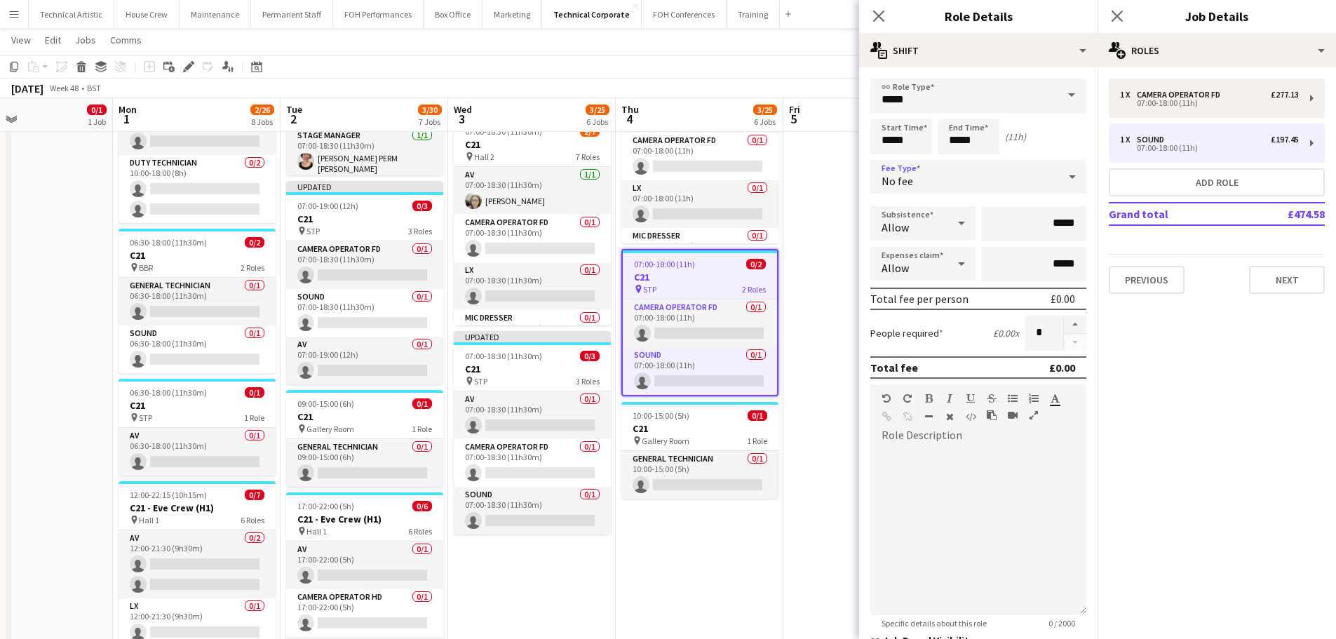
click at [727, 77] on app-toolbar "Copy Paste Paste Ctrl+V Paste with crew Ctrl+Shift+V Paste linked Job Delete Gr…" at bounding box center [668, 67] width 1336 height 24
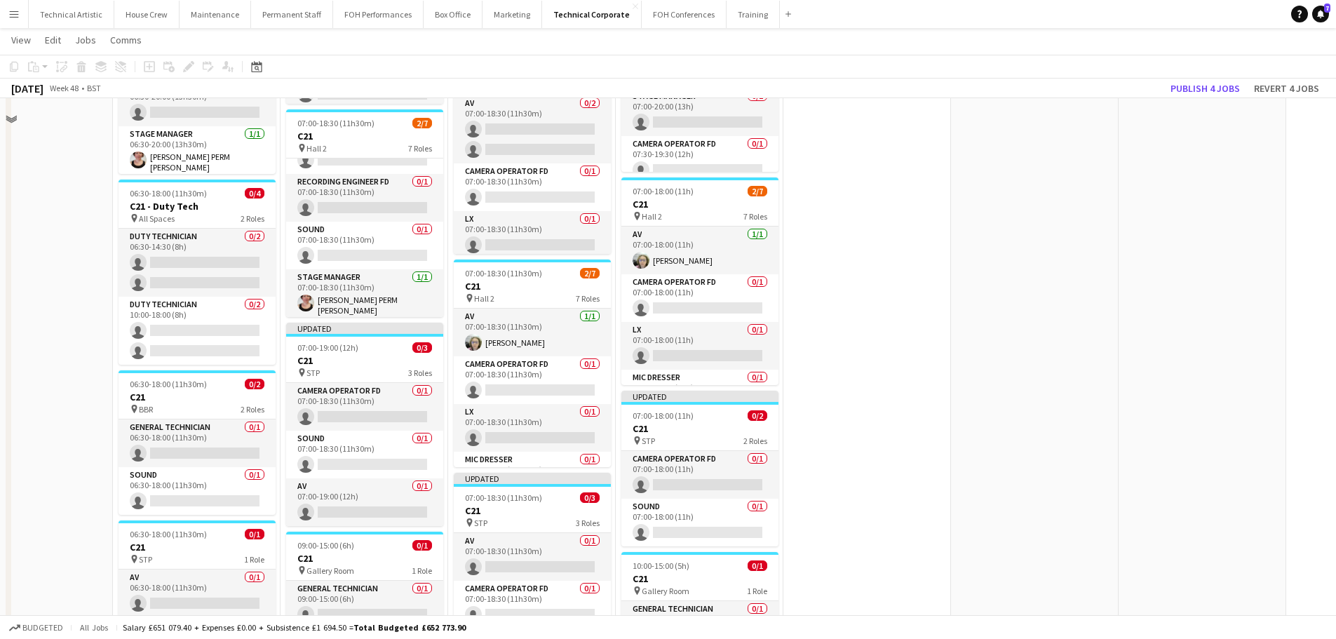
scroll to position [421, 0]
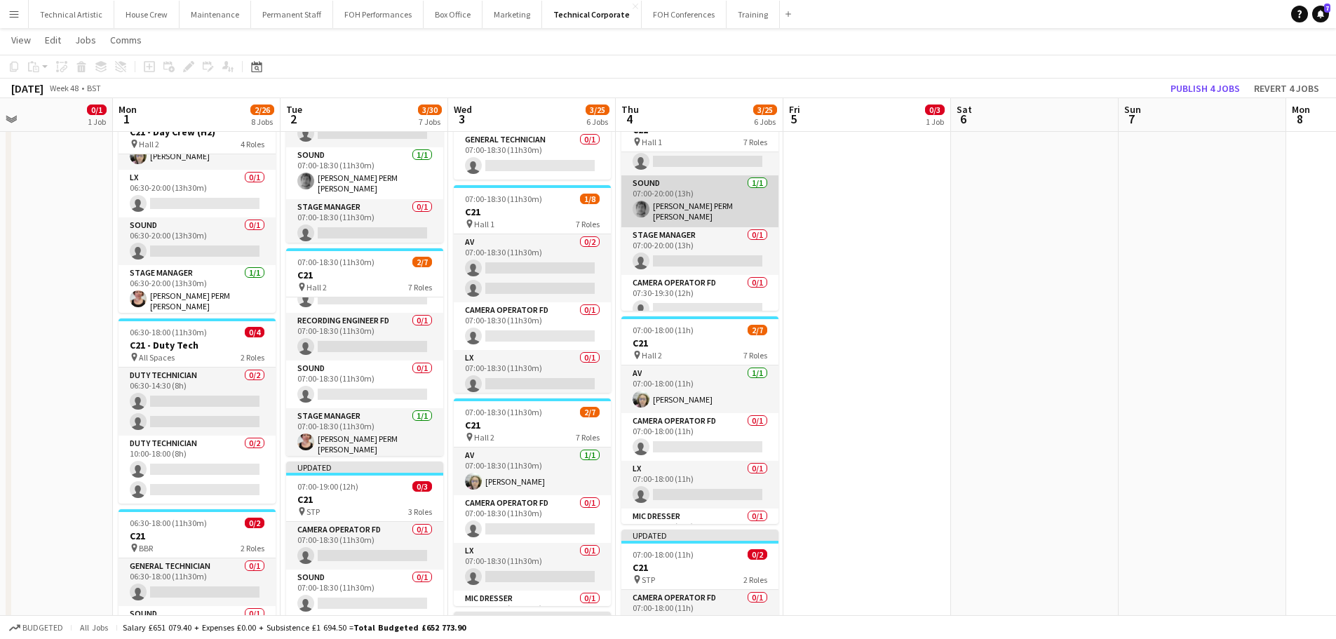
click at [722, 210] on app-card-role "Sound 1/1 07:00-20:00 (13h) Dara PERM Hughes" at bounding box center [700, 201] width 157 height 52
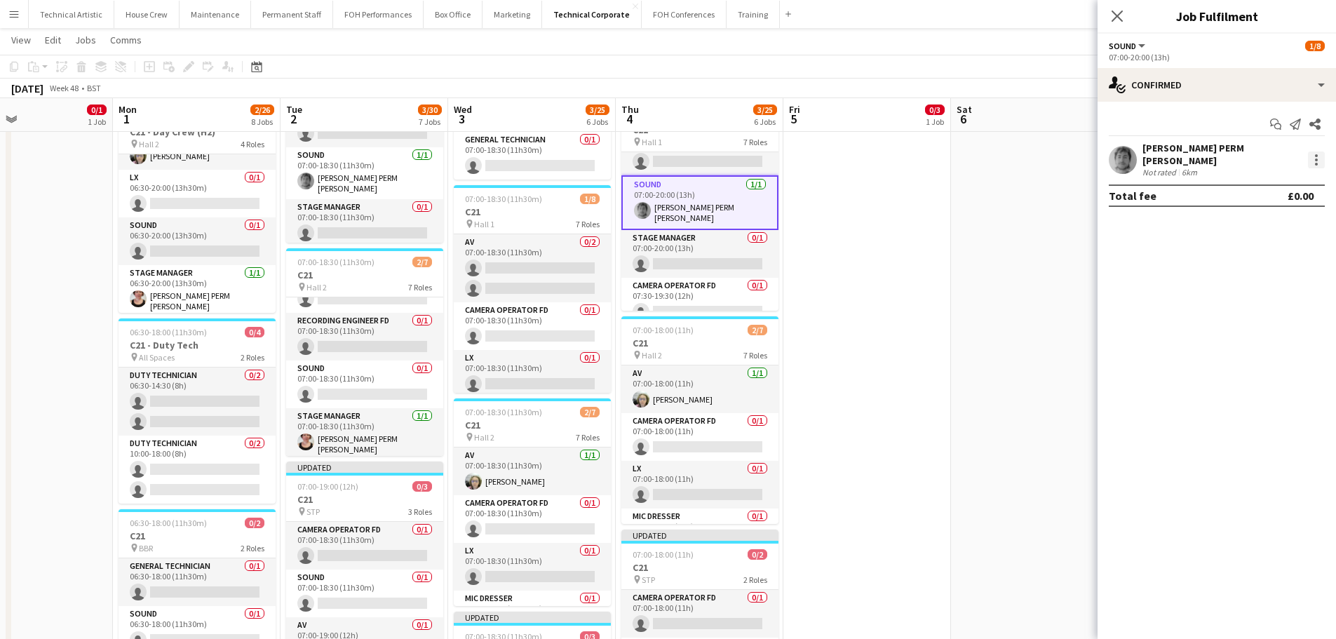
click at [1311, 156] on div at bounding box center [1316, 160] width 17 height 17
click at [1270, 224] on button "Switch crew" at bounding box center [1270, 216] width 109 height 34
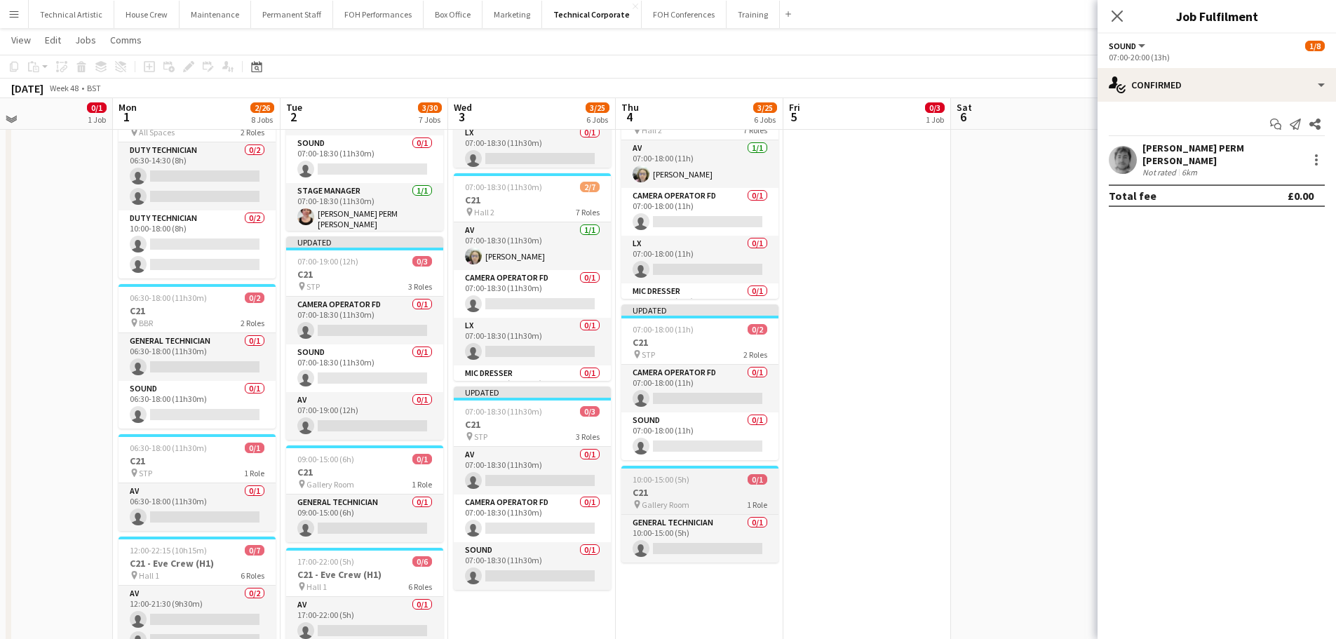
scroll to position [772, 0]
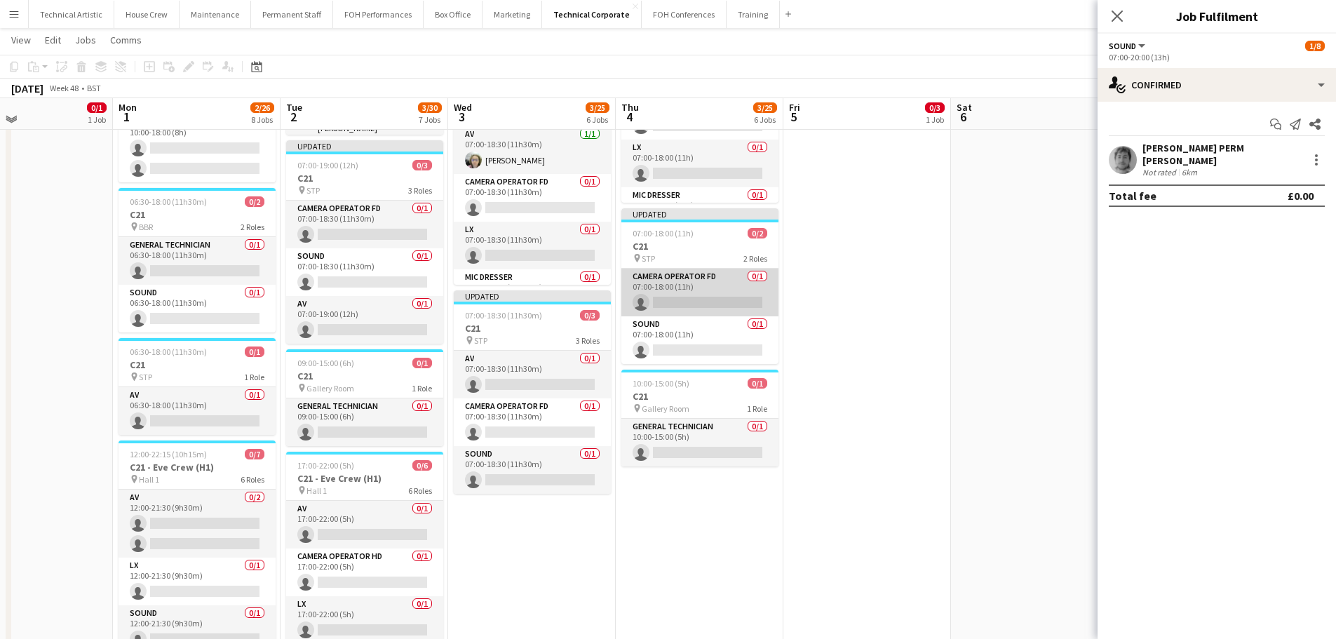
click at [713, 310] on app-card-role "Camera Operator FD 0/1 07:00-18:00 (11h) single-neutral-actions" at bounding box center [700, 293] width 157 height 48
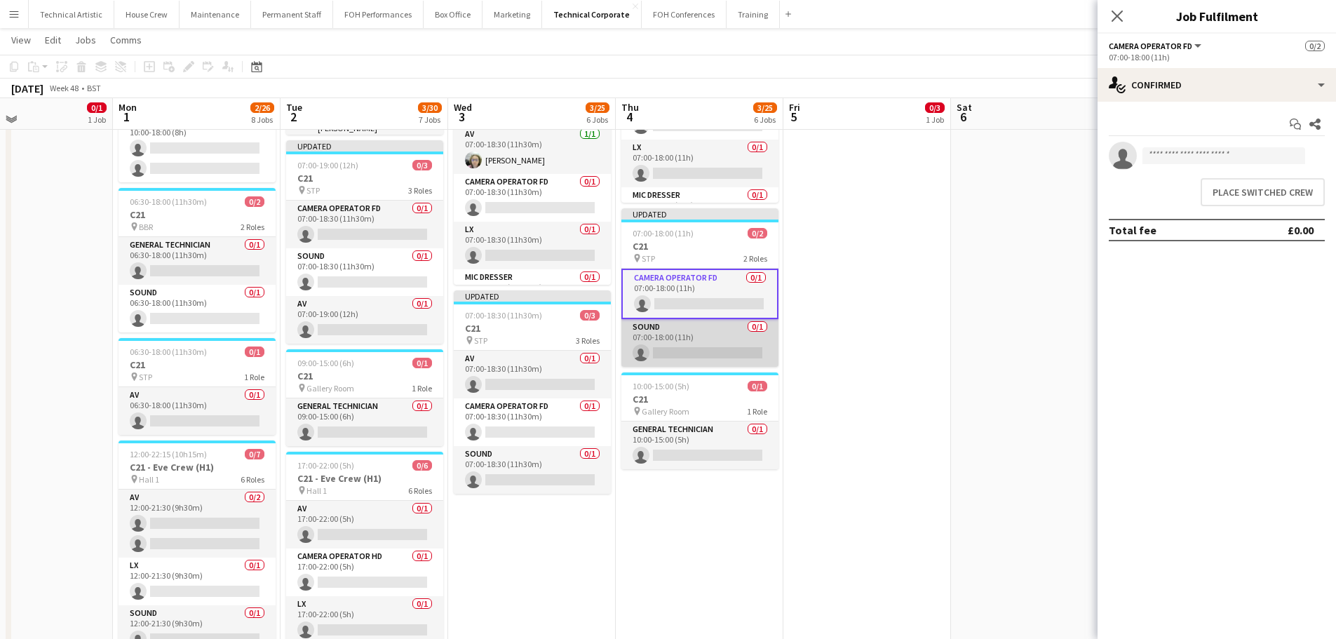
click at [718, 347] on app-card-role "Sound 0/1 07:00-18:00 (11h) single-neutral-actions" at bounding box center [700, 343] width 157 height 48
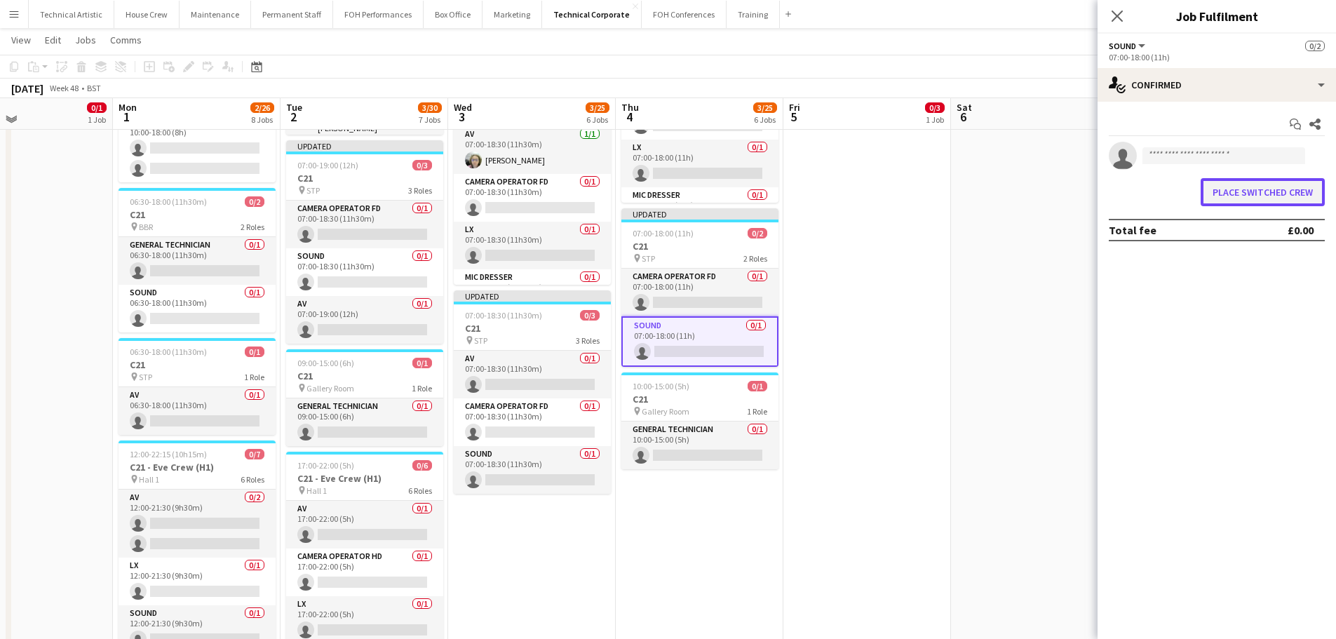
click at [1237, 193] on button "Place switched crew" at bounding box center [1263, 192] width 124 height 28
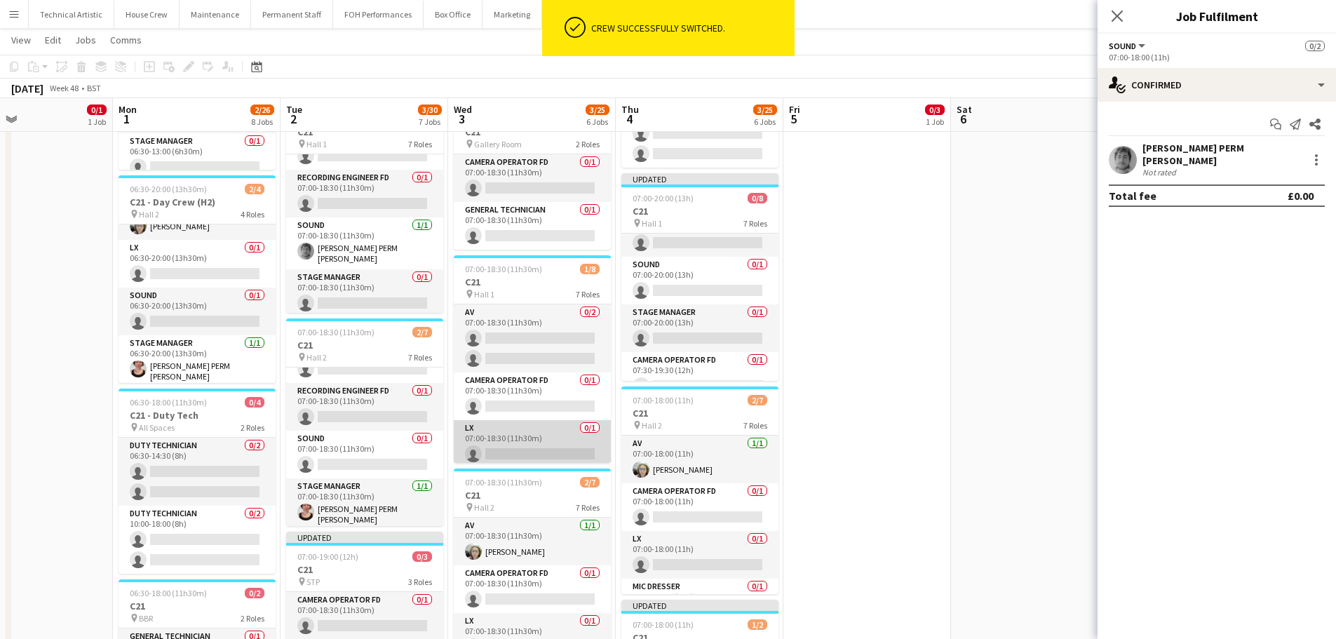
scroll to position [196, 0]
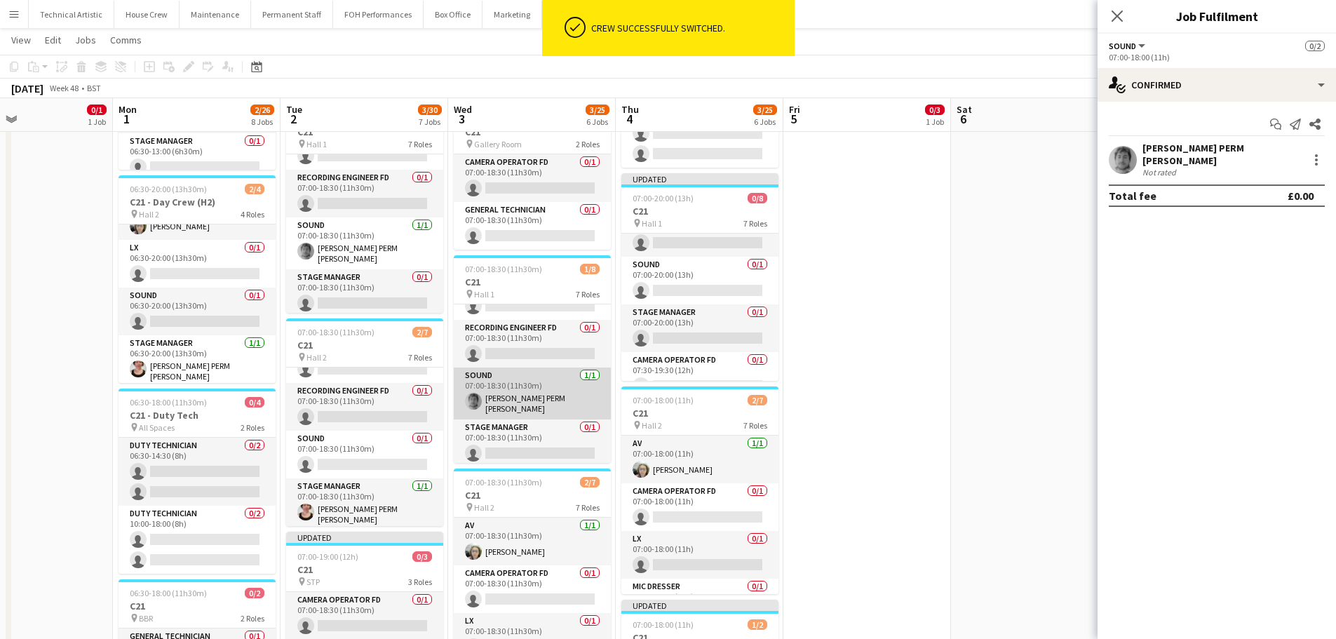
click at [565, 398] on app-card-role "Sound 1/1 07:00-18:30 (11h30m) Dara PERM Hughes" at bounding box center [532, 394] width 157 height 52
click at [1319, 152] on div at bounding box center [1316, 160] width 17 height 17
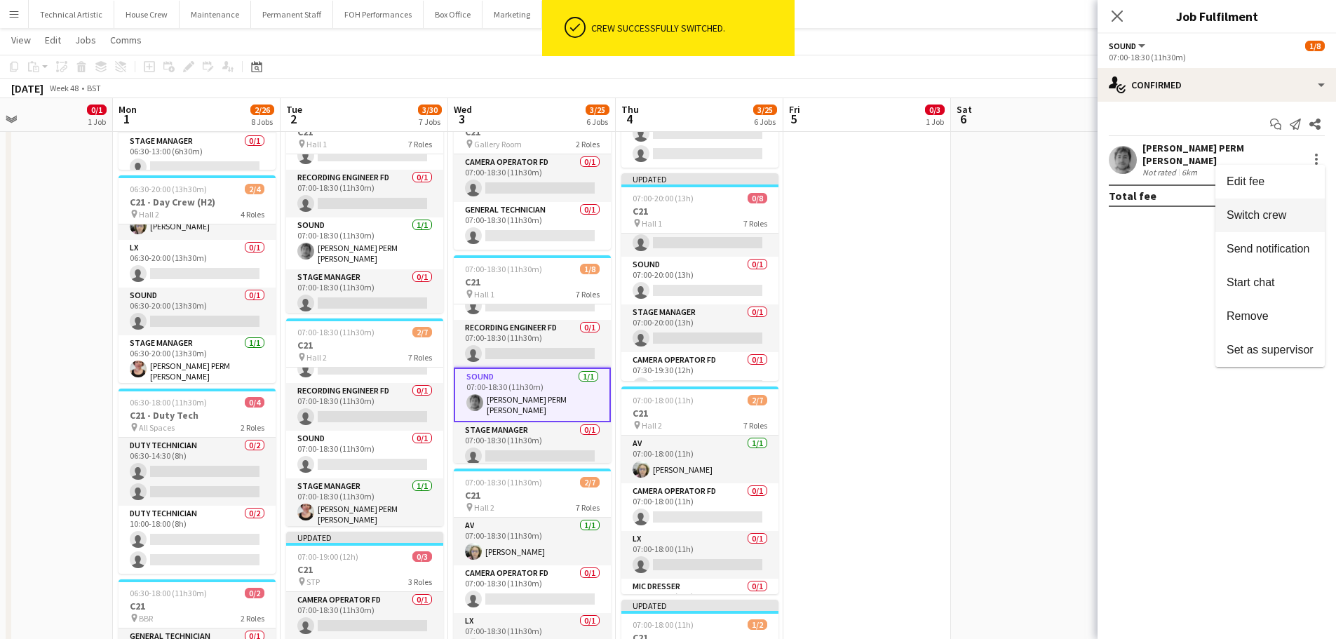
click at [1268, 220] on span "Switch crew" at bounding box center [1257, 215] width 60 height 12
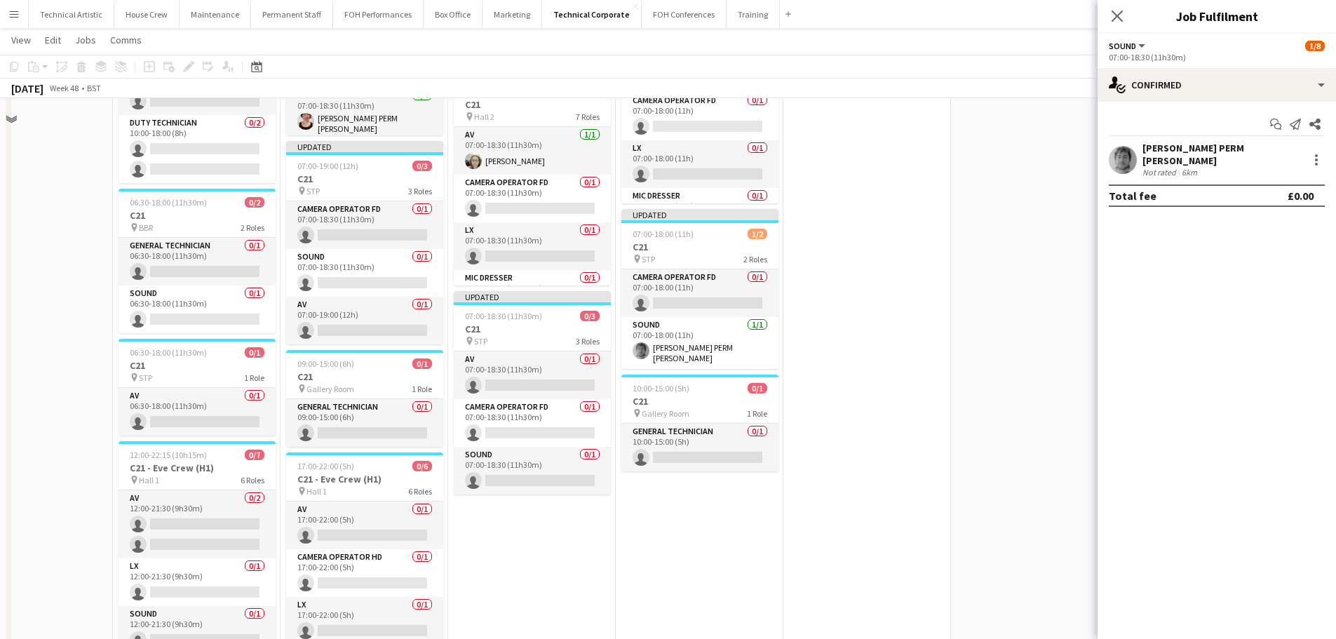
scroll to position [772, 0]
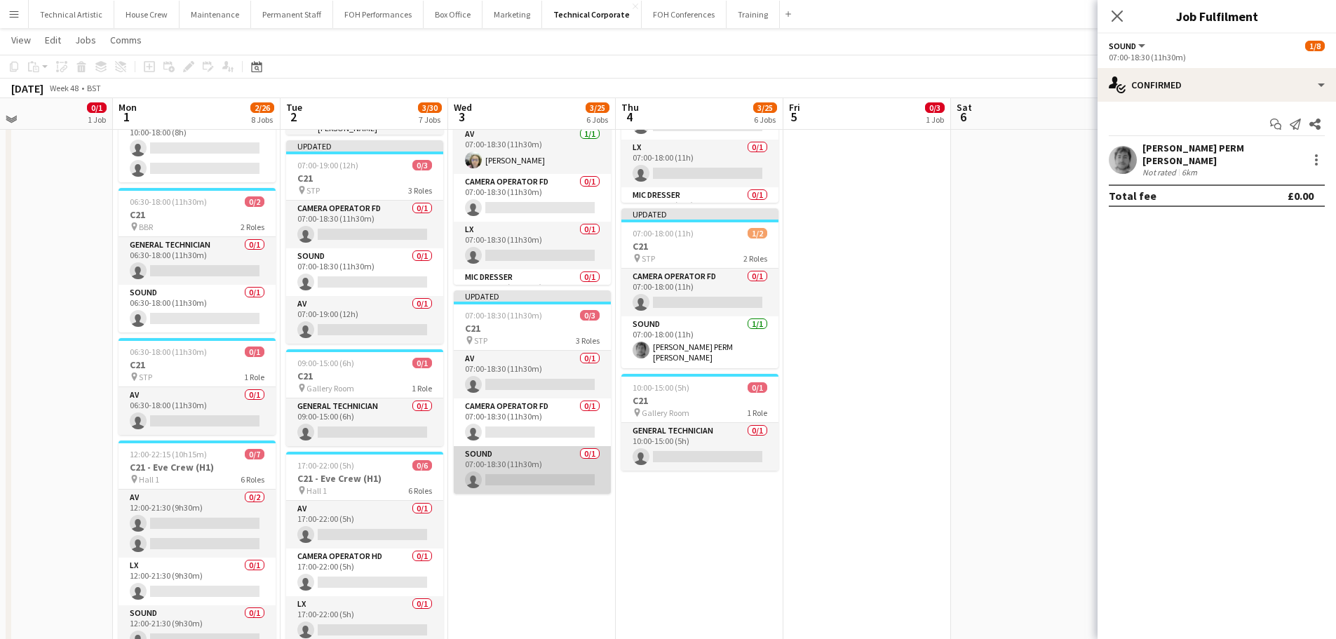
click at [532, 461] on app-card-role "Sound 0/1 07:00-18:30 (11h30m) single-neutral-actions" at bounding box center [532, 470] width 157 height 48
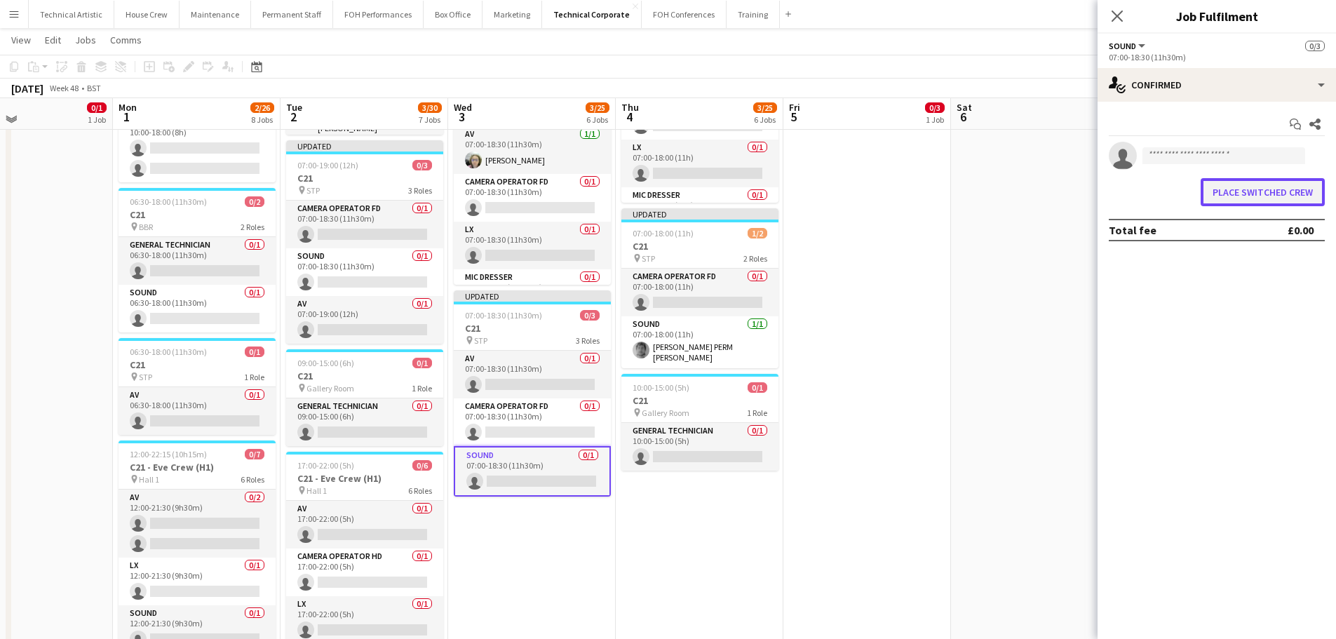
click at [1273, 199] on button "Place switched crew" at bounding box center [1263, 192] width 124 height 28
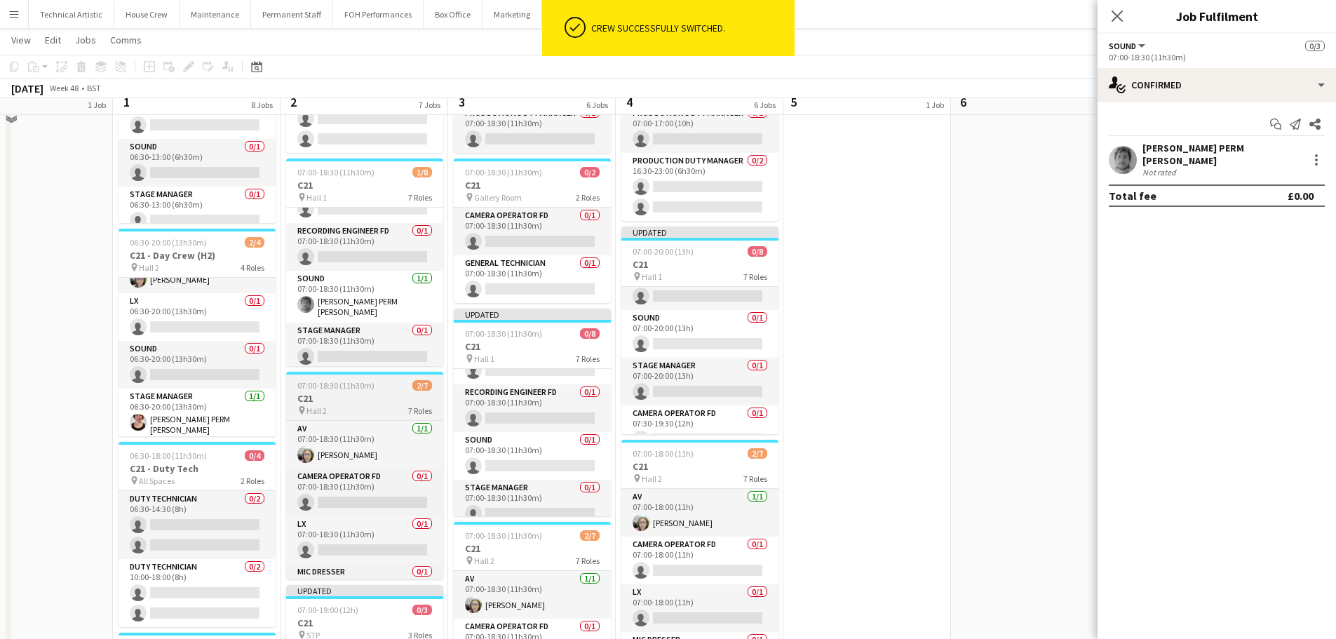
scroll to position [281, 0]
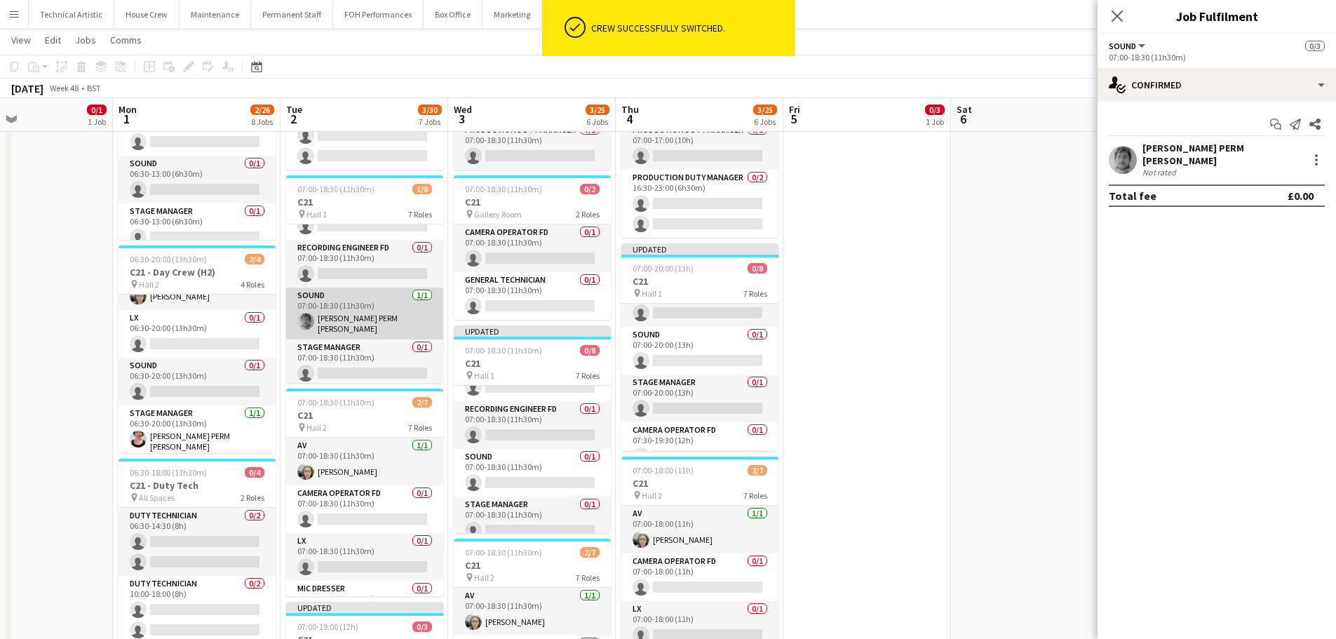
click at [404, 307] on app-card-role "Sound 1/1 07:00-18:30 (11h30m) Dara PERM Hughes" at bounding box center [364, 314] width 157 height 52
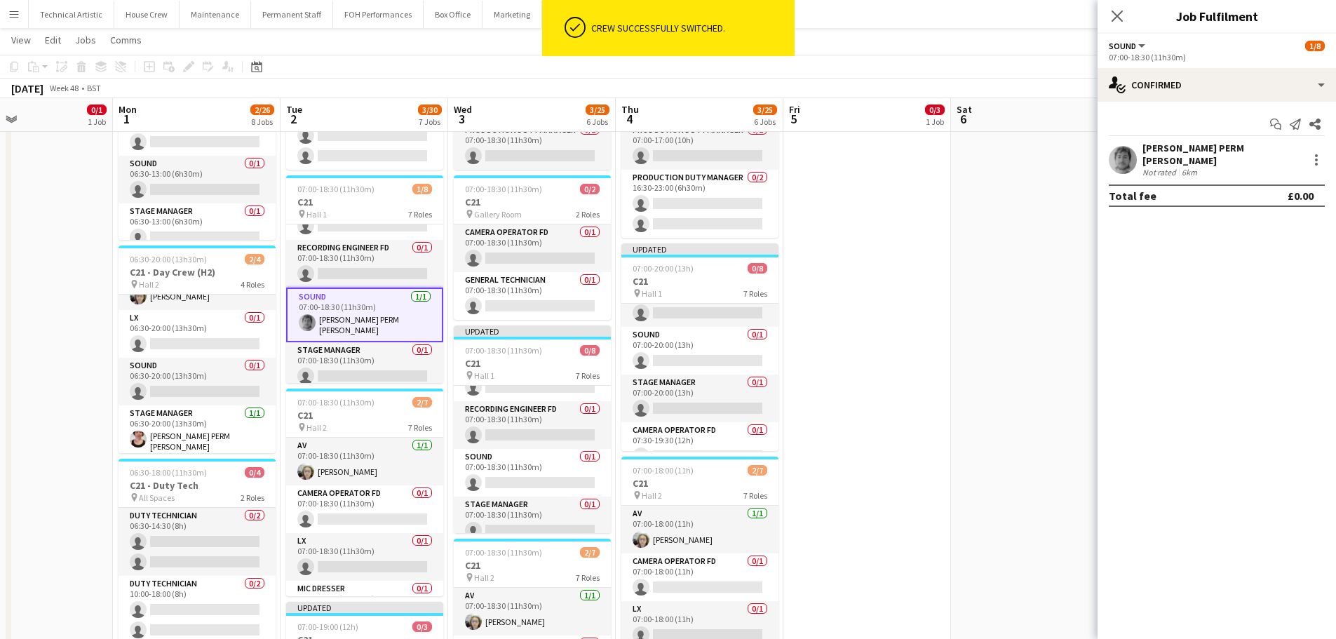
click at [1325, 158] on div "Dara PERM Hughes Not rated 6km" at bounding box center [1217, 160] width 239 height 36
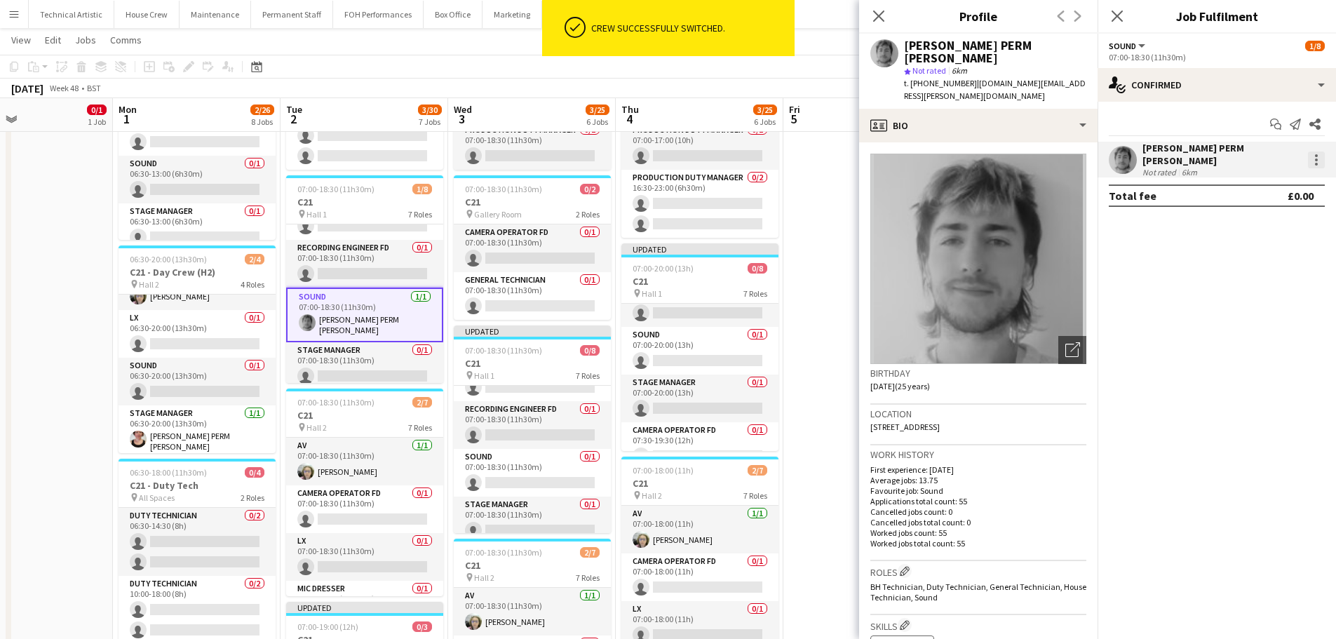
click at [1316, 152] on div at bounding box center [1316, 160] width 17 height 17
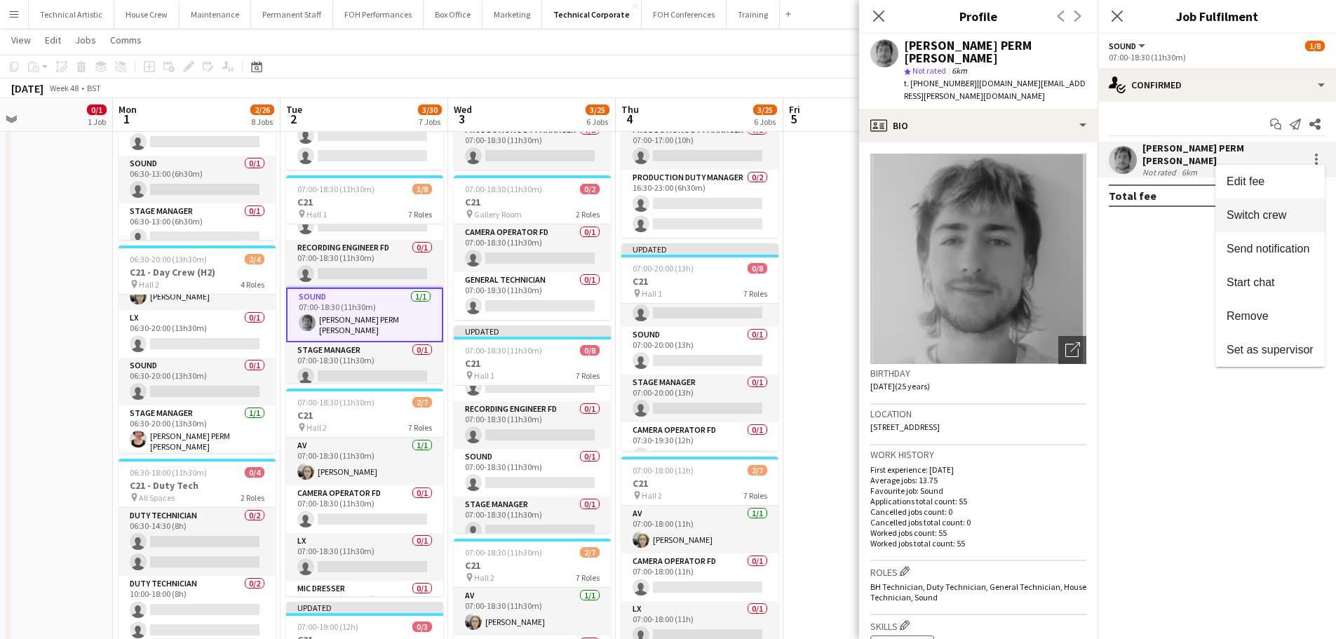
click at [1265, 224] on button "Switch crew" at bounding box center [1270, 216] width 109 height 34
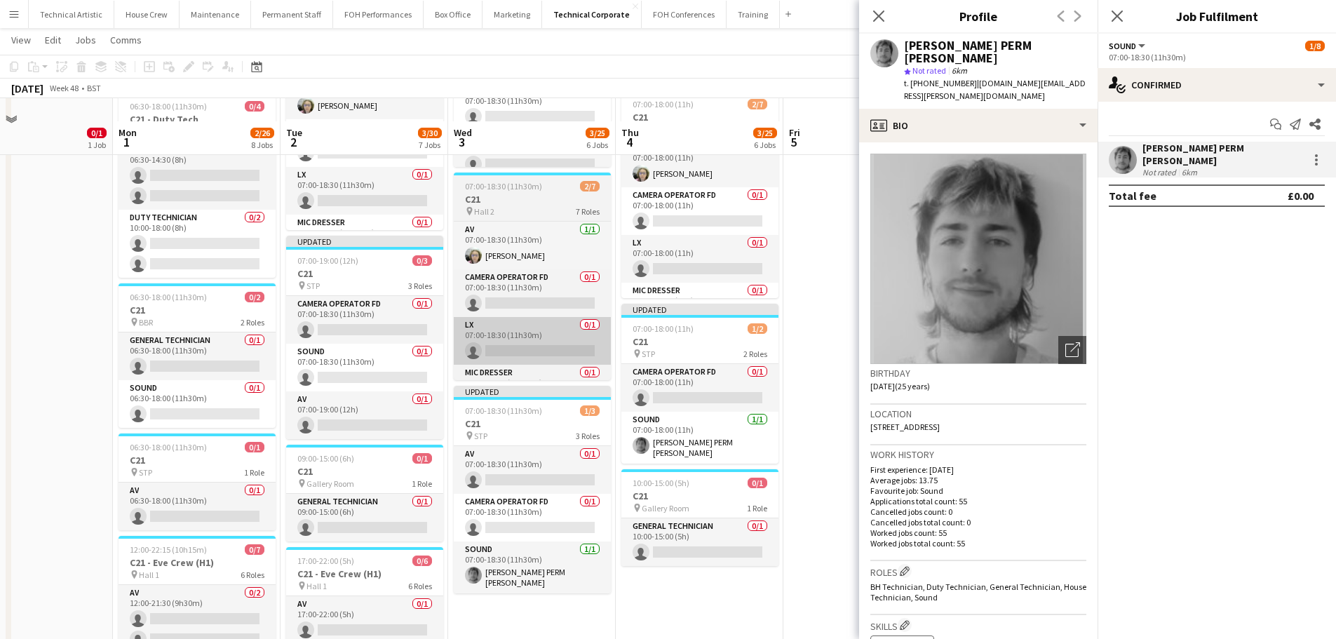
scroll to position [702, 0]
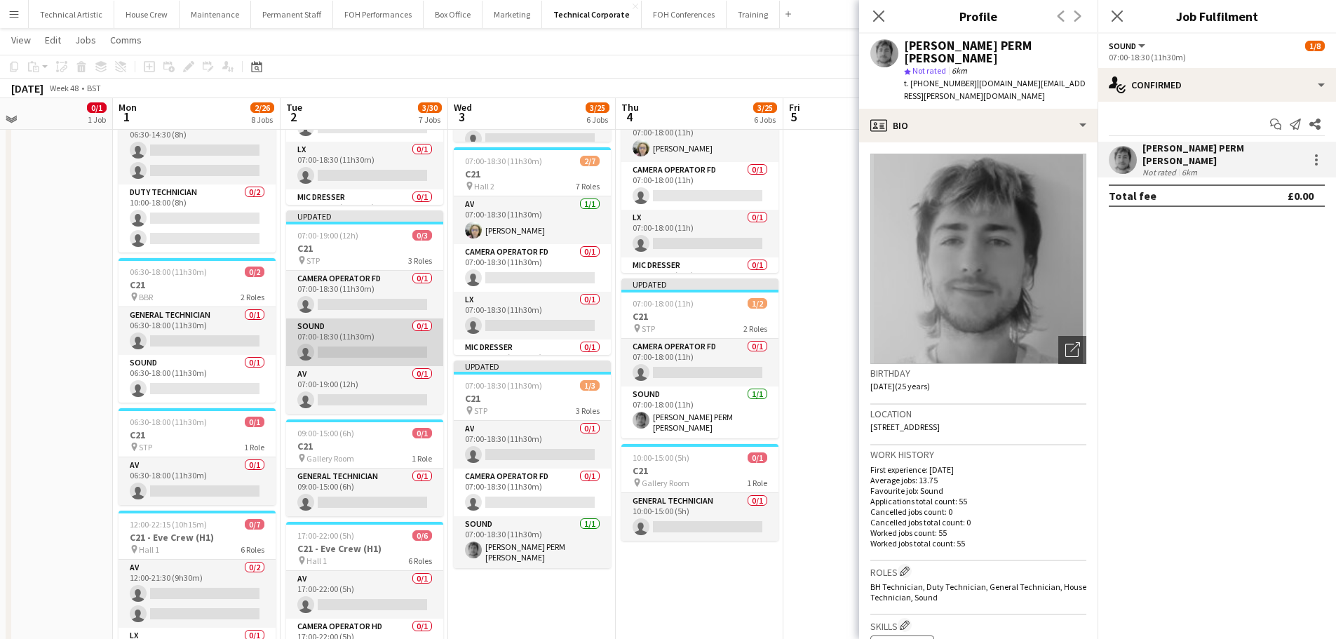
click at [354, 351] on app-card-role "Sound 0/1 07:00-18:30 (11h30m) single-neutral-actions" at bounding box center [364, 342] width 157 height 48
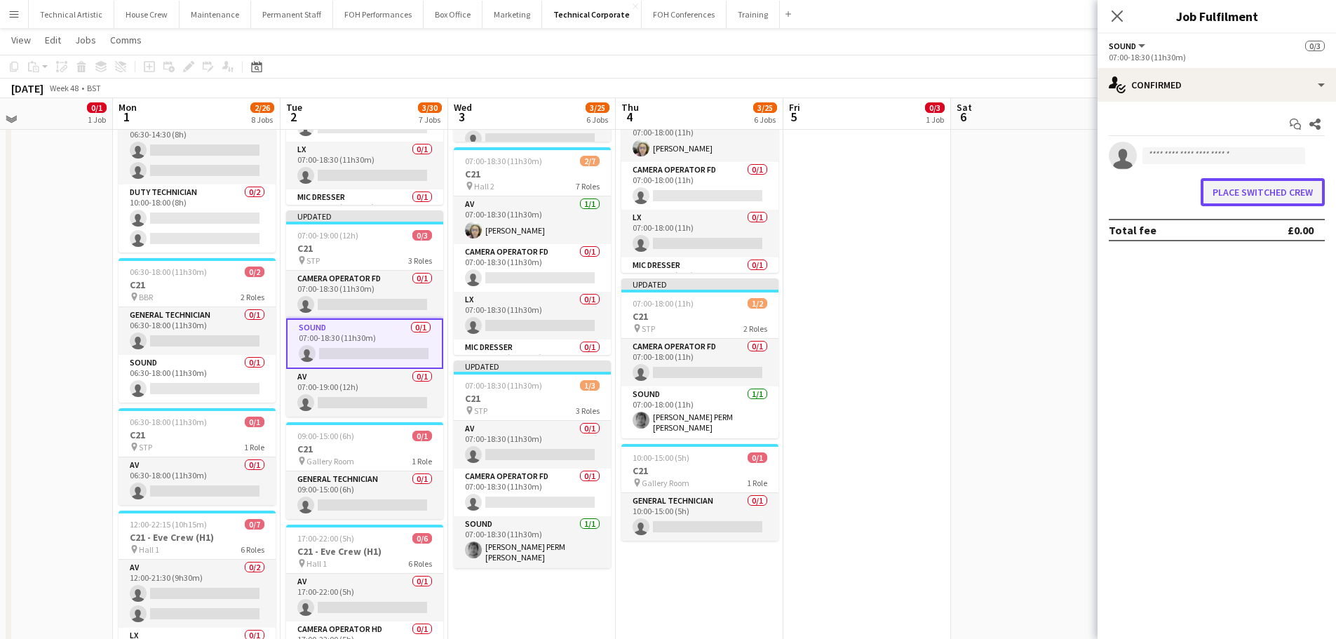
click at [1227, 187] on button "Place switched crew" at bounding box center [1263, 192] width 124 height 28
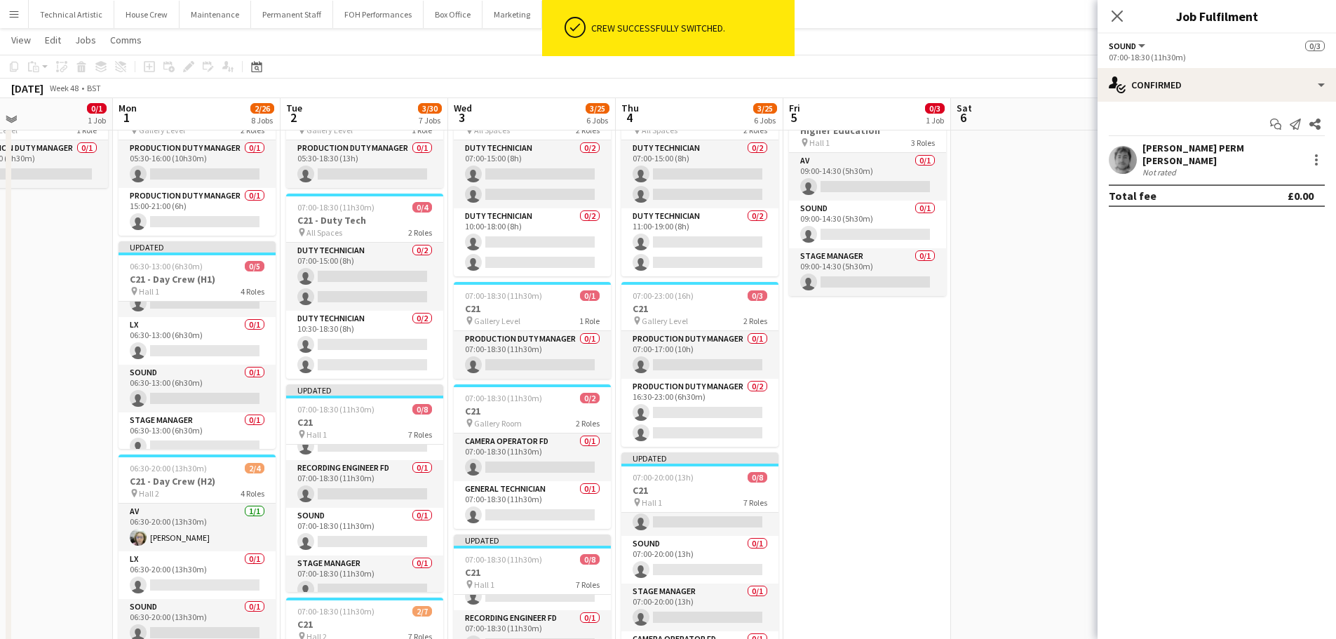
scroll to position [70, 0]
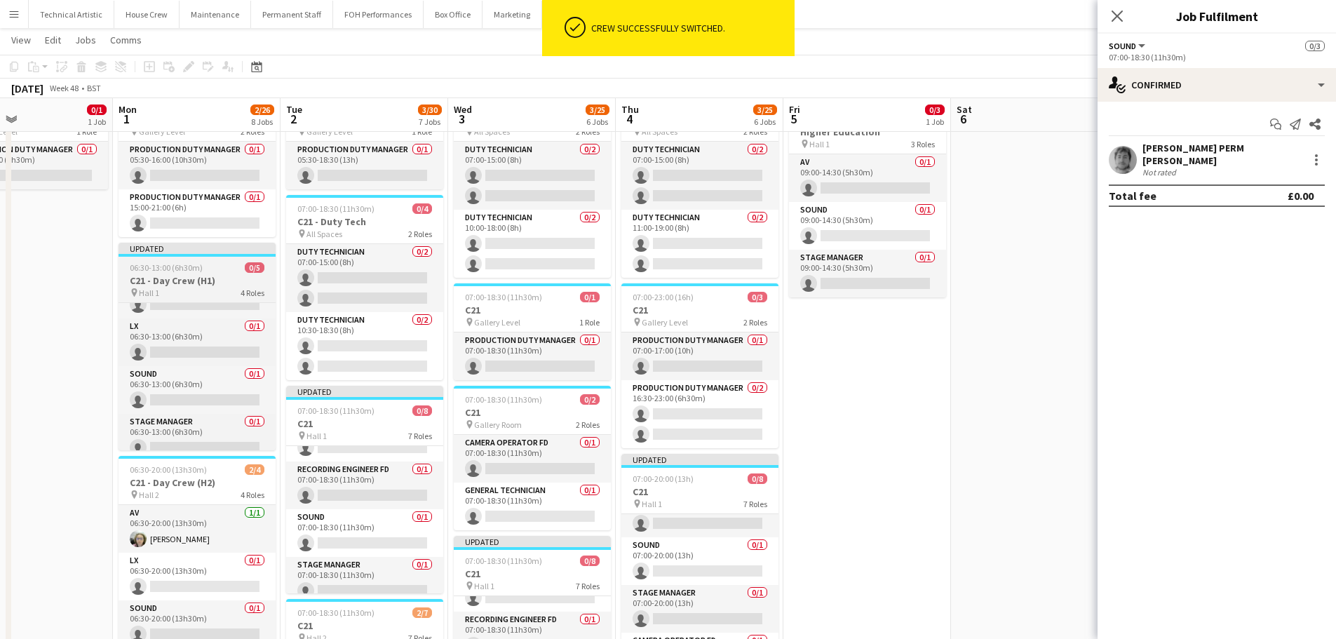
click at [176, 275] on h3 "C21 - Day Crew (H1)" at bounding box center [197, 280] width 157 height 13
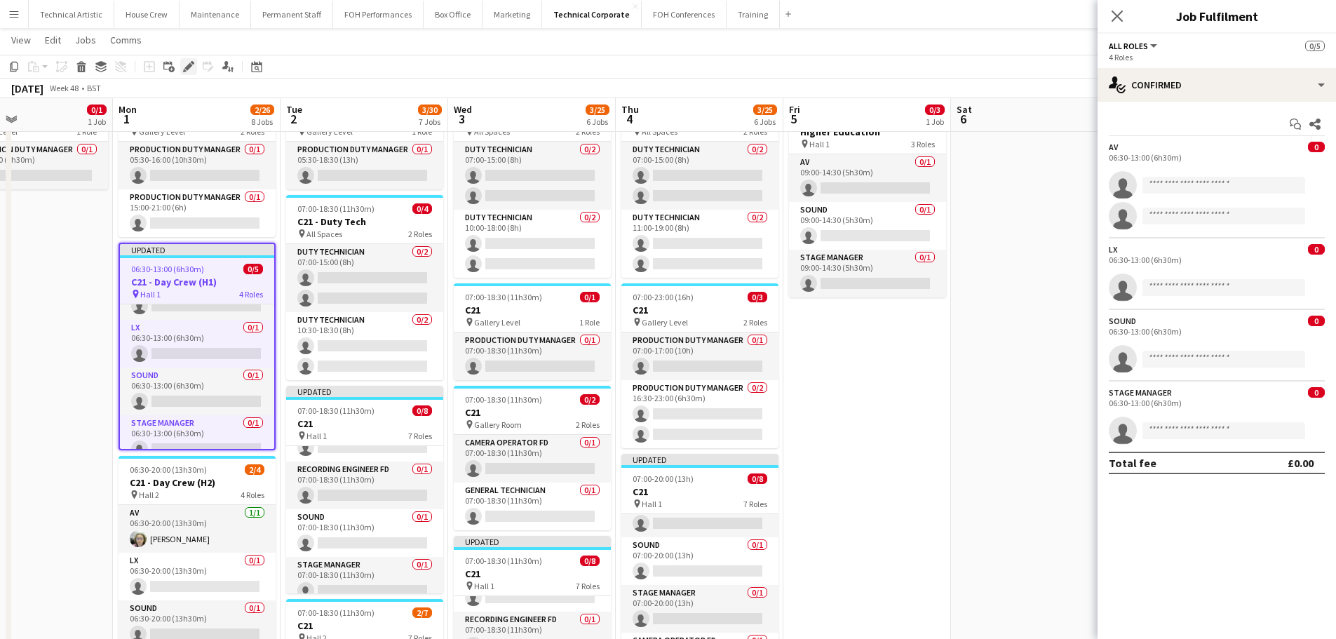
click at [184, 69] on icon "Edit" at bounding box center [188, 66] width 11 height 11
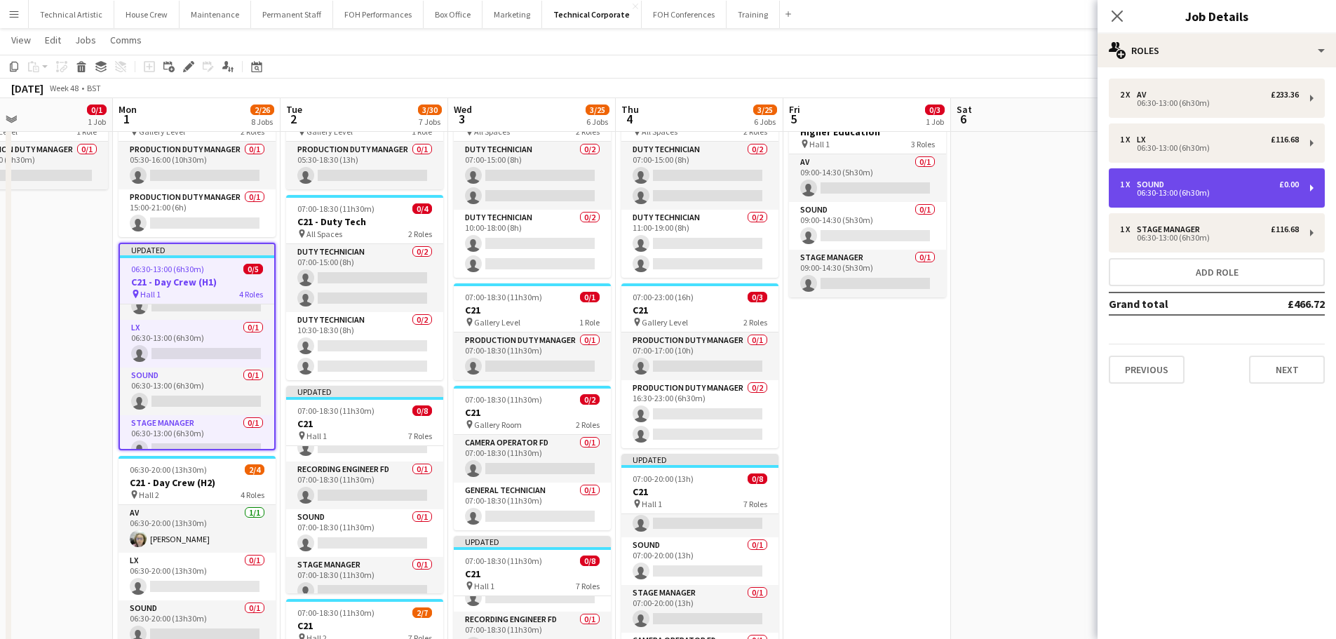
click at [1208, 188] on div "1 x Sound £0.00" at bounding box center [1209, 185] width 179 height 10
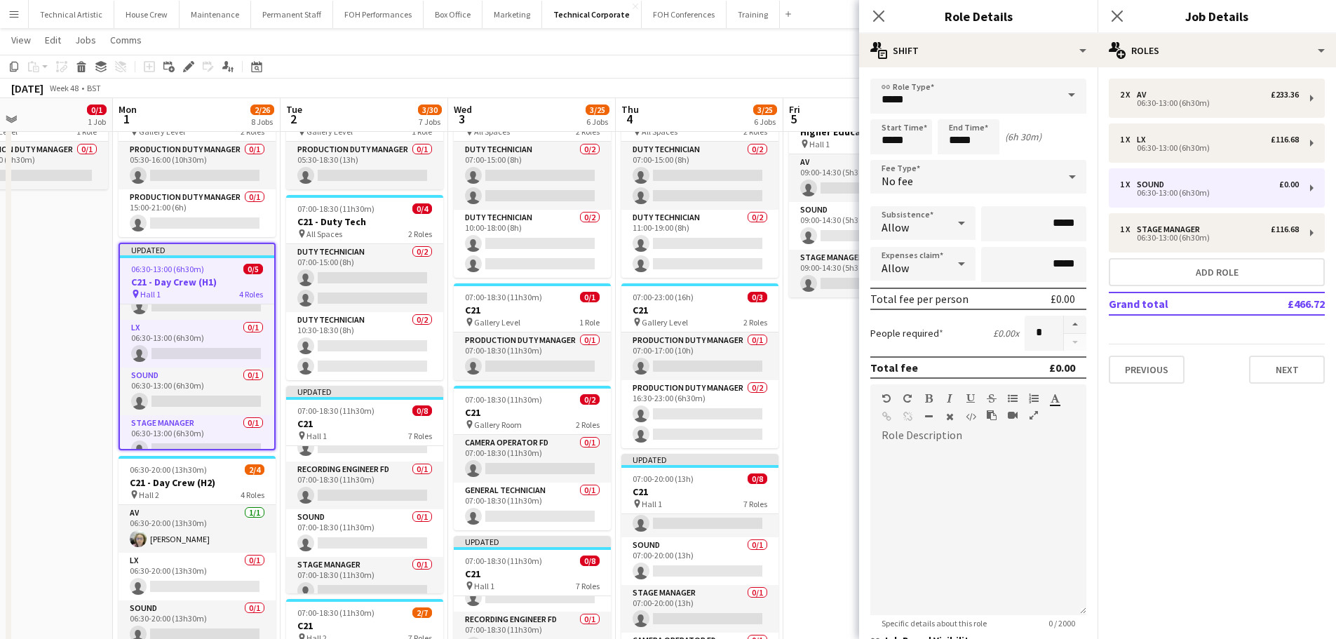
click at [986, 182] on div "No fee" at bounding box center [965, 177] width 188 height 34
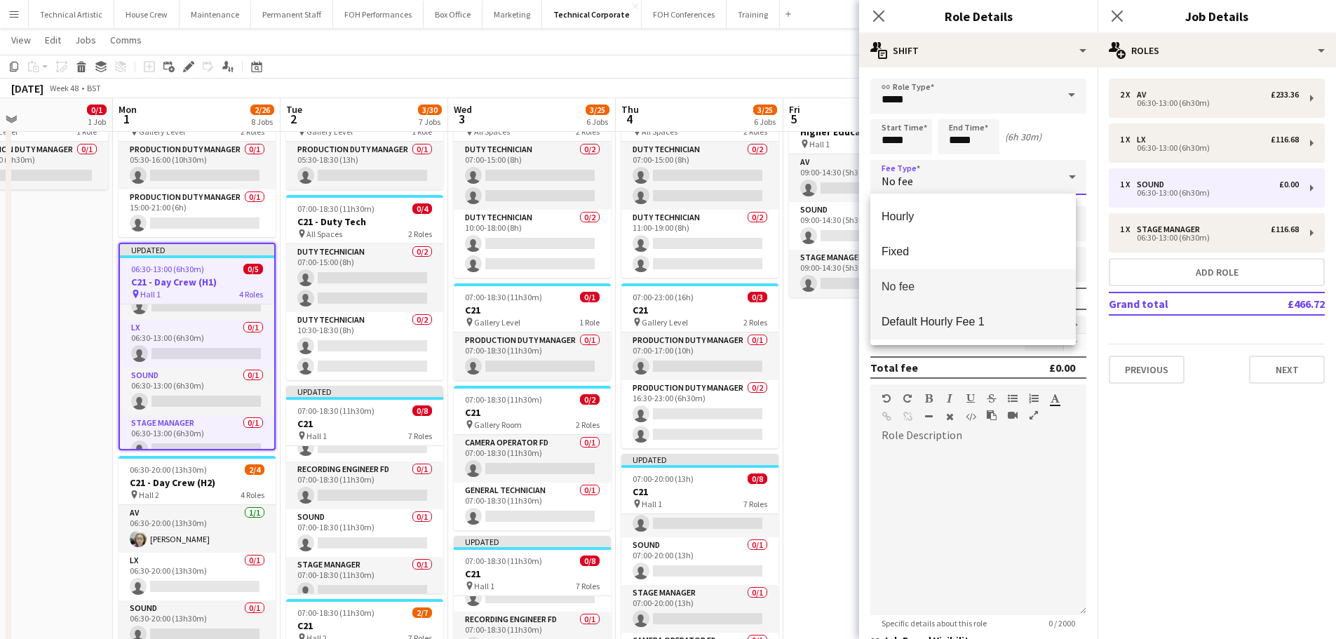
click at [944, 317] on span "Default Hourly Fee 1" at bounding box center [973, 321] width 183 height 13
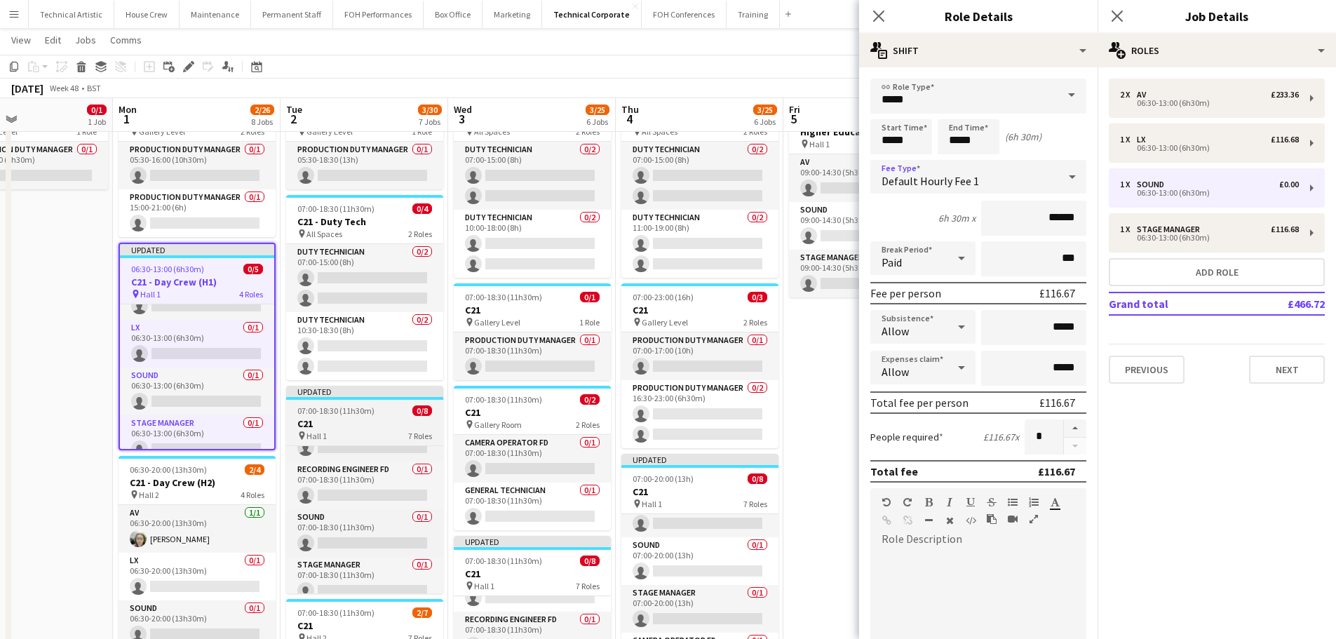
click at [376, 429] on h3 "C21" at bounding box center [364, 423] width 157 height 13
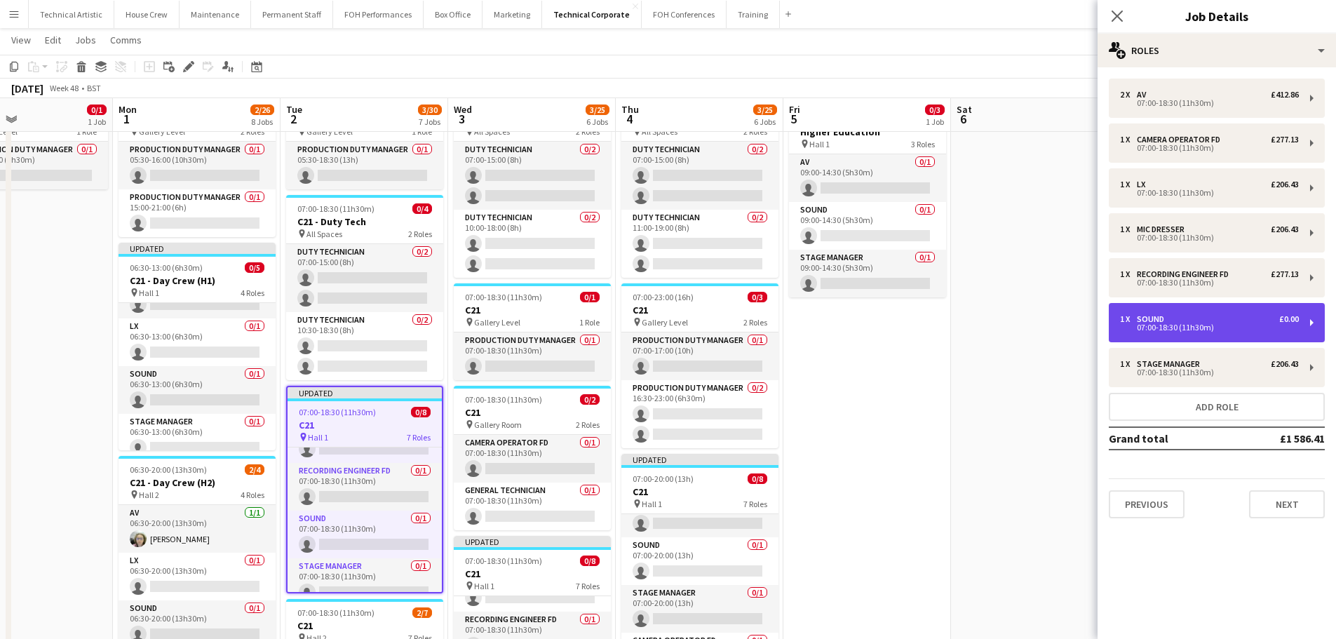
click at [1190, 310] on div "1 x Sound £0.00 07:00-18:30 (11h30m)" at bounding box center [1217, 322] width 216 height 39
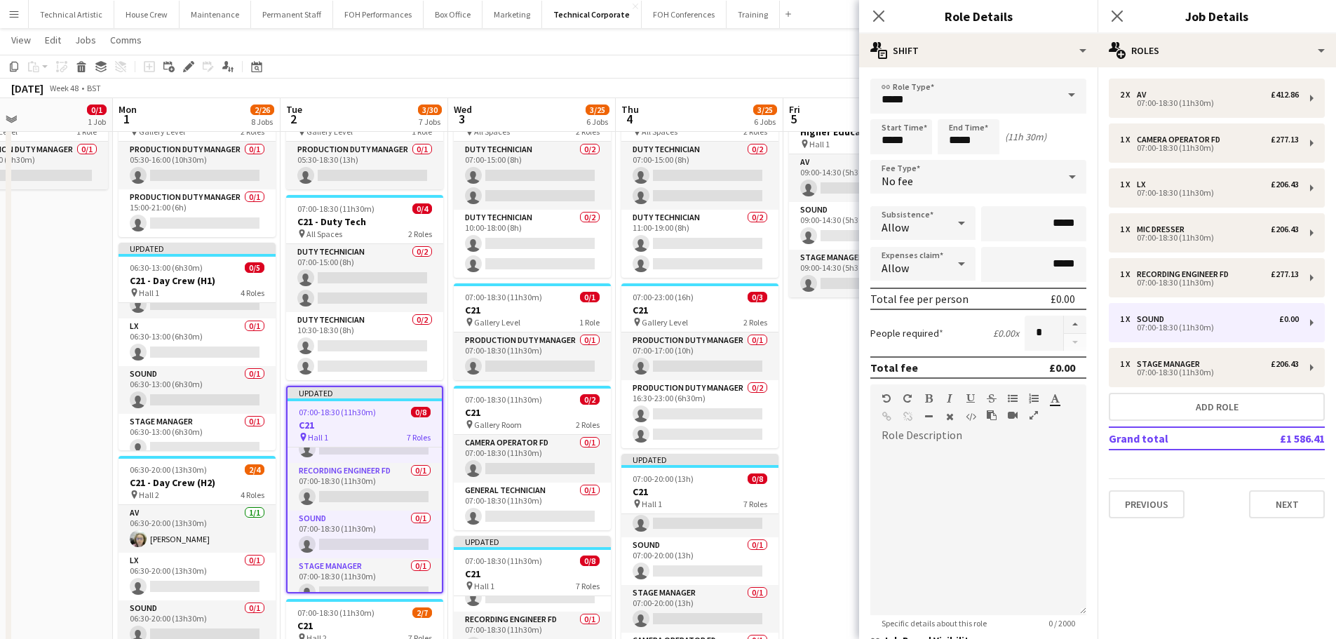
click at [946, 187] on div "No fee" at bounding box center [965, 177] width 188 height 34
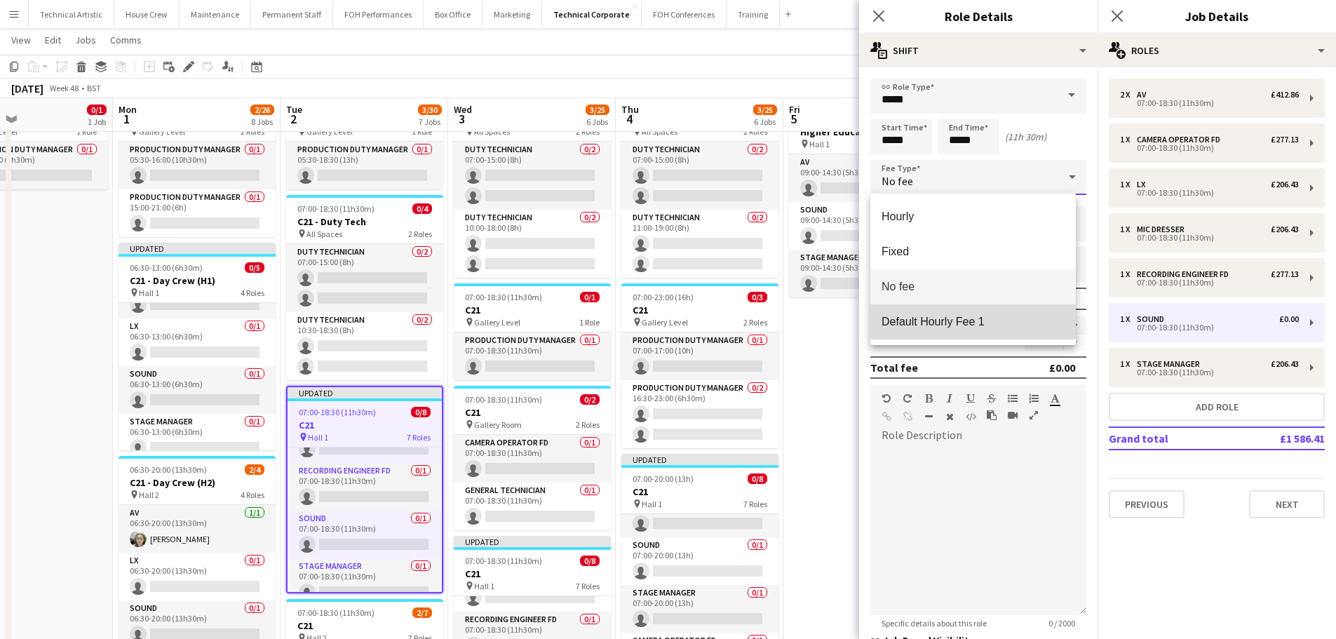
click at [939, 316] on span "Default Hourly Fee 1" at bounding box center [973, 321] width 183 height 13
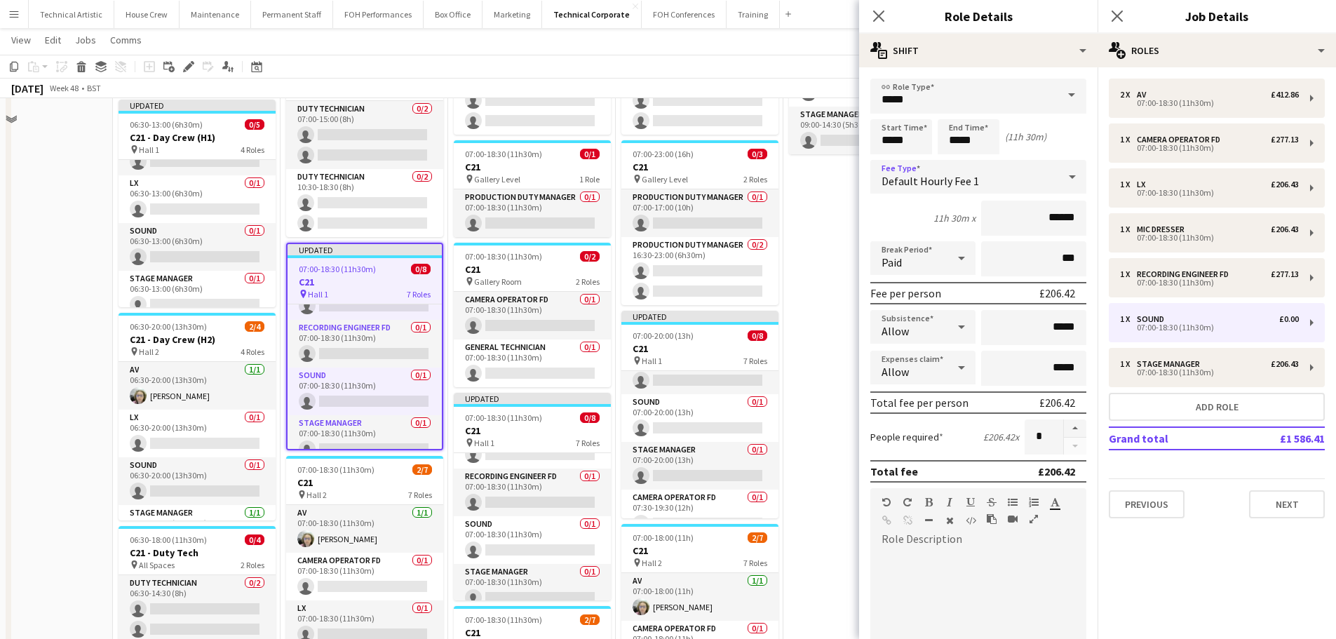
scroll to position [281, 0]
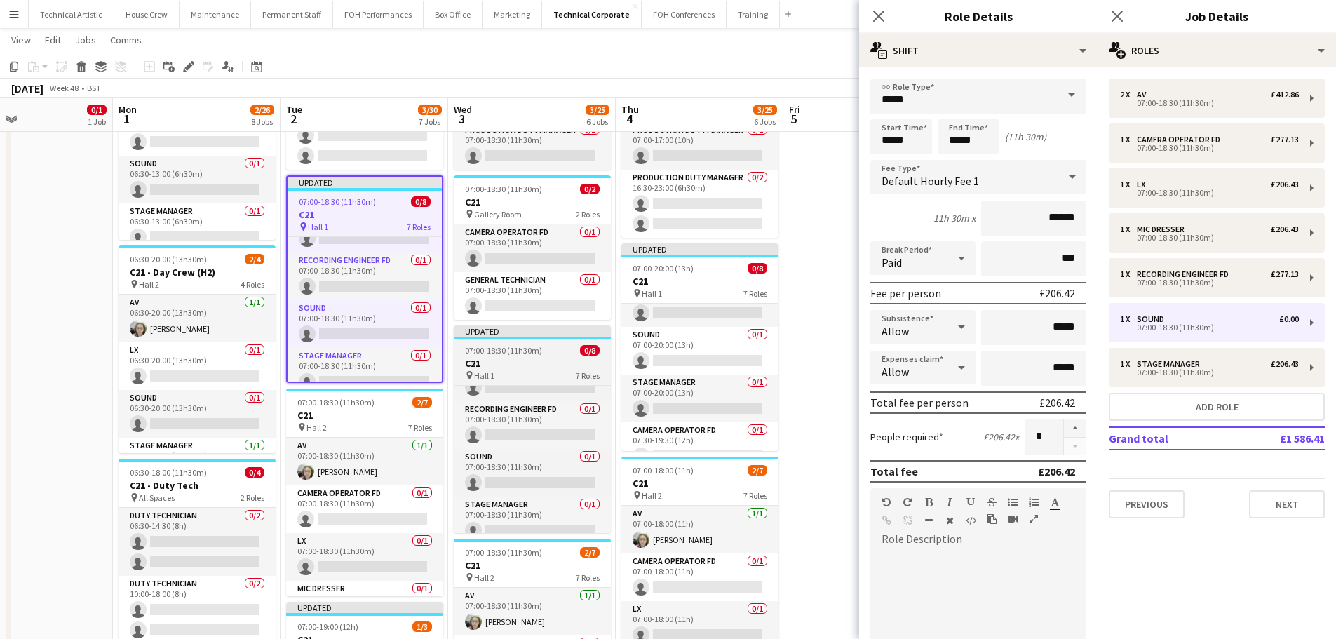
click at [546, 370] on div "pin Hall 1 7 Roles" at bounding box center [532, 375] width 157 height 11
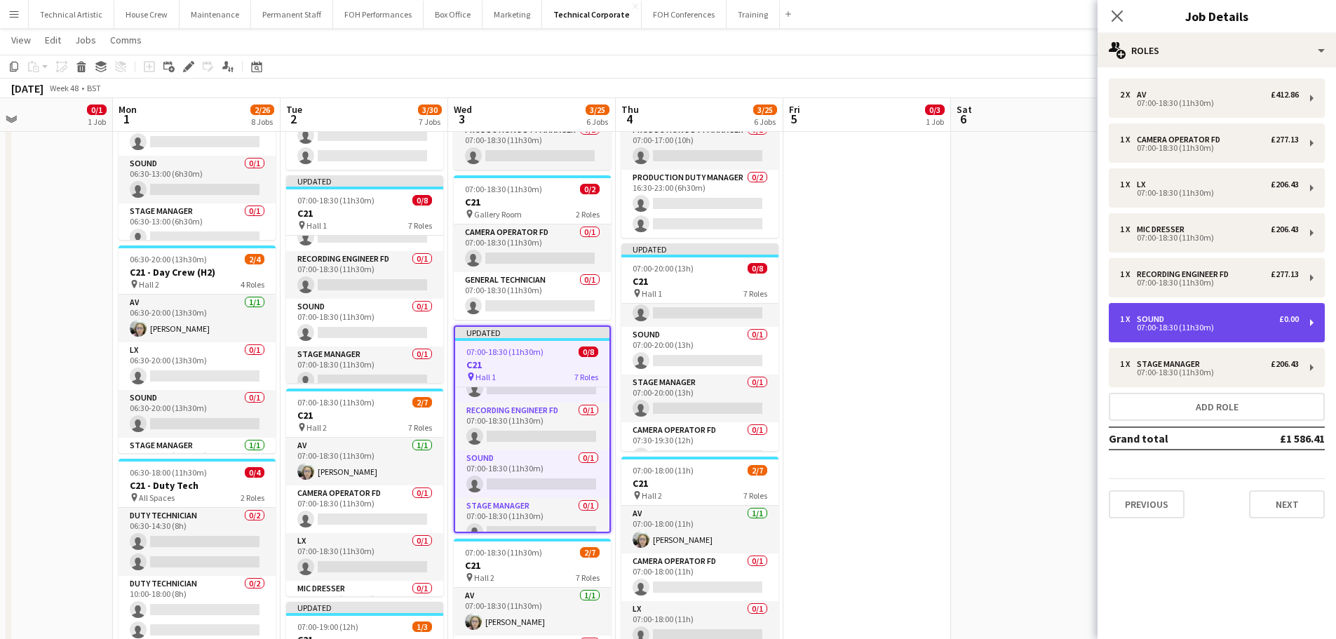
click at [1205, 316] on div "1 x Sound £0.00" at bounding box center [1209, 319] width 179 height 10
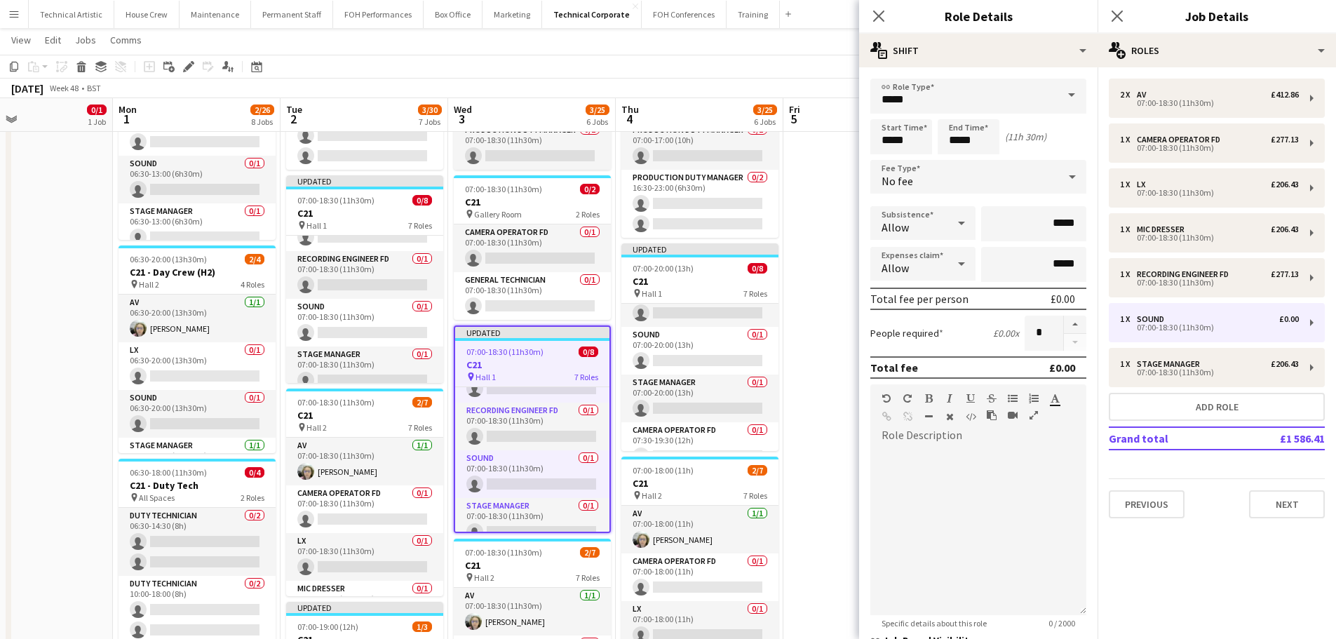
click at [979, 168] on div "No fee" at bounding box center [965, 177] width 188 height 34
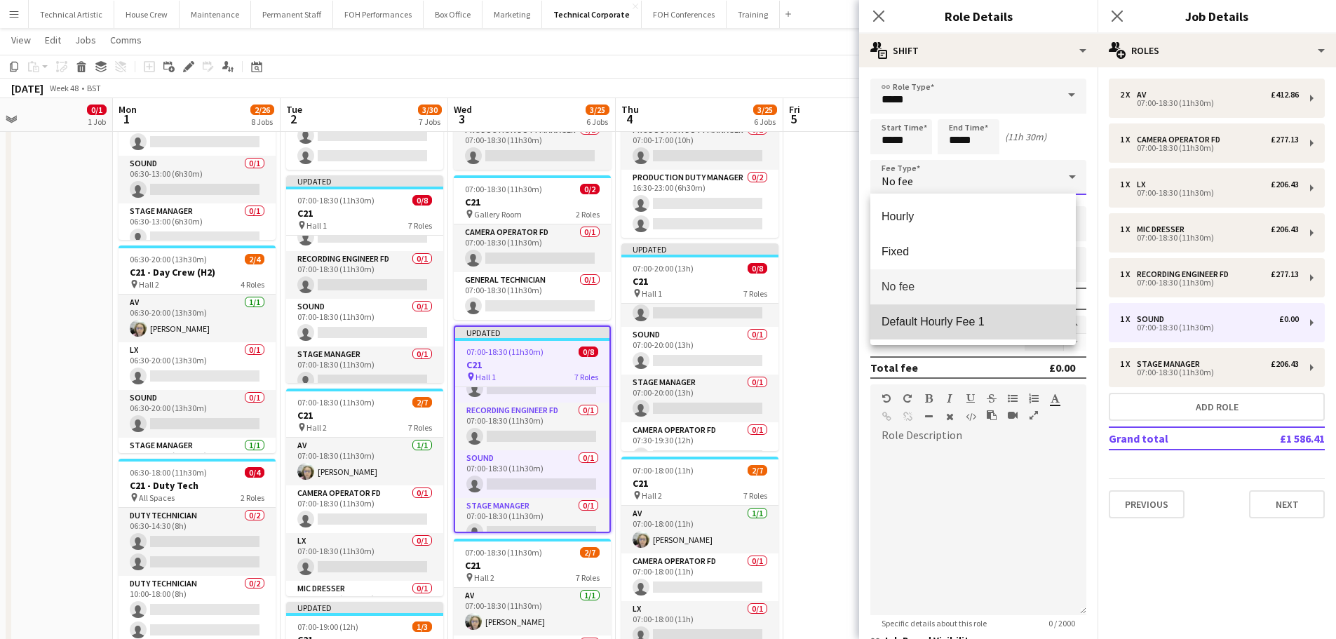
click at [968, 316] on span "Default Hourly Fee 1" at bounding box center [973, 321] width 183 height 13
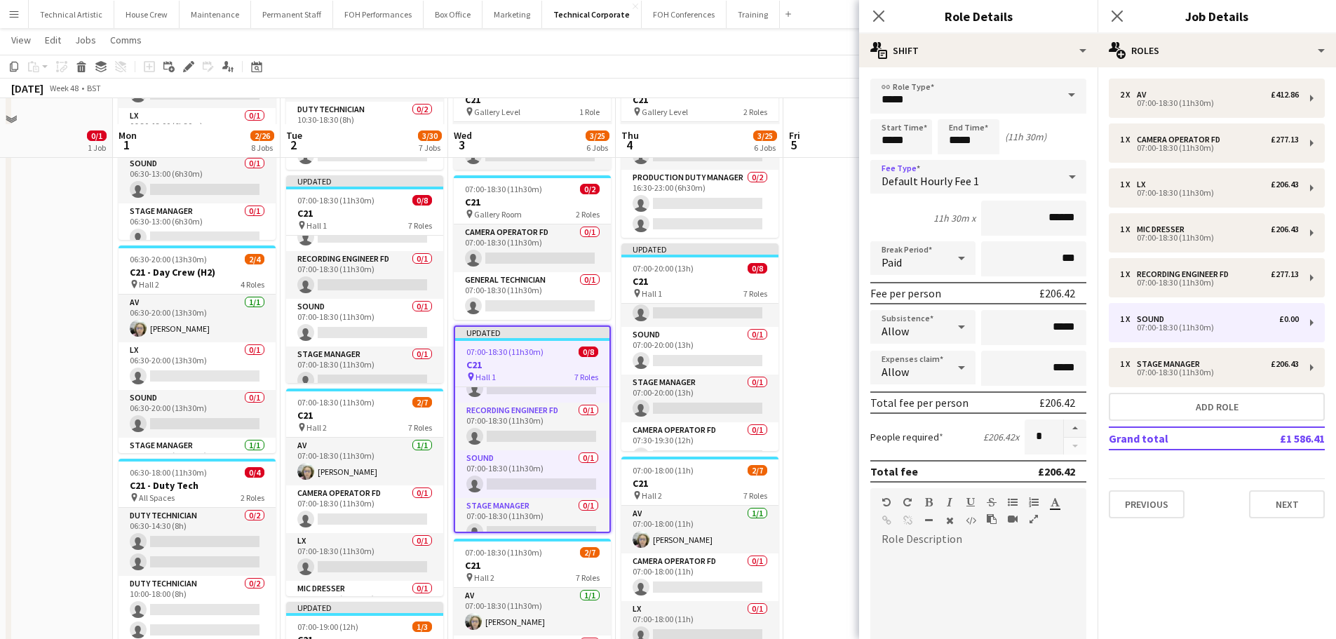
scroll to position [351, 0]
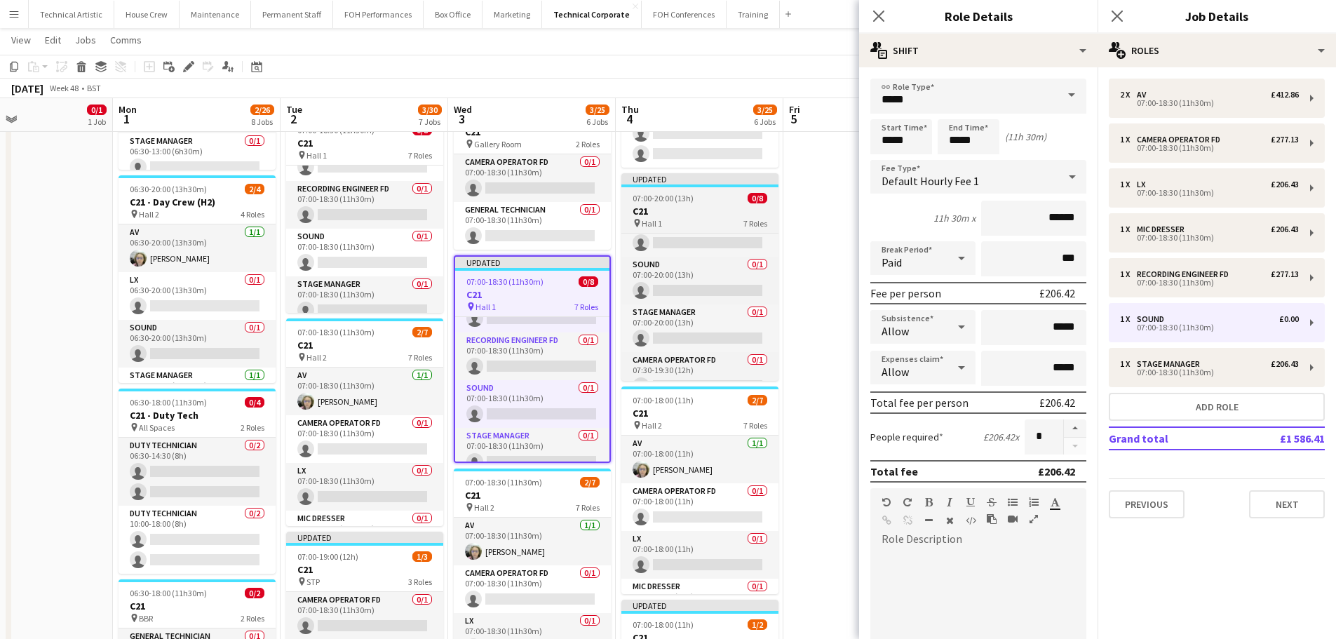
click at [711, 218] on div "pin Hall 1 7 Roles" at bounding box center [700, 222] width 157 height 11
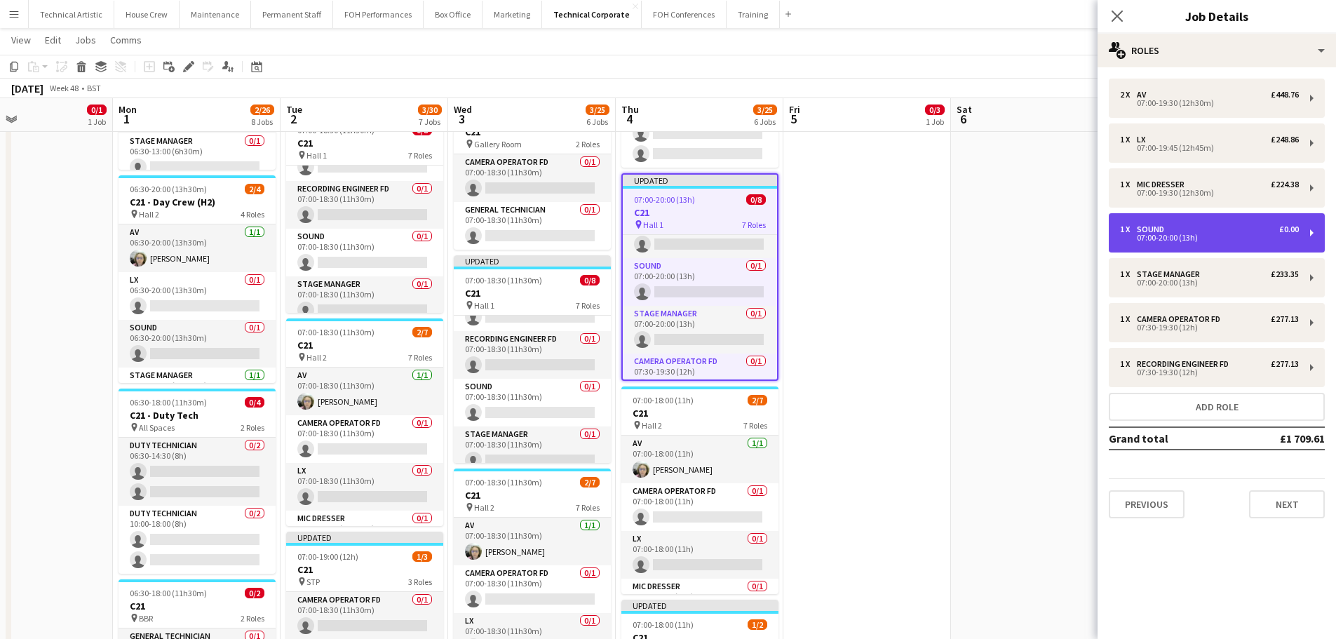
click at [1233, 236] on div "07:00-20:00 (13h)" at bounding box center [1209, 237] width 179 height 7
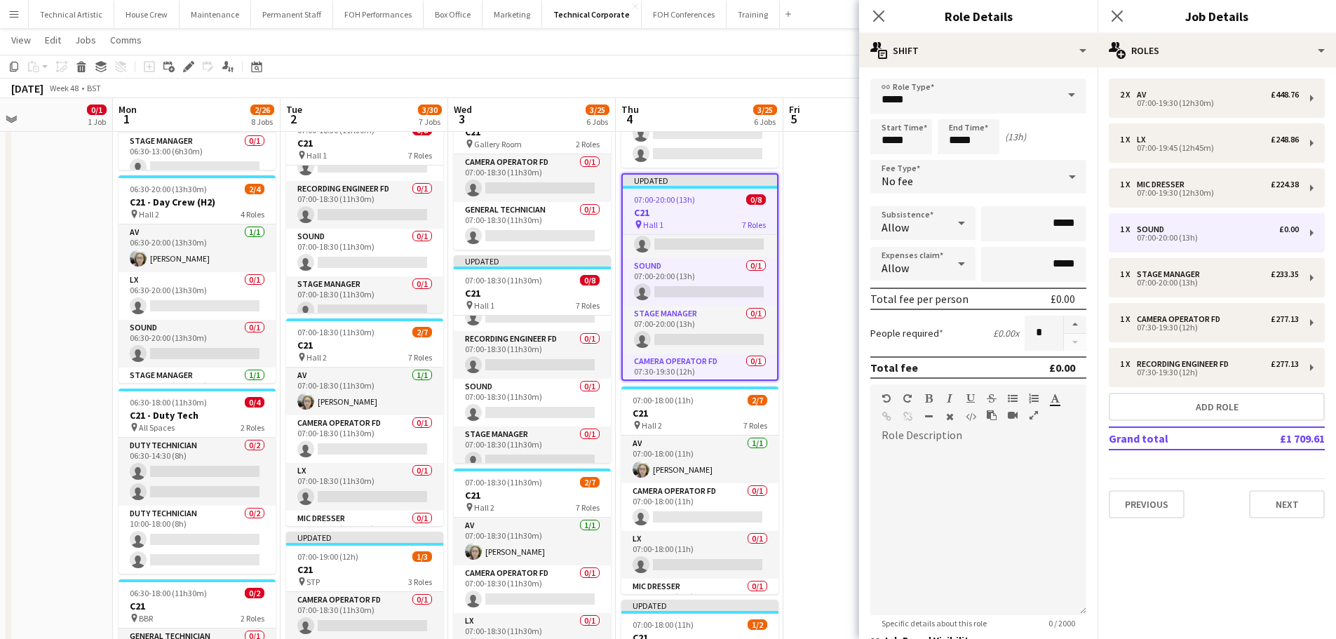
click at [941, 176] on div "No fee" at bounding box center [965, 177] width 188 height 34
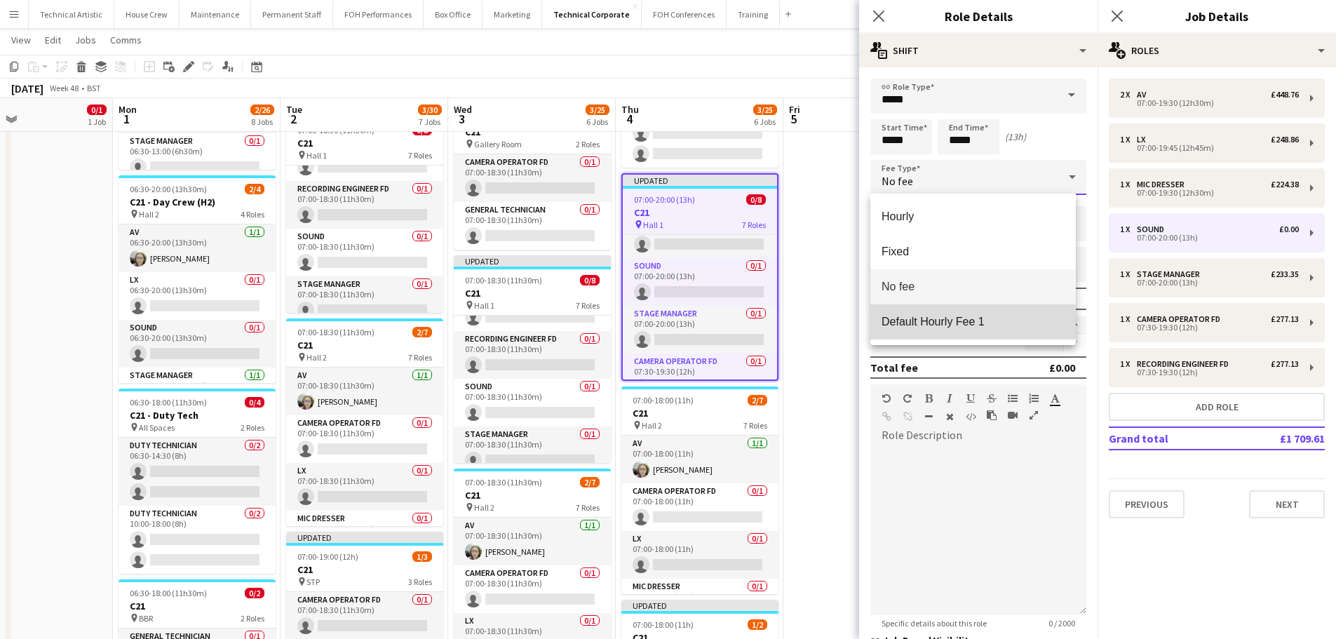
click at [977, 319] on span "Default Hourly Fee 1" at bounding box center [973, 321] width 183 height 13
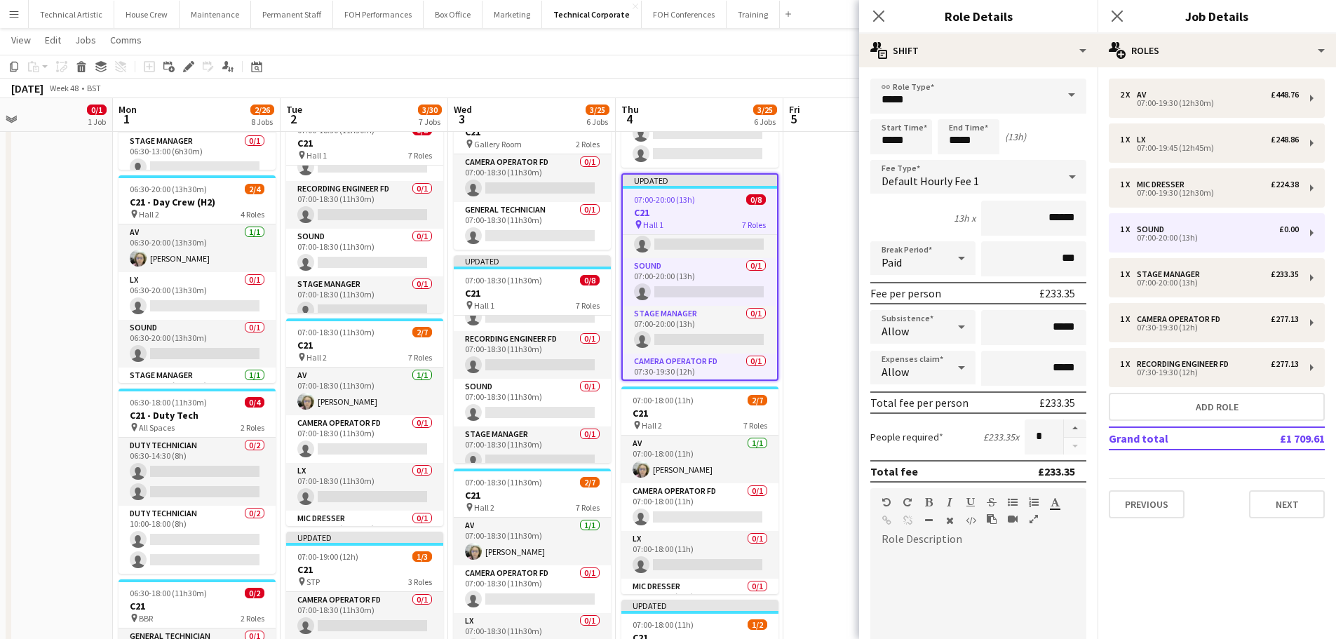
click at [792, 79] on div "December 2025 Week 48 • BST Publish 1 job Revert 1 job" at bounding box center [668, 89] width 1336 height 20
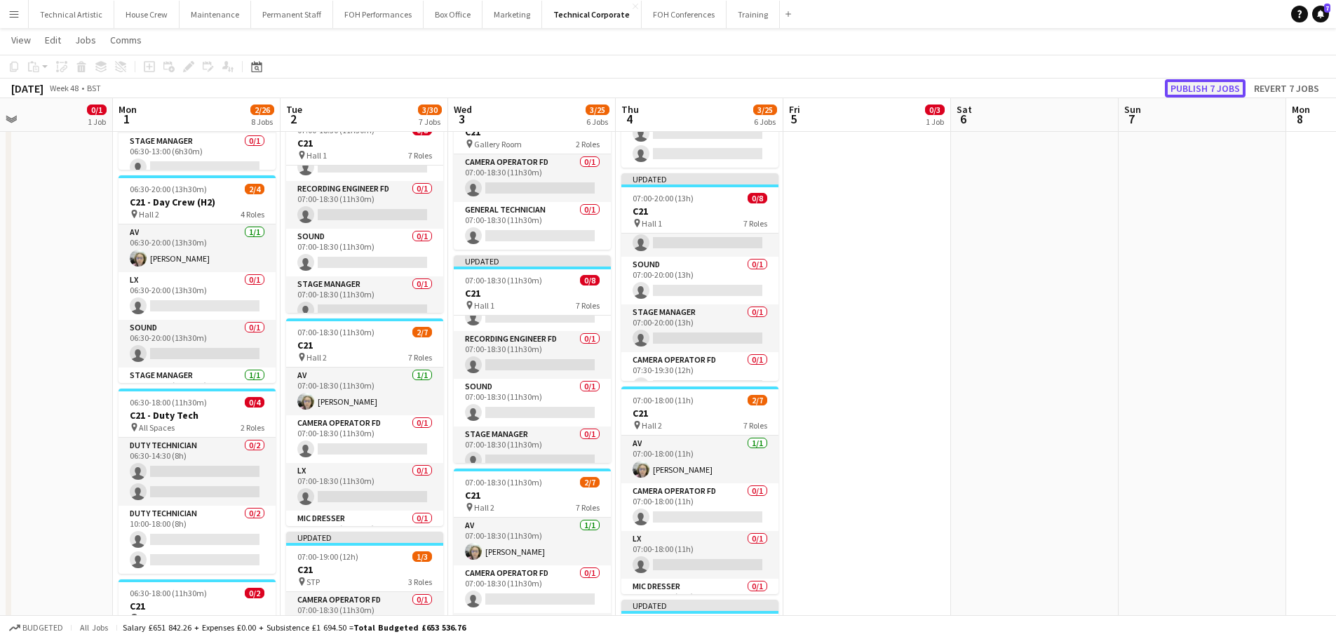
click at [1213, 87] on button "Publish 7 jobs" at bounding box center [1205, 88] width 81 height 18
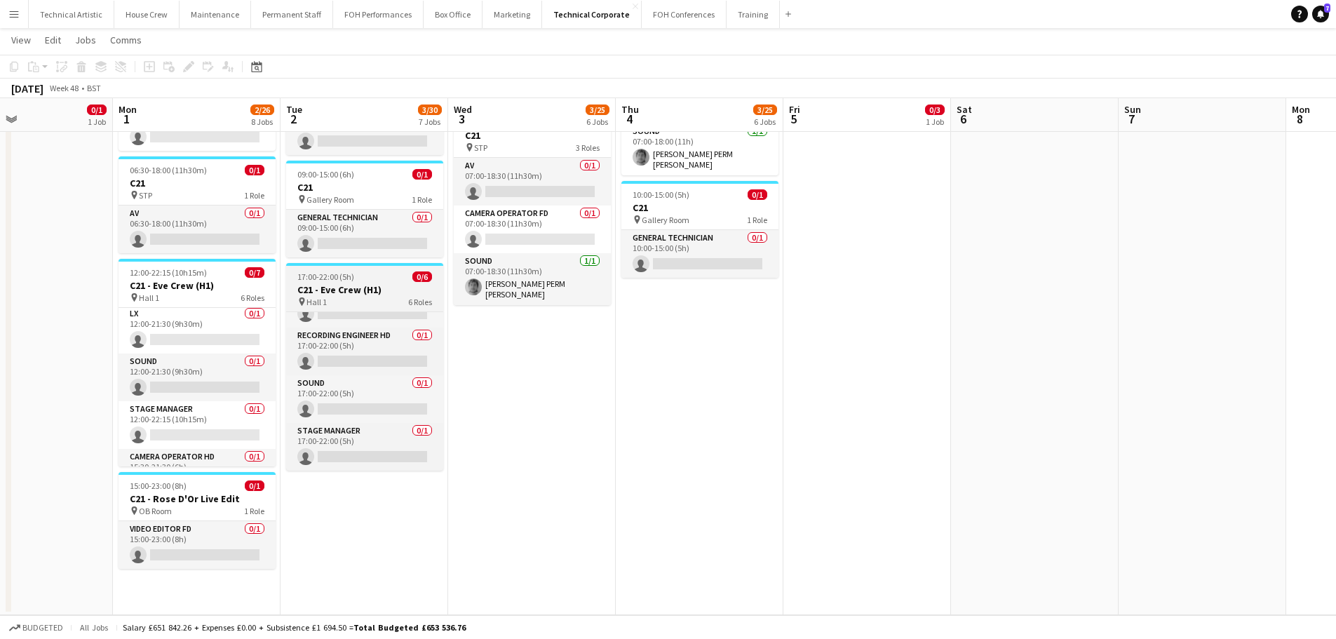
scroll to position [0, 0]
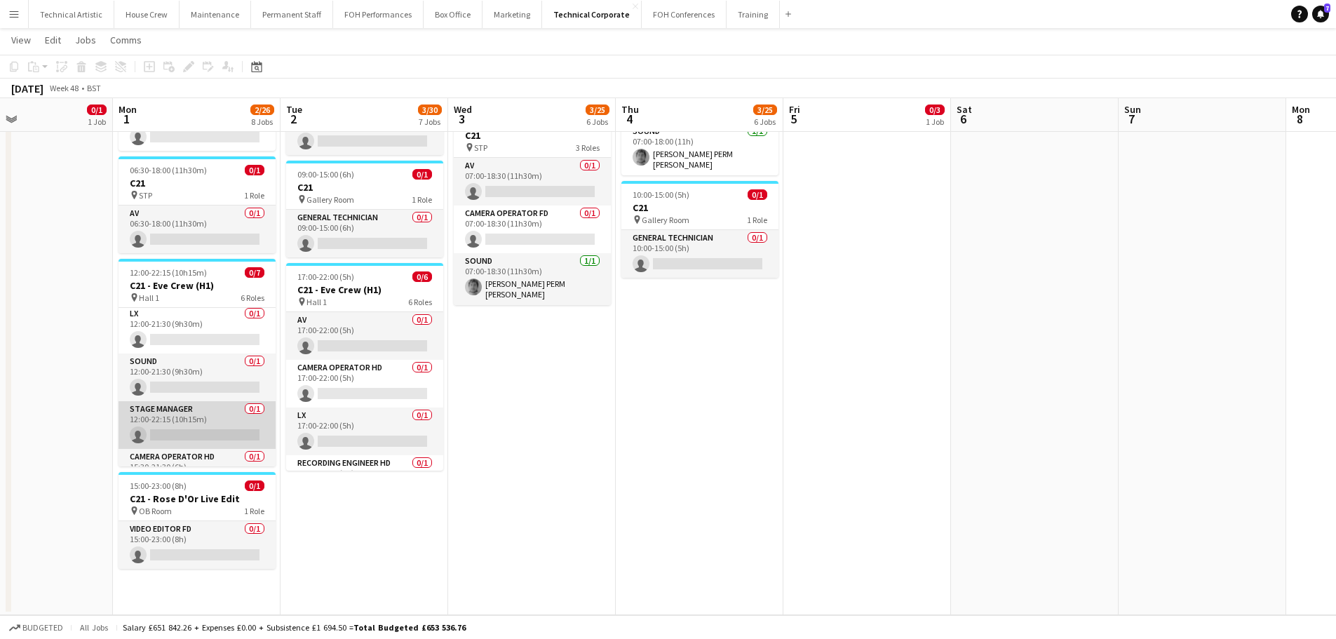
click at [169, 412] on app-card-role "Stage Manager 0/1 12:00-22:15 (10h15m) single-neutral-actions" at bounding box center [197, 425] width 157 height 48
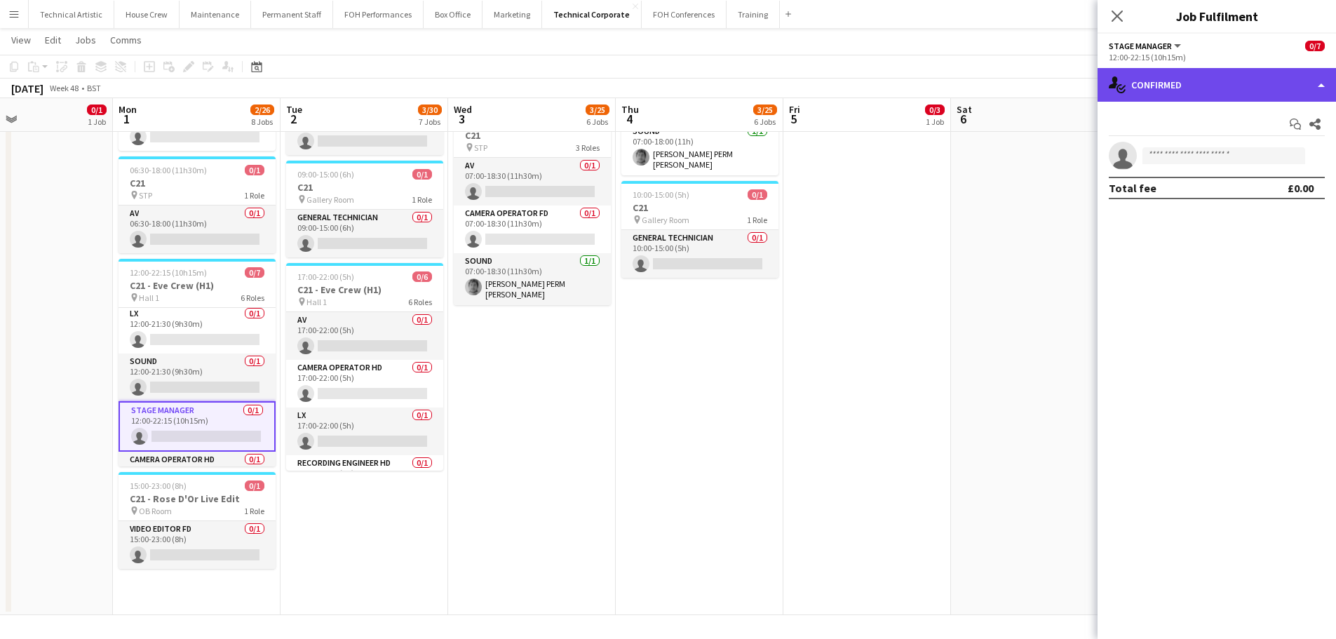
click at [1154, 86] on div "single-neutral-actions-check-2 Confirmed" at bounding box center [1217, 85] width 239 height 34
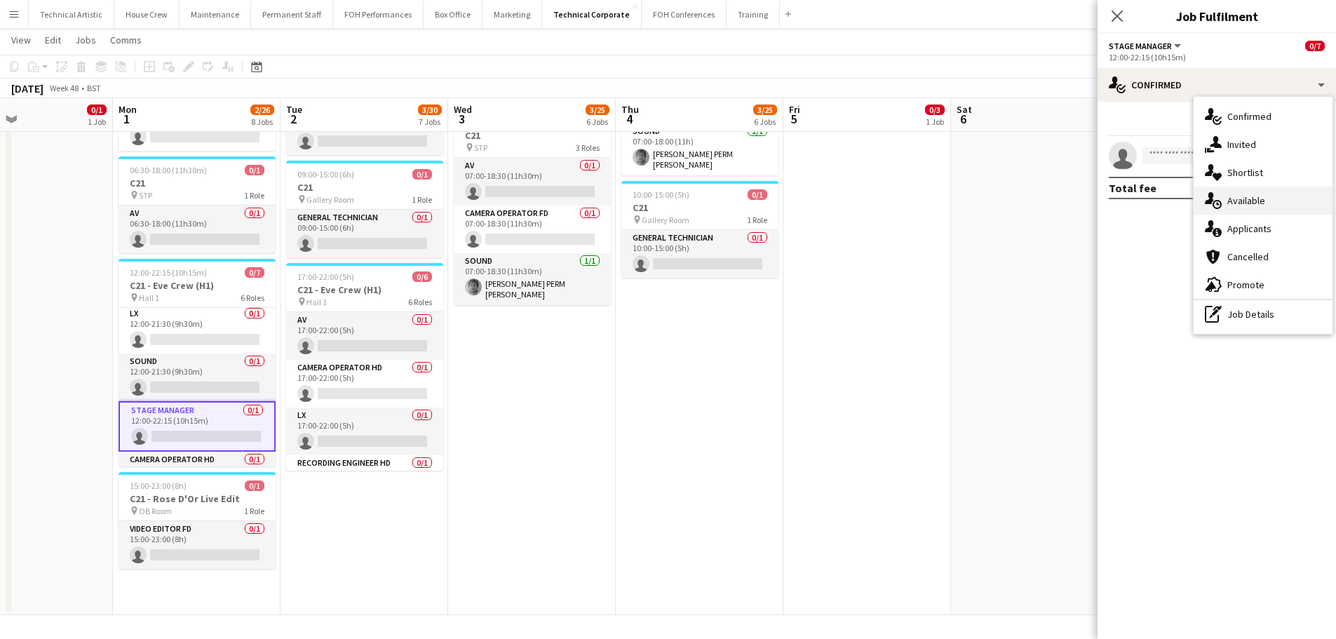
click at [1257, 196] on span "Available" at bounding box center [1247, 200] width 38 height 13
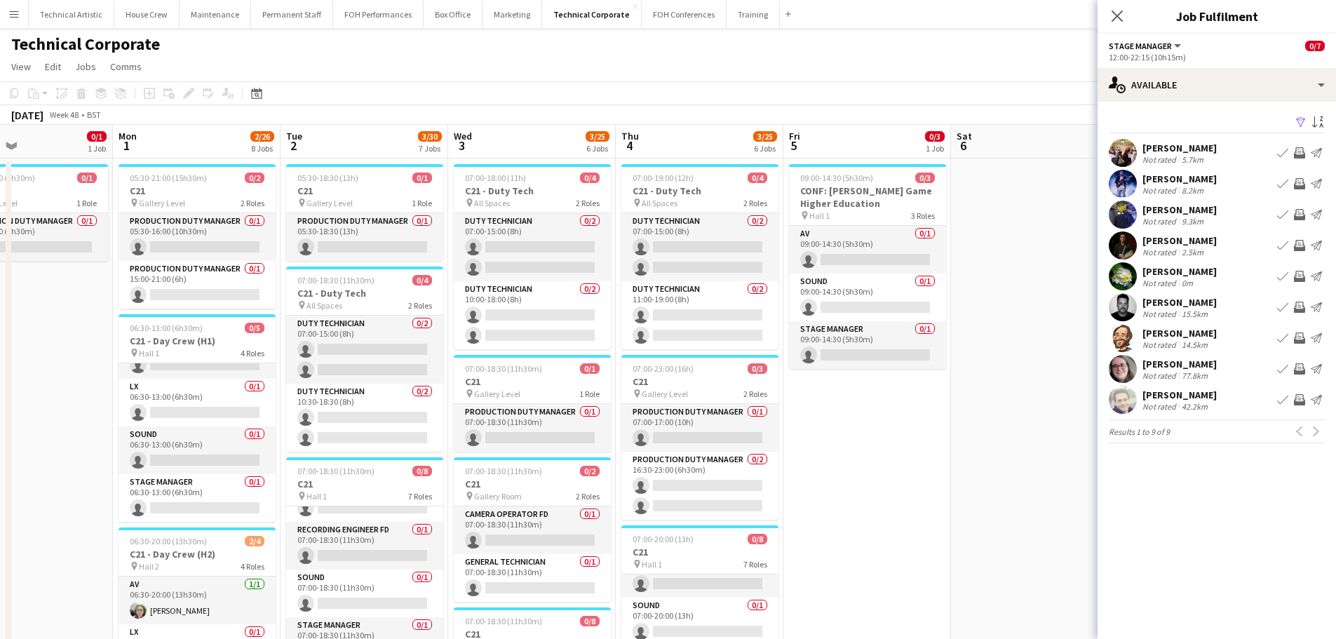
click at [709, 74] on app-page-menu "View Day view expanded Day view collapsed Month view Date picker Jump to [DATE]…" at bounding box center [668, 68] width 1336 height 27
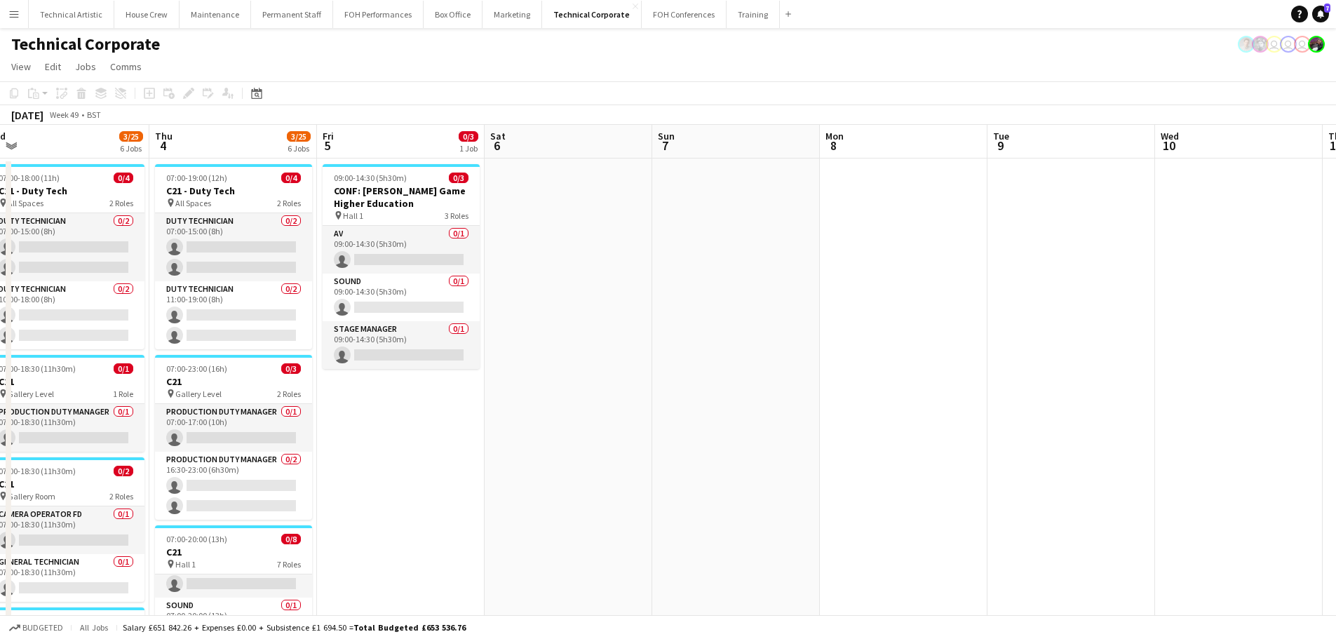
drag, startPoint x: 420, startPoint y: 235, endPoint x: 283, endPoint y: 229, distance: 136.9
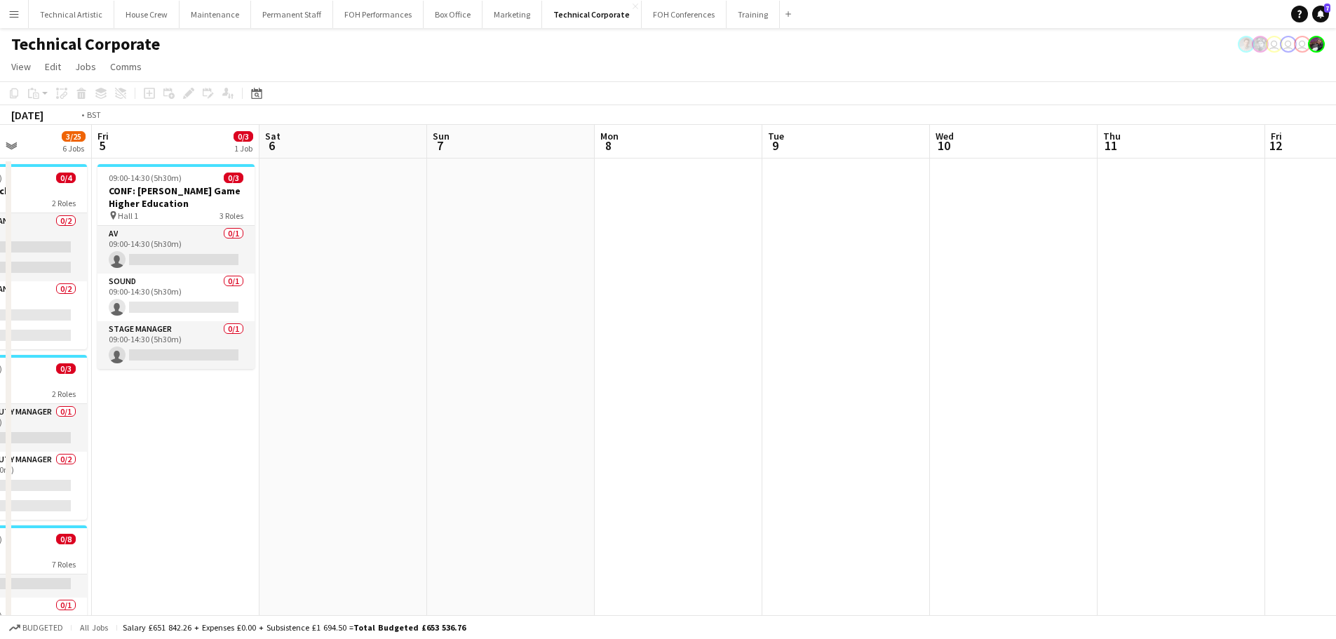
drag, startPoint x: 1052, startPoint y: 276, endPoint x: 323, endPoint y: 217, distance: 732.0
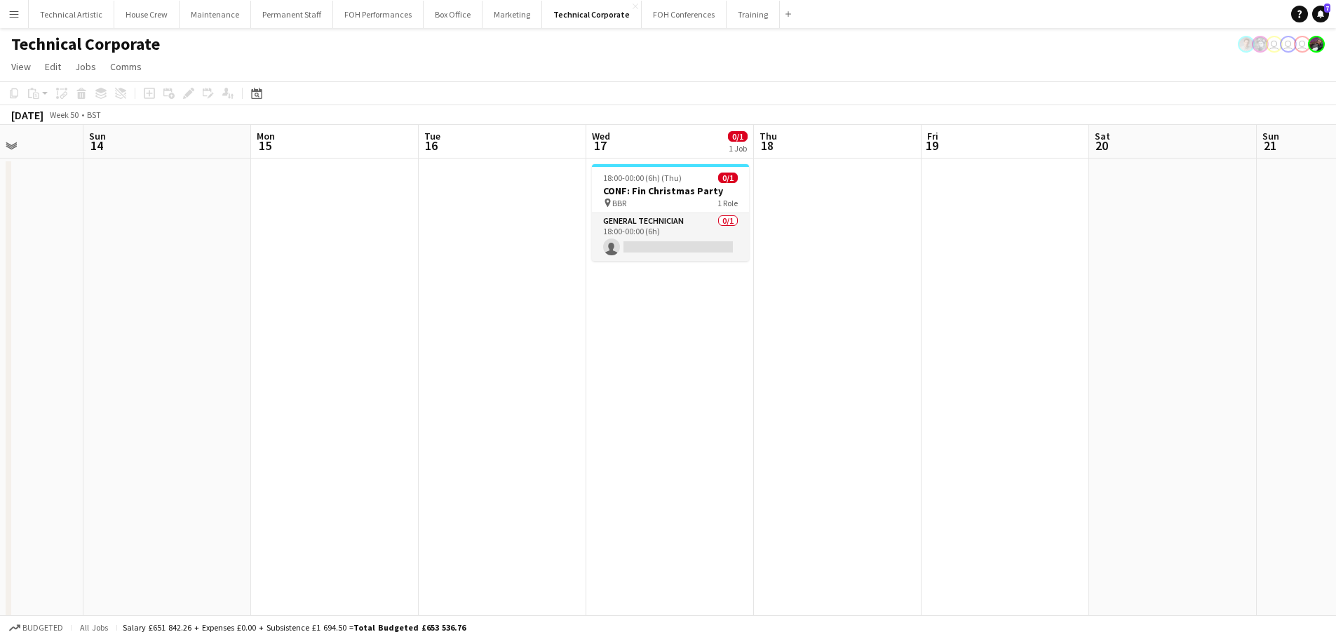
drag, startPoint x: 828, startPoint y: 237, endPoint x: 426, endPoint y: 171, distance: 407.3
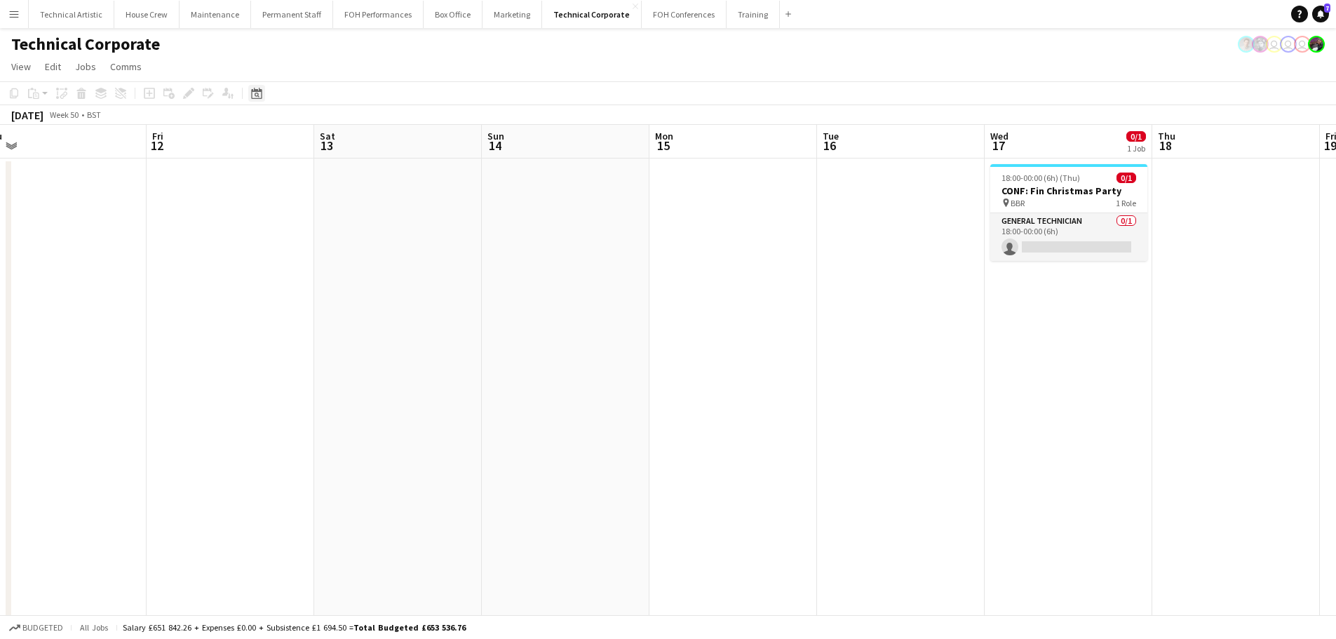
click at [259, 92] on icon at bounding box center [256, 93] width 11 height 11
click at [356, 143] on span "Previous month" at bounding box center [342, 142] width 28 height 28
click at [351, 142] on span "Previous month" at bounding box center [342, 142] width 28 height 28
click at [316, 255] on span "16" at bounding box center [315, 250] width 17 height 17
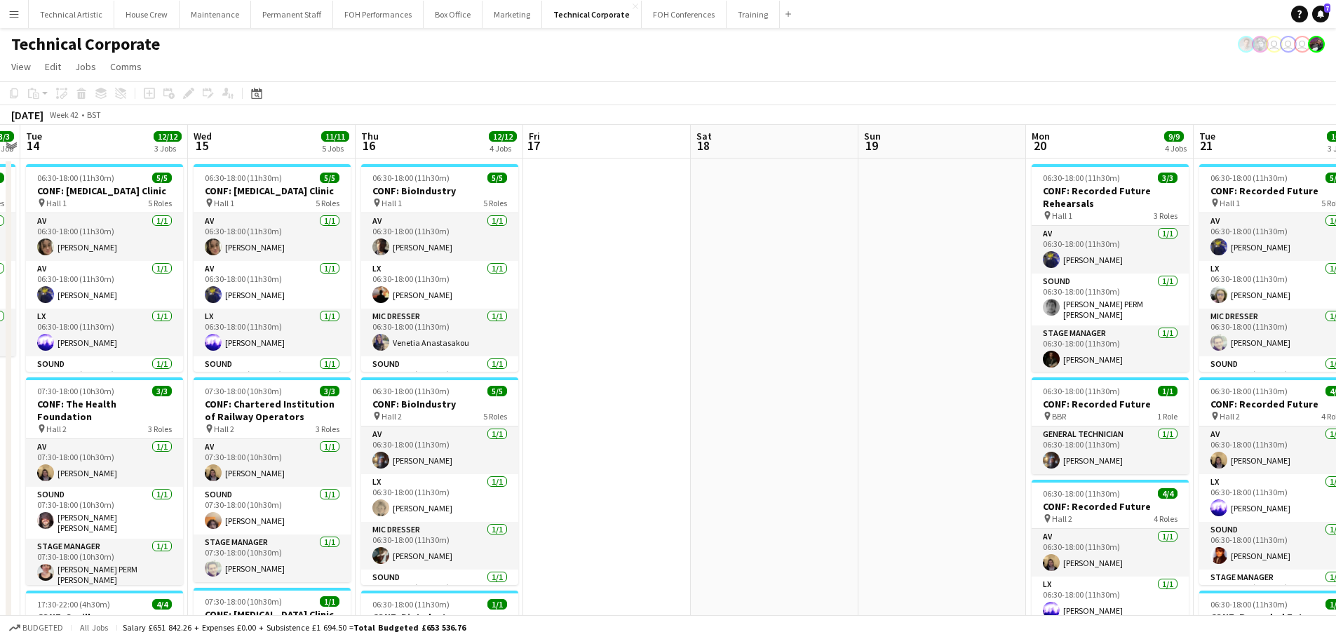
click at [270, 90] on app-toolbar "Copy Paste Paste Ctrl+V Paste with crew Ctrl+Shift+V Paste linked Job [GEOGRAPH…" at bounding box center [668, 93] width 1336 height 24
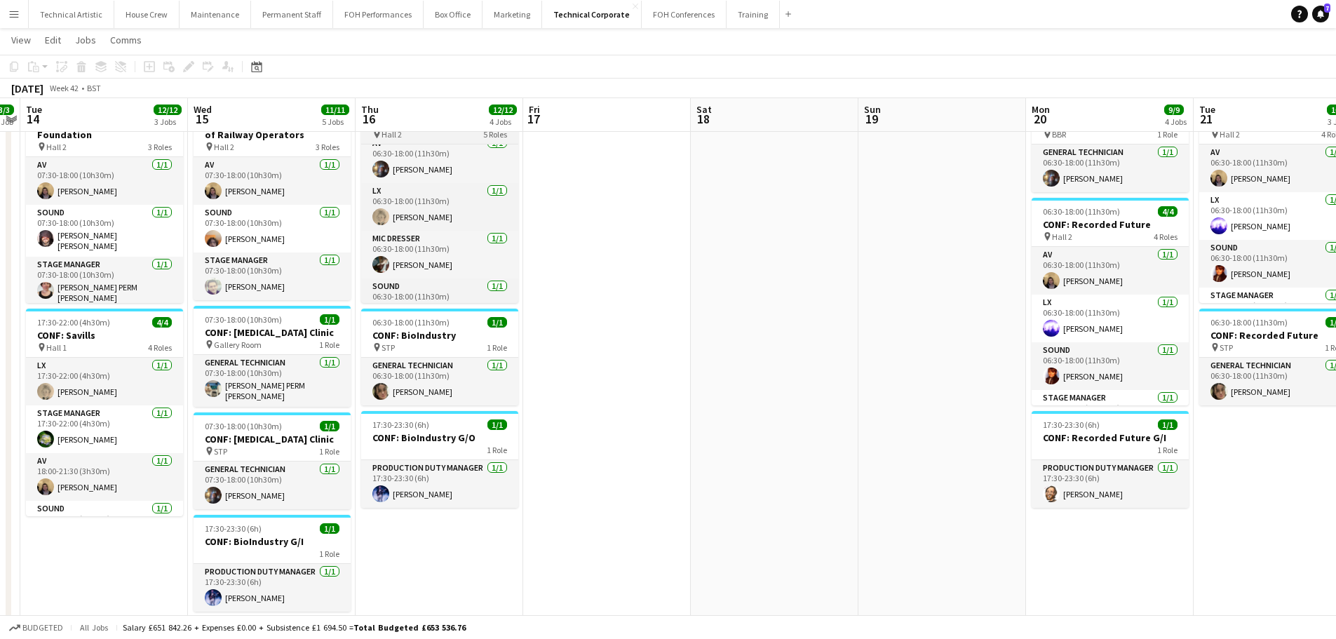
scroll to position [0, 0]
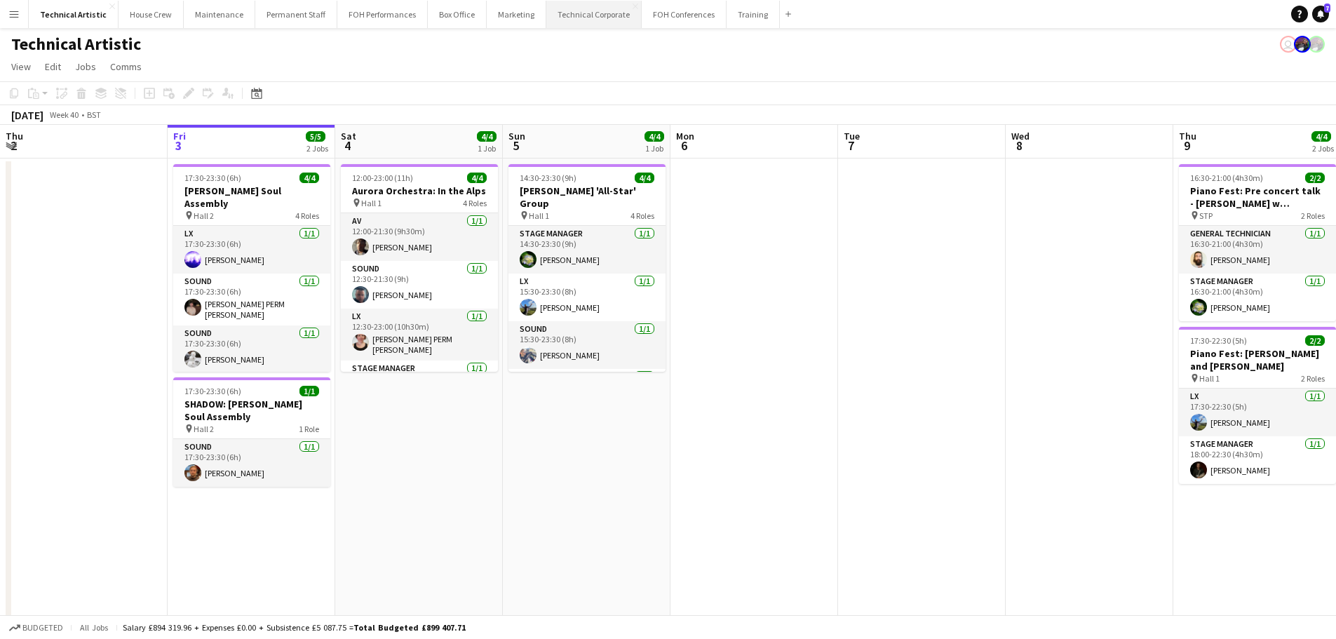
click at [546, 20] on button "Technical Corporate Close" at bounding box center [593, 14] width 95 height 27
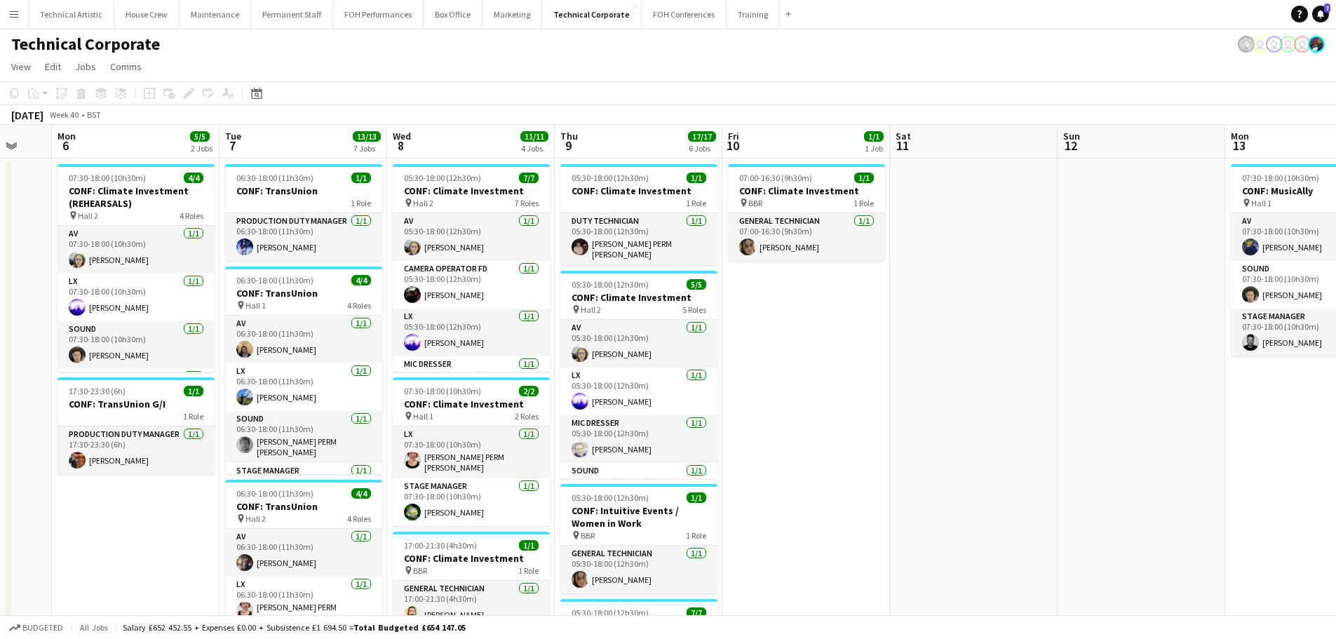
scroll to position [0, 463]
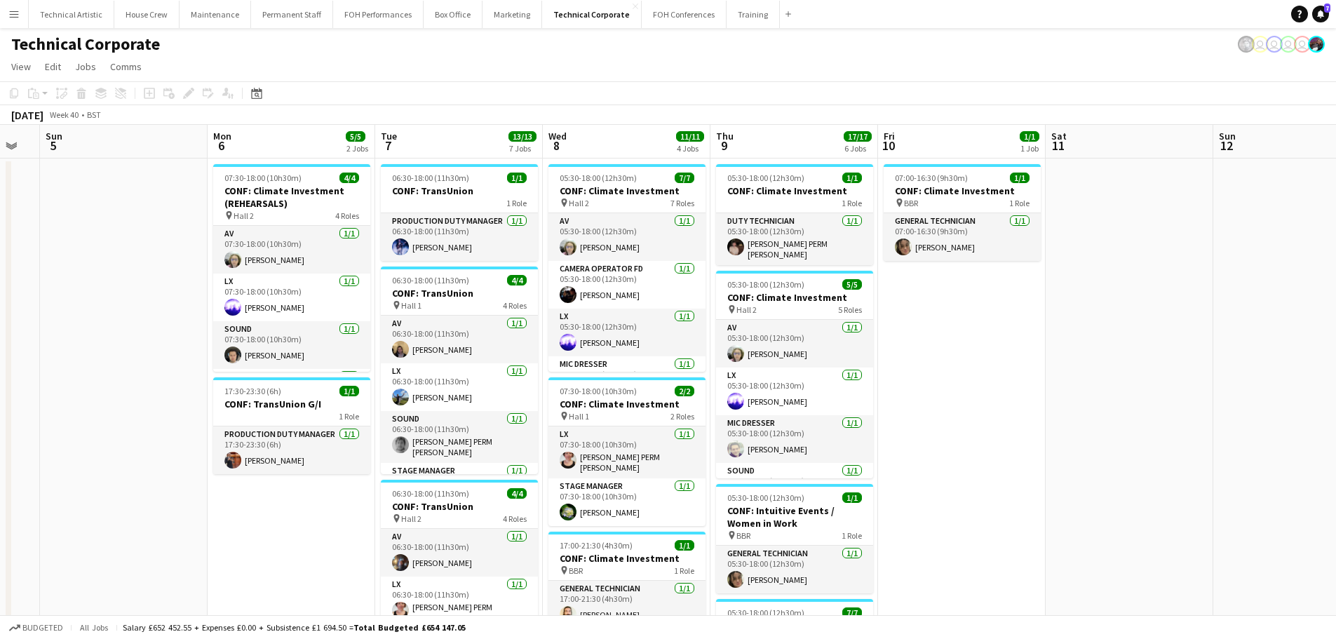
drag, startPoint x: 788, startPoint y: 338, endPoint x: 357, endPoint y: 294, distance: 433.0
click at [357, 294] on app-calendar-viewport "Thu 2 9/9 3 Jobs Fri 3 10/10 3 Jobs Sat 4 Sun 5 Mon 6 5/5 2 Jobs Tue 7 13/13 7 …" at bounding box center [668, 634] width 1336 height 1019
click at [266, 100] on div "Date picker [DATE] [DATE] [DATE] M [DATE] T [DATE] W [DATE] T [DATE] F [DATE] S…" at bounding box center [252, 93] width 32 height 17
click at [260, 96] on icon "Date picker" at bounding box center [256, 93] width 11 height 11
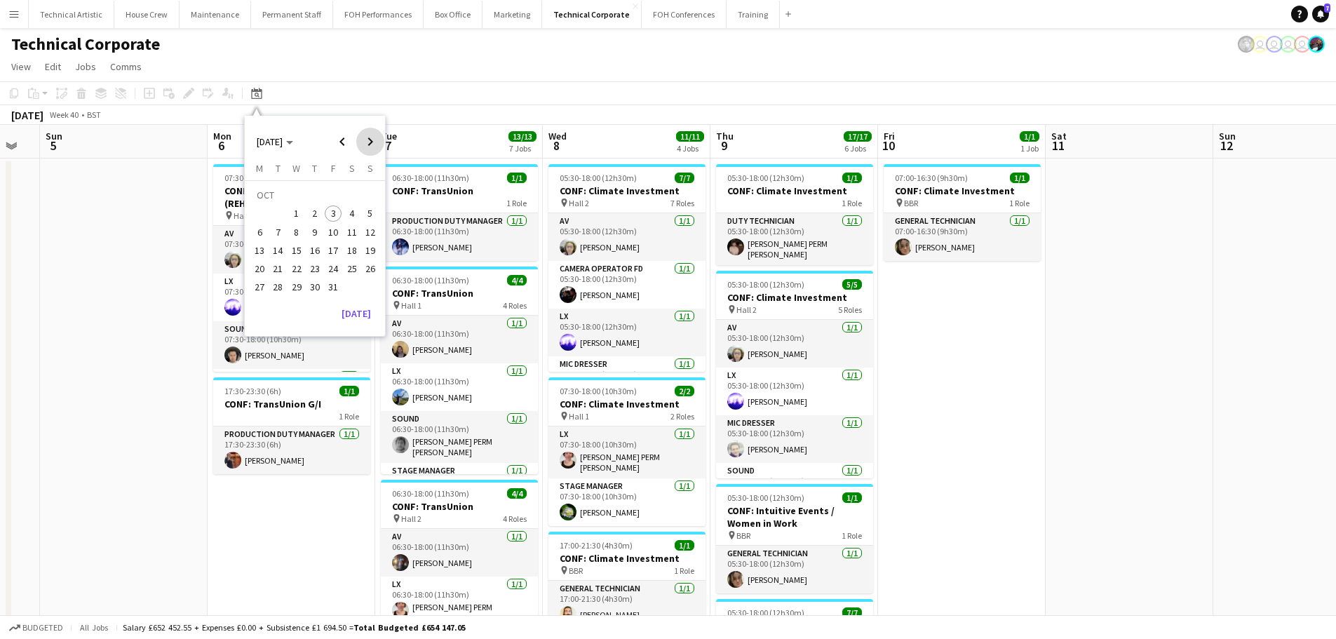
click at [376, 149] on span "Next month" at bounding box center [370, 142] width 28 height 28
click at [260, 222] on span "3" at bounding box center [259, 217] width 17 height 17
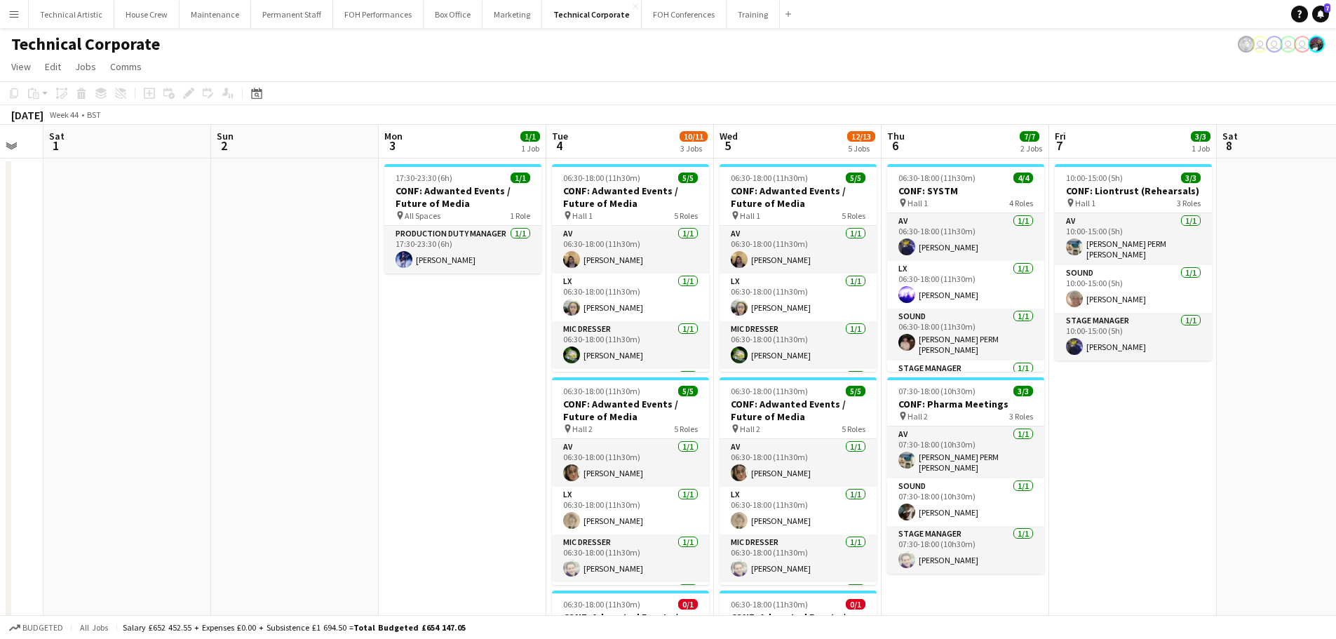
drag, startPoint x: 1145, startPoint y: 468, endPoint x: 950, endPoint y: 444, distance: 196.5
click at [953, 444] on app-calendar-viewport "Wed 29 Thu 30 Fri 31 Sat 1 Sun 2 Mon 3 1/1 1 Job Tue 4 10/11 3 Jobs Wed 5 12/13…" at bounding box center [668, 634] width 1336 height 1019
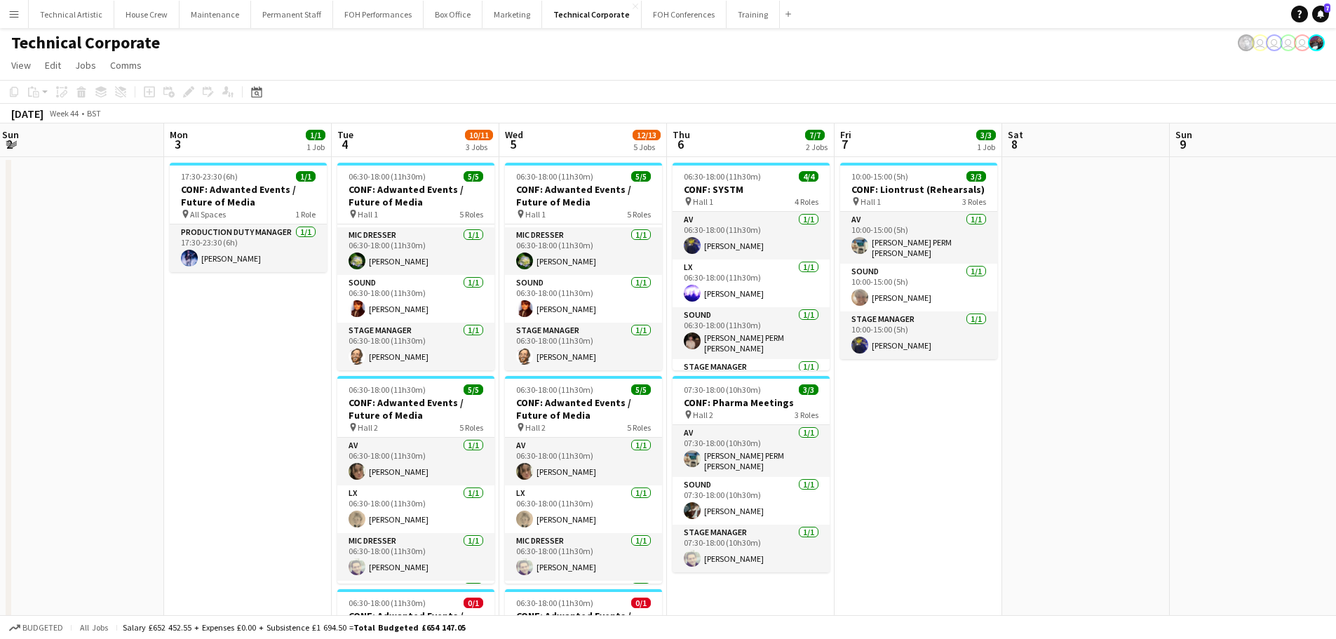
scroll to position [0, 0]
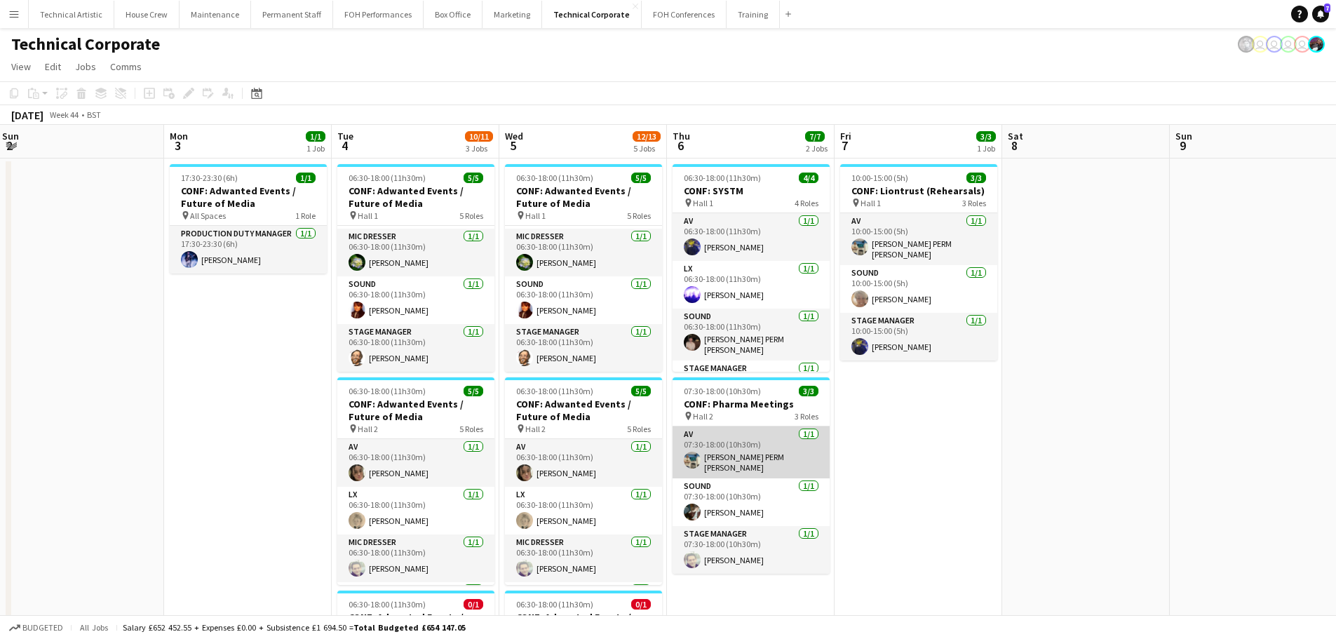
click at [786, 458] on app-card-role "AV [DATE] 07:30-18:00 (10h30m) [PERSON_NAME] PERM [PERSON_NAME]" at bounding box center [751, 453] width 157 height 52
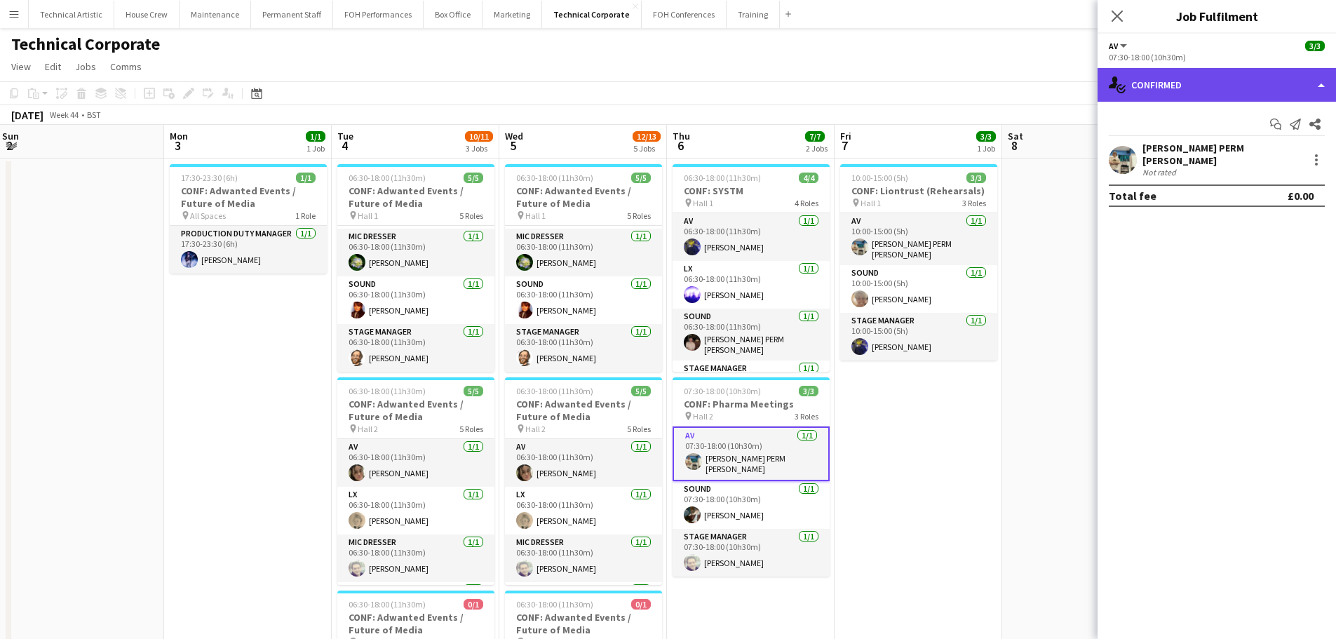
click at [1163, 93] on div "single-neutral-actions-check-2 Confirmed" at bounding box center [1217, 85] width 239 height 34
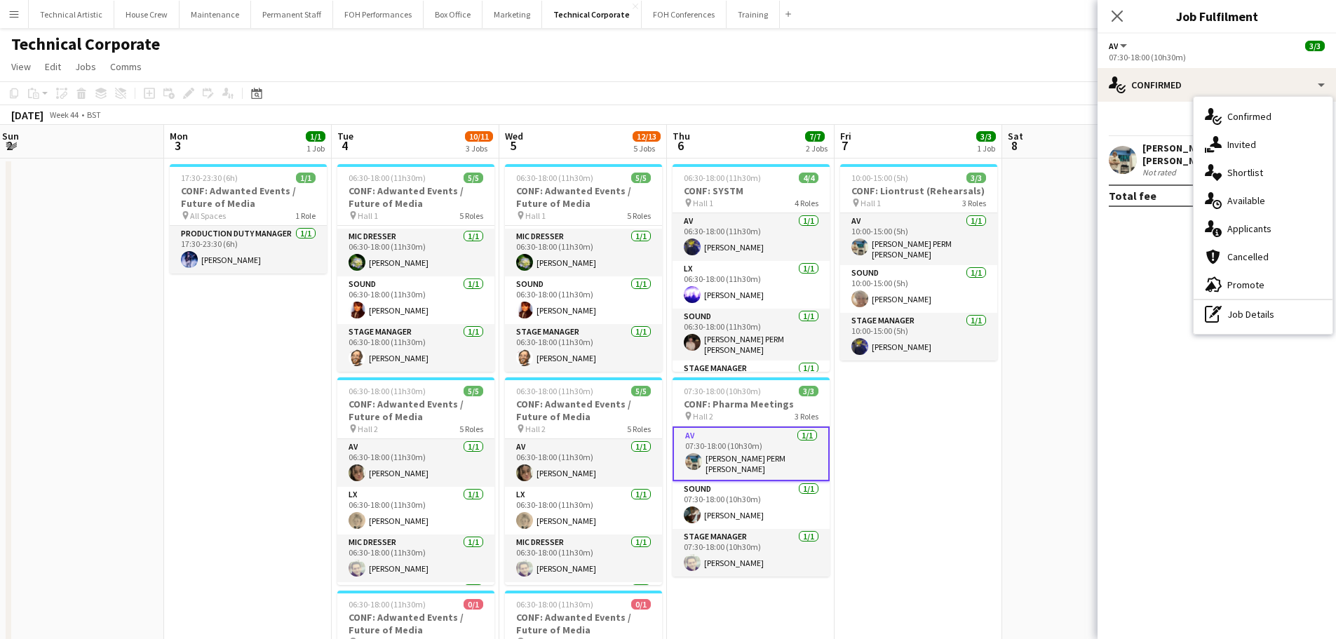
click at [1165, 153] on div "[PERSON_NAME] PERM [PERSON_NAME]" at bounding box center [1223, 154] width 160 height 25
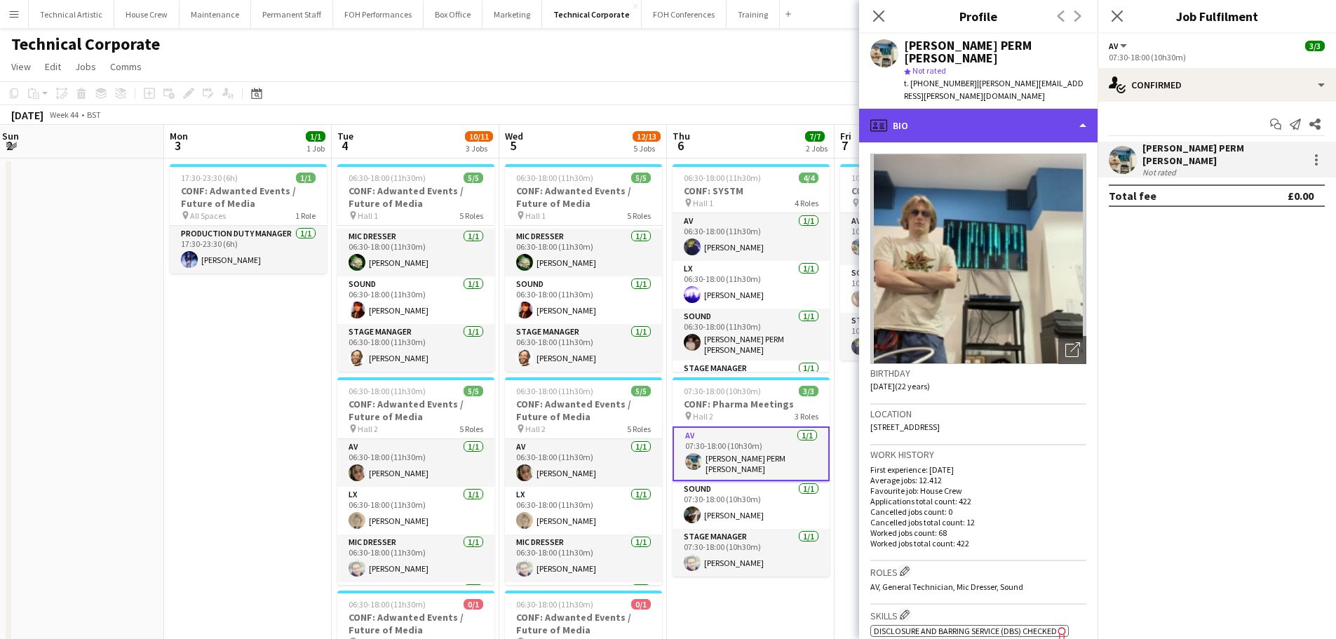
click at [1002, 109] on div "profile Bio" at bounding box center [978, 126] width 239 height 34
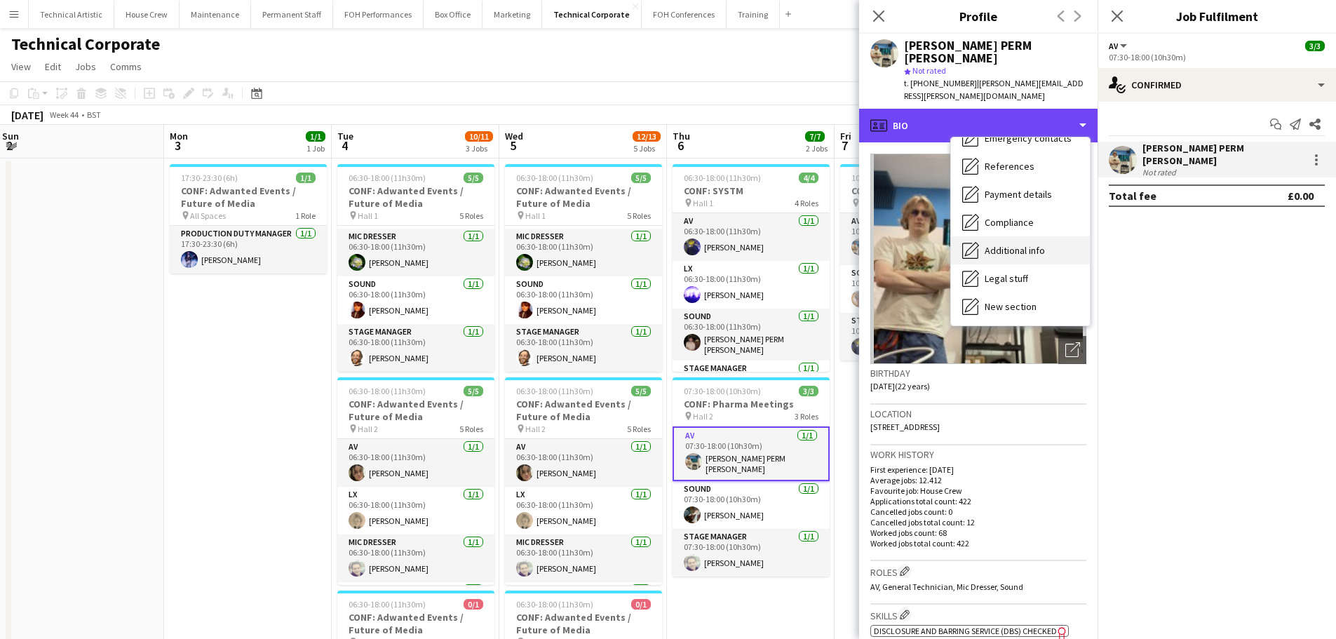
scroll to position [188, 0]
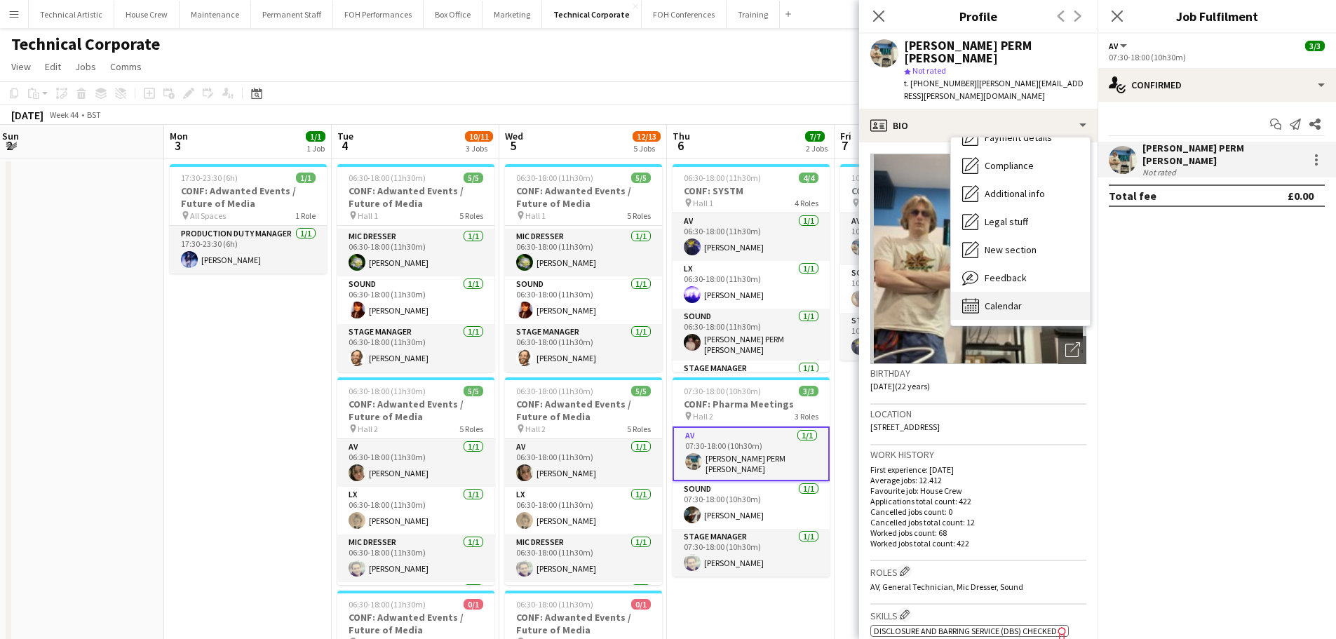
click at [1009, 292] on div "Calendar Calendar" at bounding box center [1020, 306] width 139 height 28
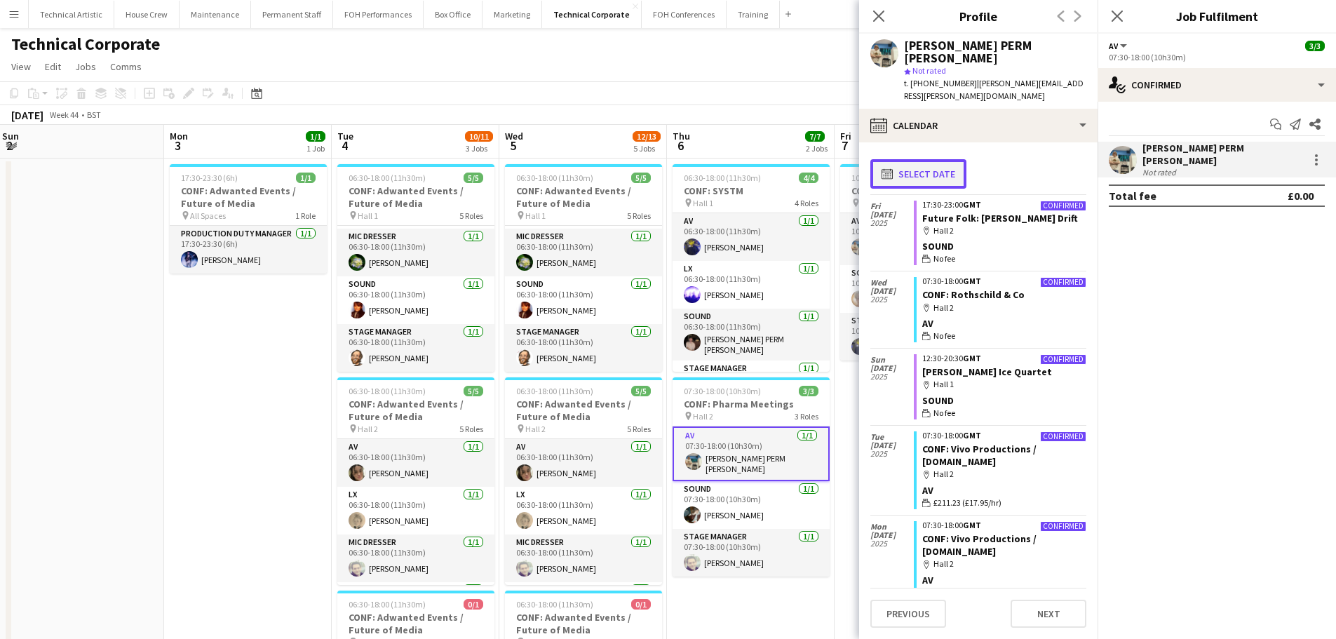
click at [940, 159] on button "calendar-full Select date" at bounding box center [919, 173] width 96 height 29
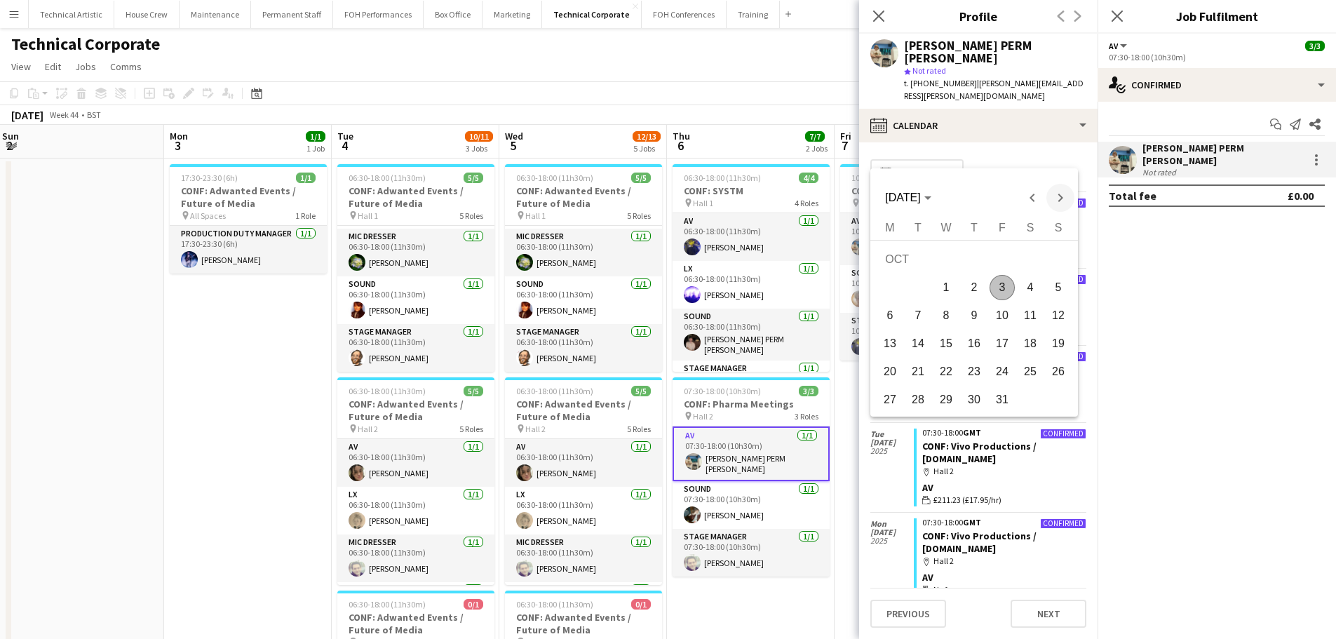
click at [1054, 203] on span "Next month" at bounding box center [1061, 198] width 28 height 28
click at [894, 290] on span "3" at bounding box center [890, 291] width 25 height 25
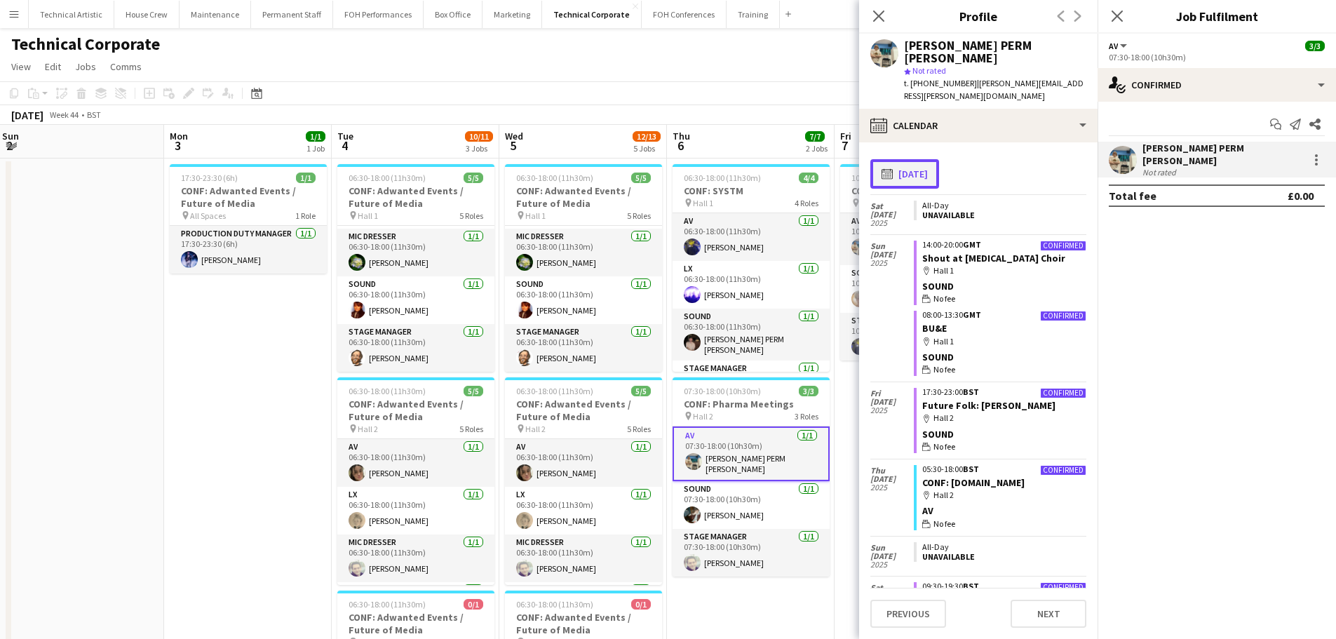
click at [932, 159] on button "calendar-full [DATE]" at bounding box center [905, 173] width 69 height 29
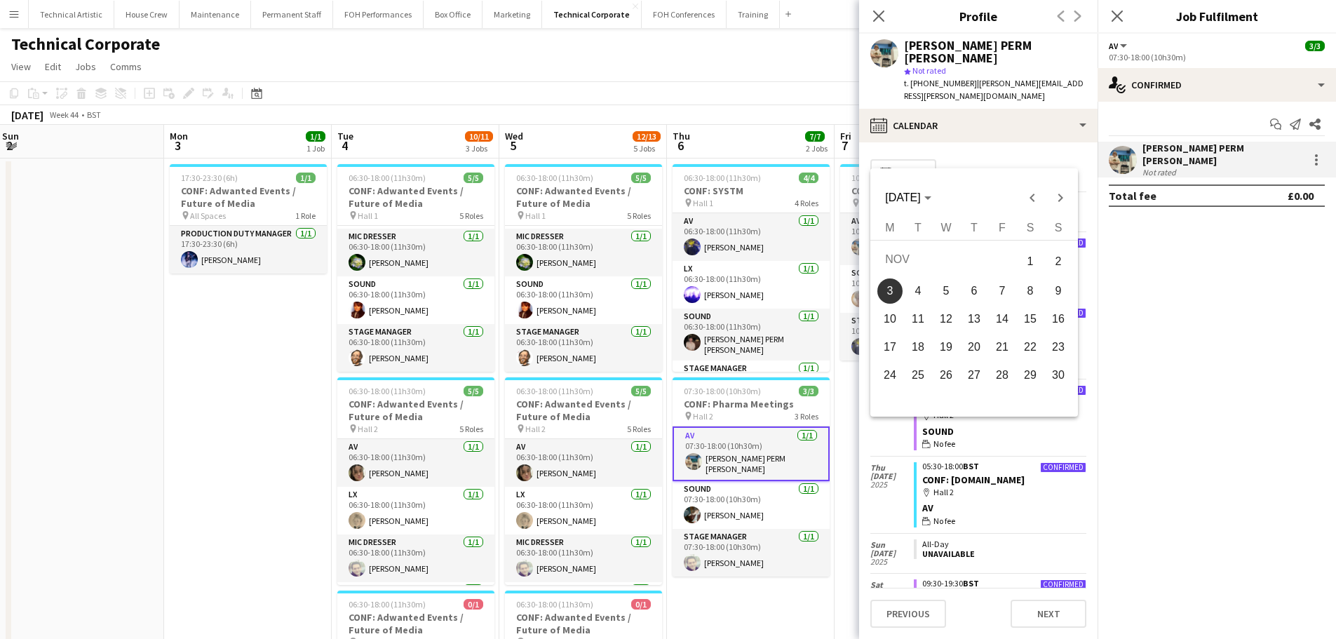
click at [1061, 291] on span "9" at bounding box center [1058, 291] width 25 height 25
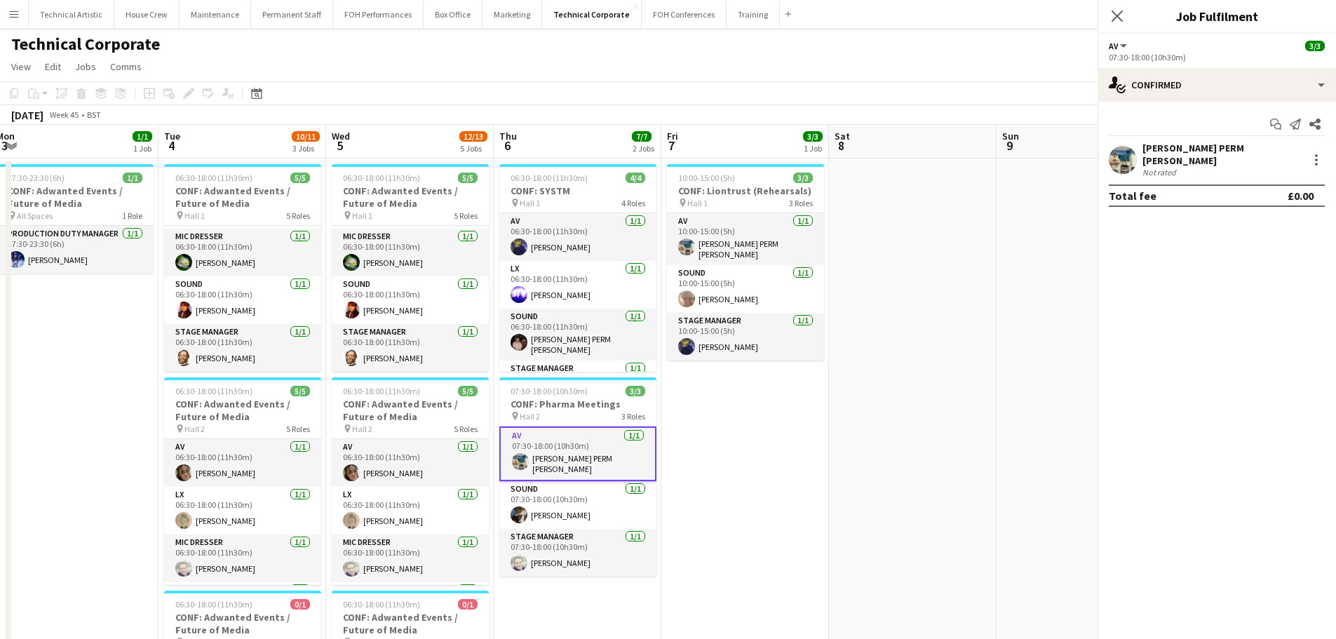
scroll to position [0, 524]
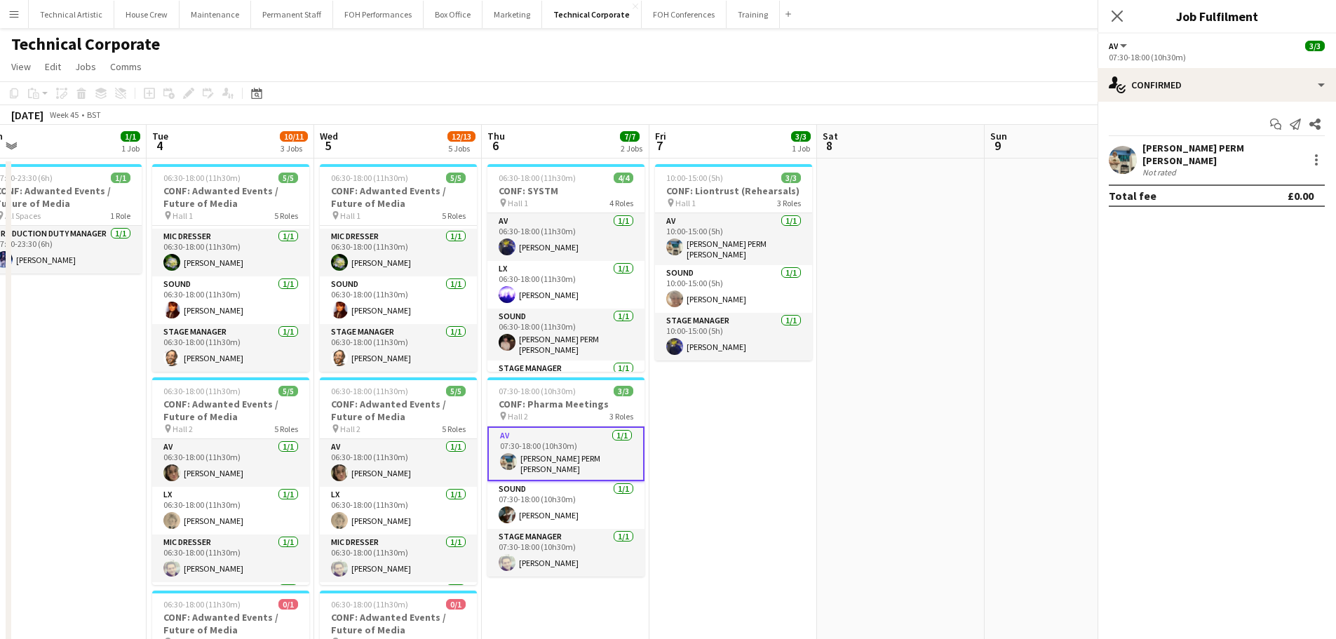
drag, startPoint x: 768, startPoint y: 486, endPoint x: 594, endPoint y: 464, distance: 175.3
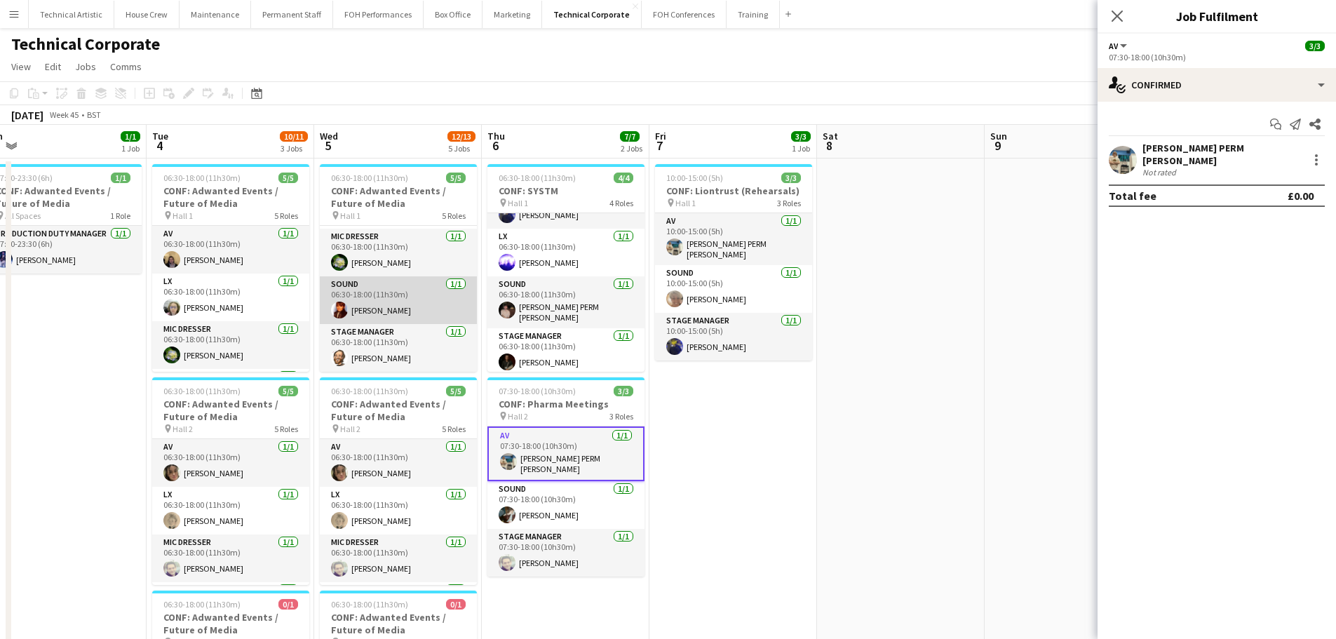
scroll to position [0, 0]
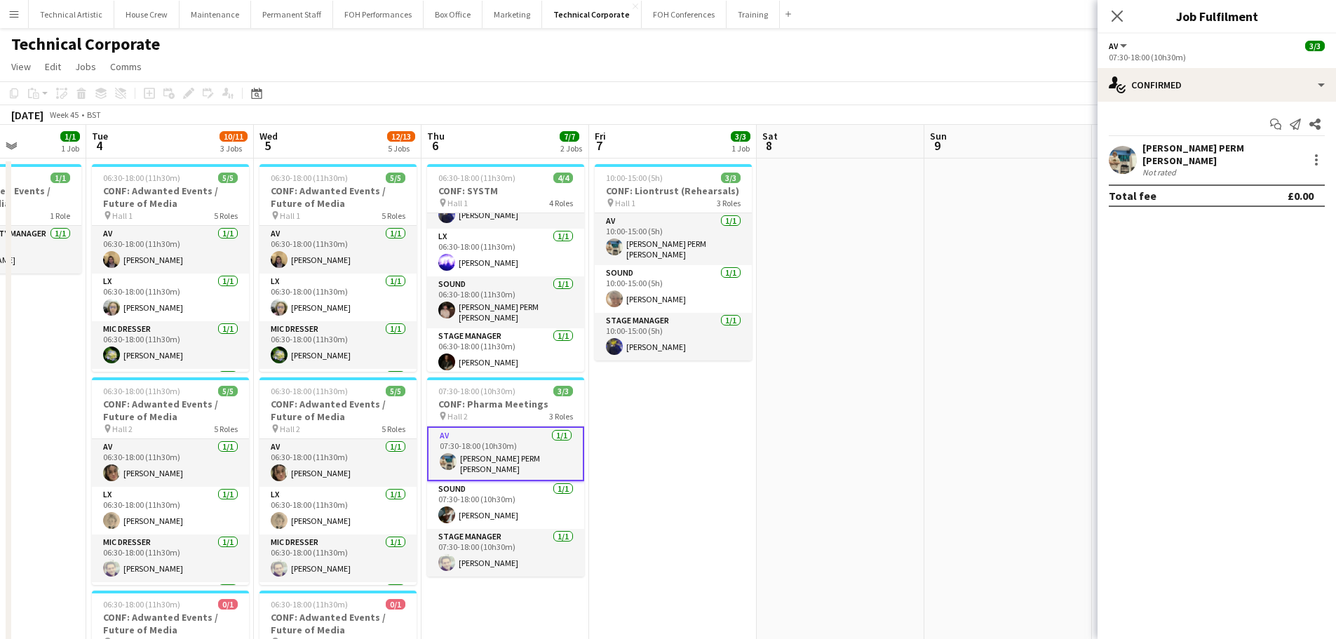
drag, startPoint x: 949, startPoint y: 276, endPoint x: 222, endPoint y: 286, distance: 727.5
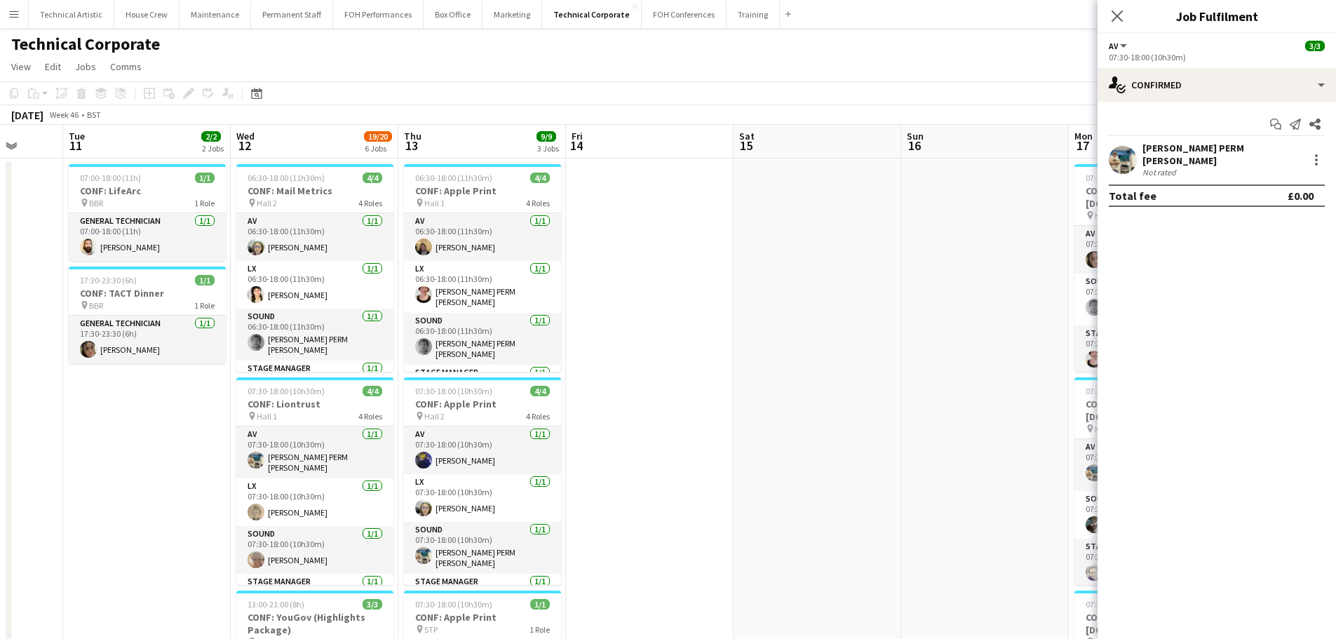
drag, startPoint x: 312, startPoint y: 352, endPoint x: 8, endPoint y: 290, distance: 310.8
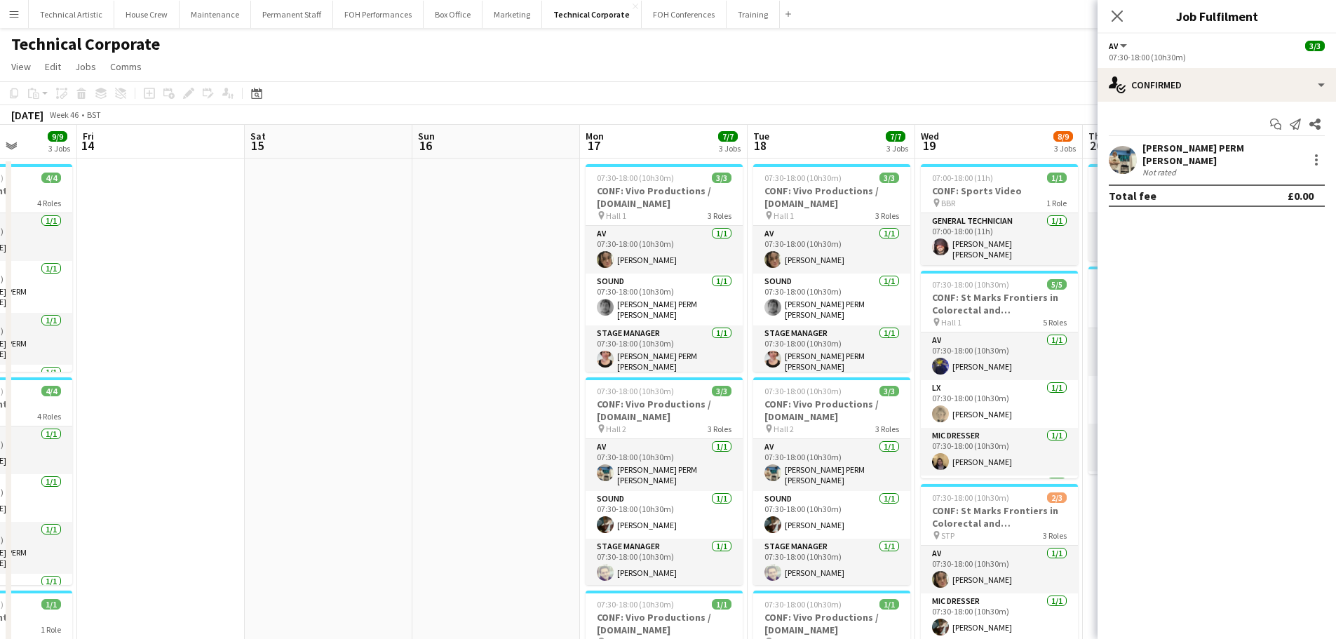
drag, startPoint x: 793, startPoint y: 429, endPoint x: 313, endPoint y: 352, distance: 485.9
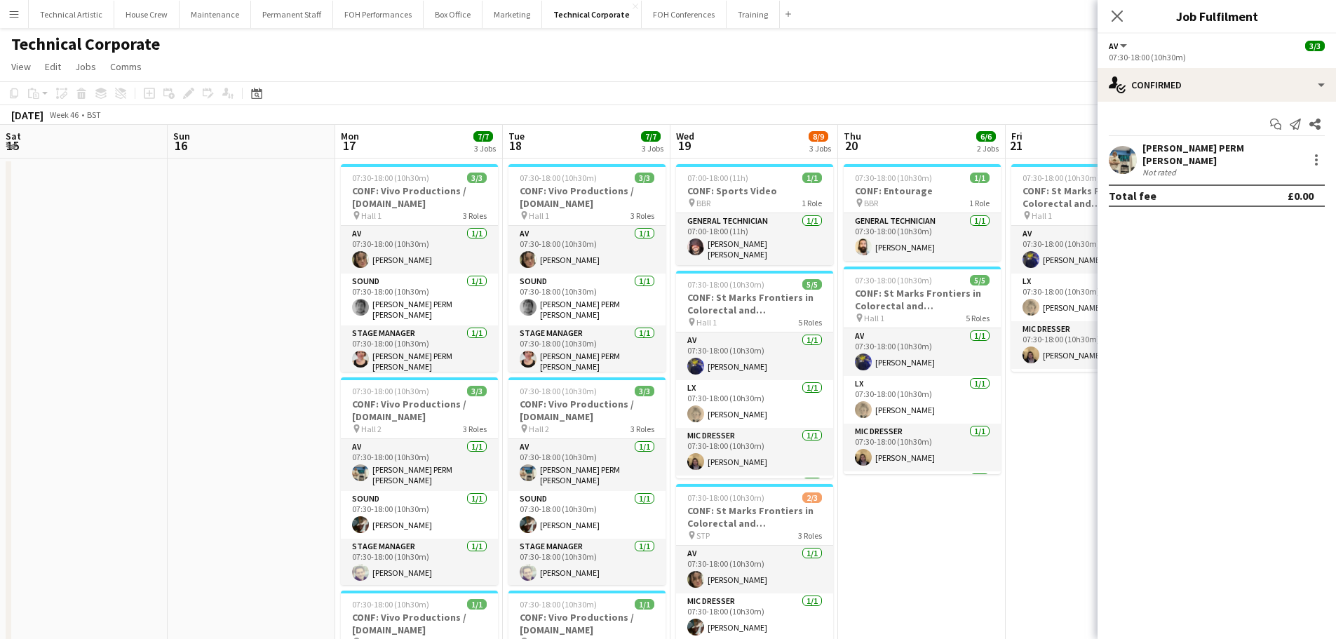
scroll to position [0, 507]
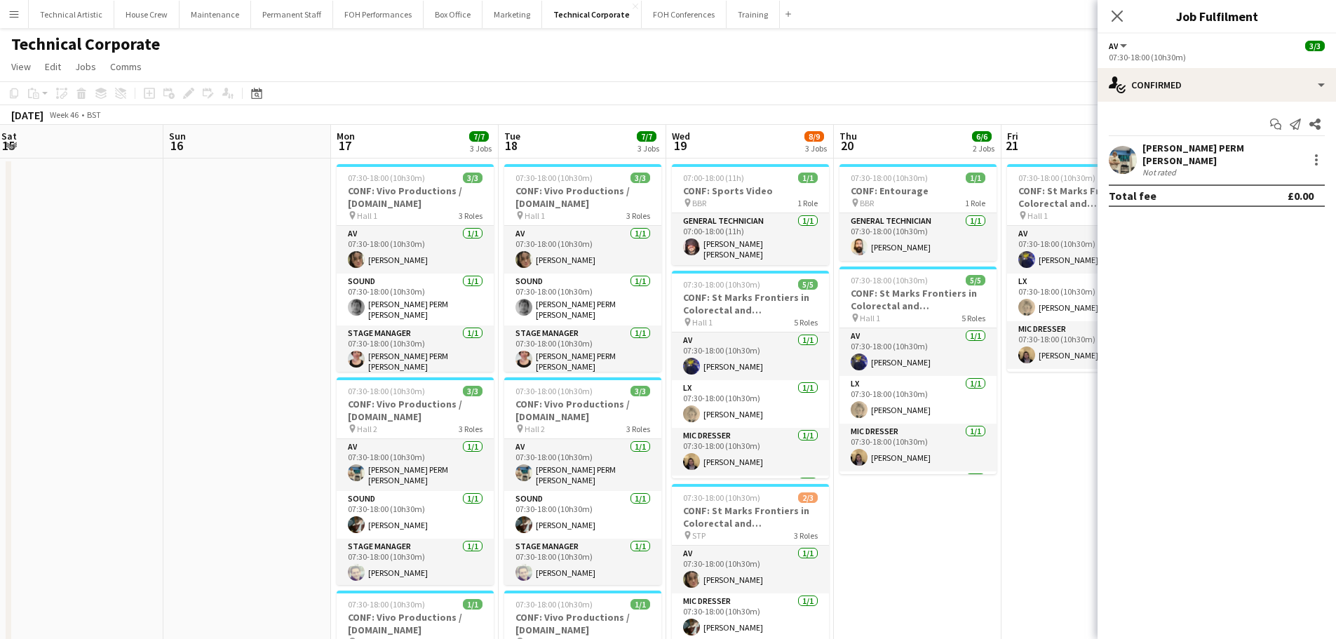
drag, startPoint x: 359, startPoint y: 384, endPoint x: 328, endPoint y: 384, distance: 30.9
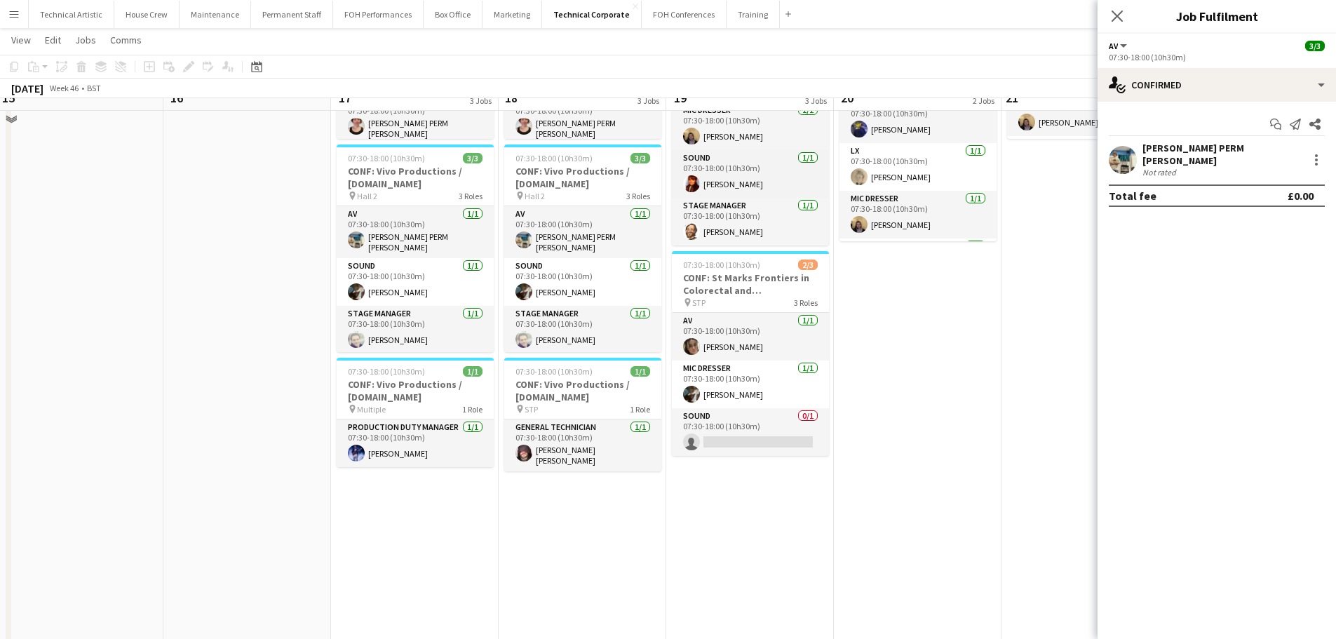
scroll to position [210, 0]
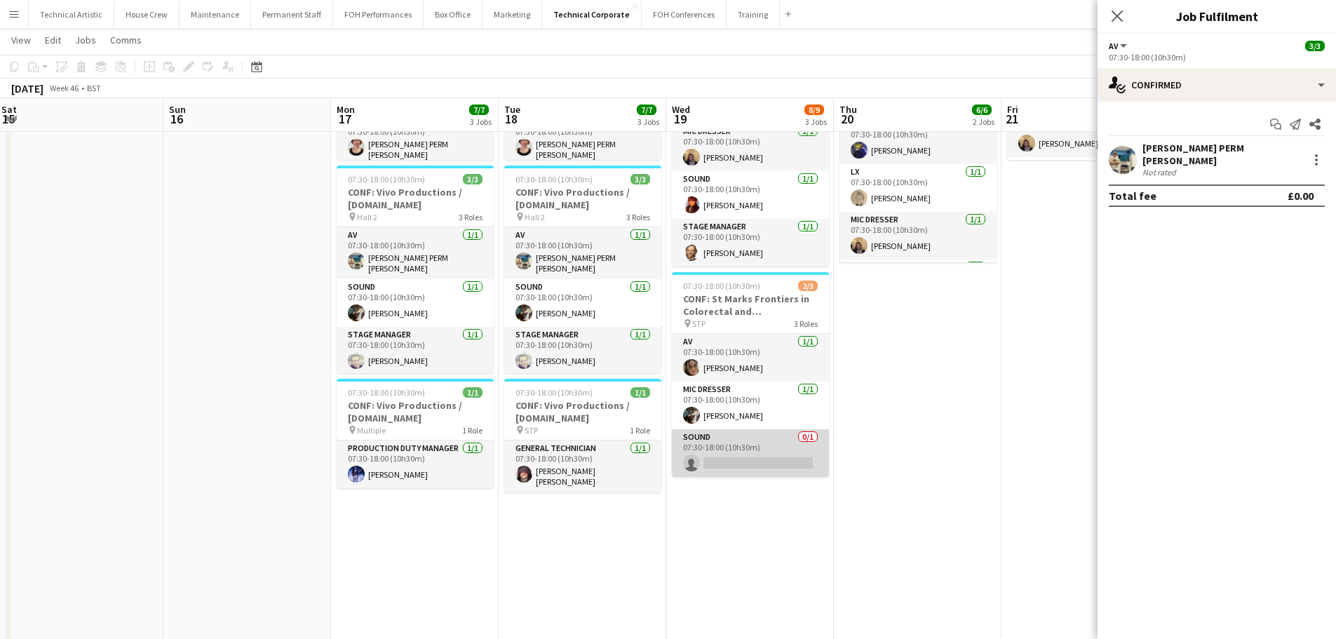
click at [730, 443] on app-card-role "Sound 0/1 07:30-18:00 (10h30m) single-neutral-actions" at bounding box center [750, 453] width 157 height 48
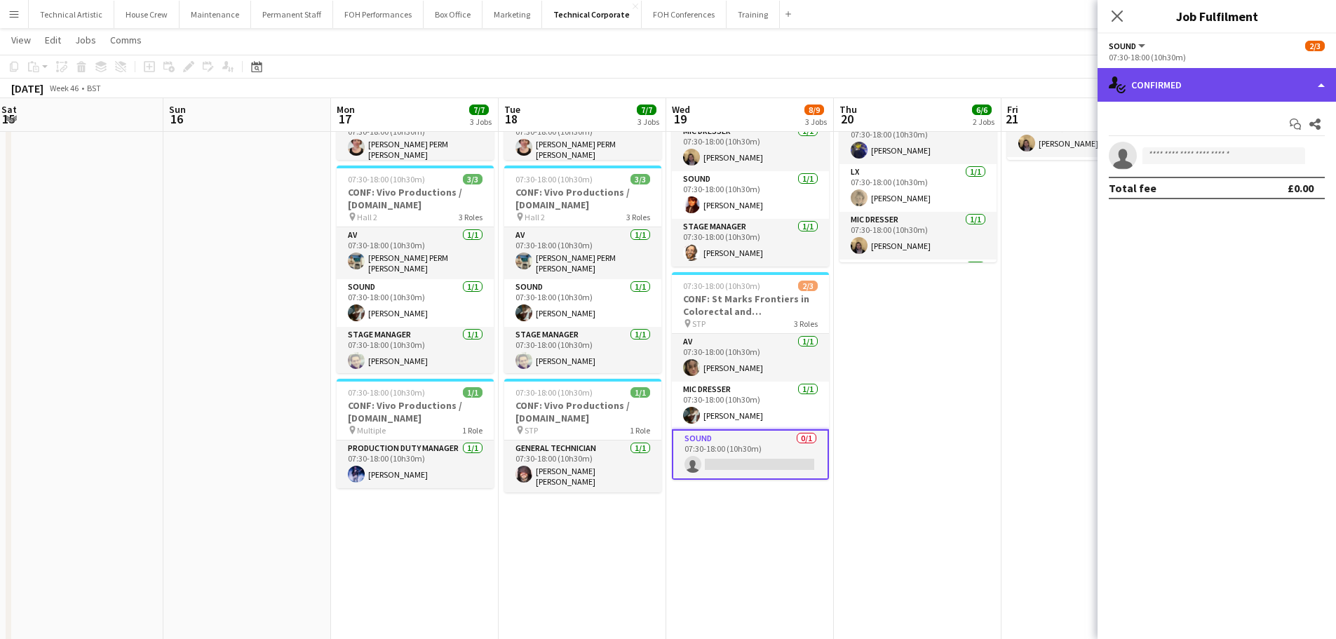
click at [1127, 91] on div "single-neutral-actions-check-2 Confirmed" at bounding box center [1217, 85] width 239 height 34
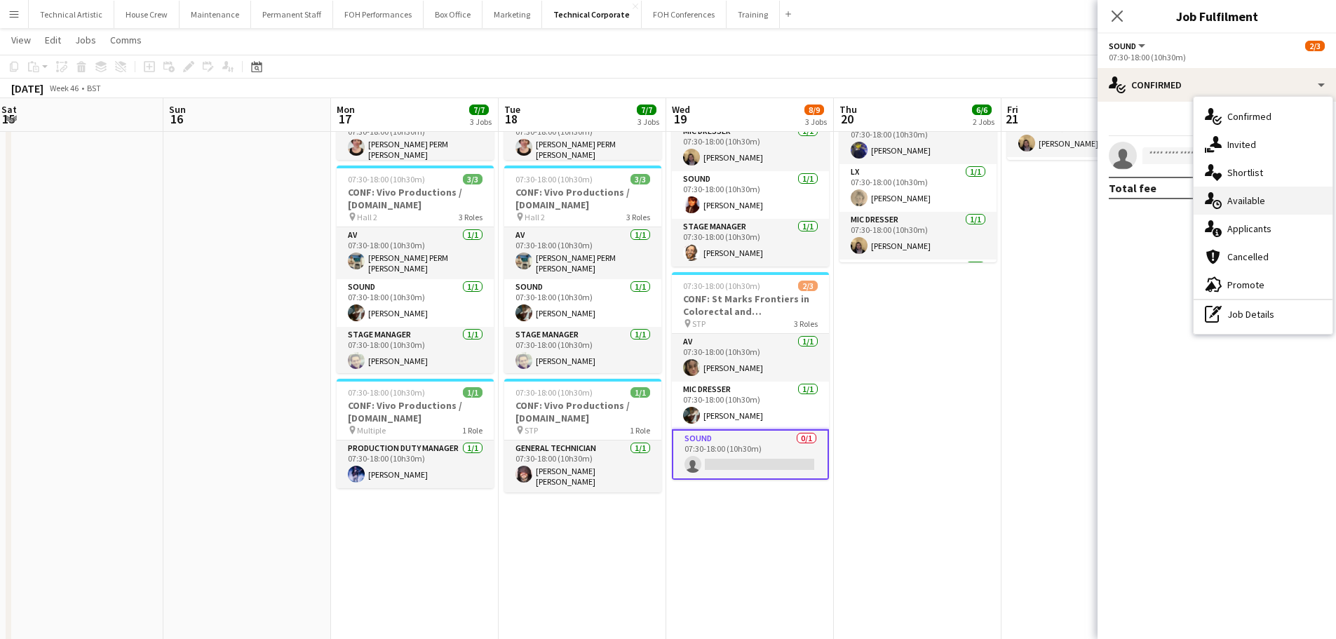
click at [1215, 194] on icon "single-neutral-actions-upload" at bounding box center [1213, 200] width 17 height 17
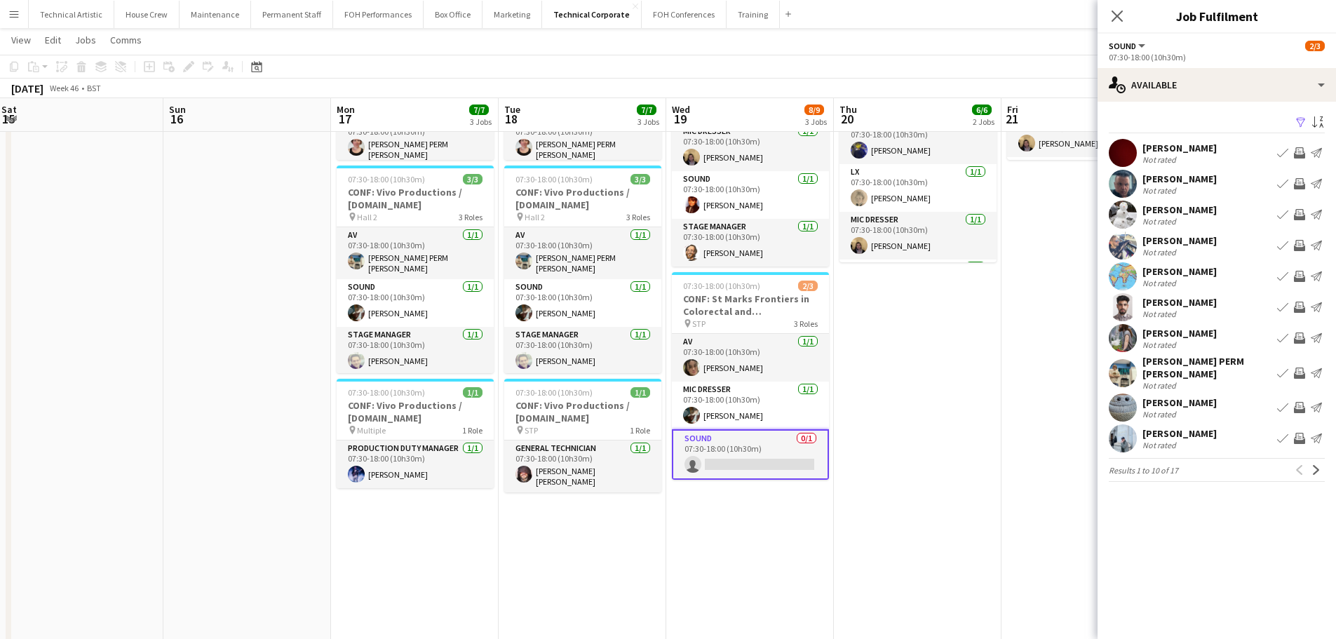
click at [889, 62] on app-toolbar "Copy Paste Paste Ctrl+V Paste with crew Ctrl+Shift+V Paste linked Job [GEOGRAPH…" at bounding box center [668, 67] width 1336 height 24
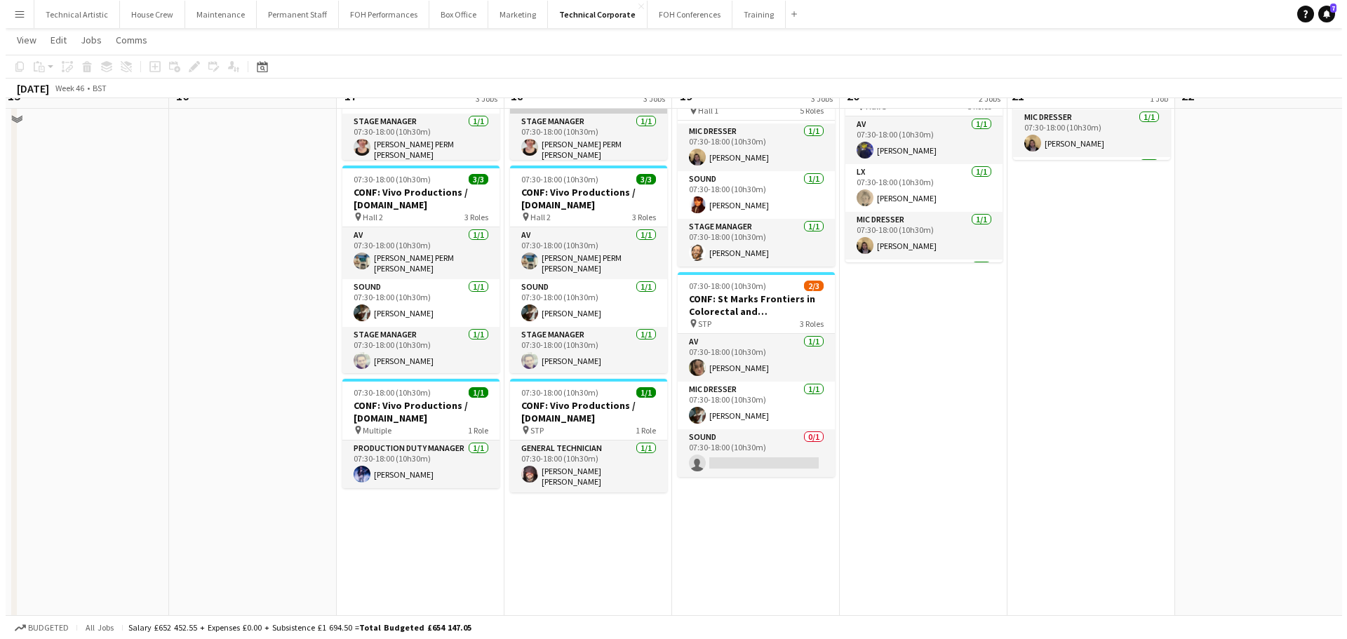
scroll to position [0, 0]
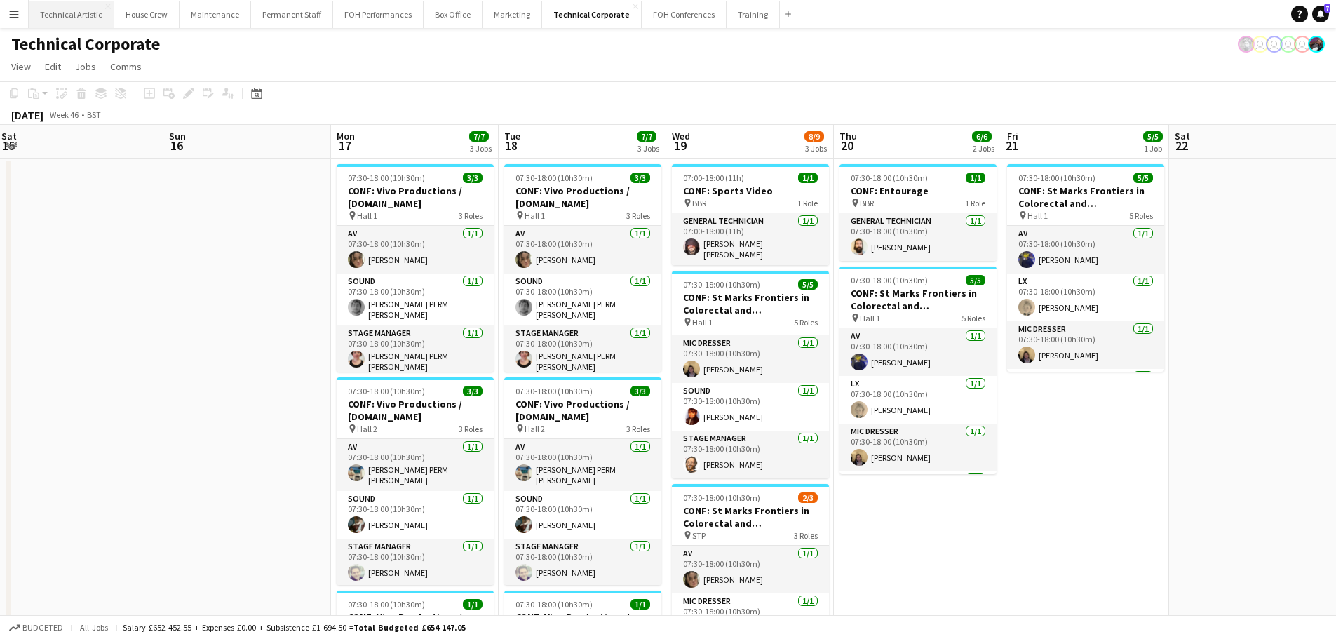
click at [43, 17] on button "Technical Artistic Close" at bounding box center [72, 14] width 86 height 27
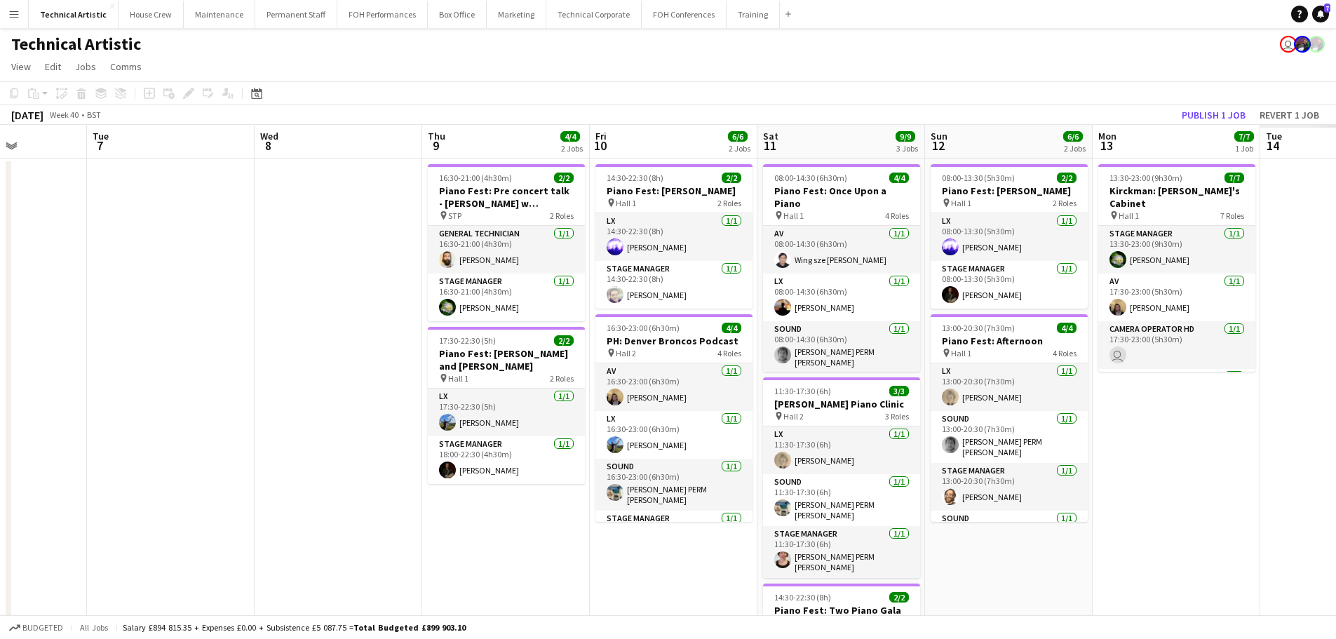
drag, startPoint x: 629, startPoint y: 287, endPoint x: 100, endPoint y: 204, distance: 535.4
click at [100, 204] on app-calendar-viewport "Fri 3 5/5 2 Jobs Sat 4 4/4 1 Job Sun 5 4/4 1 Job Mon 6 Tue 7 Wed 8 Thu 9 4/4 2 …" at bounding box center [668, 450] width 1336 height 650
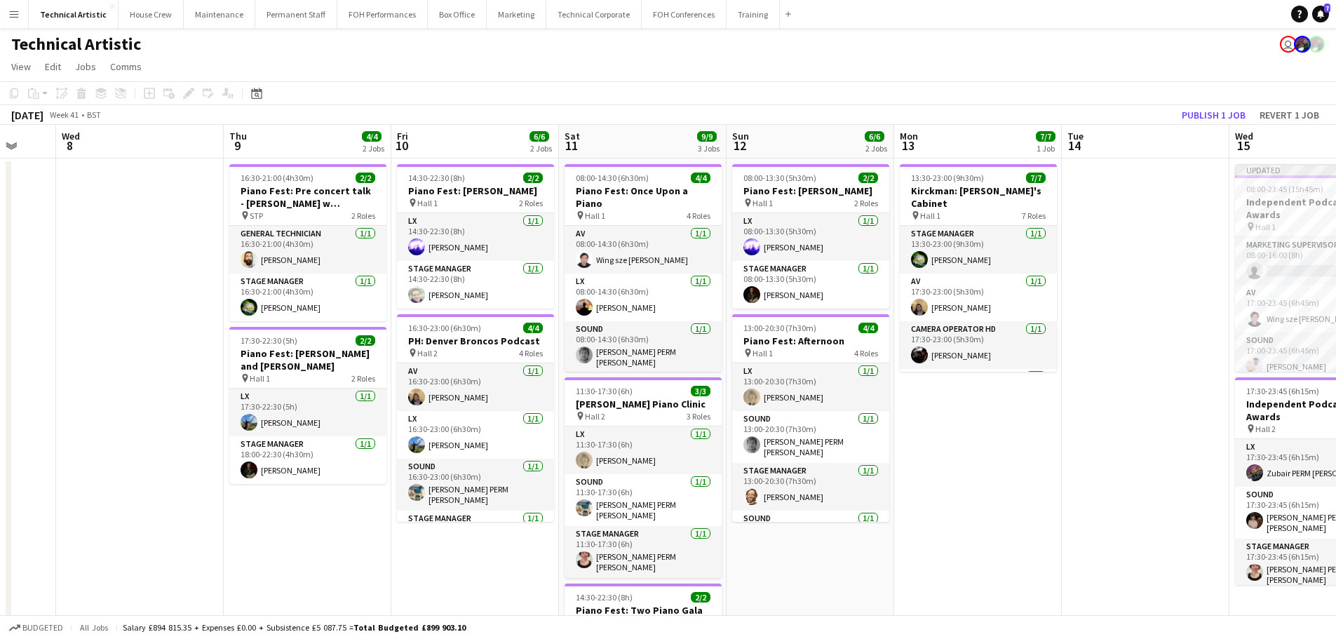
drag, startPoint x: 834, startPoint y: 293, endPoint x: 17, endPoint y: 161, distance: 827.7
click at [0, 160] on app-calendar-viewport "Sat 4 4/4 1 Job Sun 5 4/4 1 Job Mon 6 Tue 7 Wed 8 Thu 9 4/4 2 Jobs Fri 10 6/6 2…" at bounding box center [668, 450] width 1336 height 650
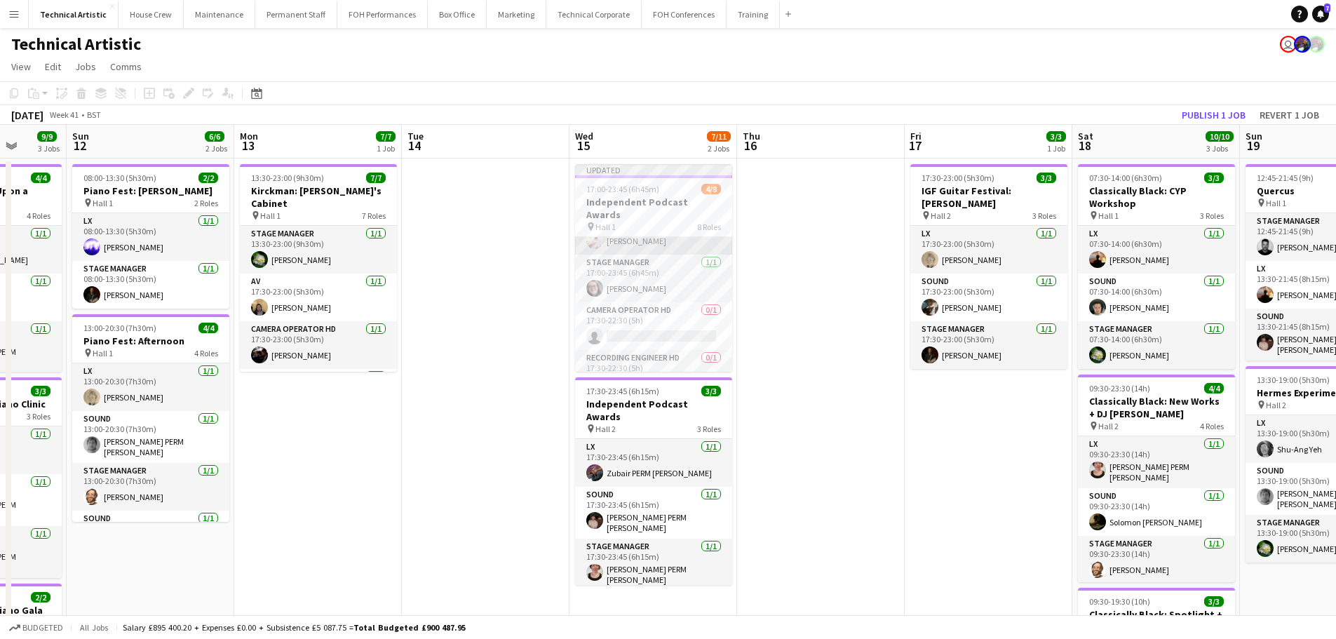
scroll to position [0, 0]
click at [646, 262] on app-card-role "AV [DATE] 17:00-23:45 (6h45m) Wing sze [PERSON_NAME]" at bounding box center [653, 261] width 157 height 48
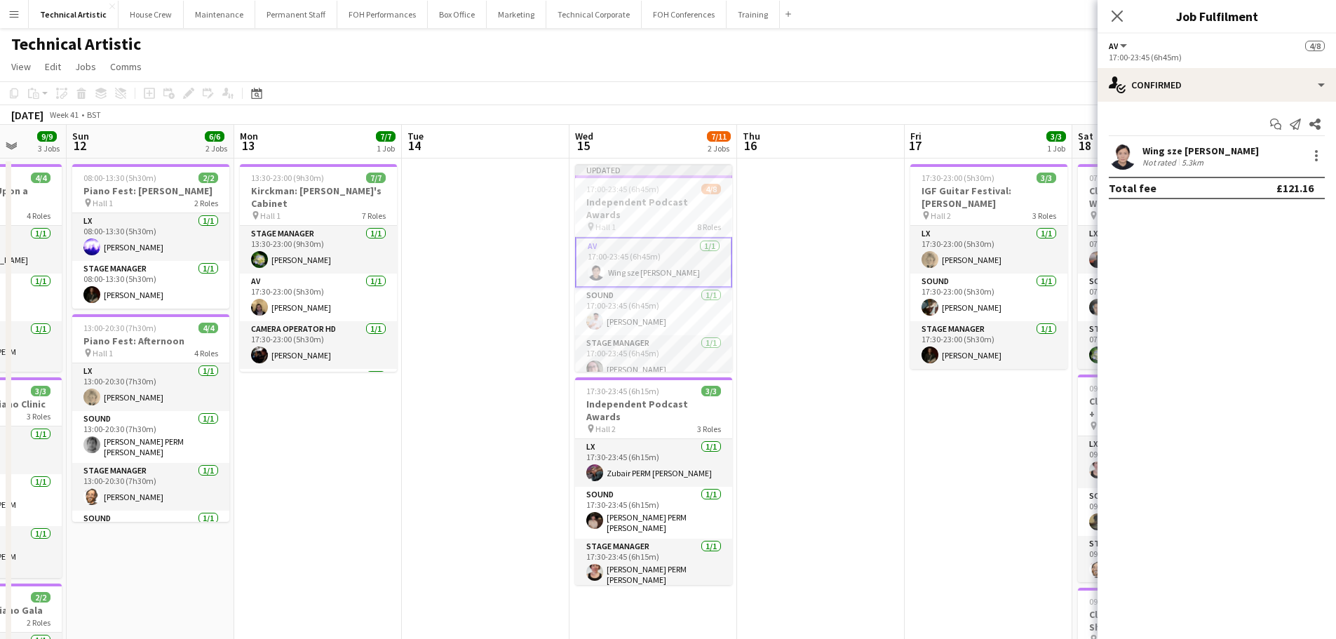
click at [1155, 112] on div "Start chat Send notification Share Wing sze [PERSON_NAME] Not rated 5.3km Total…" at bounding box center [1217, 156] width 239 height 109
click at [1158, 102] on div "Start chat Send notification Share Wing sze [PERSON_NAME] Not rated 5.3km Total…" at bounding box center [1217, 156] width 239 height 109
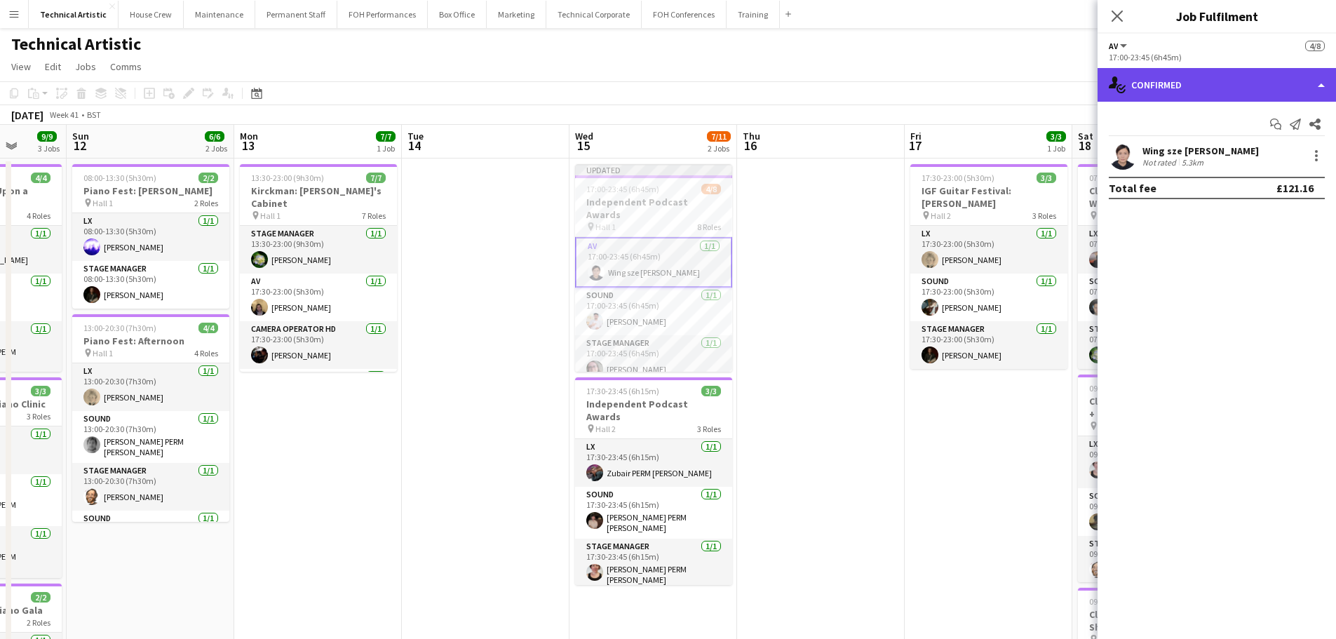
click at [1161, 93] on div "single-neutral-actions-check-2 Confirmed" at bounding box center [1217, 85] width 239 height 34
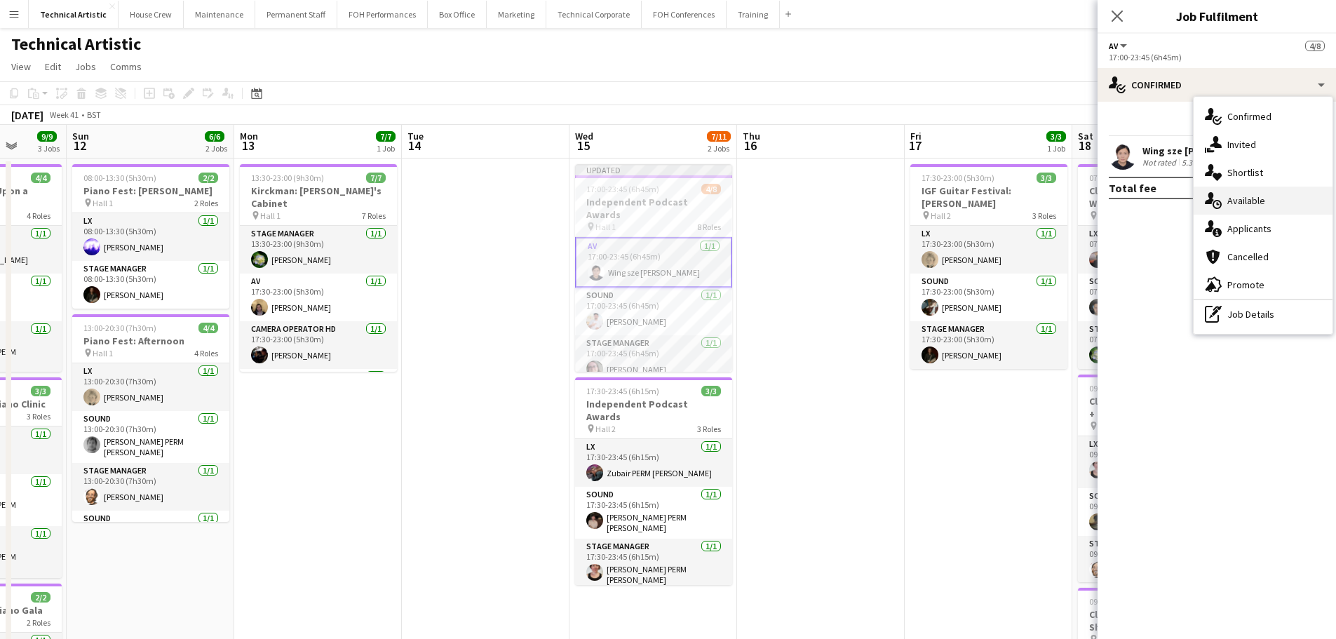
click at [1212, 199] on icon at bounding box center [1209, 198] width 9 height 12
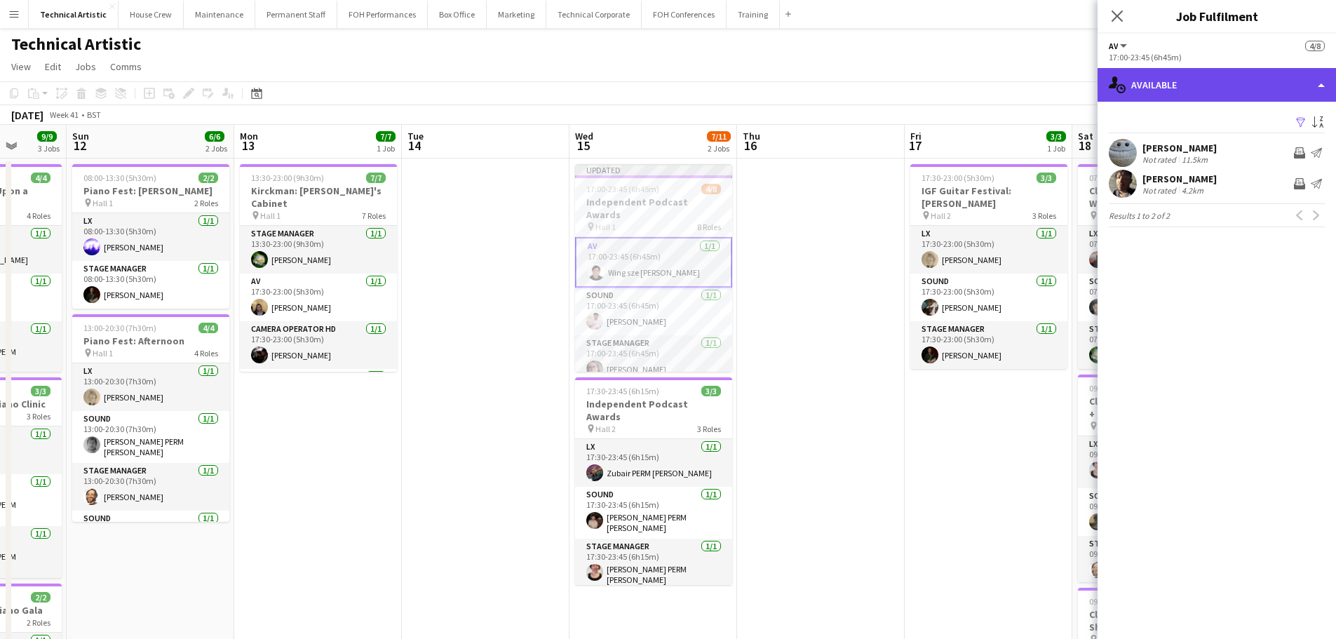
click at [1187, 79] on div "single-neutral-actions-upload Available" at bounding box center [1217, 85] width 239 height 34
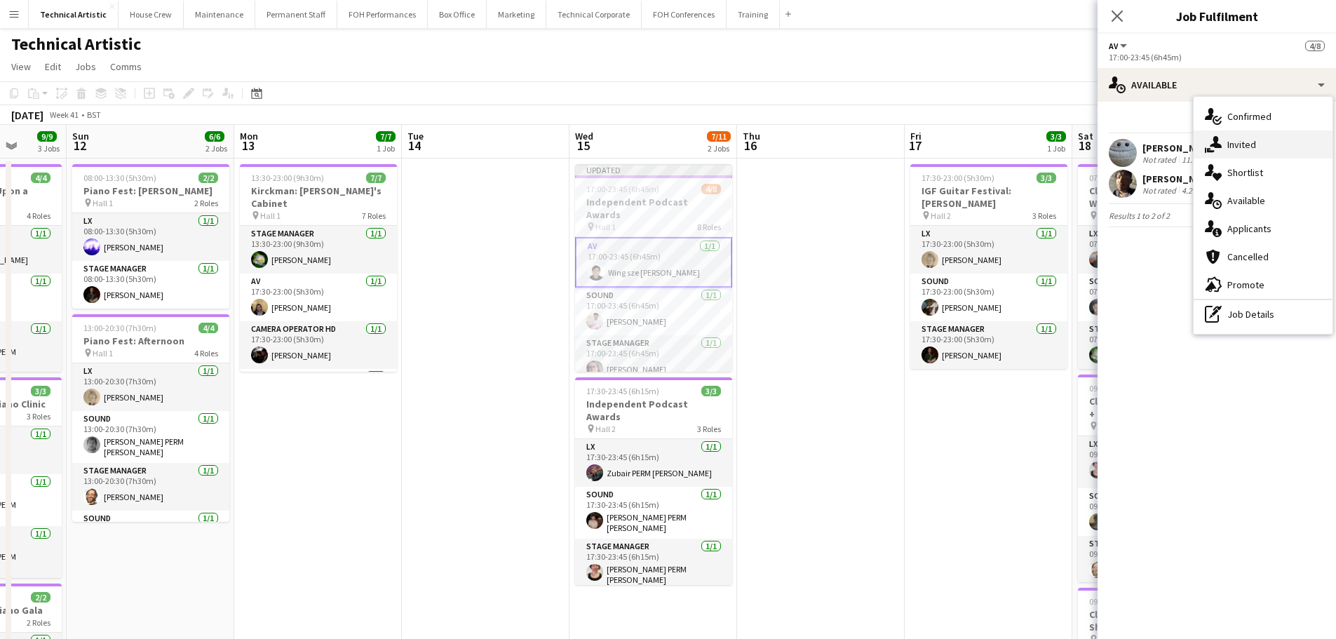
click at [1218, 130] on div "single-neutral-actions-share-1 Invited" at bounding box center [1263, 144] width 139 height 28
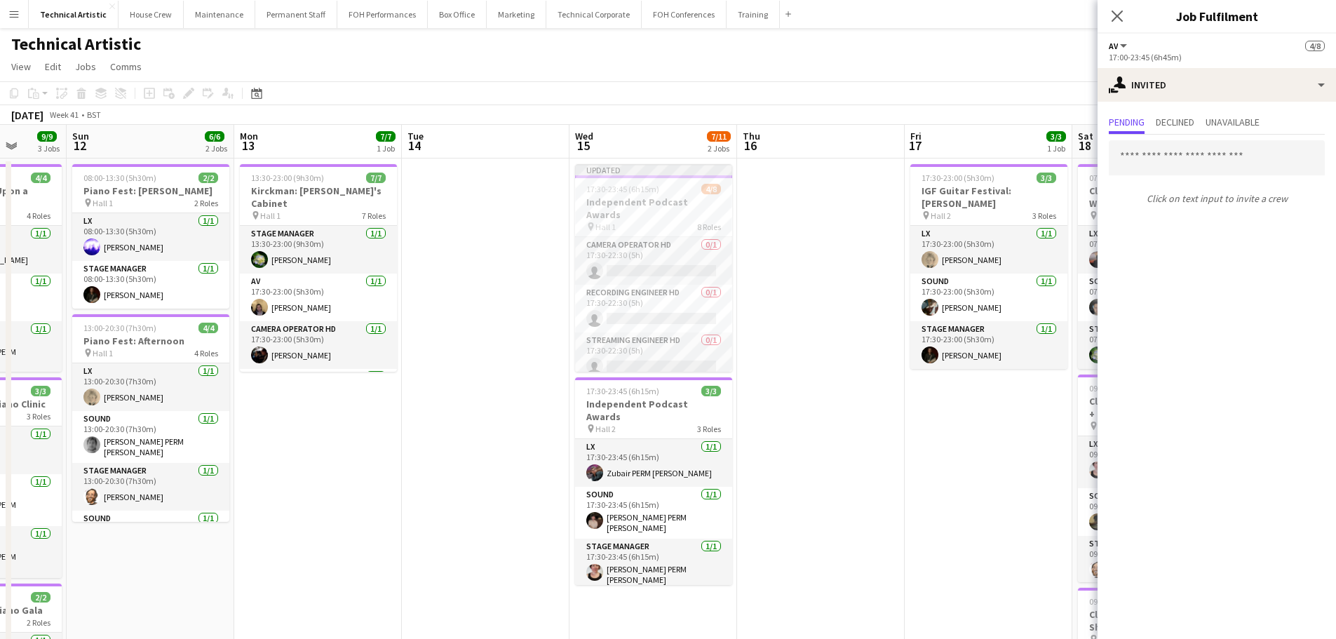
click at [542, 103] on app-toolbar "Copy Paste Paste Ctrl+V Paste with crew Ctrl+Shift+V Paste linked Job [GEOGRAPH…" at bounding box center [668, 93] width 1336 height 24
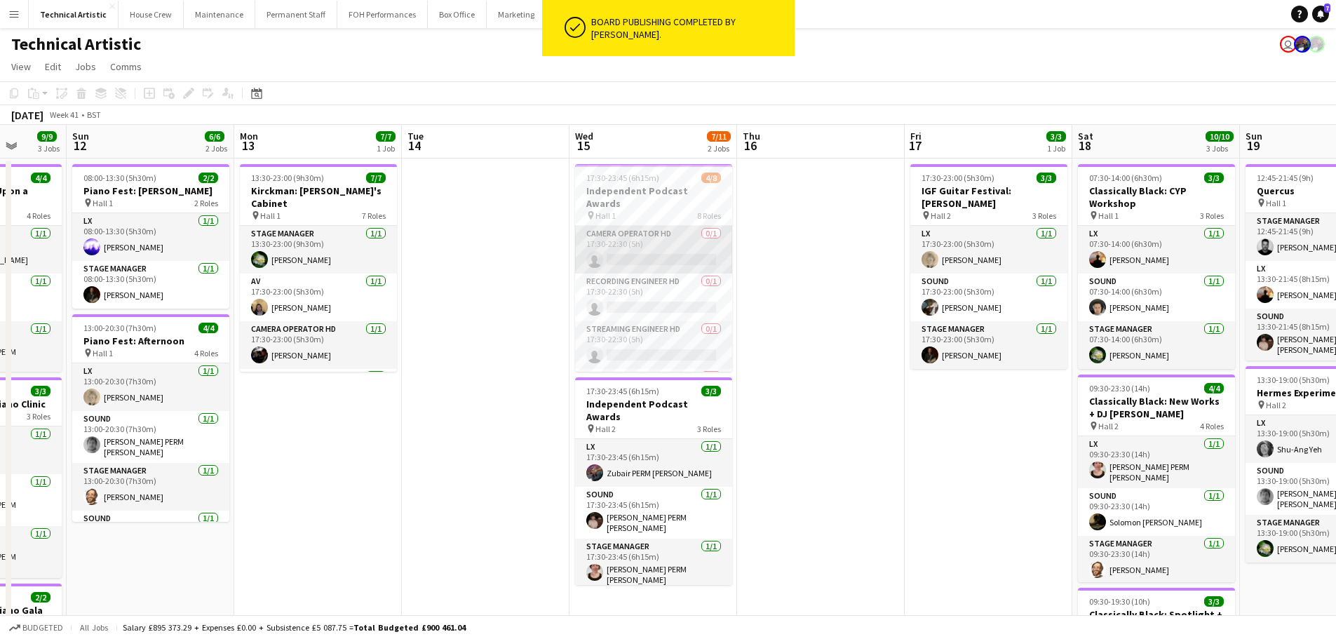
click at [633, 237] on app-card-role "Camera Operator HD 0/1 17:30-22:30 (5h) single-neutral-actions" at bounding box center [653, 250] width 157 height 48
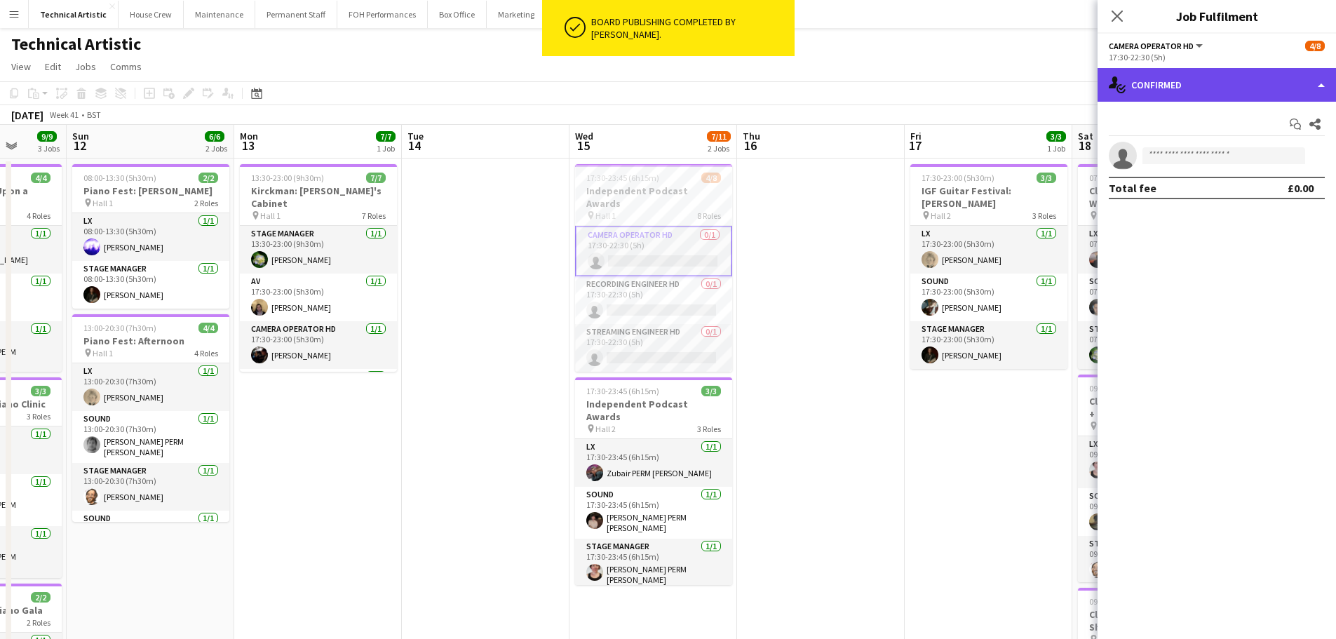
click at [1271, 94] on div "single-neutral-actions-check-2 Confirmed" at bounding box center [1217, 85] width 239 height 34
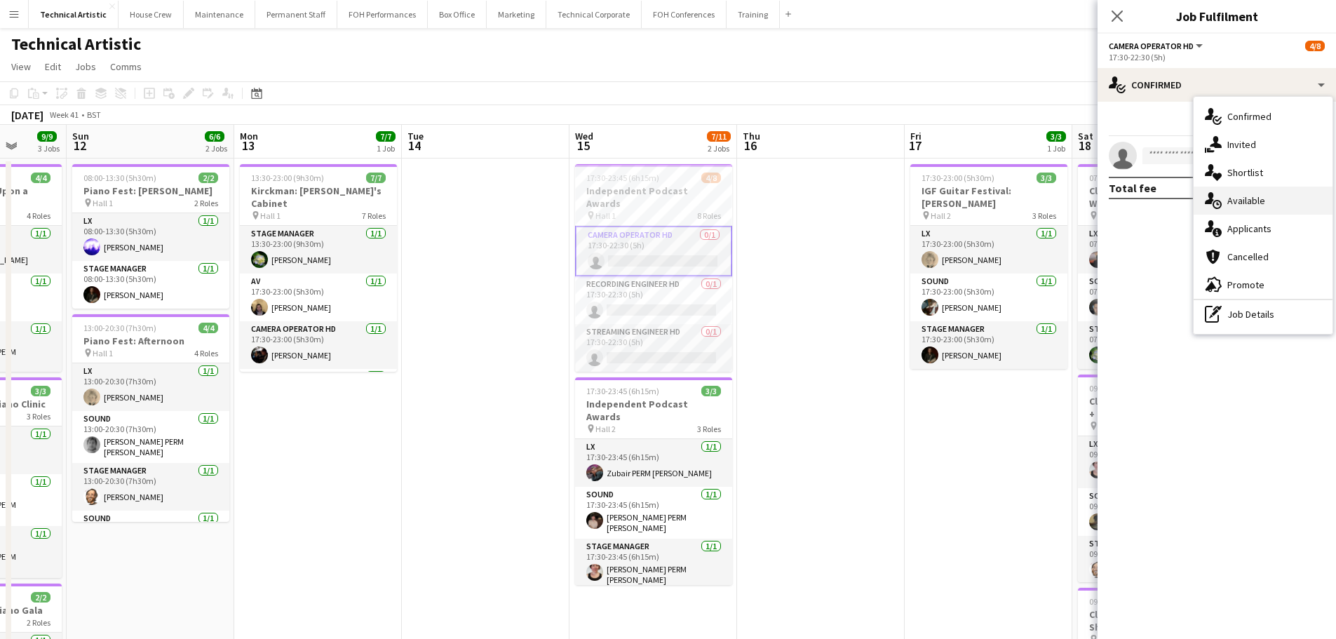
click at [1285, 189] on div "single-neutral-actions-upload Available" at bounding box center [1263, 201] width 139 height 28
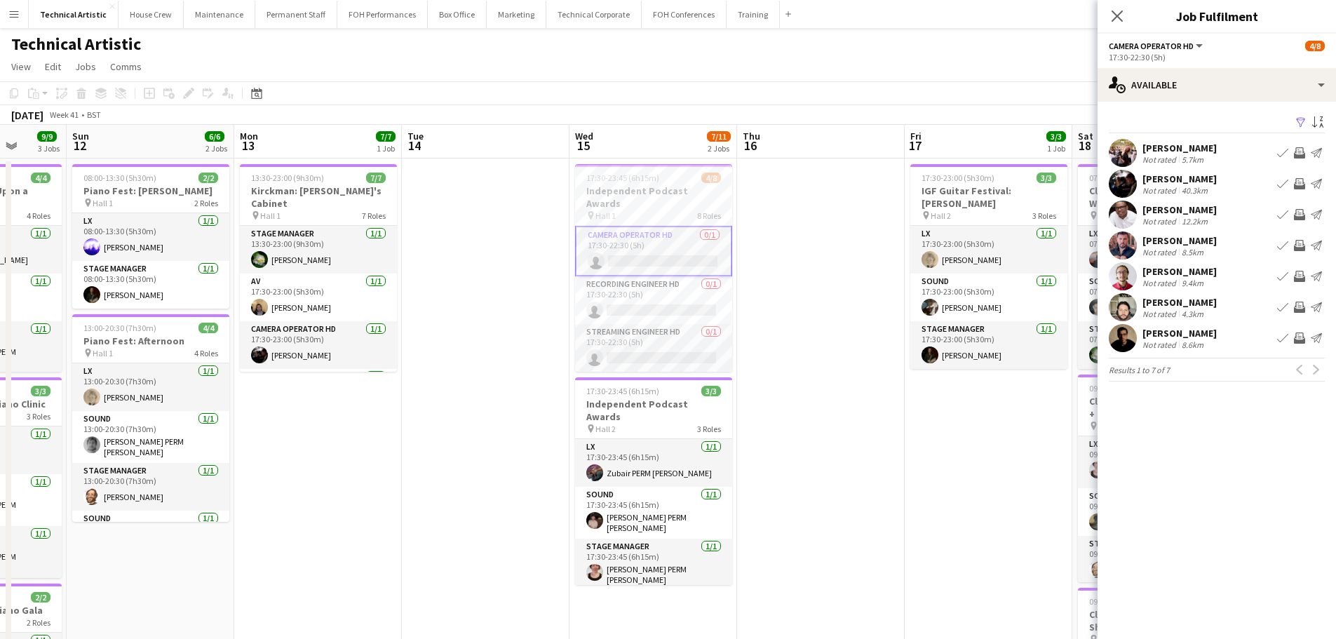
click at [1300, 177] on button "Invite crew" at bounding box center [1299, 183] width 17 height 17
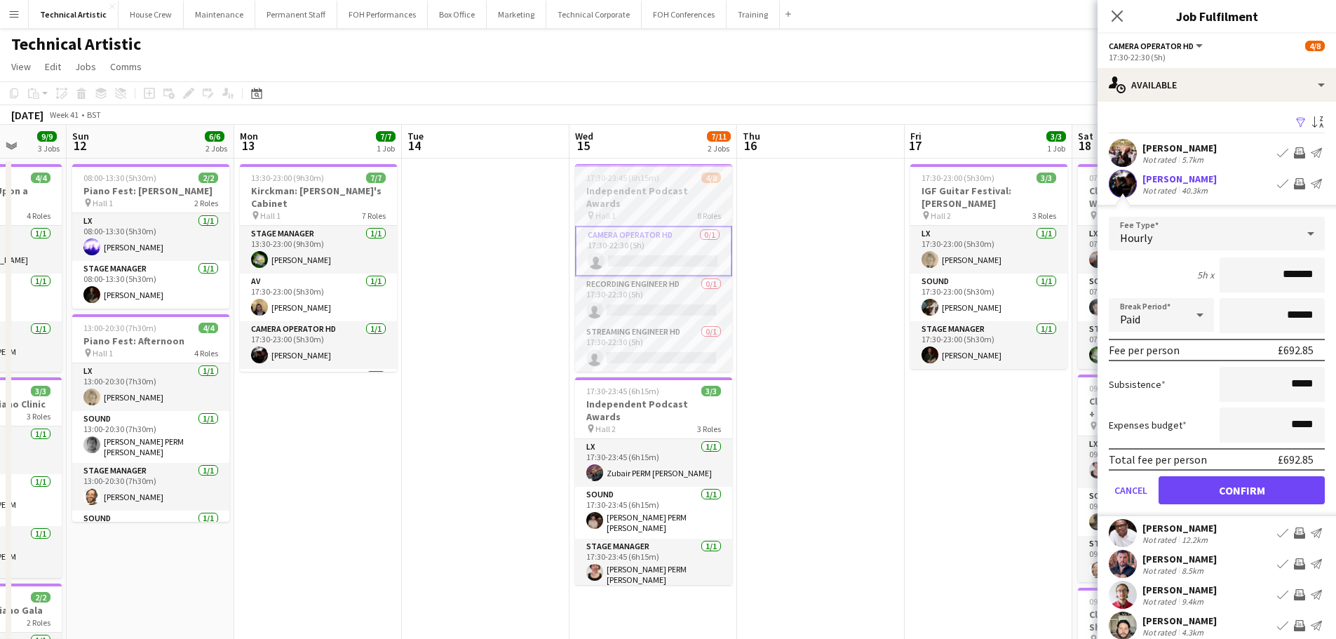
click at [660, 193] on h3 "Independent Podcast Awards" at bounding box center [653, 196] width 157 height 25
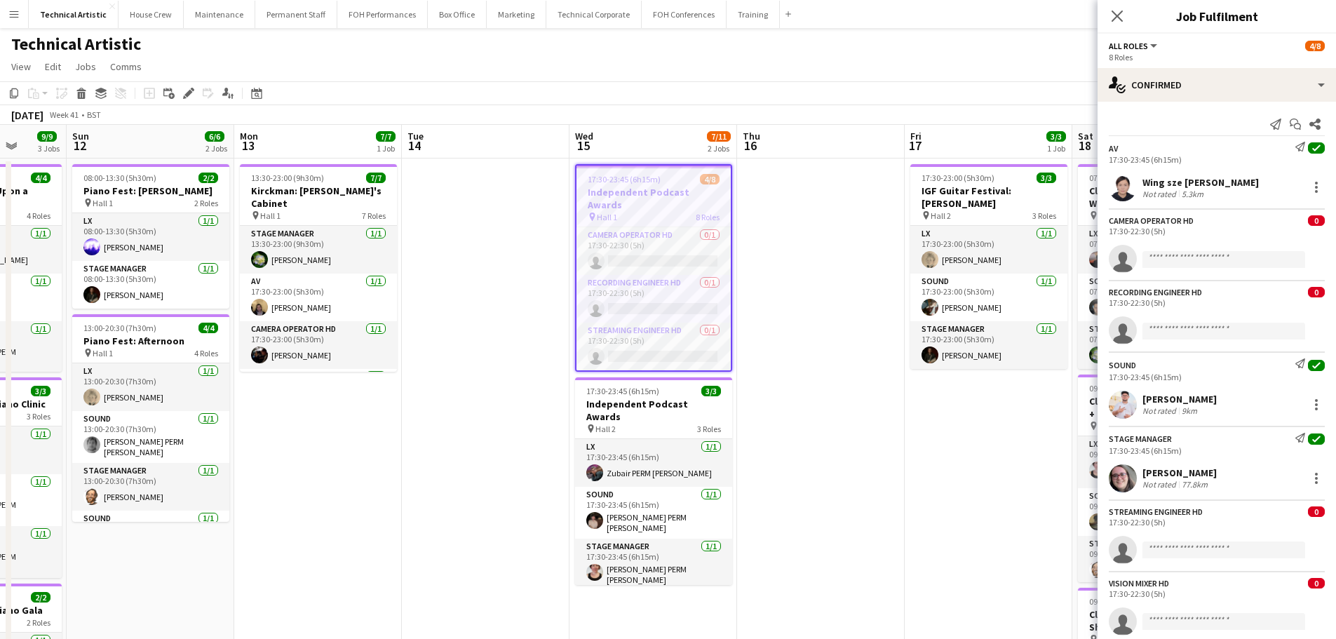
click at [198, 95] on div "Add job Add linked Job Edit Edit linked Job Applicants" at bounding box center [182, 93] width 107 height 17
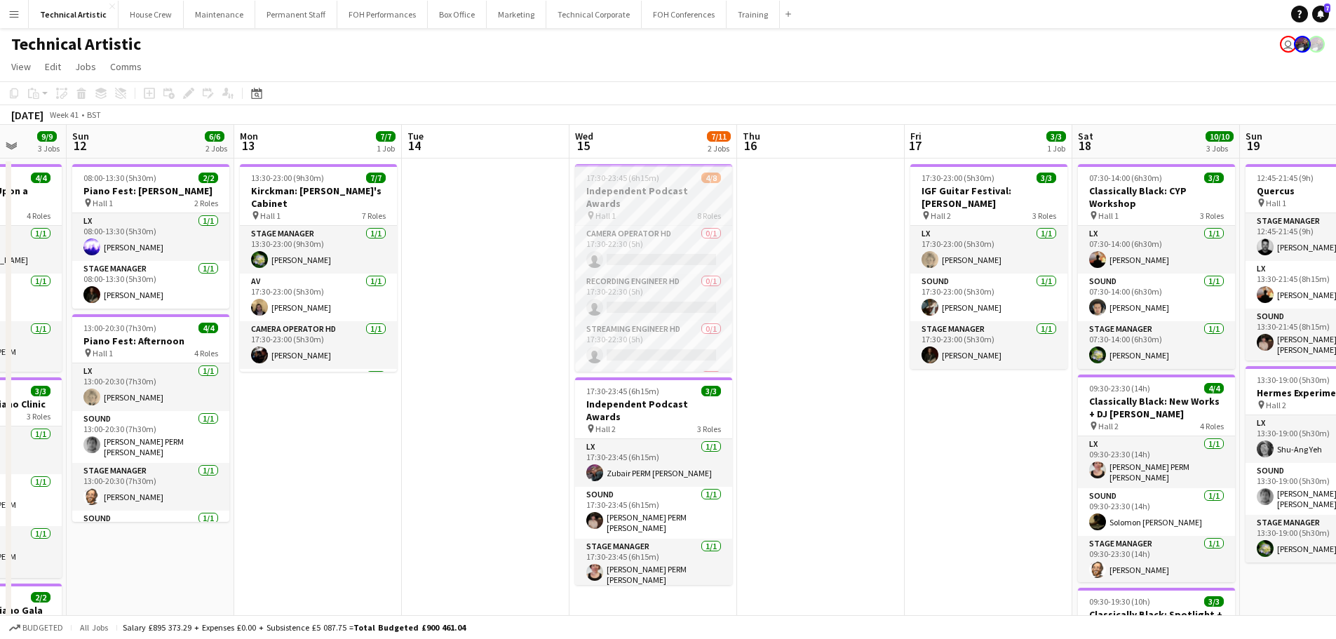
click at [692, 210] on div "pin Hall 1 8 Roles" at bounding box center [653, 215] width 157 height 11
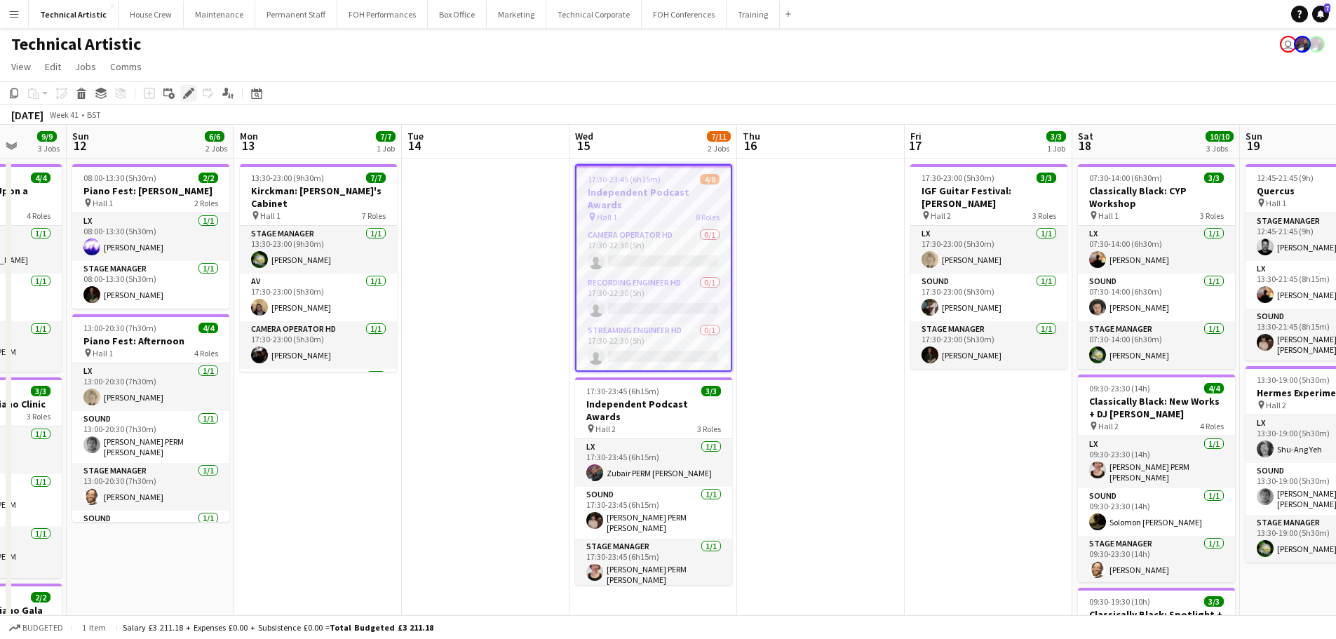
click at [187, 93] on icon at bounding box center [188, 94] width 8 height 8
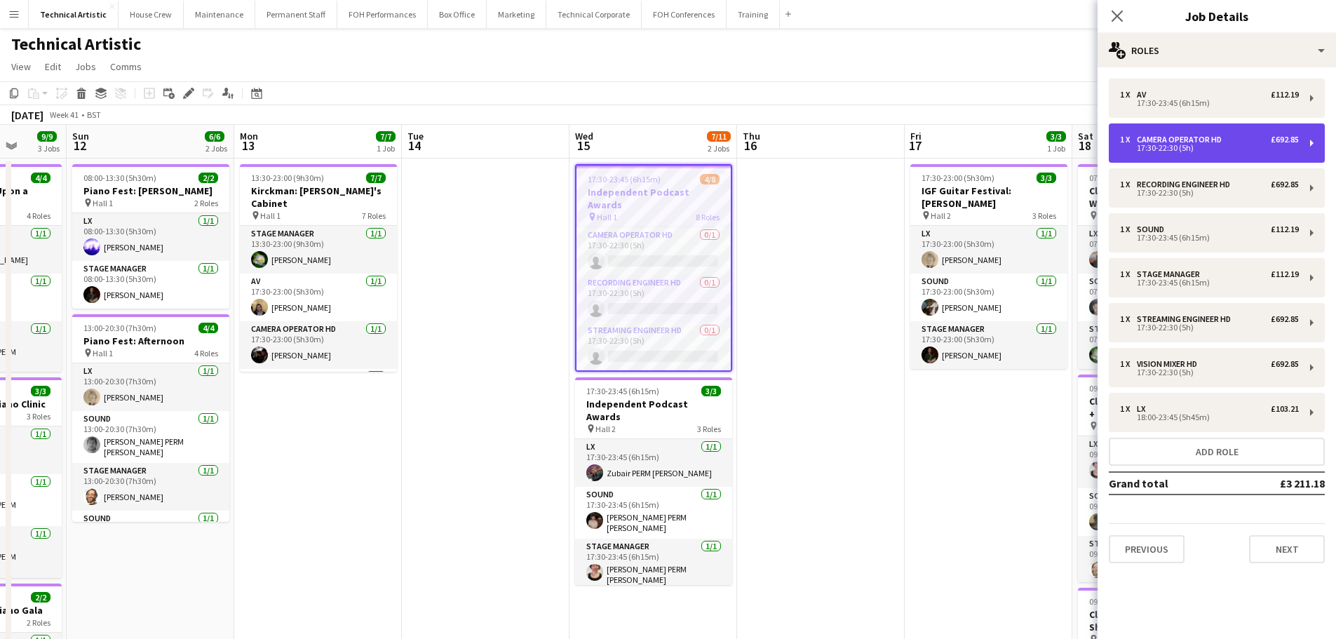
click at [1247, 147] on div "17:30-22:30 (5h)" at bounding box center [1209, 148] width 179 height 7
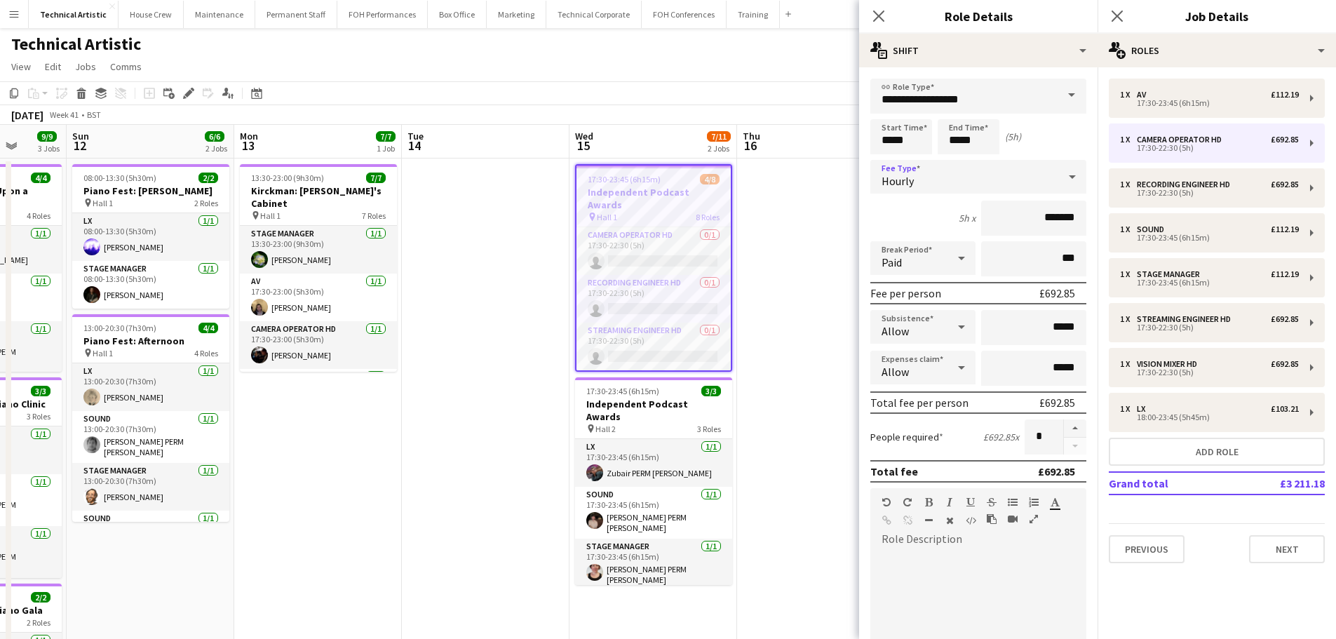
click at [1028, 173] on div "Hourly" at bounding box center [965, 177] width 188 height 34
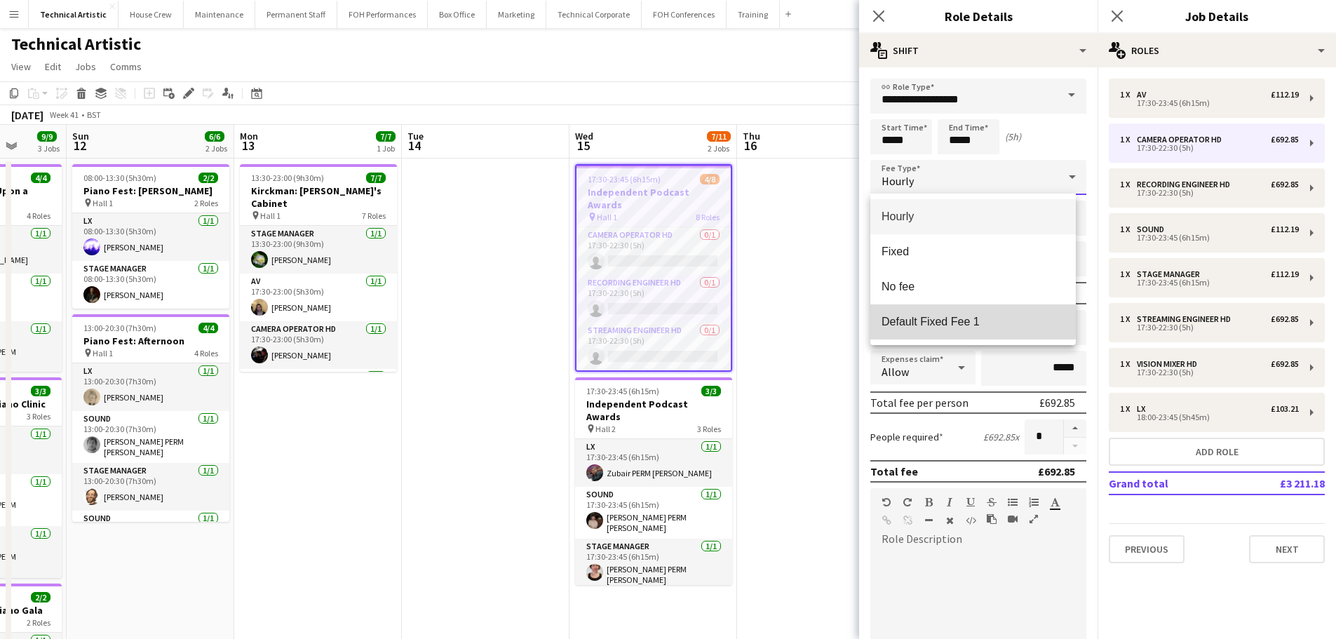
click at [966, 316] on span "Default Fixed Fee 1" at bounding box center [973, 321] width 183 height 13
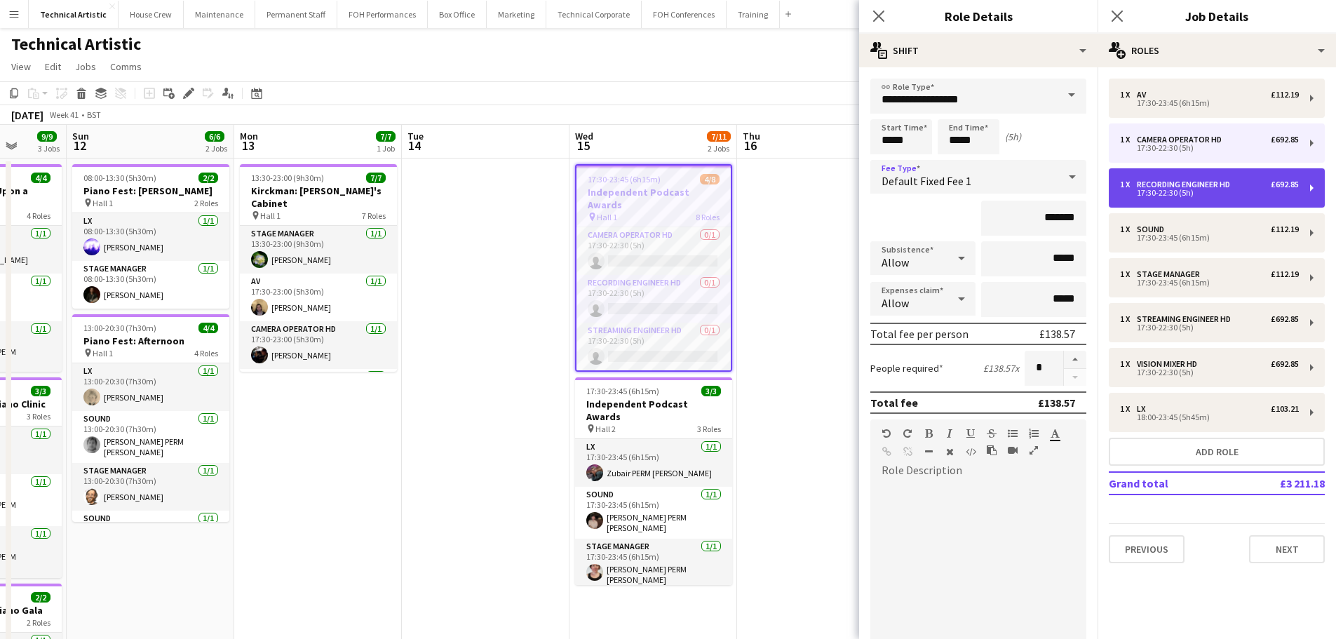
click at [1196, 191] on div "17:30-22:30 (5h)" at bounding box center [1209, 192] width 179 height 7
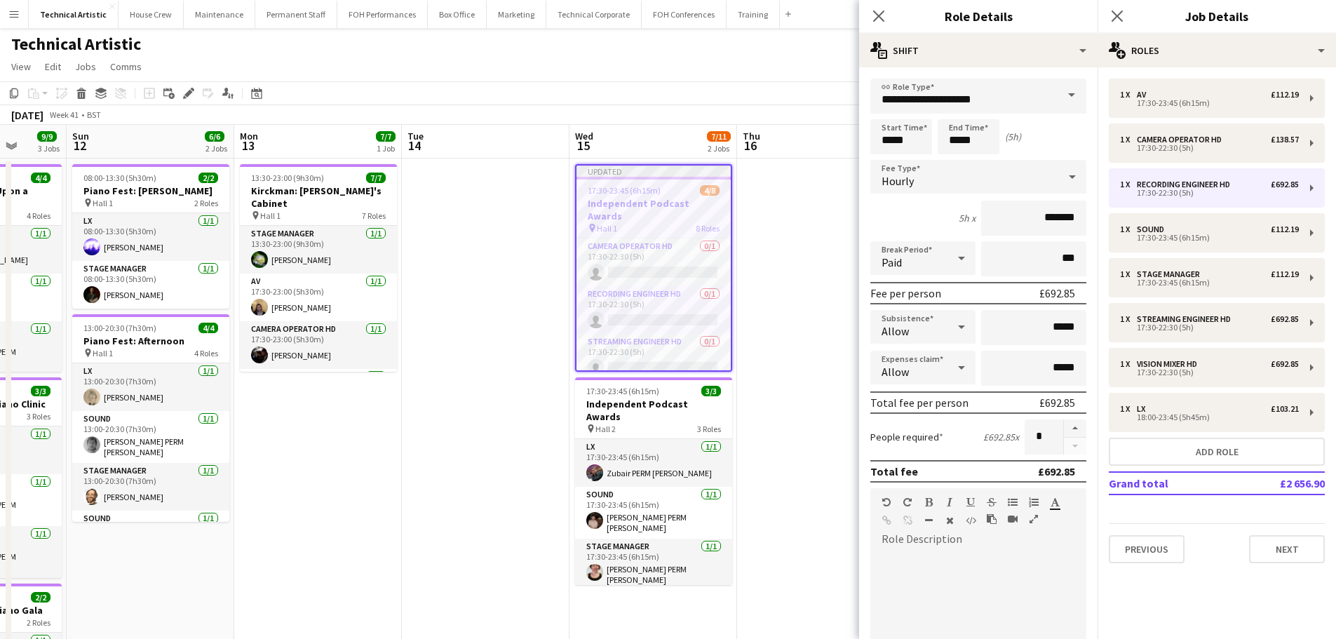
click at [1012, 184] on div "Hourly" at bounding box center [965, 177] width 188 height 34
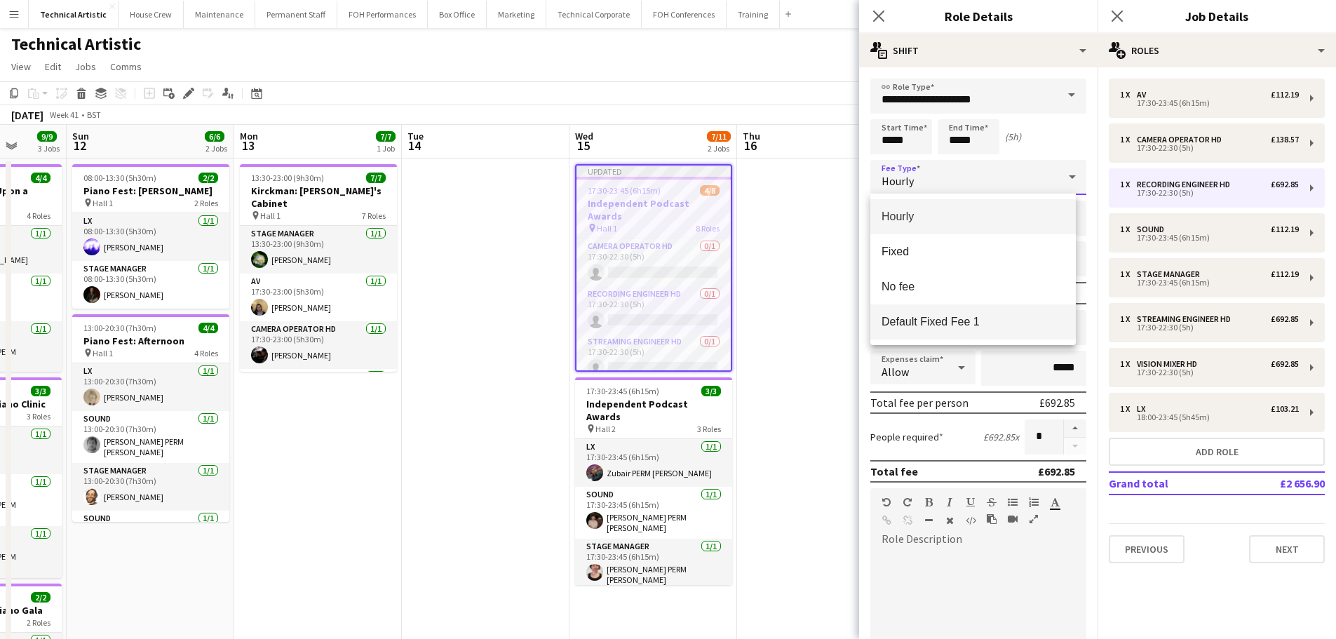
click at [986, 317] on span "Default Fixed Fee 1" at bounding box center [973, 321] width 183 height 13
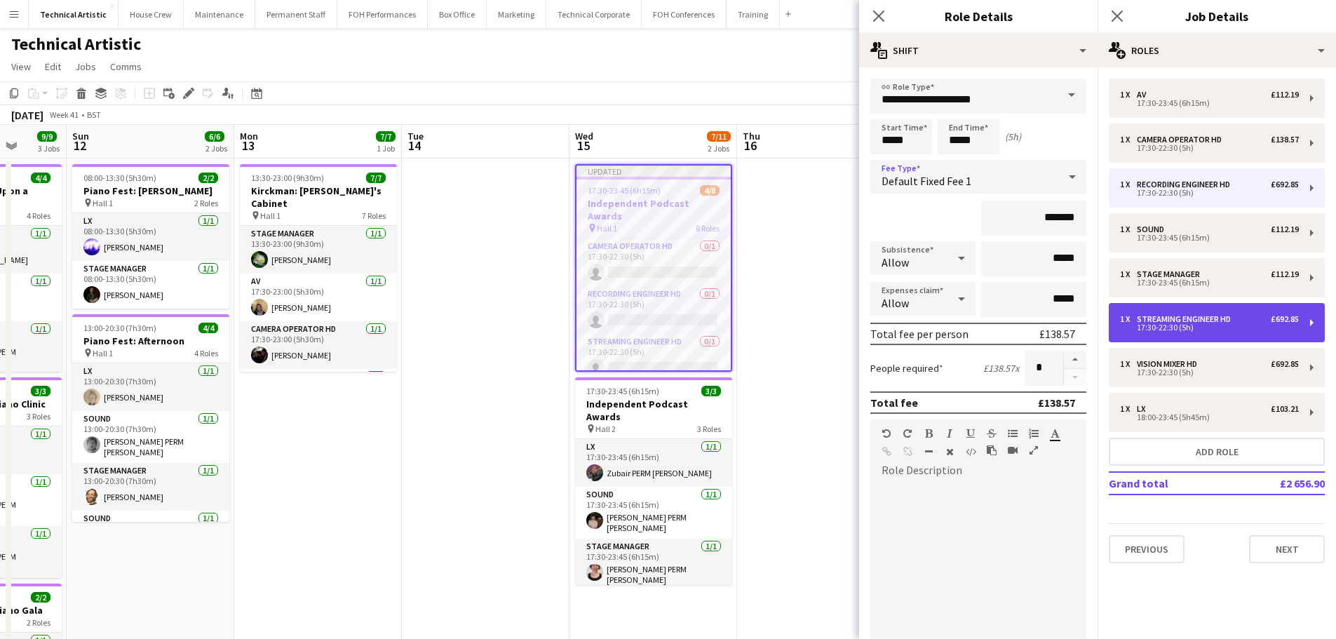
click at [1194, 311] on div "1 x Streaming Engineer HD £692.85 17:30-22:30 (5h)" at bounding box center [1217, 322] width 216 height 39
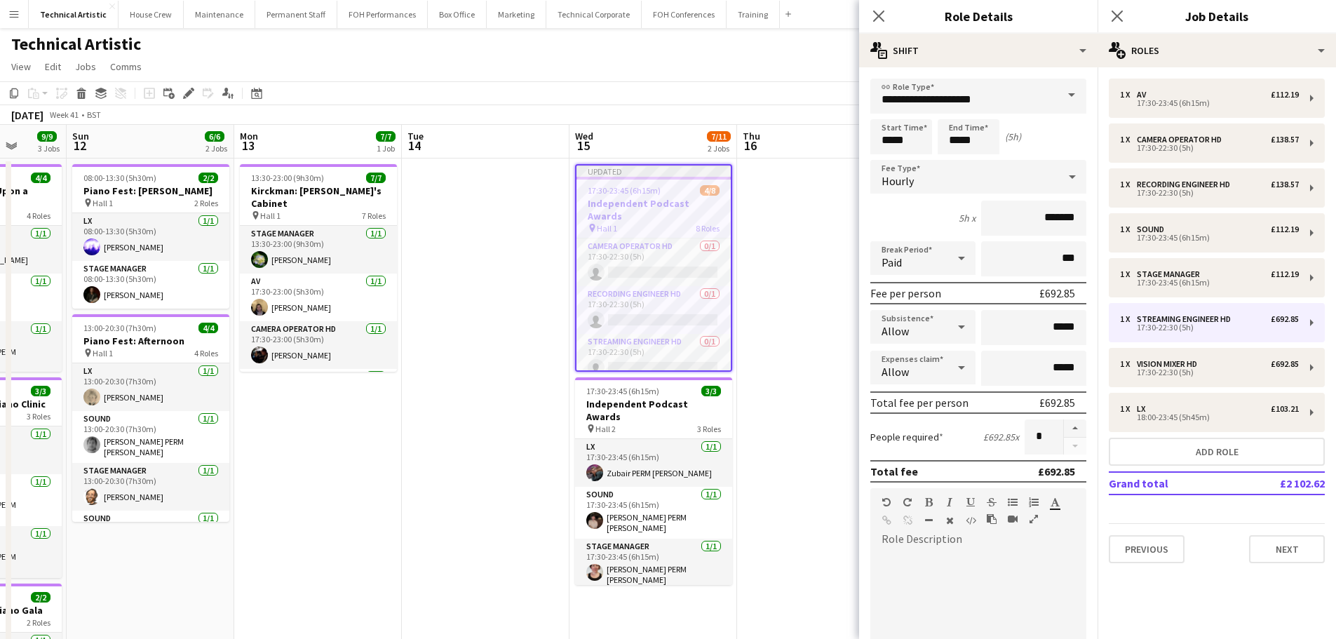
click at [987, 185] on div "Hourly" at bounding box center [965, 177] width 188 height 34
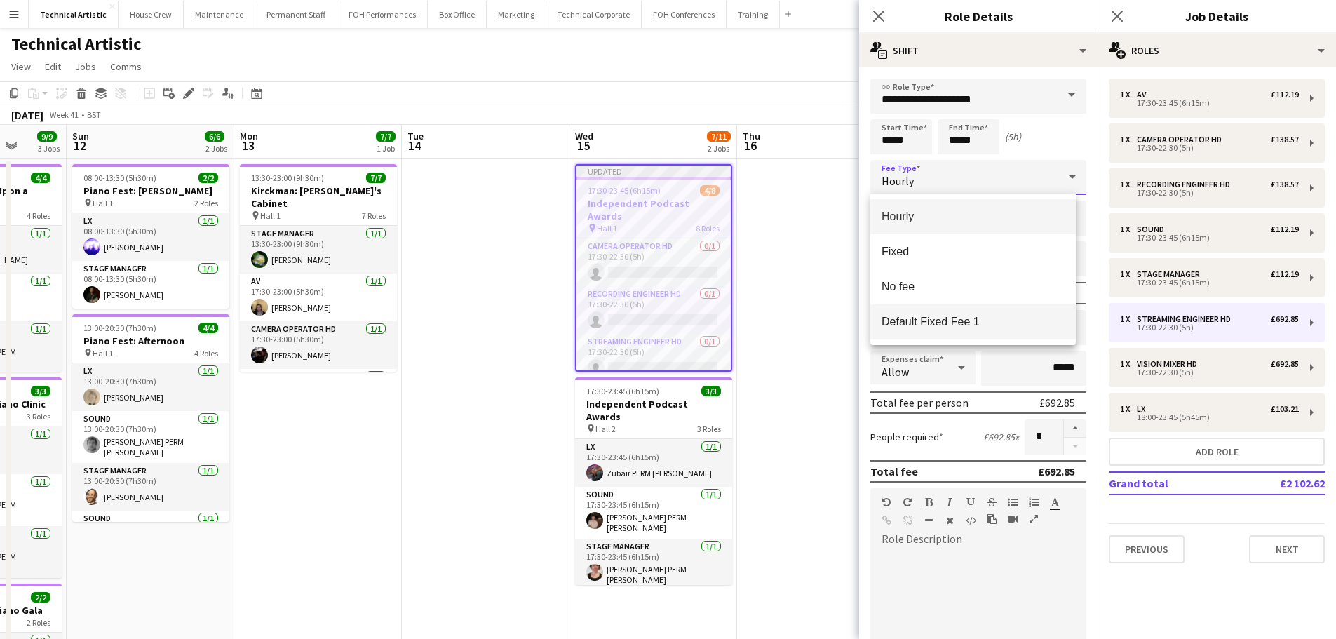
click at [981, 312] on mat-option "Default Fixed Fee 1" at bounding box center [974, 321] width 206 height 35
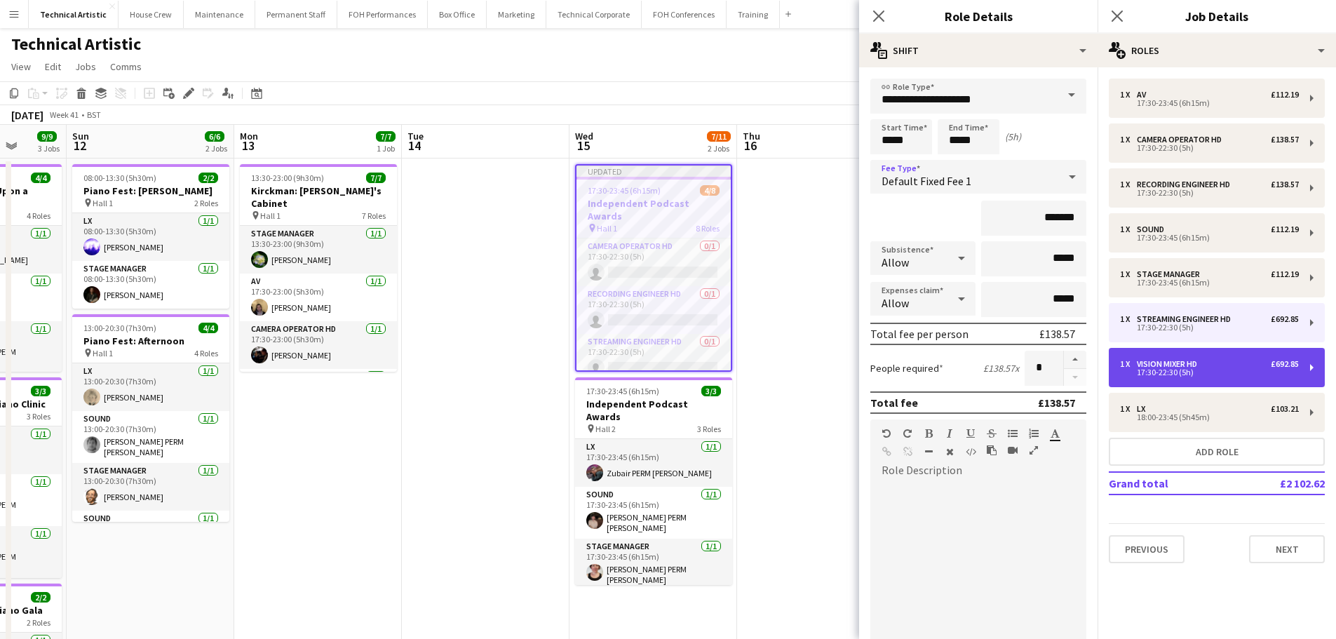
click at [1210, 370] on div "17:30-22:30 (5h)" at bounding box center [1209, 372] width 179 height 7
type input "**********"
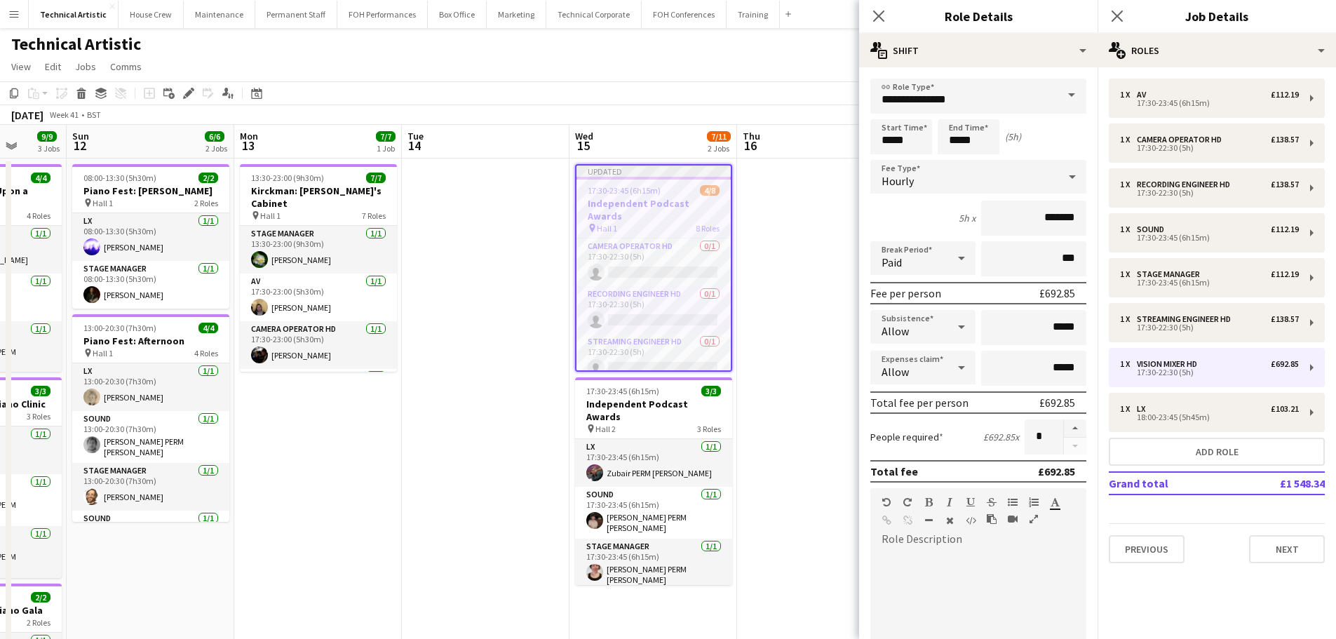
click at [926, 183] on div "Hourly" at bounding box center [965, 177] width 188 height 34
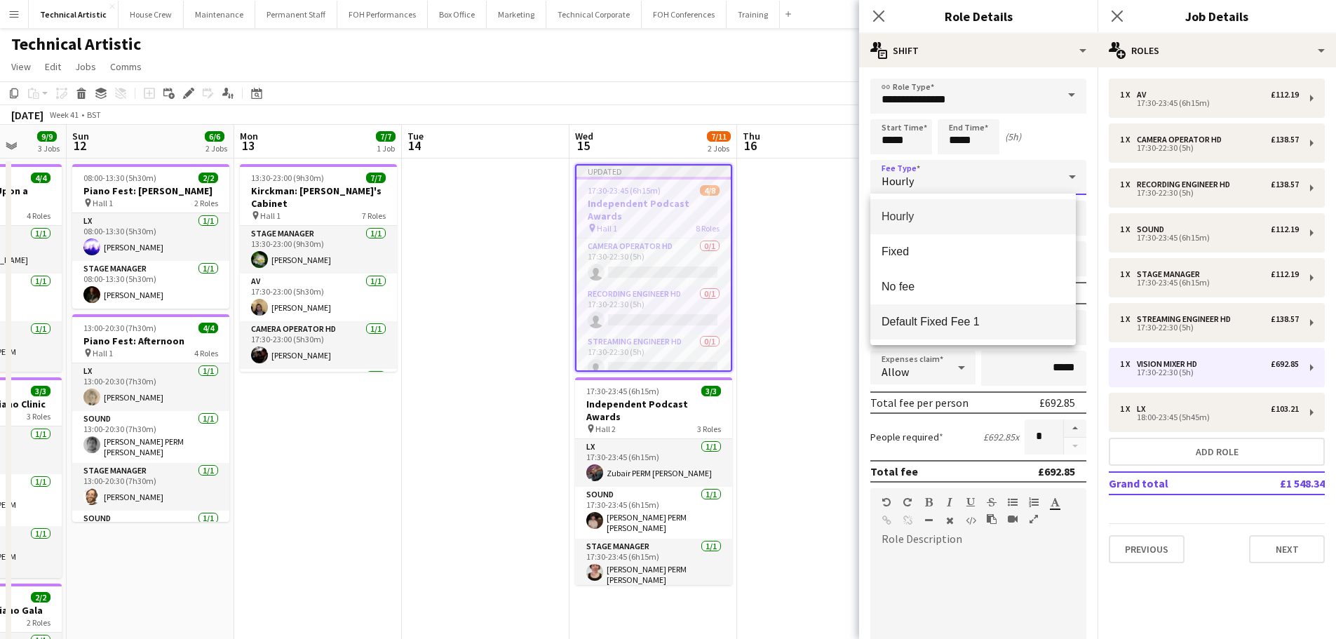
click at [969, 313] on mat-option "Default Fixed Fee 1" at bounding box center [974, 321] width 206 height 35
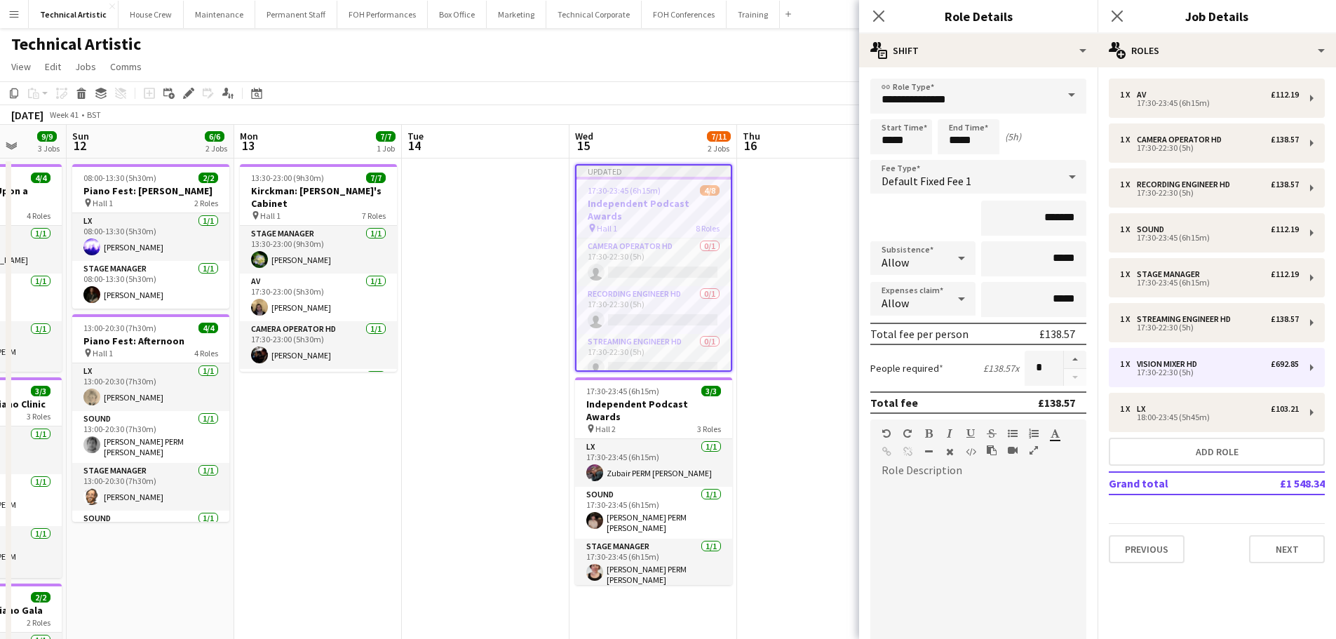
click at [669, 107] on div "[DATE] Week 41 • BST Publish 1 job Revert 1 job" at bounding box center [668, 115] width 1336 height 20
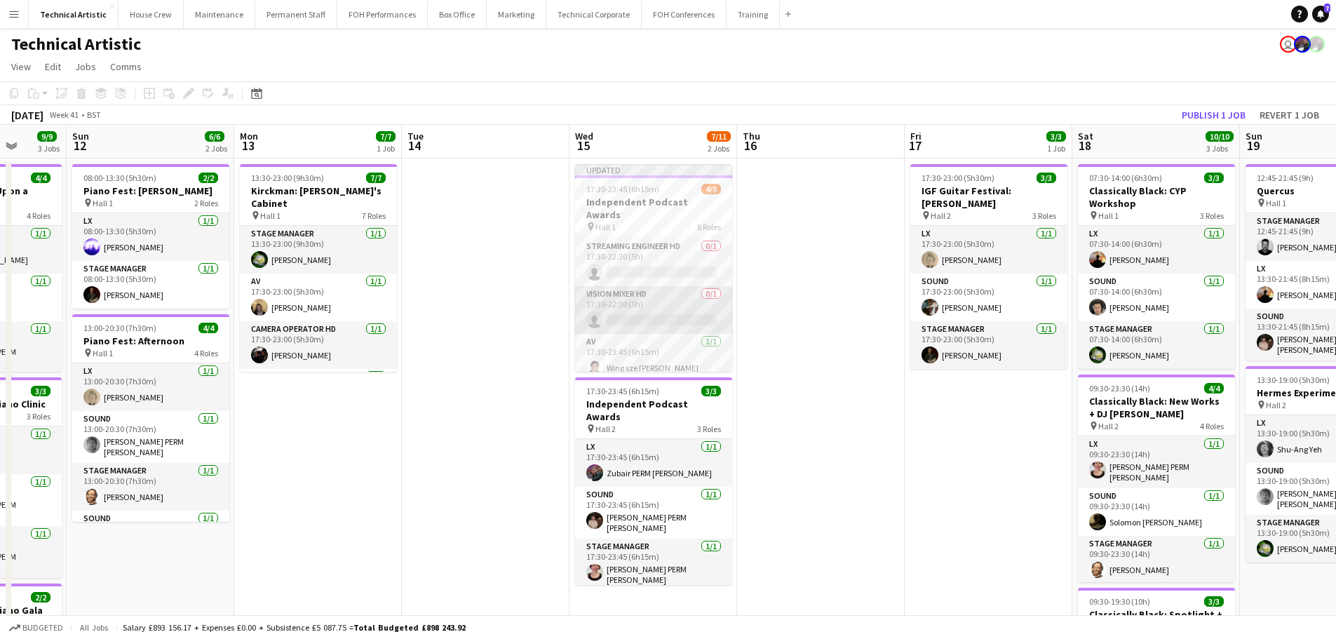
scroll to position [24, 0]
click at [664, 317] on app-card-role "Streaming Engineer HD 0/1 17:30-22:30 (5h) single-neutral-actions" at bounding box center [653, 333] width 157 height 48
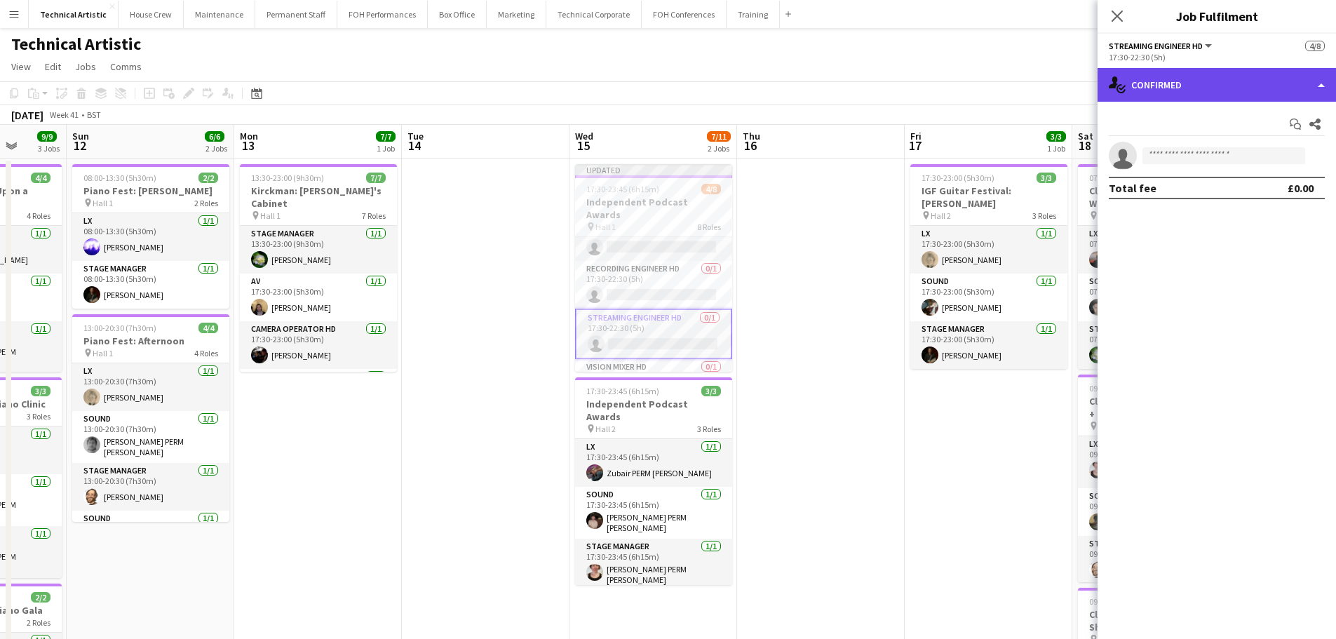
click at [1197, 79] on div "single-neutral-actions-check-2 Confirmed" at bounding box center [1217, 85] width 239 height 34
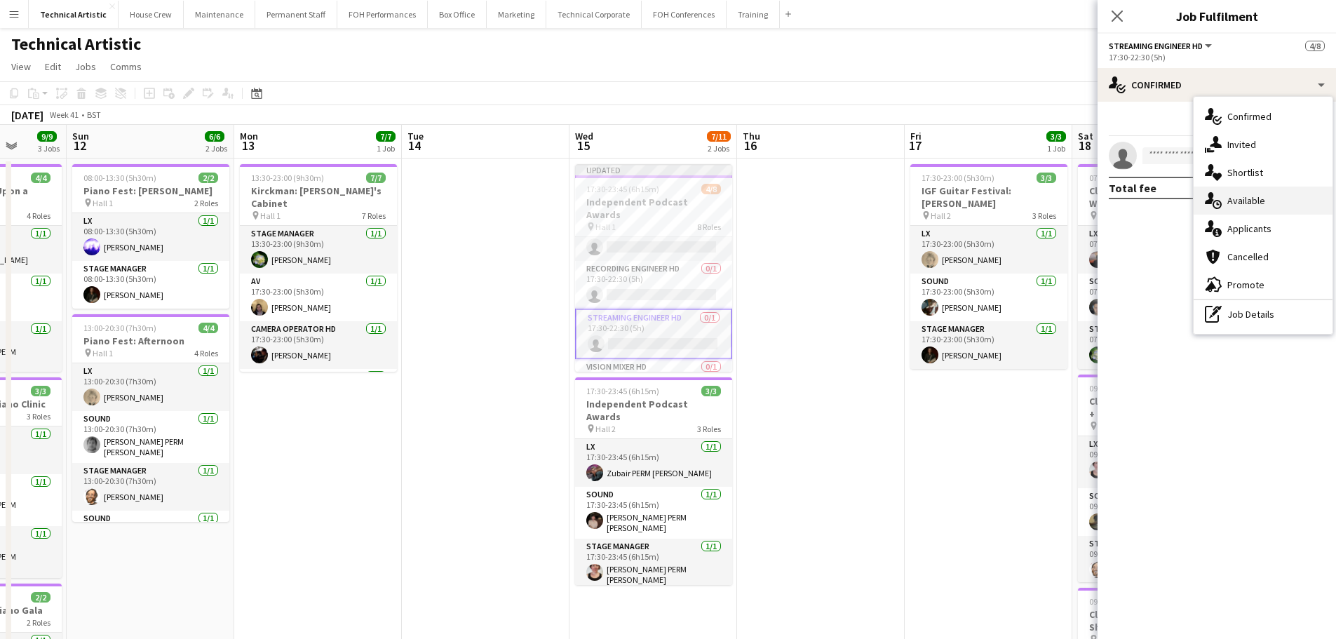
click at [1240, 208] on div "single-neutral-actions-upload Available" at bounding box center [1263, 201] width 139 height 28
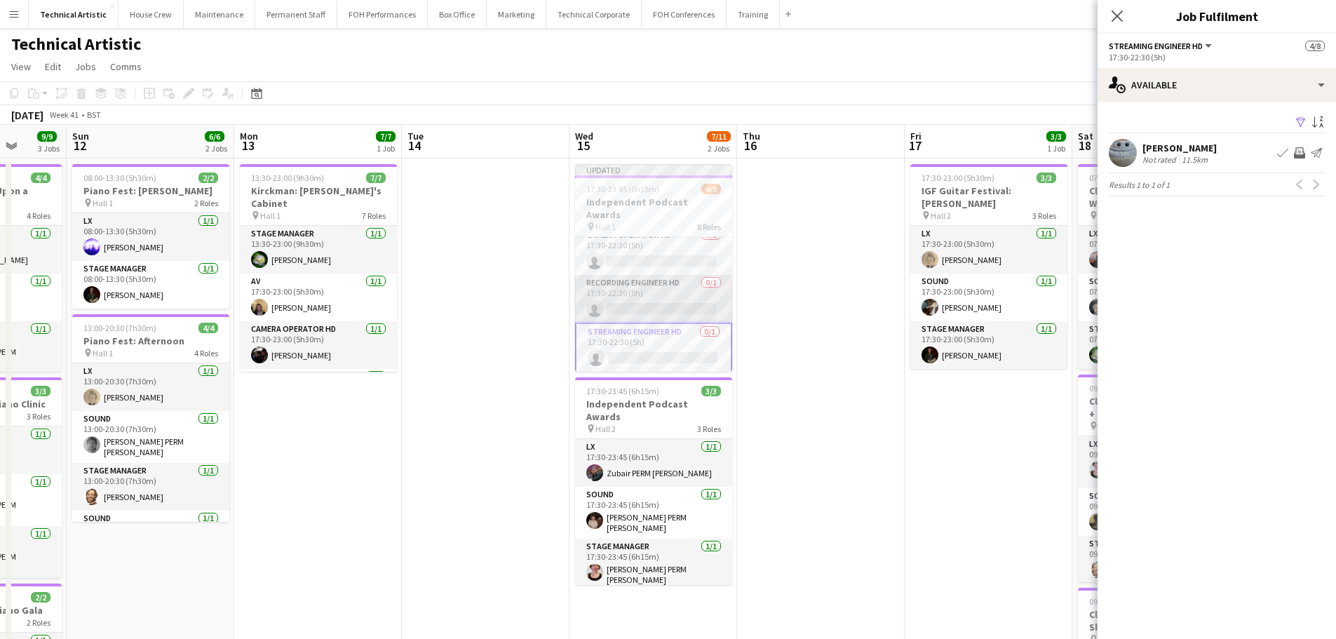
scroll to position [0, 0]
click at [1300, 153] on app-icon "Invite crew" at bounding box center [1299, 152] width 11 height 11
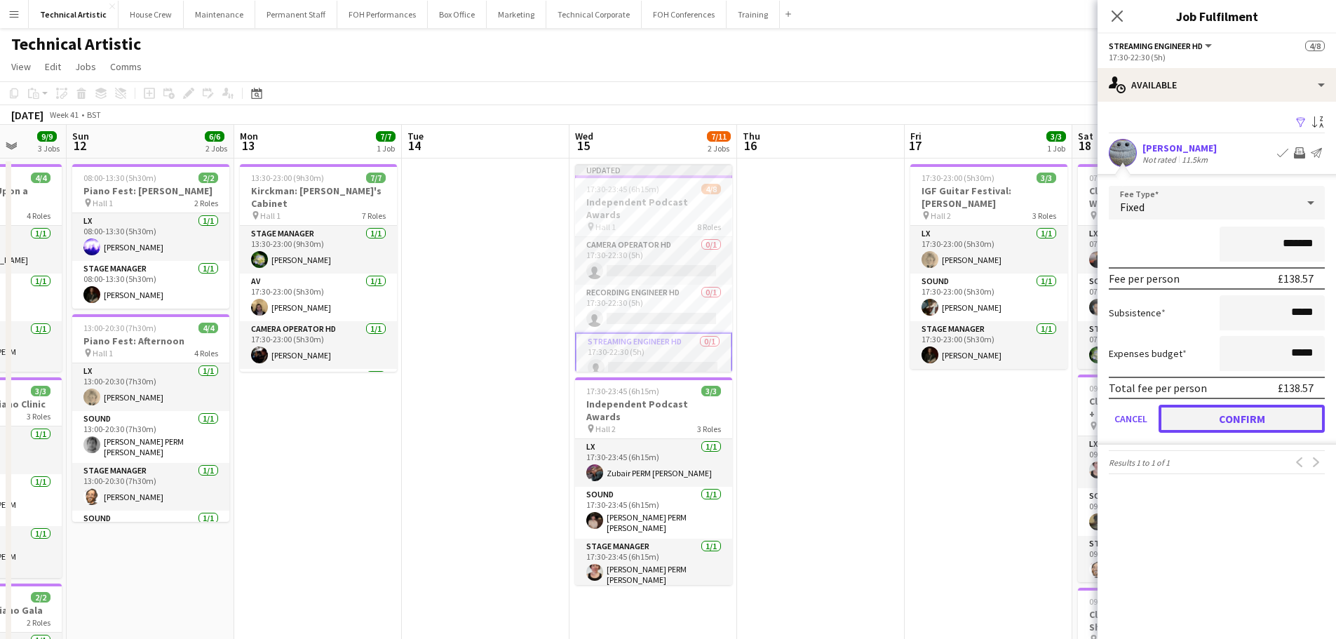
click at [1254, 420] on button "Confirm" at bounding box center [1242, 419] width 166 height 28
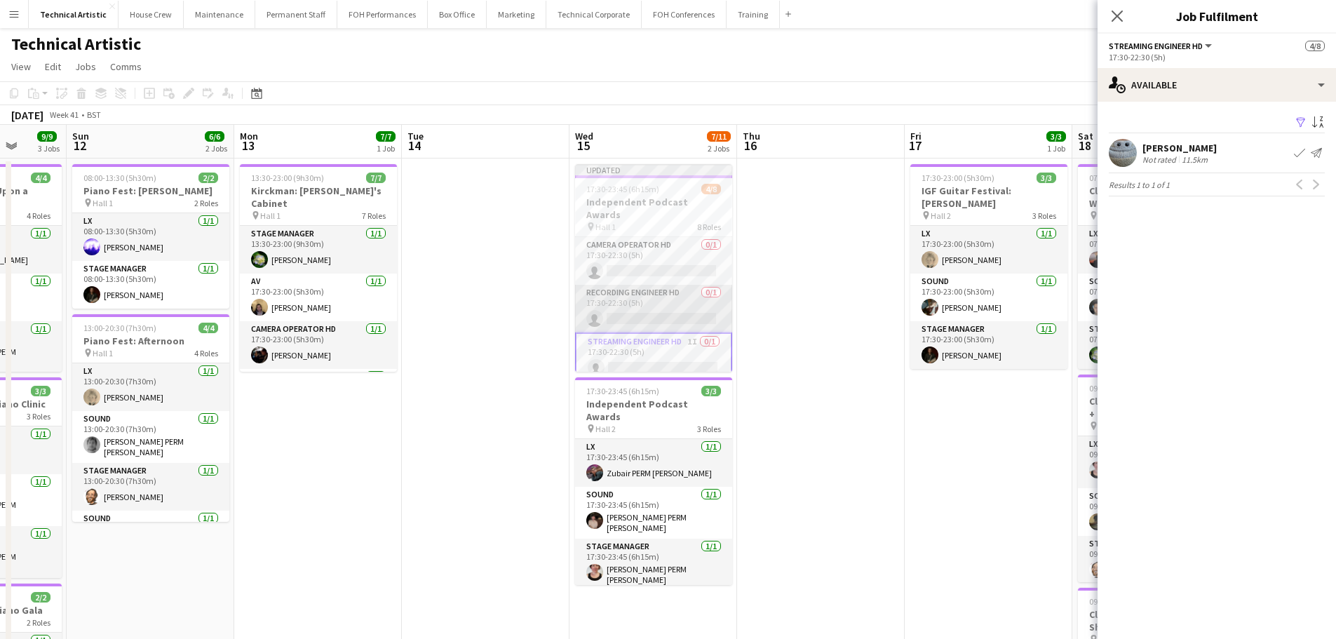
click at [624, 285] on app-card-role "Recording Engineer HD 0/1 17:30-22:30 (5h) single-neutral-actions" at bounding box center [653, 309] width 157 height 48
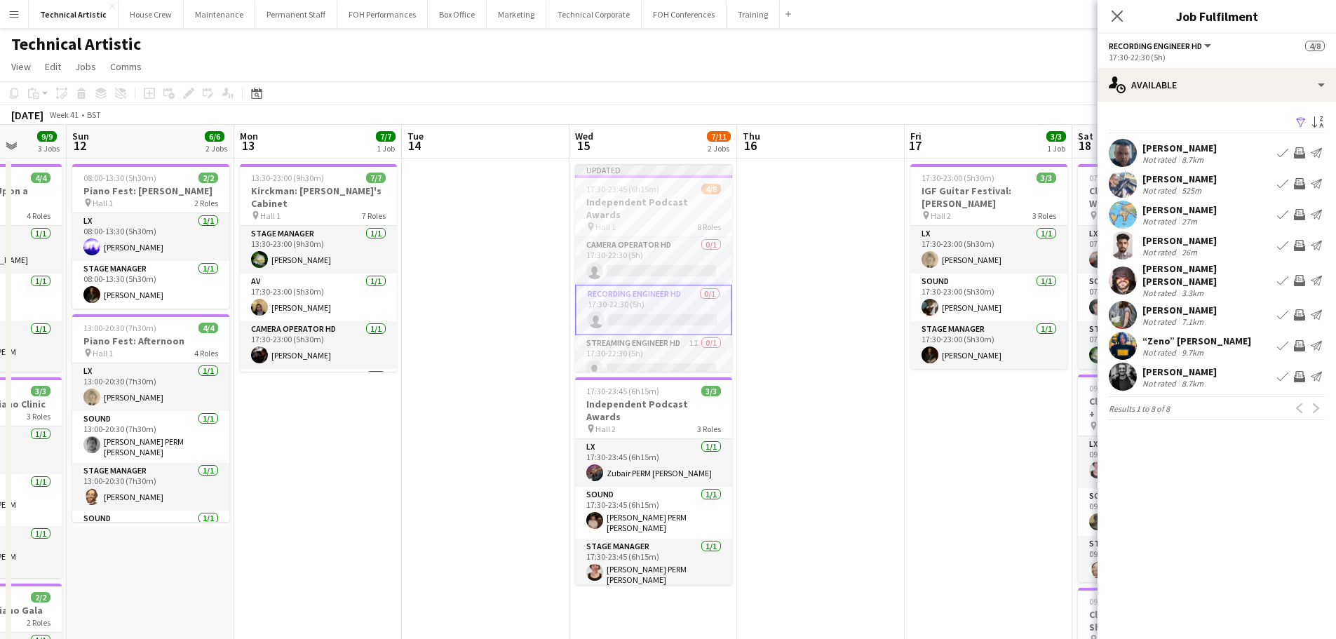
click at [1303, 147] on button "Invite crew" at bounding box center [1299, 153] width 17 height 17
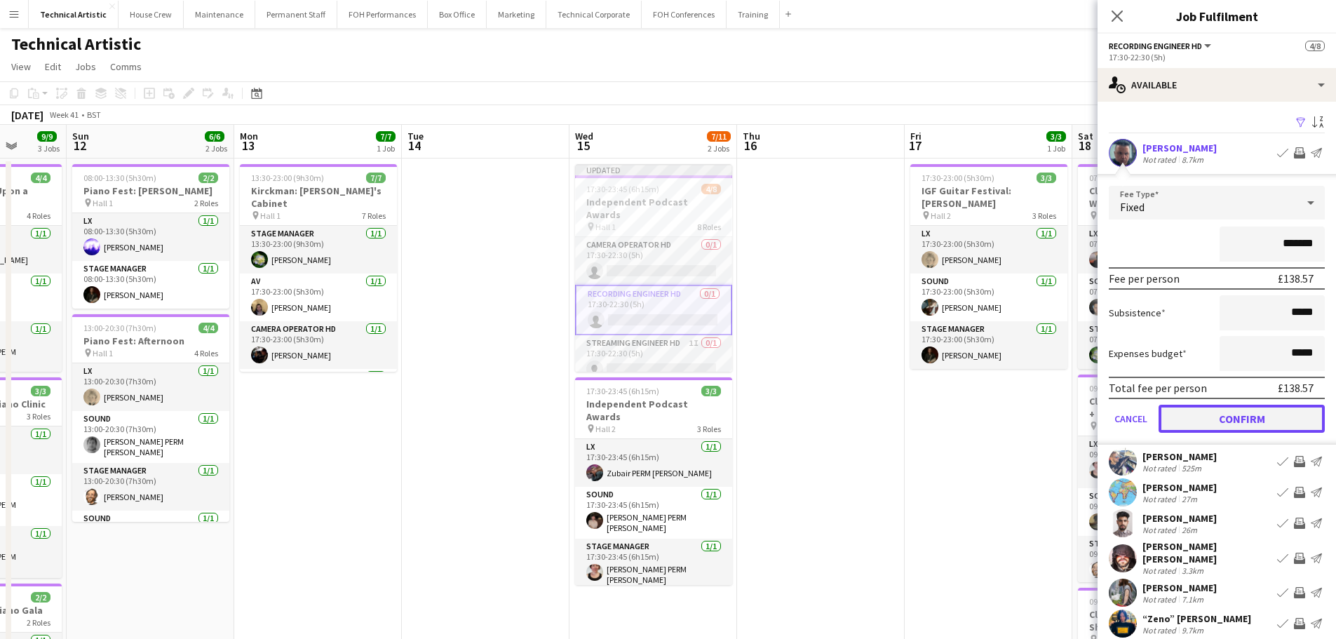
click at [1256, 418] on button "Confirm" at bounding box center [1242, 419] width 166 height 28
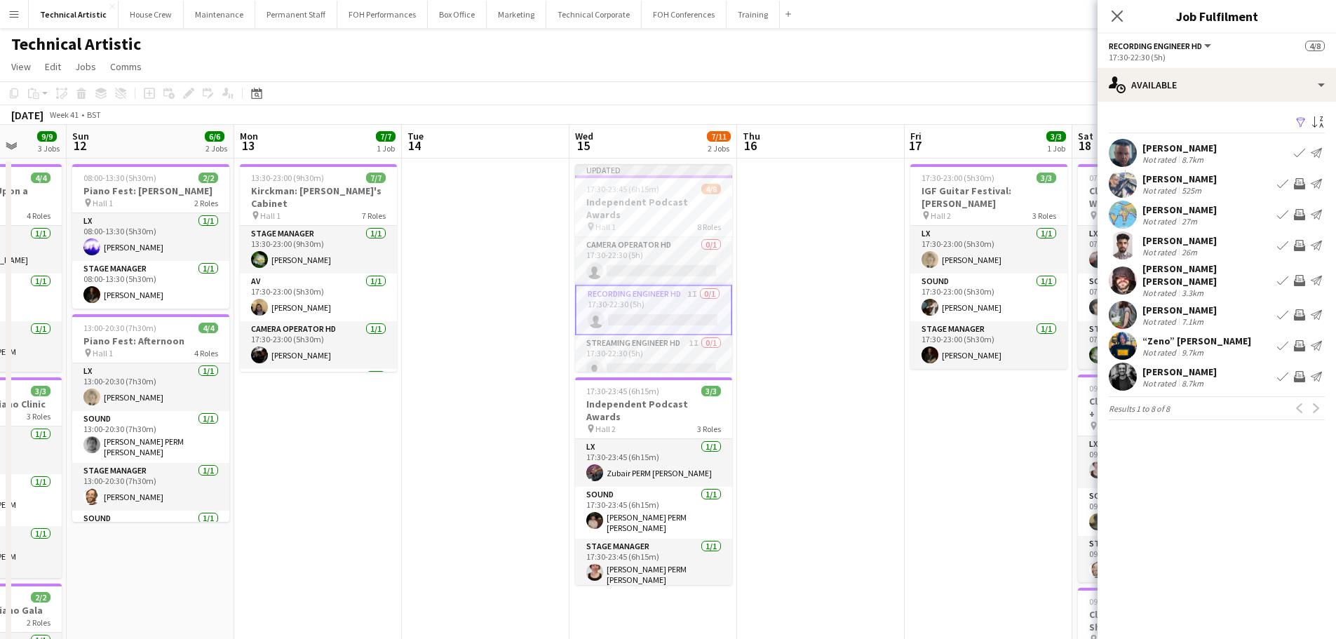
click at [1298, 184] on app-icon "Invite crew" at bounding box center [1299, 183] width 11 height 11
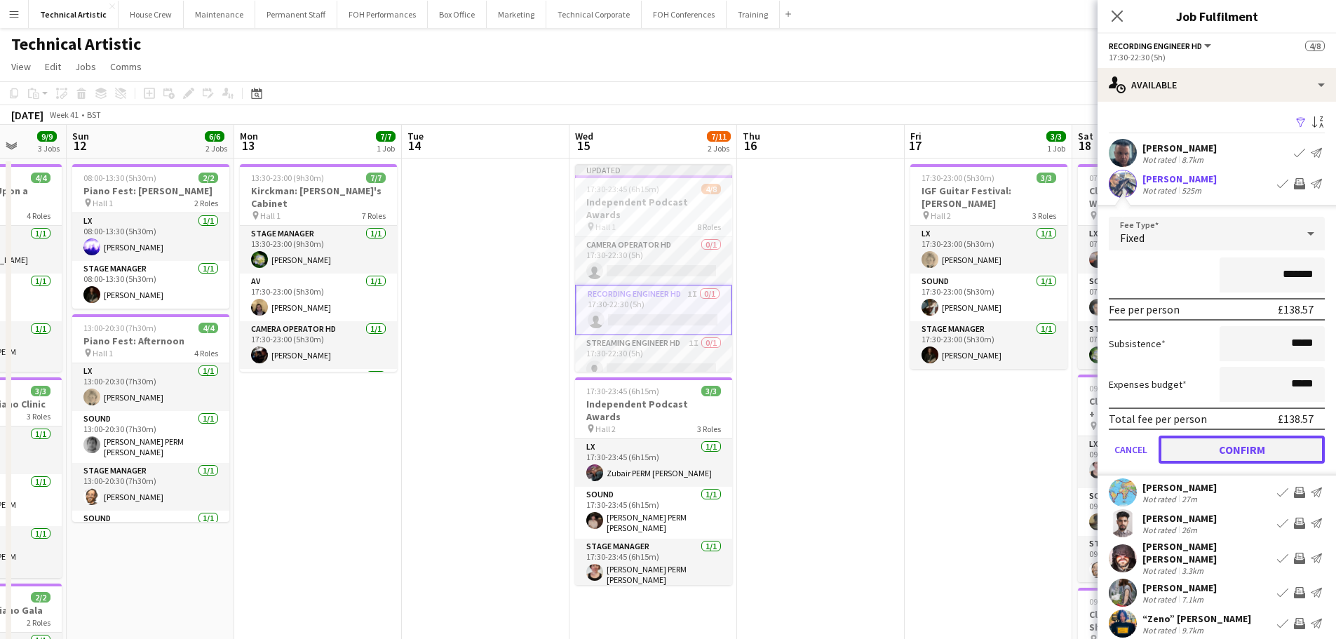
click at [1261, 441] on button "Confirm" at bounding box center [1242, 450] width 166 height 28
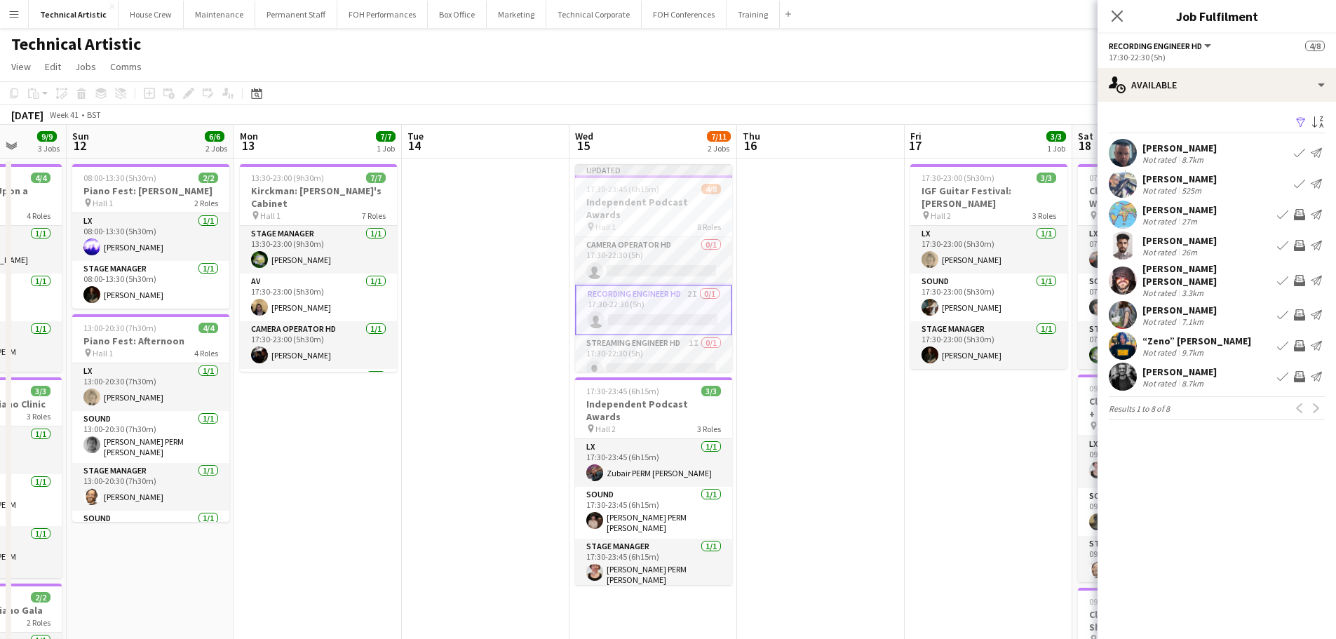
click at [1298, 275] on app-icon "Invite crew" at bounding box center [1299, 280] width 11 height 11
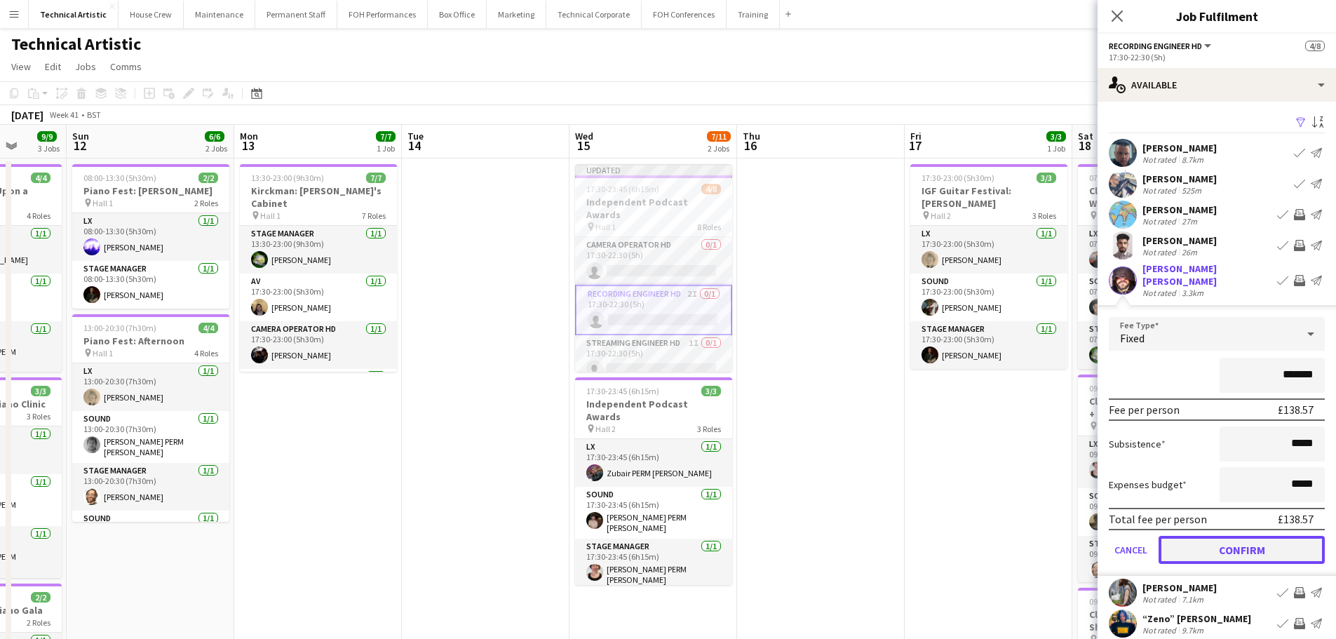
click at [1236, 536] on button "Confirm" at bounding box center [1242, 550] width 166 height 28
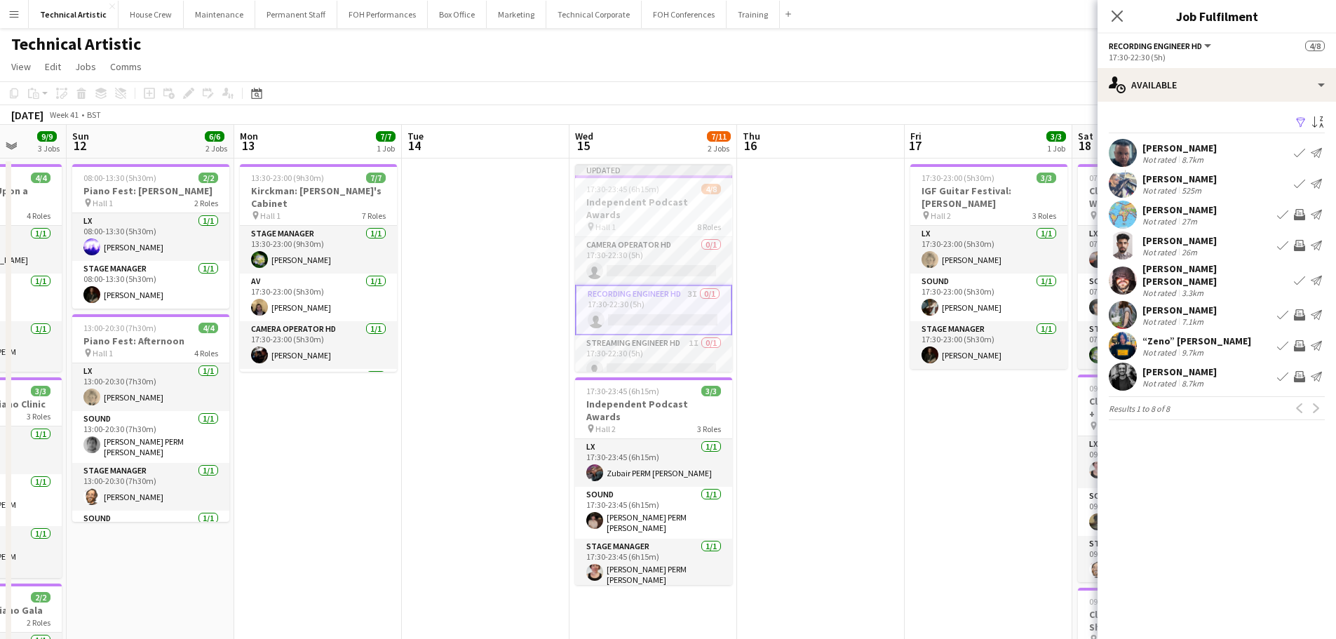
click at [1301, 340] on app-icon "Invite crew" at bounding box center [1299, 345] width 11 height 11
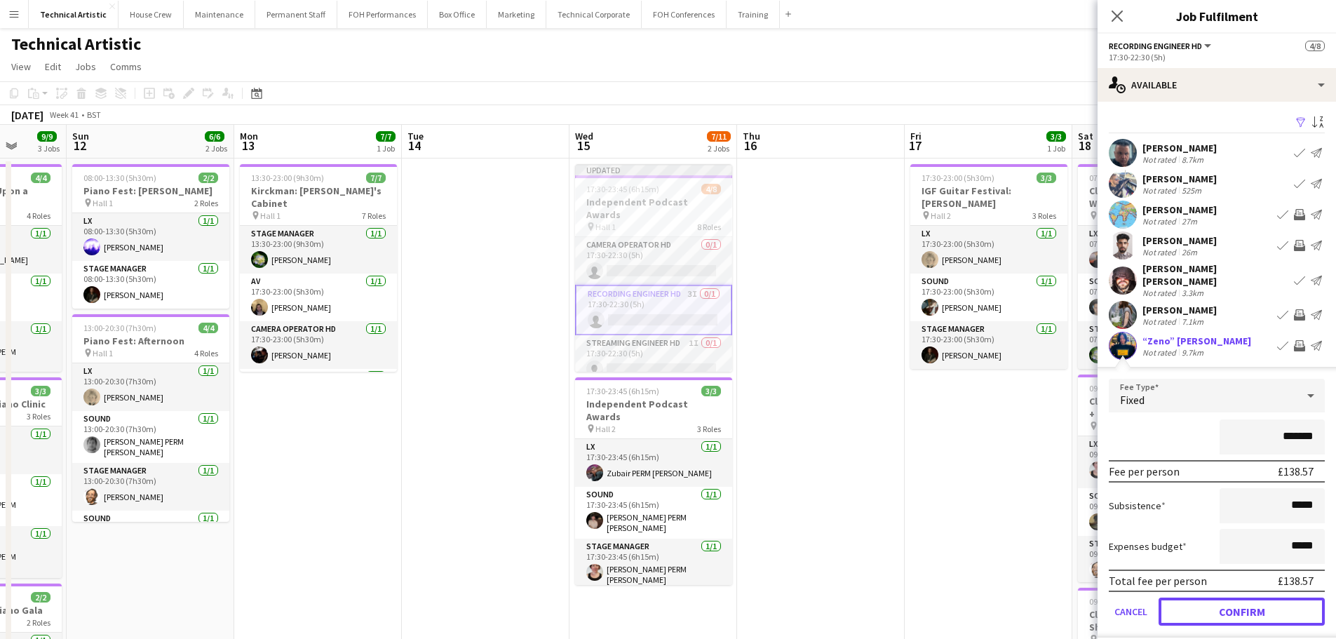
click at [1225, 603] on button "Confirm" at bounding box center [1242, 612] width 166 height 28
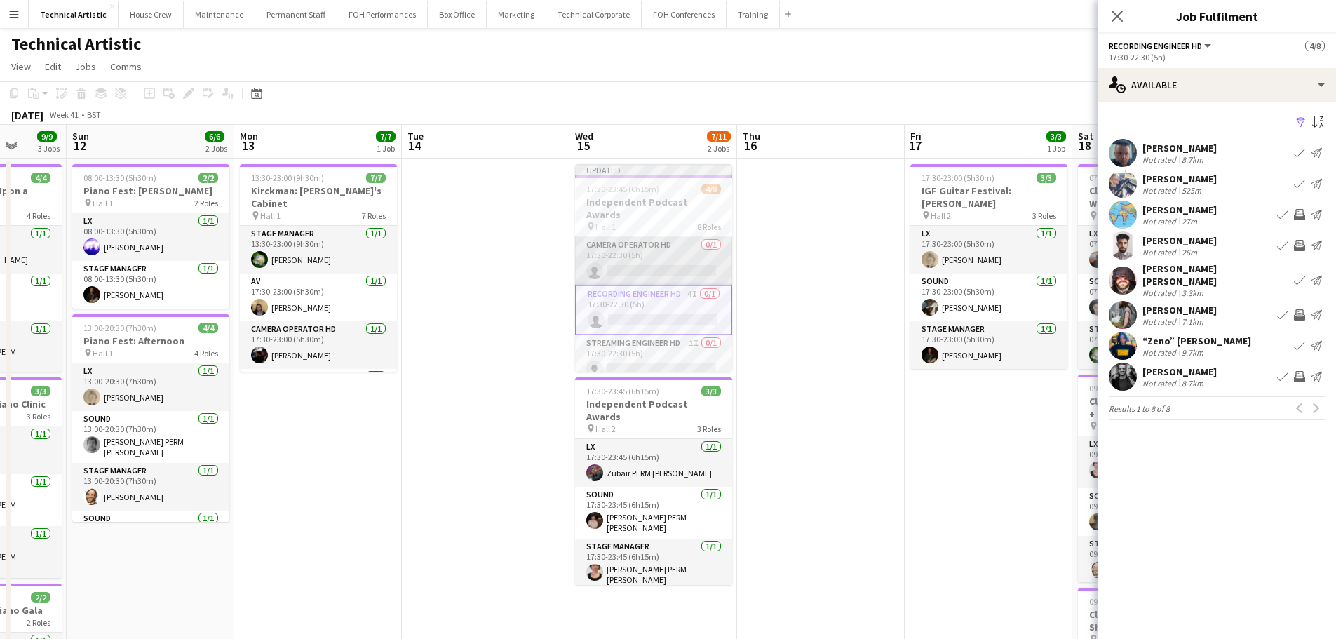
click at [630, 237] on app-card-role "Camera Operator HD 0/1 17:30-22:30 (5h) single-neutral-actions" at bounding box center [653, 261] width 157 height 48
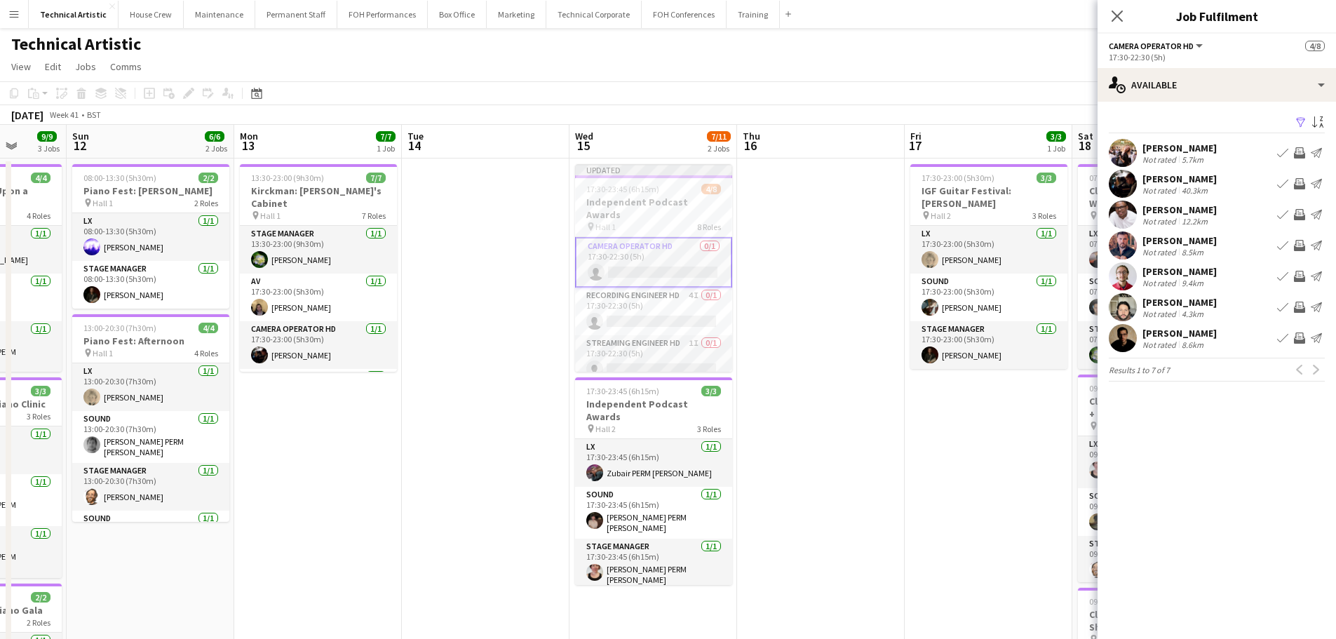
click at [1296, 182] on app-icon "Invite crew" at bounding box center [1299, 183] width 11 height 11
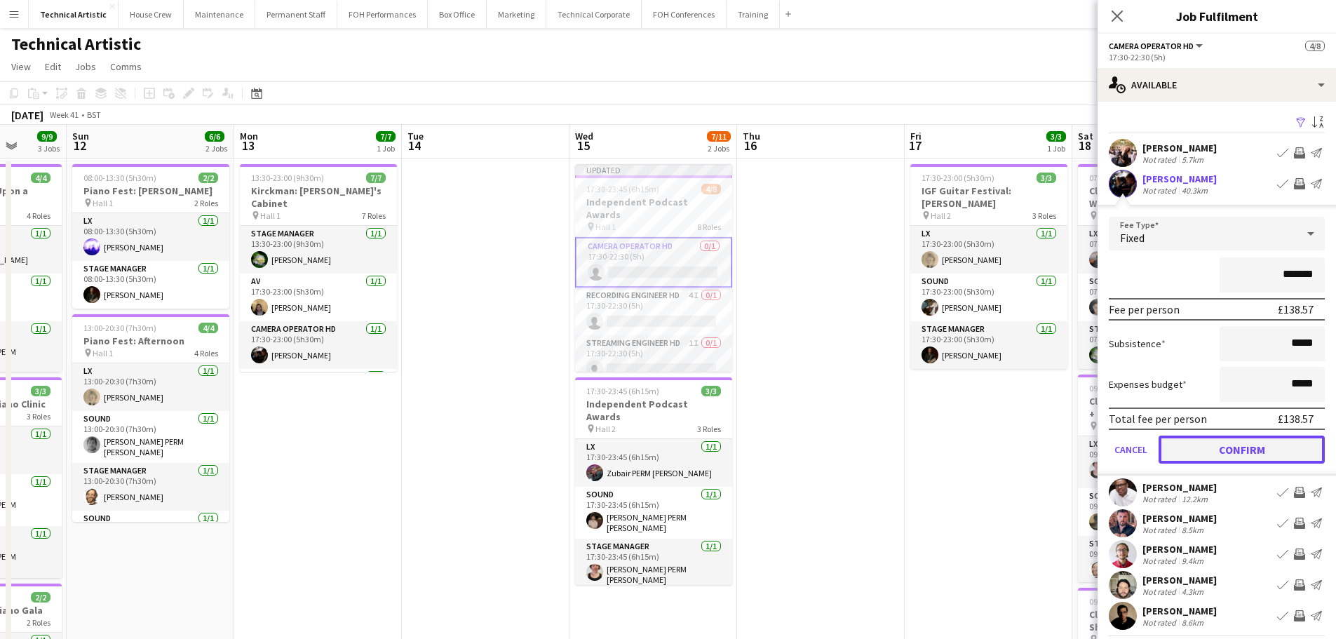
click at [1240, 447] on button "Confirm" at bounding box center [1242, 450] width 166 height 28
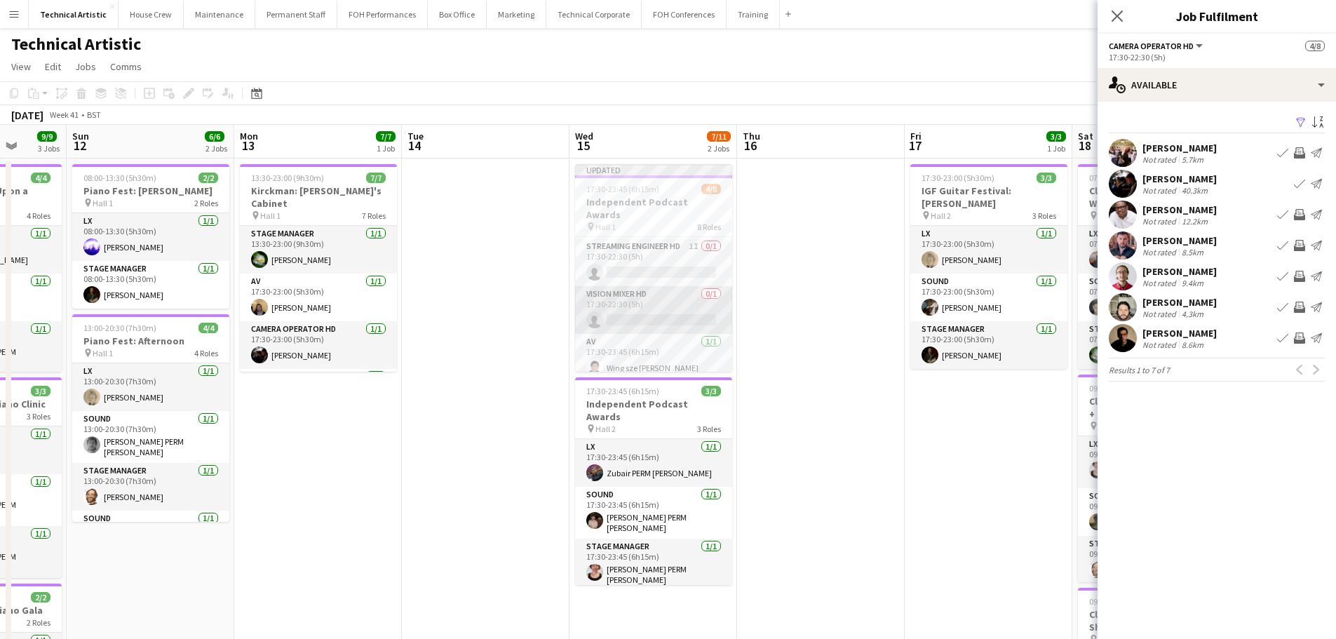
click at [649, 304] on app-card-role "Vision Mixer HD 0/1 17:30-22:30 (5h) single-neutral-actions" at bounding box center [653, 310] width 157 height 48
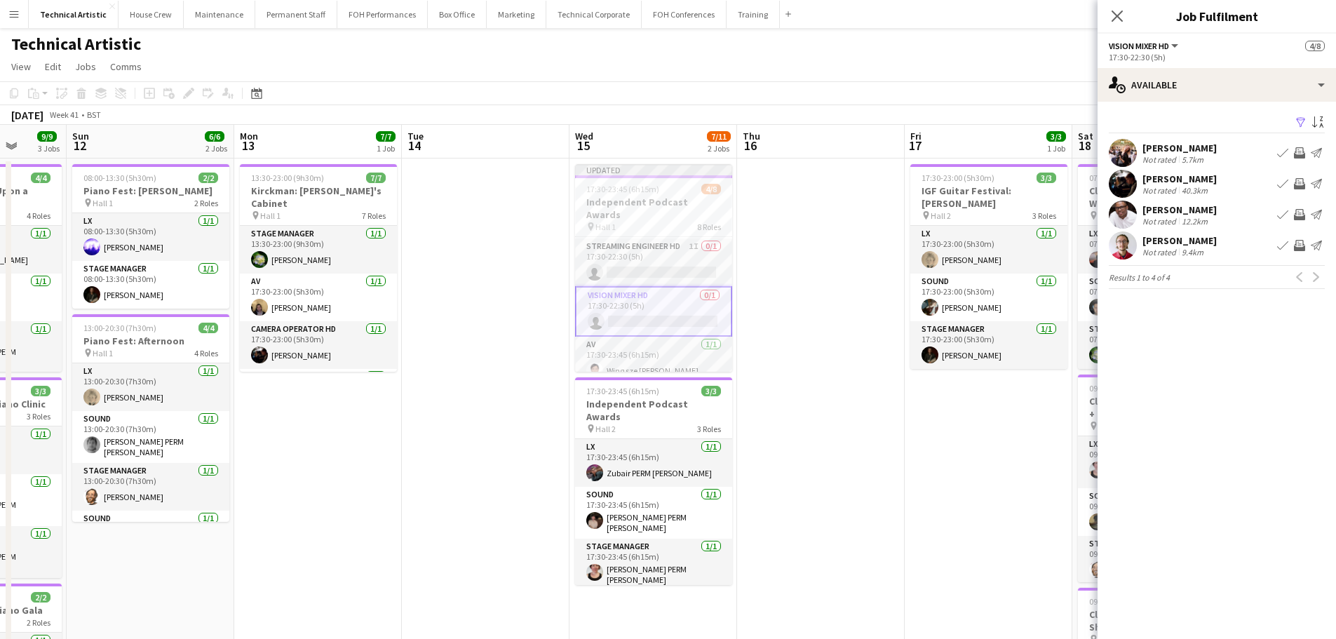
click at [1301, 246] on app-icon "Invite crew" at bounding box center [1299, 245] width 11 height 11
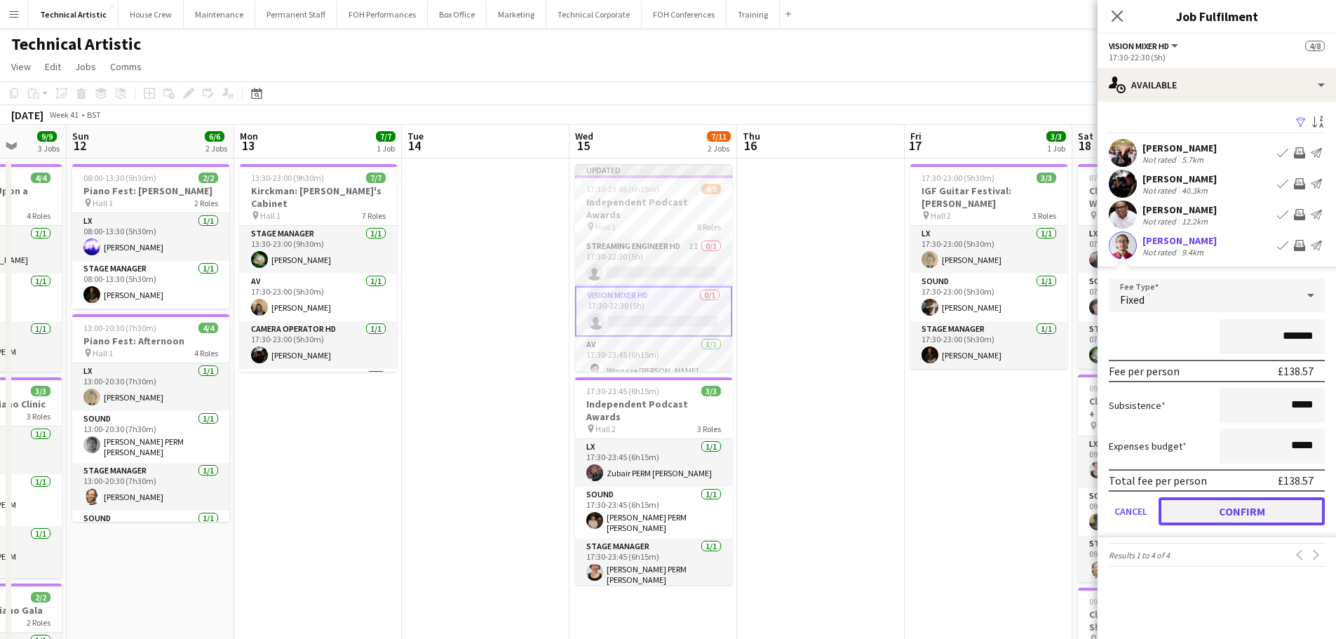
click at [1249, 513] on button "Confirm" at bounding box center [1242, 511] width 166 height 28
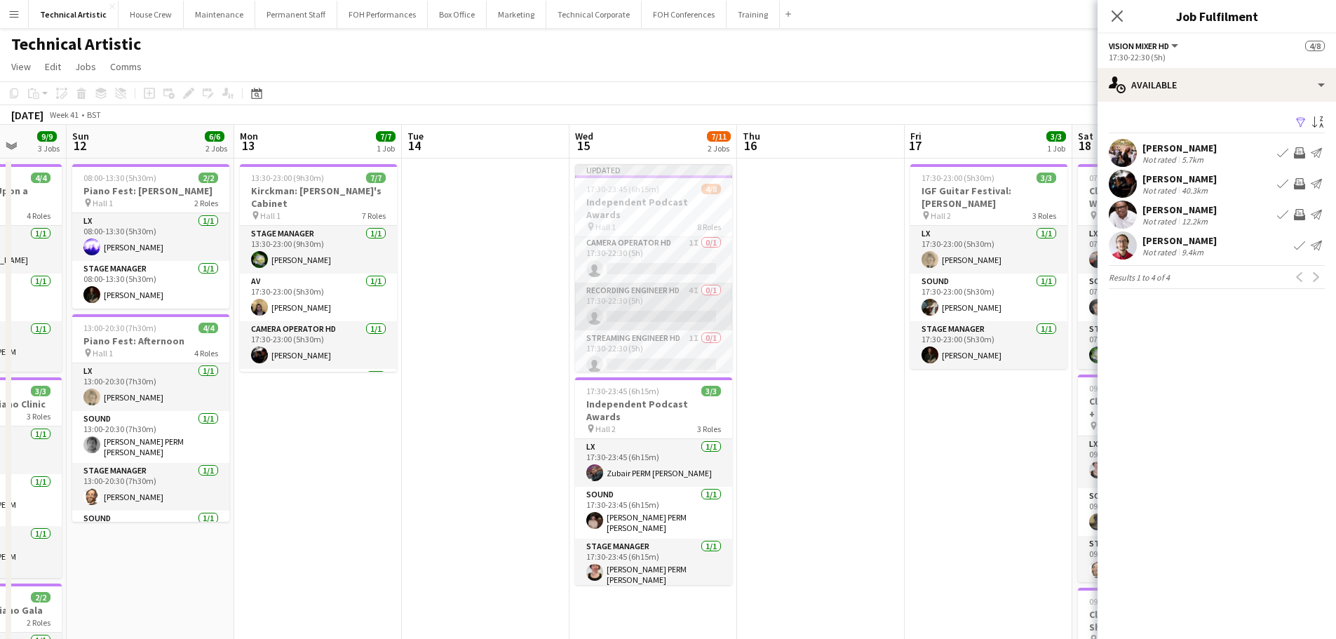
scroll to position [0, 0]
click at [1296, 218] on app-icon "Invite crew" at bounding box center [1299, 214] width 11 height 11
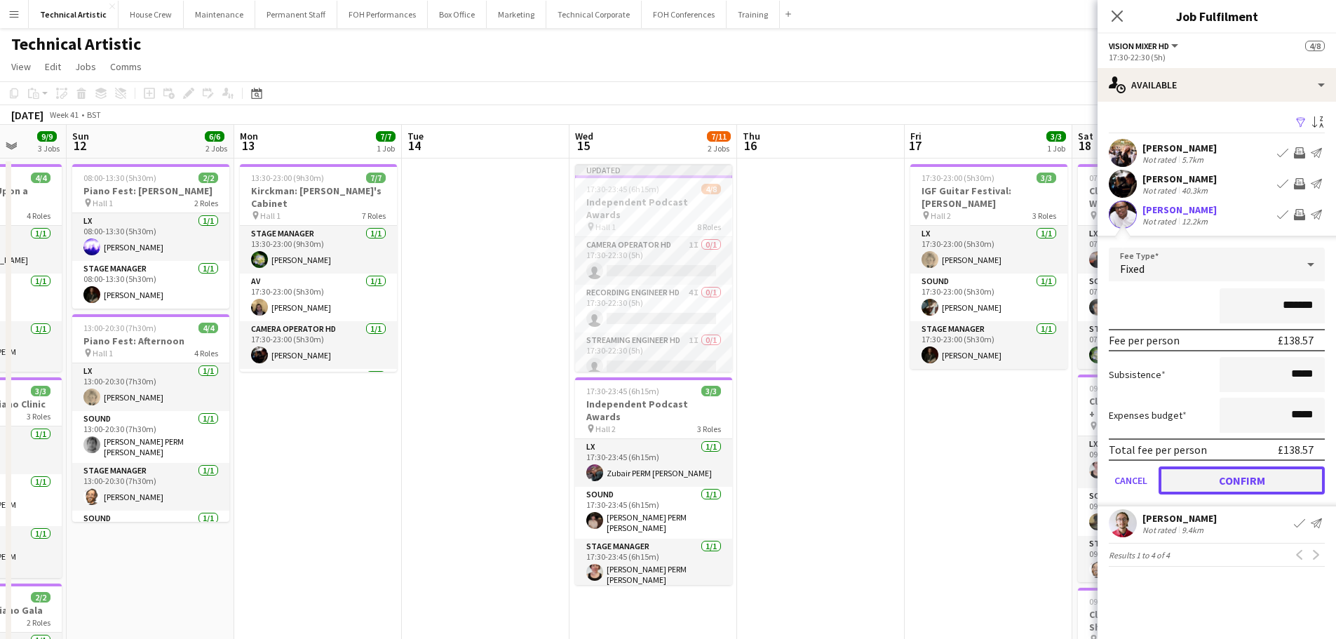
click at [1267, 481] on button "Confirm" at bounding box center [1242, 481] width 166 height 28
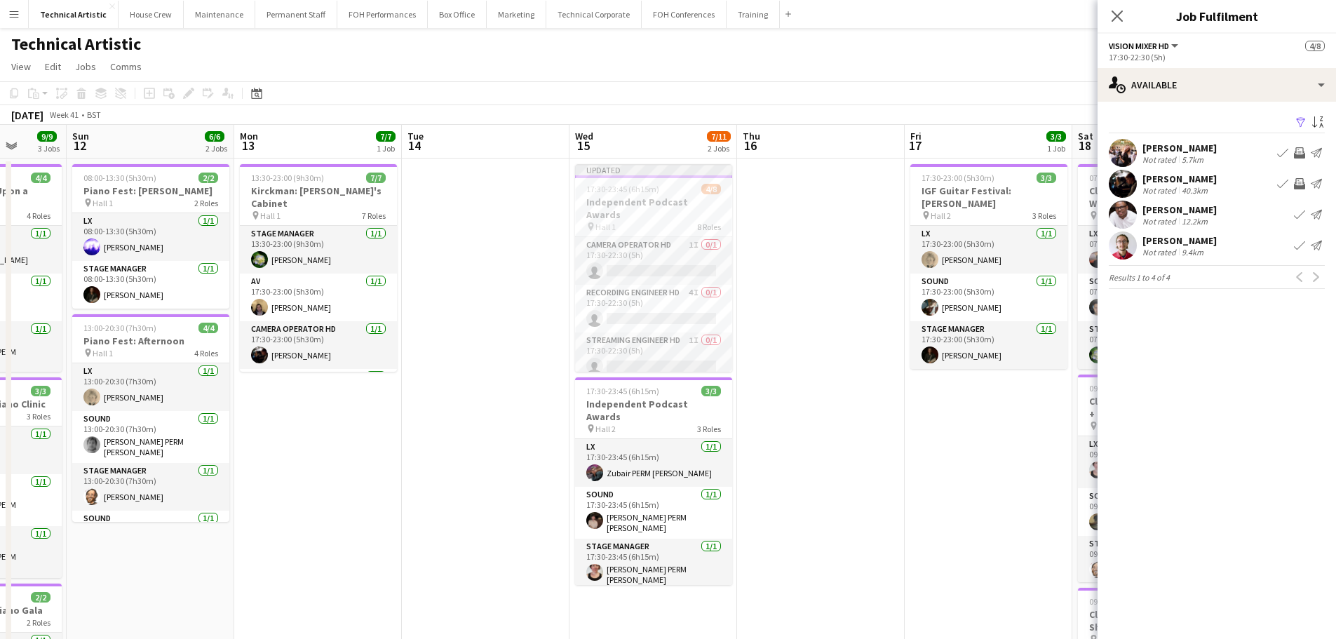
click at [1299, 154] on app-icon "Invite crew" at bounding box center [1299, 152] width 11 height 11
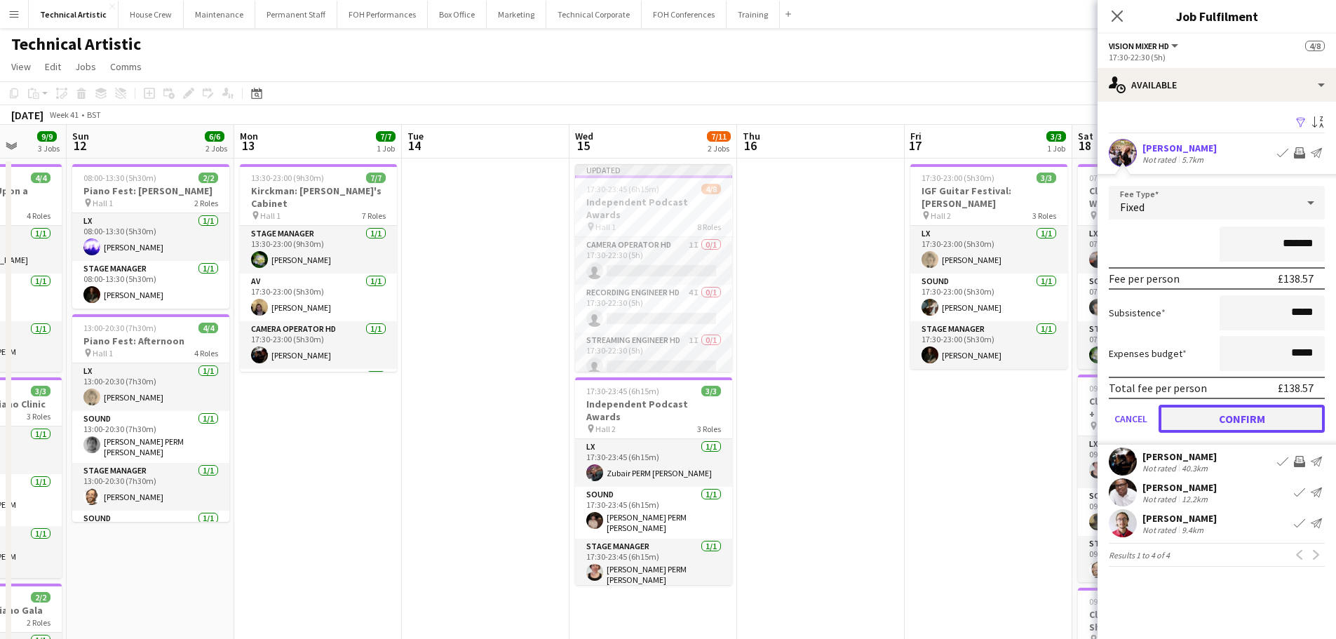
click at [1273, 413] on button "Confirm" at bounding box center [1242, 419] width 166 height 28
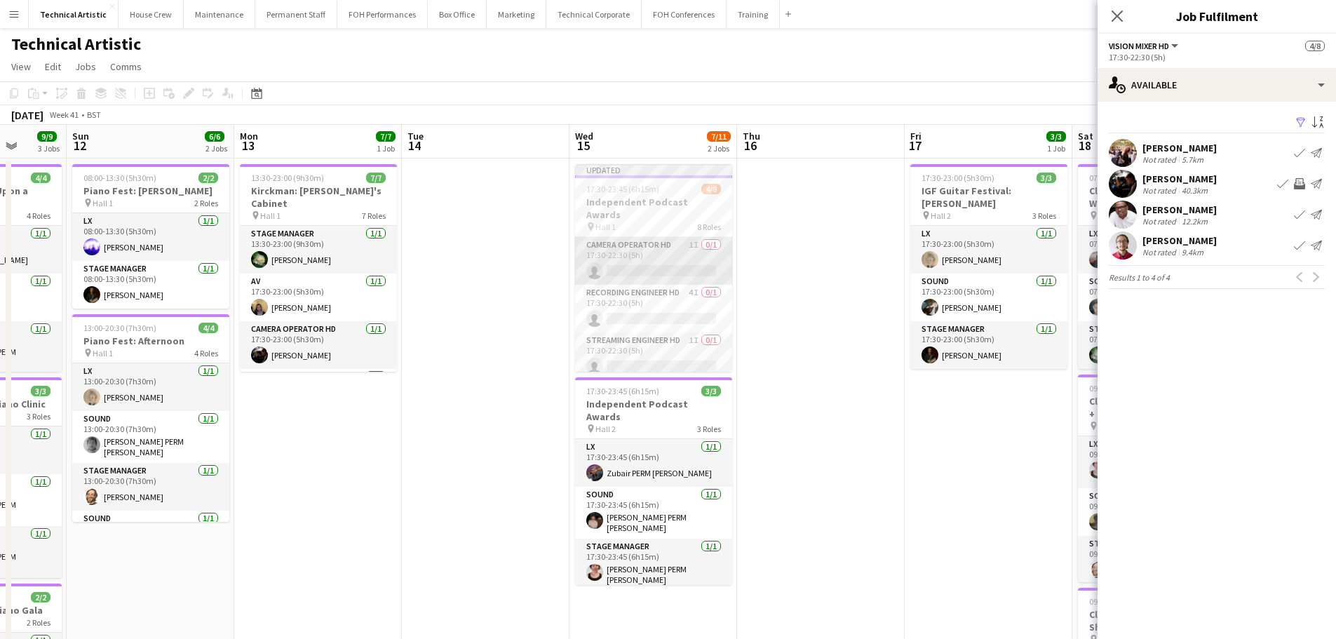
click at [694, 241] on app-card-role "Camera Operator HD 1I 0/1 17:30-22:30 (5h) single-neutral-actions" at bounding box center [653, 261] width 157 height 48
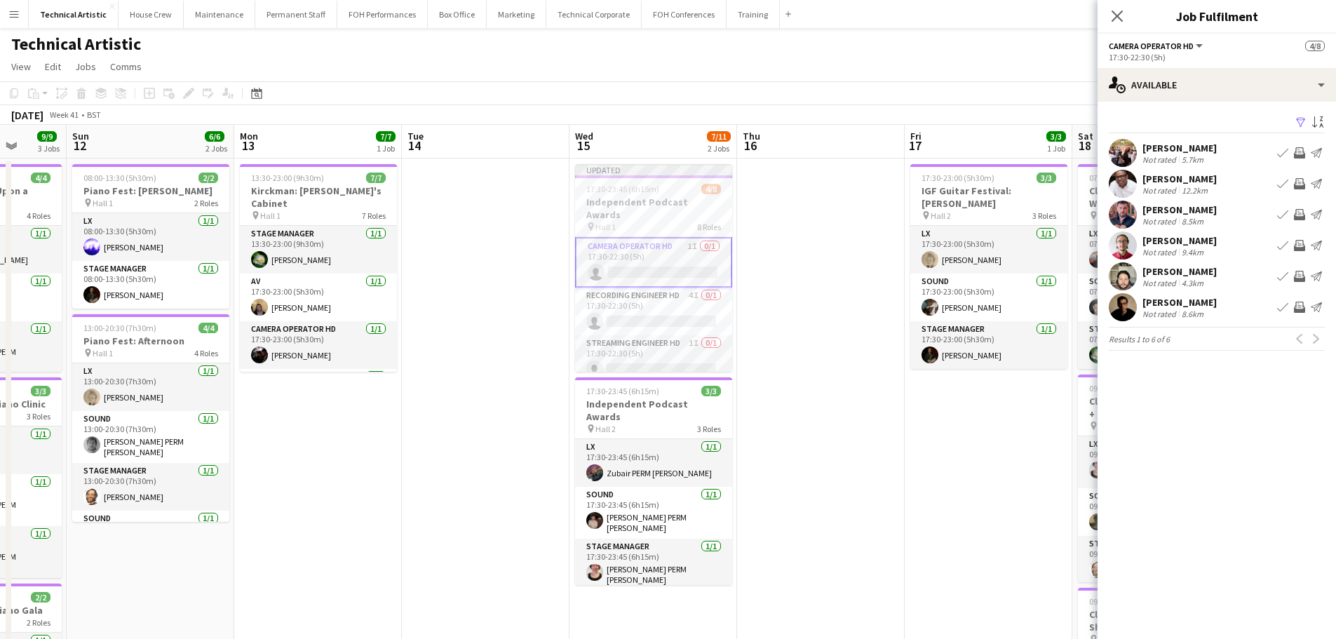
click at [976, 93] on app-toolbar "Copy Paste Paste Ctrl+V Paste with crew Ctrl+Shift+V Paste linked Job [GEOGRAPH…" at bounding box center [668, 93] width 1336 height 24
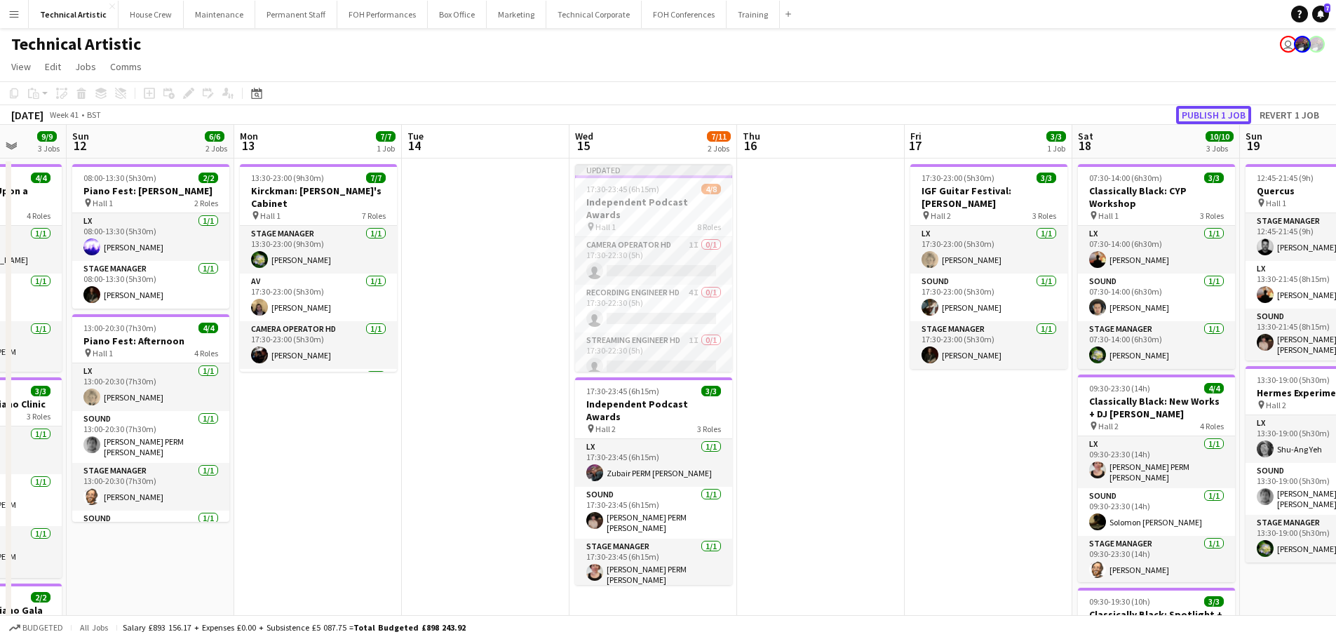
click at [1237, 116] on button "Publish 1 job" at bounding box center [1213, 115] width 75 height 18
click at [600, 15] on button "Technical Corporate Close" at bounding box center [593, 14] width 95 height 27
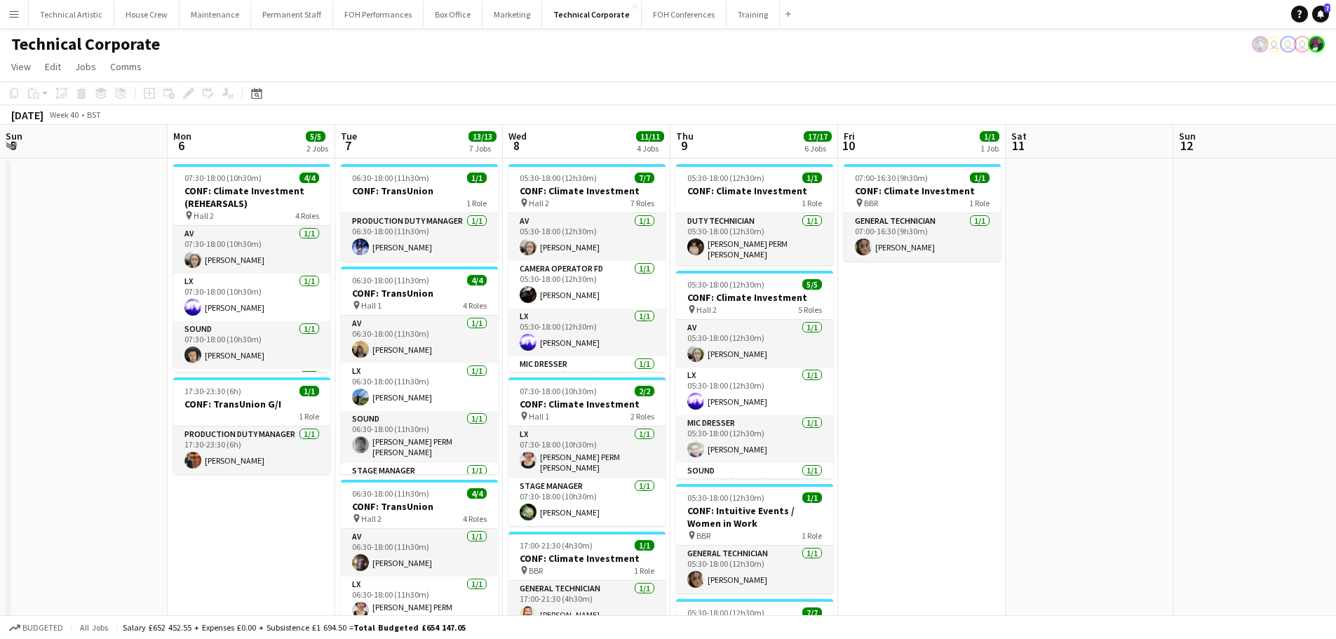
drag, startPoint x: 825, startPoint y: 274, endPoint x: 319, endPoint y: 219, distance: 508.8
click at [319, 219] on app-calendar-viewport "Fri 3 10/10 3 Jobs Sat 4 Sun 5 Mon 6 5/5 2 Jobs Tue 7 13/13 7 Jobs Wed 8 11/11 …" at bounding box center [668, 634] width 1336 height 1019
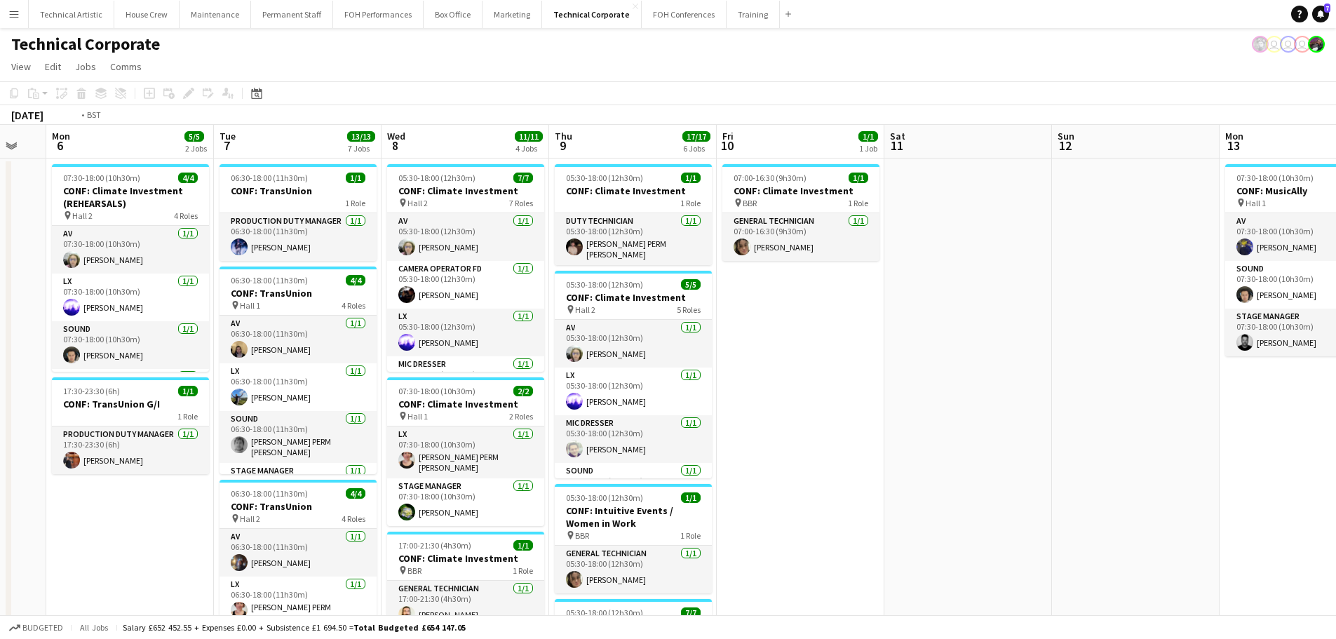
drag, startPoint x: 762, startPoint y: 300, endPoint x: 297, endPoint y: 298, distance: 465.1
click at [297, 298] on app-calendar-viewport "Fri 3 10/10 3 Jobs Sat 4 Sun 5 Mon 6 5/5 2 Jobs Tue 7 13/13 7 Jobs Wed 8 11/11 …" at bounding box center [668, 634] width 1336 height 1019
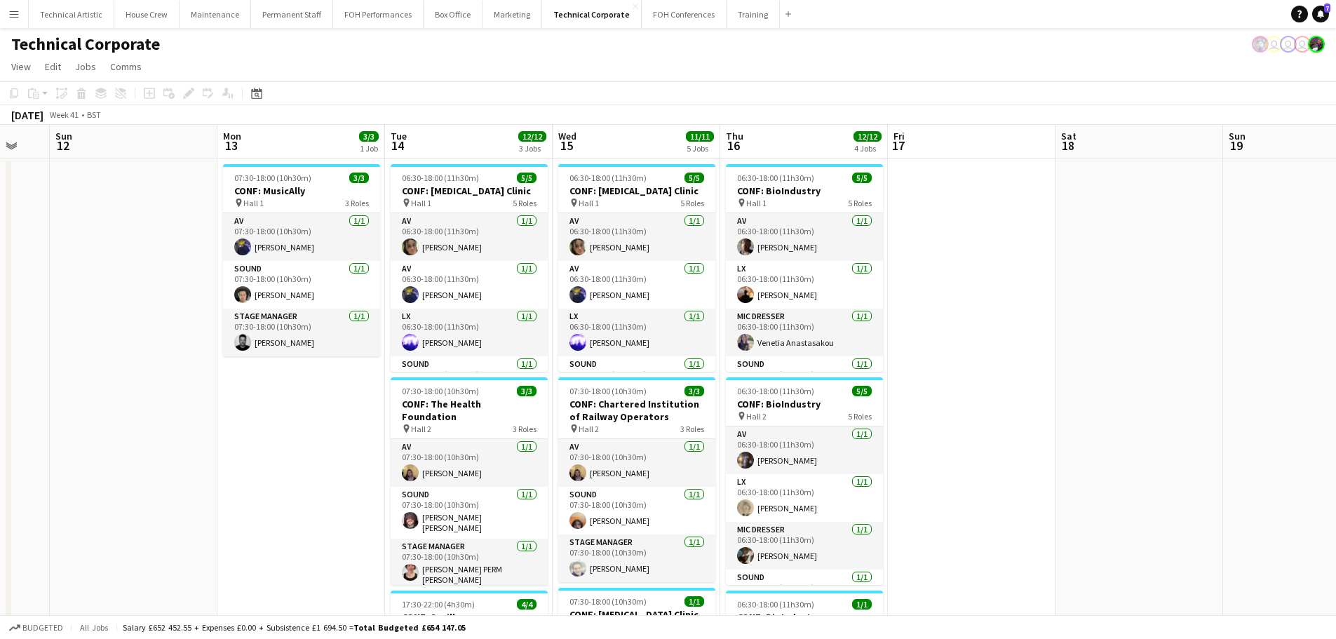
drag, startPoint x: 1083, startPoint y: 409, endPoint x: 303, endPoint y: 306, distance: 786.9
click at [303, 306] on app-calendar-viewport "Thu 9 17/17 6 Jobs Fri 10 1/1 1 Job Sat 11 Sun 12 Mon 13 3/3 1 Job Tue 14 12/12…" at bounding box center [668, 634] width 1336 height 1019
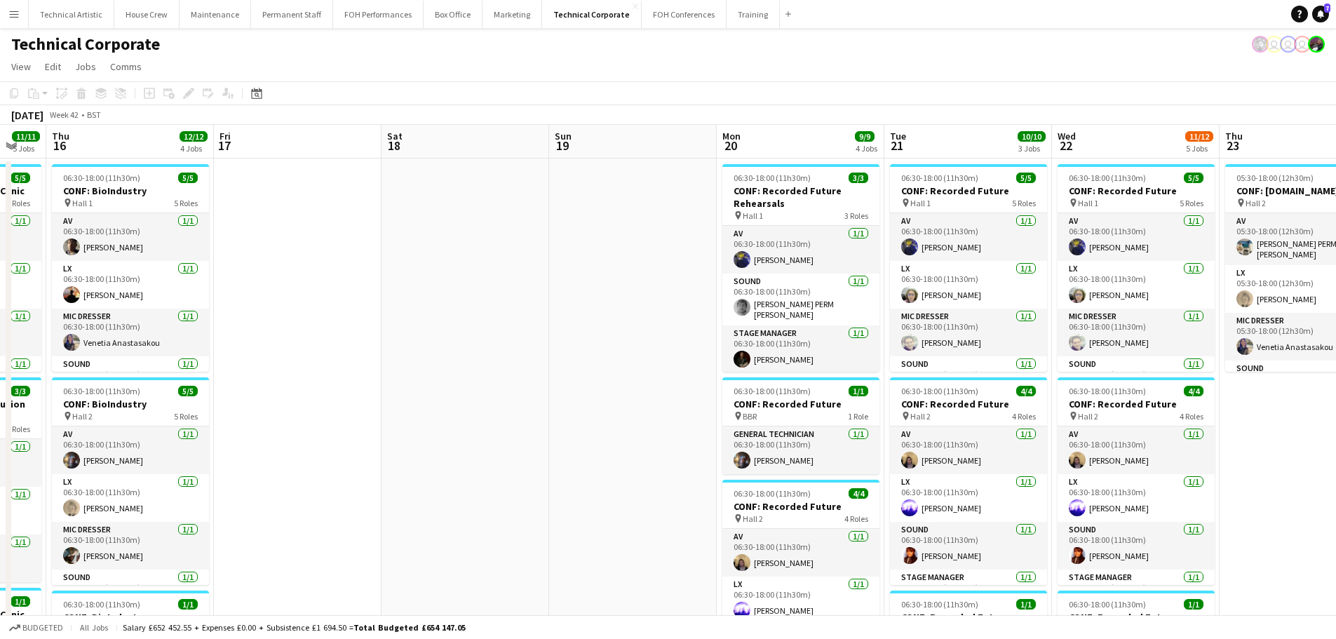
drag, startPoint x: 892, startPoint y: 365, endPoint x: 241, endPoint y: 276, distance: 656.5
click at [241, 276] on app-calendar-viewport "Mon 13 3/3 1 Job Tue 14 12/12 3 Jobs Wed 15 11/11 5 Jobs Thu 16 12/12 4 Jobs Fr…" at bounding box center [668, 634] width 1336 height 1019
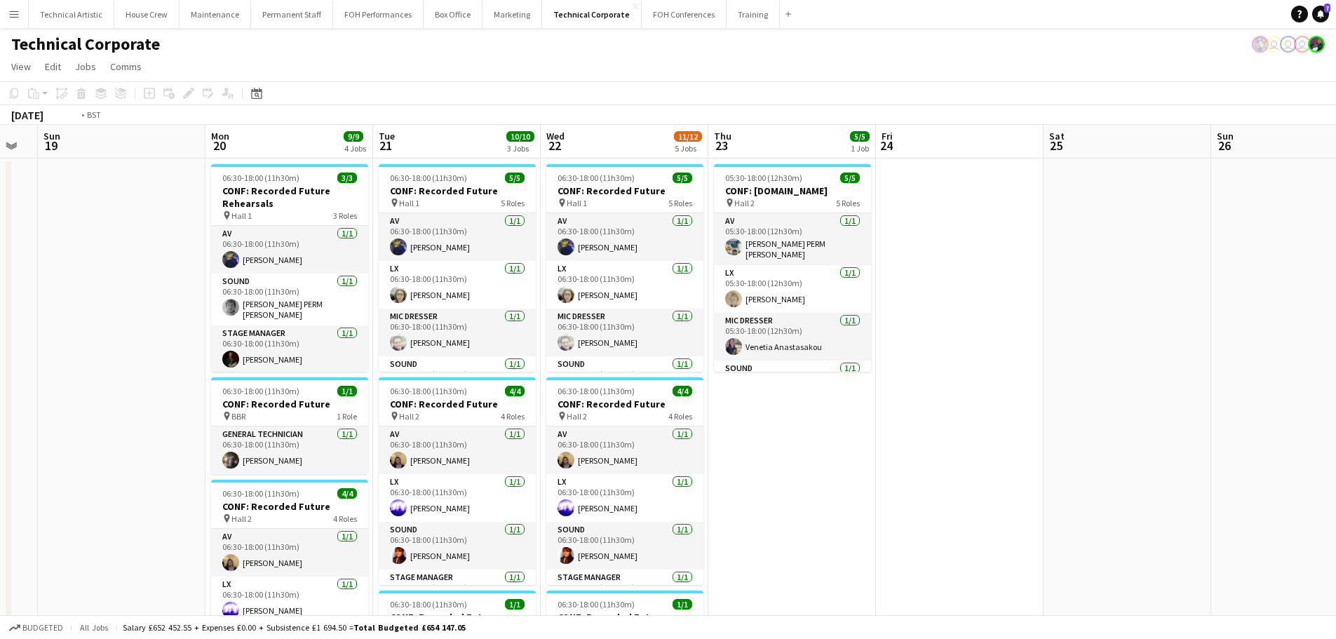
drag, startPoint x: 779, startPoint y: 319, endPoint x: 65, endPoint y: 215, distance: 721.7
click at [65, 215] on app-calendar-viewport "Thu 16 12/12 4 Jobs Fri 17 Sat 18 Sun 19 Mon 20 9/9 4 Jobs Tue 21 10/10 3 Jobs …" at bounding box center [668, 634] width 1336 height 1019
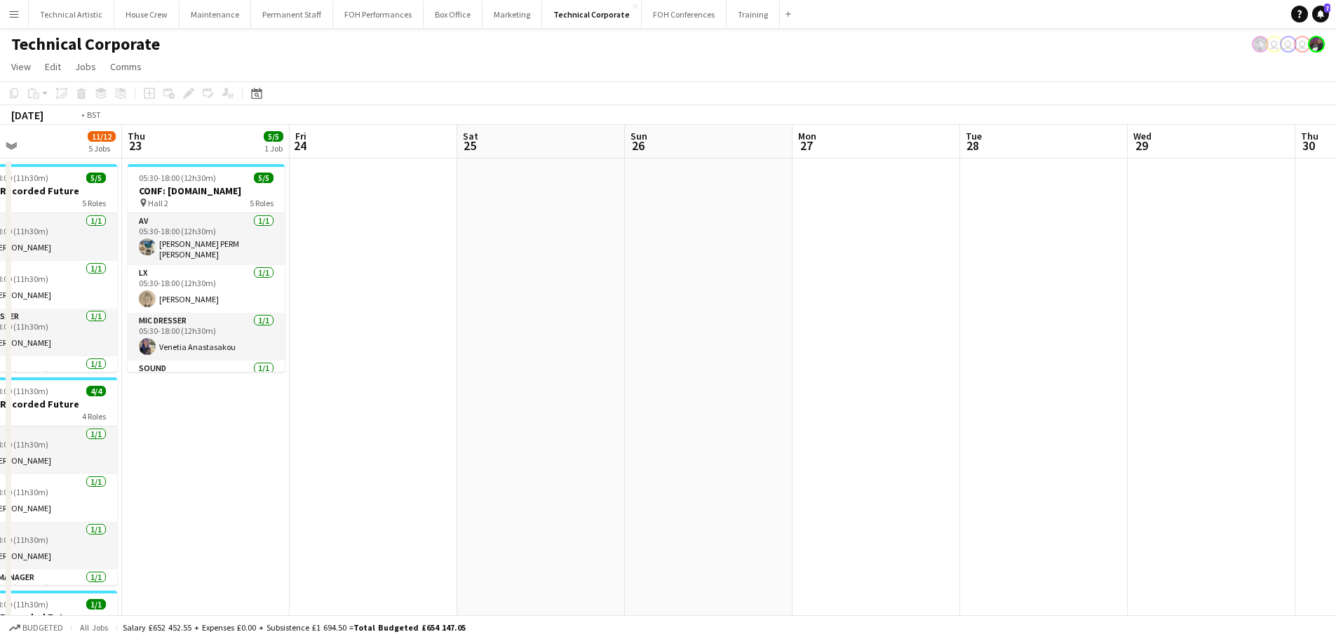
scroll to position [0, 431]
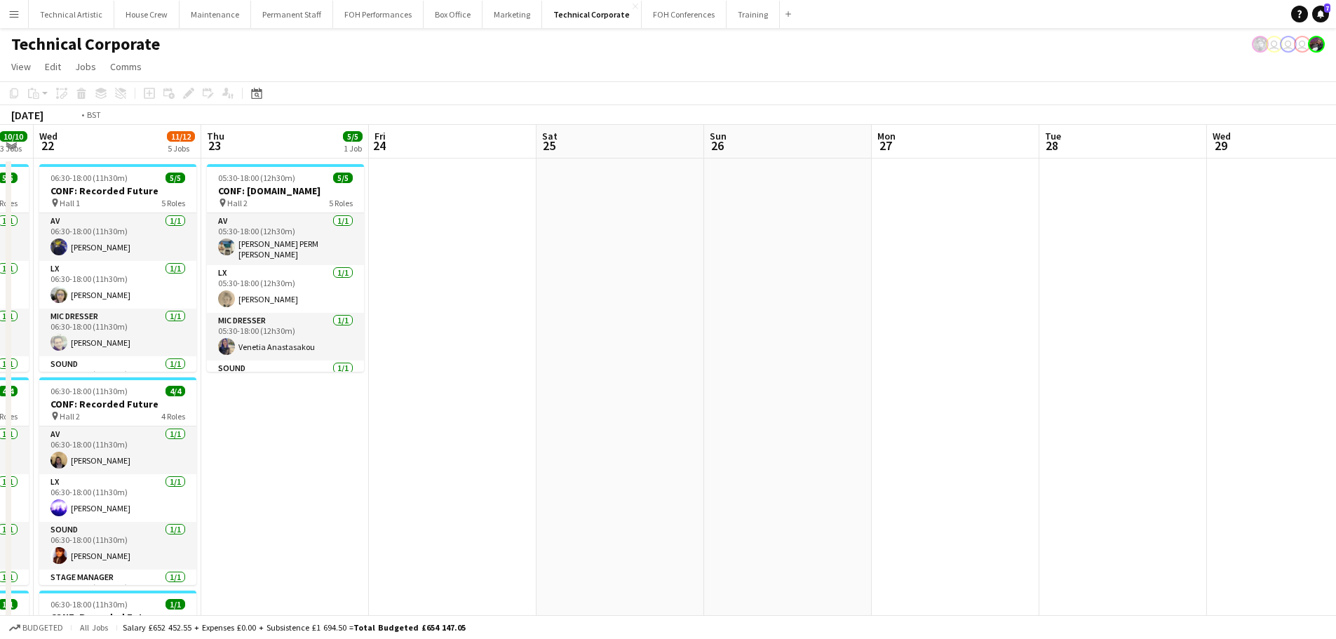
drag, startPoint x: 399, startPoint y: 290, endPoint x: 779, endPoint y: 246, distance: 382.2
click at [777, 248] on app-calendar-viewport "Sun 19 Mon 20 9/9 4 Jobs Tue 21 10/10 3 Jobs Wed 22 11/12 5 Jobs Thu 23 5/5 1 J…" at bounding box center [668, 634] width 1336 height 1019
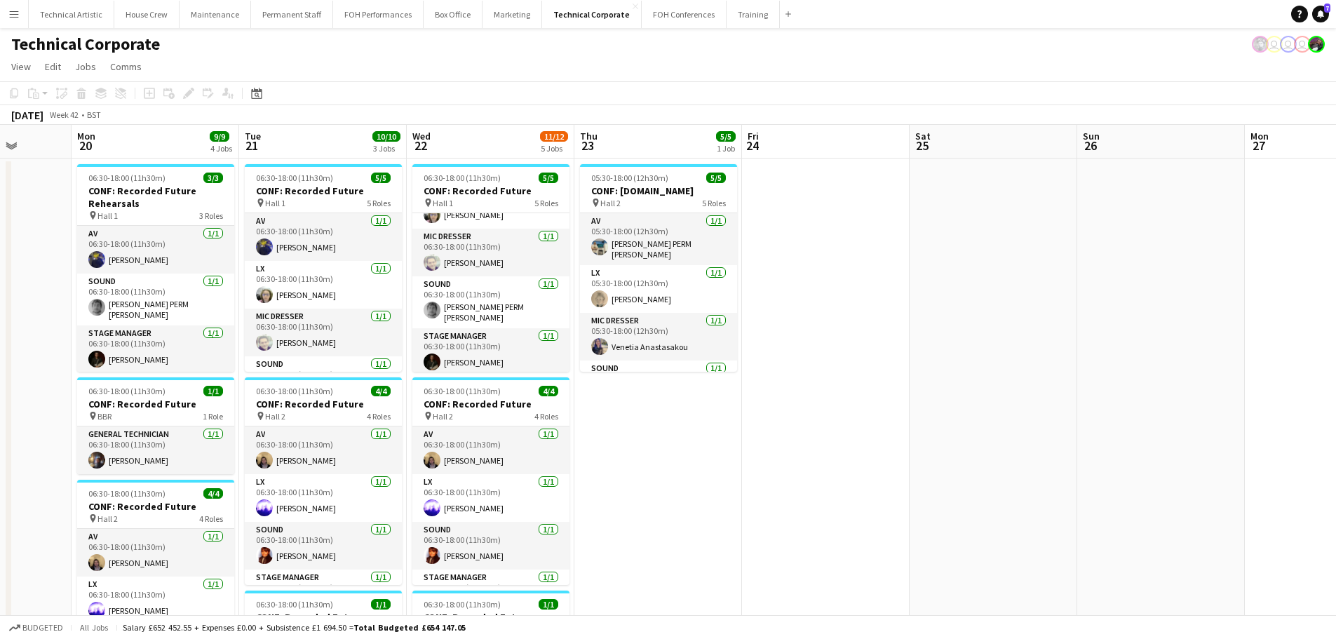
scroll to position [0, 314]
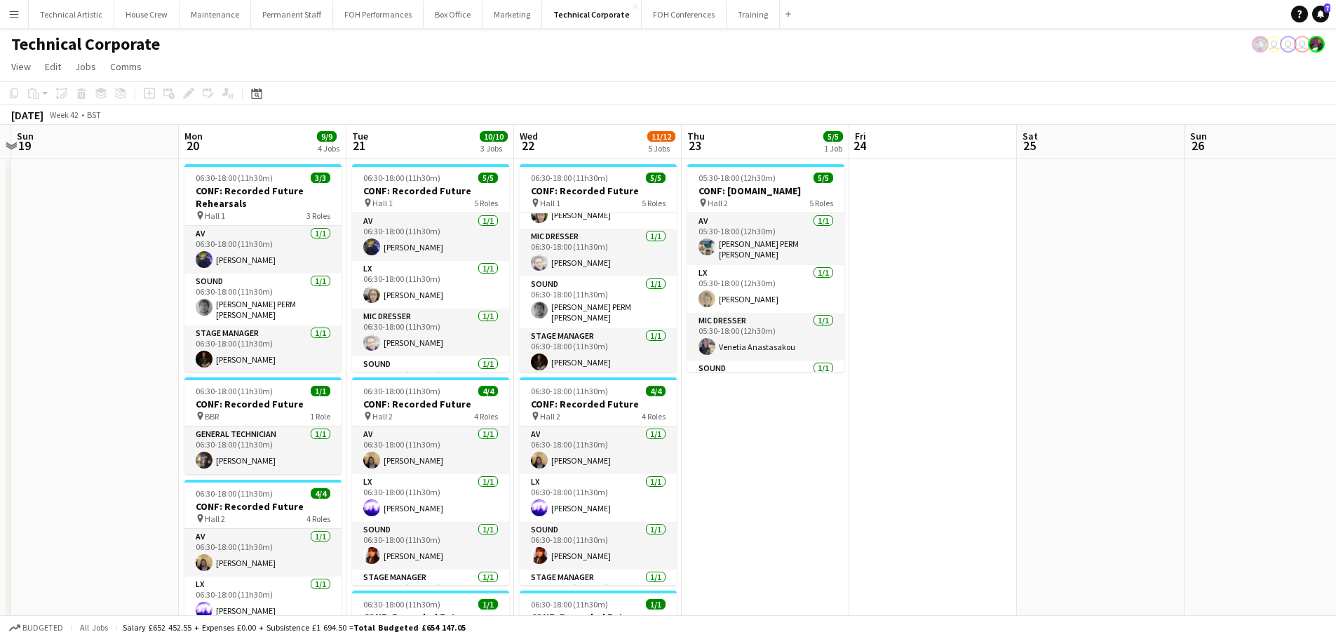
drag, startPoint x: 751, startPoint y: 385, endPoint x: 807, endPoint y: 377, distance: 56.7
click at [806, 381] on app-calendar-viewport "Fri 17 Sat 18 Sun 19 Mon 20 9/9 4 Jobs Tue 21 10/10 3 Jobs Wed 22 11/12 5 Jobs …" at bounding box center [668, 634] width 1336 height 1019
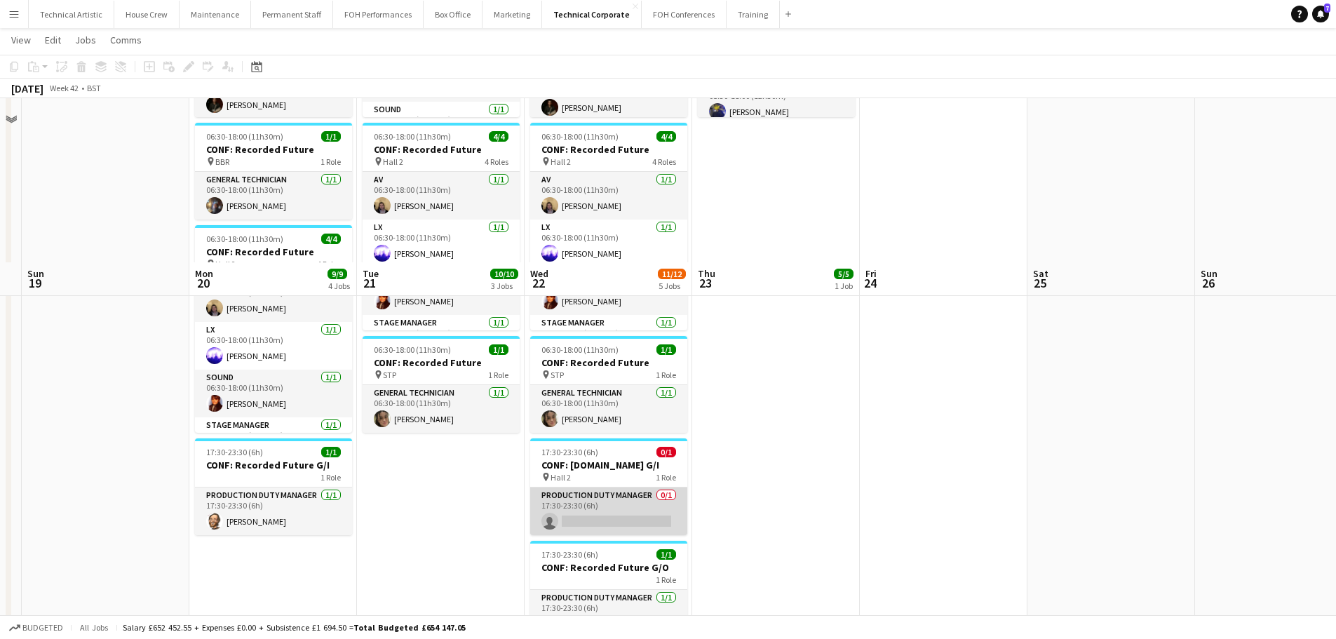
scroll to position [421, 0]
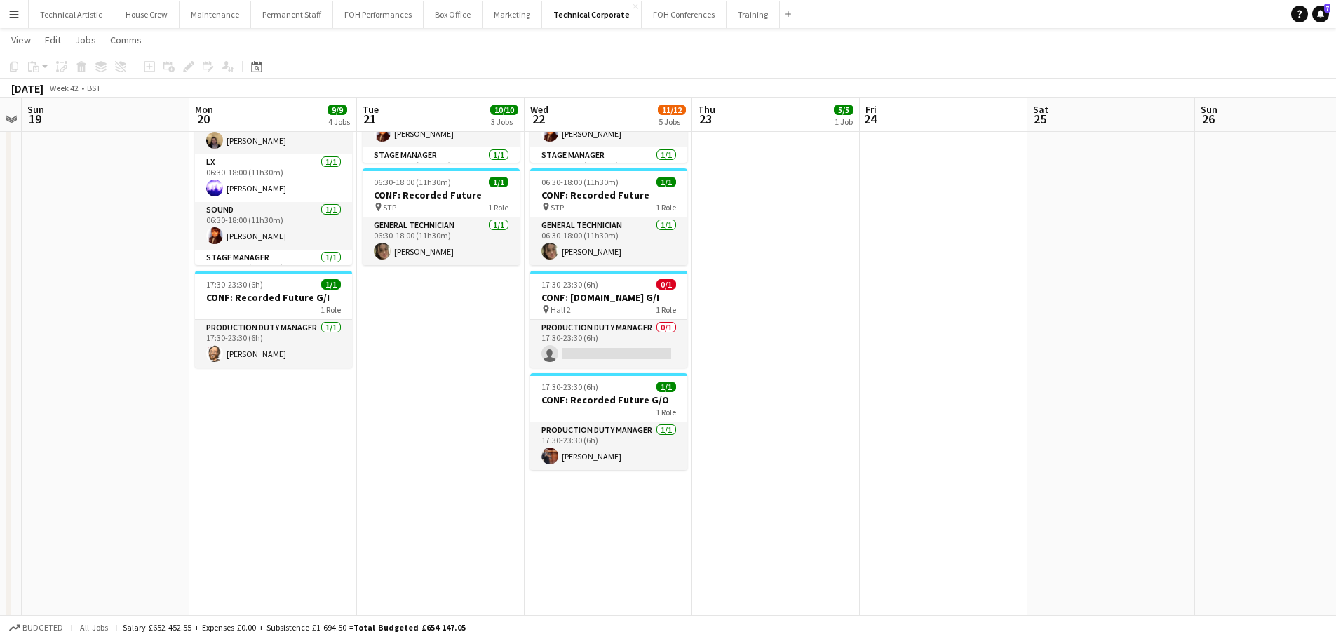
click at [455, 447] on app-calendar-viewport "Fri 17 Sat 18 Sun 19 Mon 20 9/9 4 Jobs Tue 21 10/10 3 Jobs Wed 22 11/12 5 Jobs …" at bounding box center [668, 177] width 1336 height 1087
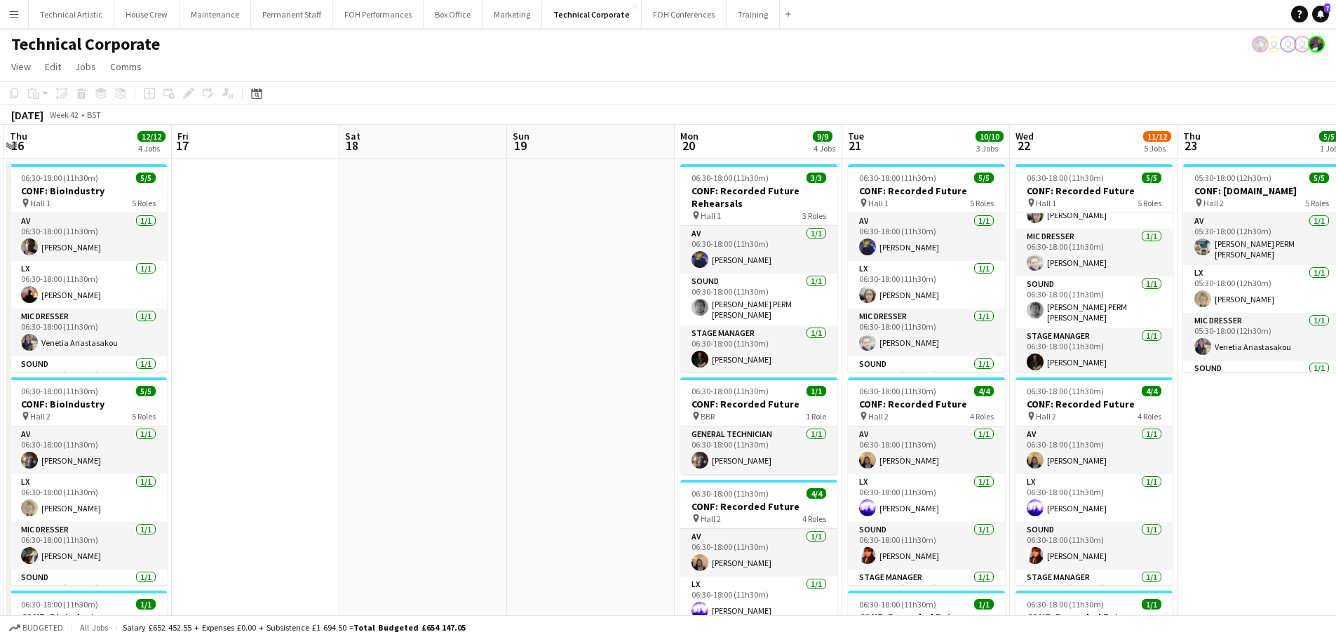
scroll to position [0, 506]
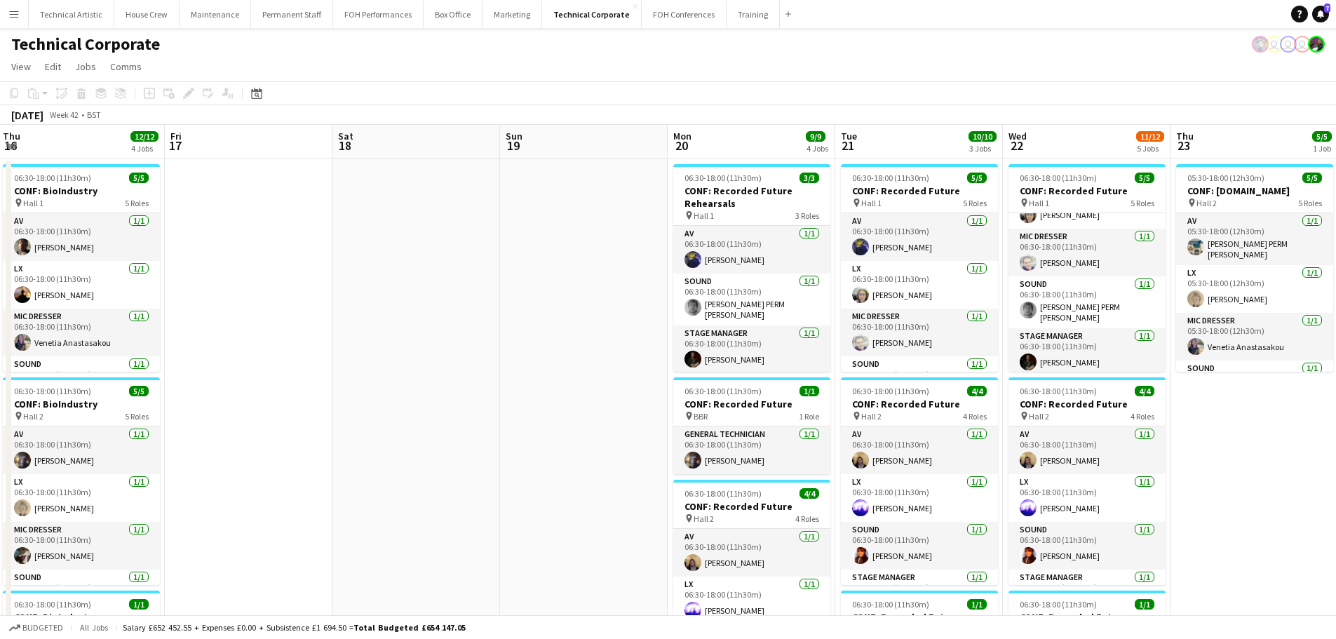
drag, startPoint x: 1088, startPoint y: 398, endPoint x: 442, endPoint y: 396, distance: 646.1
click at [442, 396] on app-calendar-viewport "Mon 13 3/3 1 Job Tue 14 12/12 3 Jobs Wed 15 11/11 5 Jobs Thu 16 12/12 4 Jobs Fr…" at bounding box center [668, 634] width 1336 height 1019
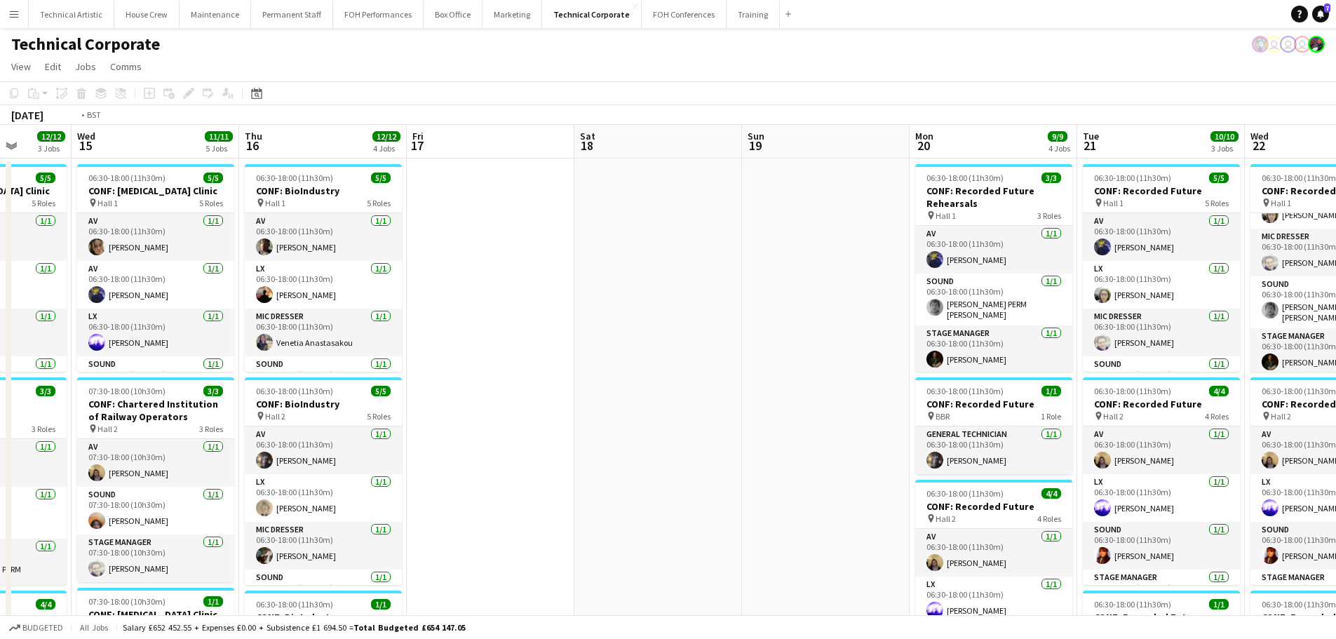
drag, startPoint x: 504, startPoint y: 364, endPoint x: 1073, endPoint y: 335, distance: 570.4
click at [1073, 335] on app-calendar-viewport "Sun 12 Mon 13 3/3 1 Job Tue 14 12/12 3 Jobs Wed 15 11/11 5 Jobs Thu 16 12/12 4 …" at bounding box center [668, 634] width 1336 height 1019
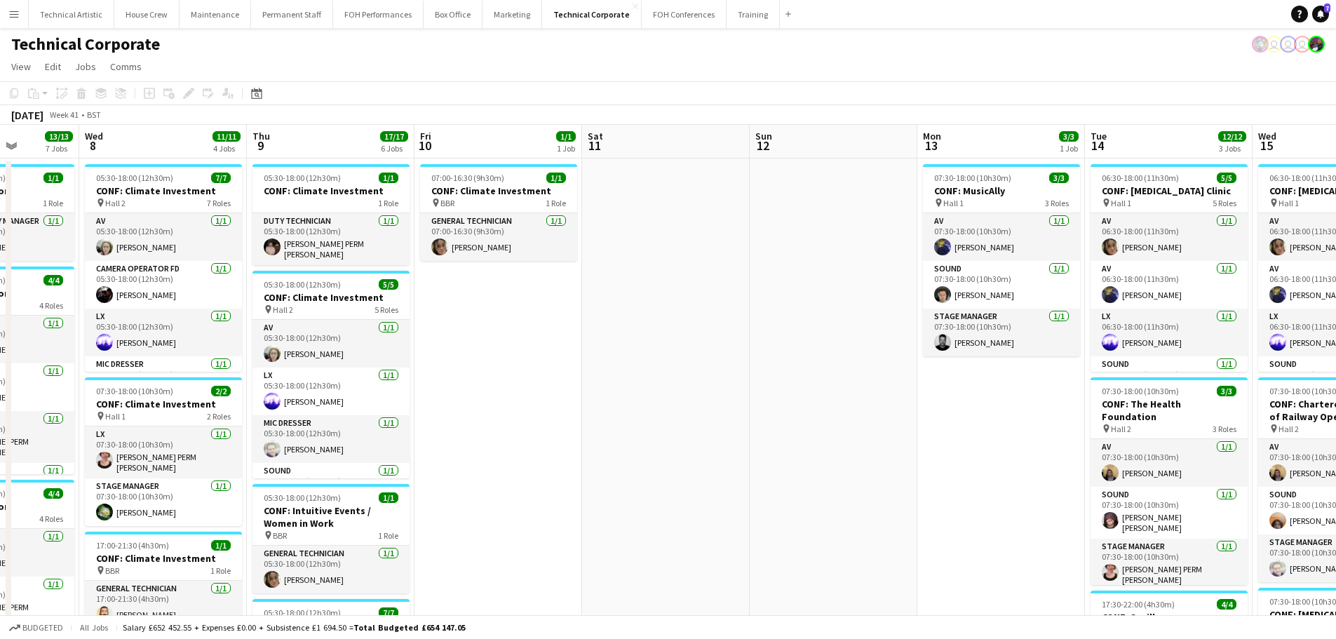
scroll to position [0, 432]
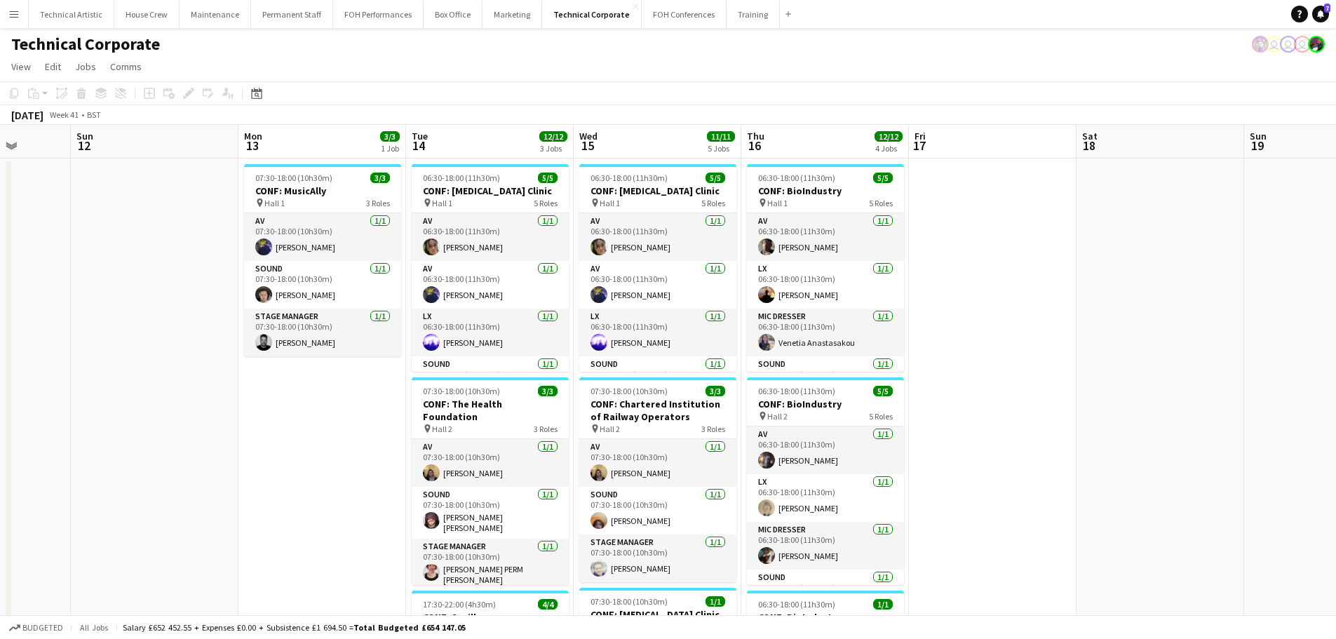
drag, startPoint x: 1036, startPoint y: 327, endPoint x: 281, endPoint y: 309, distance: 755.7
click at [281, 309] on app-calendar-viewport "Thu 9 17/17 6 Jobs Fri 10 1/1 1 Job Sat 11 Sun 12 Mon 13 3/3 1 Job Tue 14 12/12…" at bounding box center [668, 634] width 1336 height 1019
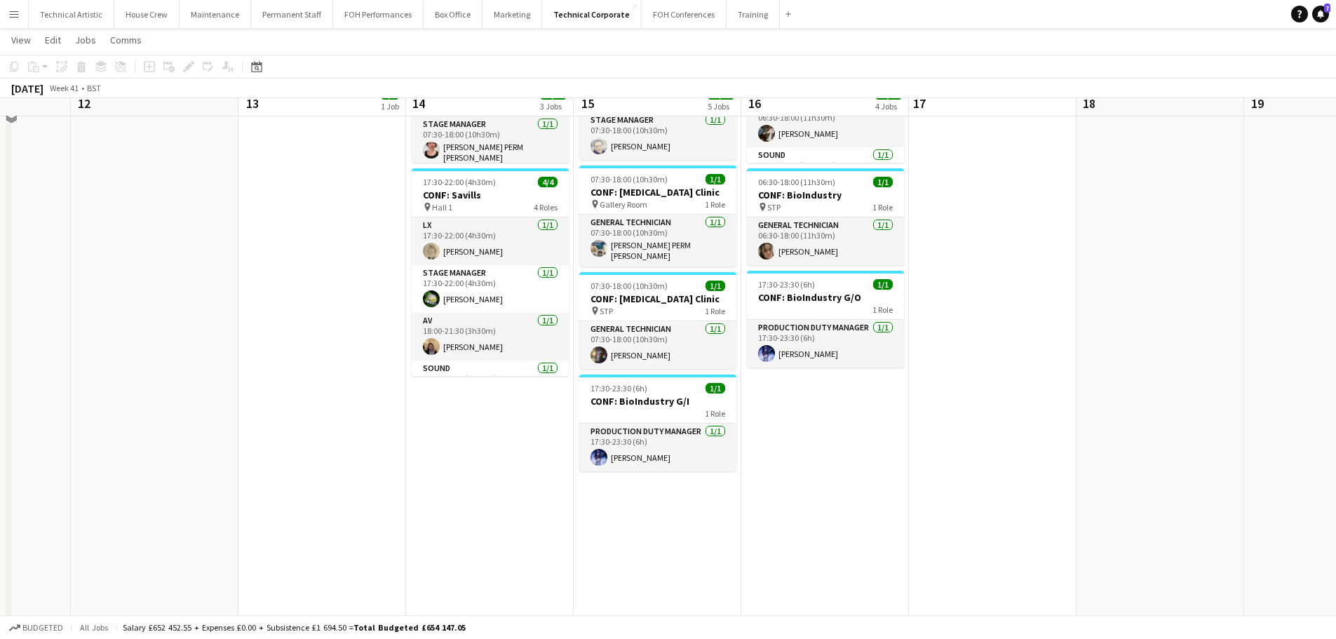
scroll to position [281, 0]
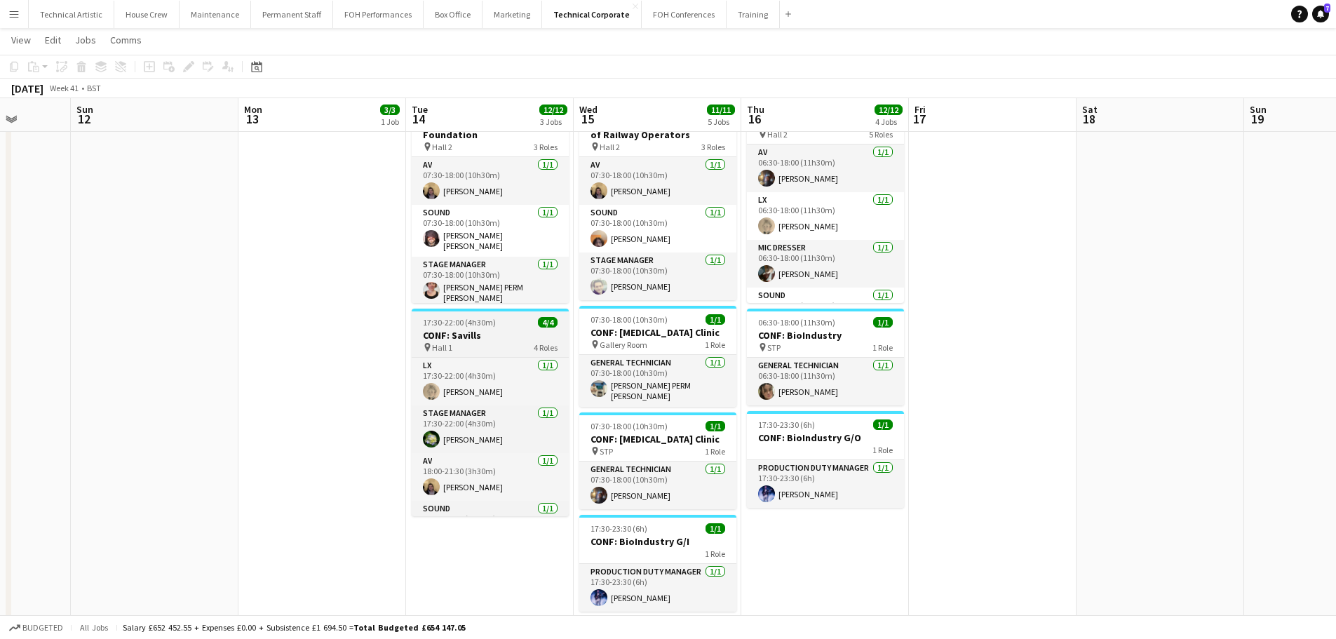
drag, startPoint x: 524, startPoint y: 326, endPoint x: 499, endPoint y: 307, distance: 31.4
click at [524, 326] on app-job-card "17:30-22:00 (4h30m) 4/4 CONF: Savills pin Hall 1 4 Roles LX [DATE] 17:30-22:00 …" at bounding box center [490, 413] width 157 height 208
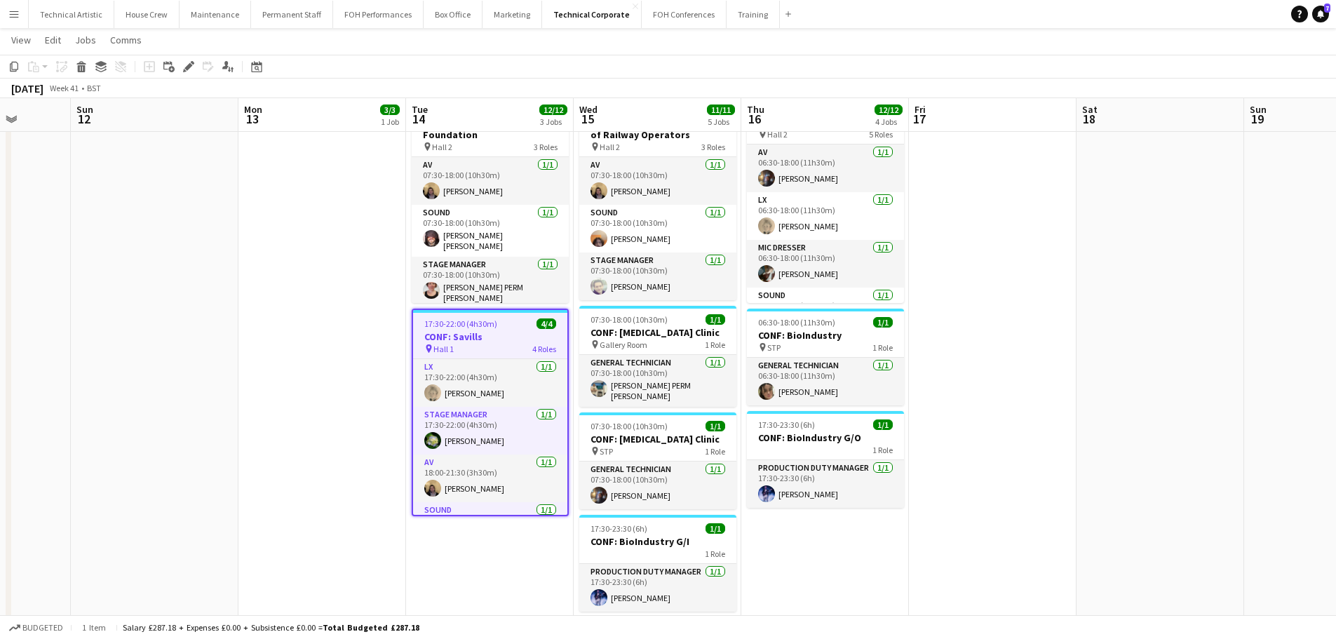
click at [187, 69] on icon at bounding box center [188, 67] width 8 height 8
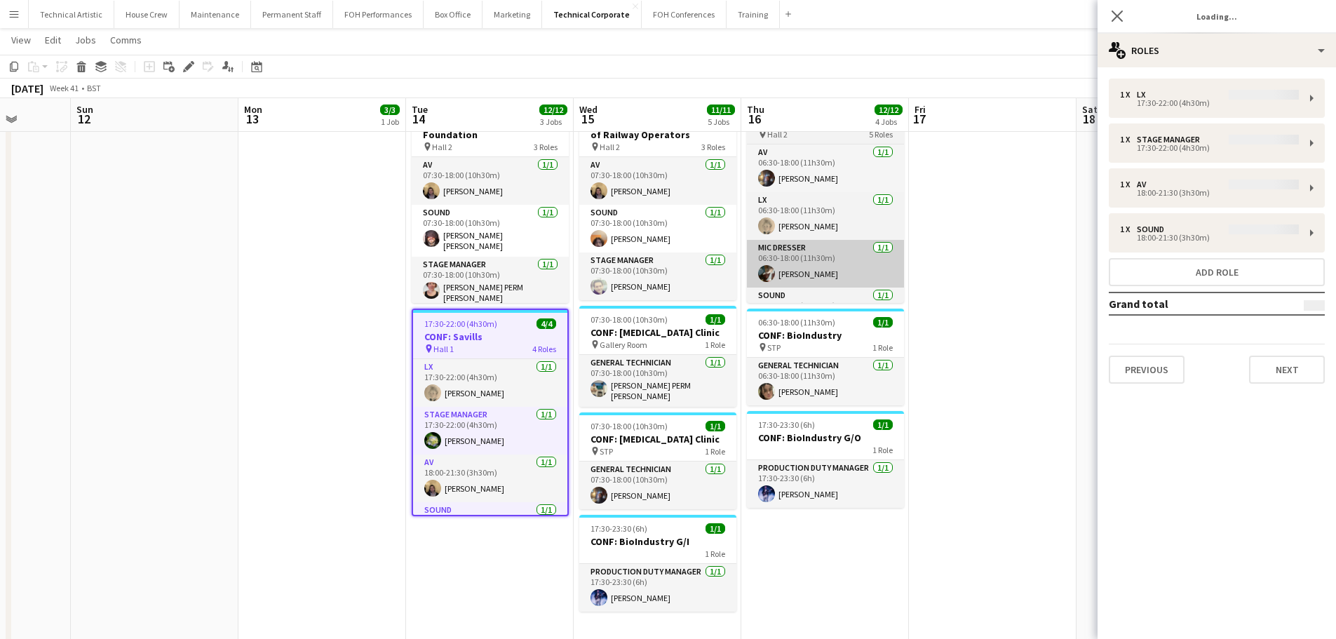
type input "**********"
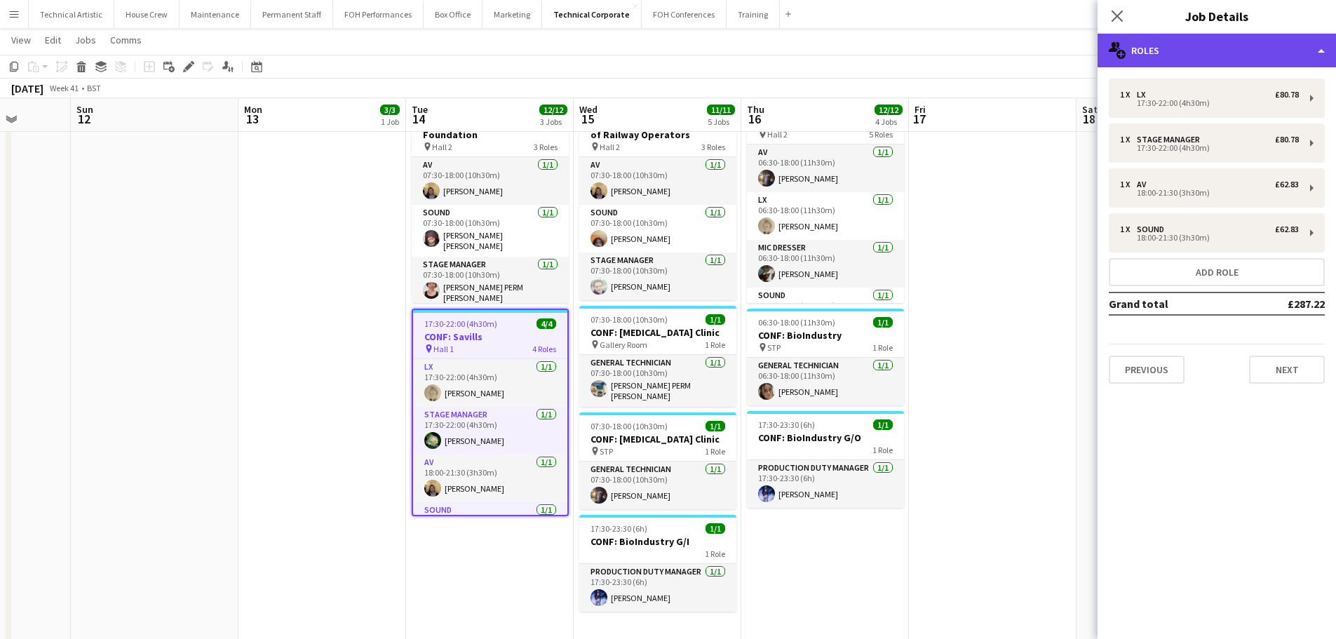
click at [1237, 58] on div "multiple-users-add Roles" at bounding box center [1217, 51] width 239 height 34
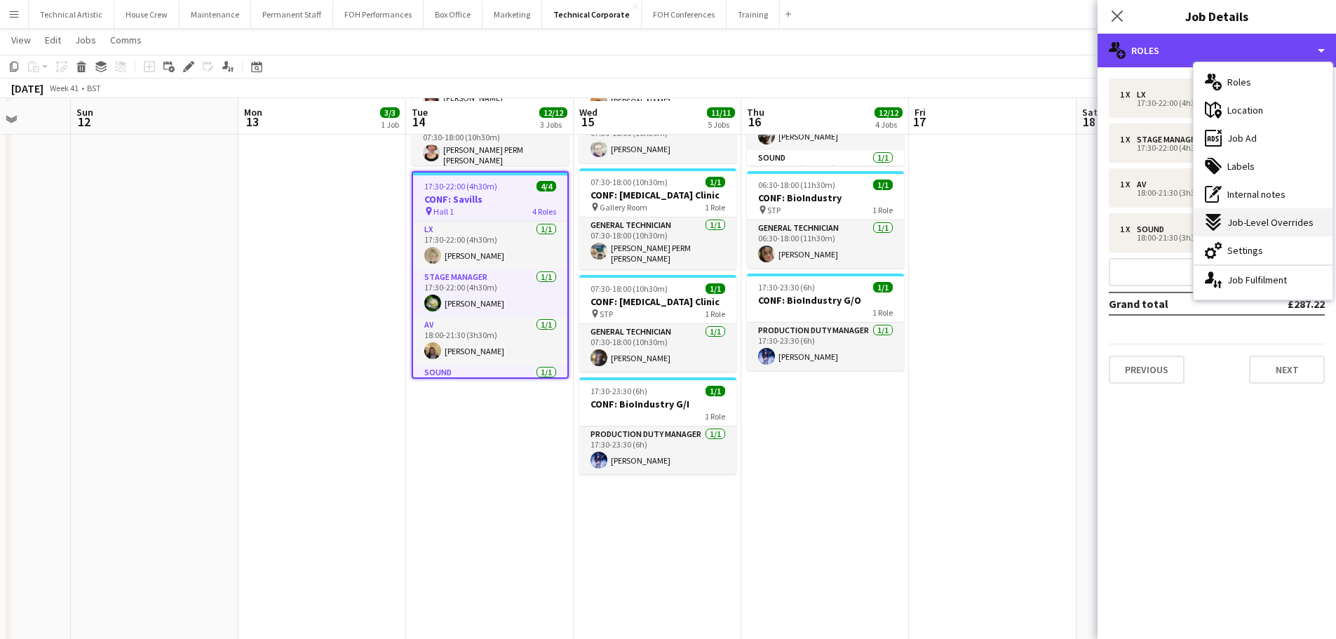
scroll to position [421, 0]
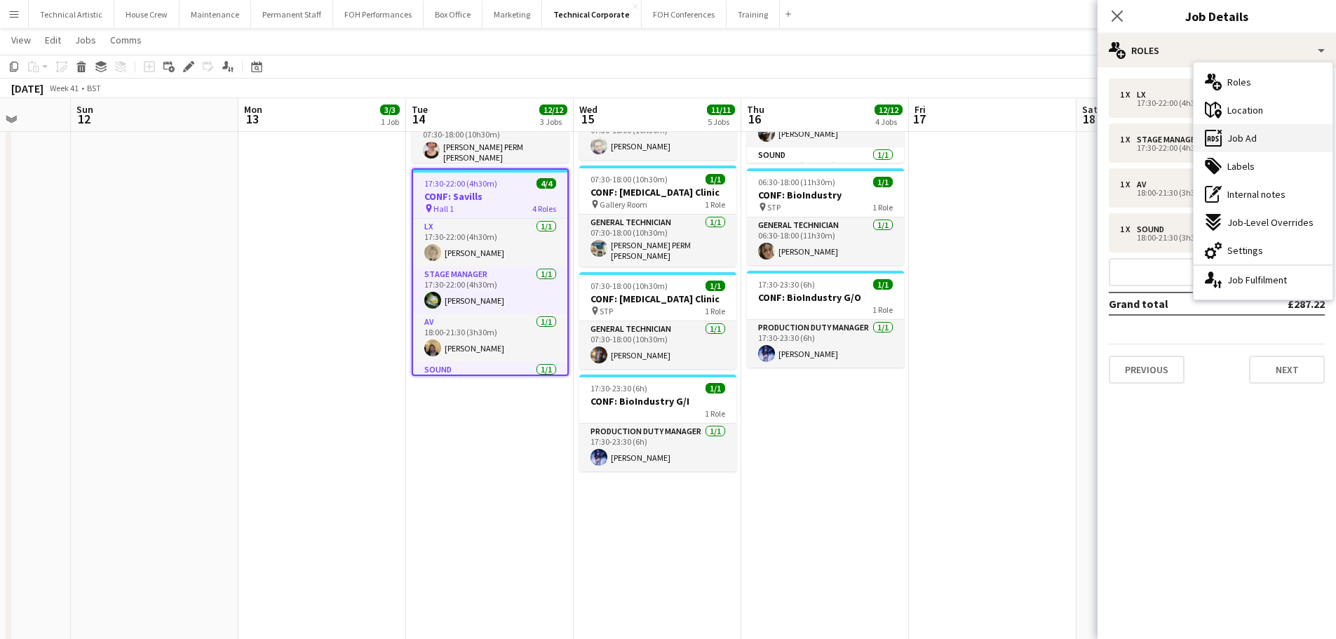
click at [1260, 142] on div "ads-window Job Ad" at bounding box center [1263, 138] width 139 height 28
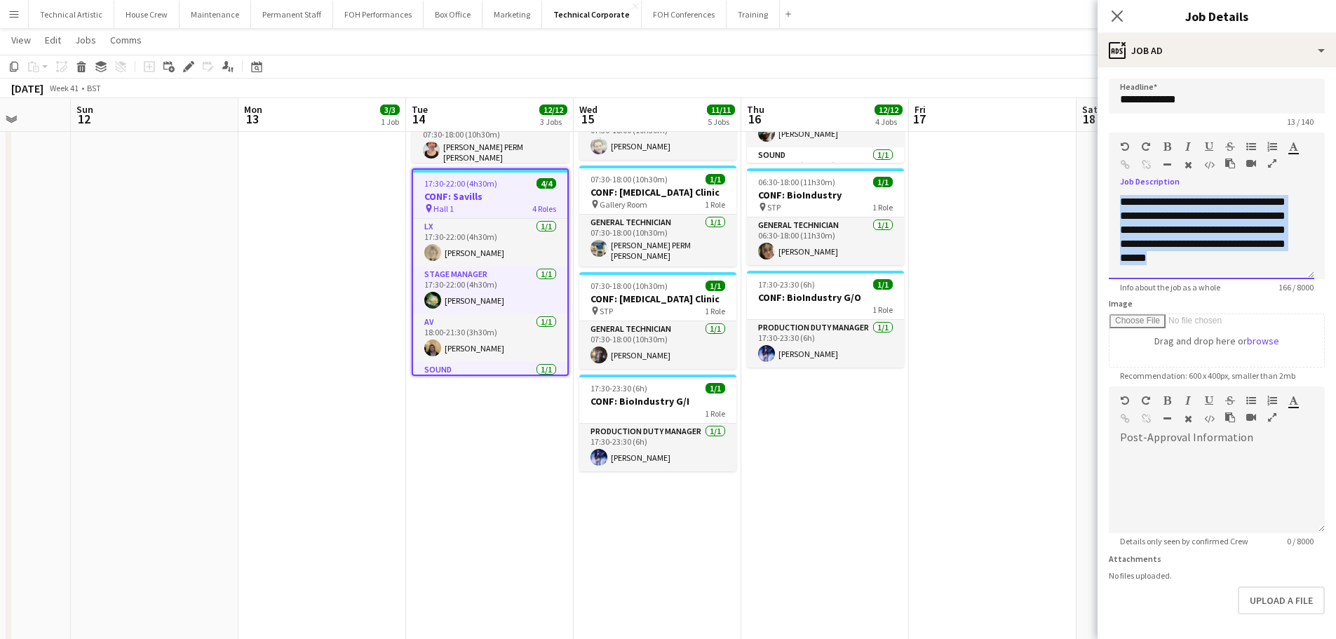
drag, startPoint x: 1237, startPoint y: 269, endPoint x: 801, endPoint y: 66, distance: 481.1
click at [803, 67] on body "Menu Boards Boards Boards All jobs Status Workforce Workforce My Workforce Recr…" at bounding box center [668, 162] width 1336 height 1166
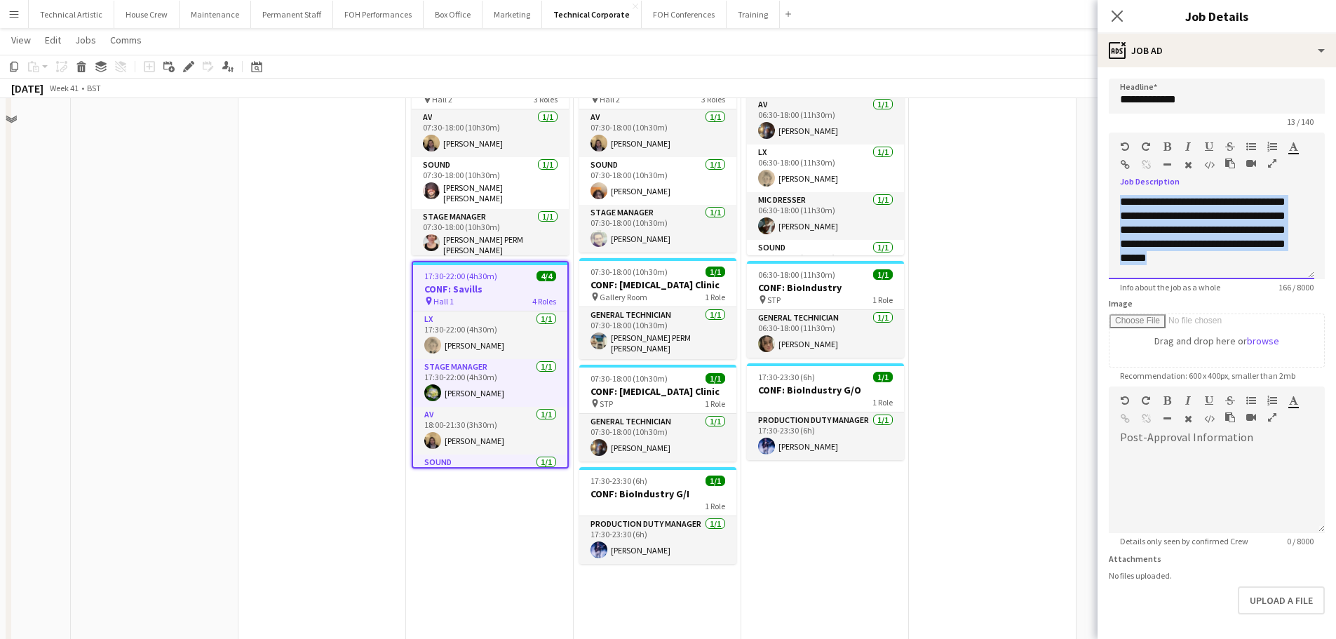
scroll to position [210, 0]
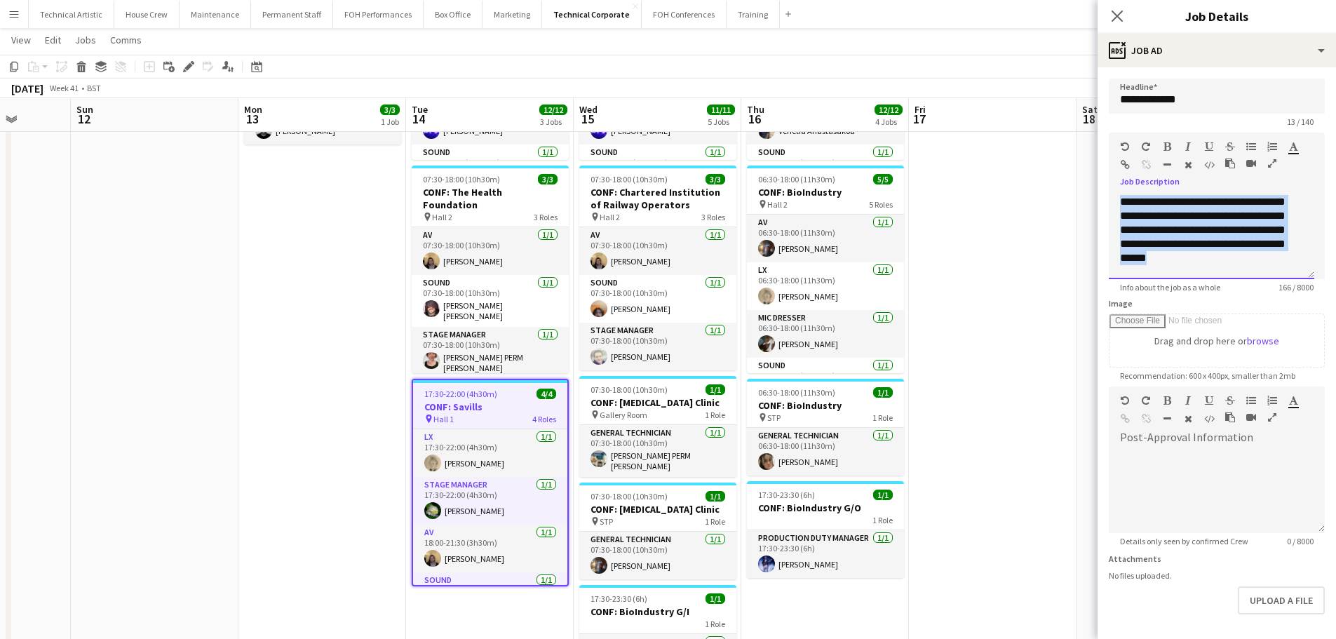
click at [1172, 258] on div "**********" at bounding box center [1212, 237] width 206 height 84
drag, startPoint x: 1232, startPoint y: 265, endPoint x: 919, endPoint y: 79, distance: 364.3
click at [919, 79] on body "Menu Boards Boards Boards All jobs Status Workforce Workforce My Workforce Recr…" at bounding box center [668, 373] width 1336 height 1166
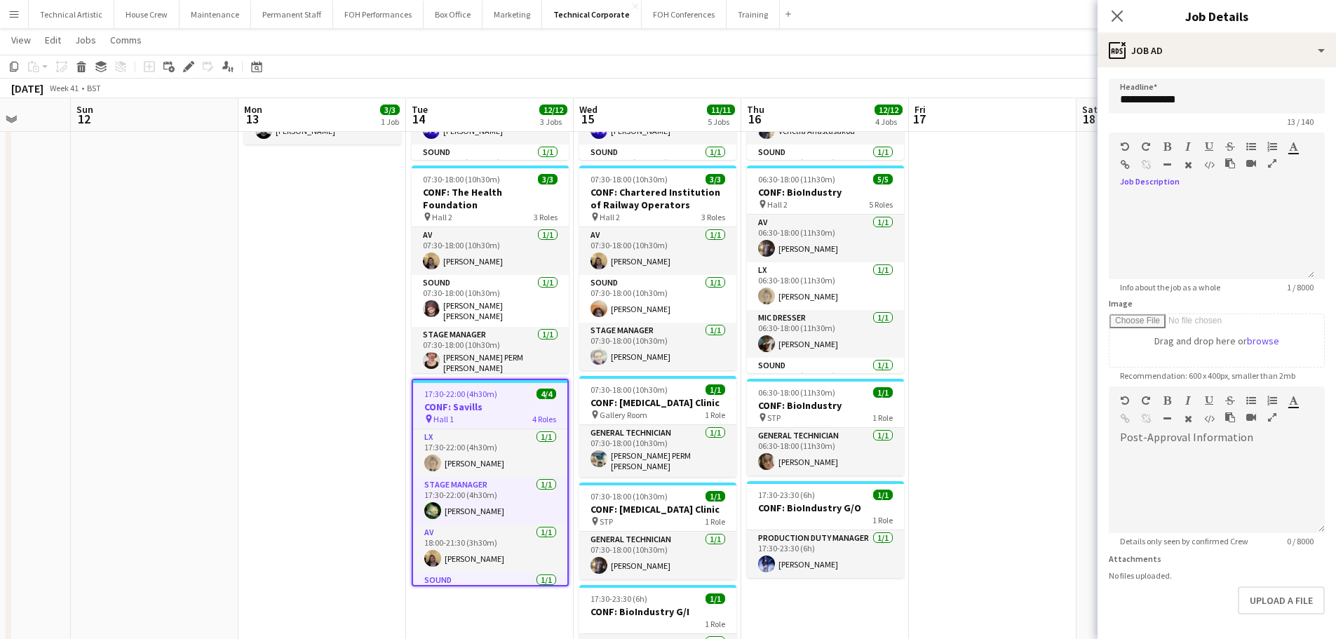
click at [449, 384] on app-job-card "17:30-22:00 (4h30m) 4/4 CONF: Savills pin Hall 1 4 Roles LX [DATE] 17:30-22:00 …" at bounding box center [490, 483] width 157 height 208
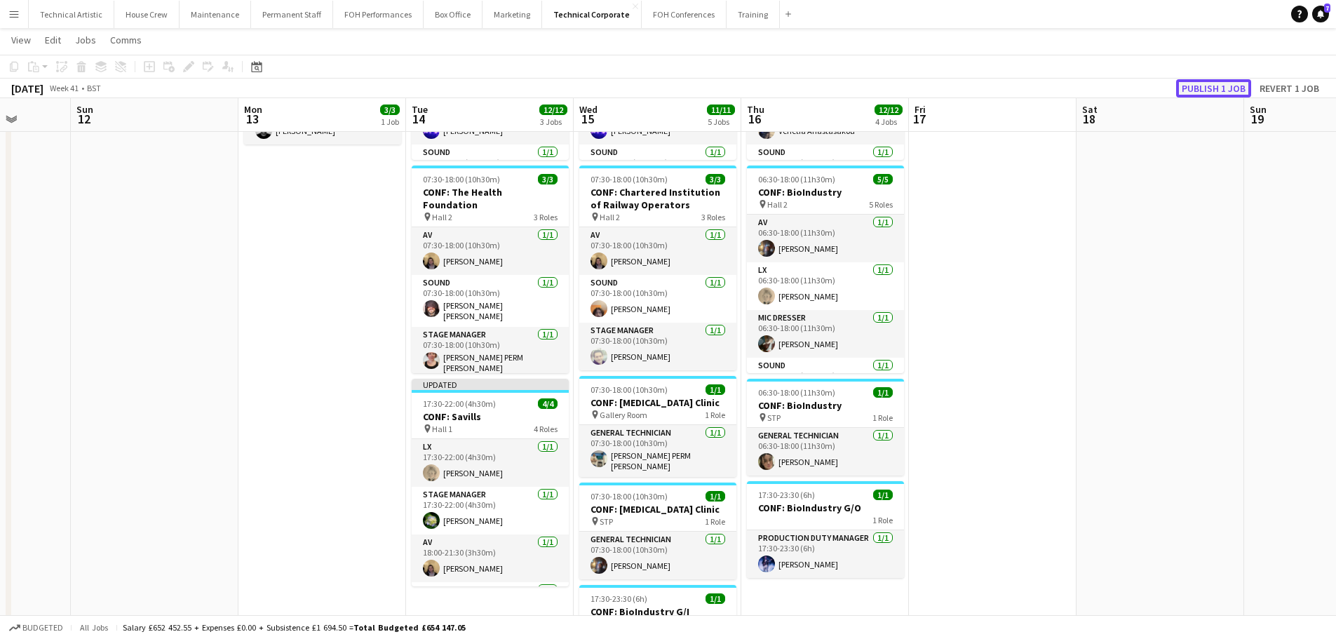
click at [1189, 88] on button "Publish 1 job" at bounding box center [1213, 88] width 75 height 18
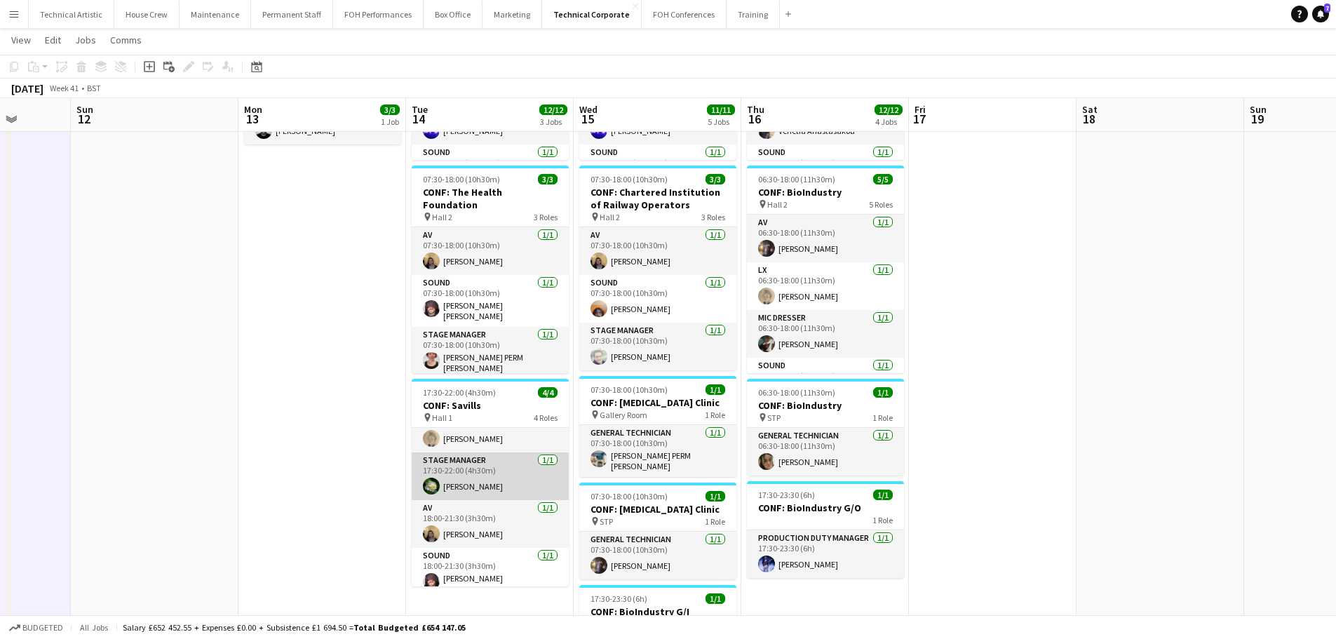
scroll to position [32, 0]
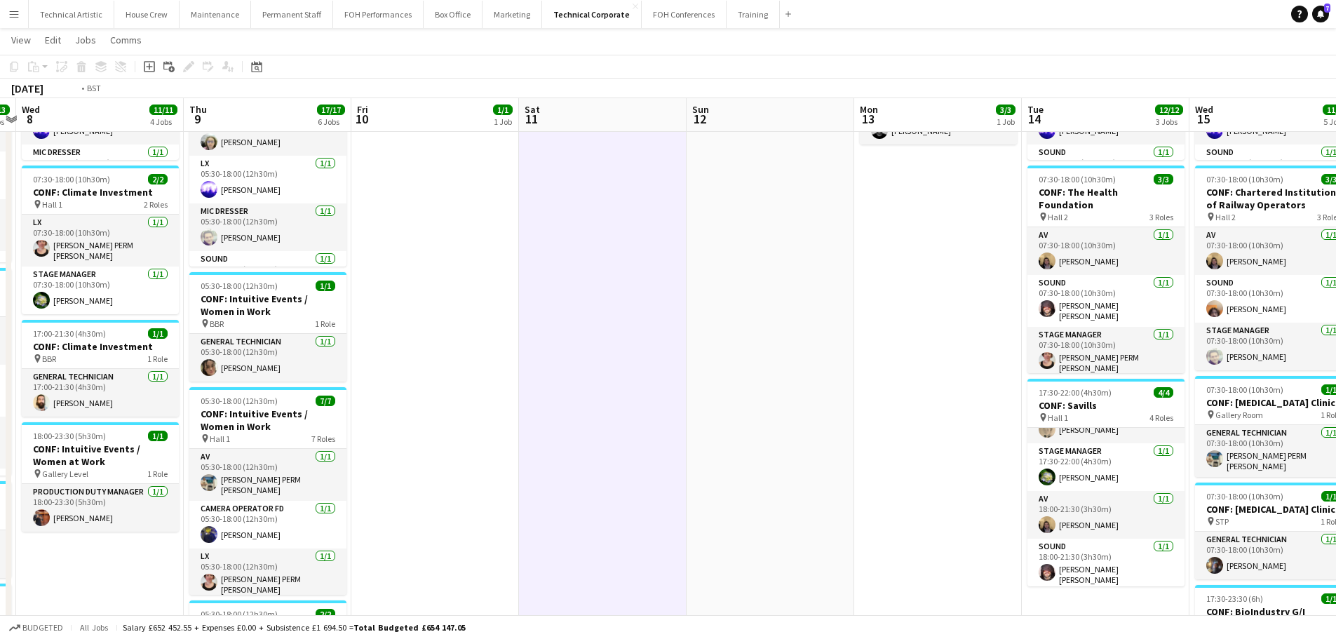
drag, startPoint x: 1164, startPoint y: 331, endPoint x: 1000, endPoint y: 324, distance: 163.6
click at [1224, 328] on app-calendar-viewport "Mon 6 5/5 2 Jobs Tue 7 13/13 7 Jobs Wed 8 11/11 4 Jobs Thu 9 17/17 6 Jobs Fri 1…" at bounding box center [668, 387] width 1336 height 1087
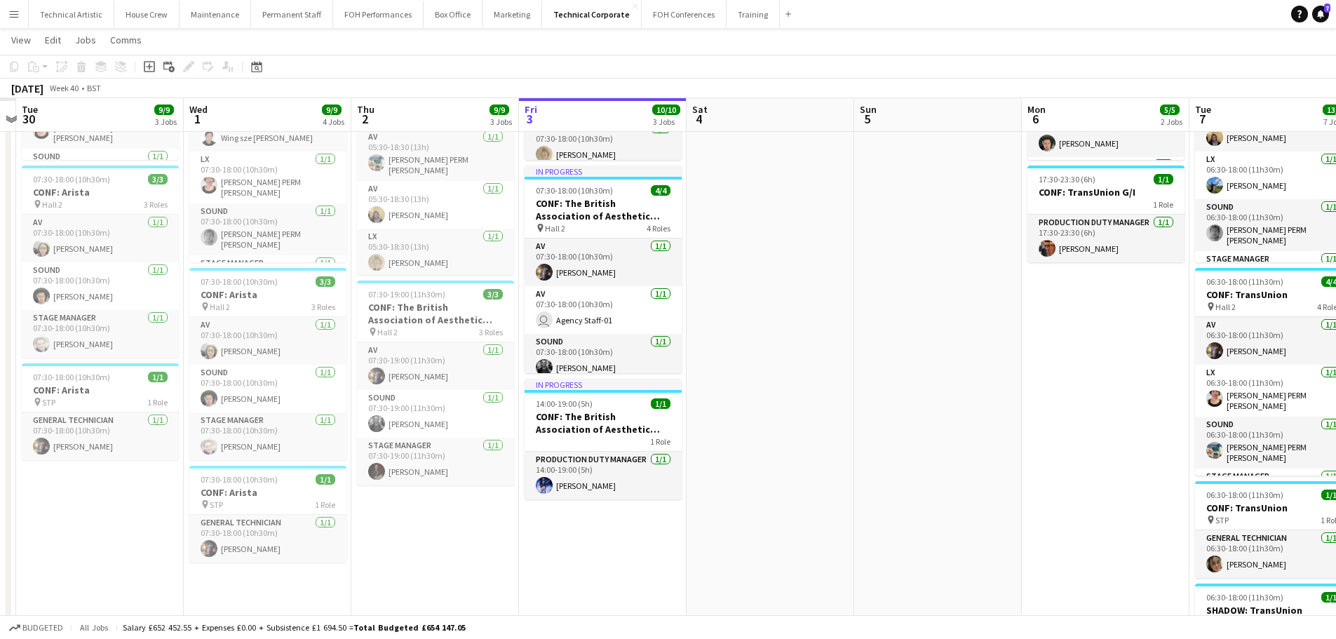
drag, startPoint x: 403, startPoint y: 324, endPoint x: 1111, endPoint y: 271, distance: 709.8
click at [1323, 259] on app-calendar-viewport "Mon 29 Tue 30 9/9 3 Jobs Wed 1 9/9 4 Jobs Thu 2 9/9 3 Jobs Fri 3 10/10 3 Jobs S…" at bounding box center [668, 387] width 1336 height 1087
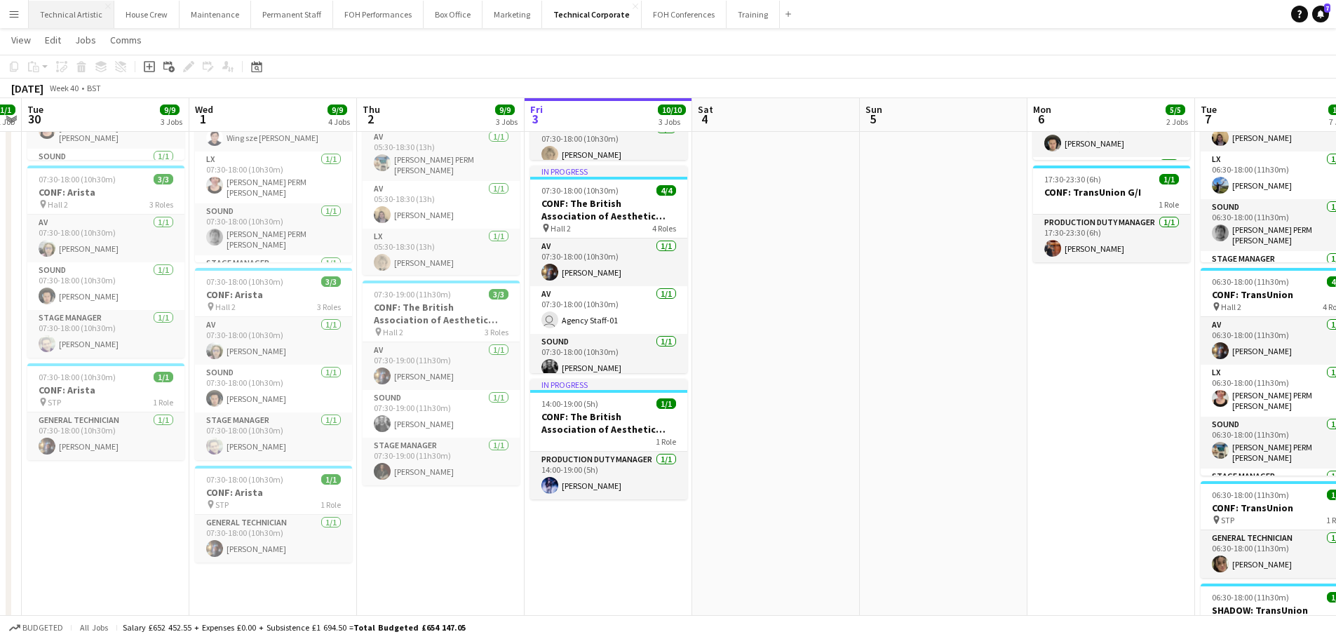
click at [89, 18] on button "Technical Artistic Close" at bounding box center [72, 14] width 86 height 27
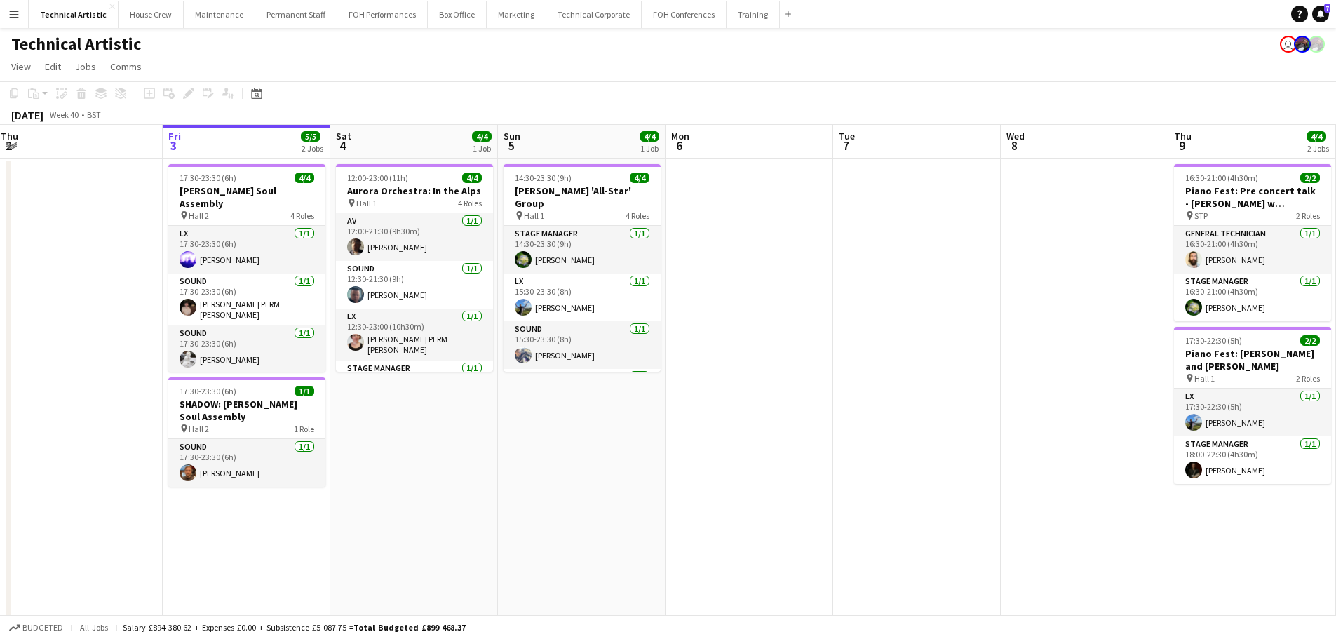
drag, startPoint x: 967, startPoint y: 323, endPoint x: 130, endPoint y: 276, distance: 838.2
click at [130, 276] on app-calendar-viewport "Tue 30 Wed 1 4/4 1 Job Thu 2 Fri 3 5/5 2 Jobs Sat 4 4/4 1 Job Sun 5 4/4 1 Job M…" at bounding box center [668, 450] width 1336 height 650
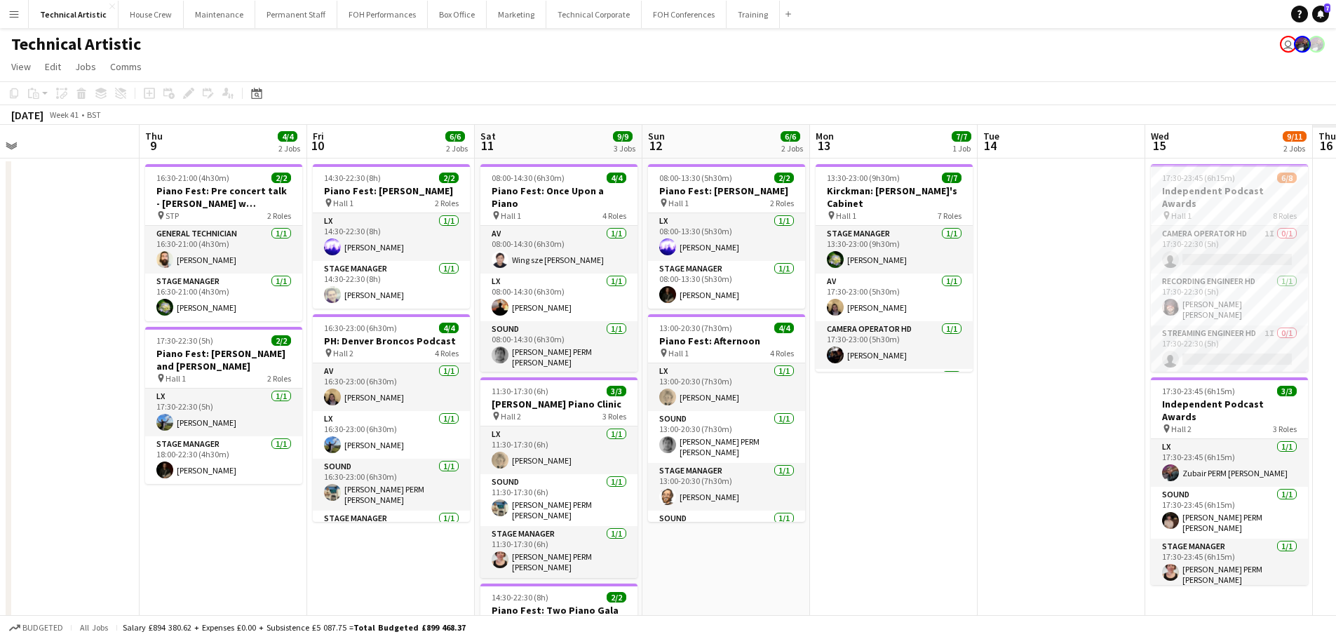
drag, startPoint x: 730, startPoint y: 286, endPoint x: 286, endPoint y: 262, distance: 445.4
click at [286, 262] on app-calendar-viewport "Sun 5 4/4 1 Job Mon 6 Tue 7 Wed 8 Thu 9 4/4 2 Jobs Fri 10 6/6 2 Jobs Sat 11 9/9…" at bounding box center [668, 450] width 1336 height 650
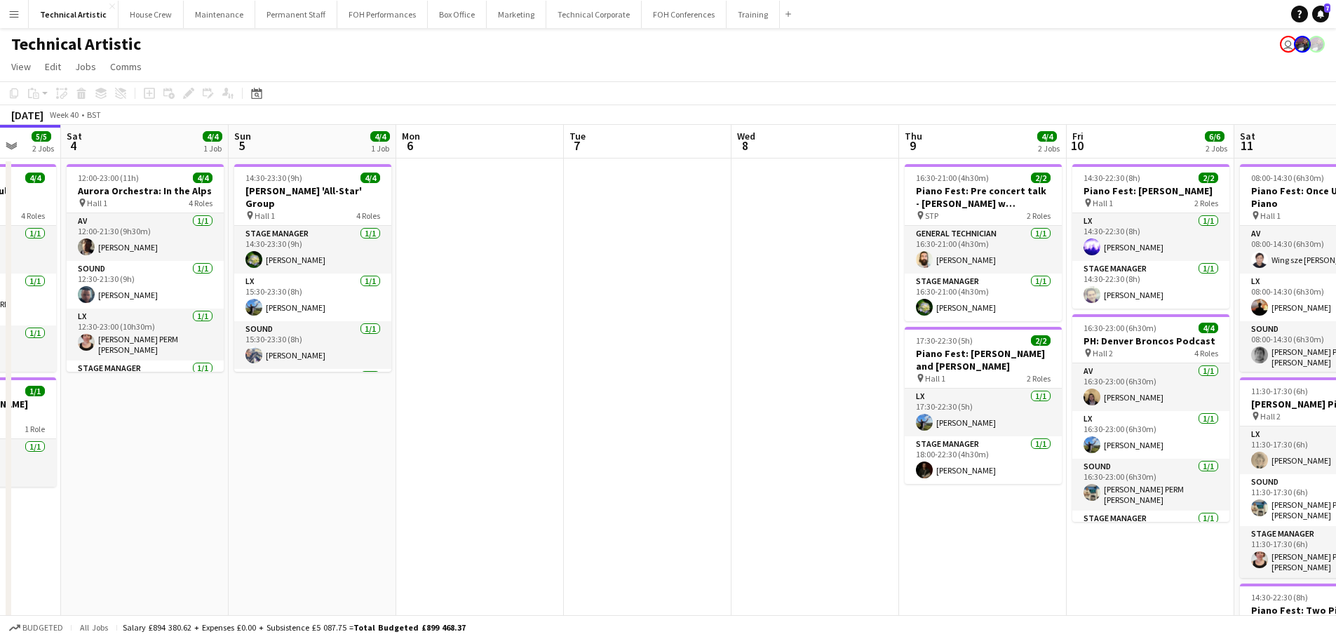
drag, startPoint x: 234, startPoint y: 377, endPoint x: 1162, endPoint y: 303, distance: 931.0
click at [1162, 303] on app-calendar-viewport "Wed 1 4/4 1 Job Thu 2 Fri 3 5/5 2 Jobs Sat 4 4/4 1 Job Sun 5 4/4 1 Job Mon 6 Tu…" at bounding box center [668, 450] width 1336 height 650
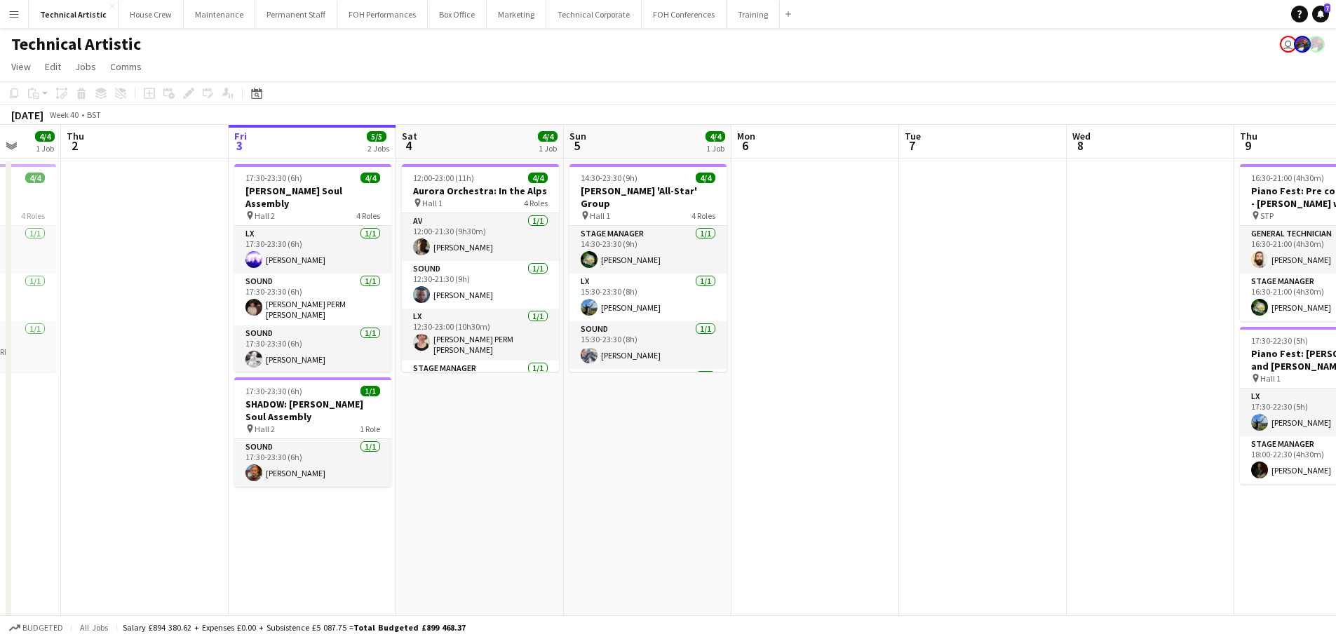
scroll to position [0, 290]
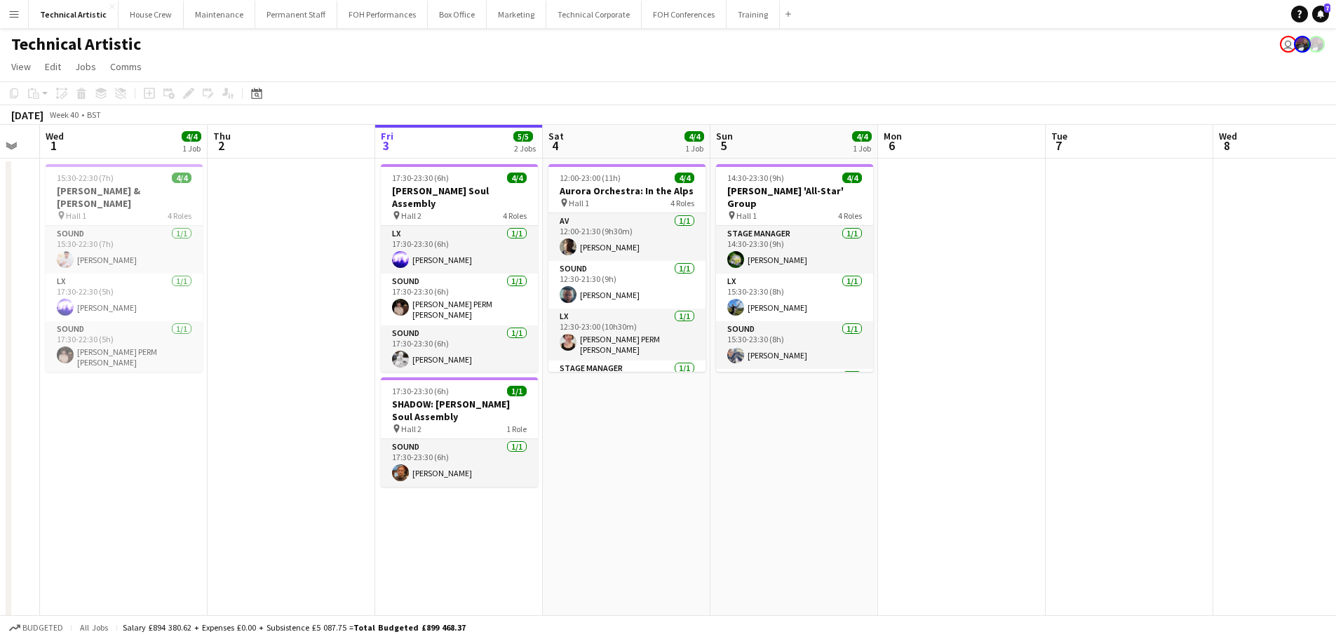
drag, startPoint x: 625, startPoint y: 309, endPoint x: 836, endPoint y: 311, distance: 211.2
click at [836, 311] on app-calendar-viewport "Mon 29 Tue 30 Wed 1 4/4 1 Job Thu 2 Fri 3 5/5 2 Jobs Sat 4 4/4 1 Job Sun 5 4/4 …" at bounding box center [668, 450] width 1336 height 650
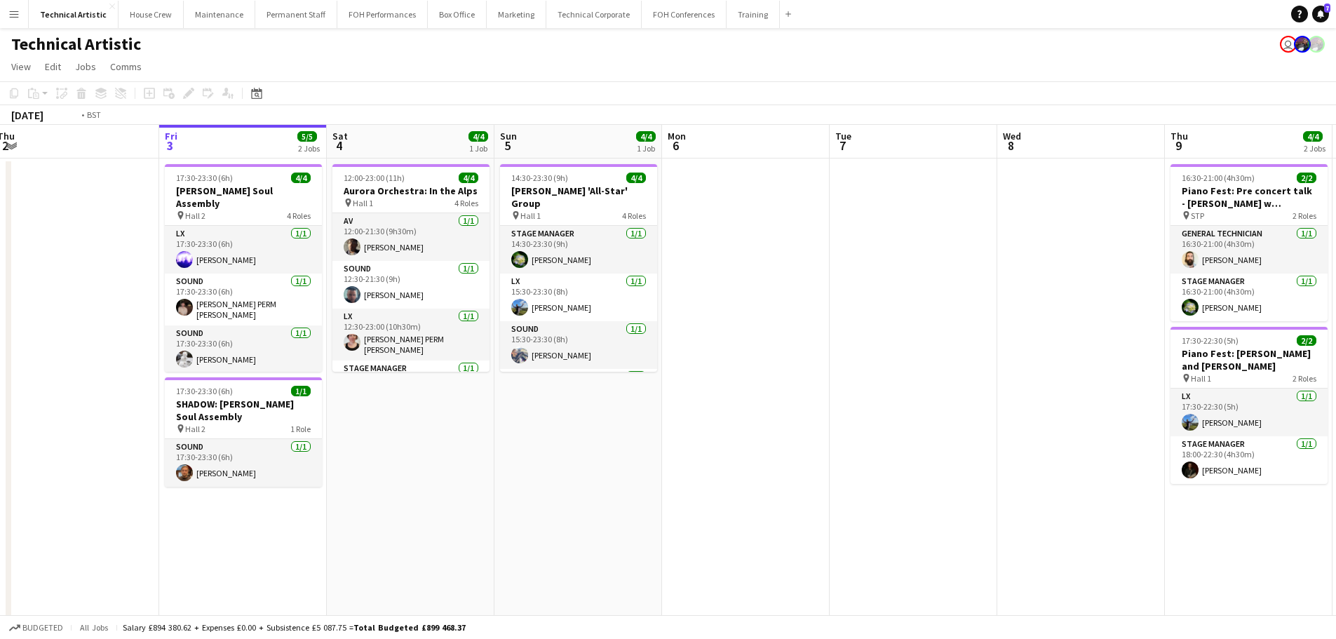
drag, startPoint x: 1080, startPoint y: 356, endPoint x: 191, endPoint y: 257, distance: 895.0
click at [184, 257] on app-calendar-viewport "Mon 29 Tue 30 Wed 1 4/4 1 Job Thu 2 Fri 3 5/5 2 Jobs Sat 4 4/4 1 Job Sun 5 4/4 …" at bounding box center [668, 450] width 1336 height 650
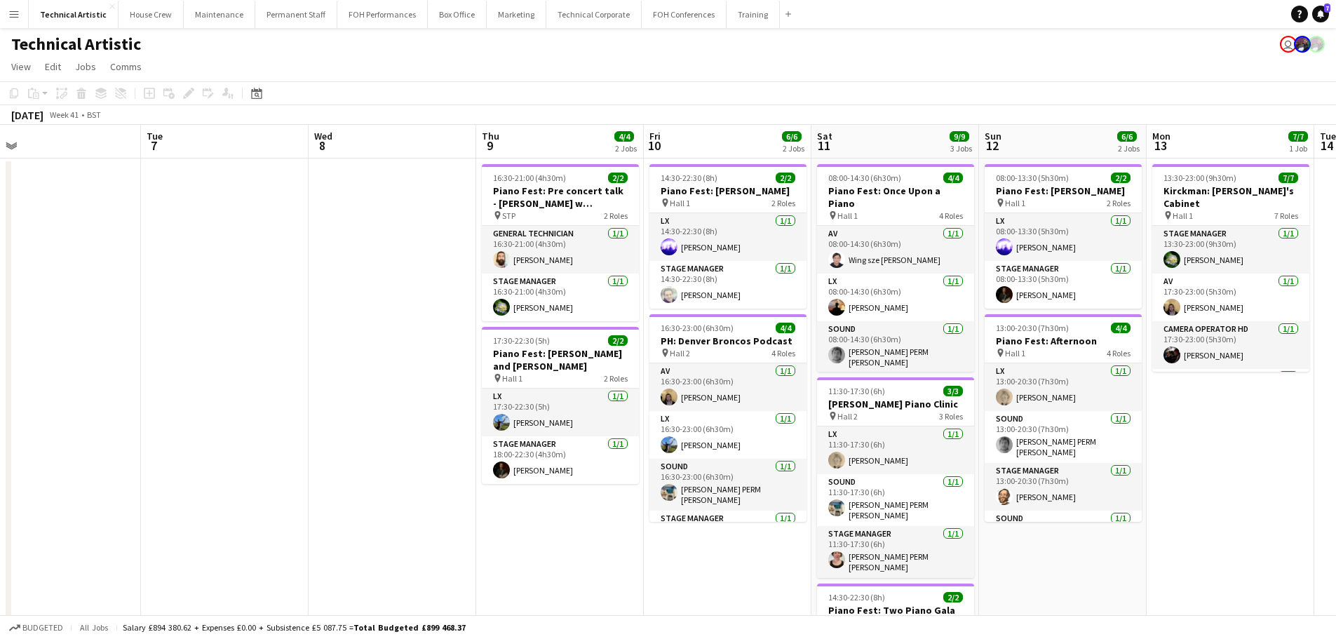
drag, startPoint x: 800, startPoint y: 330, endPoint x: 282, endPoint y: 285, distance: 519.7
click at [282, 285] on app-calendar-viewport "Fri 3 5/5 2 Jobs Sat 4 4/4 1 Job Sun 5 4/4 1 Job Mon 6 Tue 7 Wed 8 Thu 9 4/4 2 …" at bounding box center [668, 450] width 1336 height 650
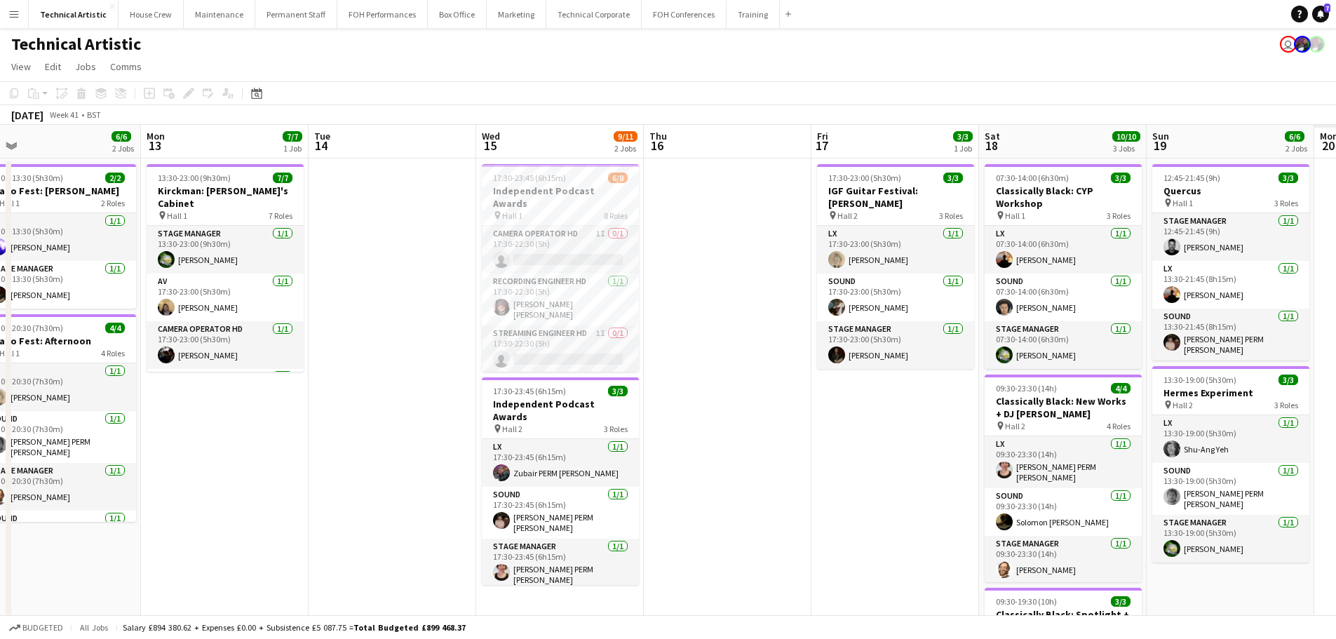
scroll to position [0, 431]
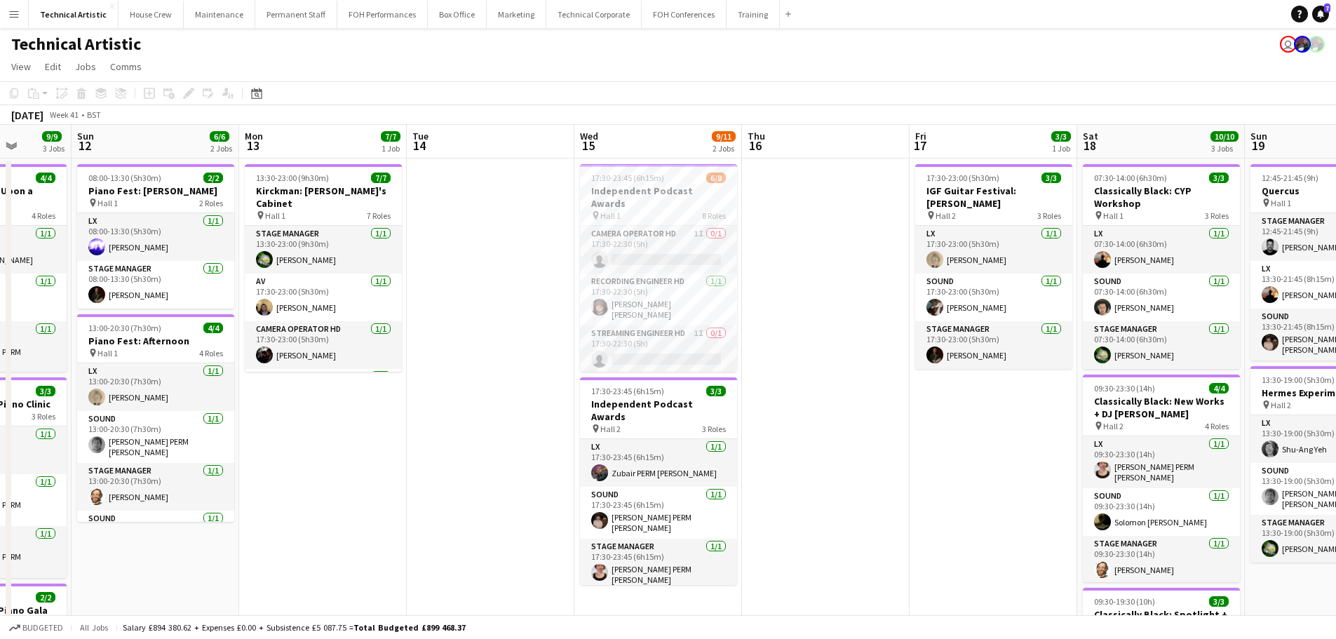
drag, startPoint x: 617, startPoint y: 343, endPoint x: 336, endPoint y: 322, distance: 282.1
click at [336, 322] on app-calendar-viewport "Thu 9 4/4 2 Jobs Fri 10 6/6 2 Jobs Sat 11 9/9 3 Jobs Sun 12 6/6 2 Jobs Mon 13 7…" at bounding box center [668, 474] width 1336 height 698
click at [634, 342] on app-card-role "LX [DATE] 18:00-23:45 (5h45m) [PERSON_NAME]" at bounding box center [658, 365] width 157 height 48
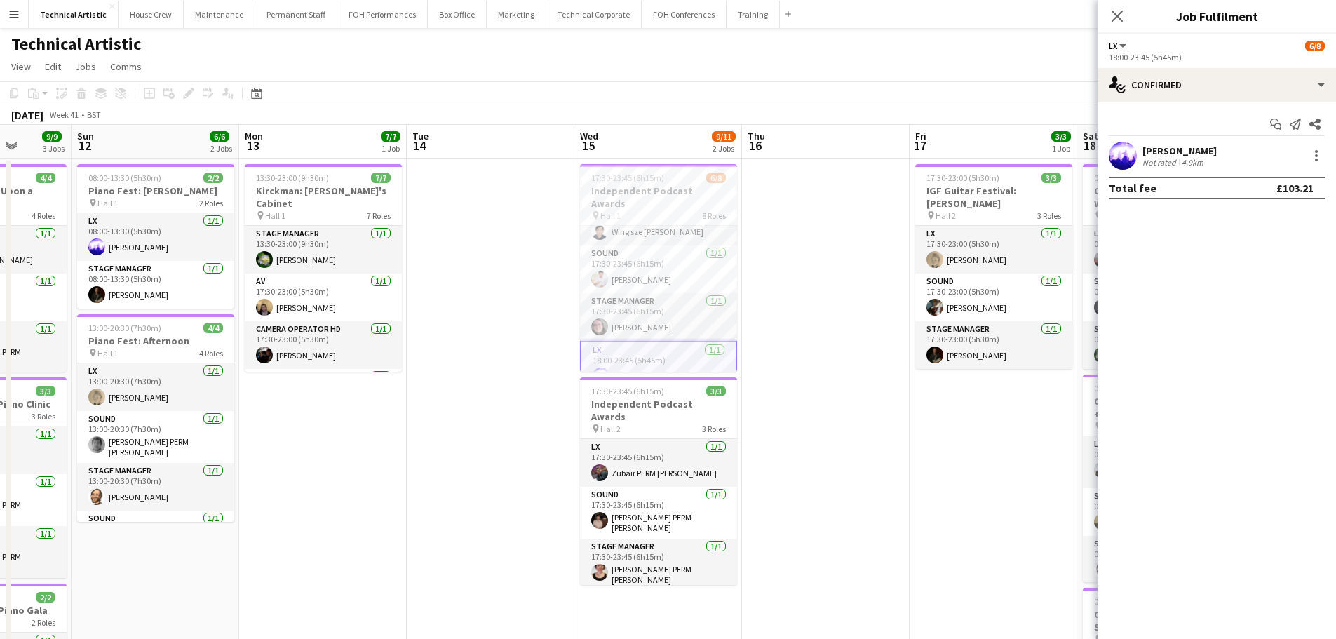
click at [1179, 147] on div "[PERSON_NAME]" at bounding box center [1180, 151] width 74 height 13
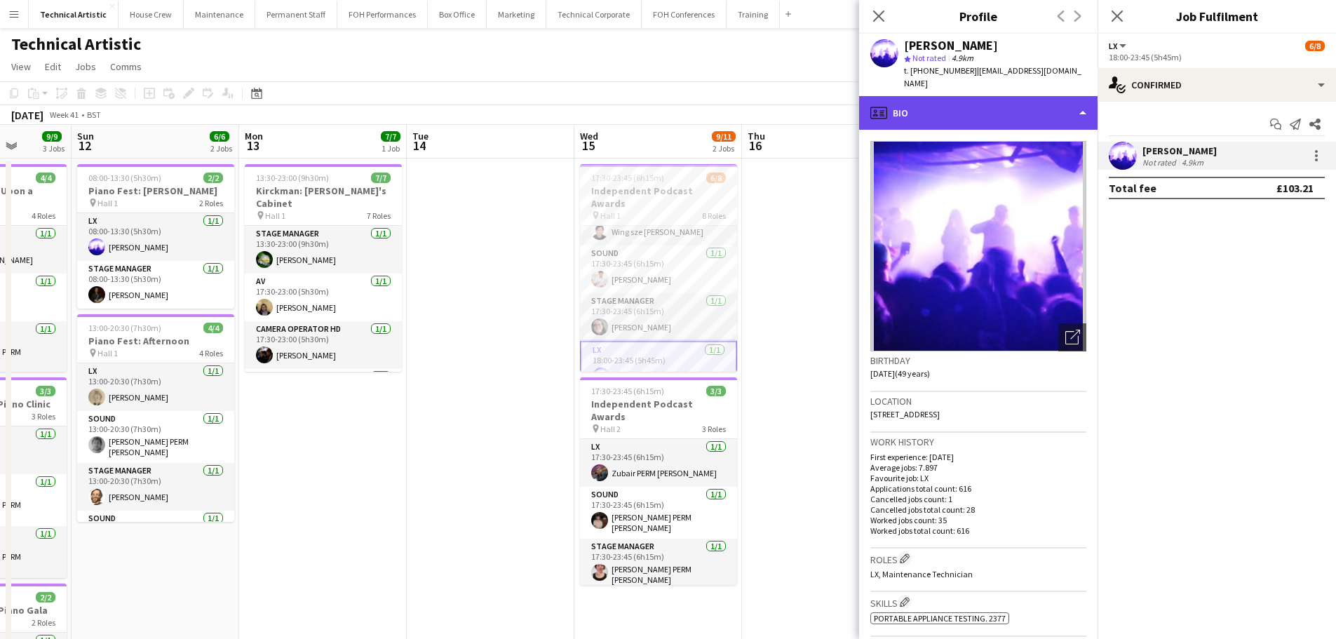
click at [1033, 99] on div "profile Bio" at bounding box center [978, 113] width 239 height 34
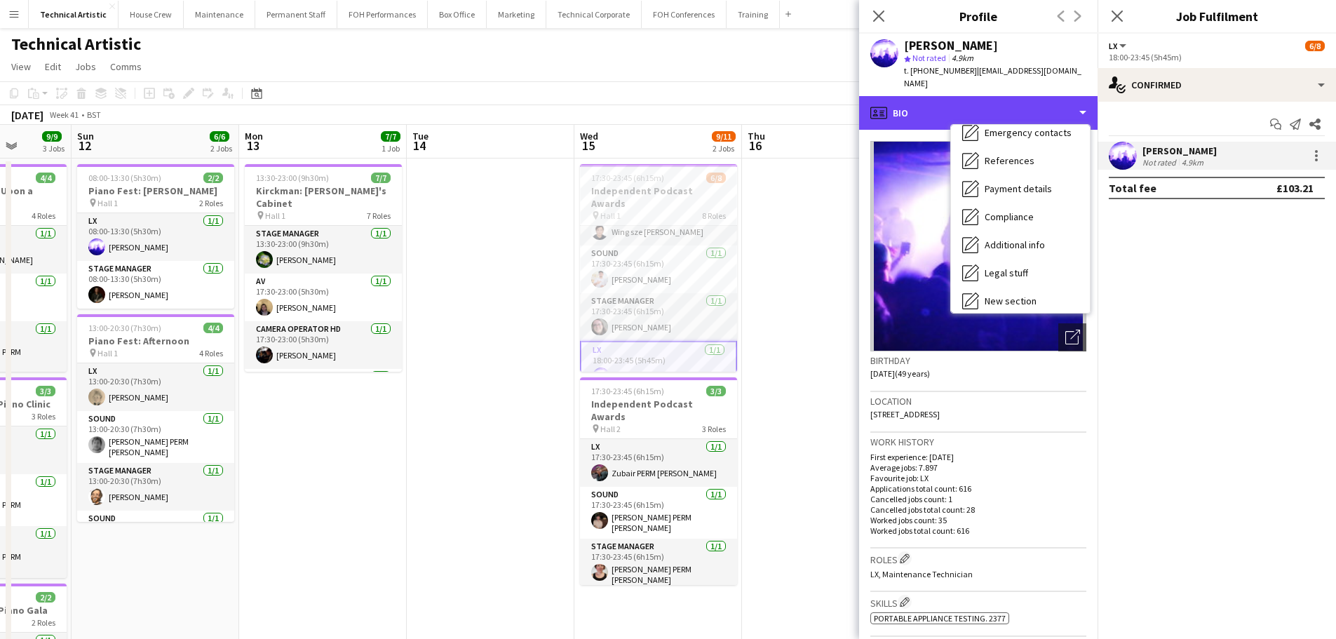
scroll to position [188, 0]
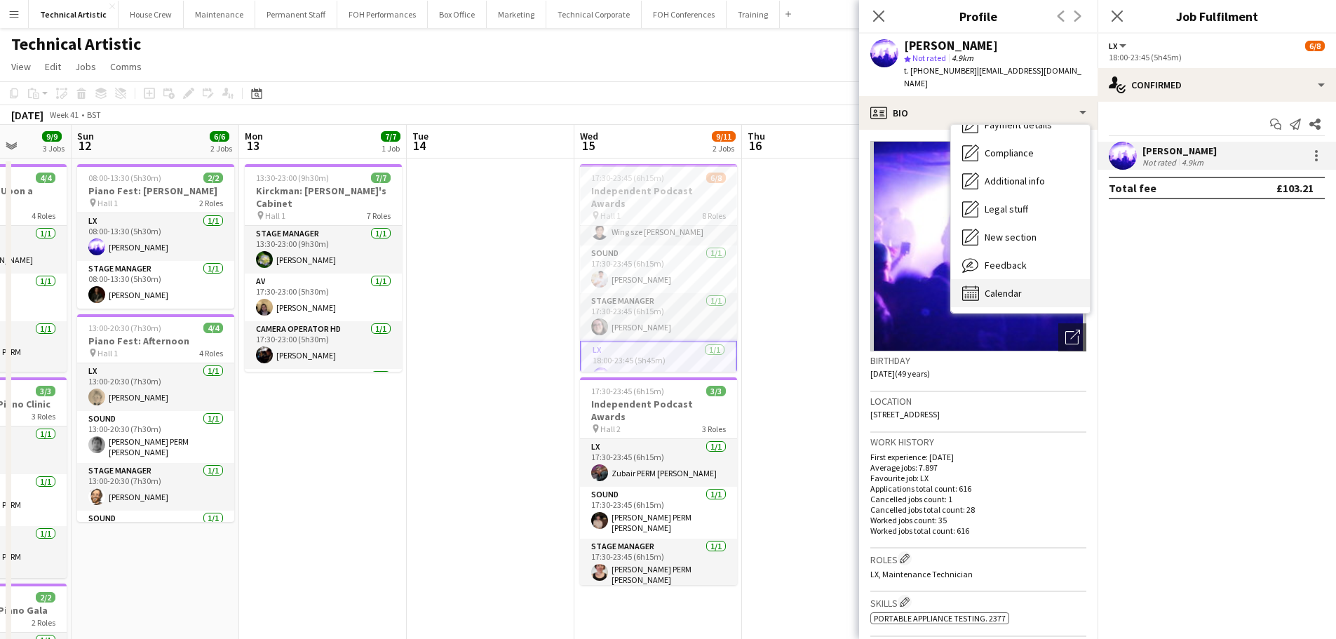
click at [1043, 279] on div "Calendar Calendar" at bounding box center [1020, 293] width 139 height 28
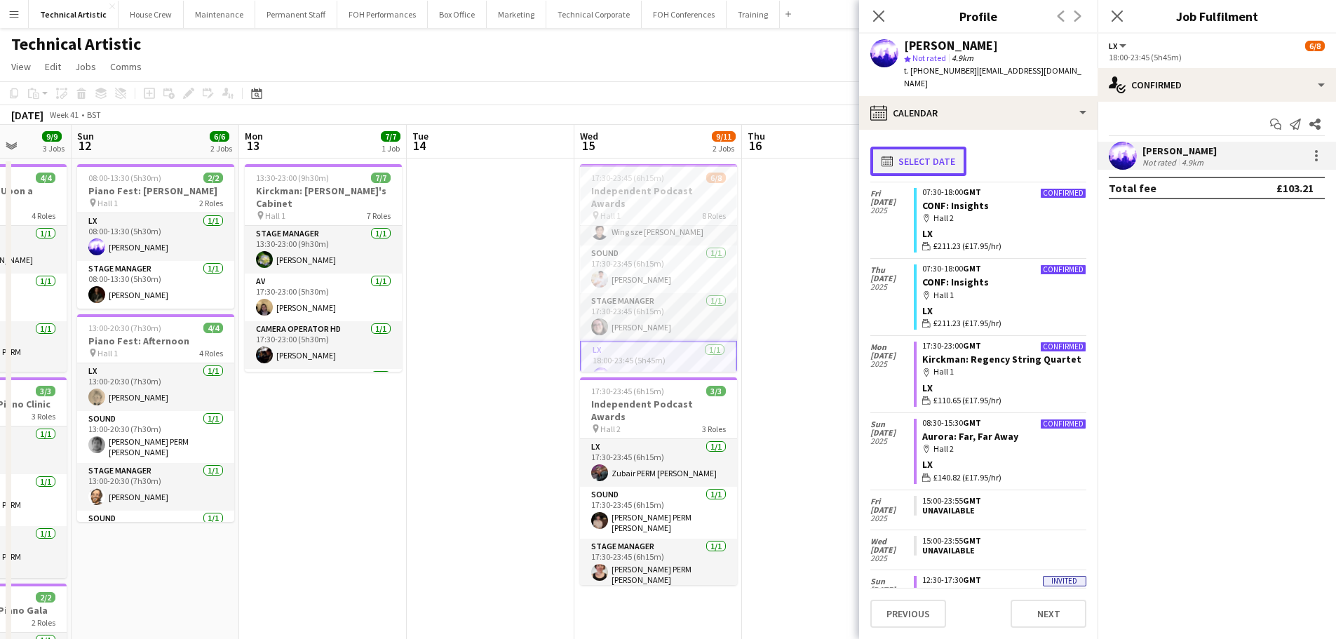
click at [952, 148] on button "calendar-full Select date" at bounding box center [919, 161] width 96 height 29
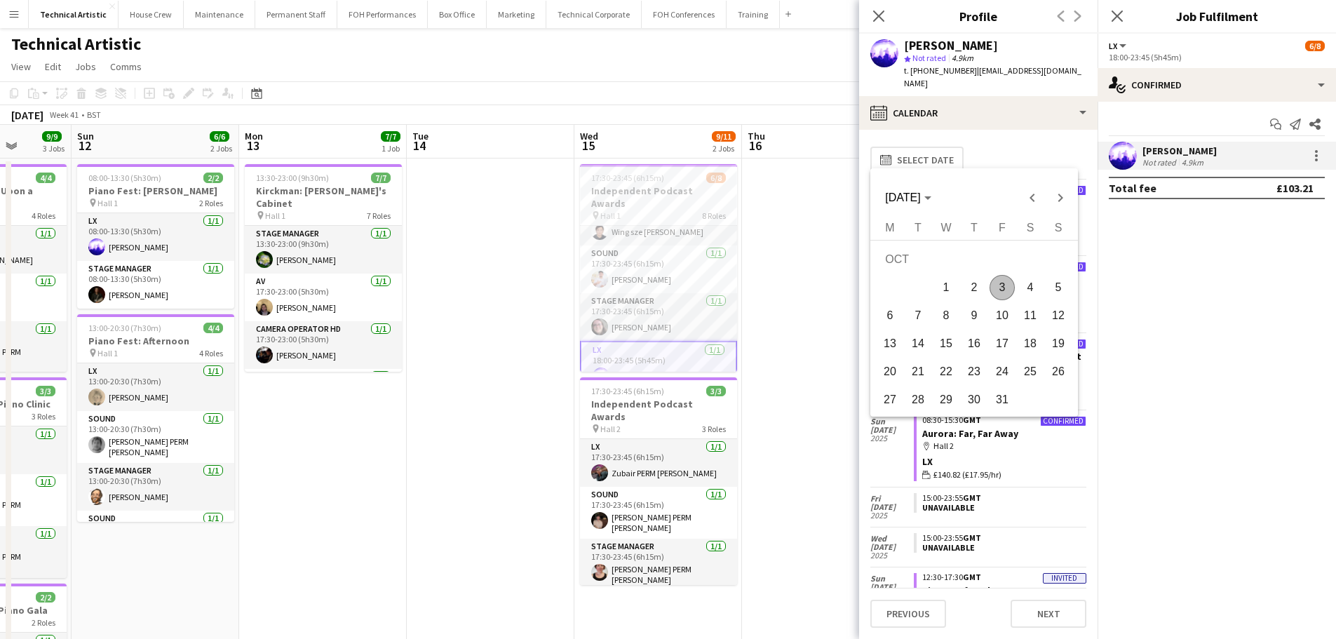
click at [951, 337] on span "15" at bounding box center [946, 343] width 25 height 25
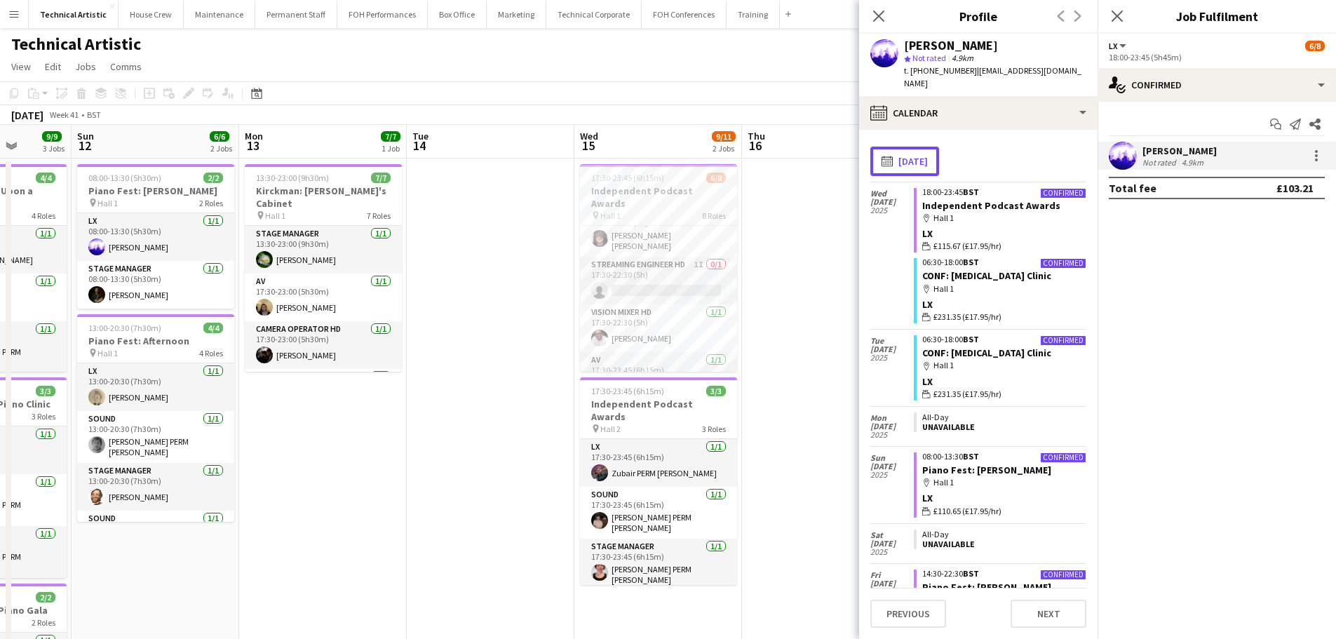
scroll to position [0, 0]
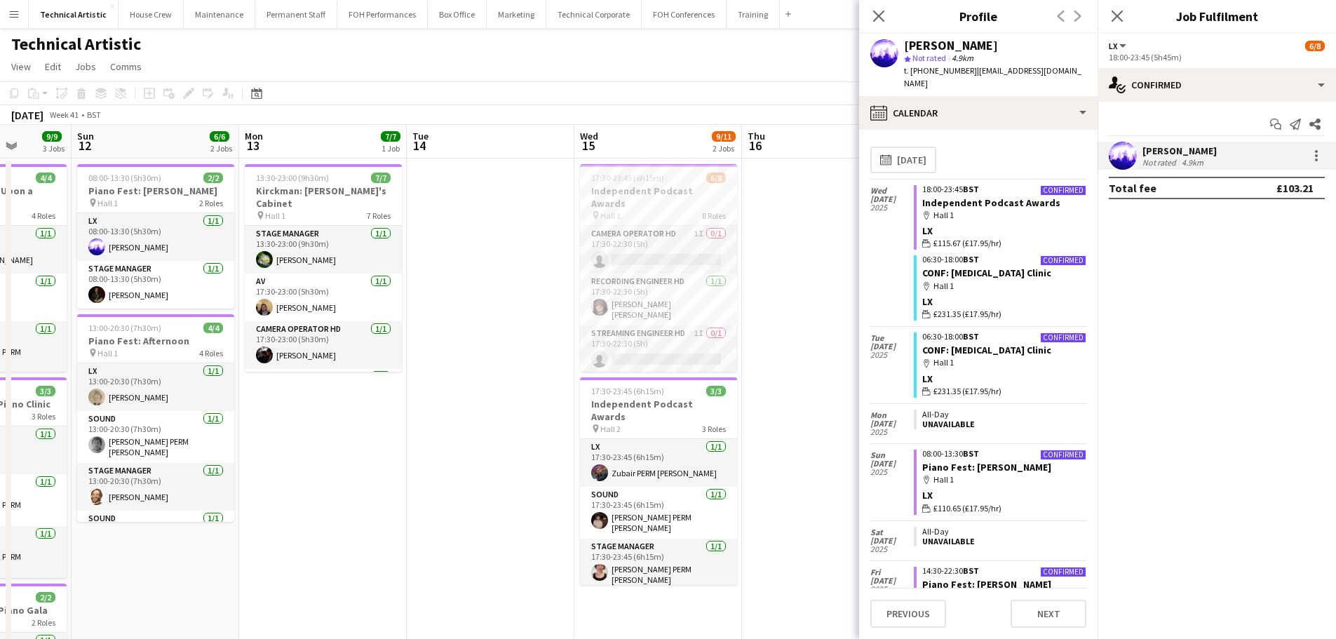
click at [636, 86] on app-toolbar "Copy Paste Paste Ctrl+V Paste with crew Ctrl+Shift+V Paste linked Job [GEOGRAPH…" at bounding box center [668, 93] width 1336 height 24
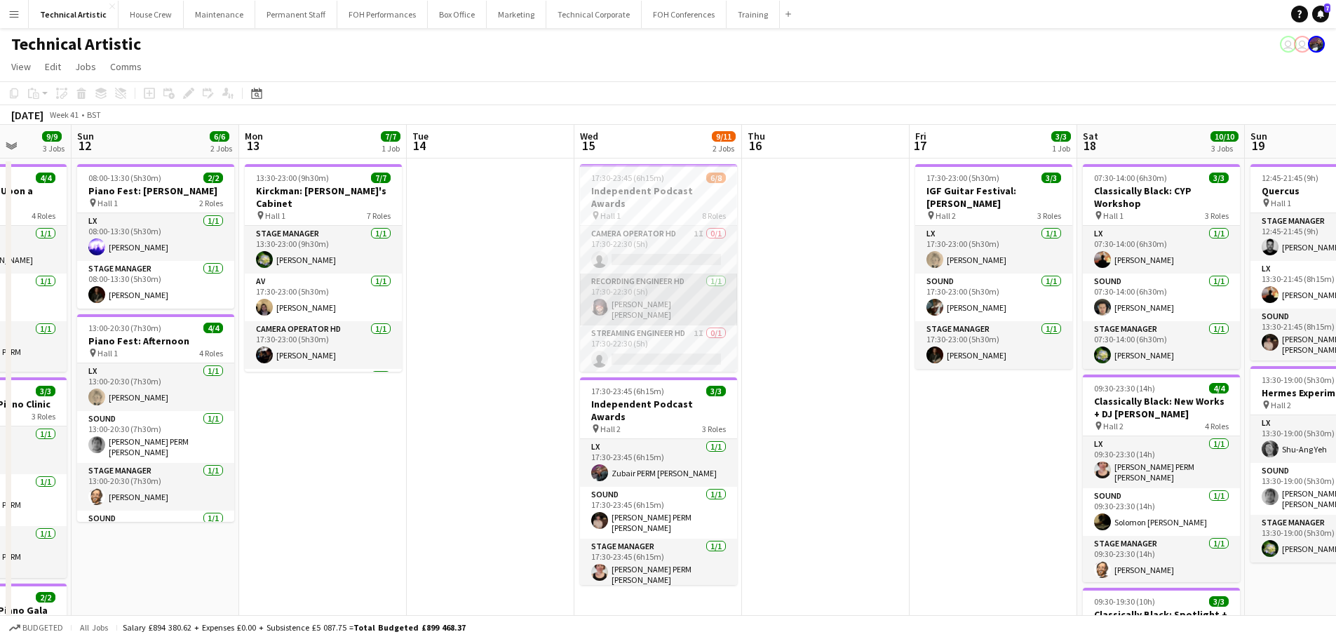
click at [683, 308] on app-card-role "Recording Engineer HD [DATE] 17:30-22:30 (5h) [PERSON_NAME] [PERSON_NAME]" at bounding box center [658, 300] width 157 height 52
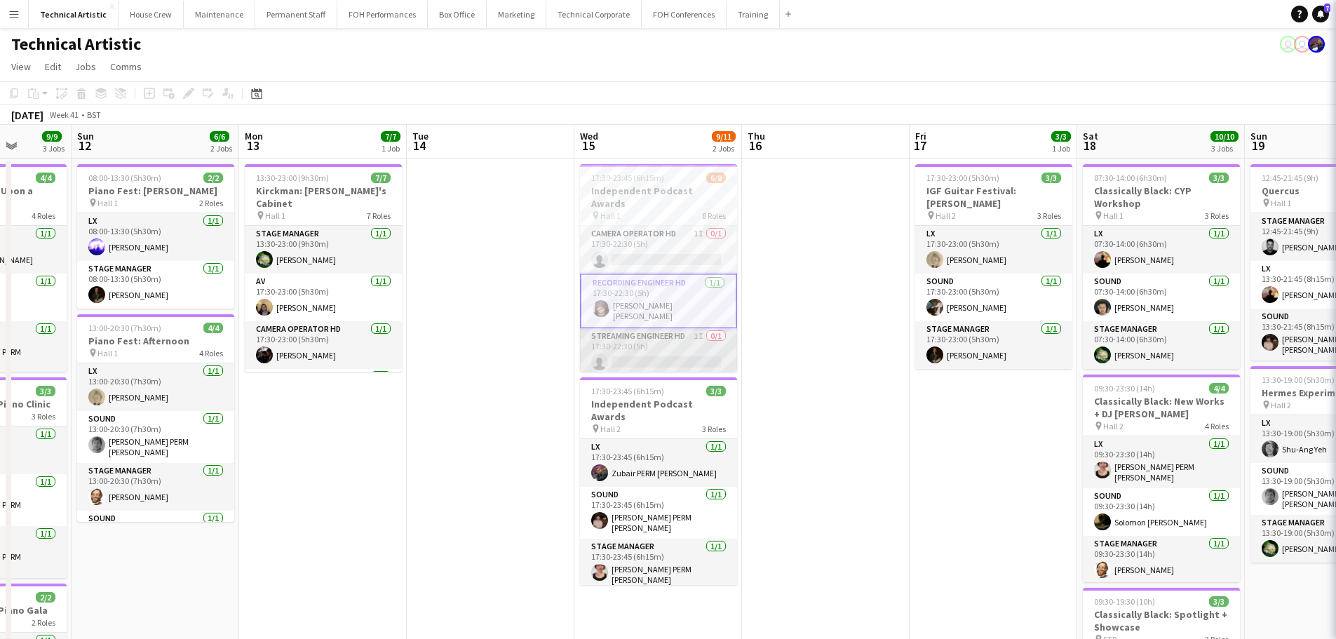
click at [685, 330] on app-card-role "Streaming Engineer HD 1I 0/1 17:30-22:30 (5h) single-neutral-actions" at bounding box center [658, 352] width 157 height 48
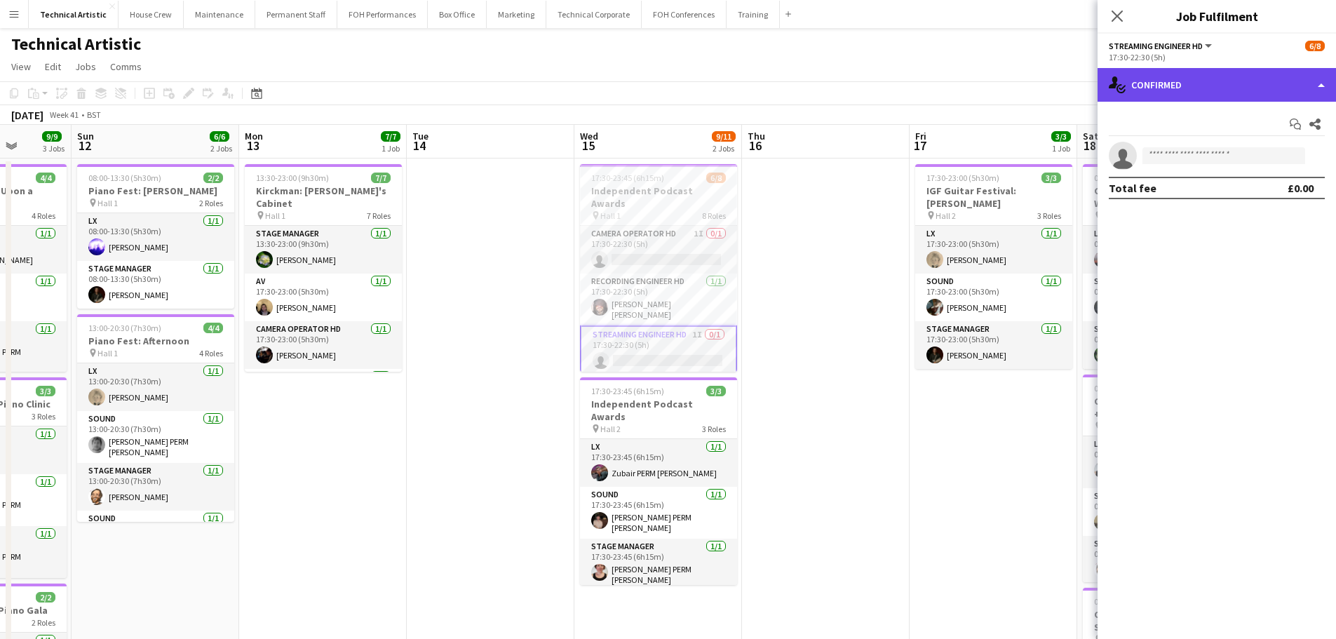
click at [1206, 98] on div "single-neutral-actions-check-2 Confirmed" at bounding box center [1217, 85] width 239 height 34
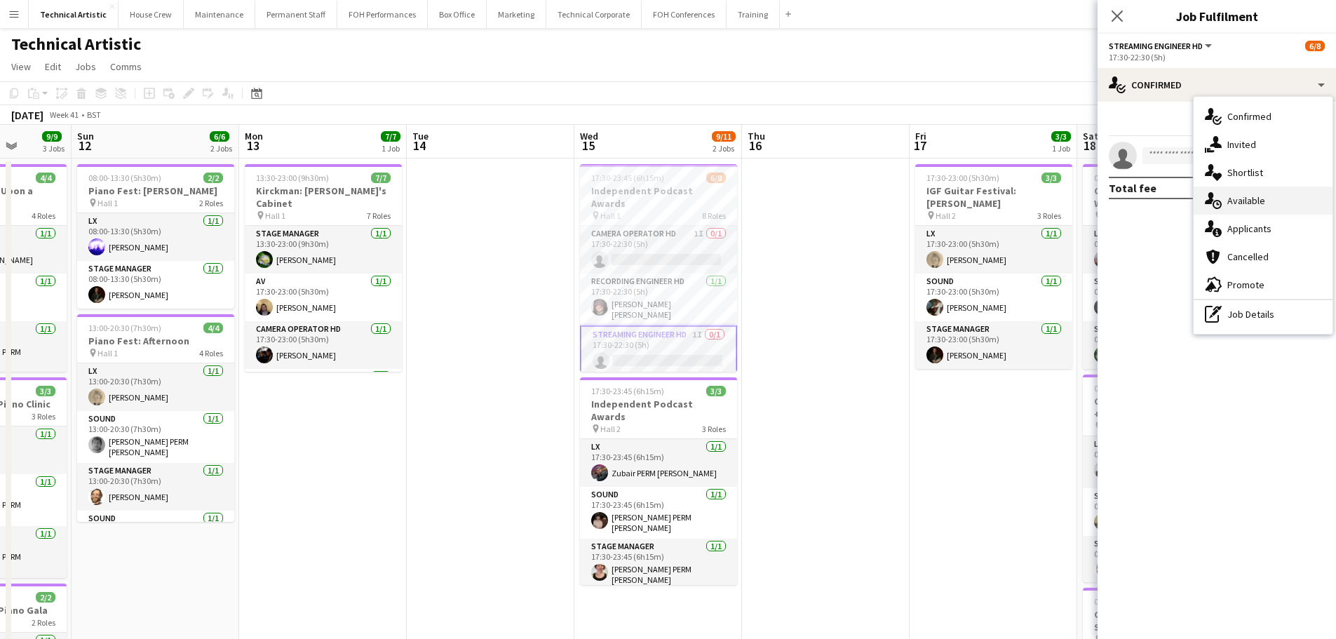
click at [1217, 210] on div "single-neutral-actions-upload Available" at bounding box center [1263, 201] width 139 height 28
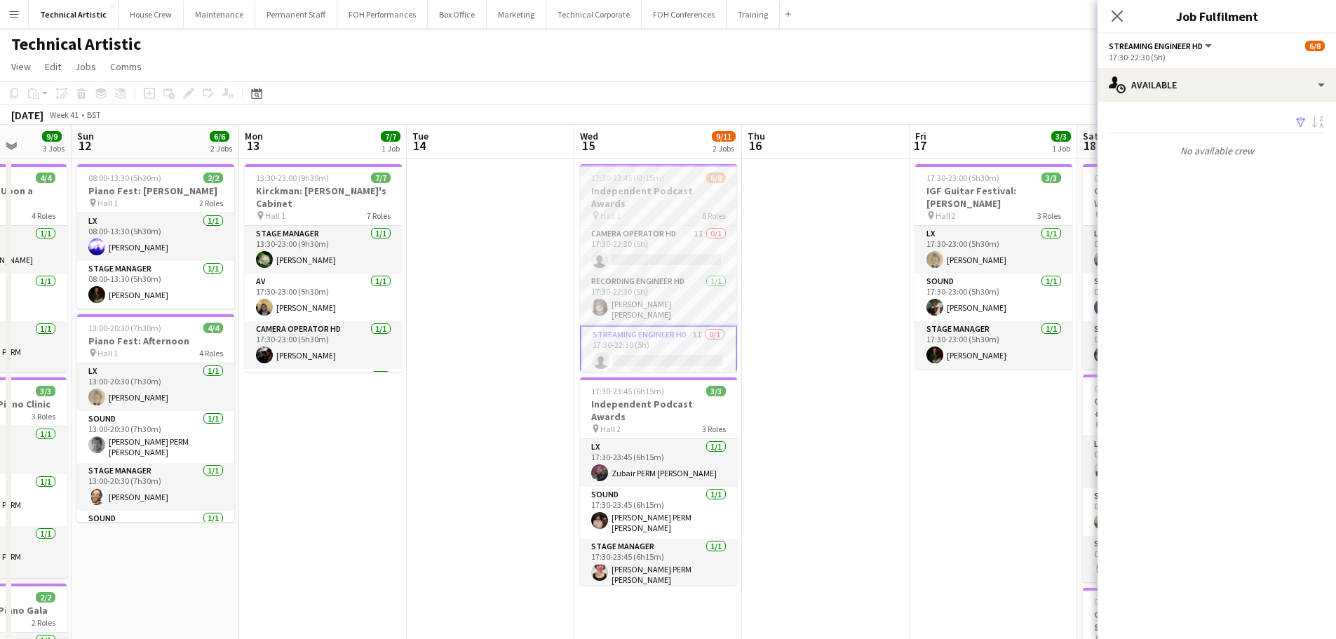
click at [671, 210] on div "pin Hall 1 8 Roles" at bounding box center [658, 215] width 157 height 11
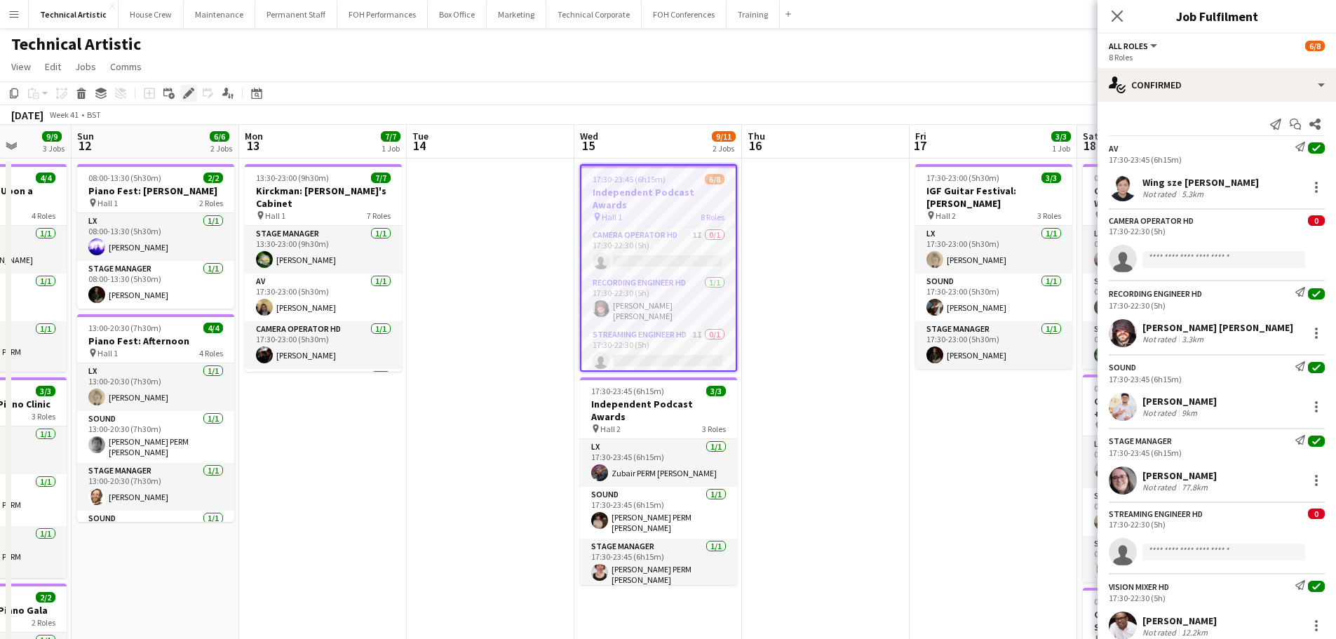
click at [186, 93] on icon "Edit" at bounding box center [188, 93] width 11 height 11
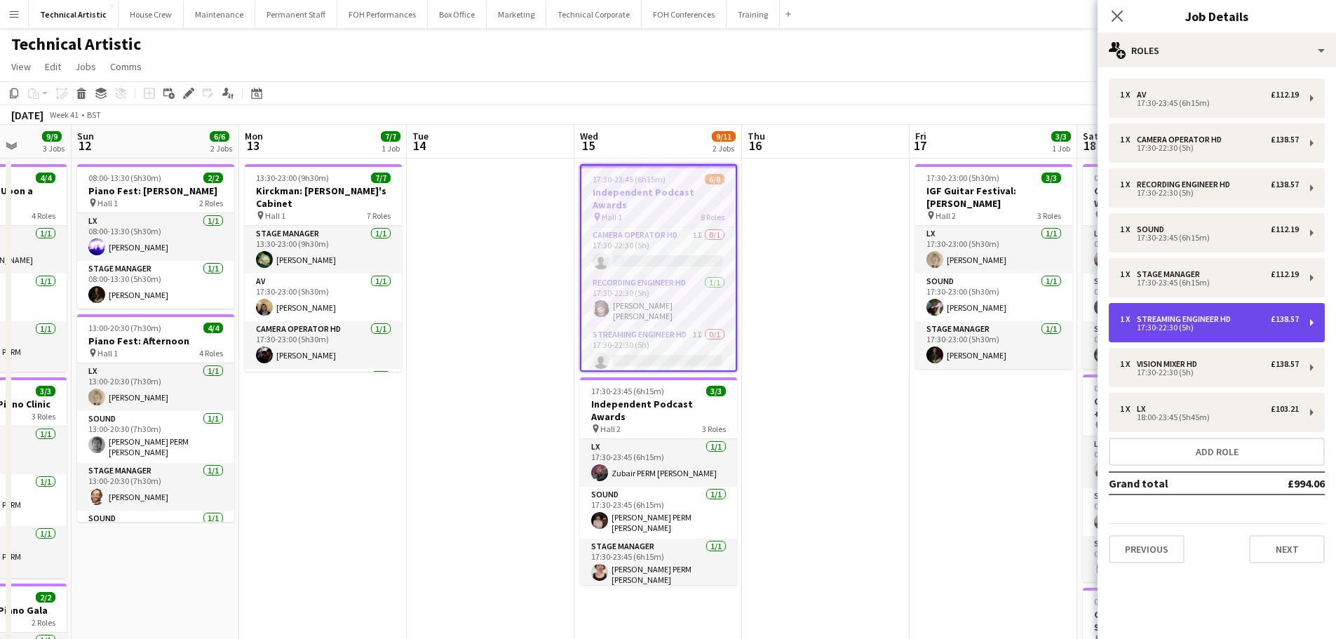
click at [1179, 324] on div "17:30-22:30 (5h)" at bounding box center [1209, 327] width 179 height 7
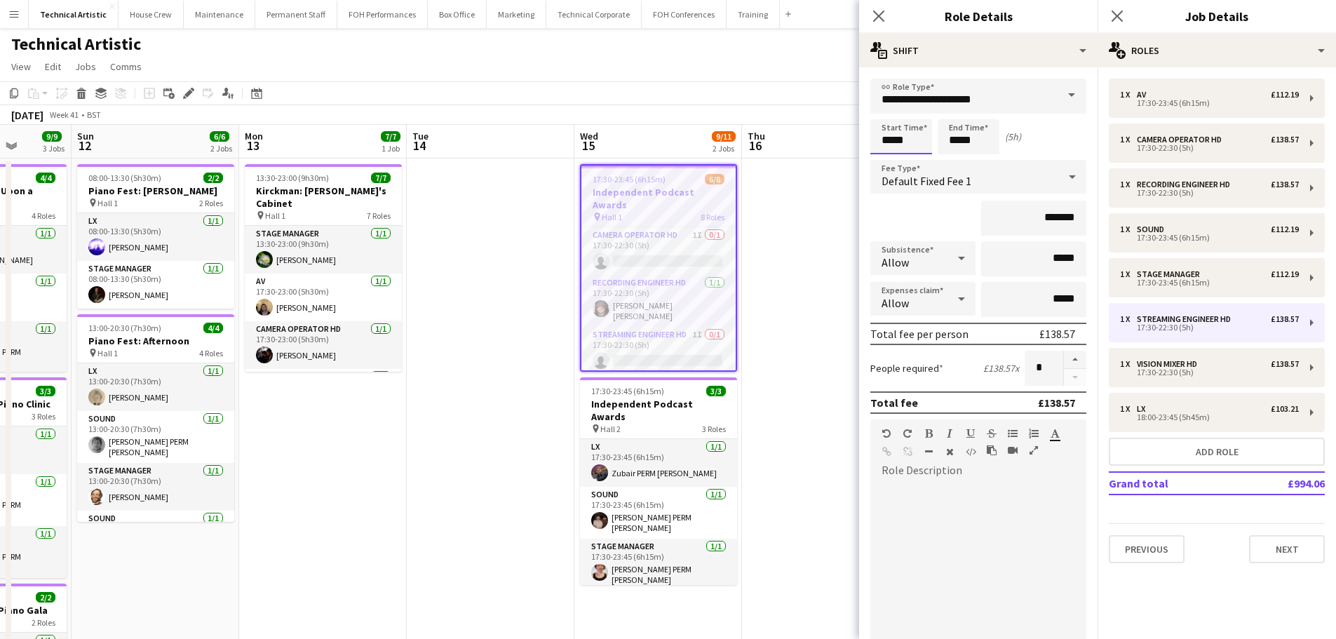
click at [901, 129] on input "*****" at bounding box center [902, 136] width 62 height 35
click at [887, 114] on div at bounding box center [887, 112] width 28 height 14
click at [913, 165] on div at bounding box center [915, 161] width 28 height 14
type input "*****"
click at [913, 162] on div at bounding box center [915, 161] width 28 height 14
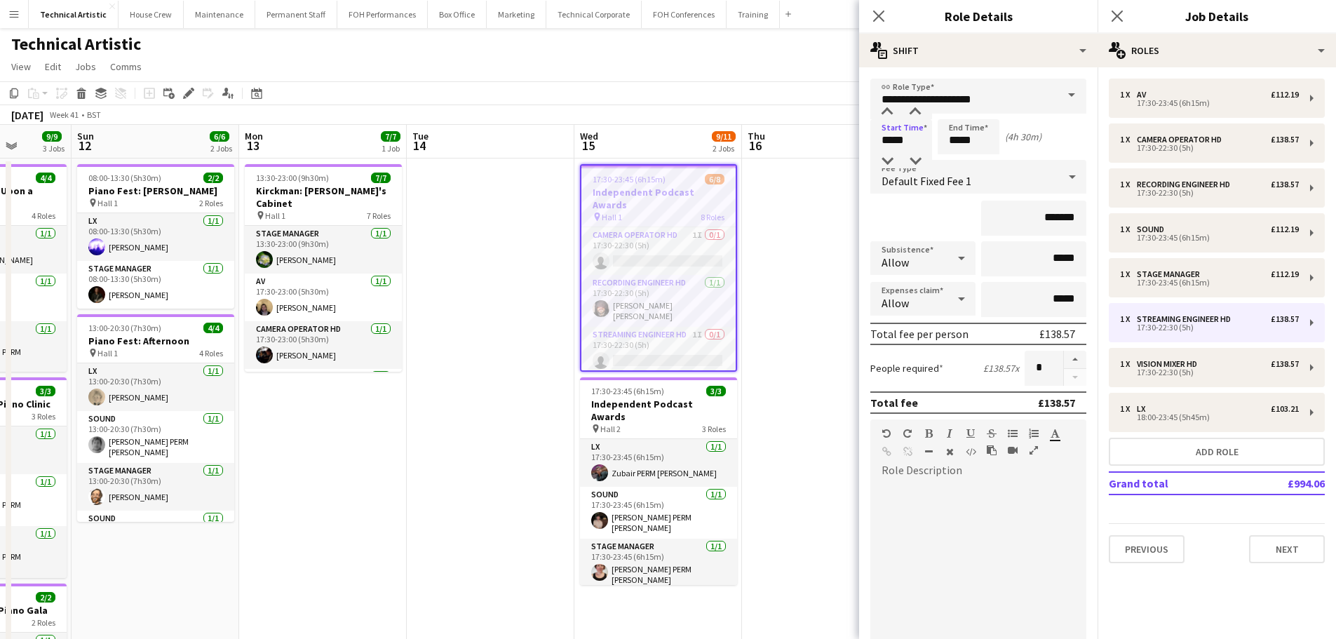
click at [737, 120] on div "[DATE] Week 41 • BST" at bounding box center [668, 115] width 1336 height 20
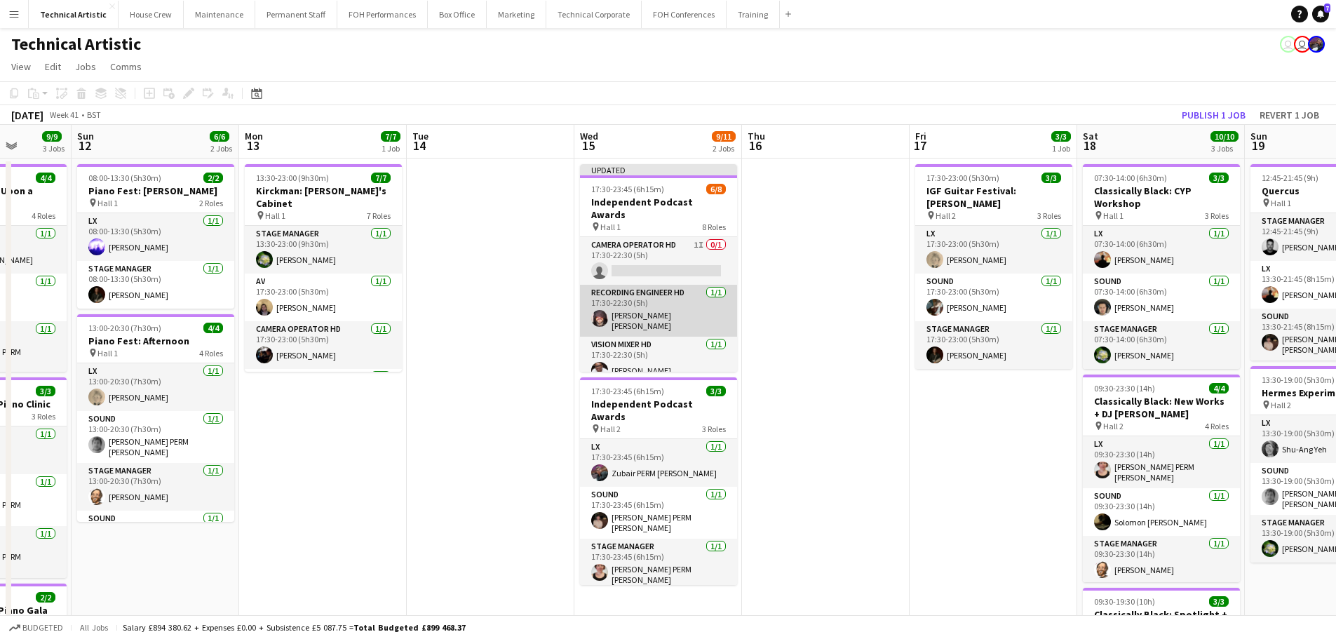
click at [673, 291] on app-card-role "Recording Engineer HD [DATE] 17:30-22:30 (5h) [PERSON_NAME] [PERSON_NAME]" at bounding box center [658, 311] width 157 height 52
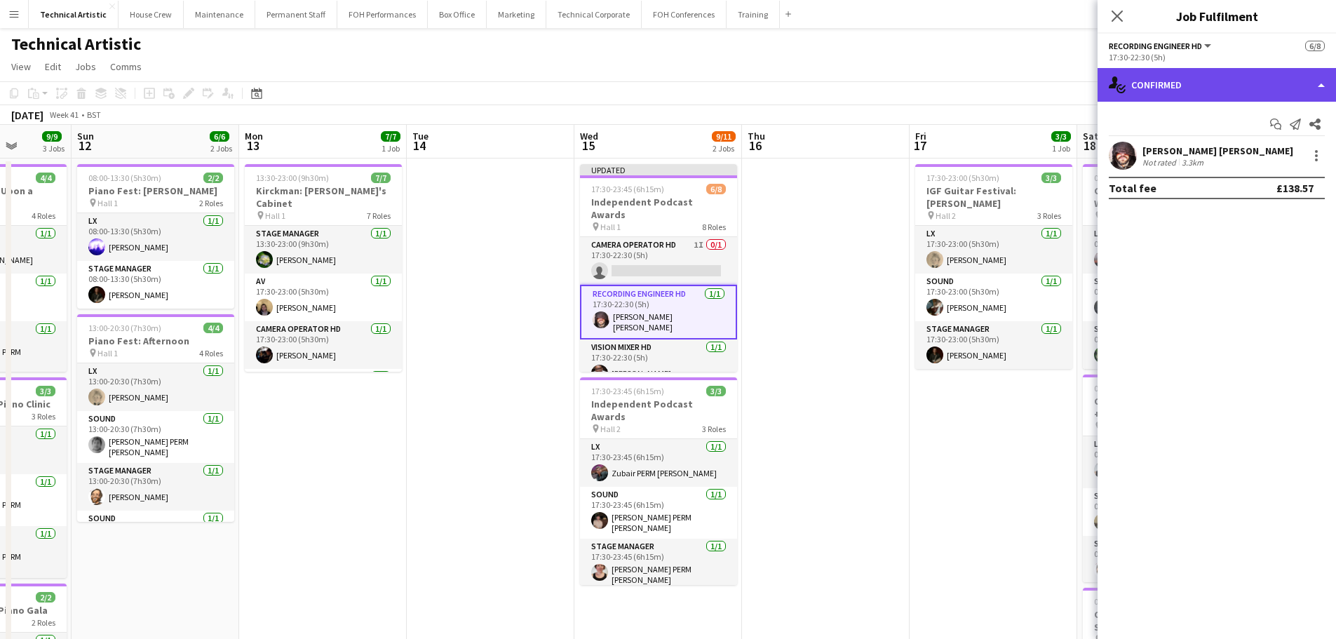
click at [1182, 100] on div "single-neutral-actions-check-2 Confirmed" at bounding box center [1217, 85] width 239 height 34
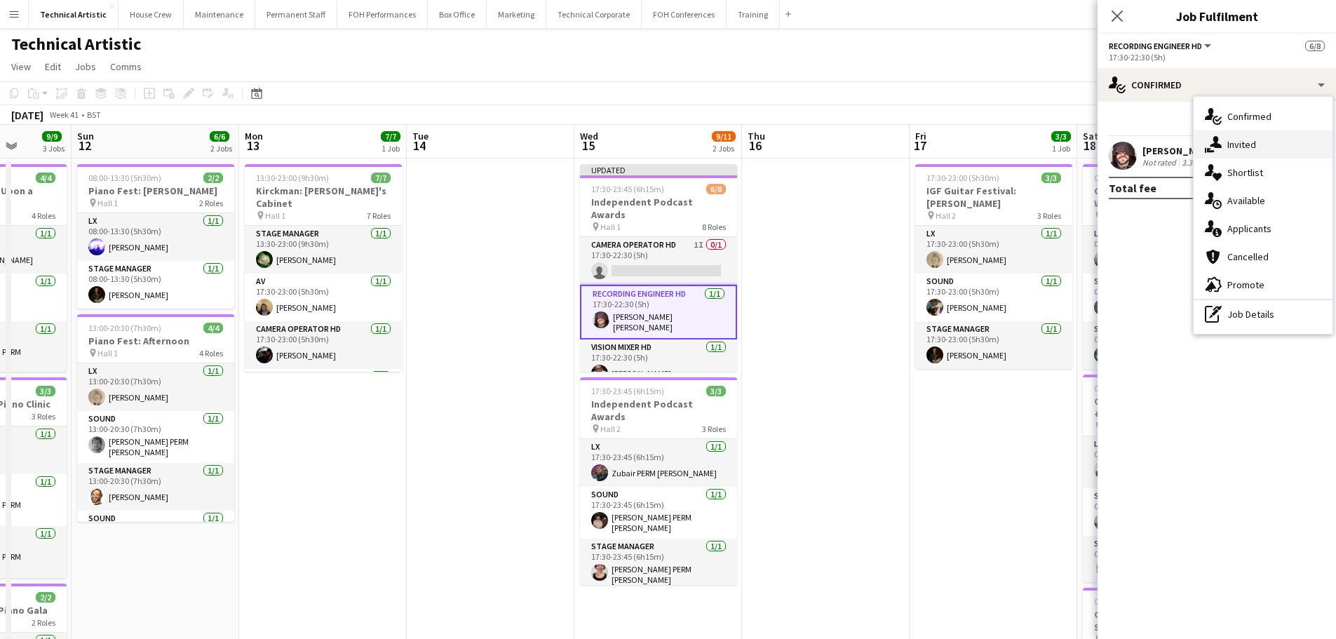
click at [1215, 142] on icon at bounding box center [1216, 142] width 12 height 12
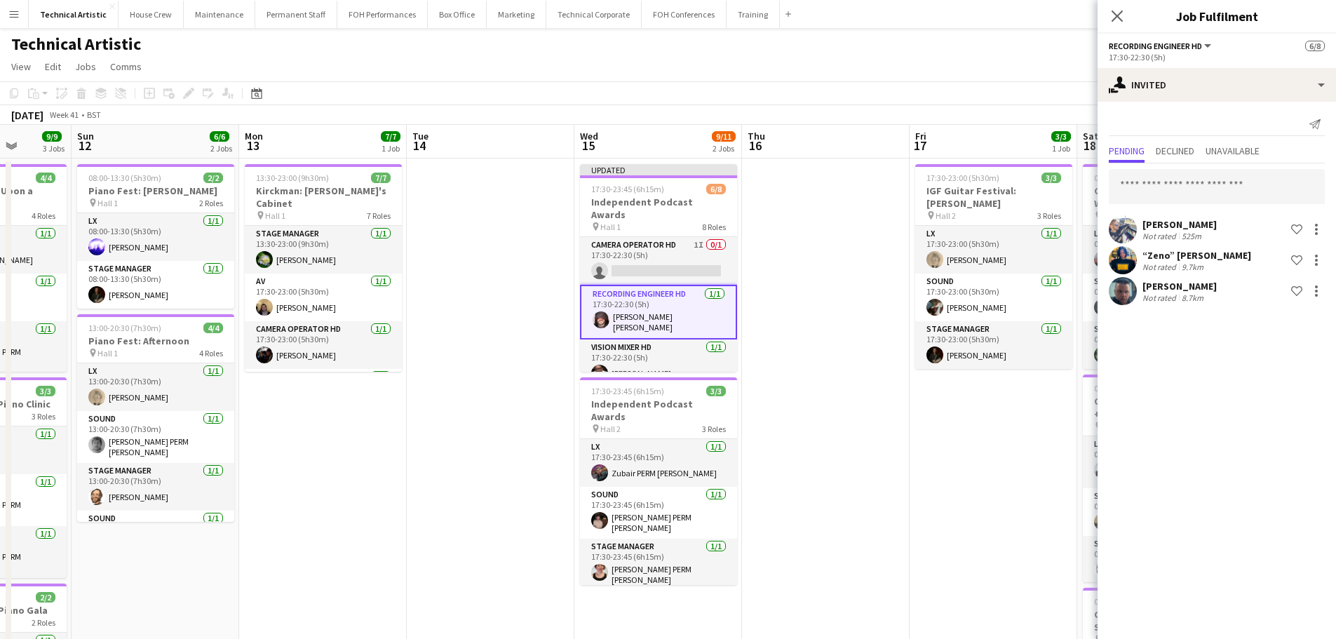
click at [1201, 103] on div "Send notification Pending Declined Unavailable [PERSON_NAME] Not rated 525m Sho…" at bounding box center [1217, 210] width 239 height 217
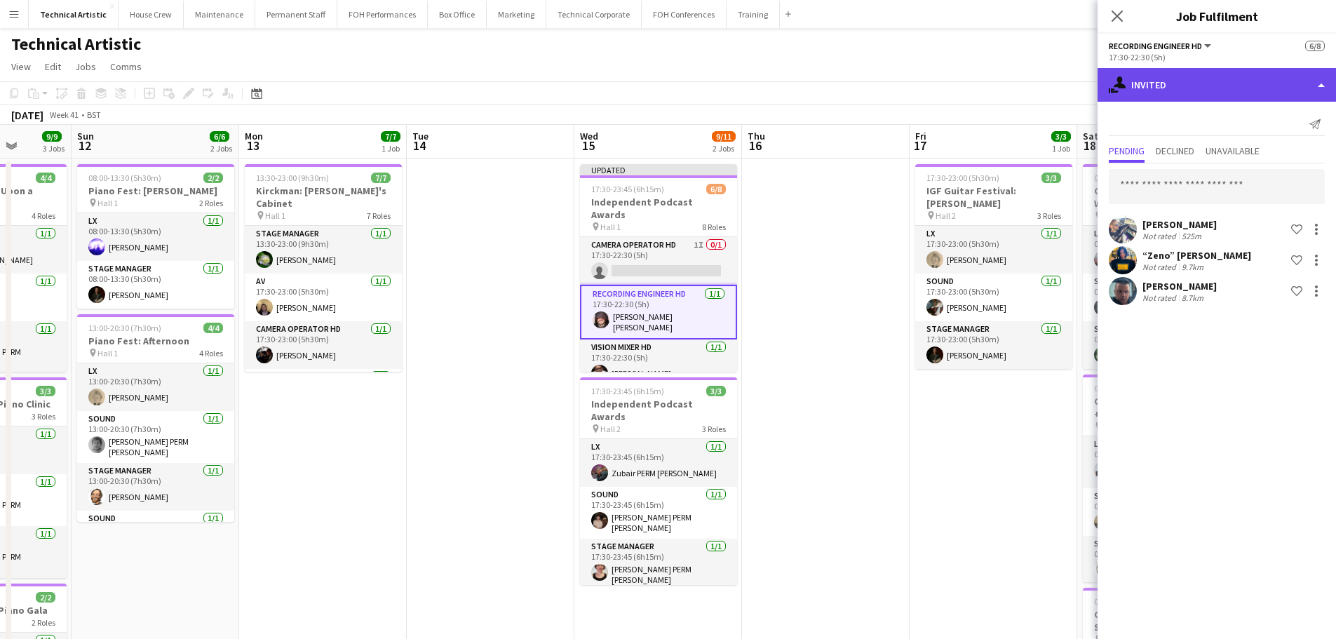
click at [1201, 96] on div "single-neutral-actions-share-1 Invited" at bounding box center [1217, 85] width 239 height 34
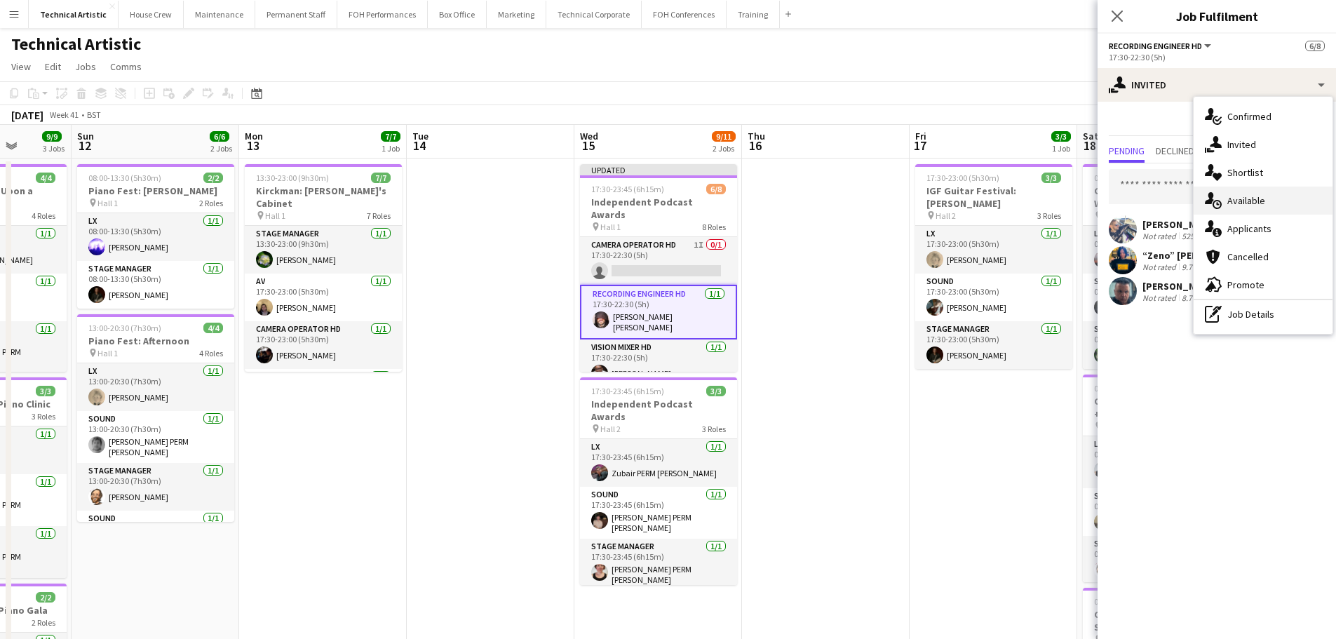
click at [1249, 204] on span "Available" at bounding box center [1247, 200] width 38 height 13
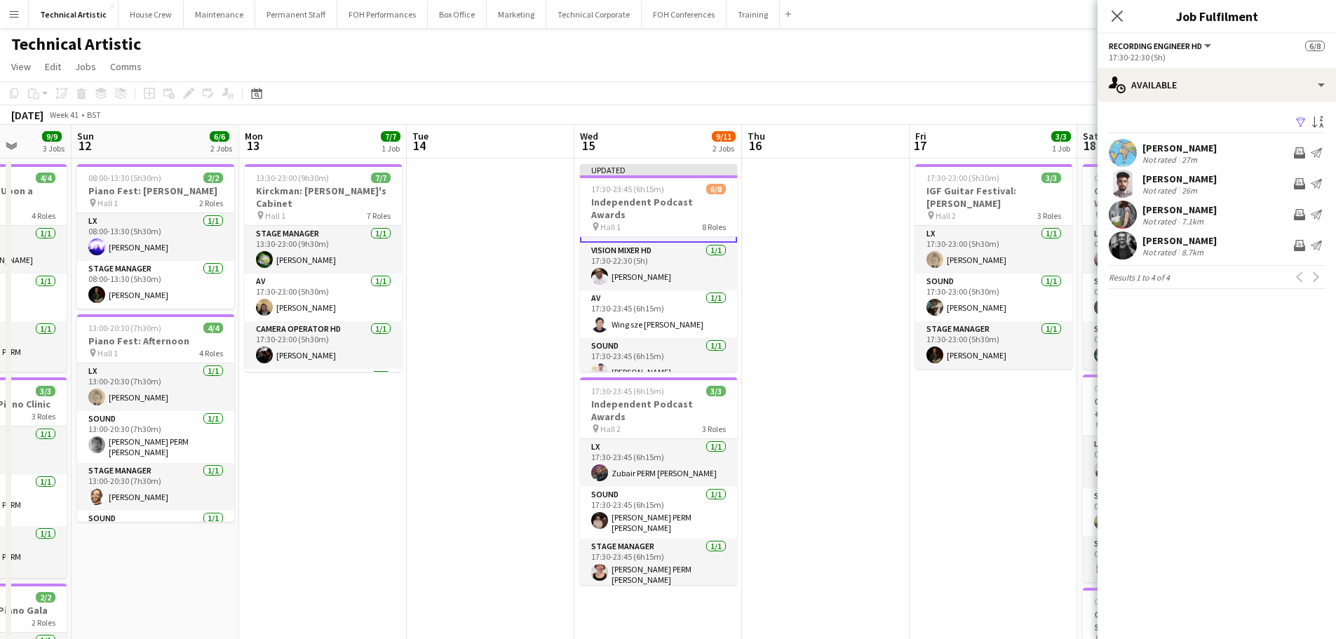
scroll to position [210, 0]
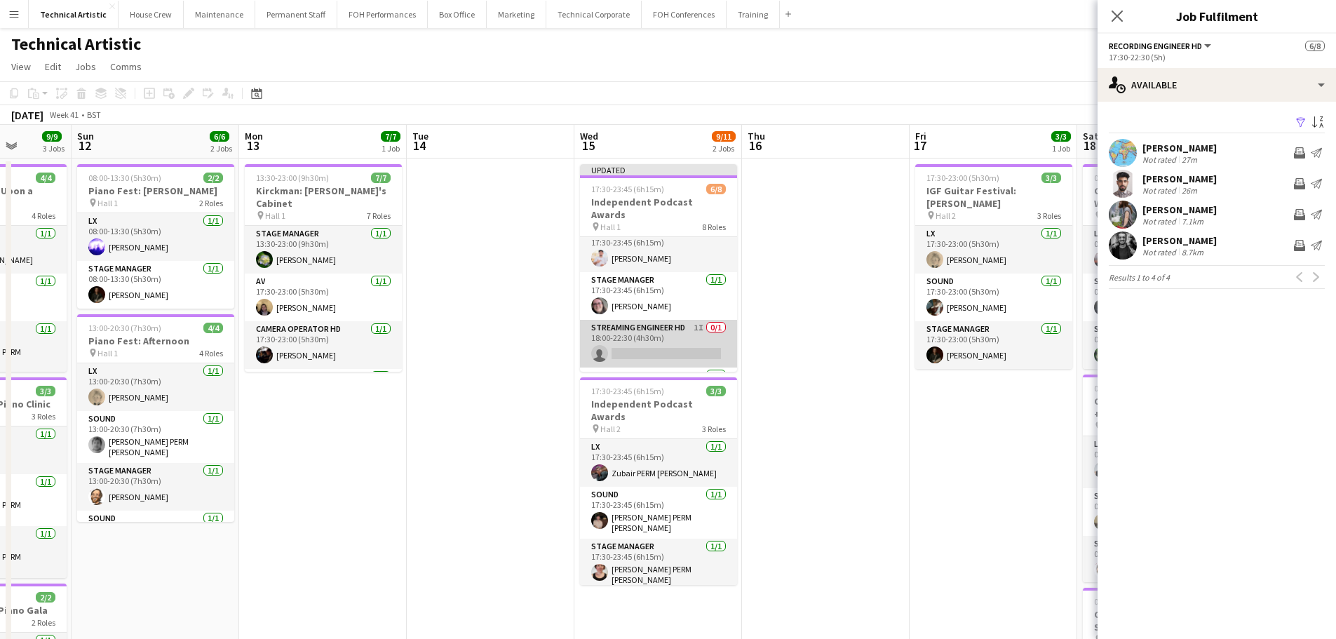
click at [669, 321] on app-card-role "Streaming Engineer HD 1I 0/1 18:00-22:30 (4h30m) single-neutral-actions" at bounding box center [658, 344] width 157 height 48
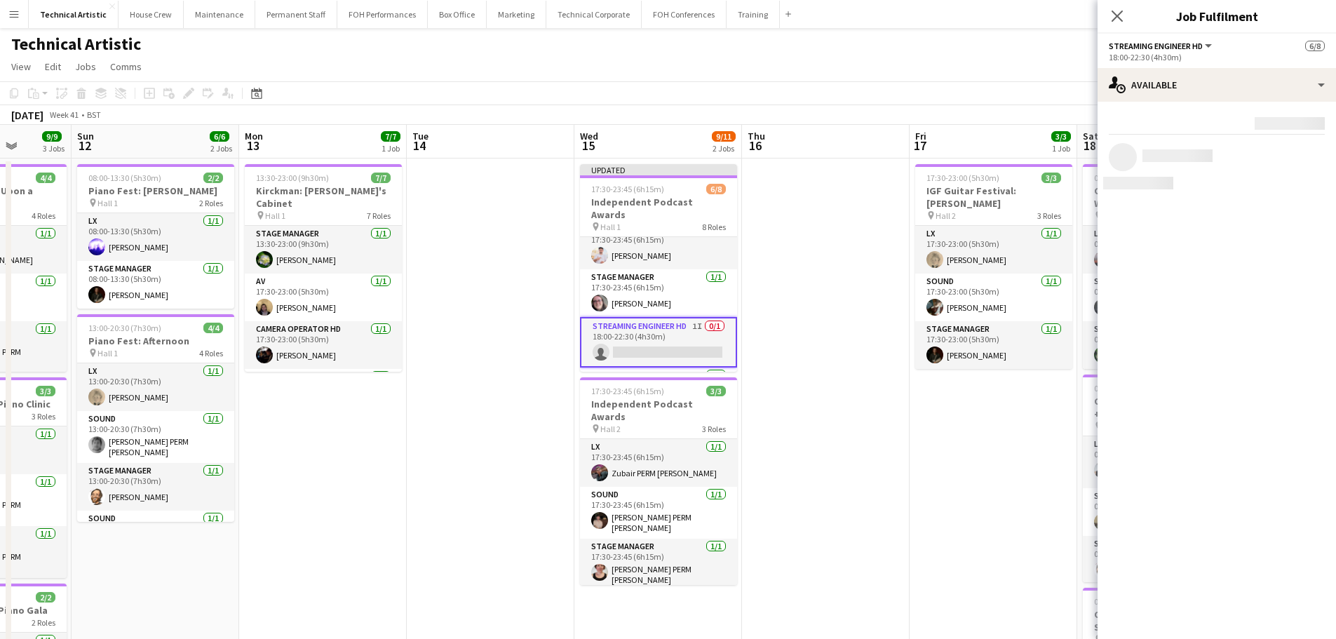
scroll to position [208, 0]
click at [1299, 188] on app-icon "Invite crew" at bounding box center [1299, 183] width 11 height 11
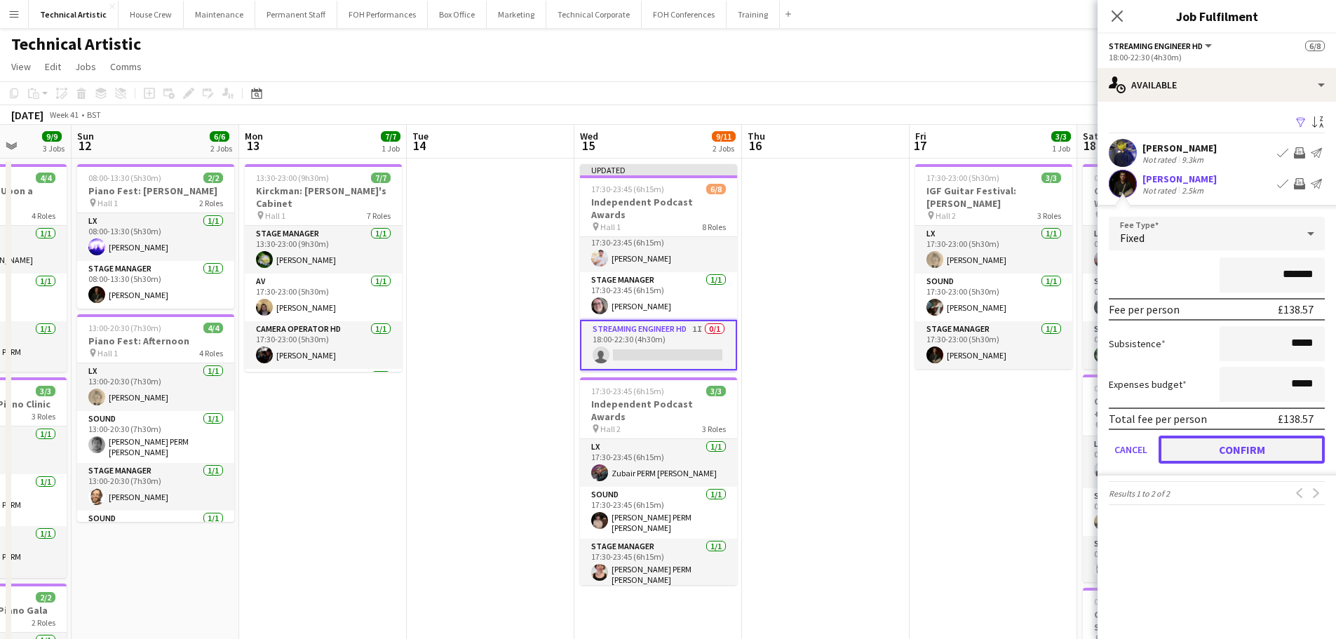
click at [1241, 444] on button "Confirm" at bounding box center [1242, 450] width 166 height 28
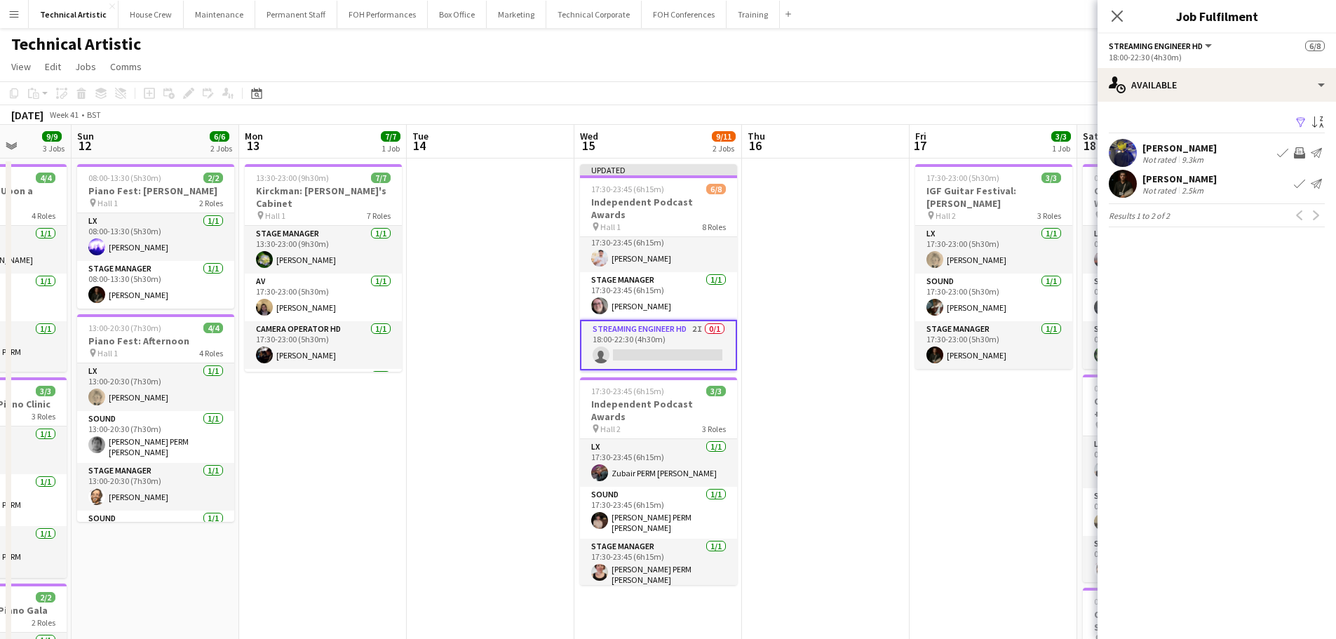
click at [1174, 180] on div "[PERSON_NAME]" at bounding box center [1180, 179] width 74 height 13
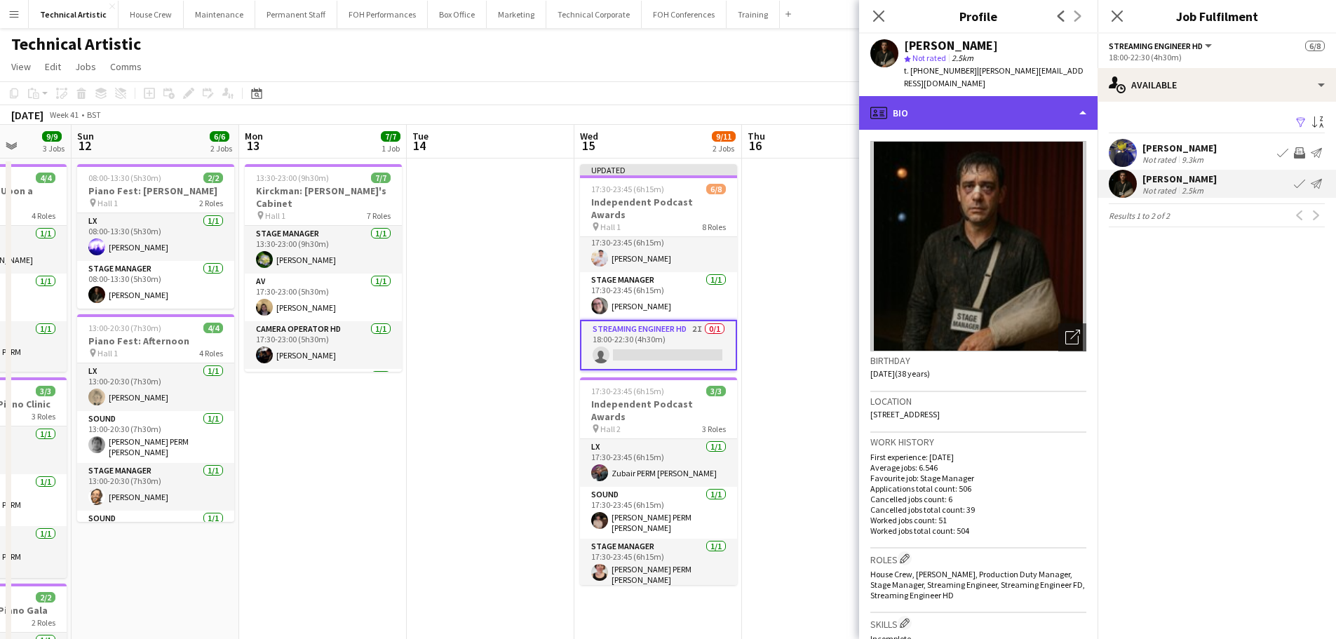
click at [980, 103] on div "profile Bio" at bounding box center [978, 113] width 239 height 34
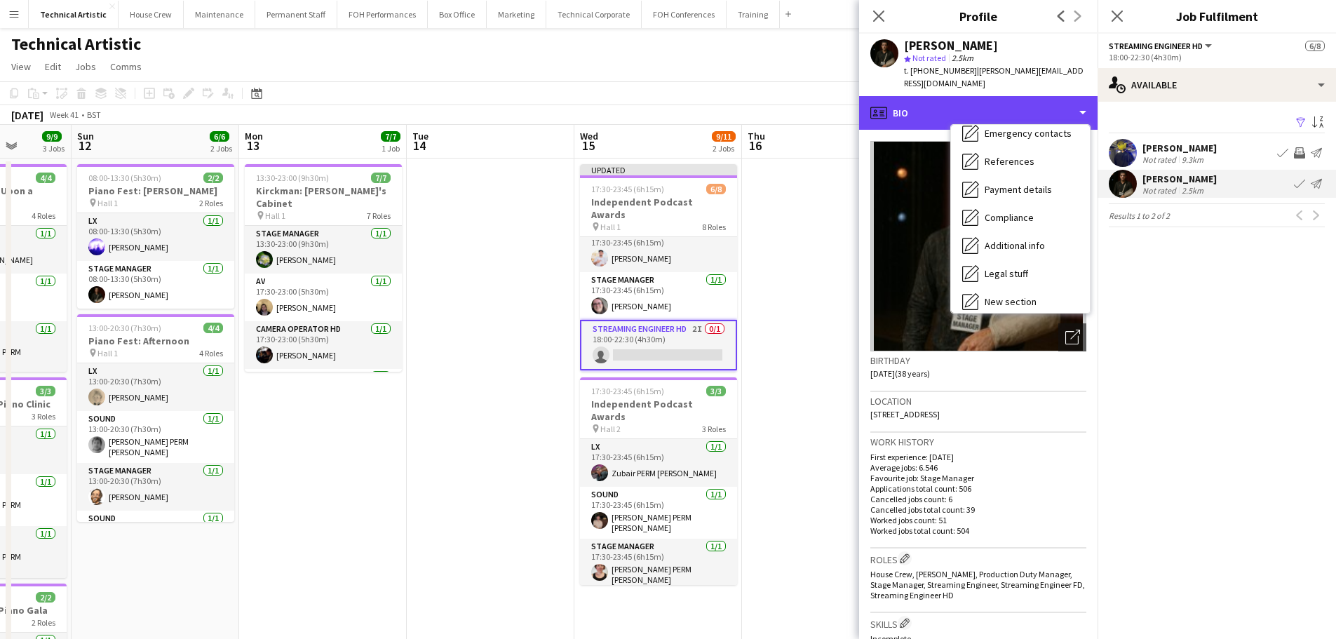
scroll to position [188, 0]
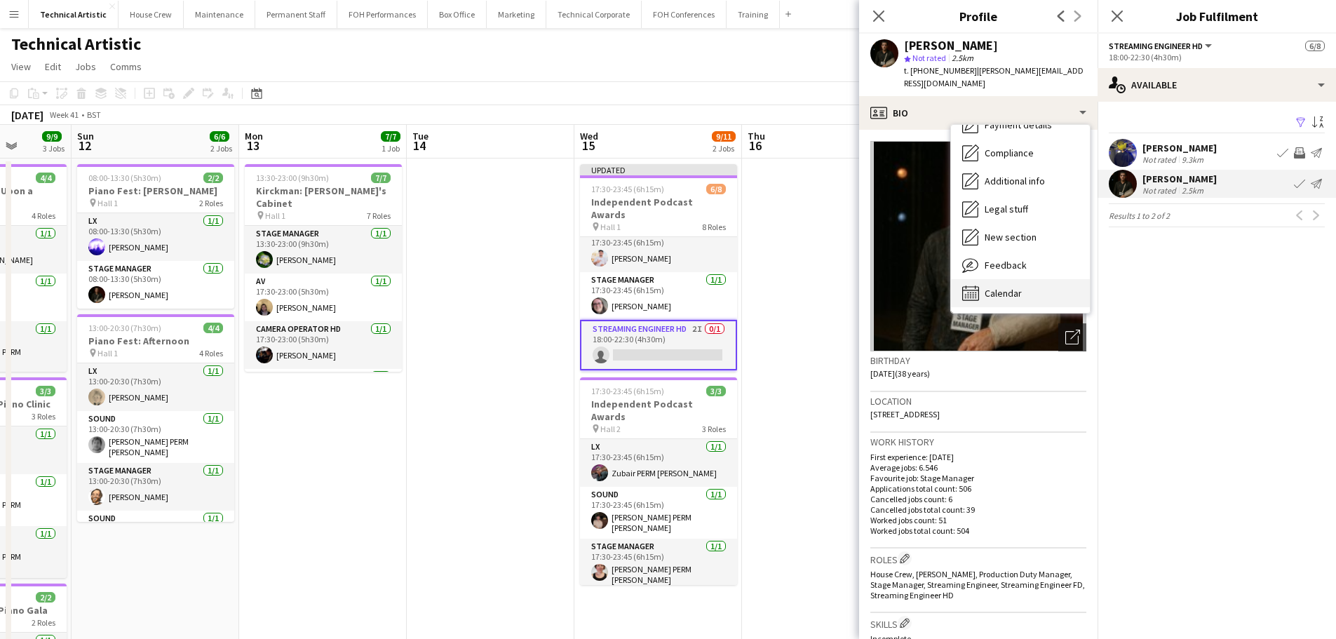
click at [1016, 287] on span "Calendar" at bounding box center [1003, 293] width 37 height 13
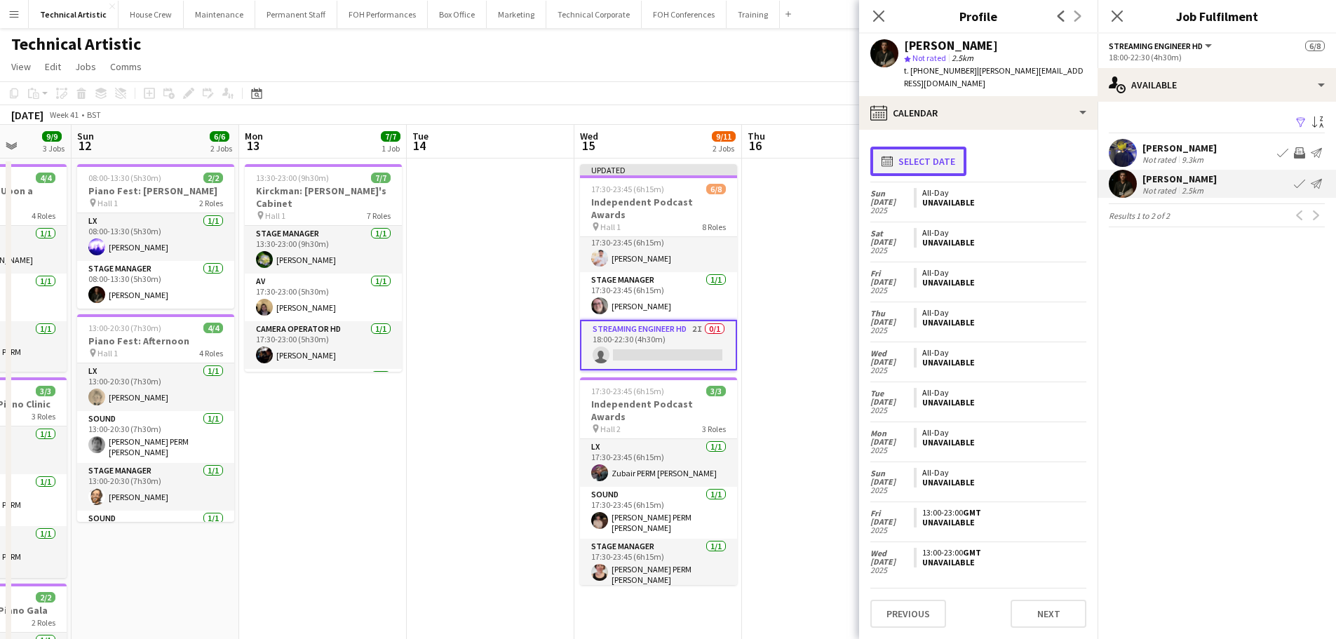
click at [939, 147] on button "calendar-full Select date" at bounding box center [919, 161] width 96 height 29
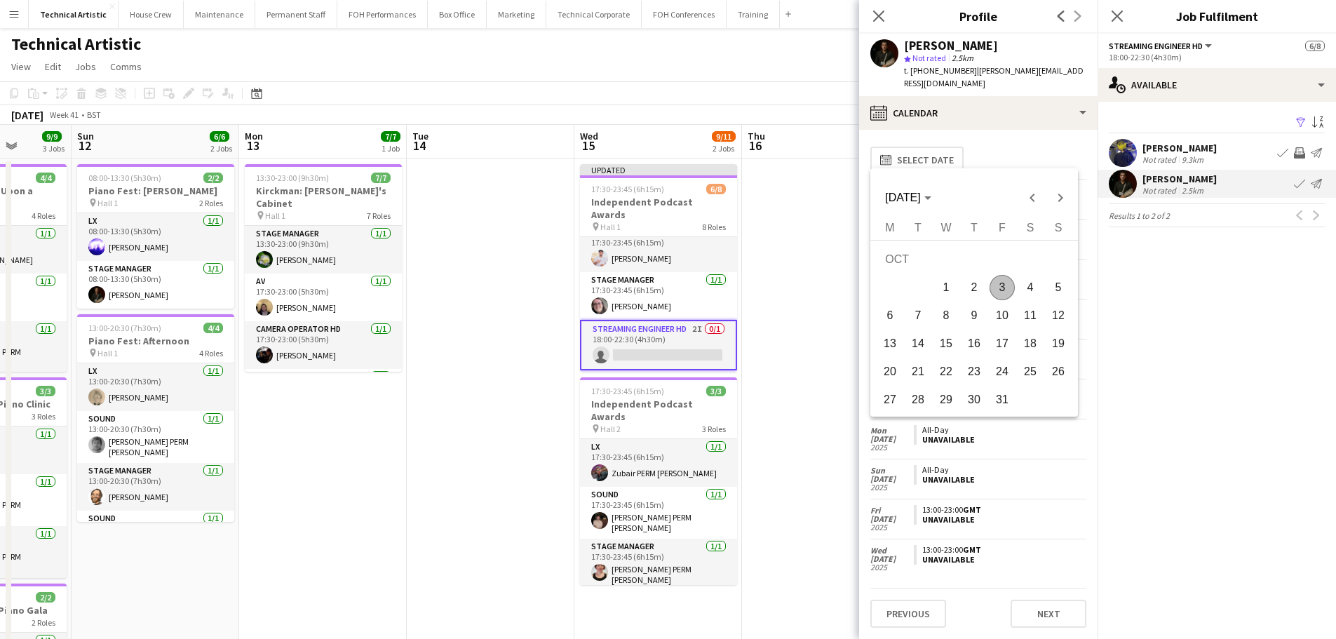
click at [977, 348] on span "16" at bounding box center [974, 343] width 25 height 25
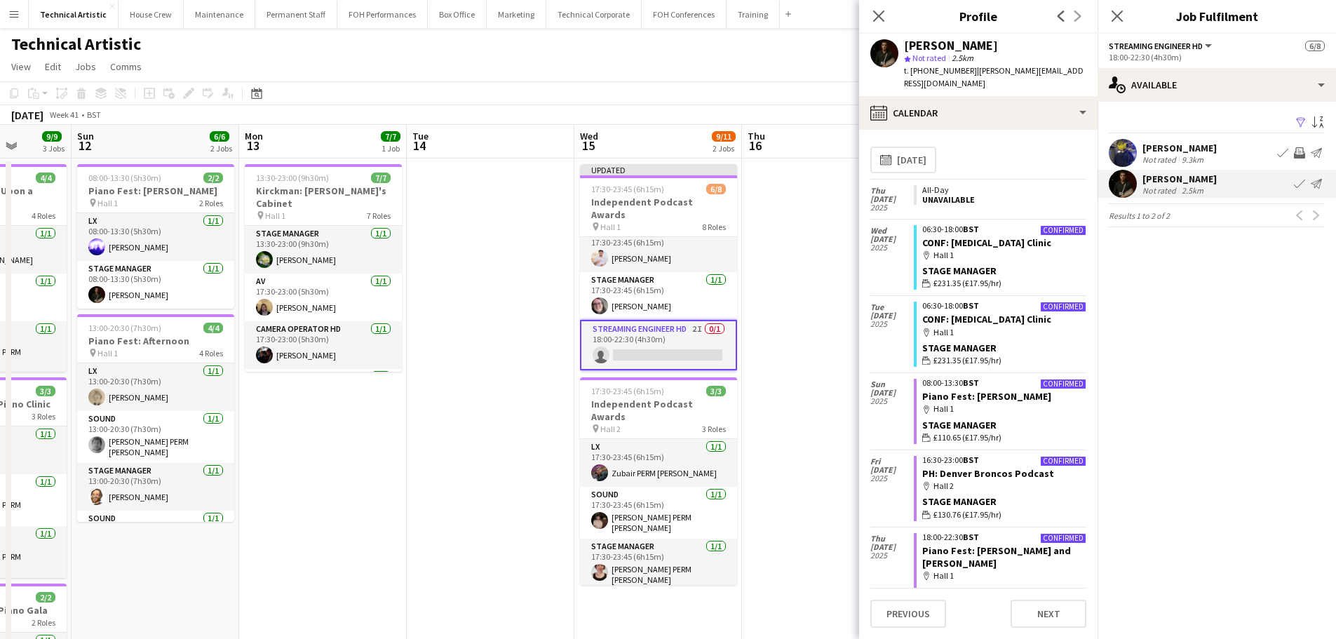
click at [697, 99] on app-toolbar "Copy Paste Paste Ctrl+V Paste with crew Ctrl+Shift+V Paste linked Job [GEOGRAPH…" at bounding box center [668, 93] width 1336 height 24
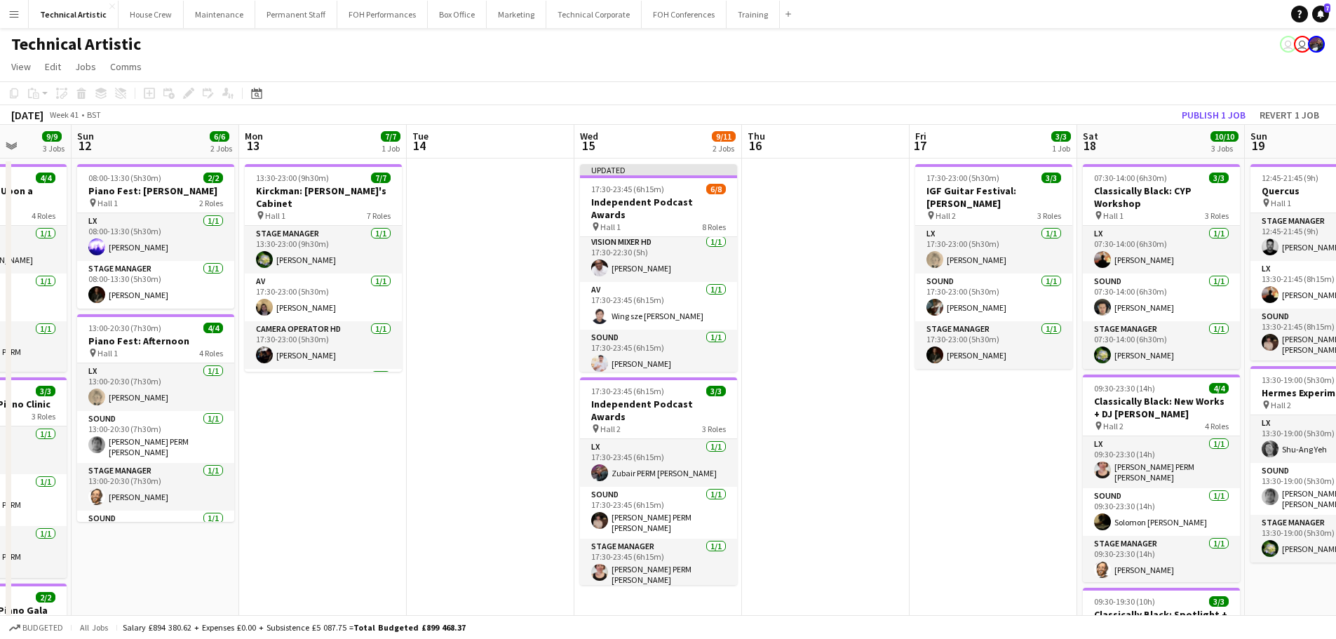
scroll to position [0, 0]
click at [1214, 128] on app-board-header-date "Sat 18 10/10 3 Jobs" at bounding box center [1162, 142] width 168 height 34
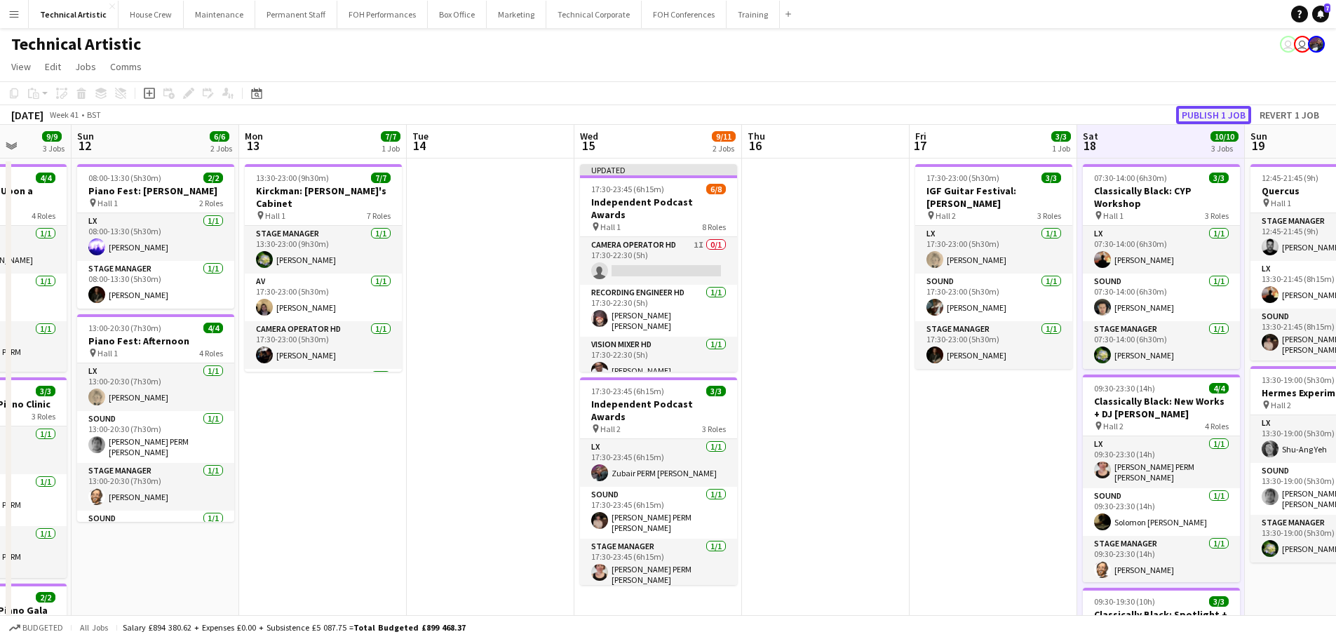
click at [1216, 121] on button "Publish 1 job" at bounding box center [1213, 115] width 75 height 18
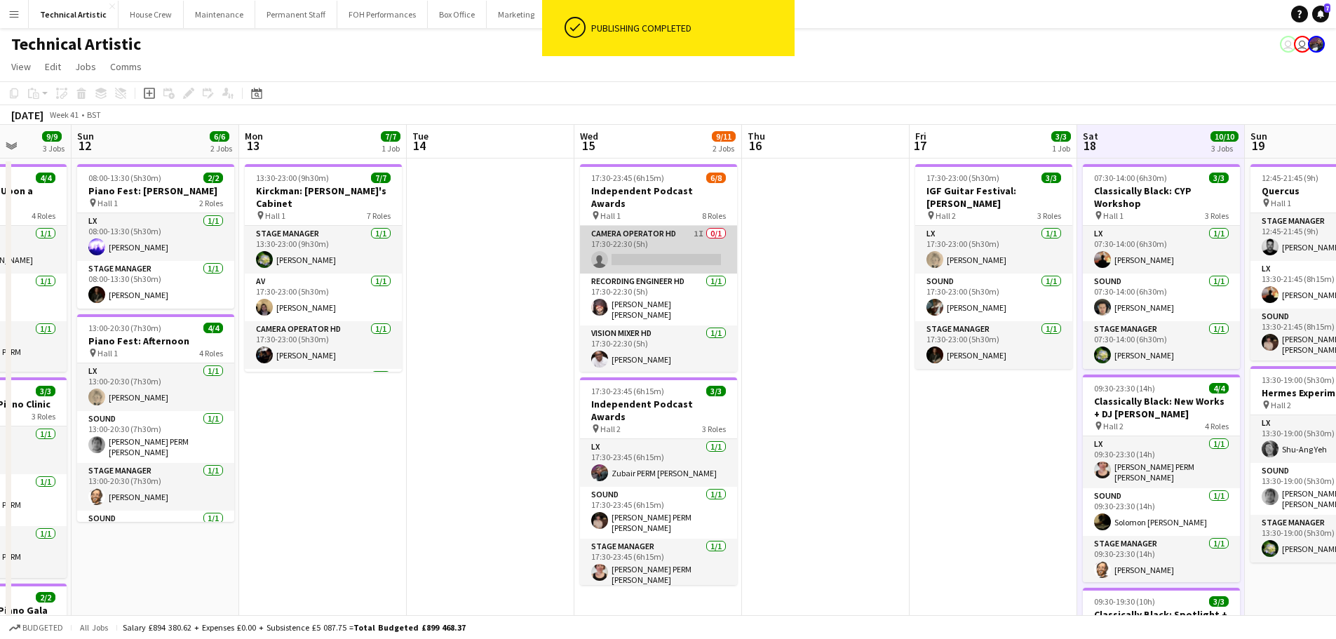
click at [662, 243] on app-card-role "Camera Operator HD 1I 0/1 17:30-22:30 (5h) single-neutral-actions" at bounding box center [658, 250] width 157 height 48
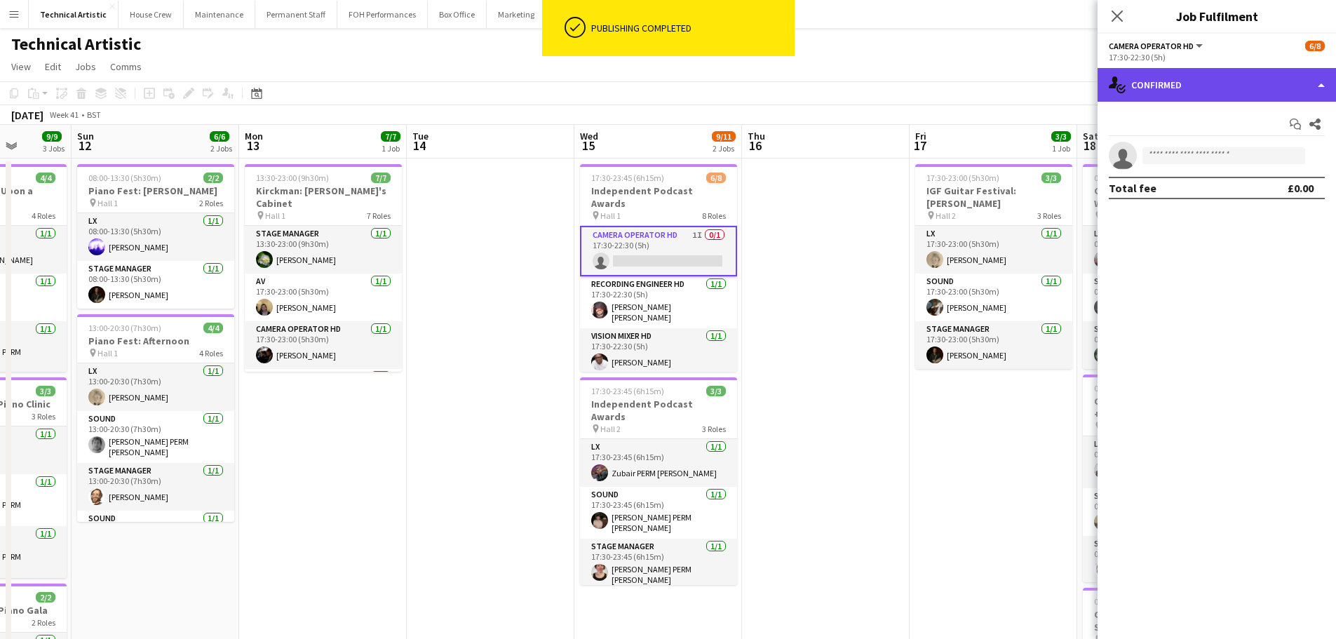
click at [1195, 85] on div "single-neutral-actions-check-2 Confirmed" at bounding box center [1217, 85] width 239 height 34
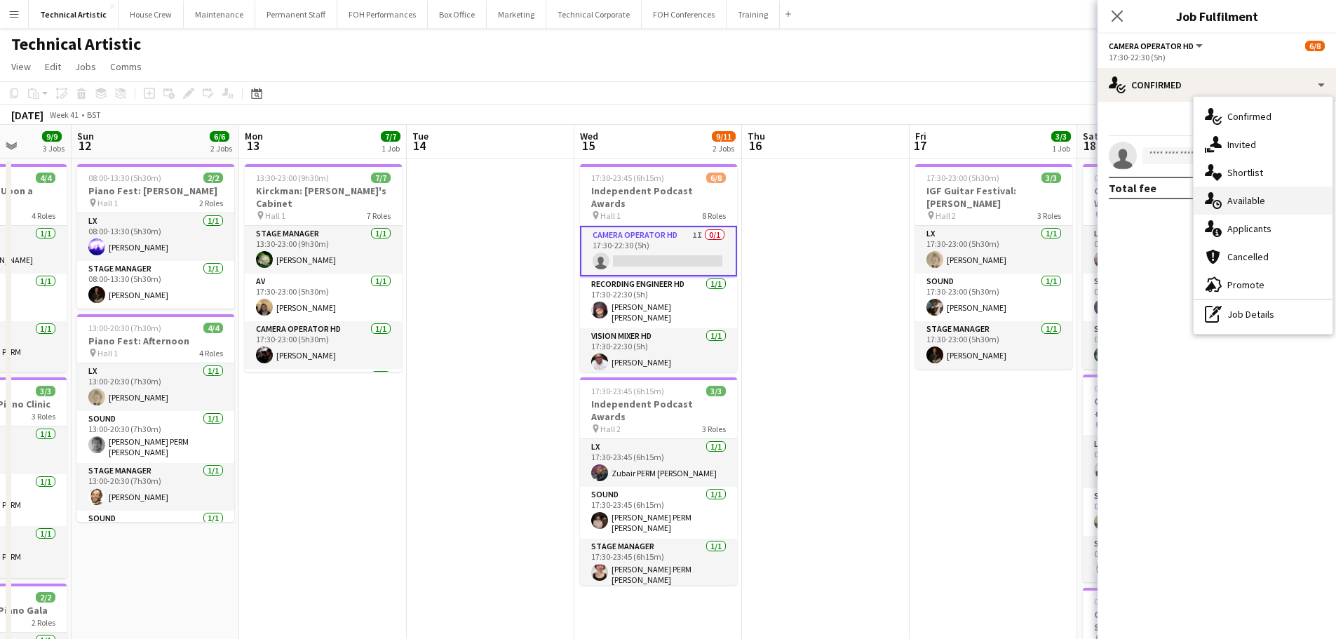
click at [1234, 212] on div "single-neutral-actions-upload Available" at bounding box center [1263, 201] width 139 height 28
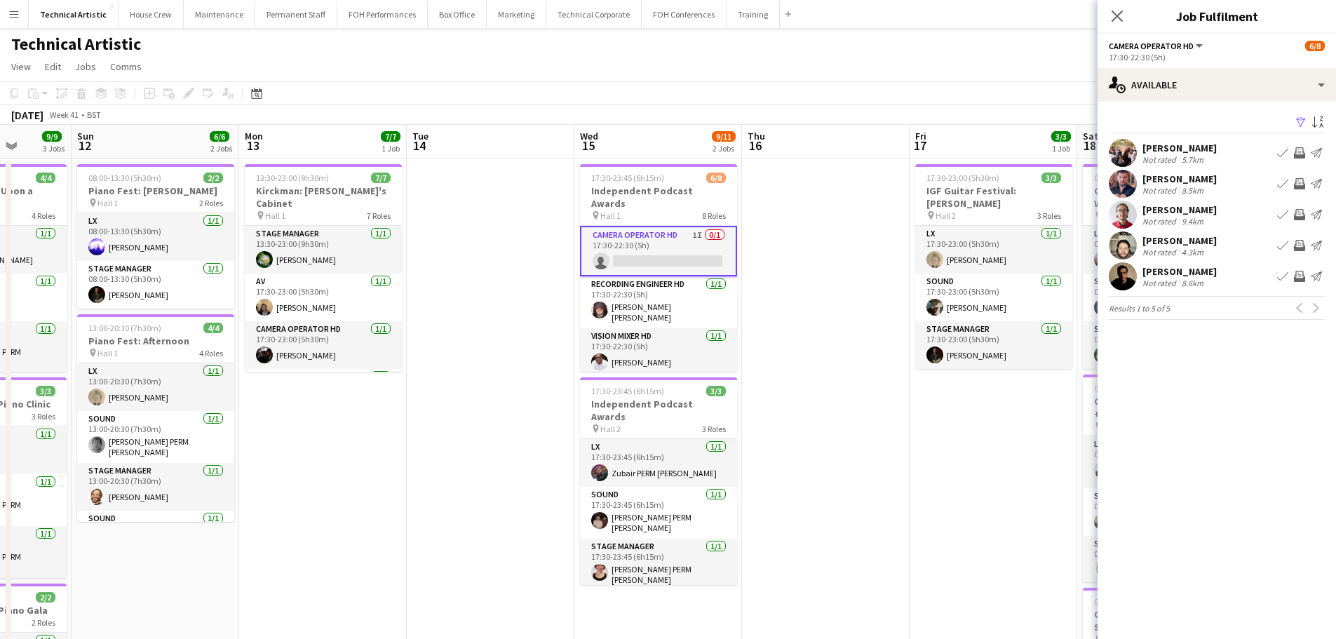
click at [1302, 156] on app-icon "Invite crew" at bounding box center [1299, 152] width 11 height 11
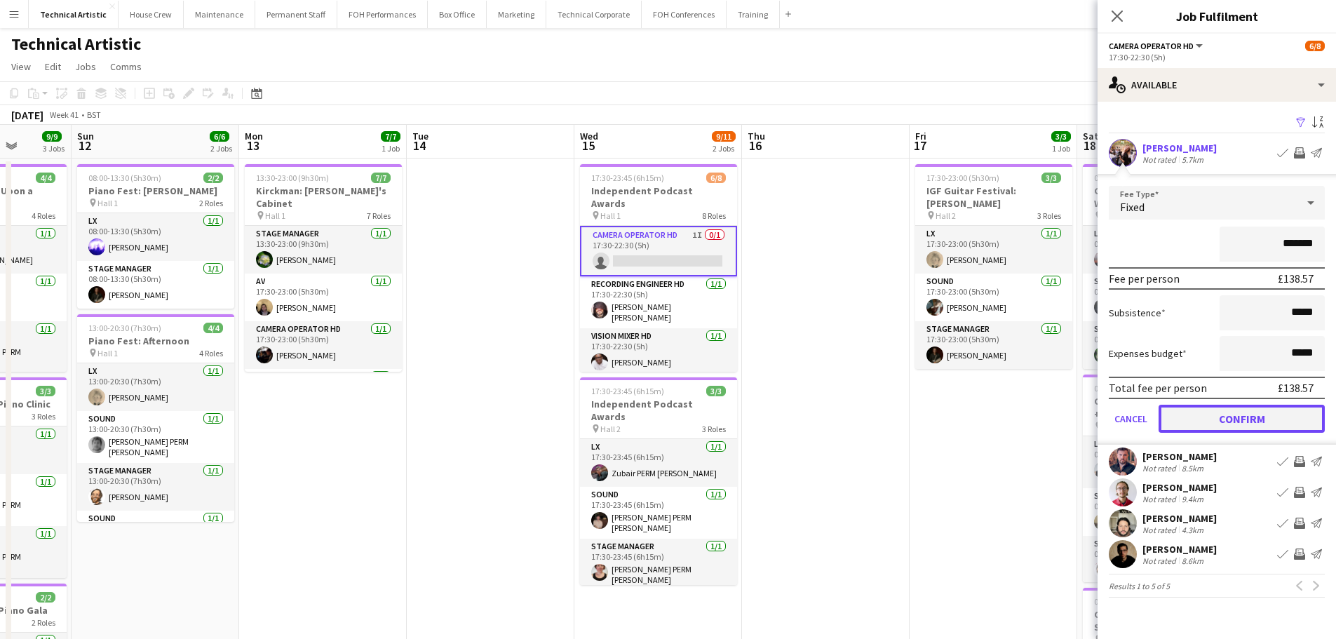
click at [1256, 409] on button "Confirm" at bounding box center [1242, 419] width 166 height 28
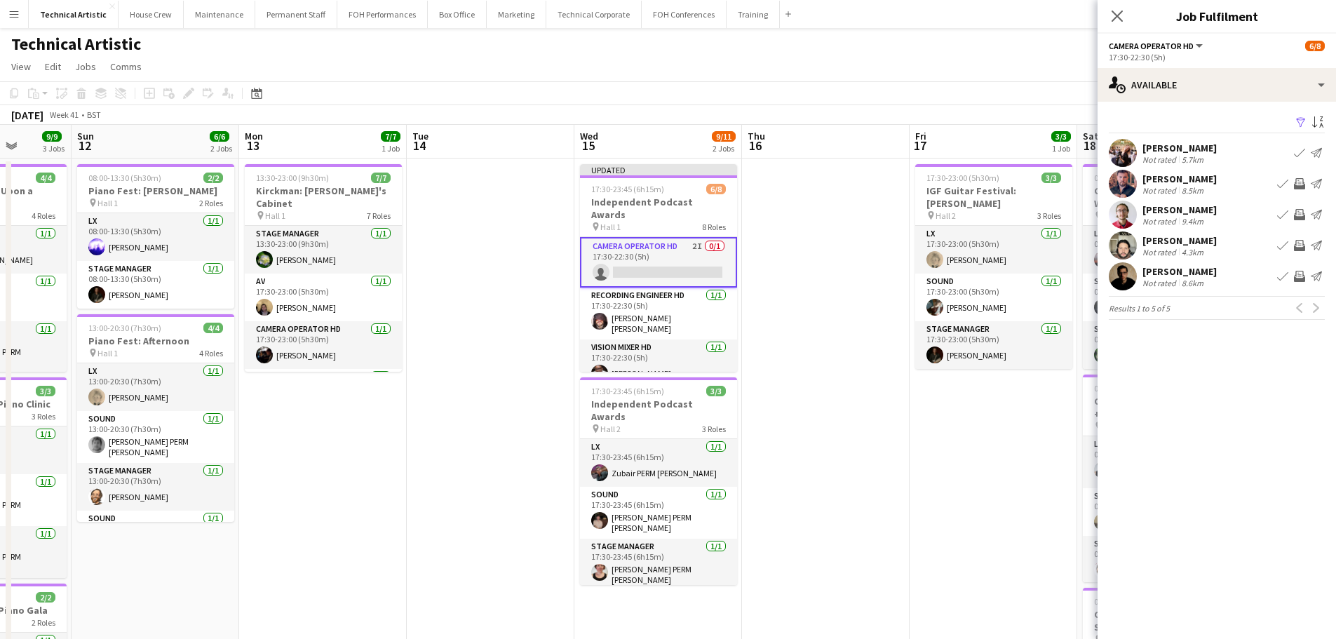
click at [1296, 212] on app-icon "Invite crew" at bounding box center [1299, 214] width 11 height 11
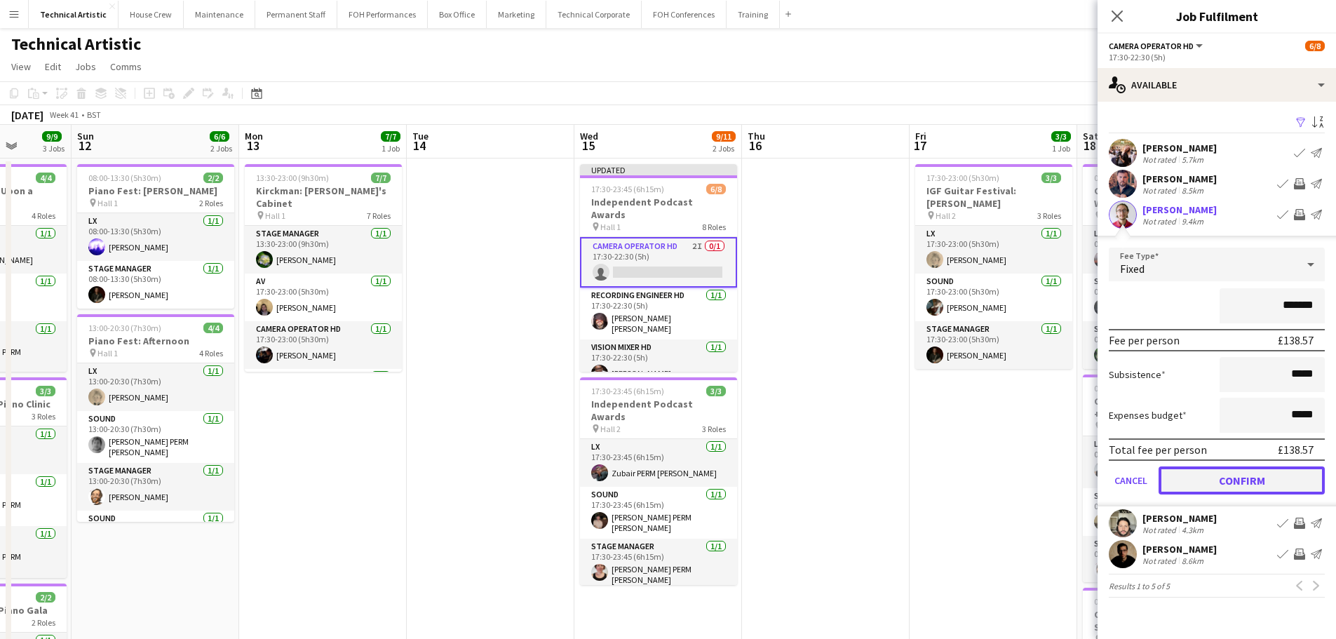
click at [1249, 487] on button "Confirm" at bounding box center [1242, 481] width 166 height 28
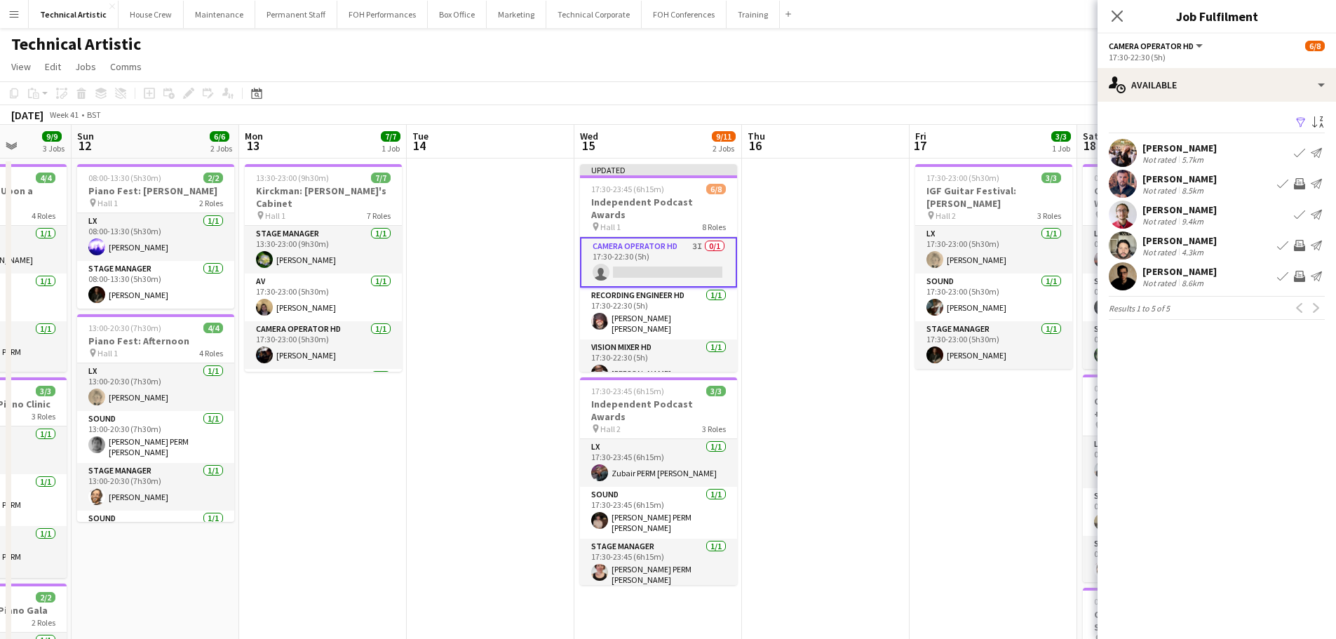
click at [820, 86] on app-toolbar "Copy Paste Paste Ctrl+V Paste with crew Ctrl+Shift+V Paste linked Job [GEOGRAPH…" at bounding box center [668, 93] width 1336 height 24
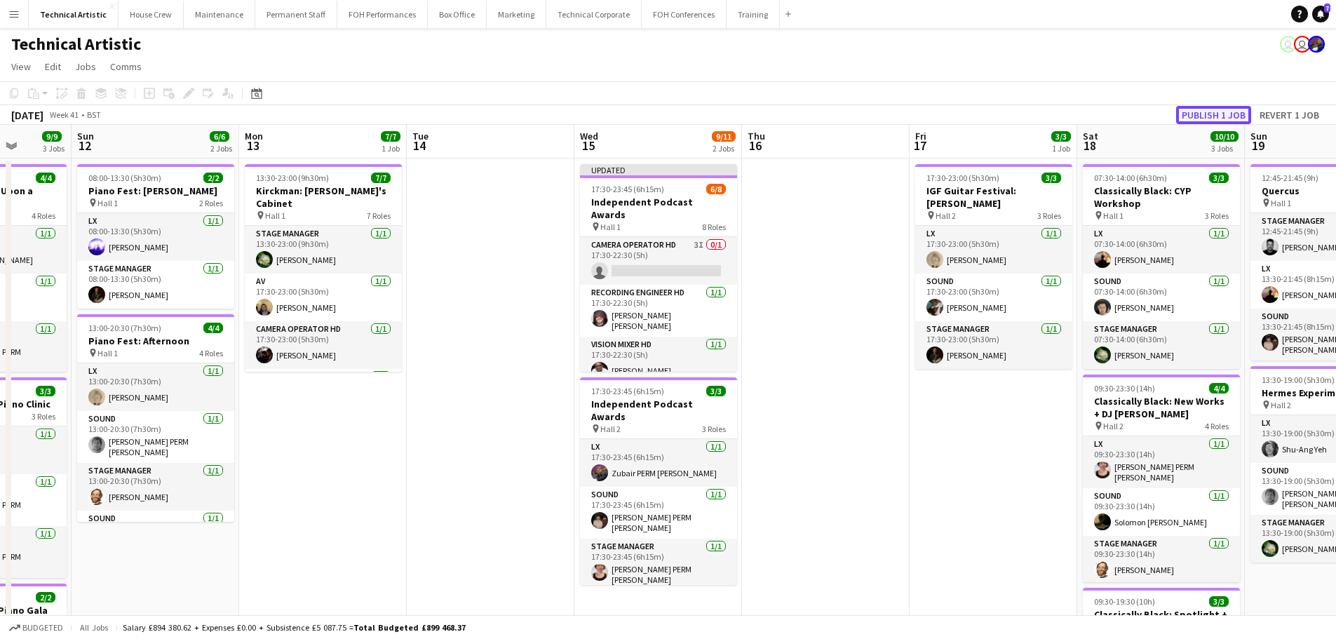
click at [1221, 109] on button "Publish 1 job" at bounding box center [1213, 115] width 75 height 18
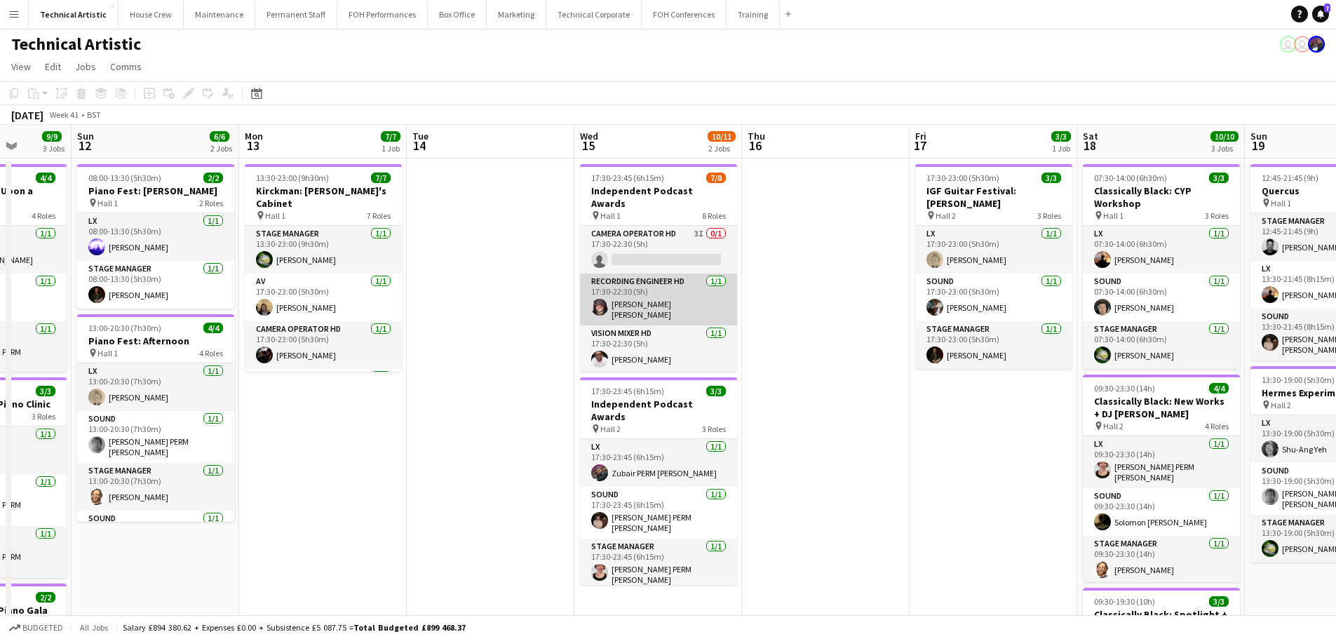
click at [669, 288] on app-card-role "Recording Engineer HD [DATE] 17:30-22:30 (5h) [PERSON_NAME] [PERSON_NAME]" at bounding box center [658, 300] width 157 height 52
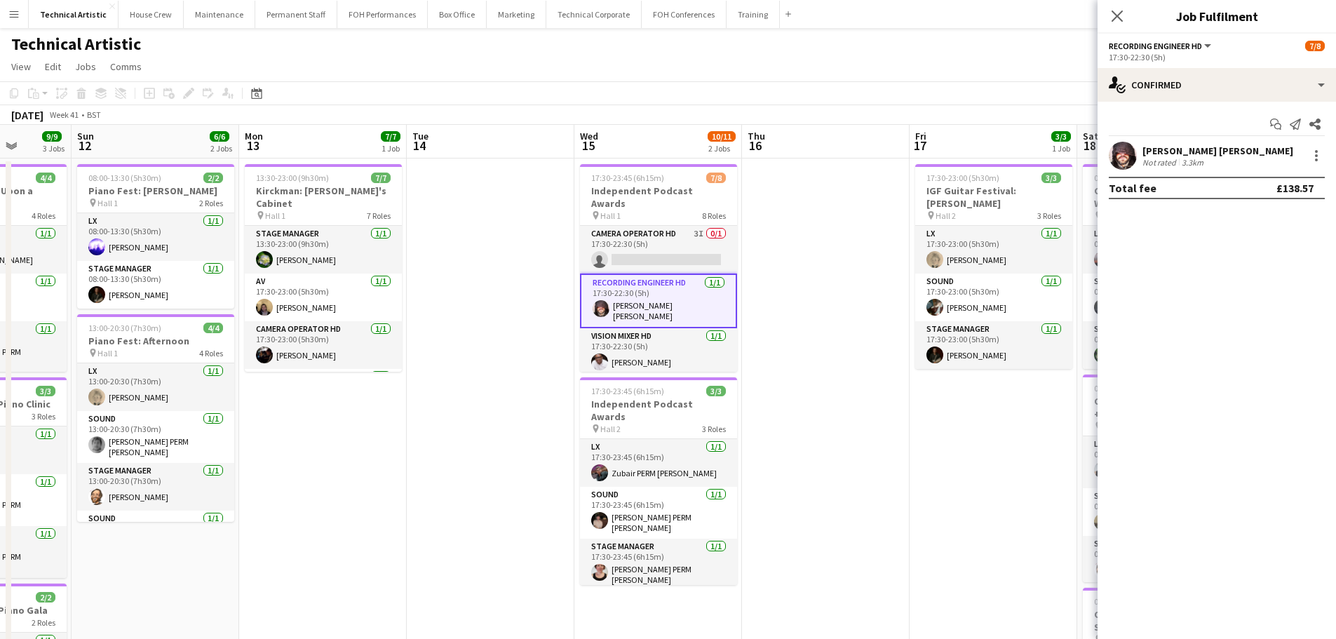
click at [660, 210] on div "pin Hall 1 8 Roles" at bounding box center [658, 215] width 157 height 11
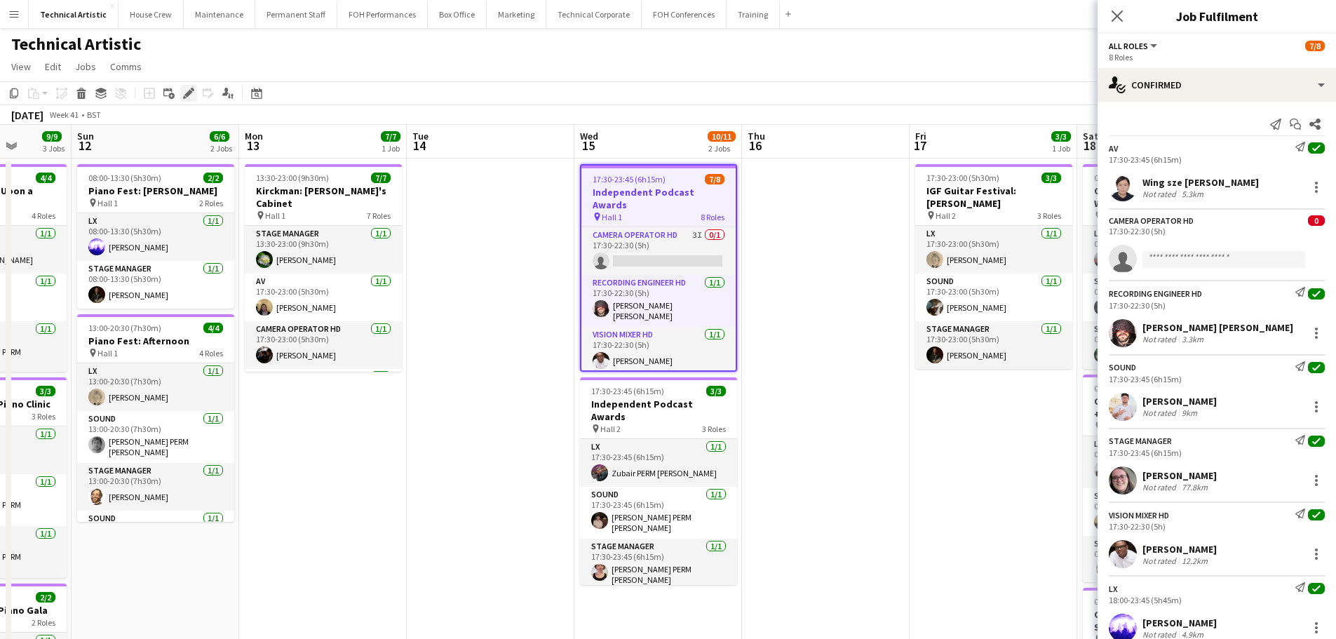
click at [184, 90] on icon "Edit" at bounding box center [188, 93] width 11 height 11
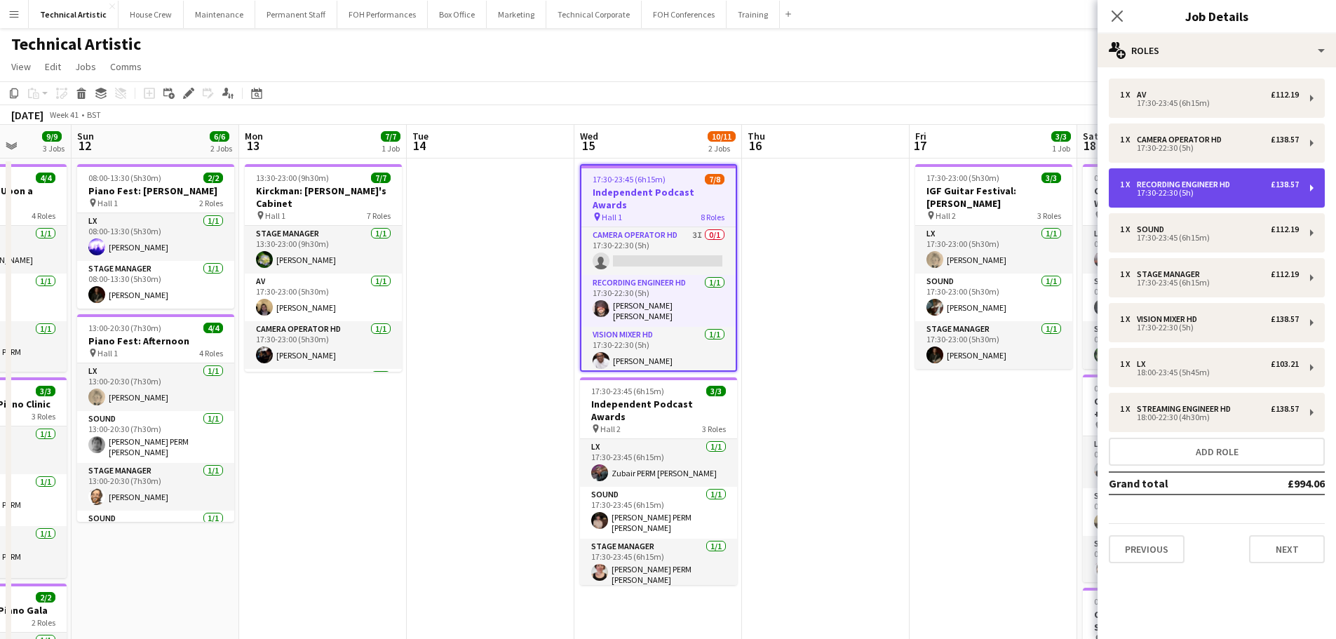
click at [1227, 188] on div "Recording Engineer HD" at bounding box center [1186, 185] width 99 height 10
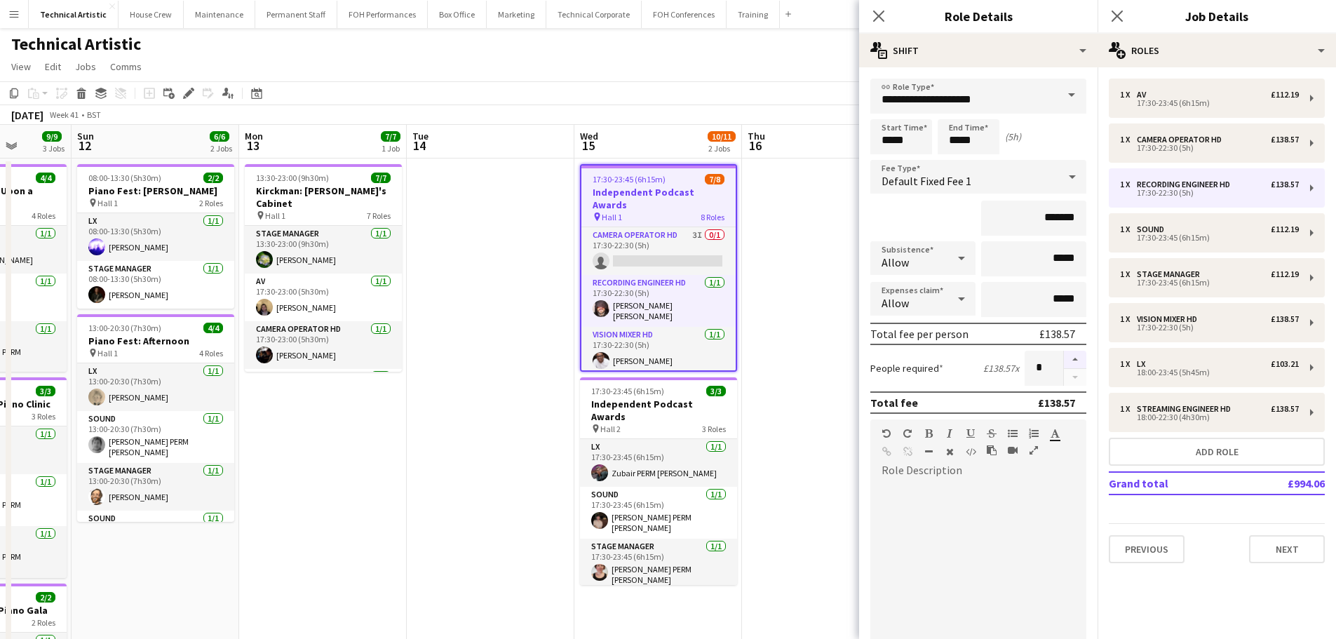
click at [1064, 356] on button "button" at bounding box center [1075, 360] width 22 height 18
type input "*"
click at [734, 69] on app-page-menu "View Day view expanded Day view collapsed Month view Date picker Jump to [DATE]…" at bounding box center [668, 68] width 1336 height 27
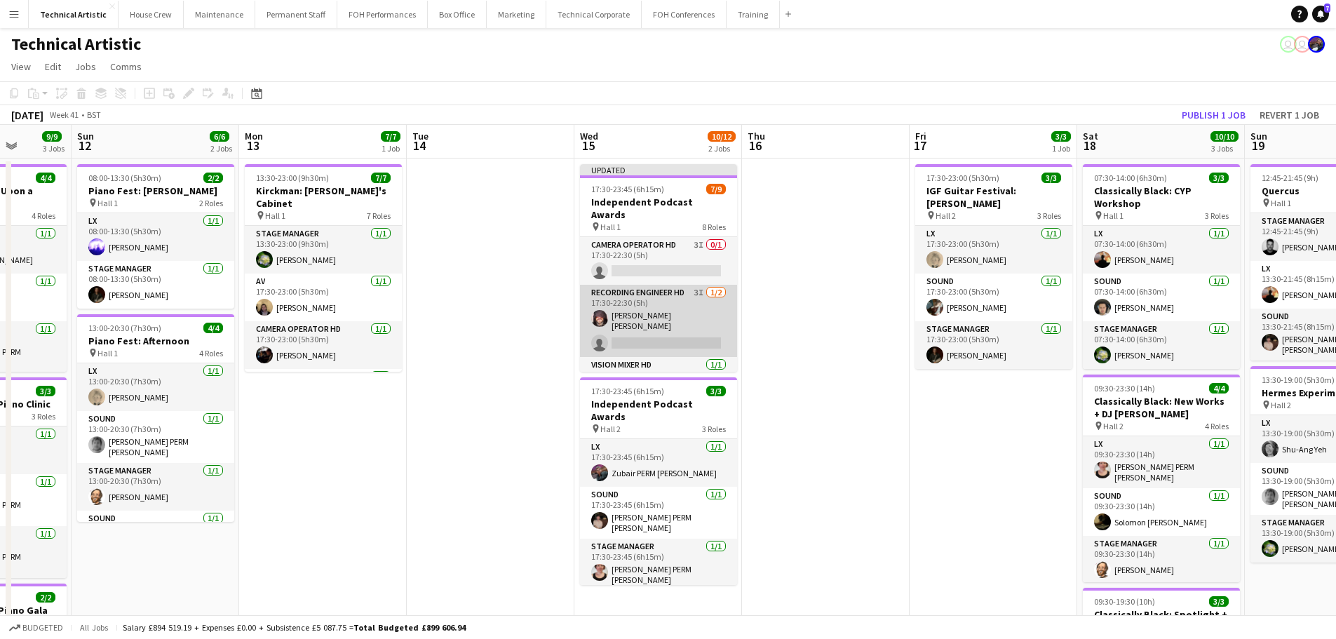
click at [679, 314] on app-card-role "Recording Engineer HD 3I [DATE] 17:30-22:30 (5h) [PERSON_NAME] [PERSON_NAME] si…" at bounding box center [658, 321] width 157 height 72
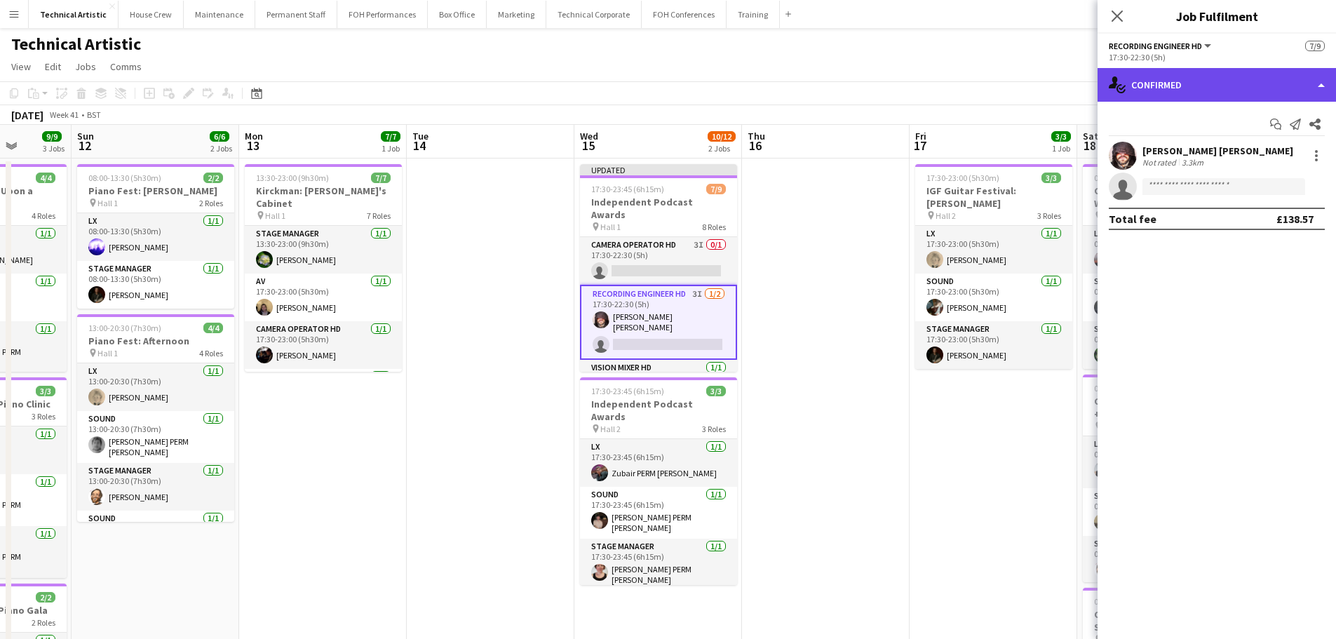
click at [1198, 79] on div "single-neutral-actions-check-2 Confirmed" at bounding box center [1217, 85] width 239 height 34
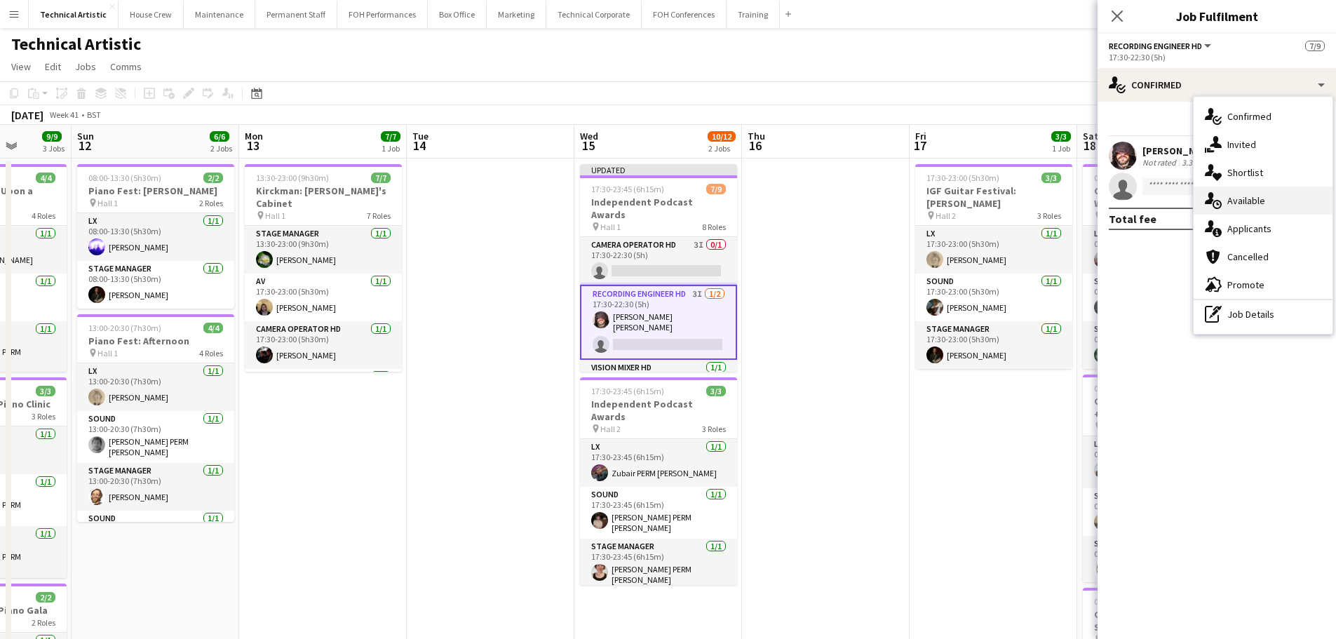
click at [1257, 214] on div "single-neutral-actions-upload Available" at bounding box center [1263, 201] width 139 height 28
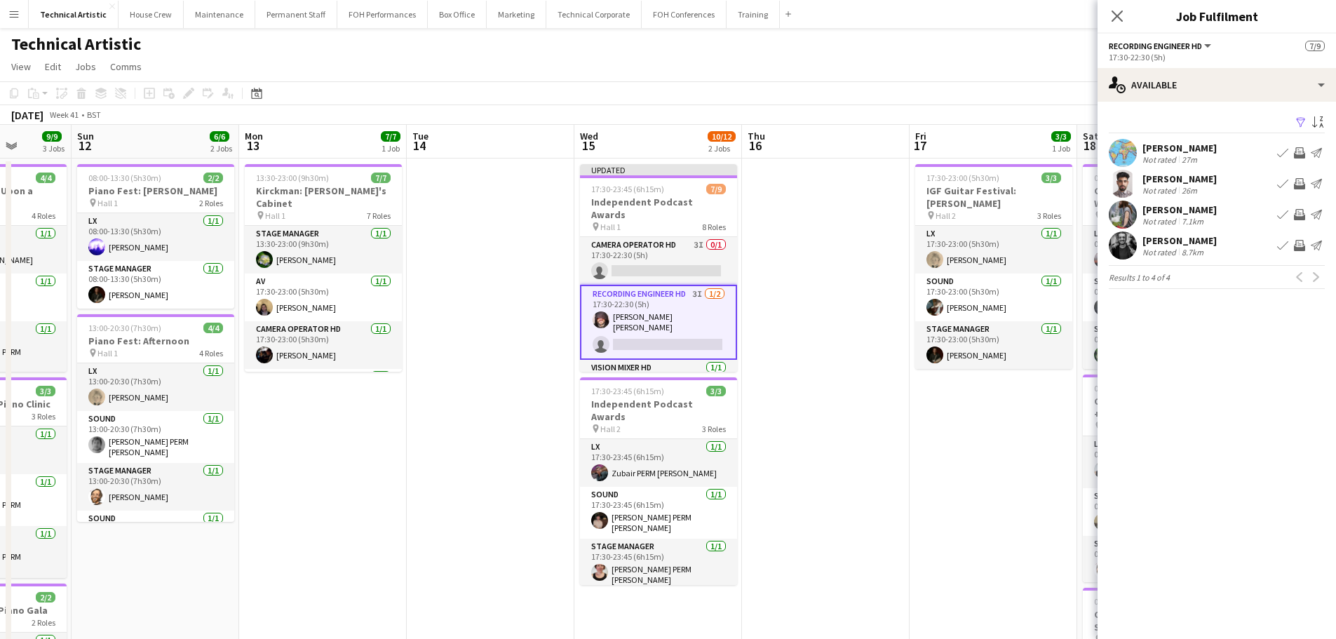
click at [927, 111] on div "[DATE] Week 41 • BST Publish 1 job Revert 1 job" at bounding box center [668, 115] width 1336 height 20
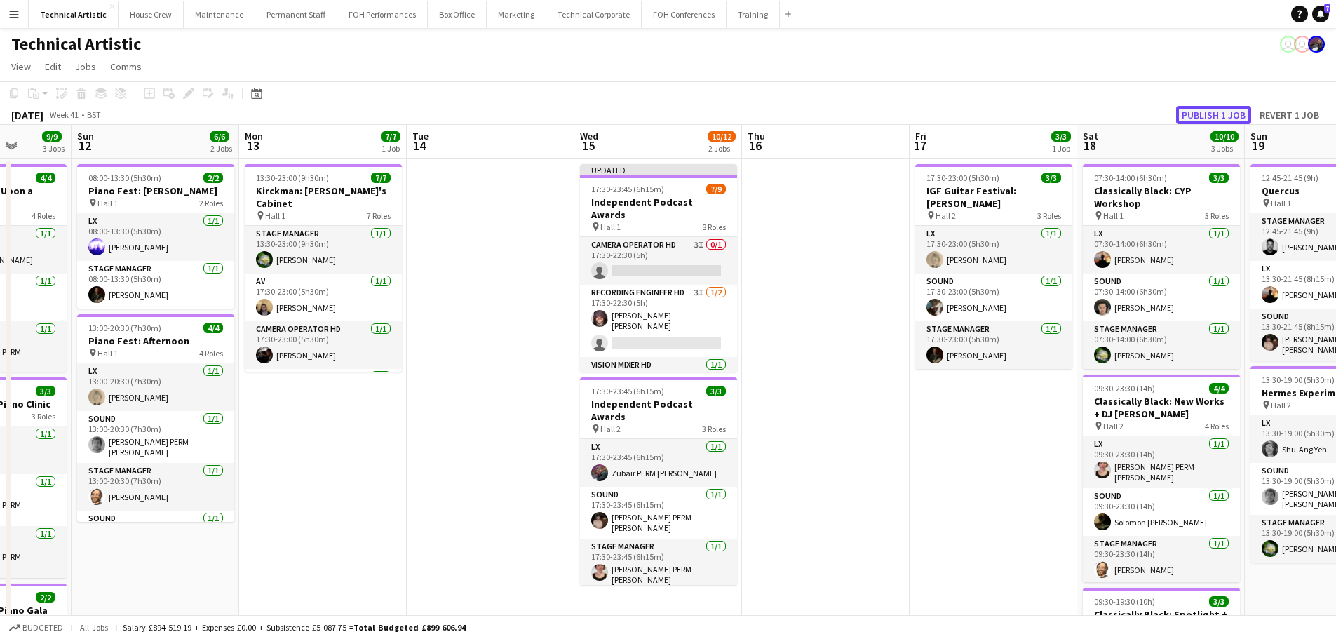
click at [1193, 116] on button "Publish 1 job" at bounding box center [1213, 115] width 75 height 18
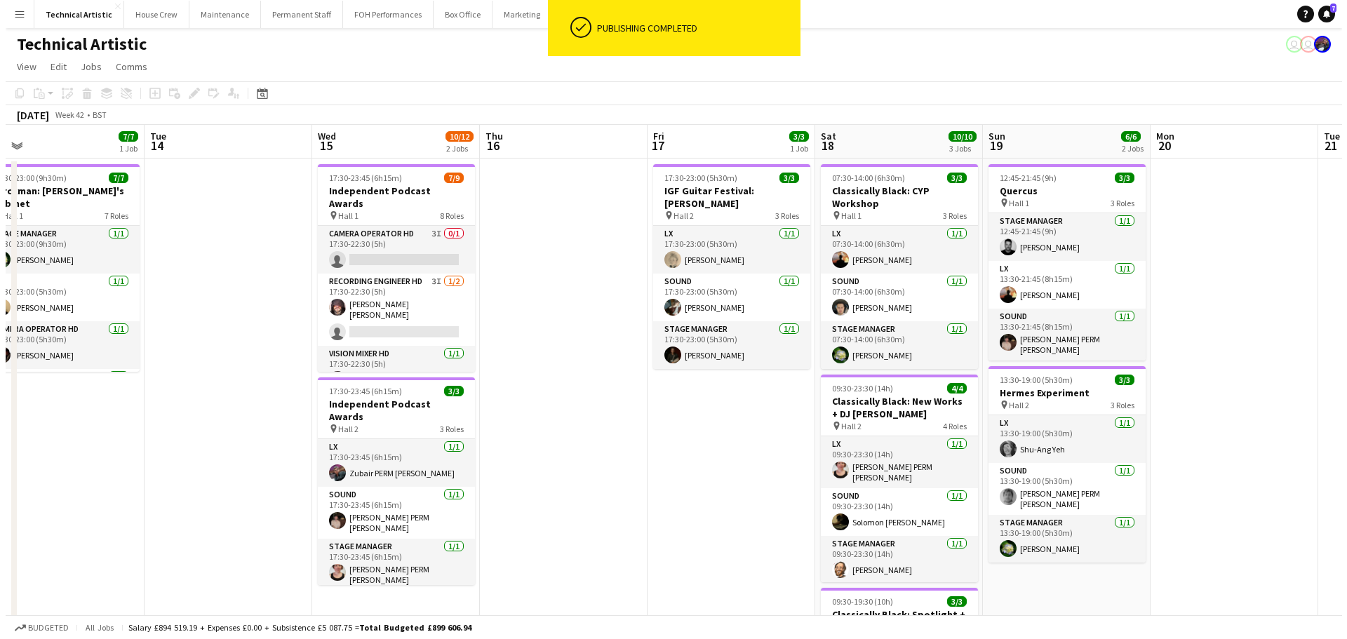
scroll to position [0, 547]
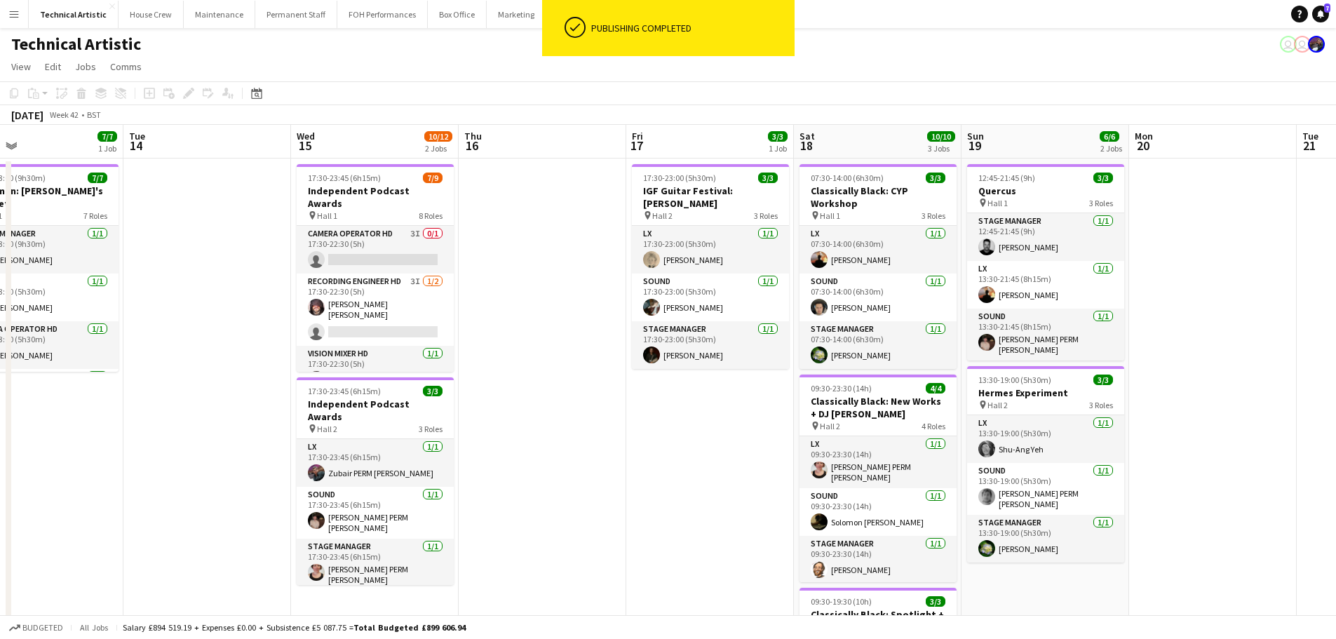
drag, startPoint x: 424, startPoint y: 260, endPoint x: 107, endPoint y: 187, distance: 326.1
click at [107, 187] on app-calendar-viewport "Fri 10 6/6 2 Jobs Sat 11 9/9 3 Jobs Sun 12 6/6 2 Jobs Mon 13 7/7 1 Job Tue 14 W…" at bounding box center [668, 474] width 1336 height 698
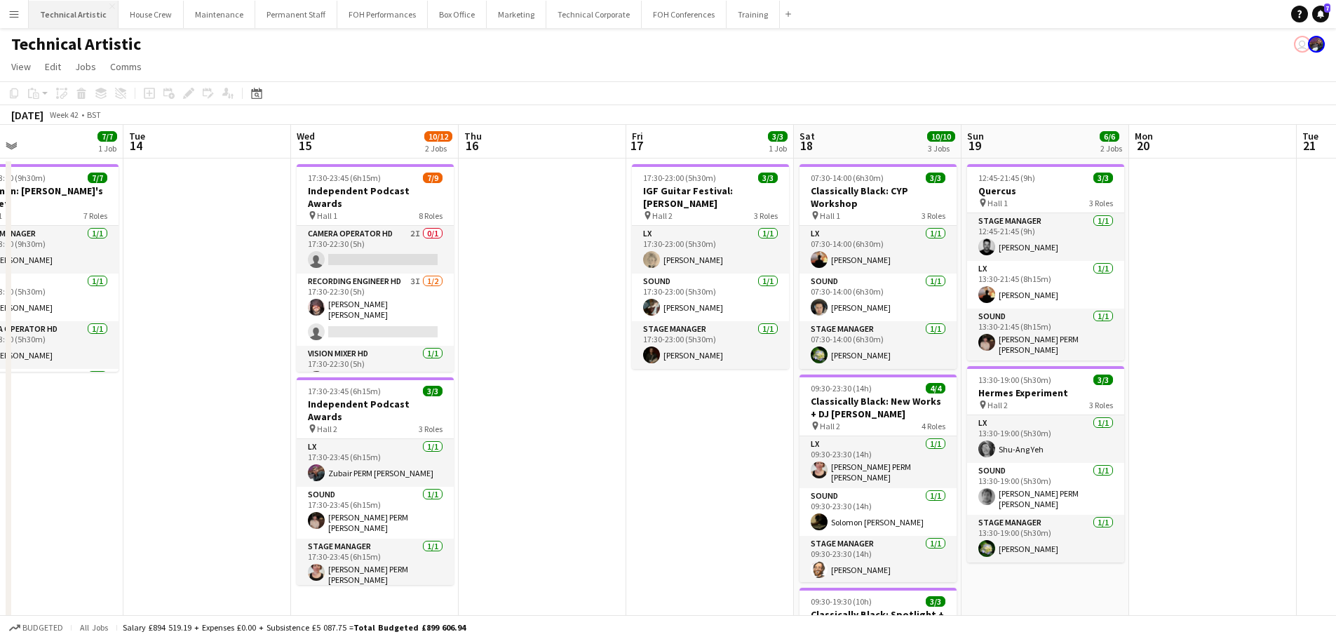
click at [74, 23] on button "Technical Artistic Close" at bounding box center [74, 14] width 90 height 27
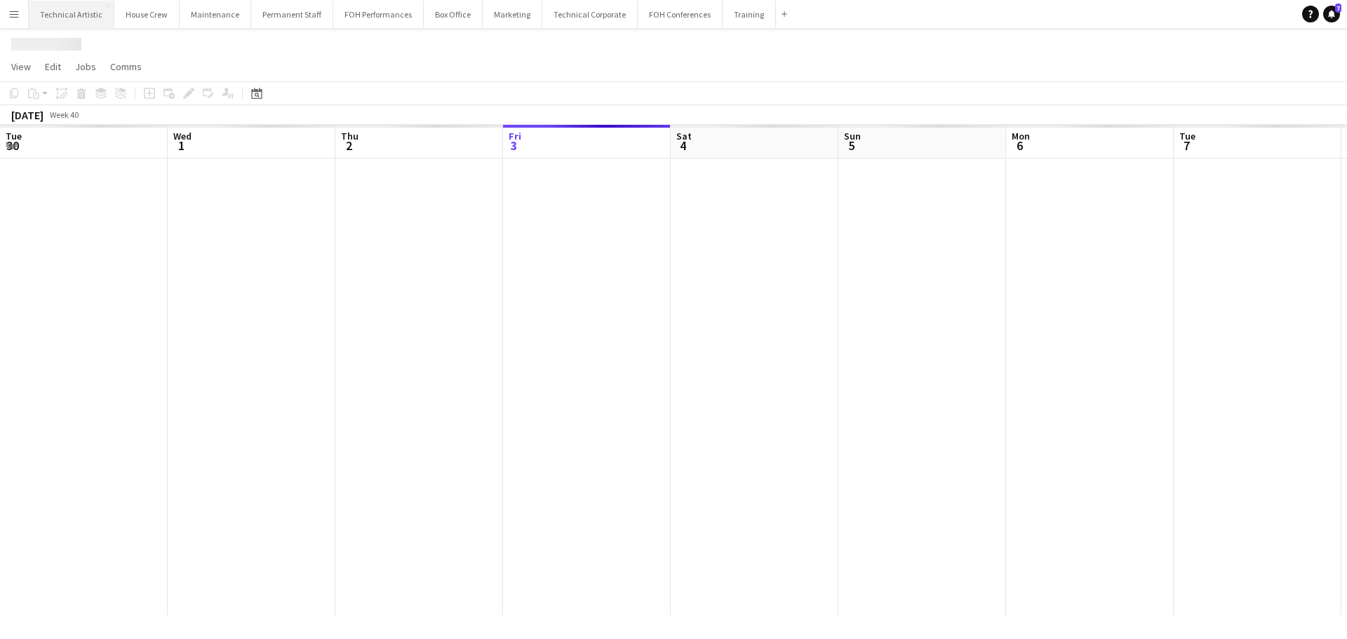
scroll to position [0, 335]
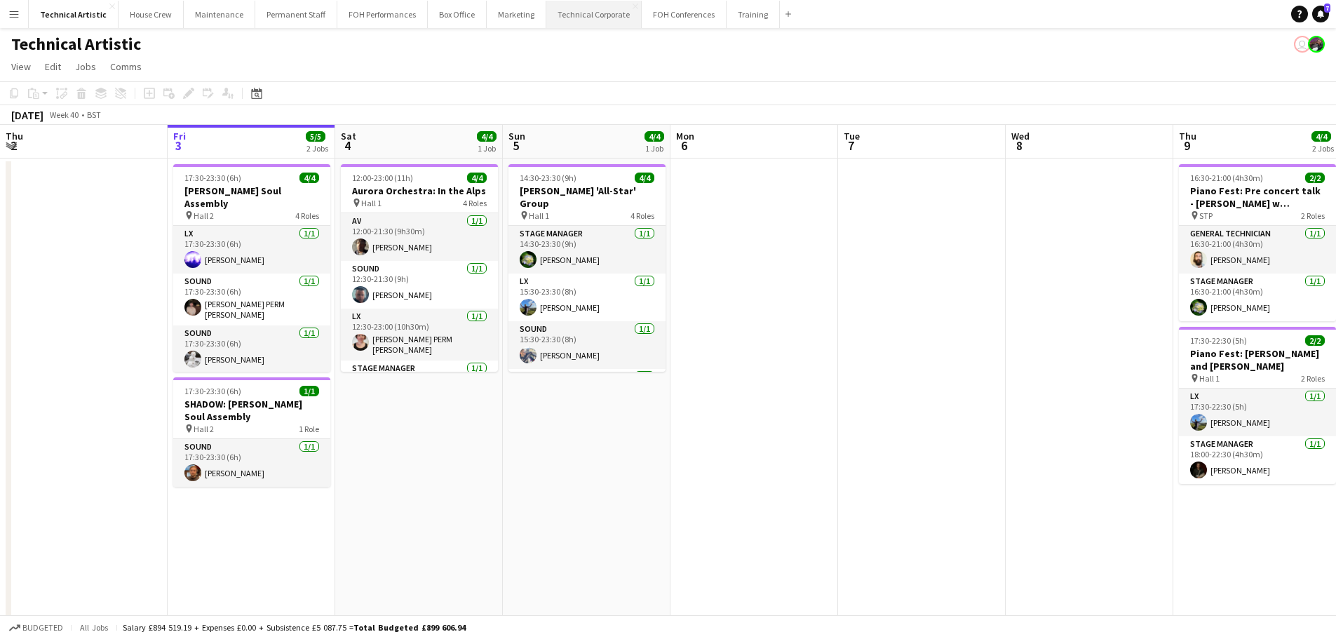
click at [550, 20] on button "Technical Corporate Close" at bounding box center [593, 14] width 95 height 27
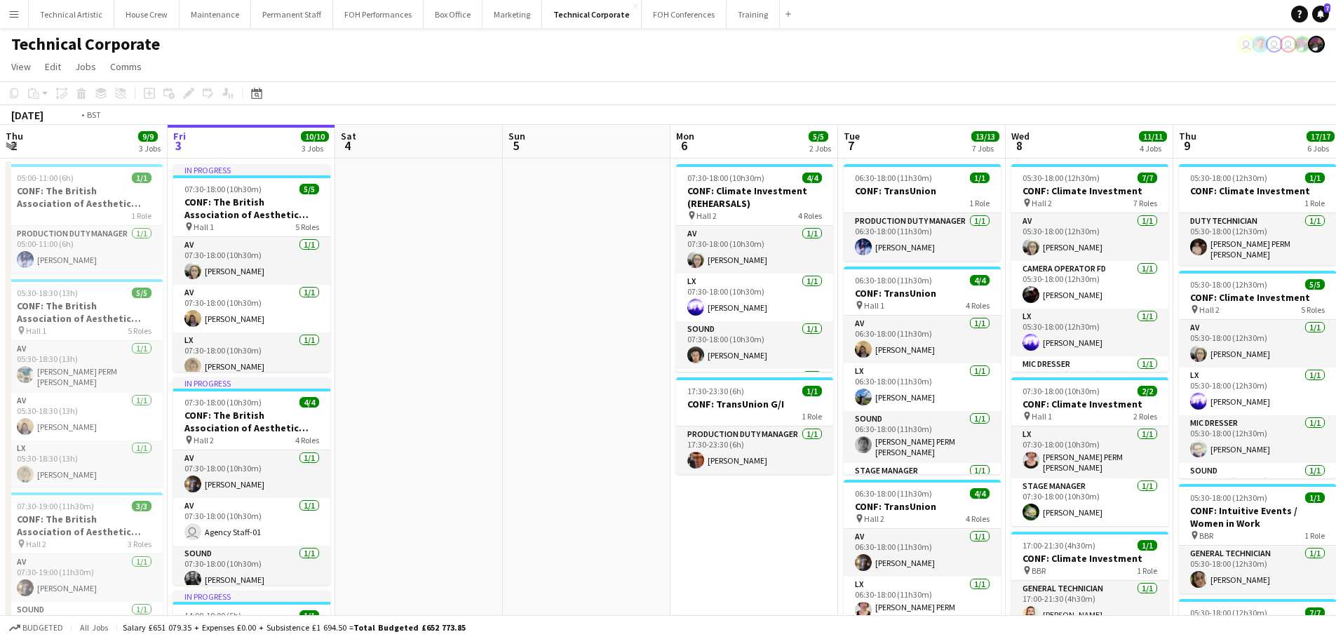
scroll to position [0, 370]
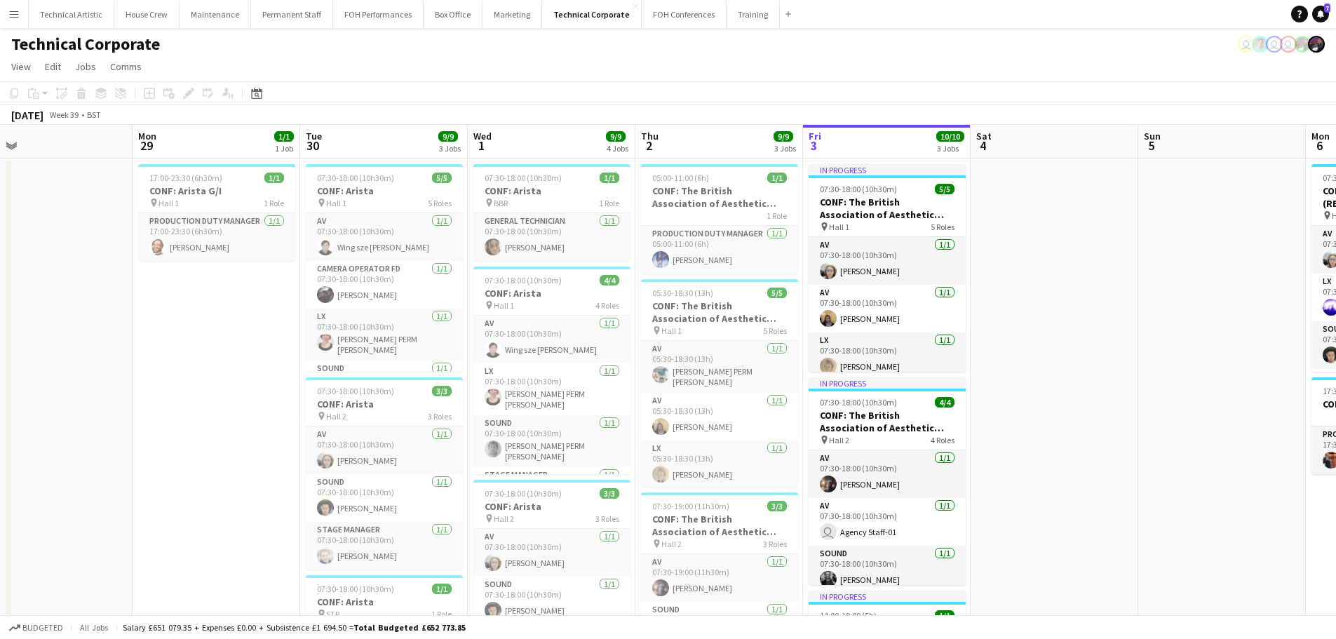
drag, startPoint x: 188, startPoint y: 434, endPoint x: 824, endPoint y: 283, distance: 653.4
click at [824, 283] on app-calendar-viewport "Fri 26 Sat 27 Sun 28 Mon 29 1/1 1 Job Tue 30 9/9 3 Jobs Wed 1 9/9 4 Jobs Thu 2 …" at bounding box center [668, 634] width 1336 height 1019
